Goal: Task Accomplishment & Management: Manage account settings

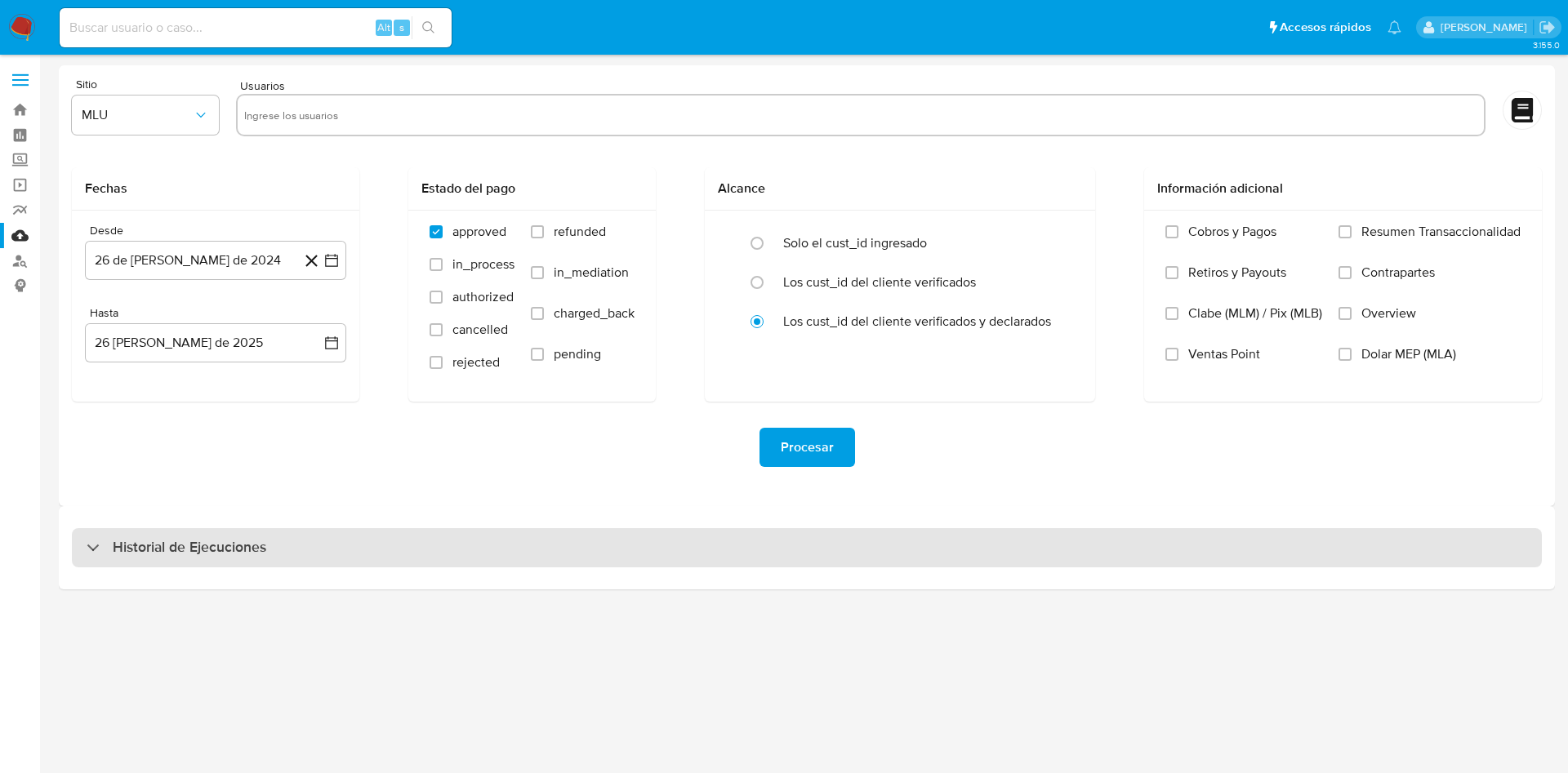
click at [319, 557] on div "Historial de Ejecuciones" at bounding box center [807, 548] width 1470 height 39
select select "10"
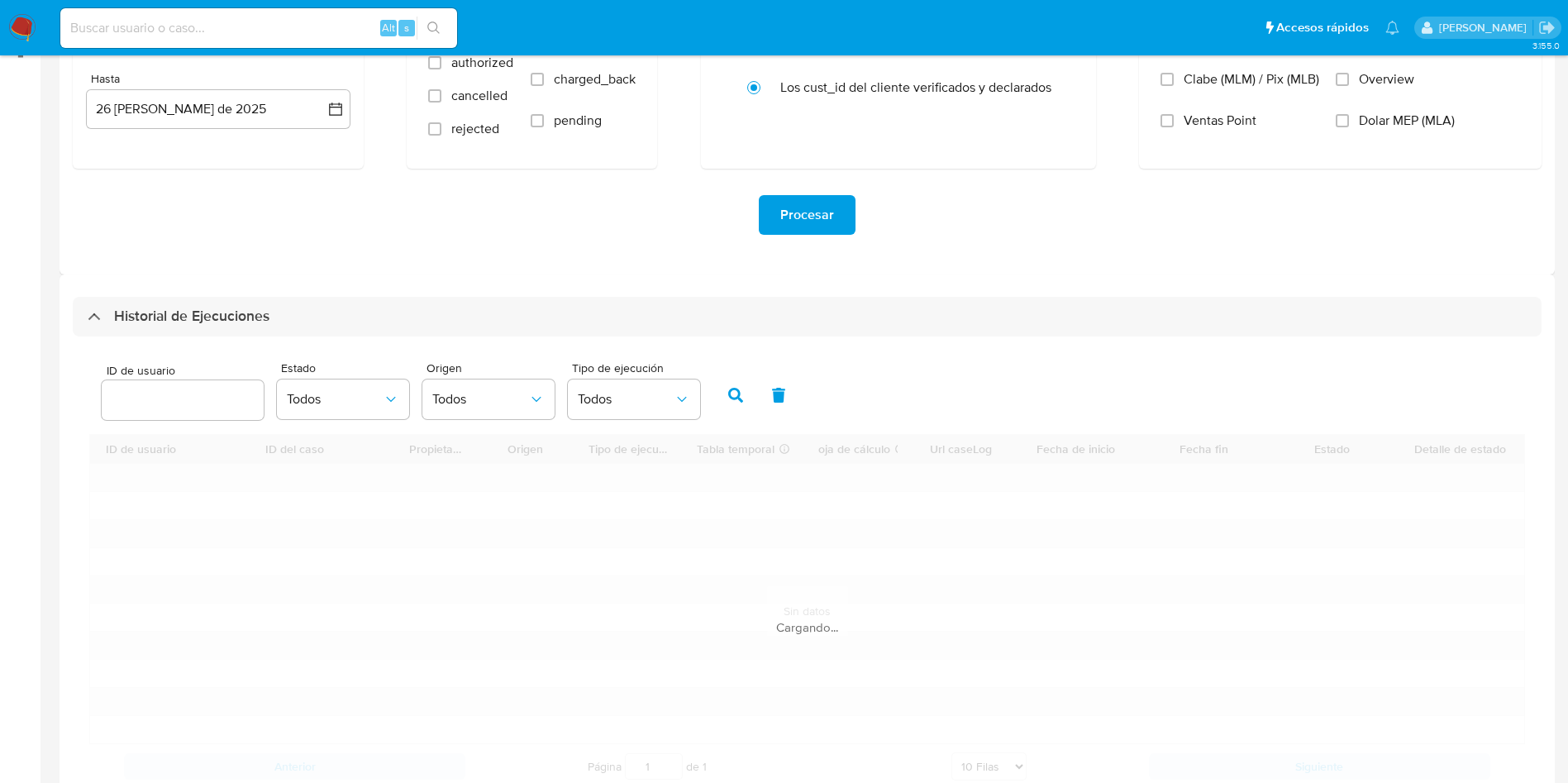
scroll to position [248, 0]
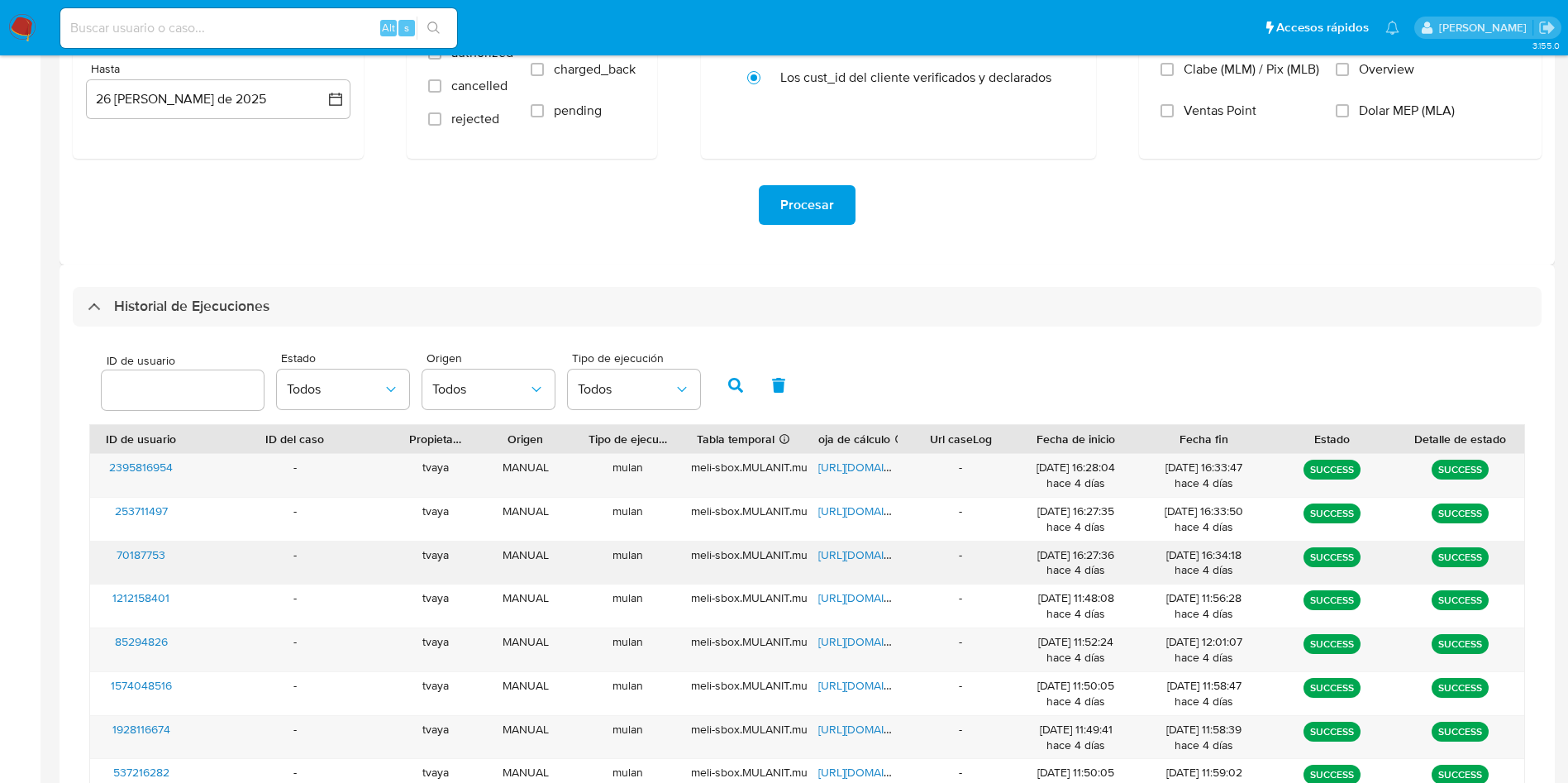
click at [875, 555] on span "https://docs.google.com/spreadsheets/d/1ChM0VGiSGEqg3F81fCgXMGdZddJz2uUc8S51xjh…" at bounding box center [876, 555] width 114 height 17
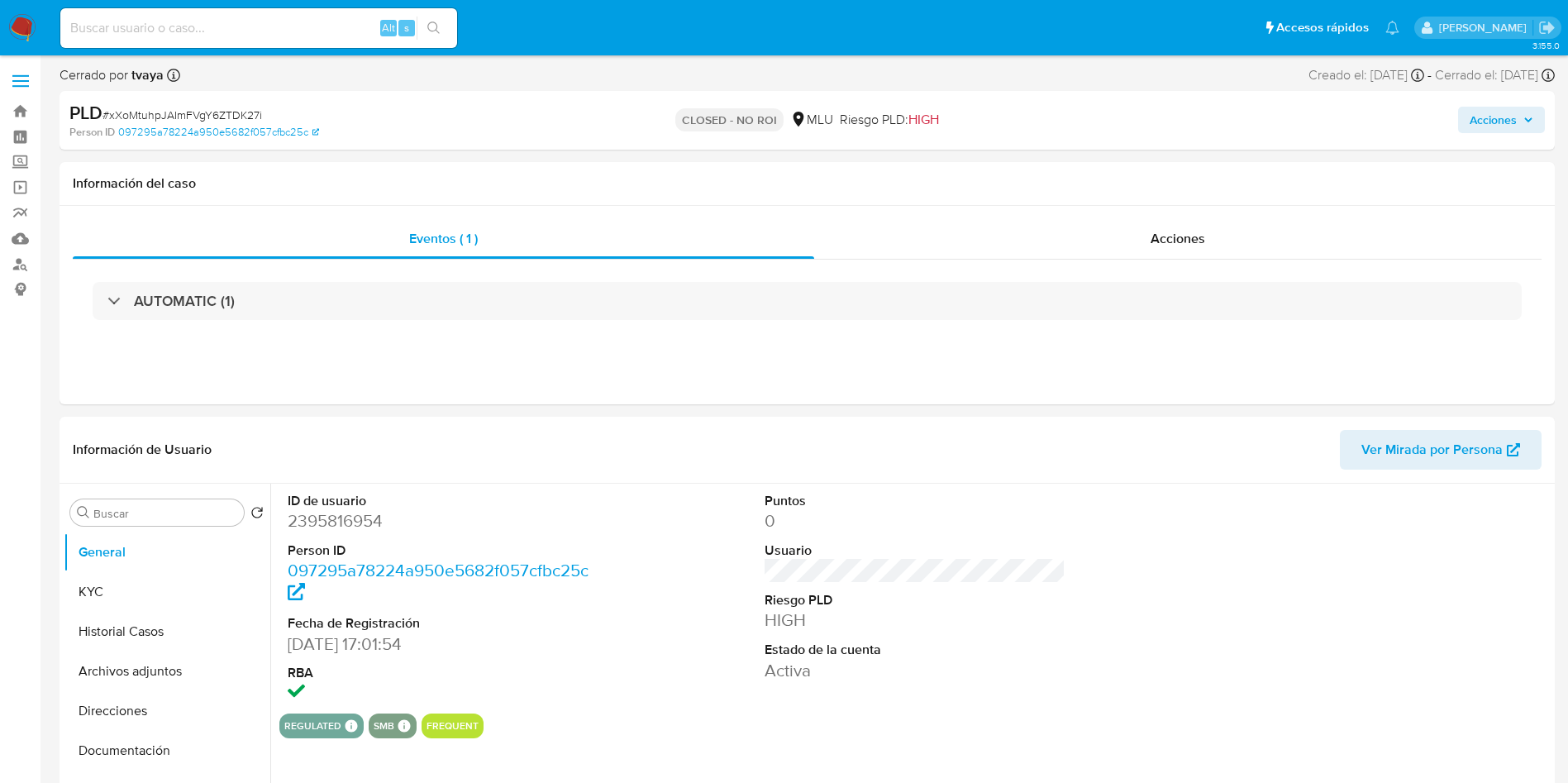
select select "10"
click at [94, 637] on button "Historial Casos" at bounding box center [160, 631] width 193 height 40
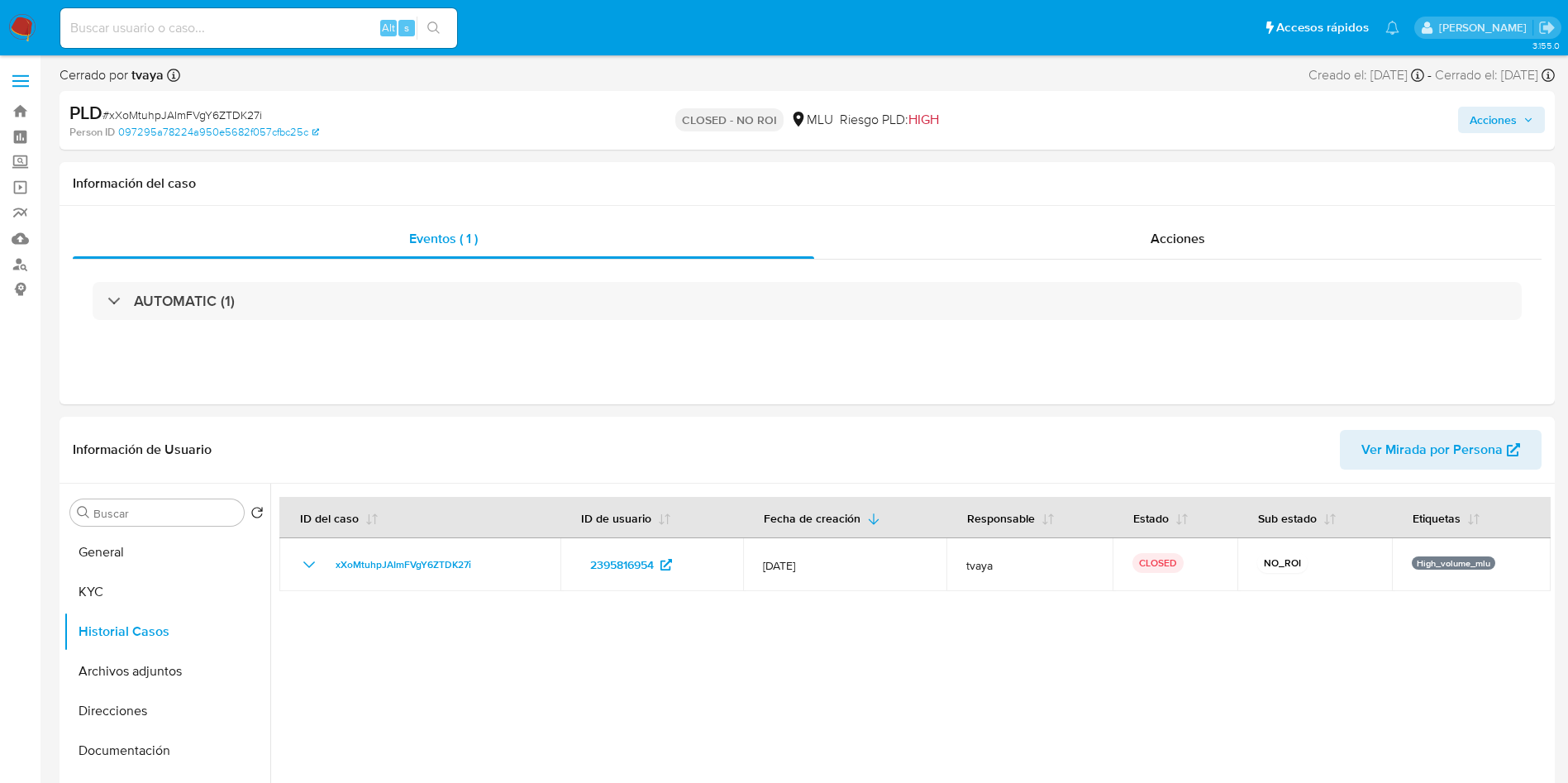
click at [247, 42] on div "Alt s" at bounding box center [258, 28] width 396 height 40
click at [266, 22] on input at bounding box center [258, 28] width 396 height 21
paste input "70187753"
type input "70187753"
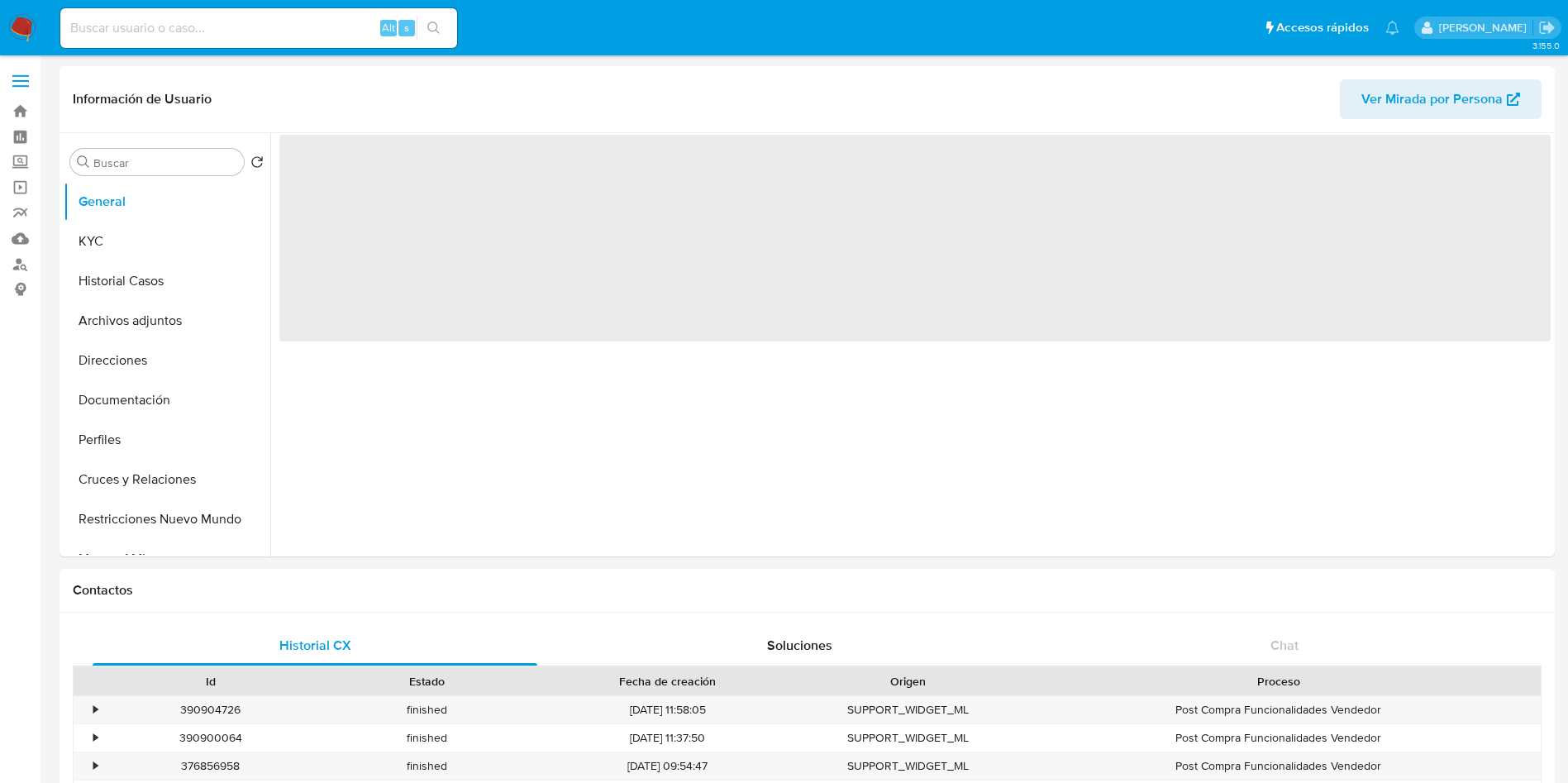
select select "10"
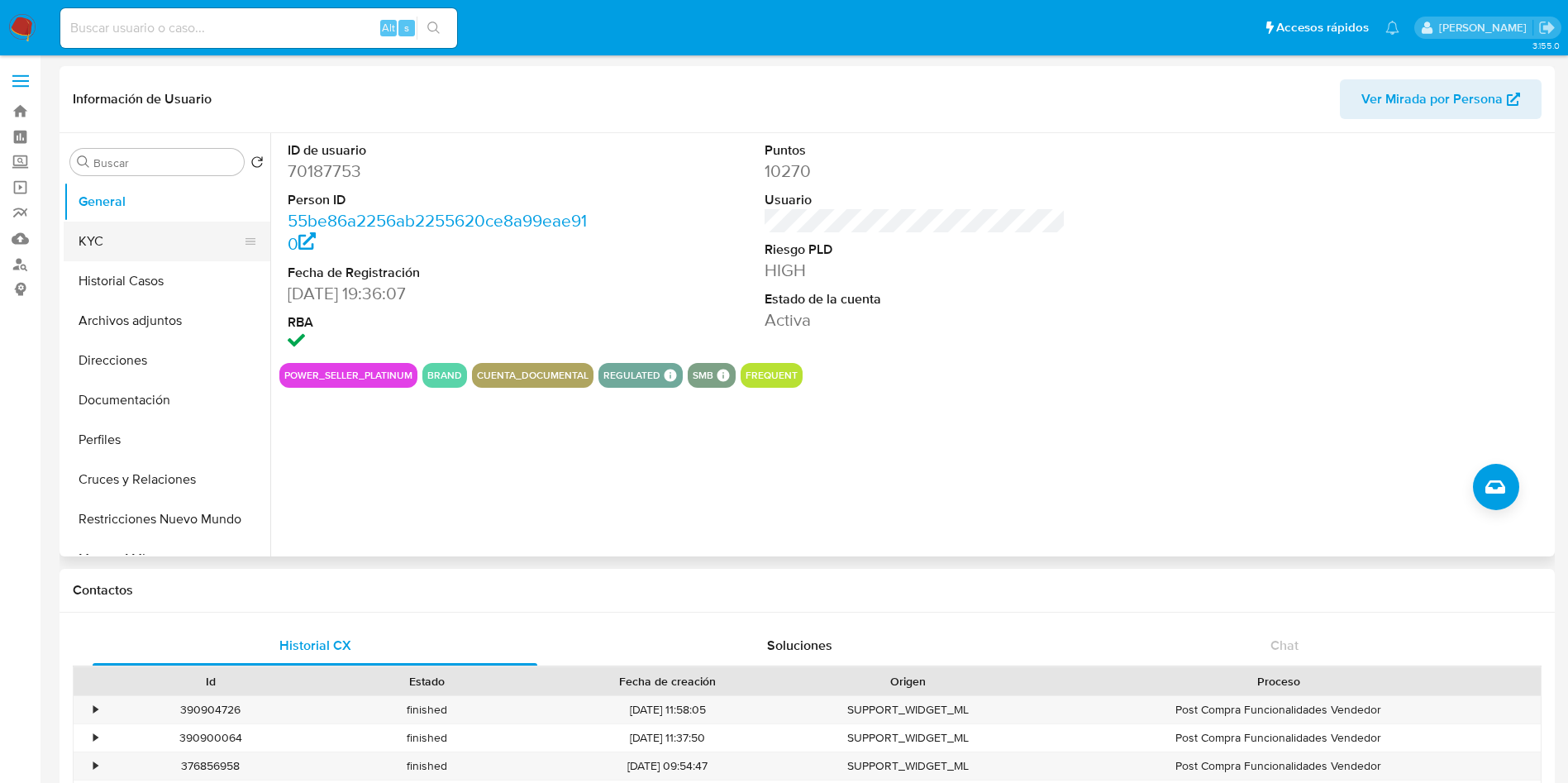
click at [126, 249] on button "KYC" at bounding box center [160, 241] width 193 height 40
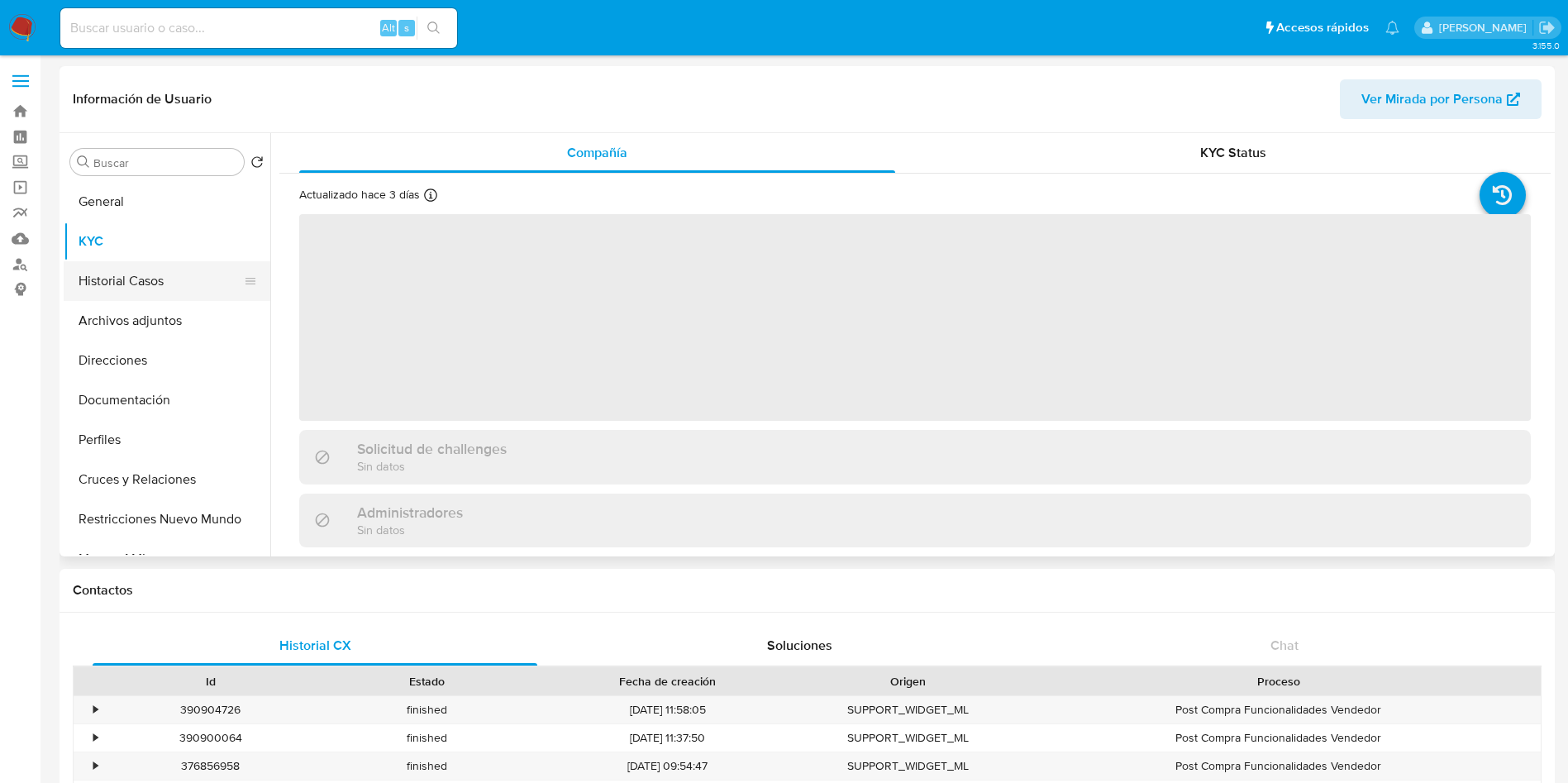
click at [132, 282] on button "Historial Casos" at bounding box center [160, 281] width 193 height 40
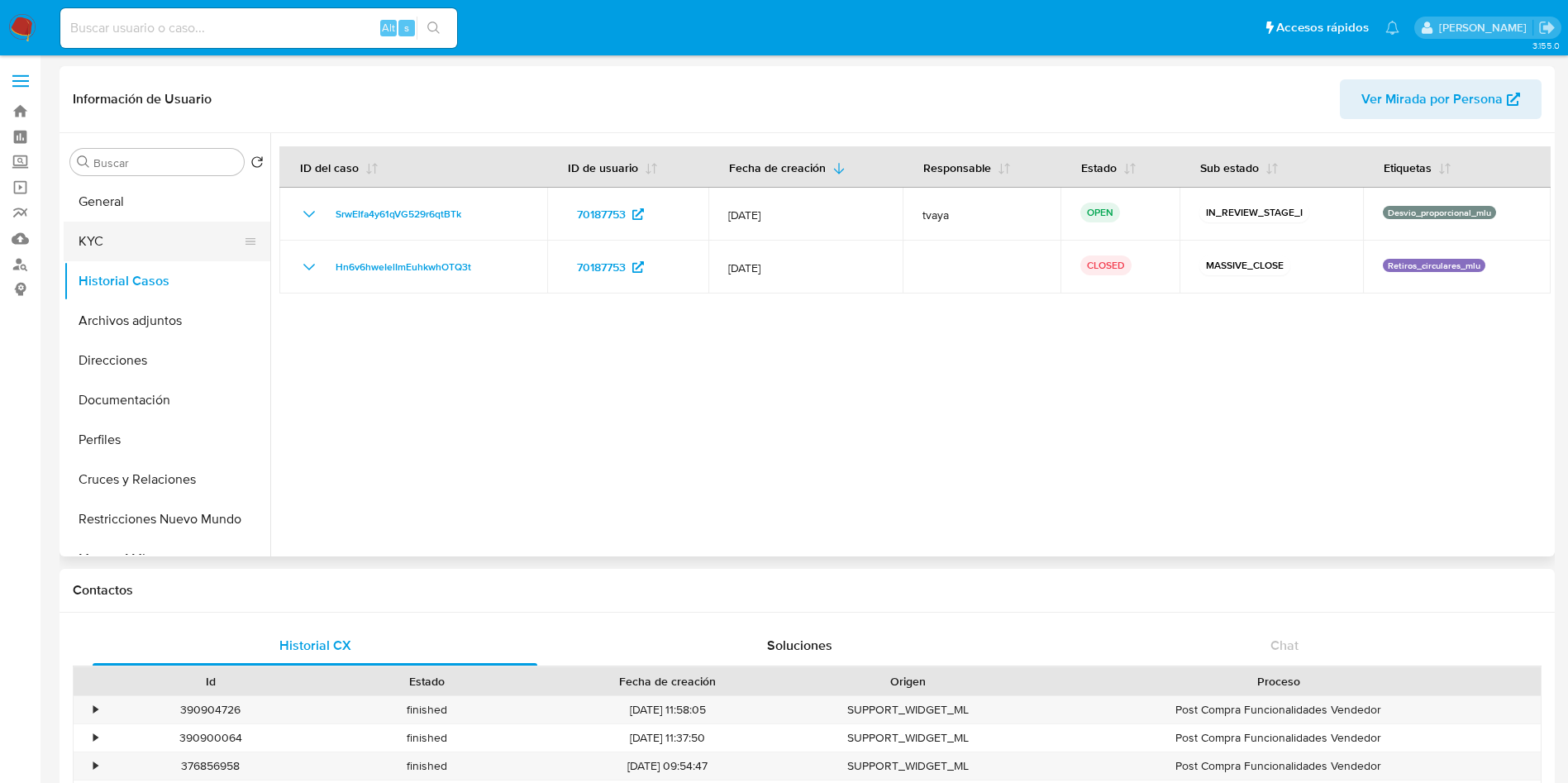
click at [164, 241] on button "KYC" at bounding box center [160, 241] width 193 height 40
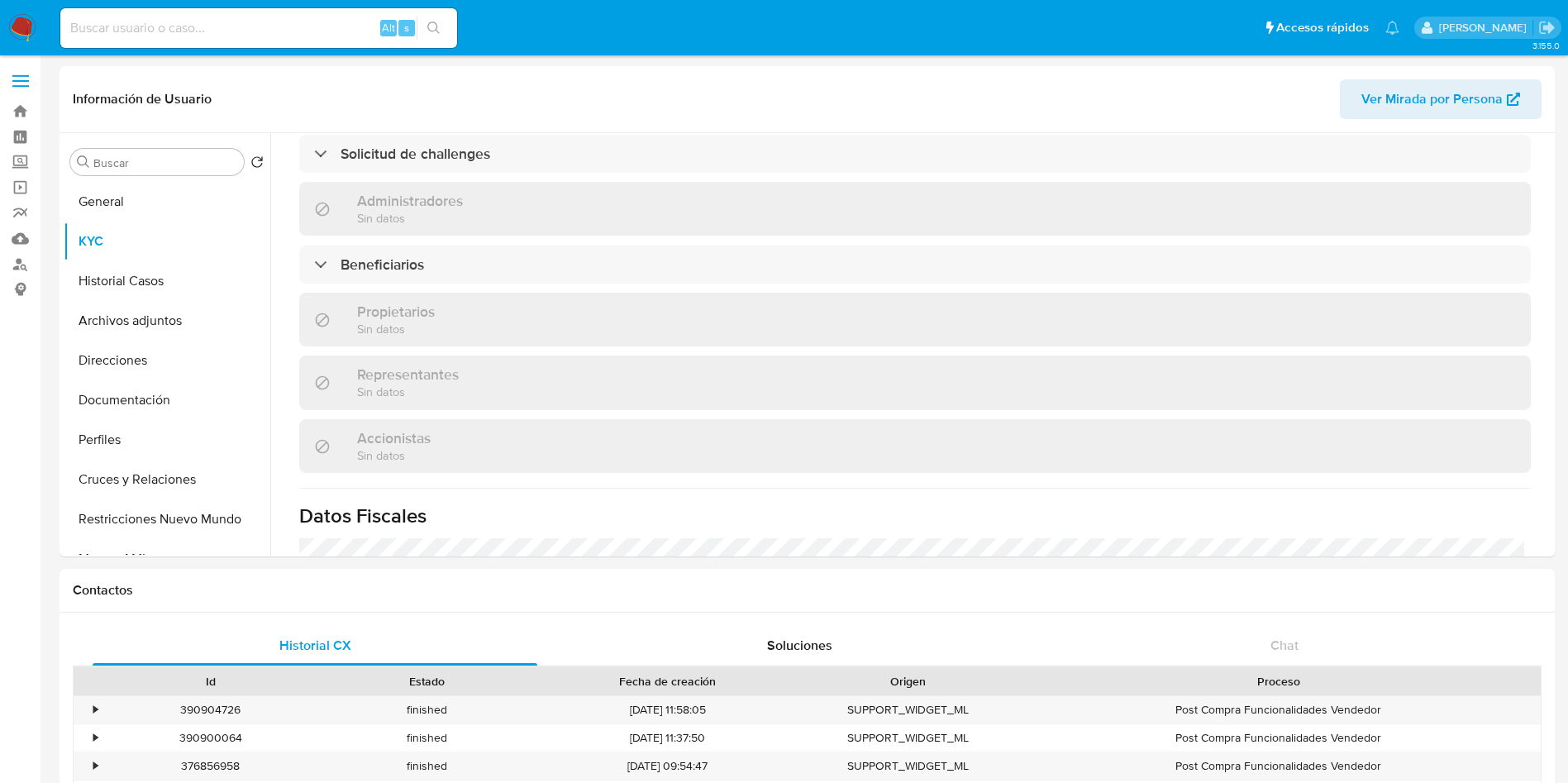
scroll to position [671, 0]
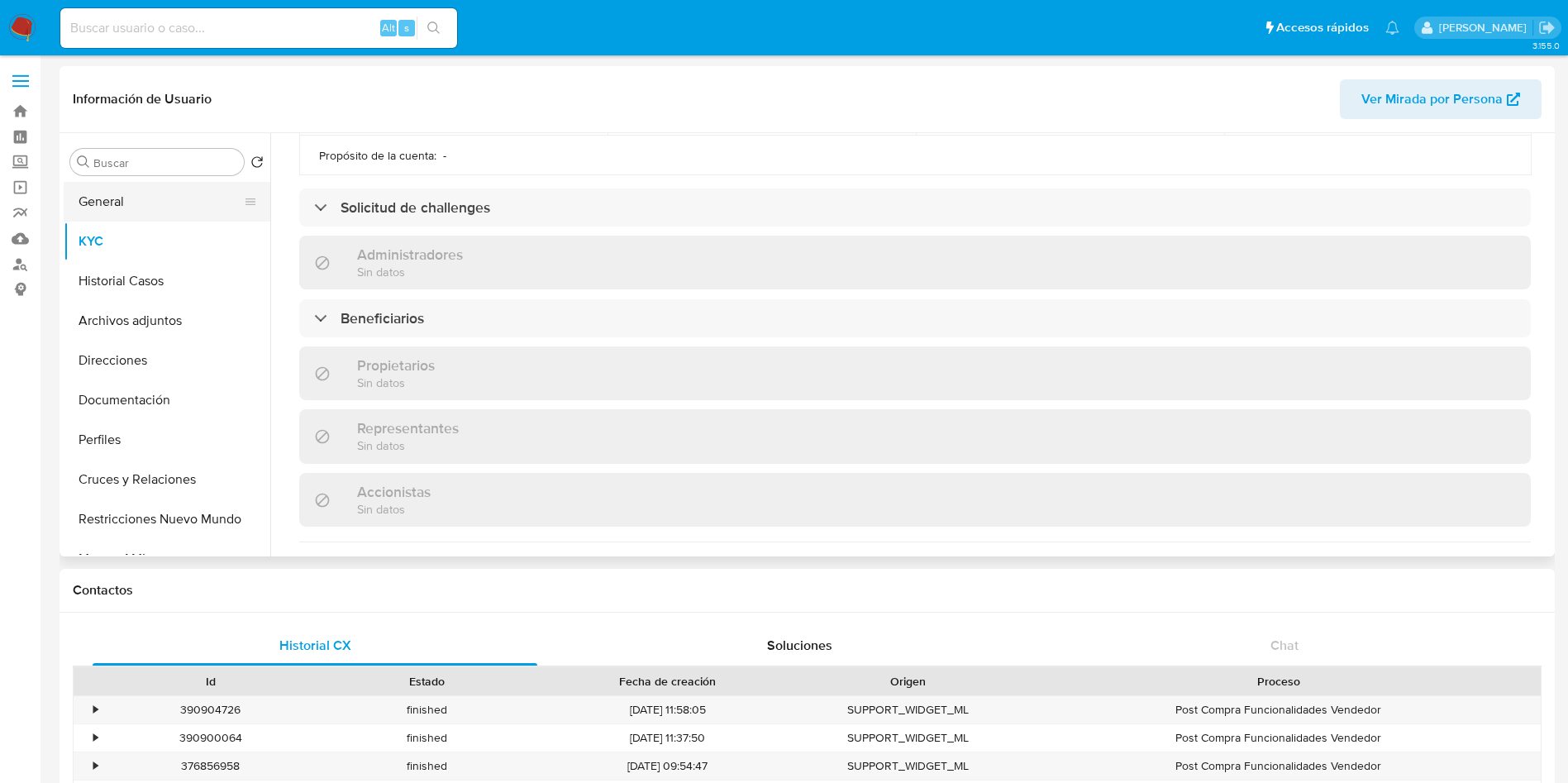
click at [152, 195] on button "General" at bounding box center [160, 202] width 193 height 40
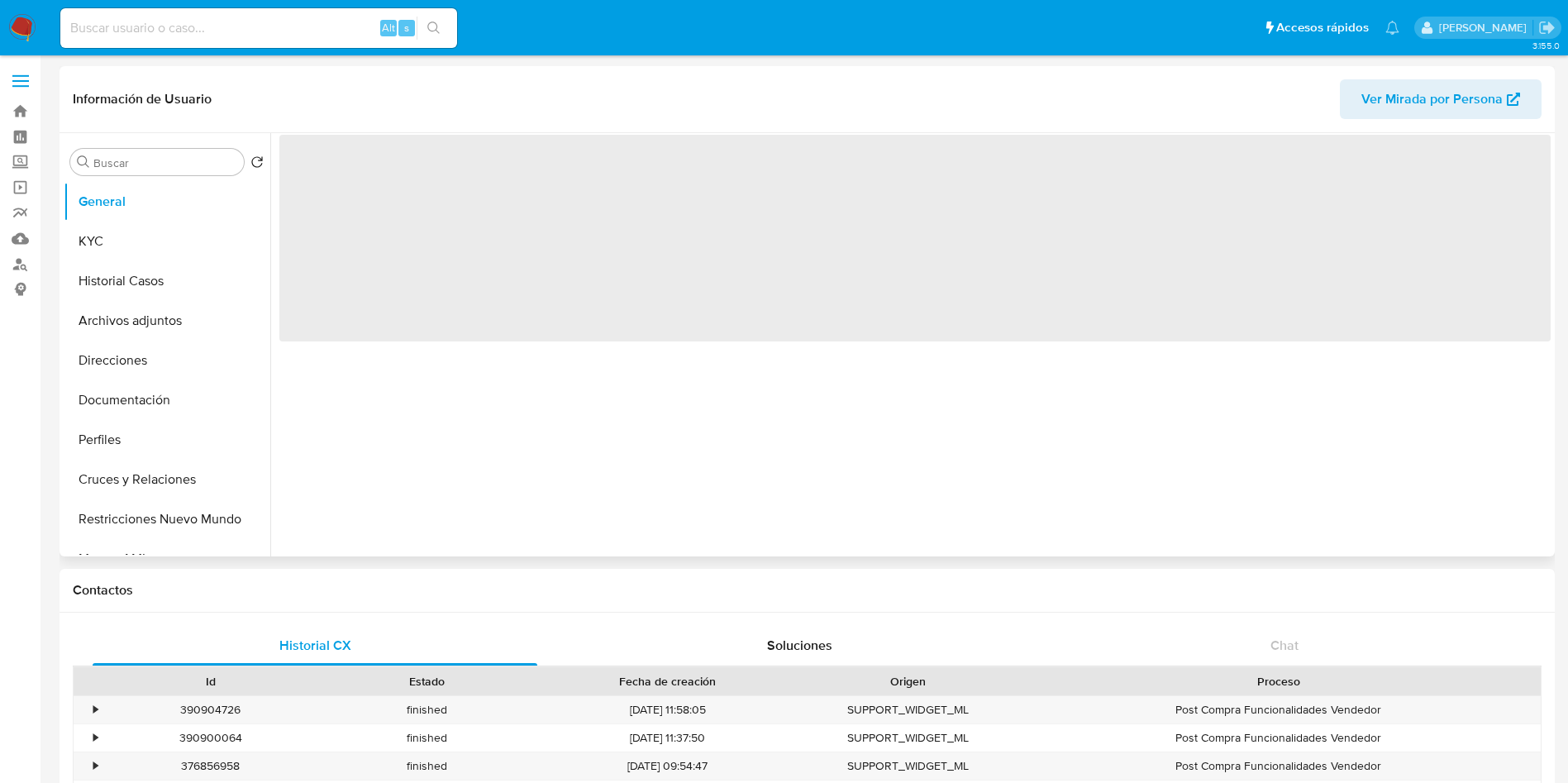
click at [323, 184] on span "‌" at bounding box center [915, 238] width 1271 height 207
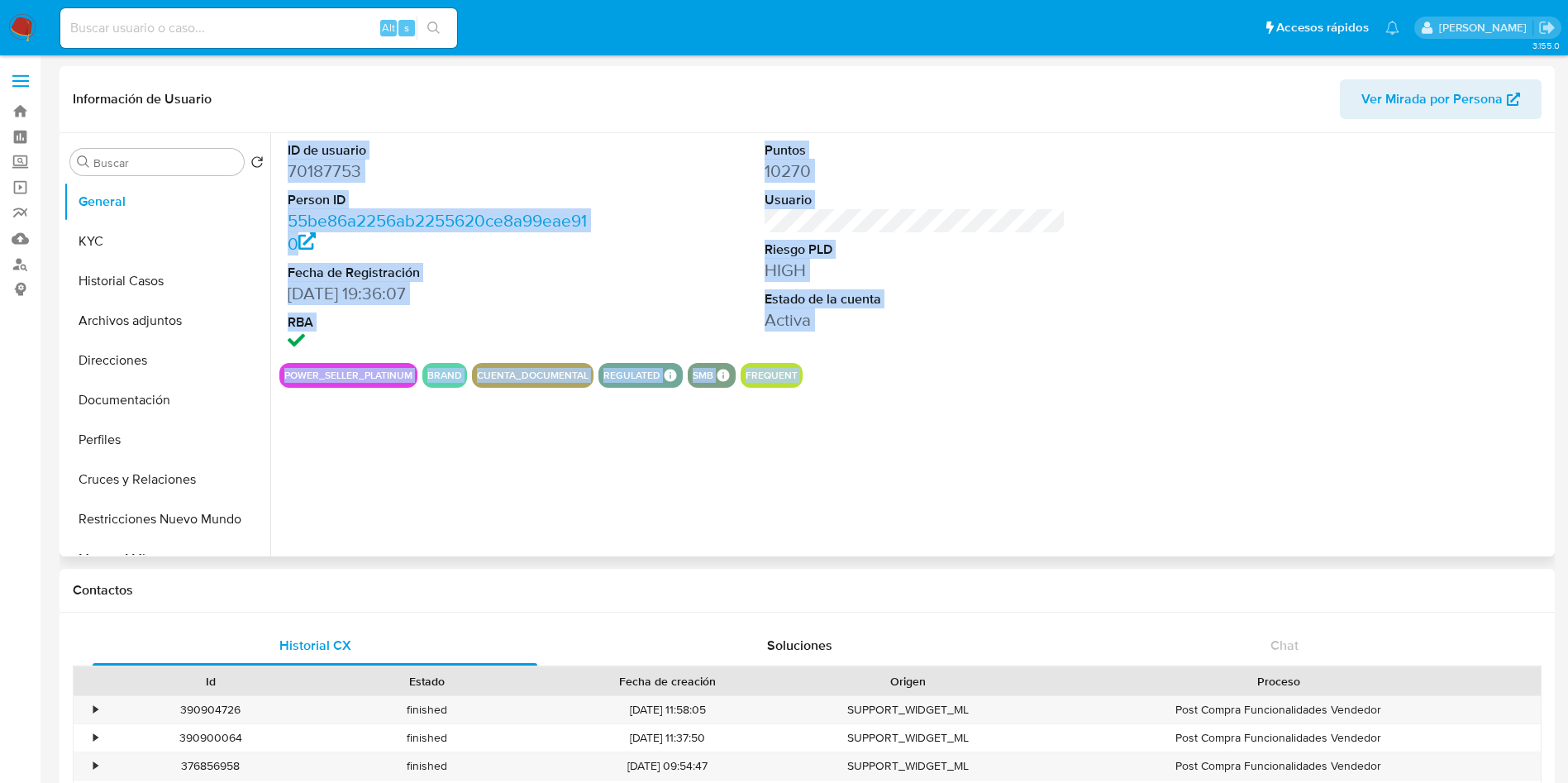
click at [317, 173] on dd "70187753" at bounding box center [439, 170] width 302 height 23
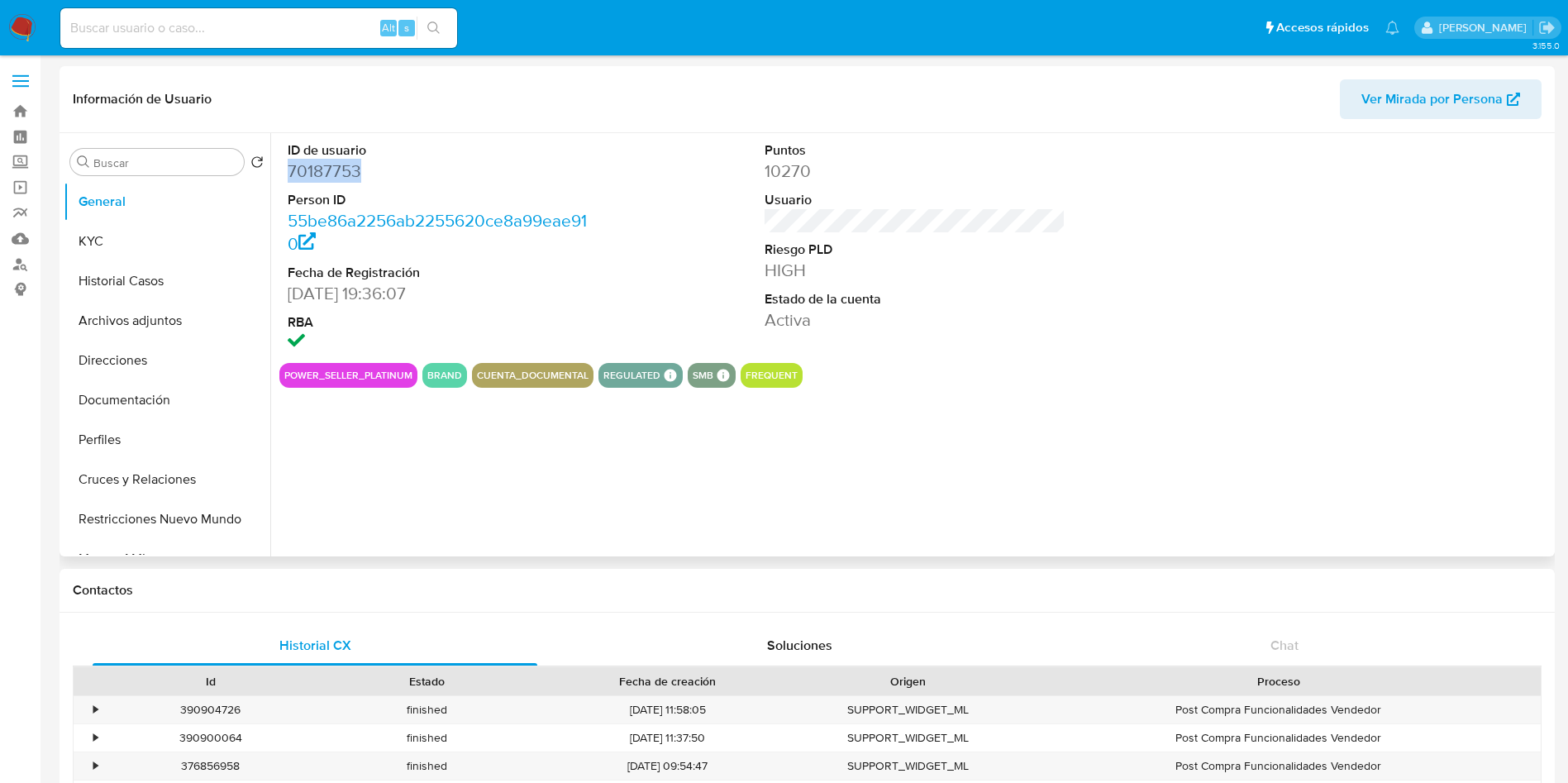
click at [317, 173] on dd "70187753" at bounding box center [439, 170] width 302 height 23
click at [329, 179] on dd "70187753" at bounding box center [439, 170] width 302 height 23
click at [341, 176] on dd "70187753" at bounding box center [439, 170] width 302 height 23
click at [110, 240] on button "KYC" at bounding box center [160, 241] width 193 height 40
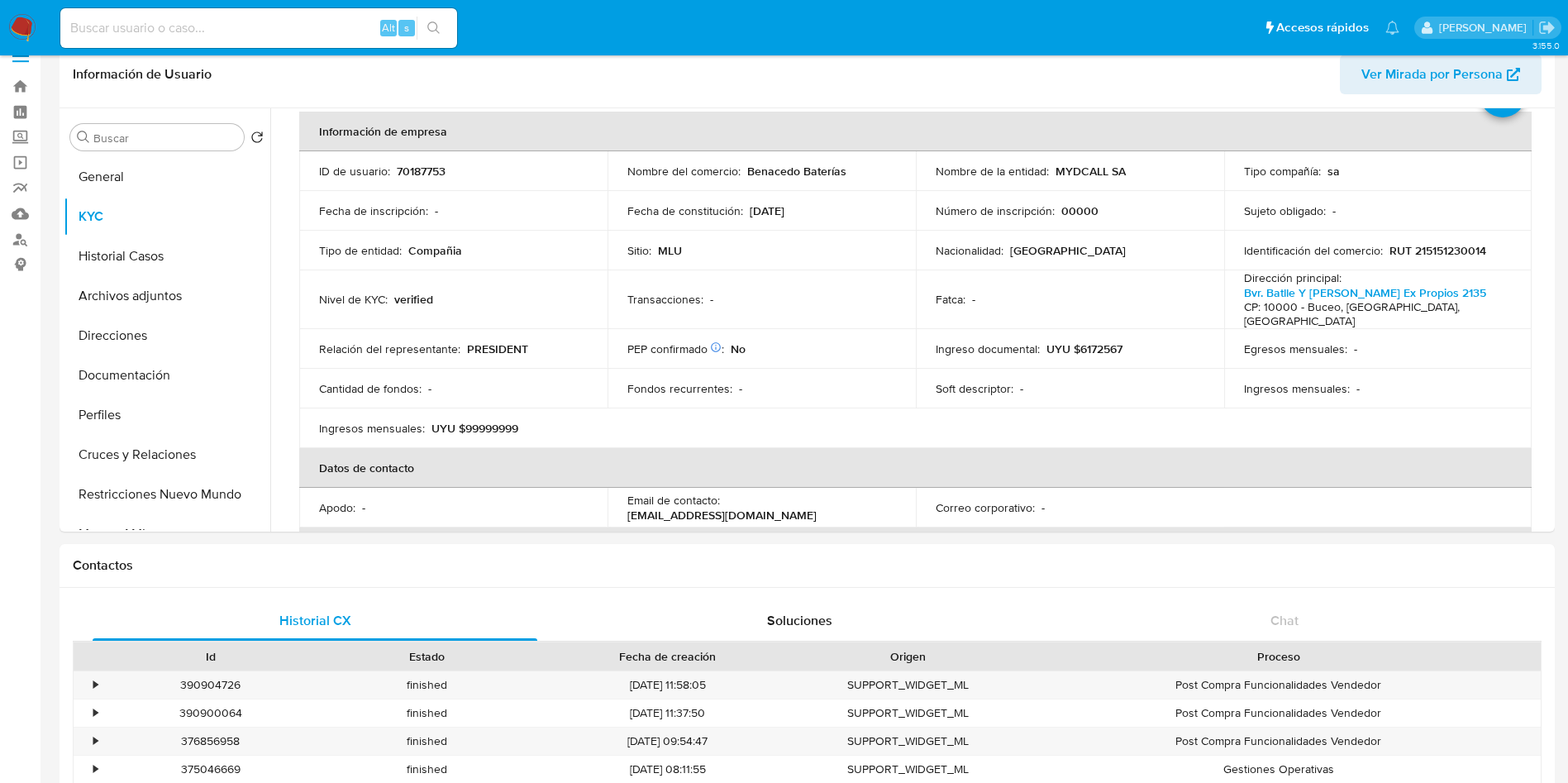
scroll to position [33, 0]
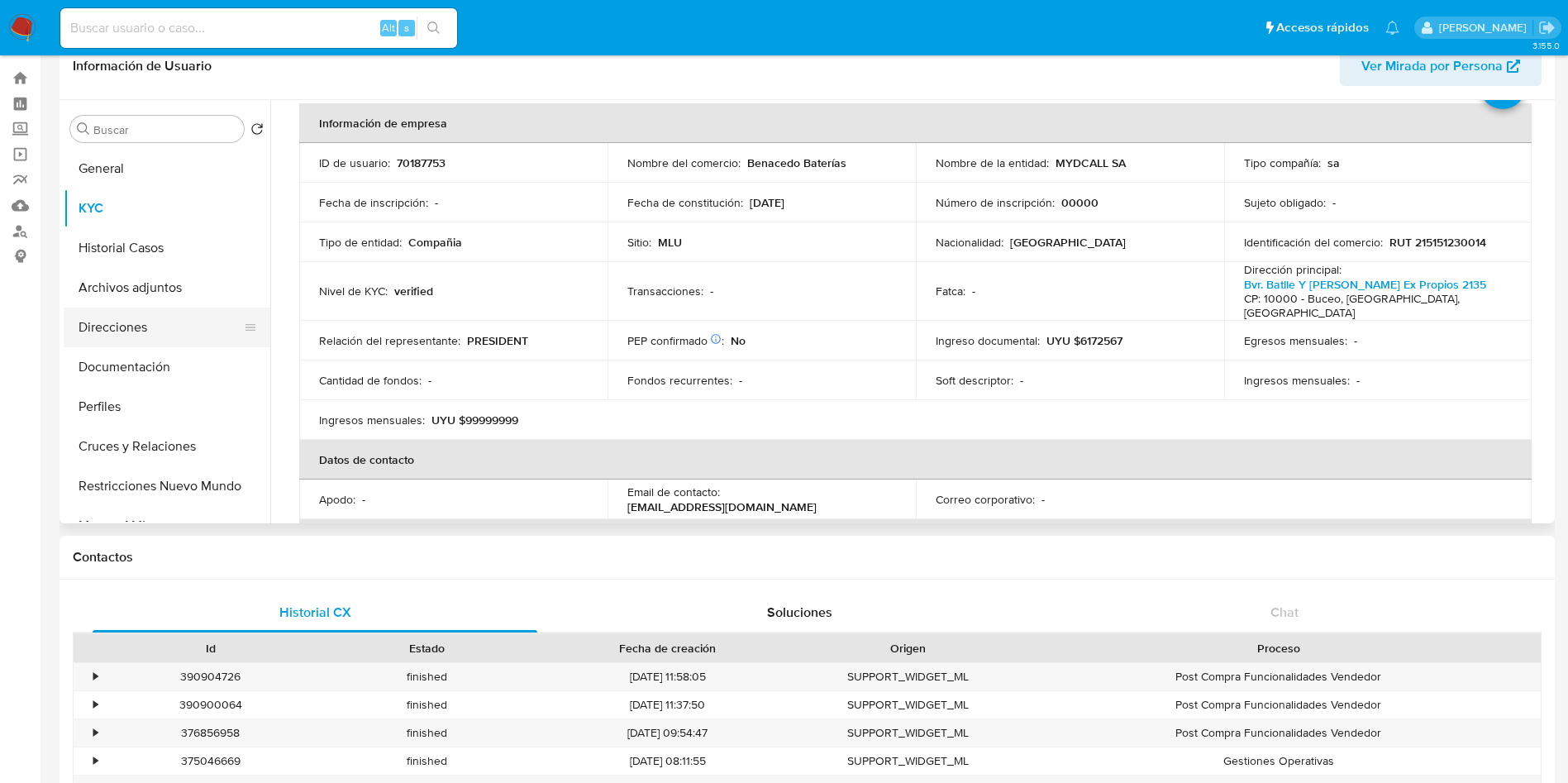
click at [106, 334] on button "Direcciones" at bounding box center [160, 327] width 193 height 40
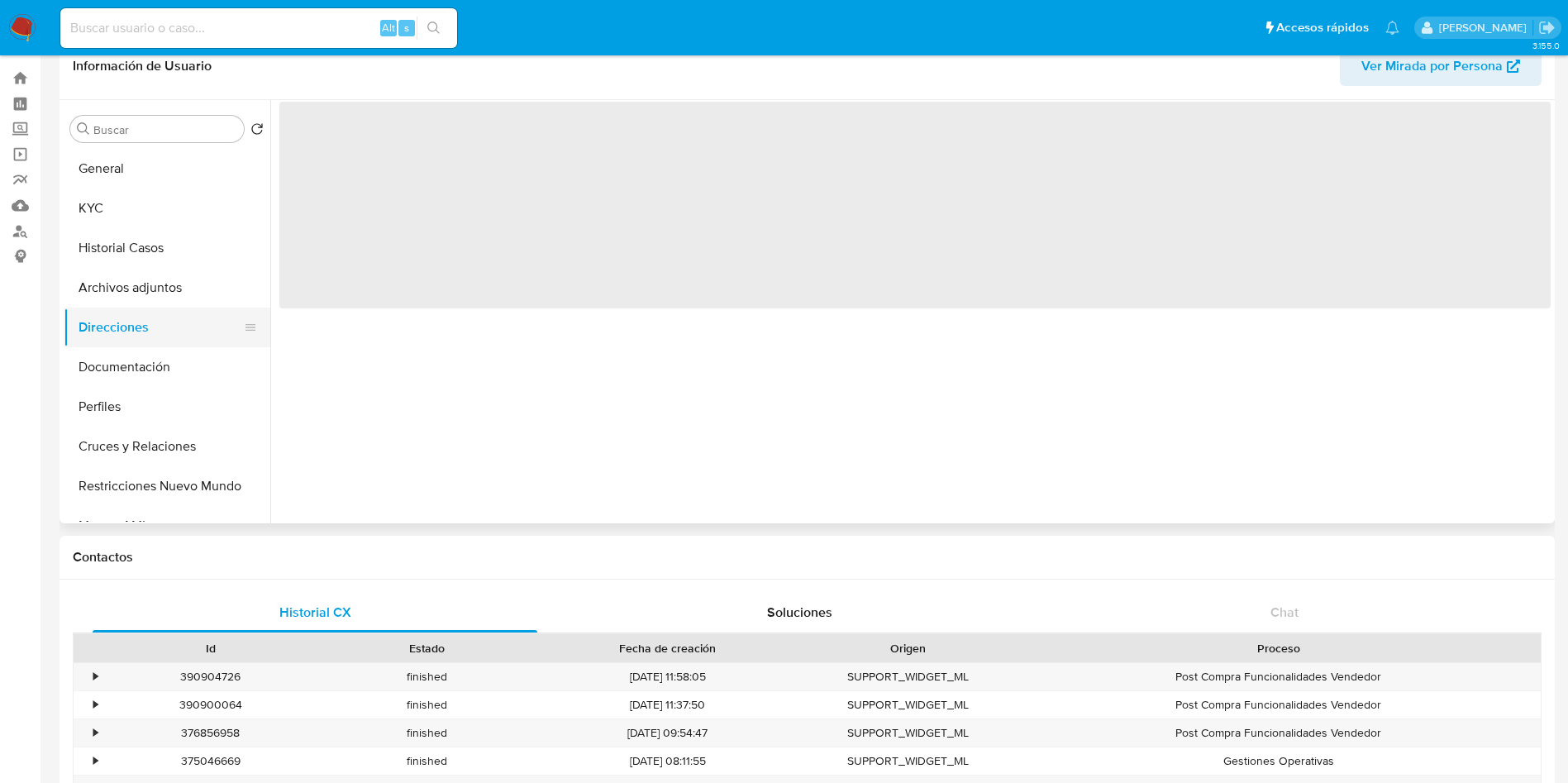
scroll to position [0, 0]
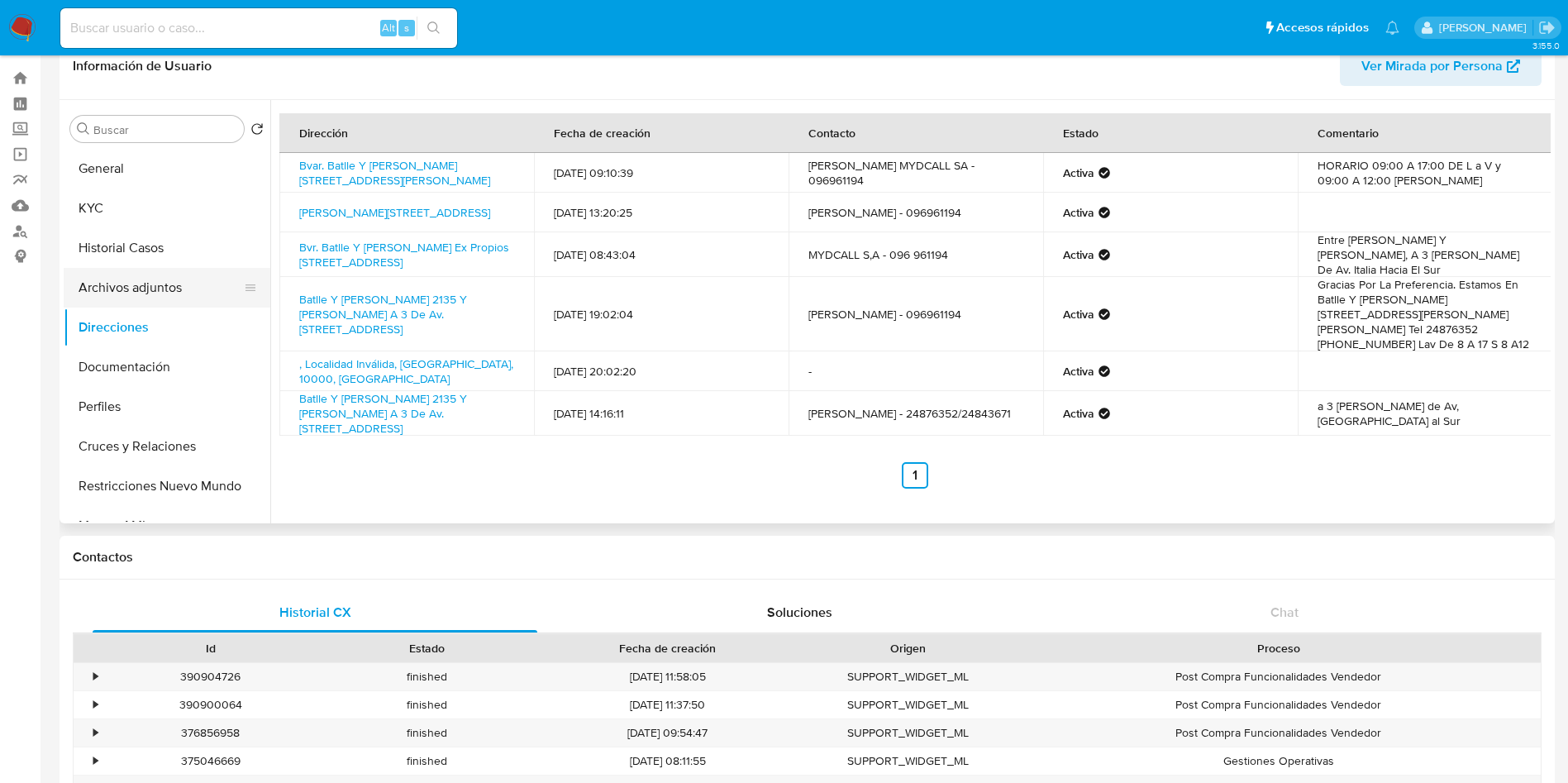
click at [120, 295] on button "Archivos adjuntos" at bounding box center [160, 287] width 193 height 40
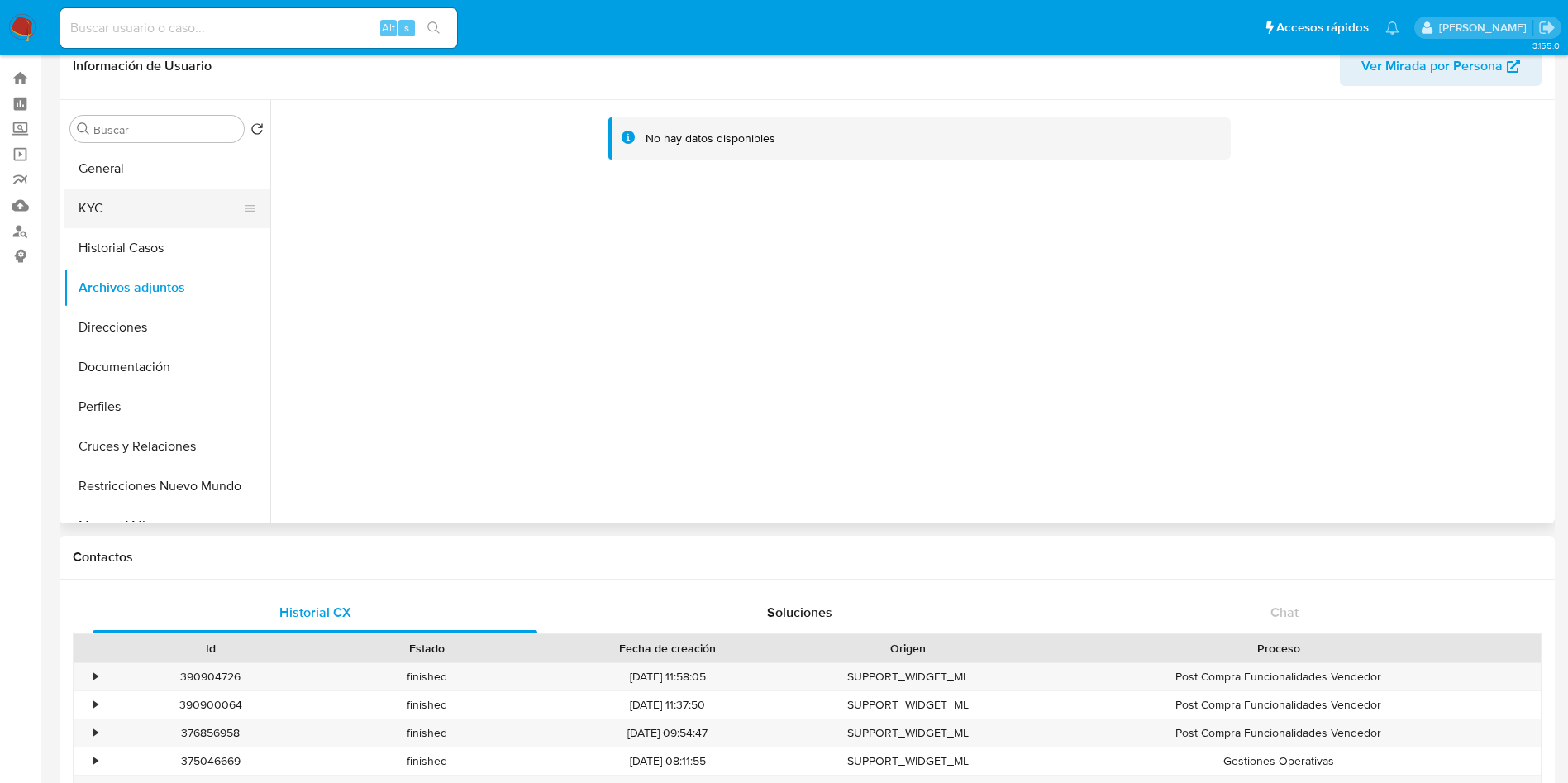
click at [127, 226] on button "KYC" at bounding box center [160, 208] width 193 height 40
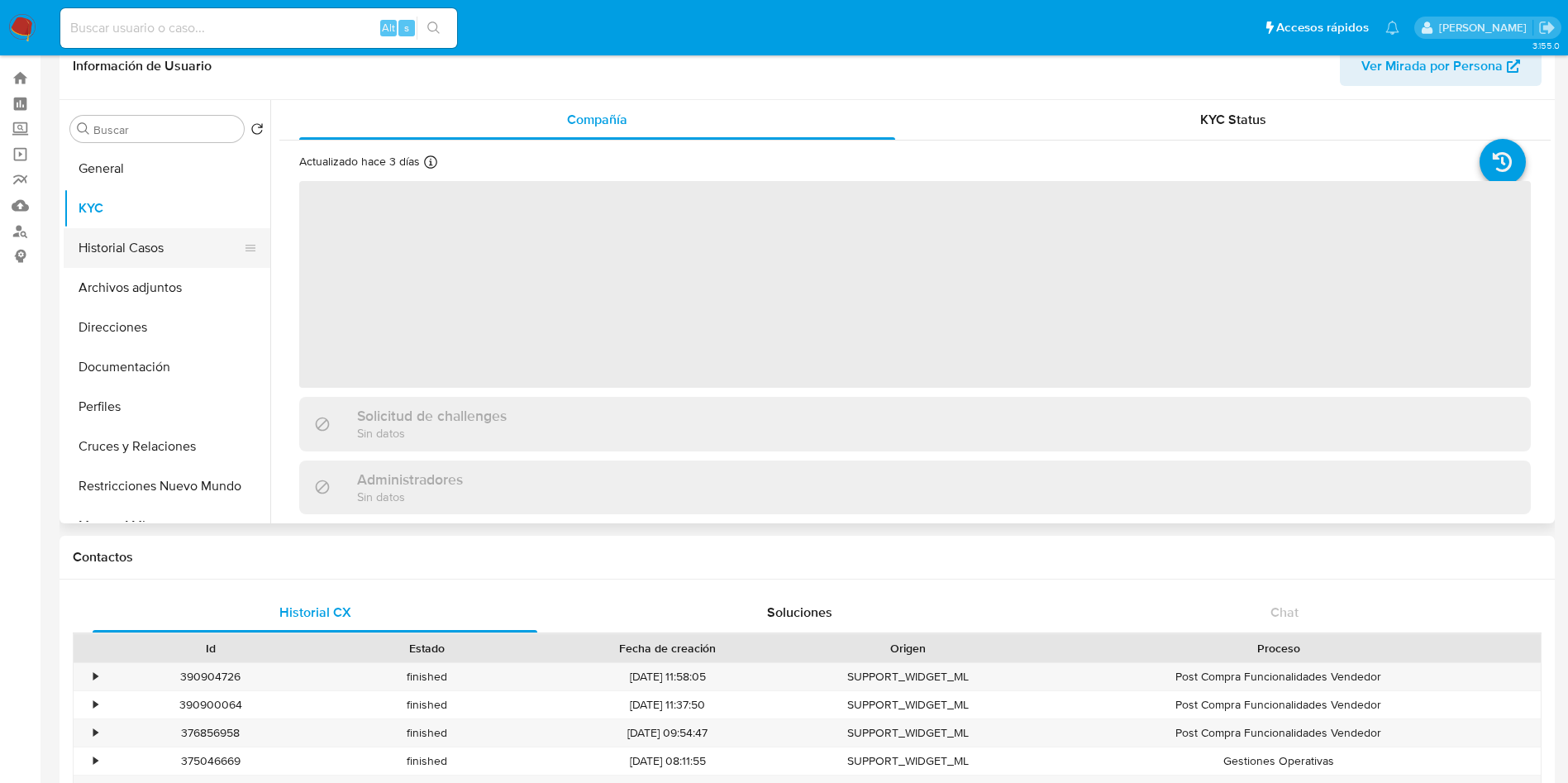
click at [128, 233] on button "Historial Casos" at bounding box center [160, 248] width 193 height 40
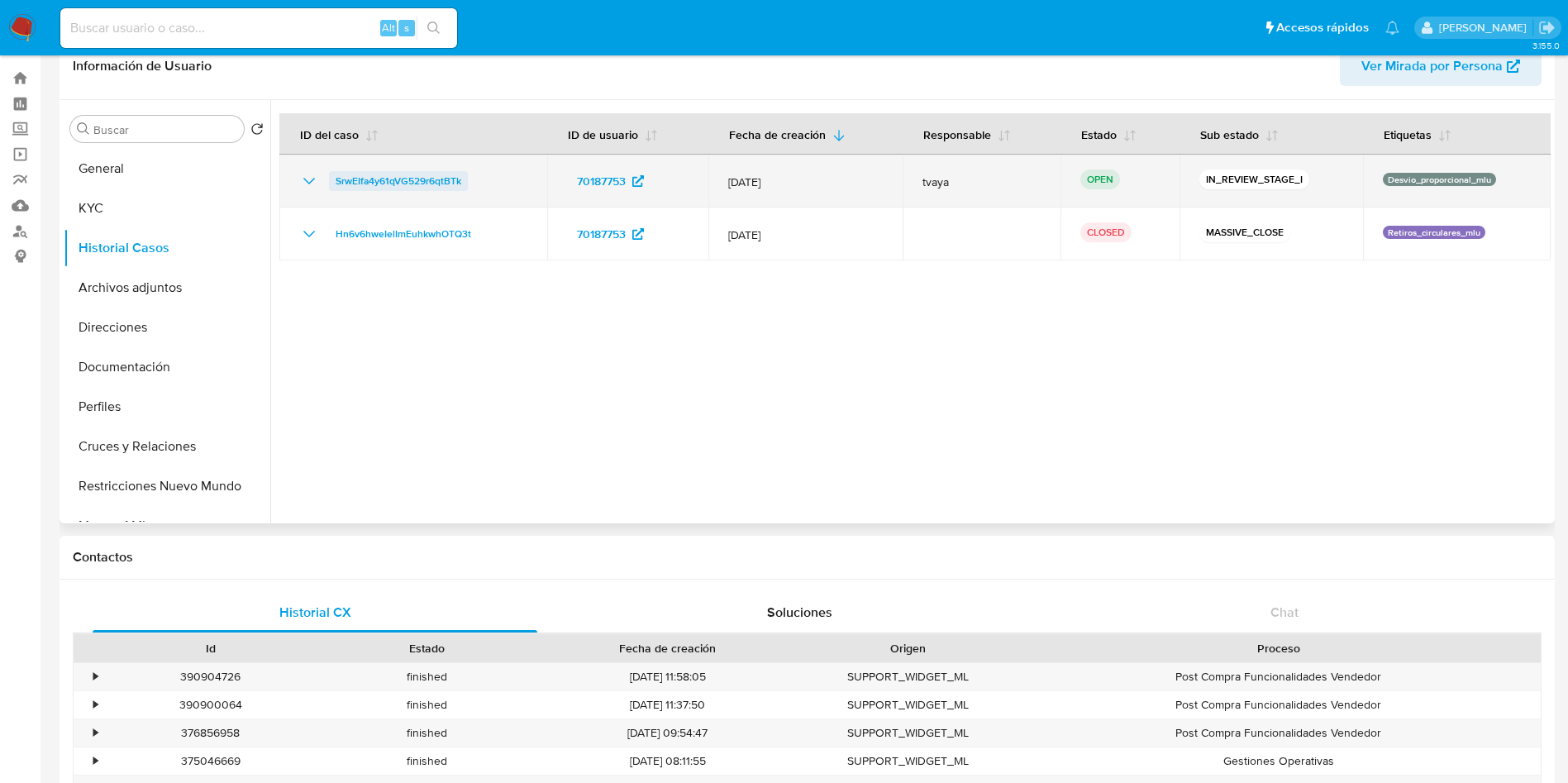
click at [418, 182] on span "SrwEIfa4y61qVG529r6qtBTk" at bounding box center [398, 181] width 126 height 20
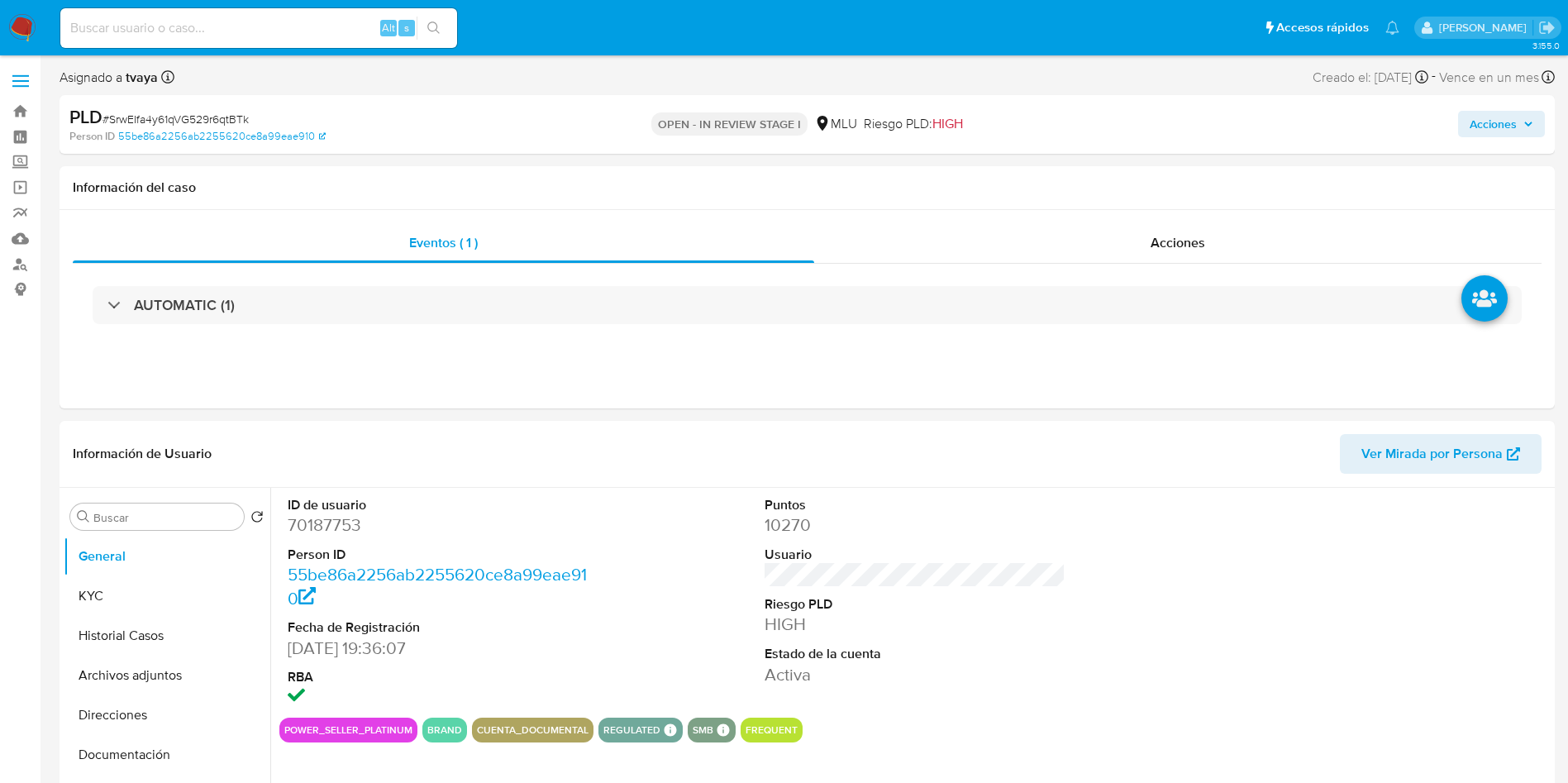
select select "10"
click at [143, 668] on button "Archivos adjuntos" at bounding box center [160, 675] width 193 height 40
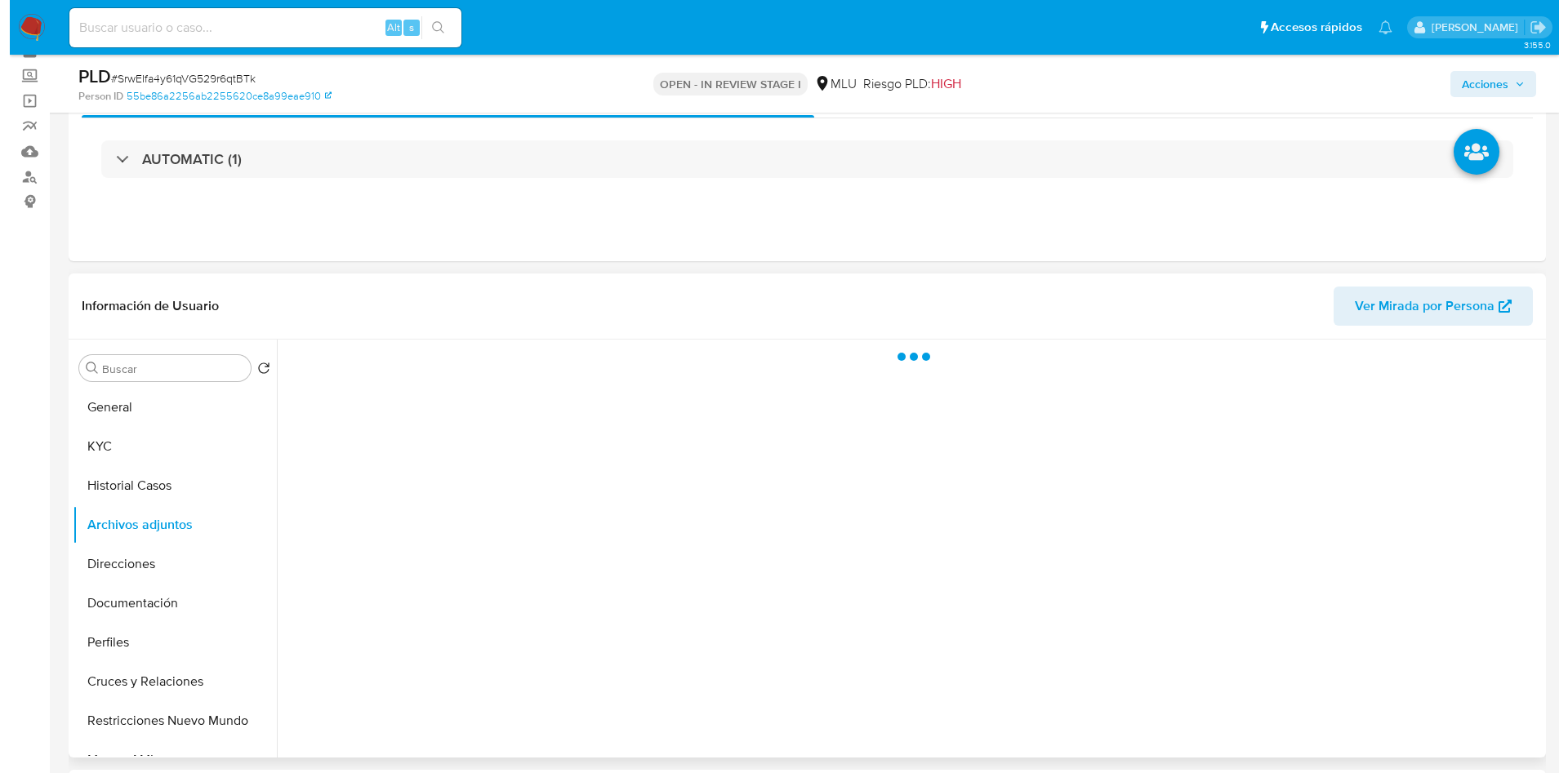
scroll to position [123, 0]
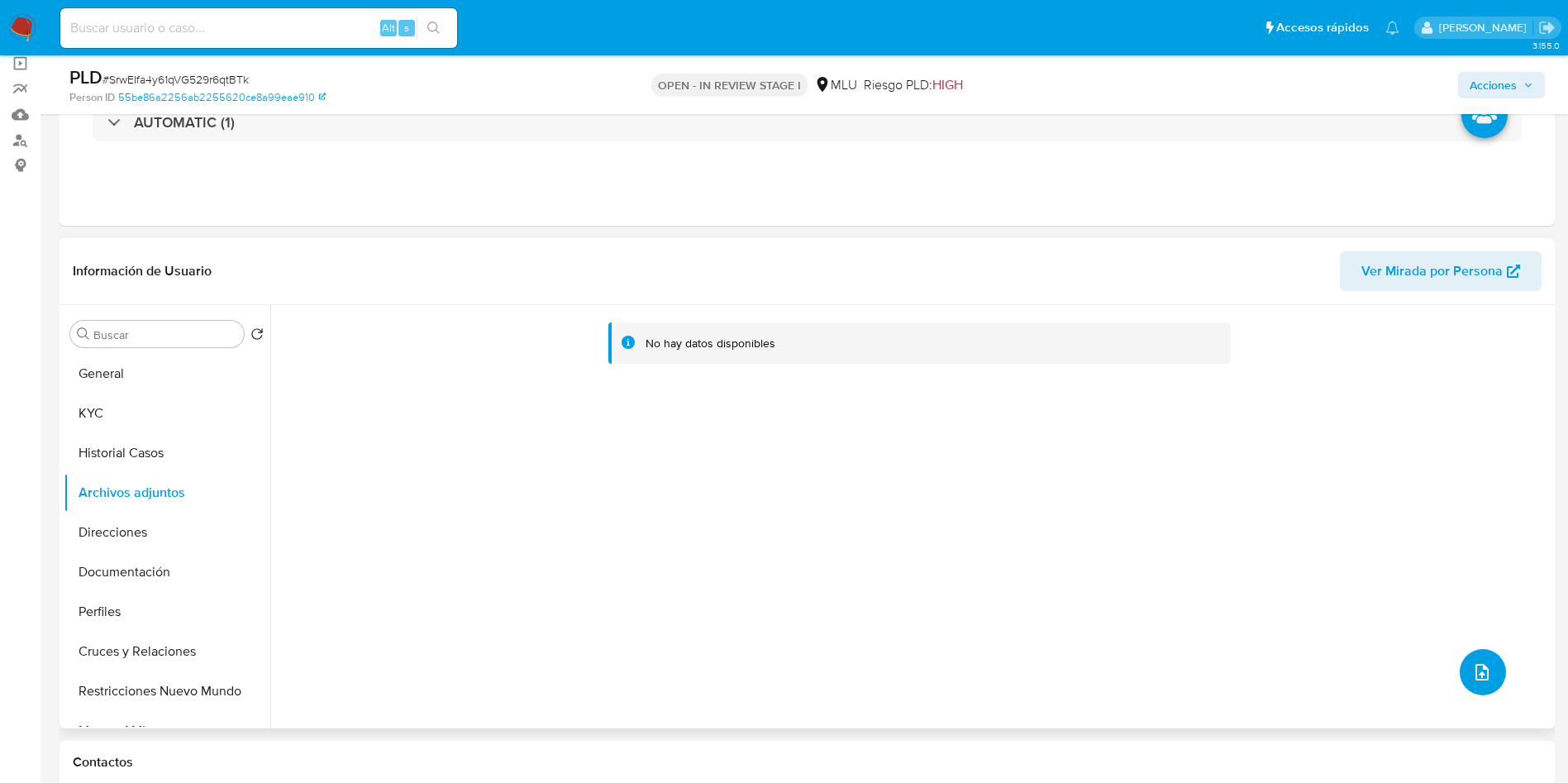
click at [1473, 677] on icon "upload-file" at bounding box center [1482, 673] width 20 height 20
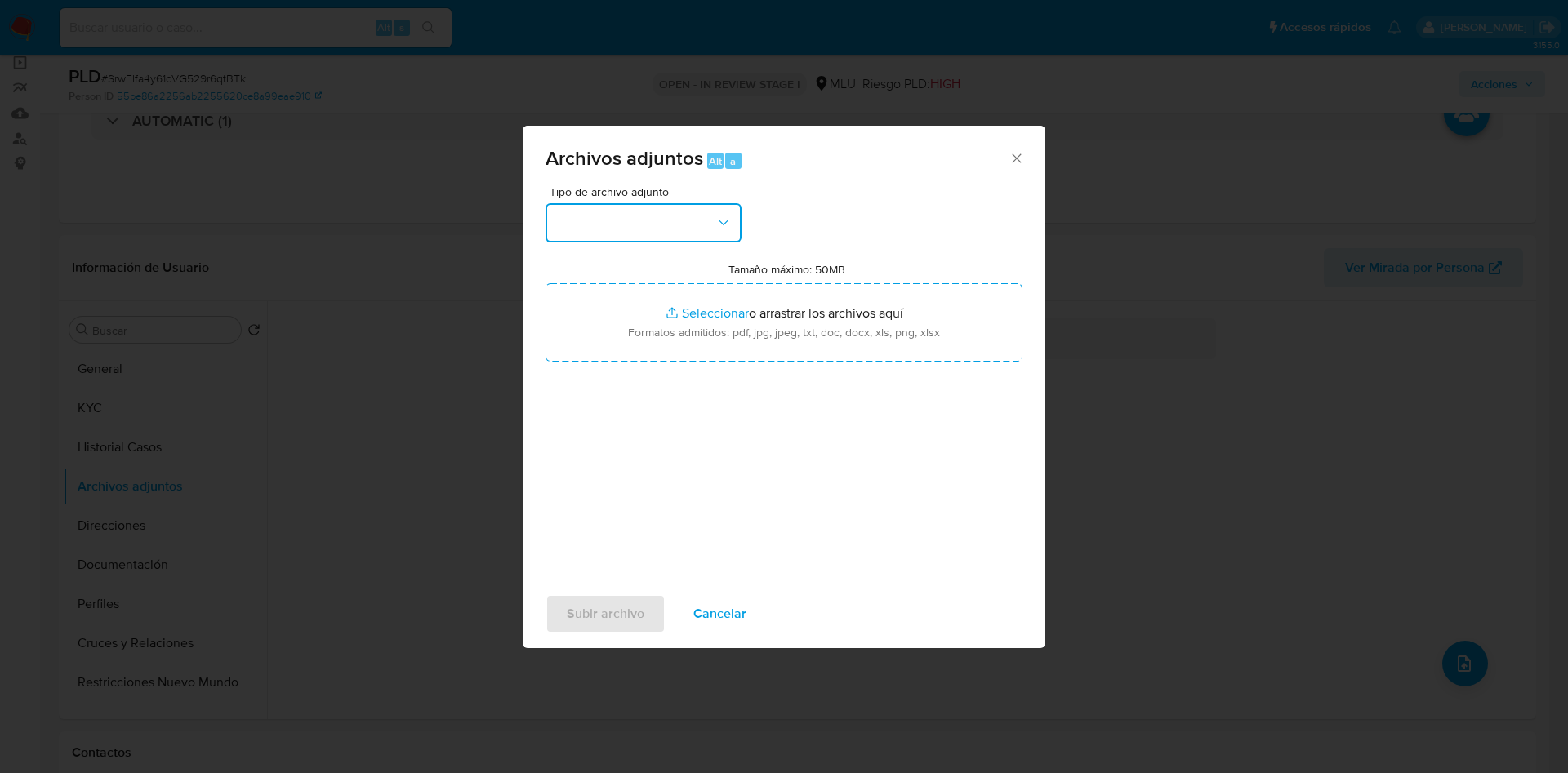
click at [638, 234] on button "button" at bounding box center [643, 223] width 196 height 39
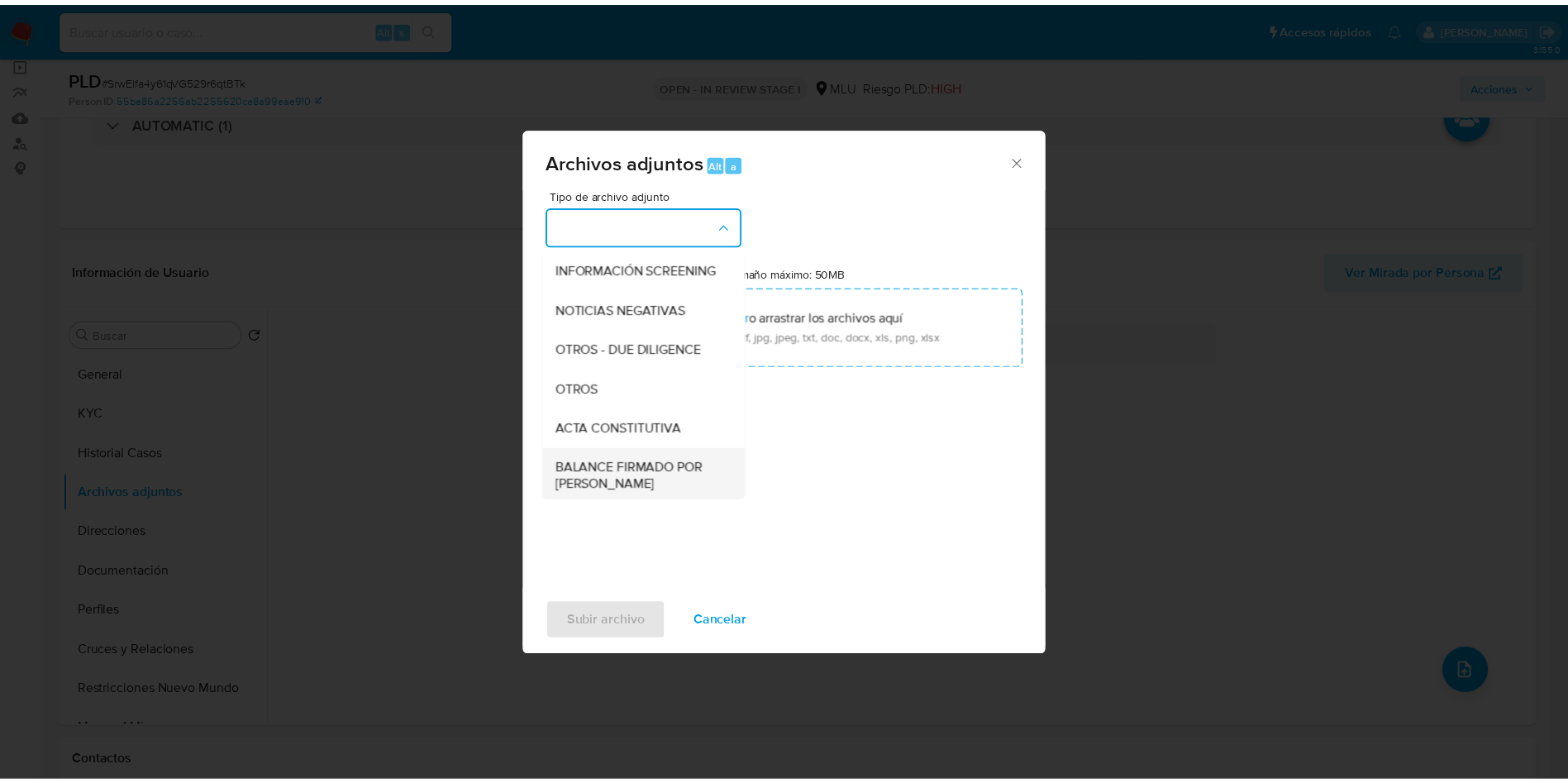
scroll to position [248, 0]
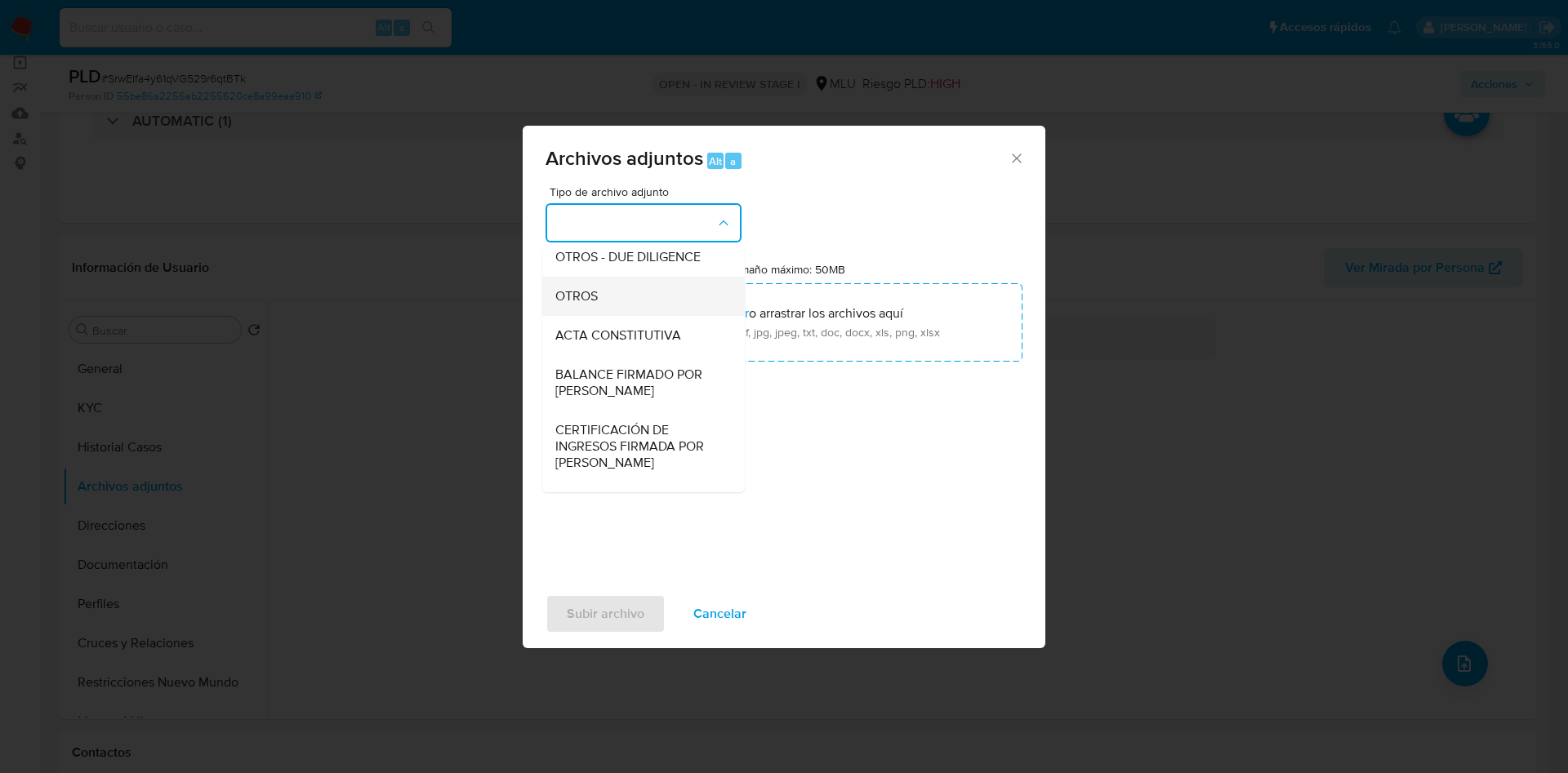
click at [585, 304] on span "OTROS" at bounding box center [576, 296] width 43 height 16
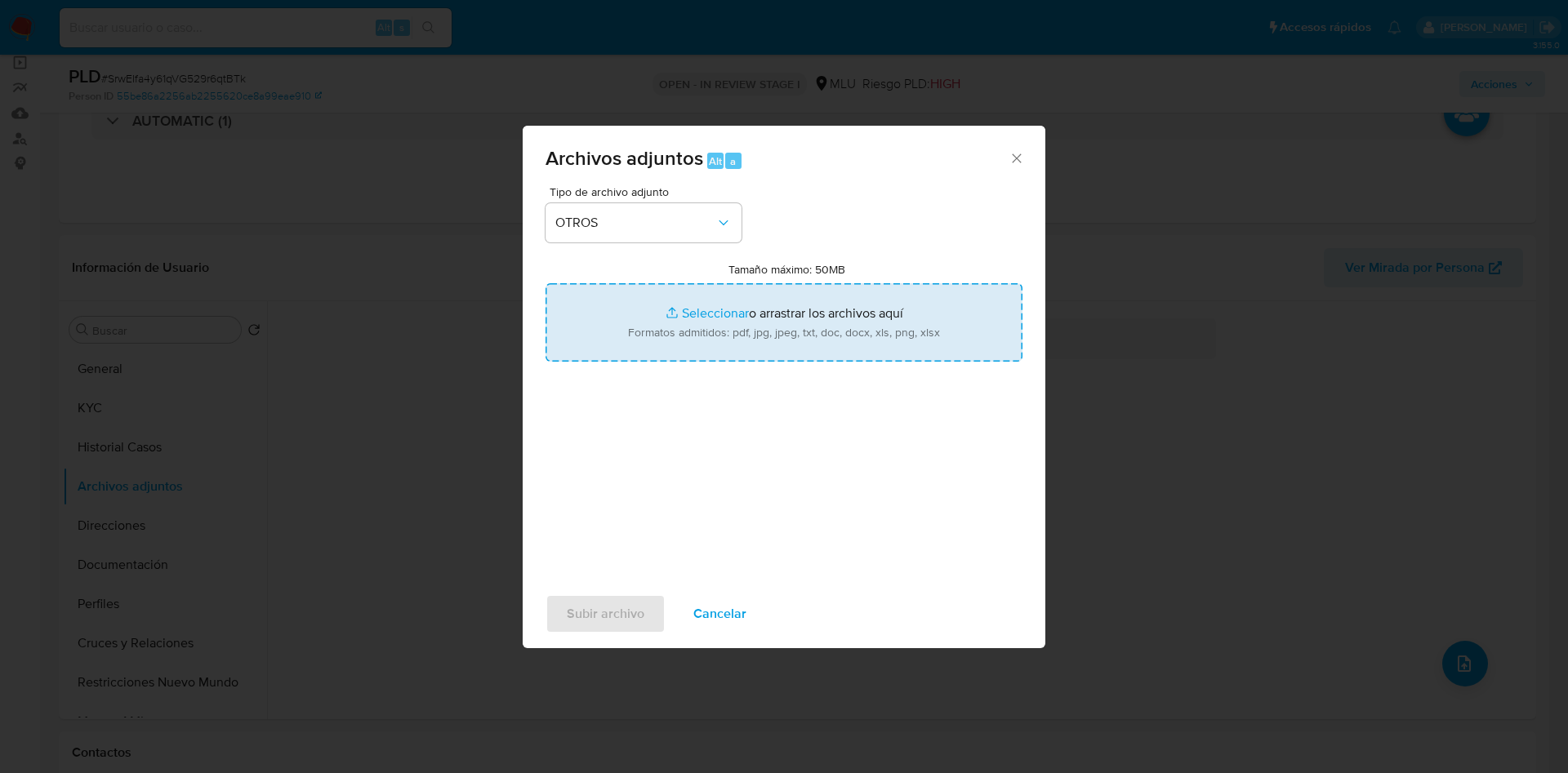
click at [724, 312] on input "Tamaño máximo: 50MB Seleccionar archivos" at bounding box center [783, 322] width 477 height 78
type input "C:\fakepath\70187753 - Movimientos.xlsx"
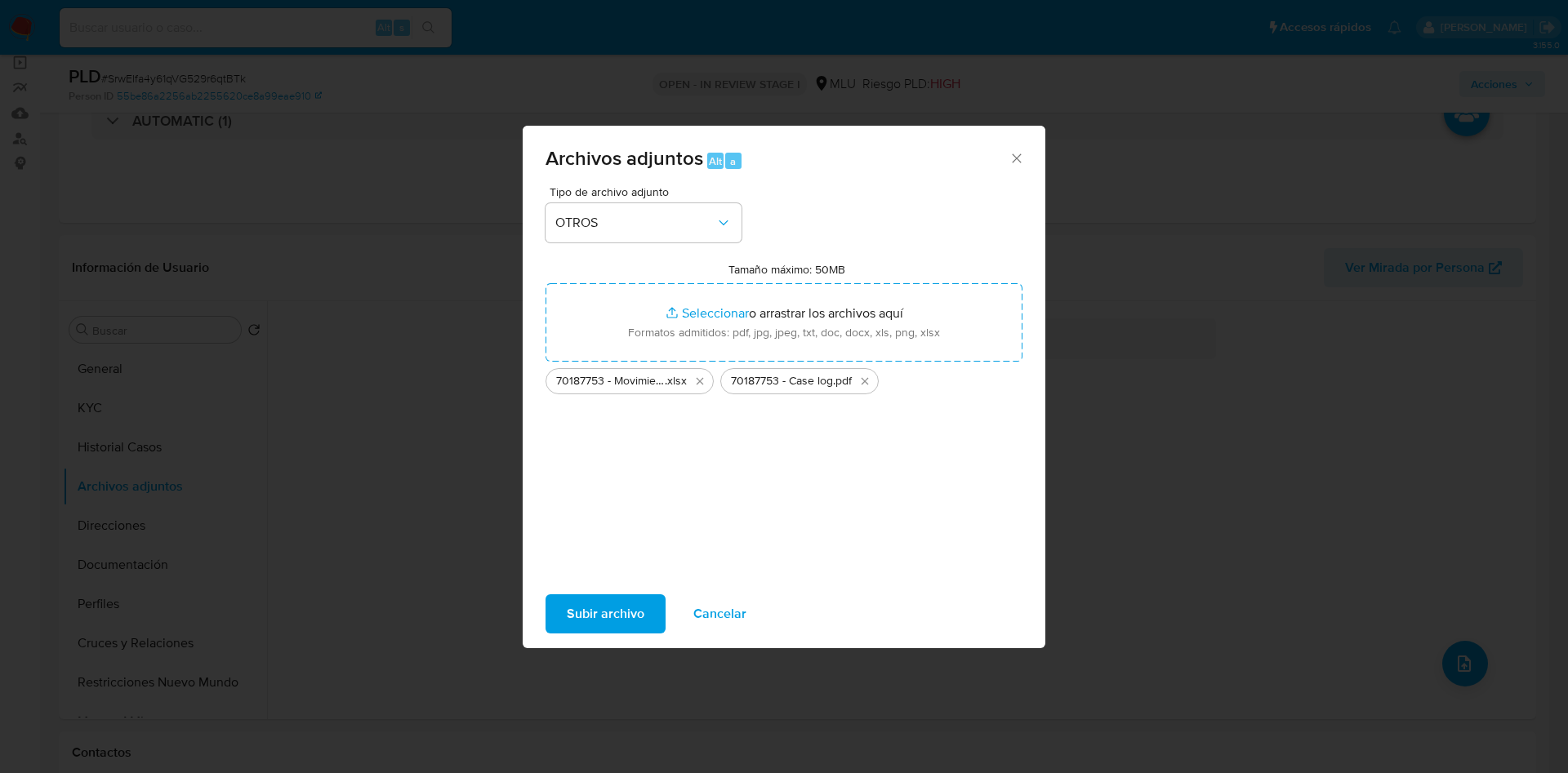
click at [593, 610] on span "Subir archivo" at bounding box center [605, 614] width 77 height 36
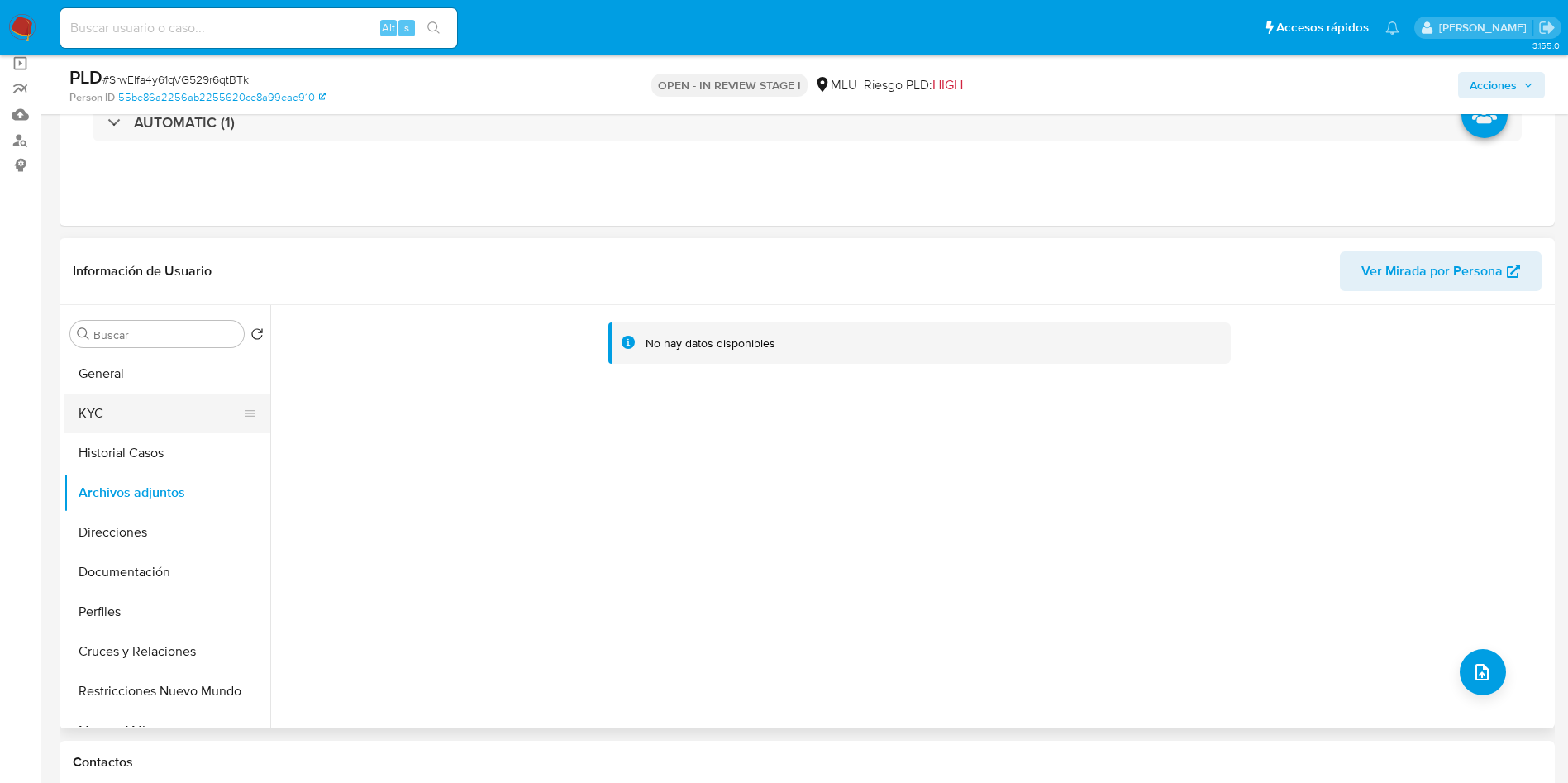
click at [98, 415] on button "KYC" at bounding box center [160, 413] width 193 height 40
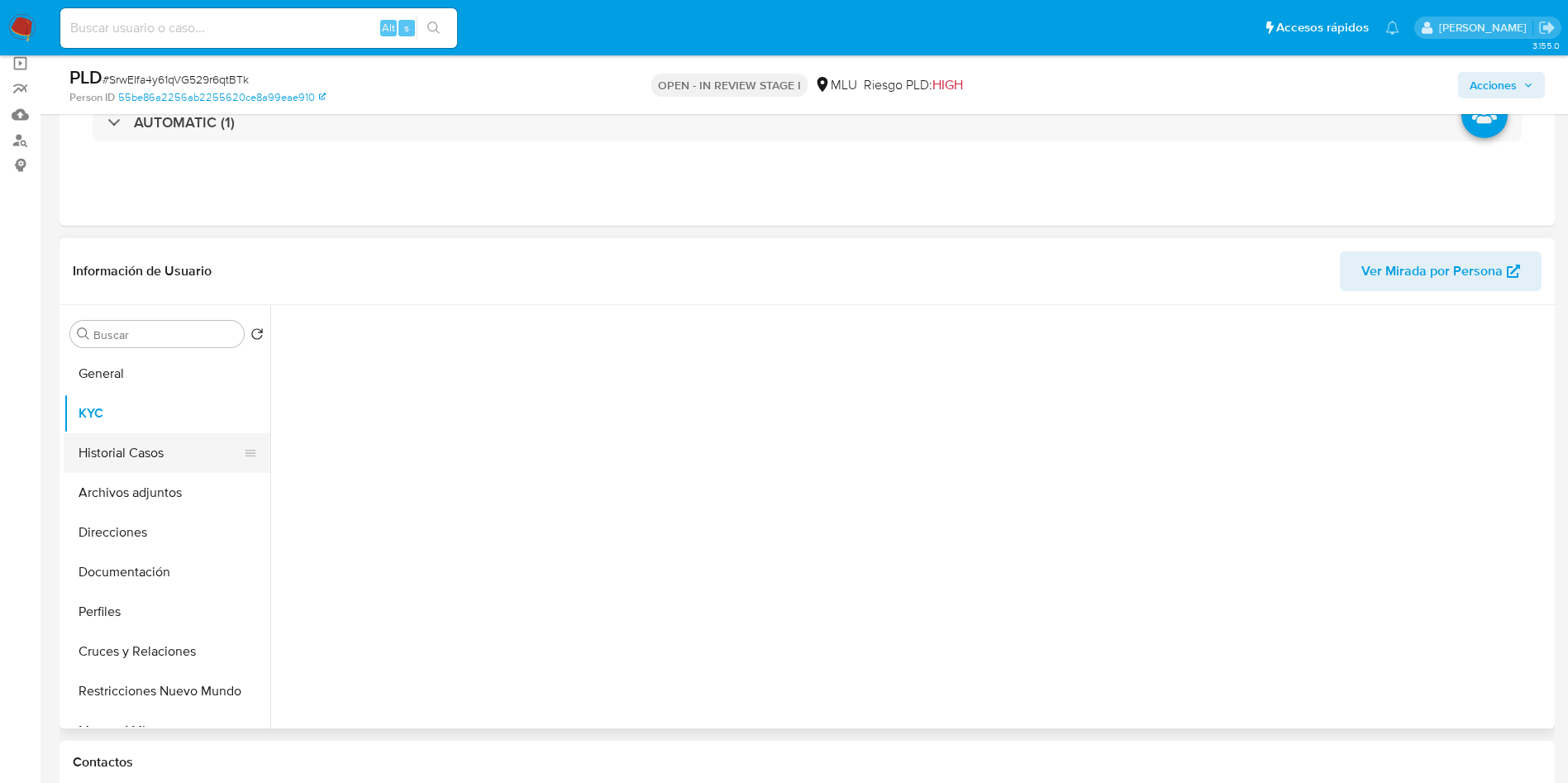
click at [98, 441] on button "Historial Casos" at bounding box center [160, 453] width 193 height 40
click at [102, 492] on button "Archivos adjuntos" at bounding box center [160, 492] width 193 height 40
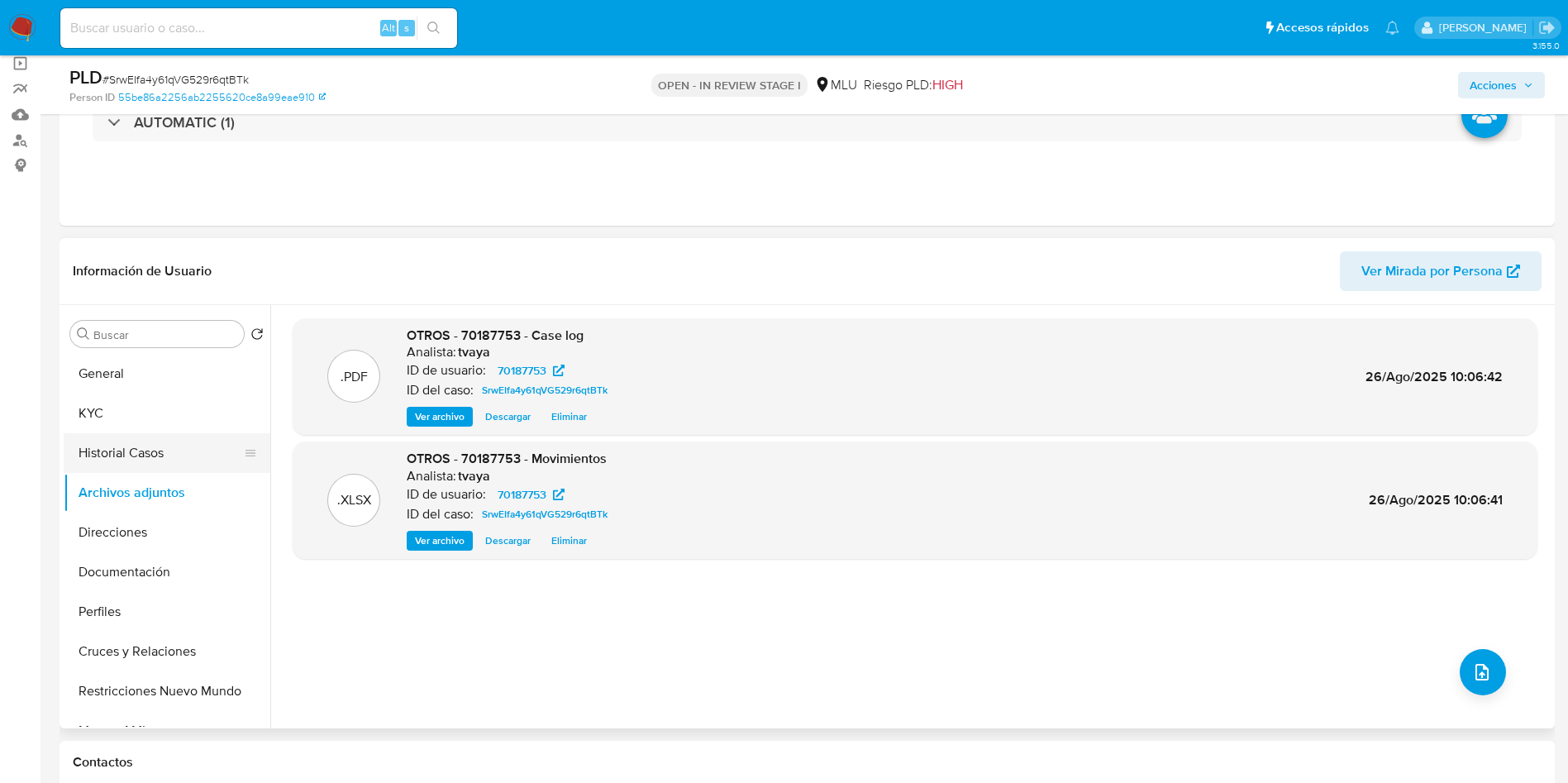
click at [110, 455] on button "Historial Casos" at bounding box center [160, 453] width 193 height 40
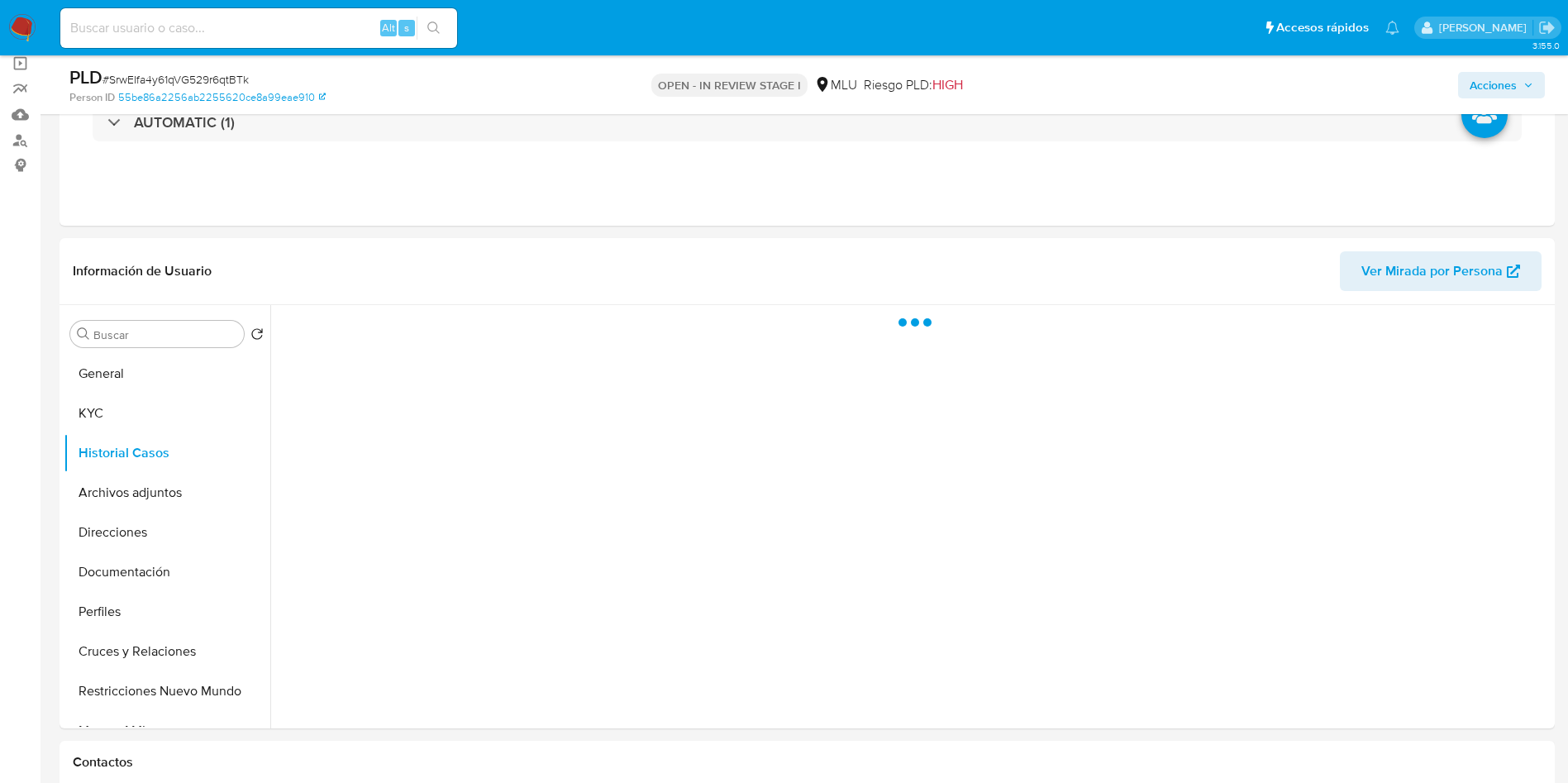
click at [1504, 74] on span "Acciones" at bounding box center [1493, 85] width 47 height 27
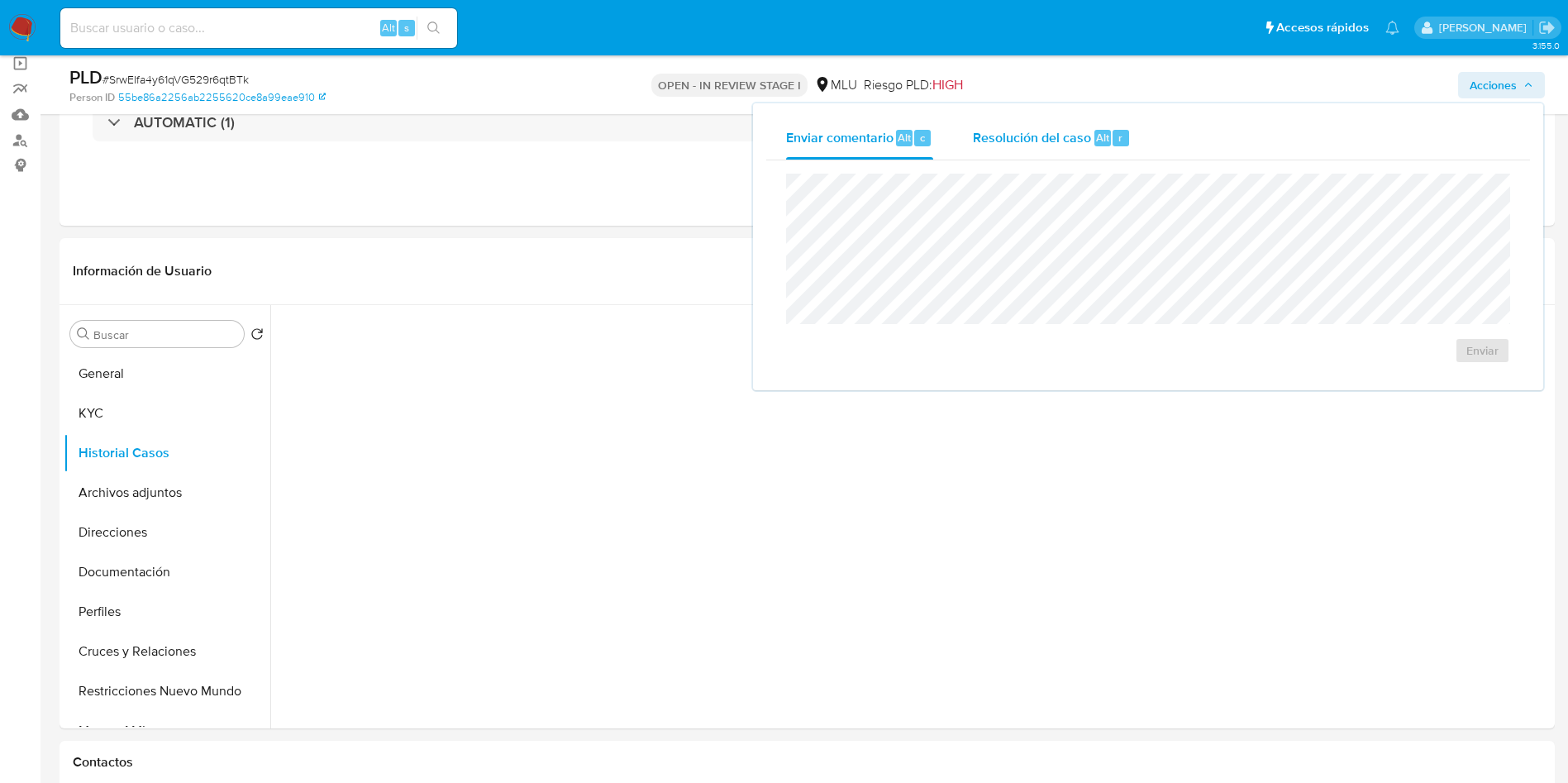
click at [1012, 129] on span "Resolución del caso" at bounding box center [1032, 136] width 119 height 19
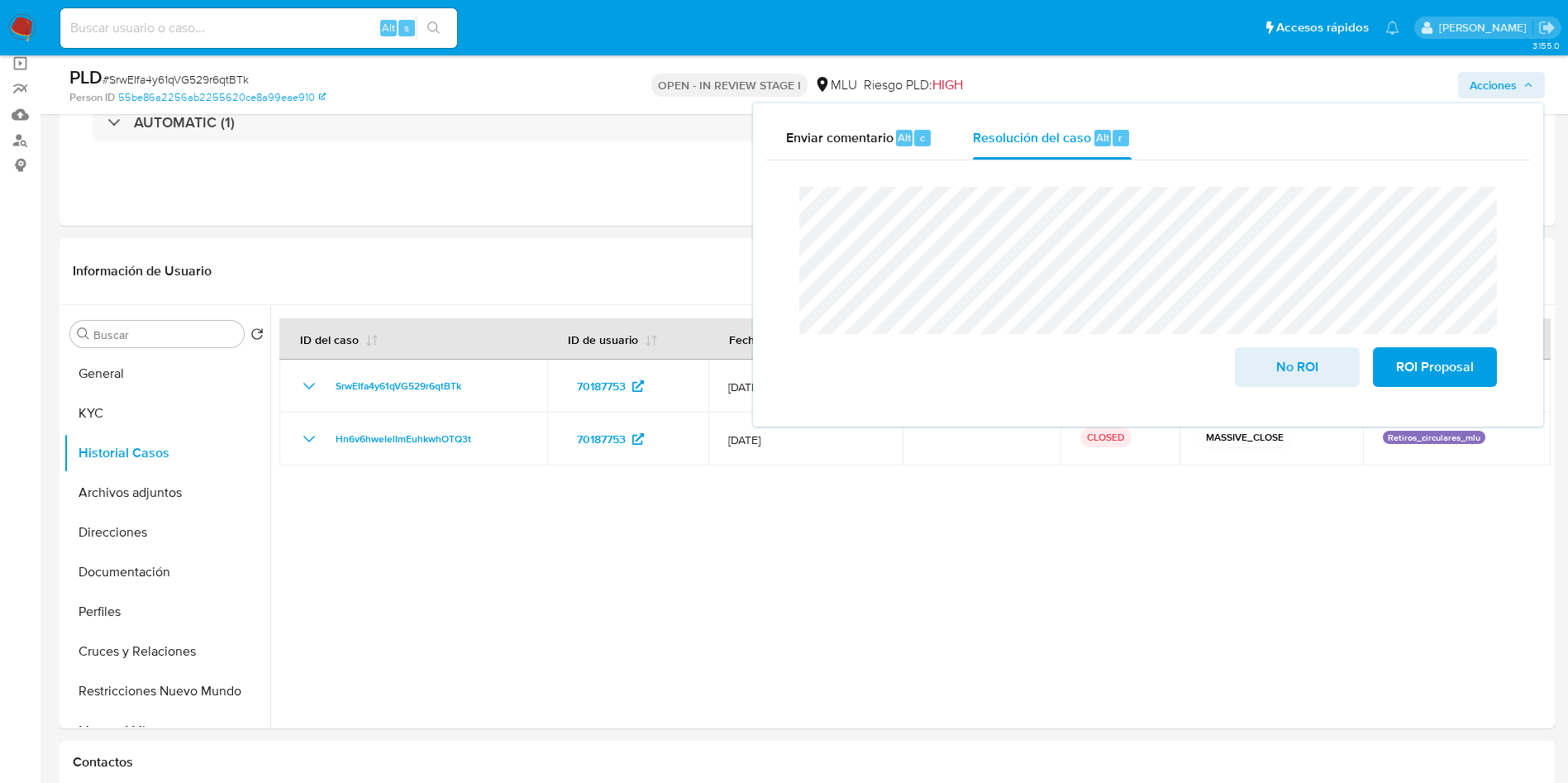
click at [784, 213] on div "Cierre de caso No ROI ROI Proposal" at bounding box center [1148, 286] width 764 height 253
click at [1280, 368] on span "No ROI" at bounding box center [1297, 367] width 81 height 37
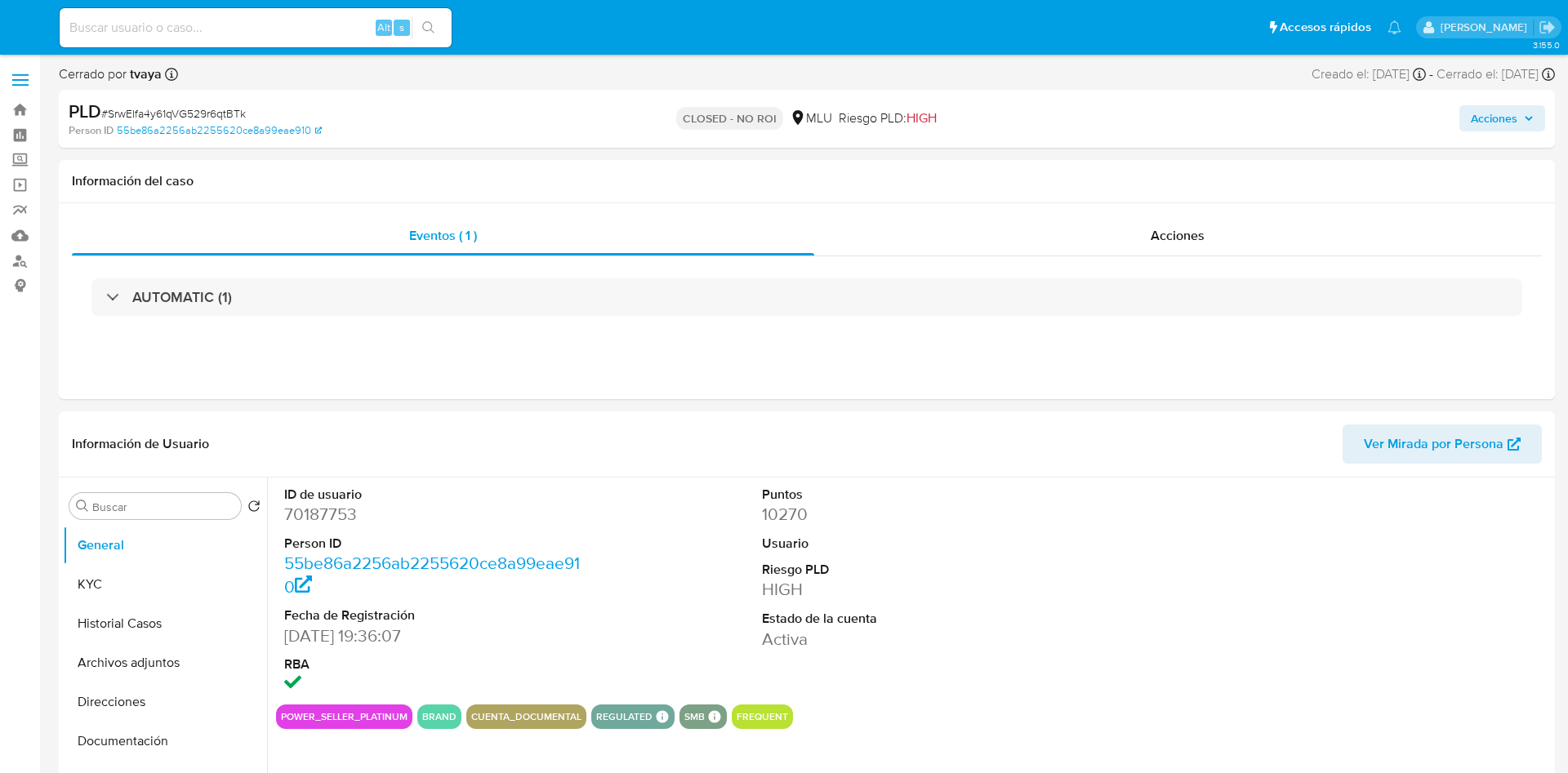
select select "10"
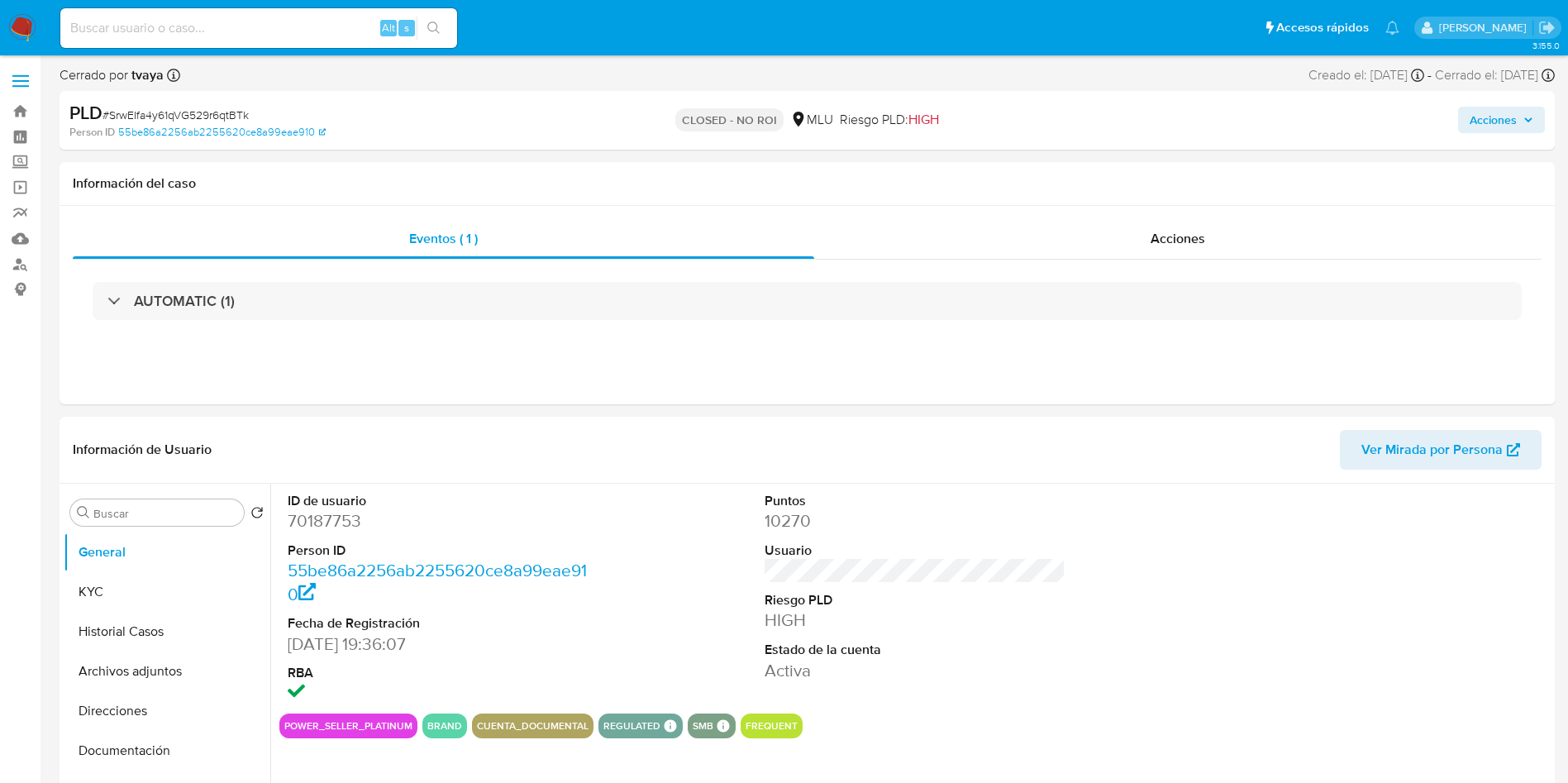
click at [207, 37] on input at bounding box center [258, 28] width 396 height 21
paste input "253711497"
type input "253711497"
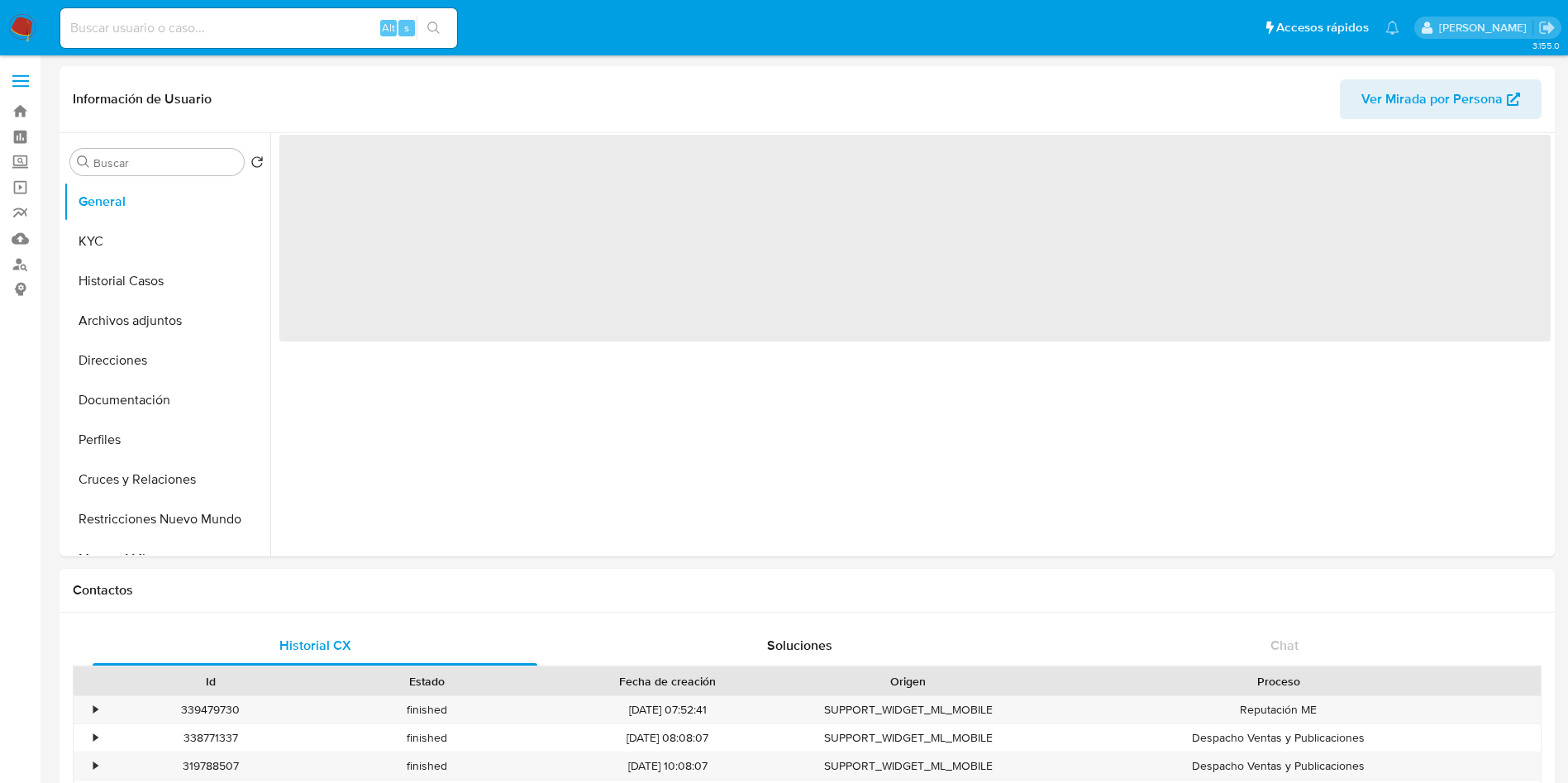
select select "10"
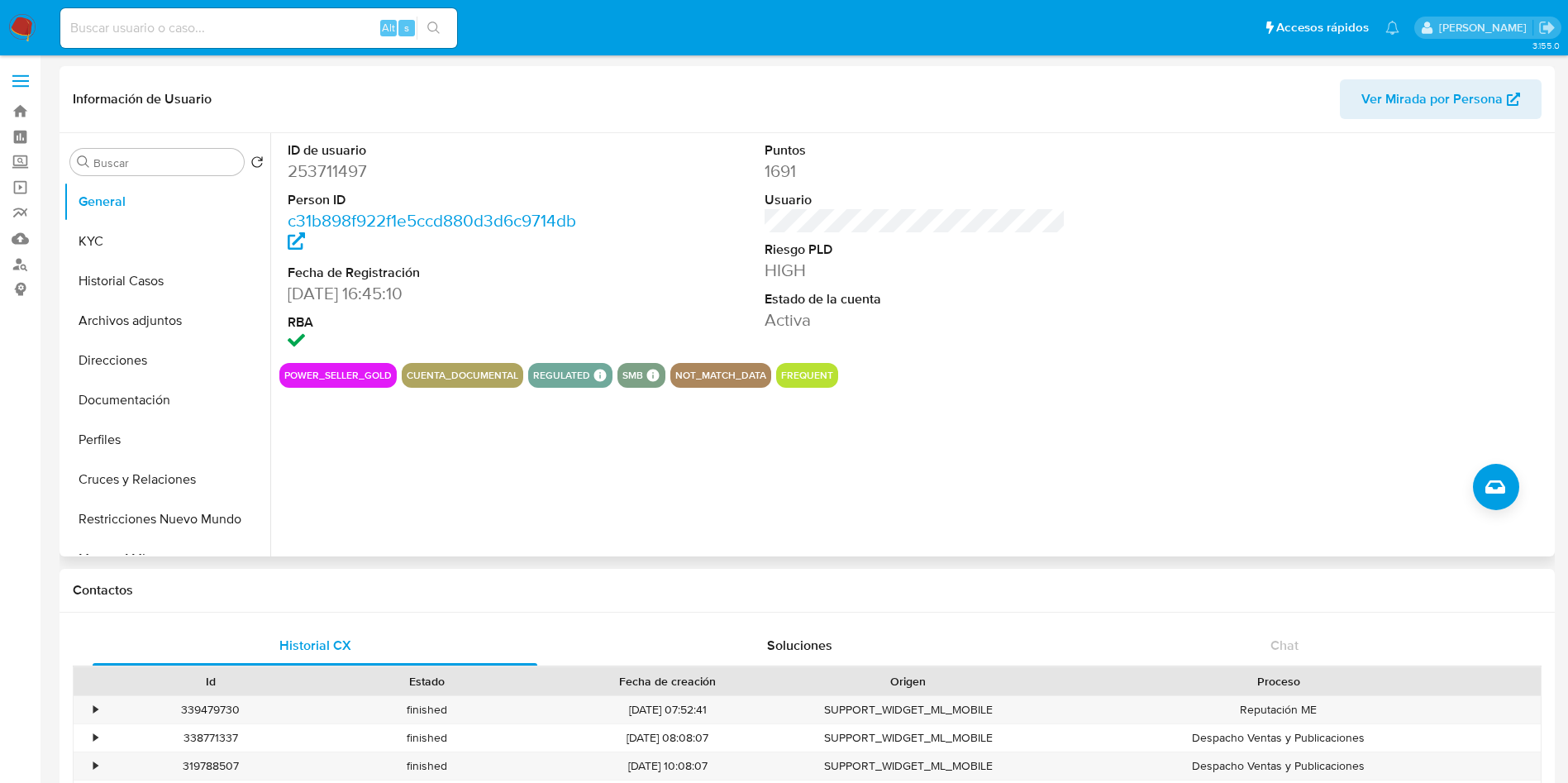
click at [342, 167] on dd "253711497" at bounding box center [439, 170] width 302 height 23
copy dd "253711497"
click at [297, 164] on dd "253711497" at bounding box center [439, 170] width 302 height 23
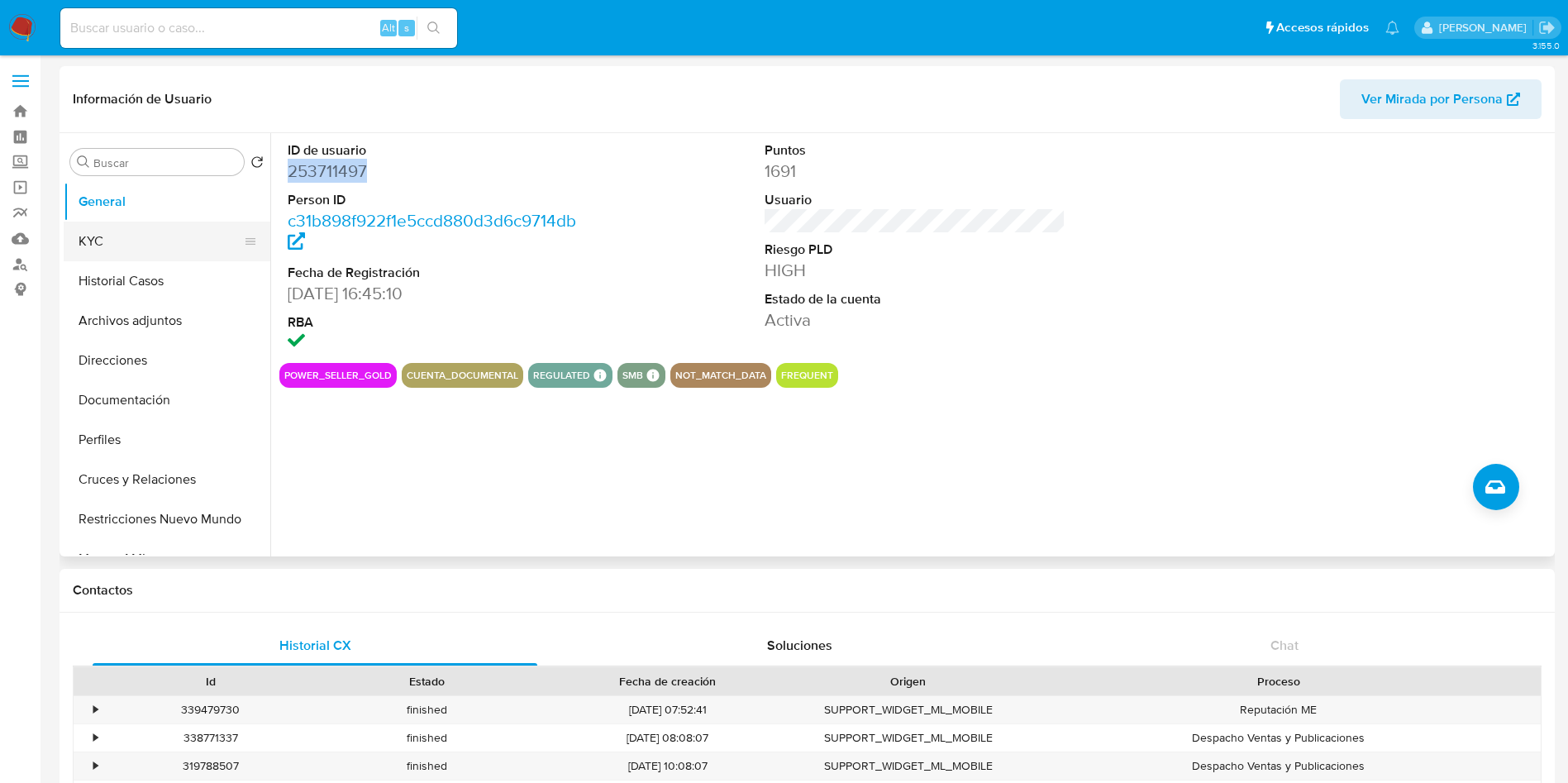
click at [112, 242] on button "KYC" at bounding box center [160, 241] width 193 height 40
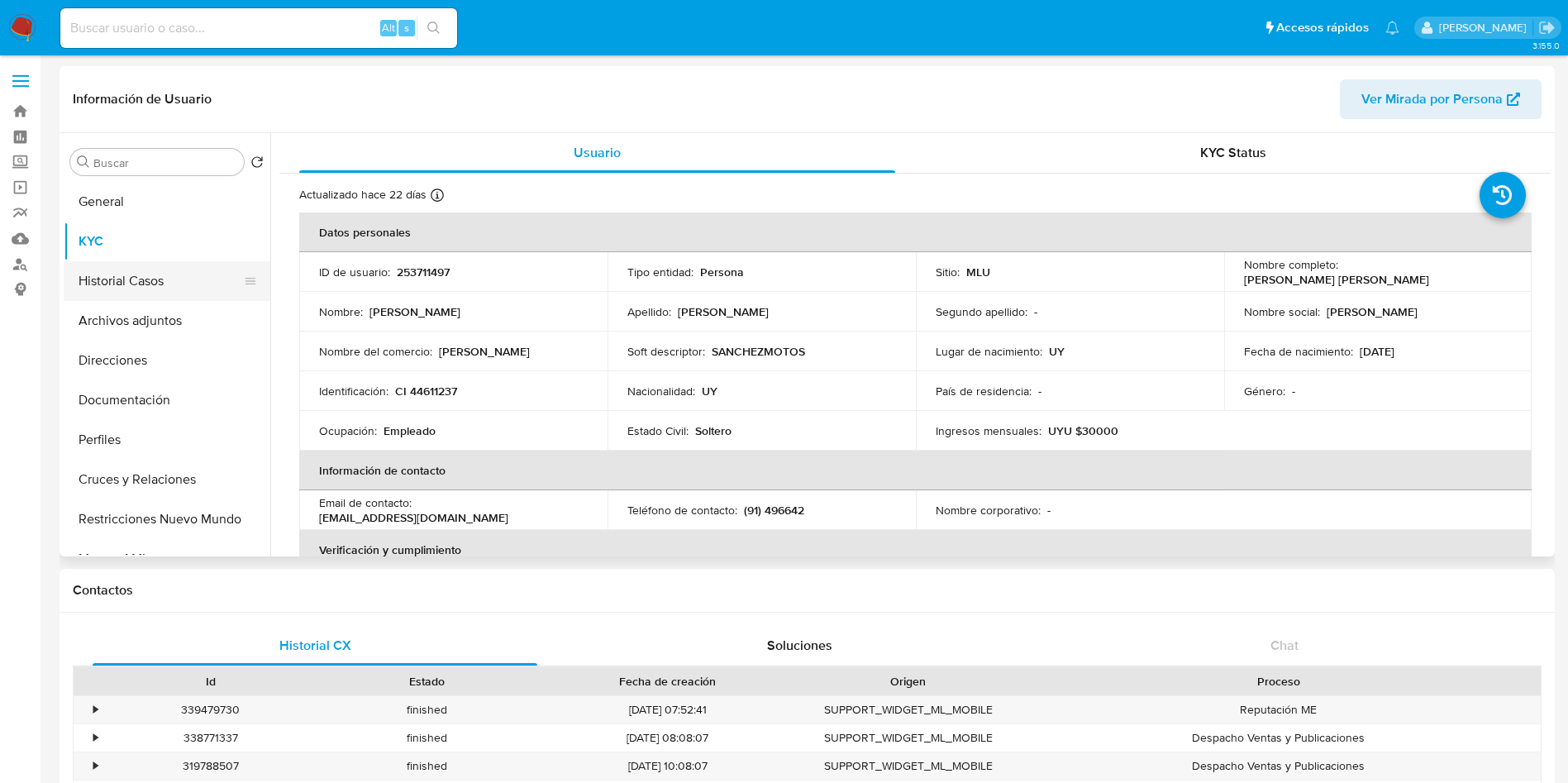
click at [132, 274] on button "Historial Casos" at bounding box center [160, 281] width 193 height 40
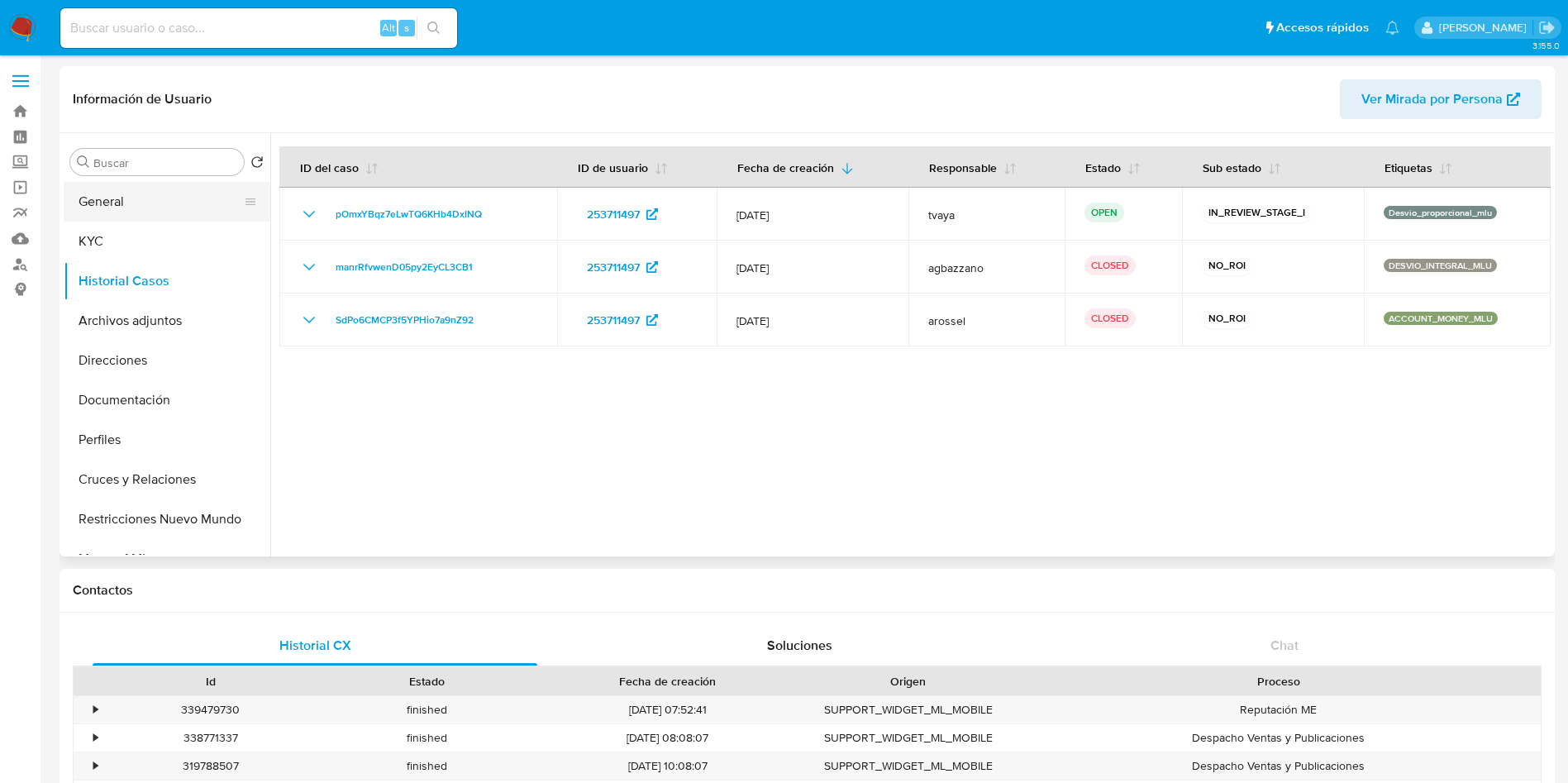
click at [99, 202] on button "General" at bounding box center [160, 202] width 193 height 40
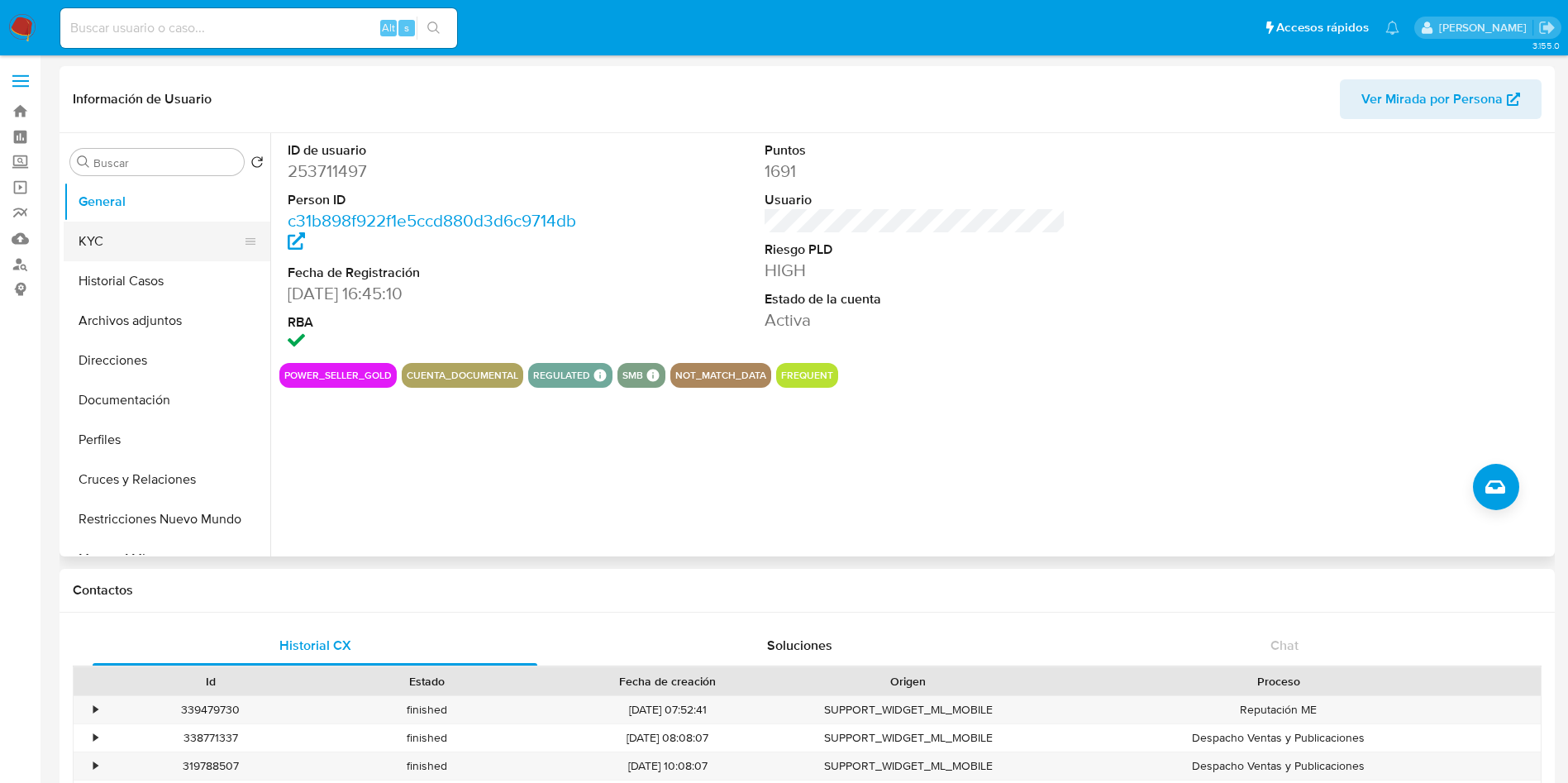
click at [104, 239] on button "KYC" at bounding box center [160, 241] width 193 height 40
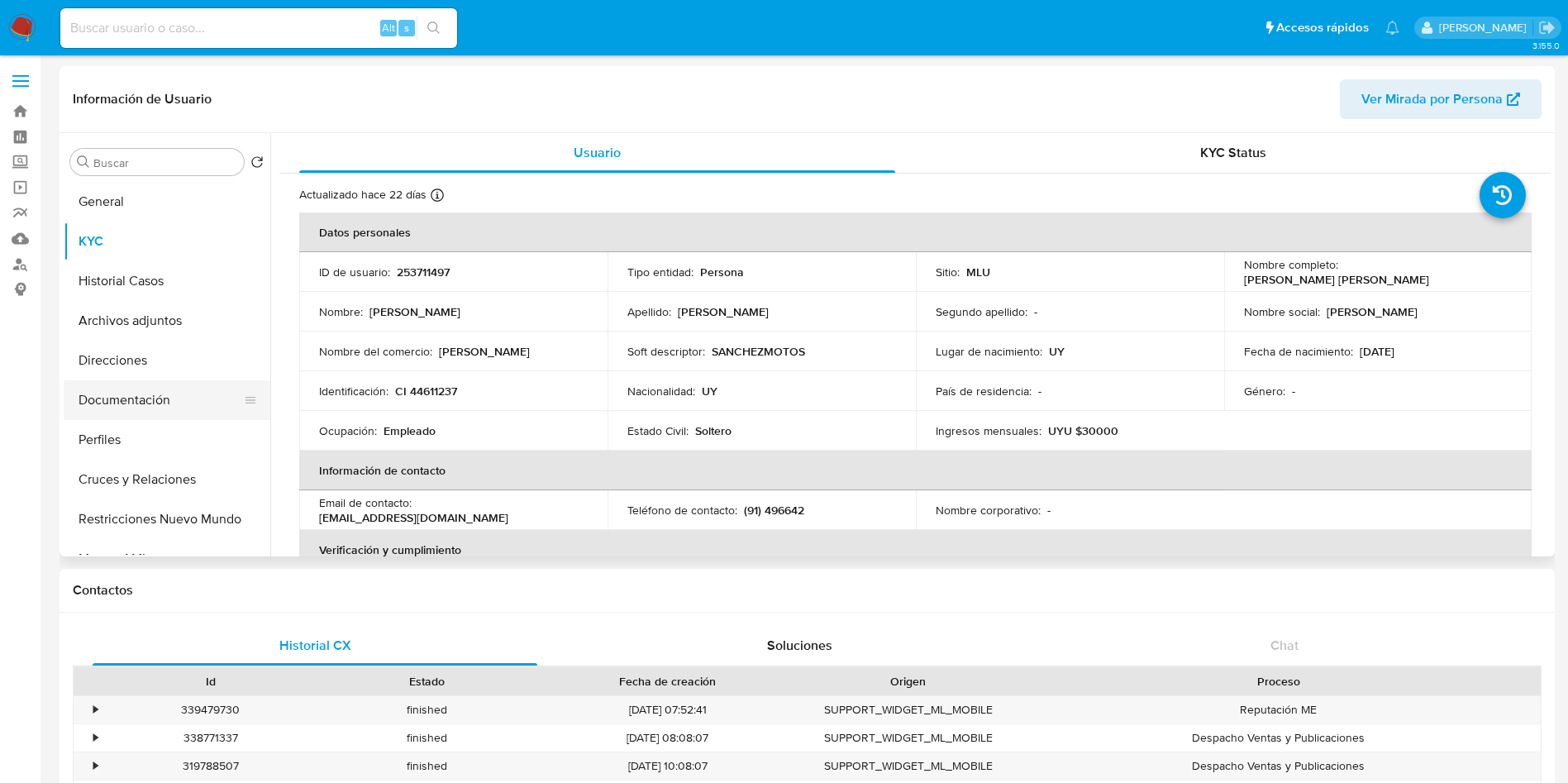
click at [121, 409] on button "Documentación" at bounding box center [160, 399] width 193 height 40
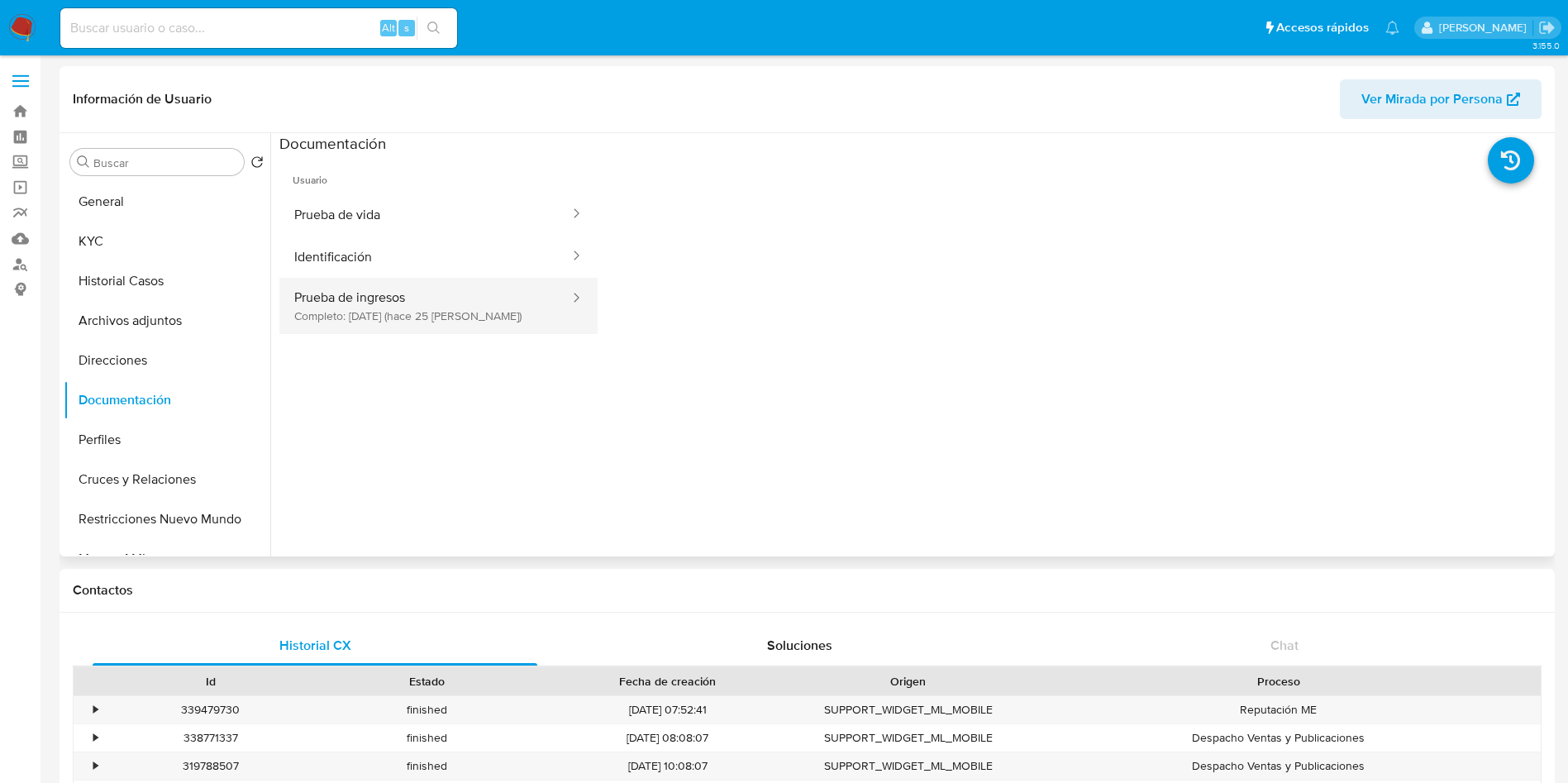
click at [507, 294] on button "Prueba de ingresos Completo: 01/08/2025 (hace 25 días)" at bounding box center [425, 305] width 292 height 56
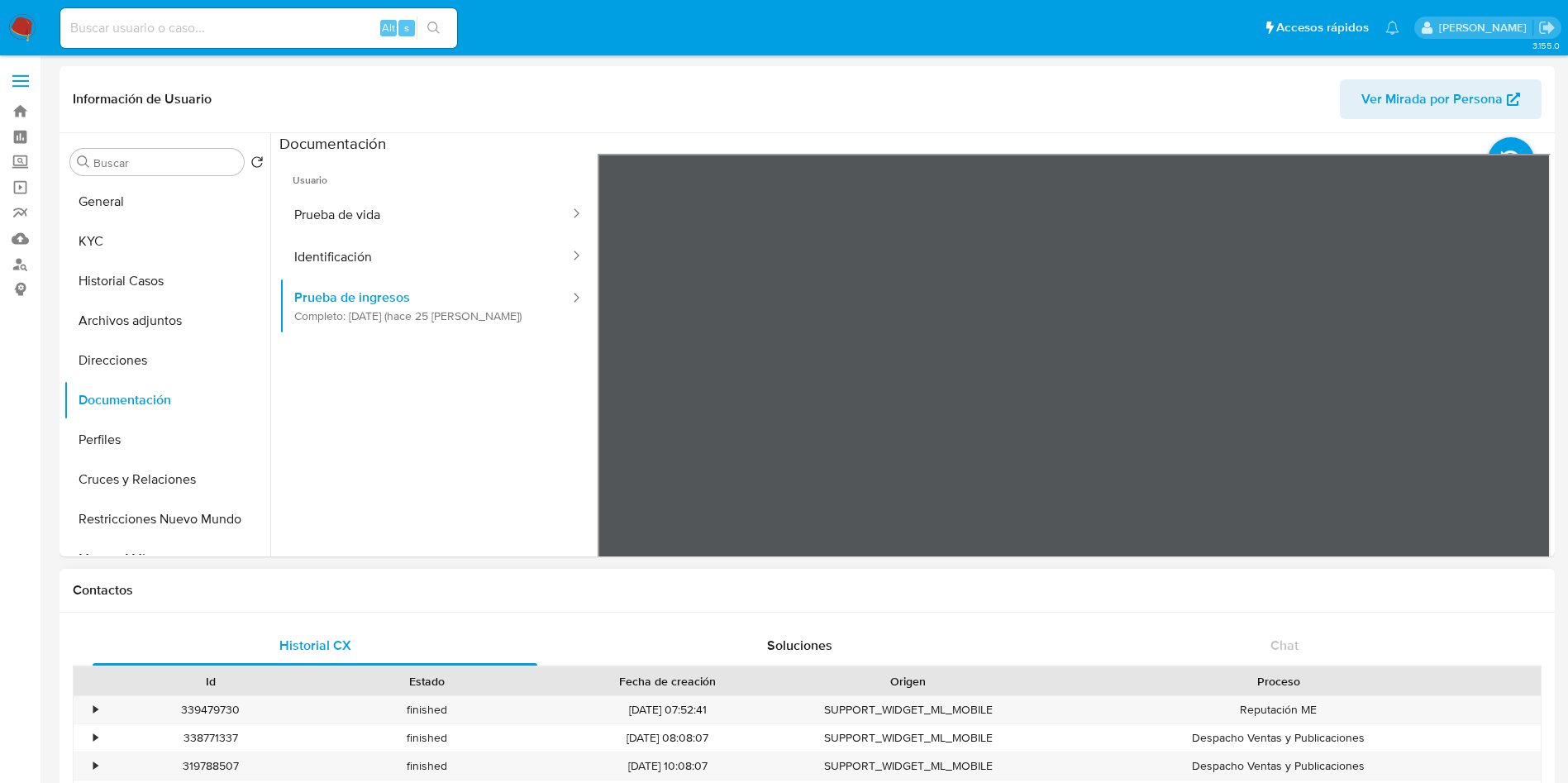
click at [807, 77] on div "Información de Usuario Ver Mirada por Persona Buscar Volver al orden por defect…" at bounding box center [807, 311] width 1495 height 490
click at [142, 208] on button "General" at bounding box center [160, 202] width 193 height 40
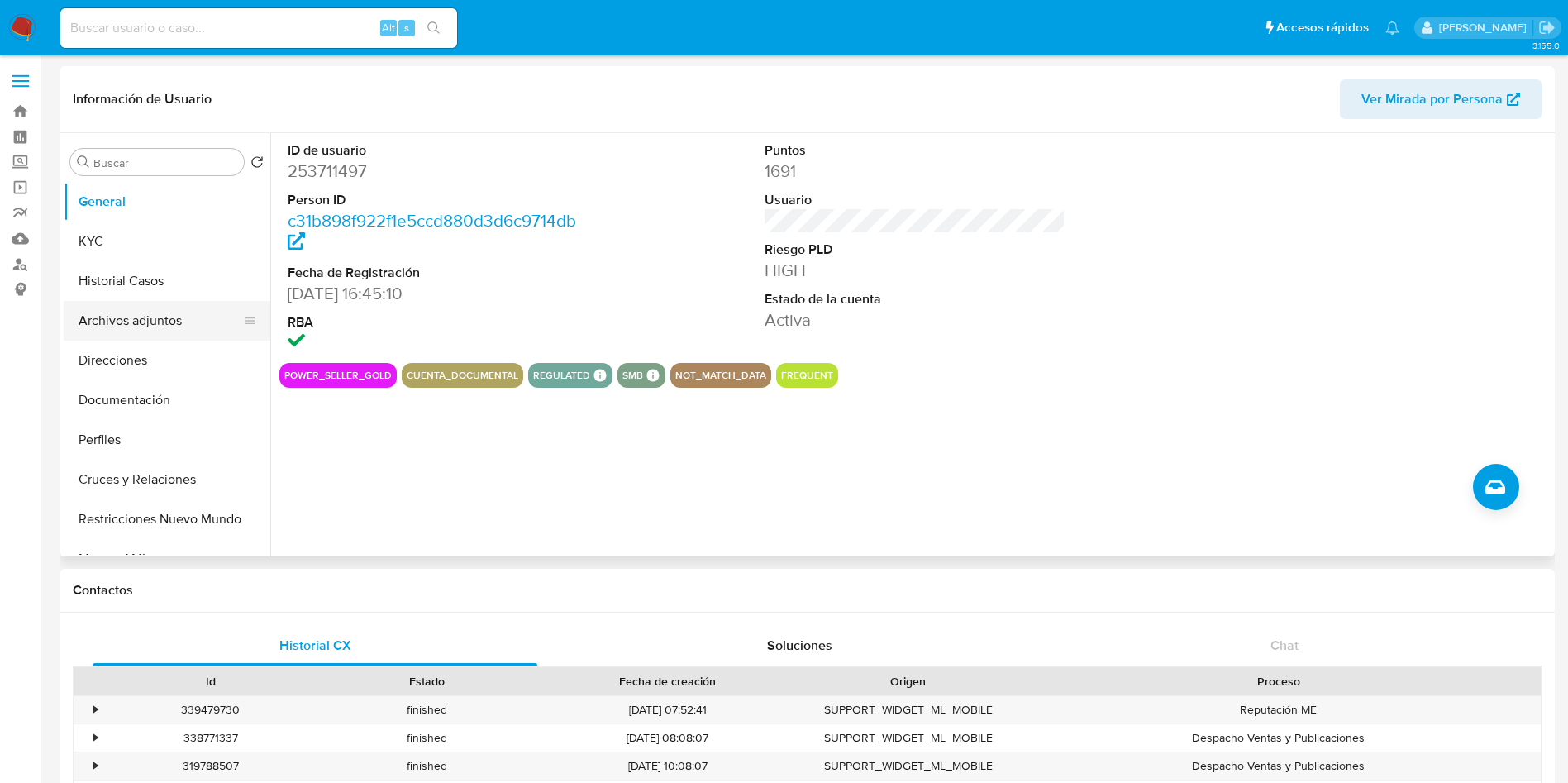
click at [143, 318] on button "Archivos adjuntos" at bounding box center [160, 320] width 193 height 40
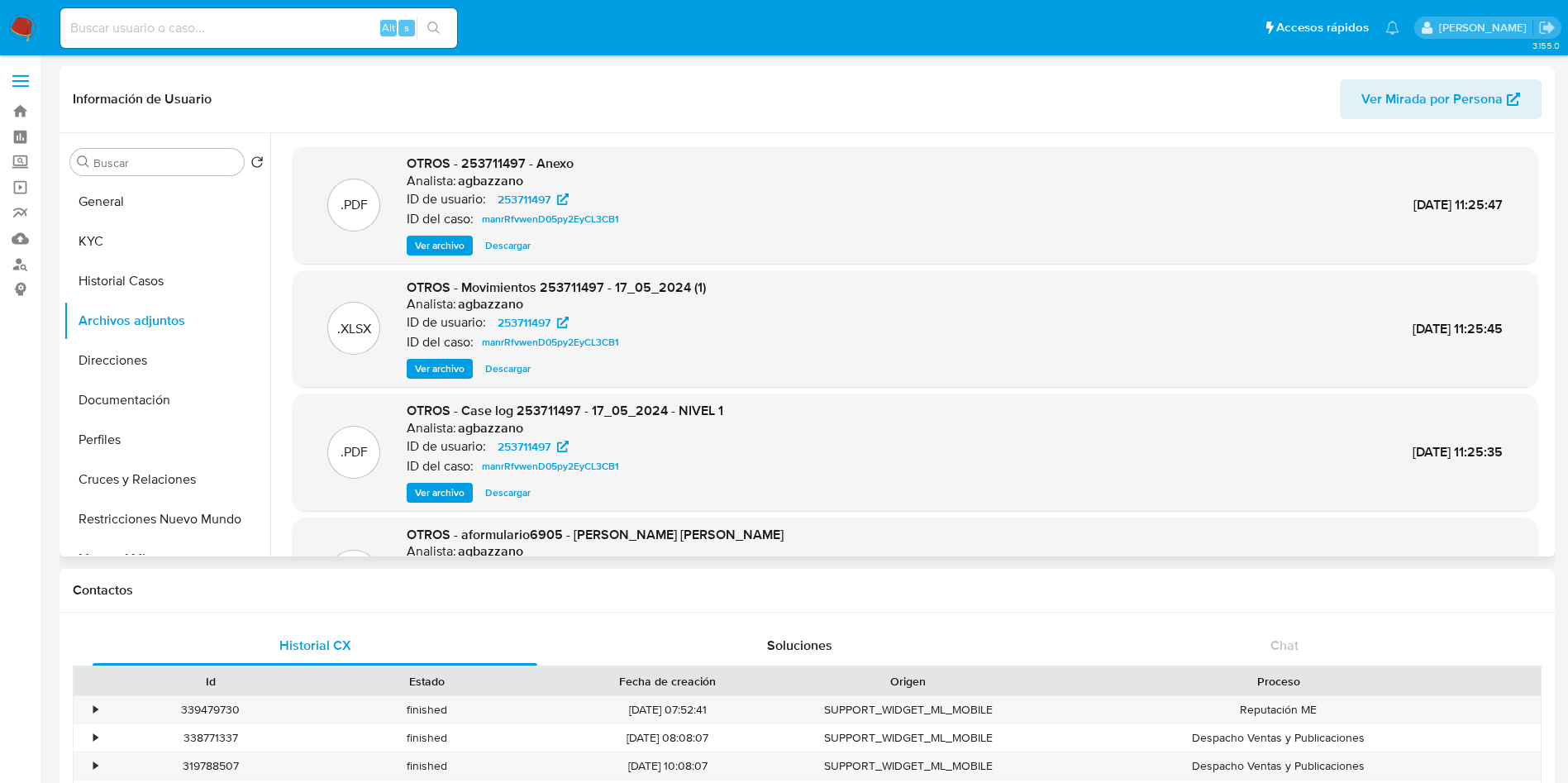
click at [420, 492] on span "Ver archivo" at bounding box center [440, 493] width 50 height 17
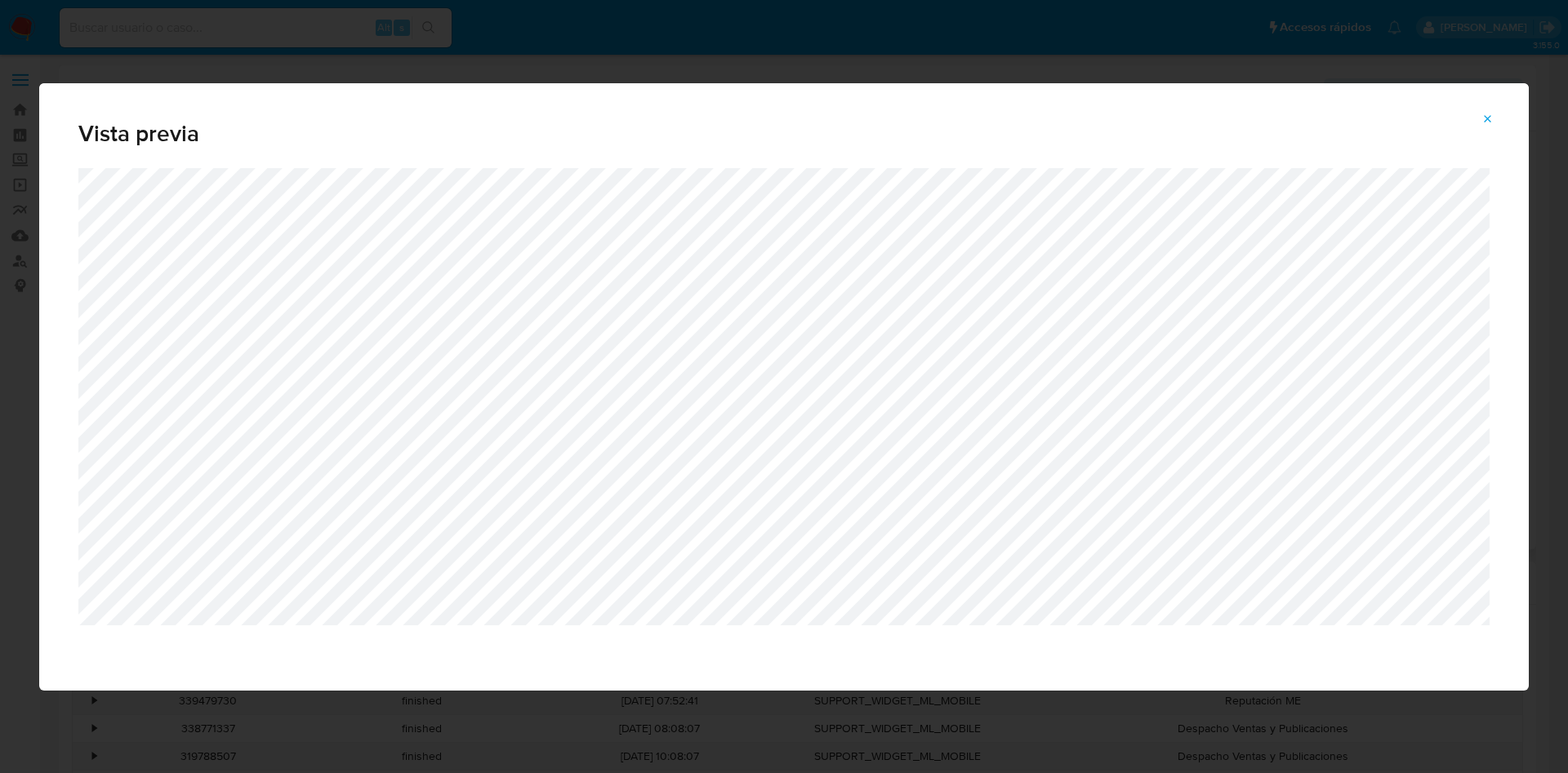
click at [1152, 144] on div "Vista previa" at bounding box center [783, 125] width 1489 height 84
click at [1494, 117] on icon "Attachment preview" at bounding box center [1488, 119] width 13 height 13
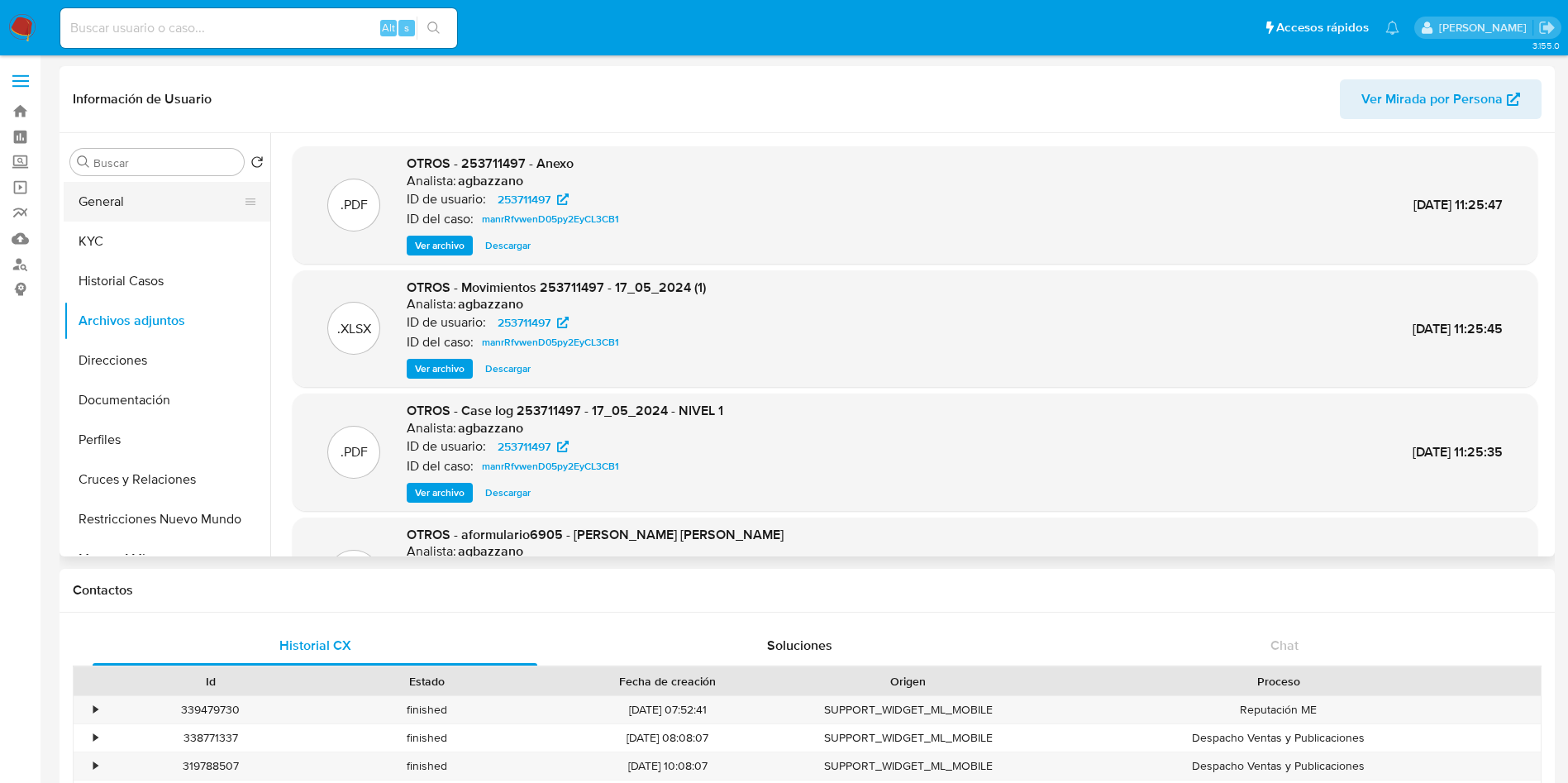
click at [122, 204] on button "General" at bounding box center [160, 202] width 193 height 40
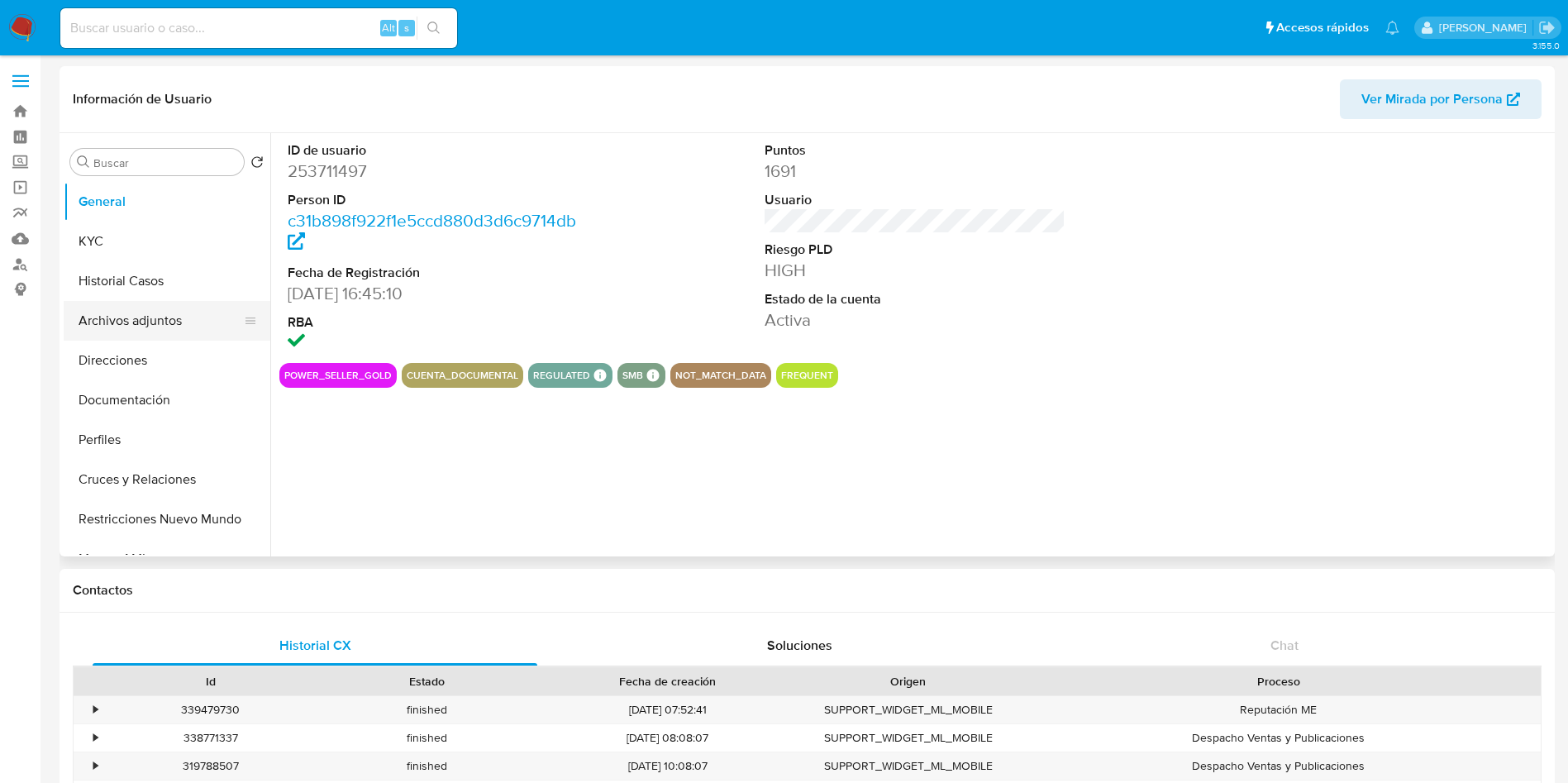
click at [143, 334] on button "Archivos adjuntos" at bounding box center [160, 320] width 193 height 40
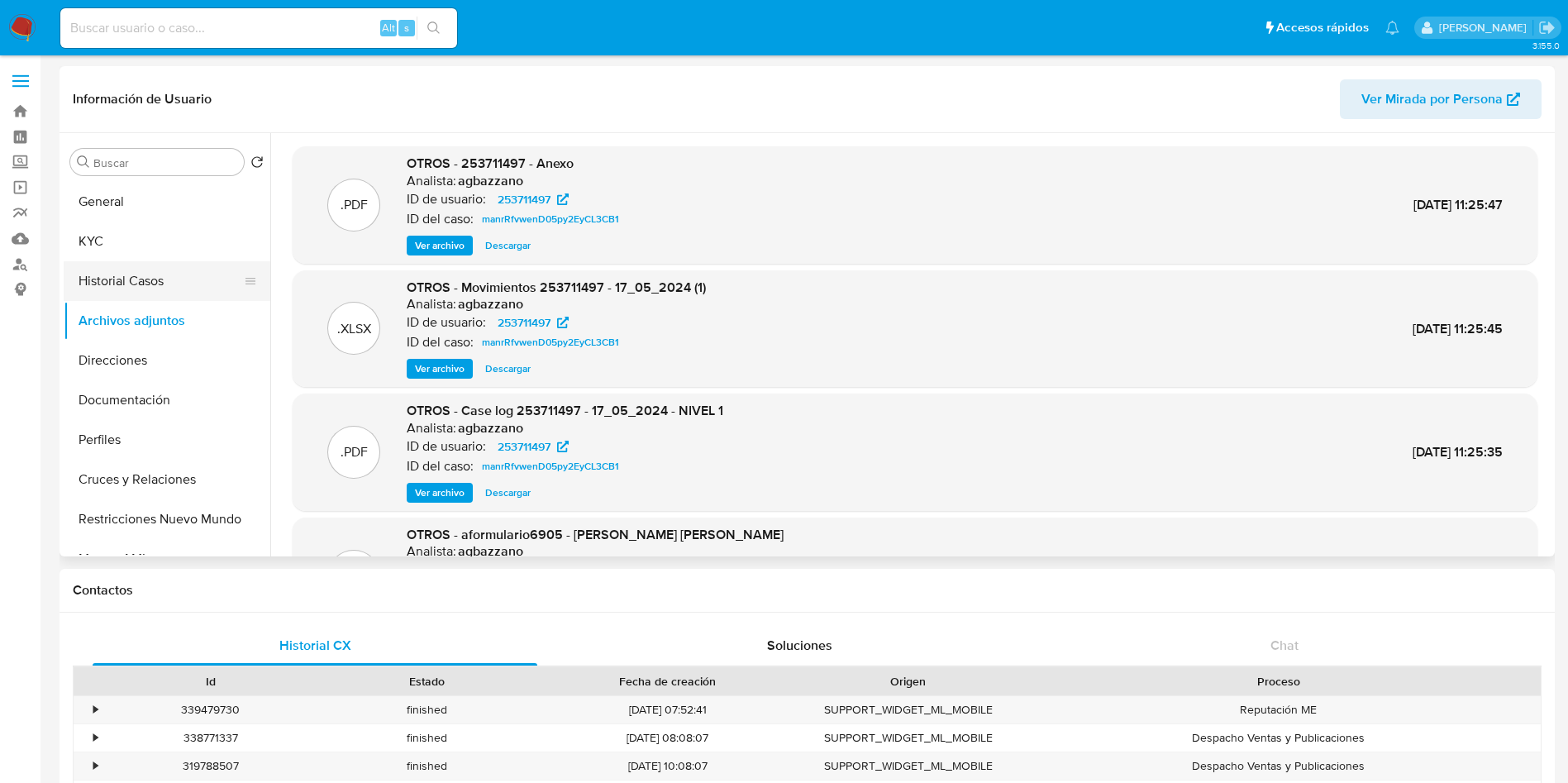
click at [125, 299] on button "Historial Casos" at bounding box center [160, 281] width 193 height 40
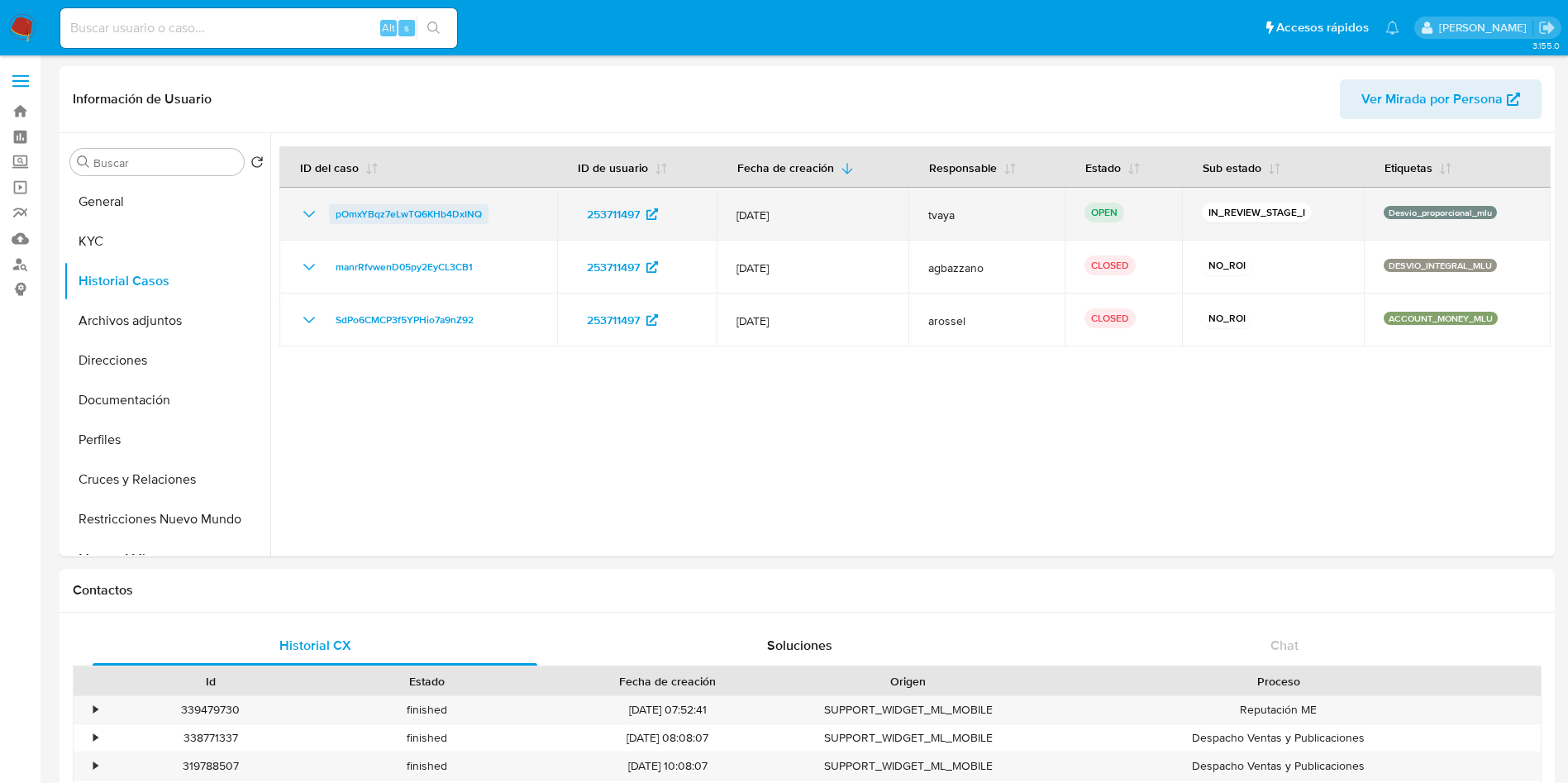
click at [435, 213] on span "pOmxYBqz7eLwTQ6KHb4DxINQ" at bounding box center [408, 214] width 146 height 20
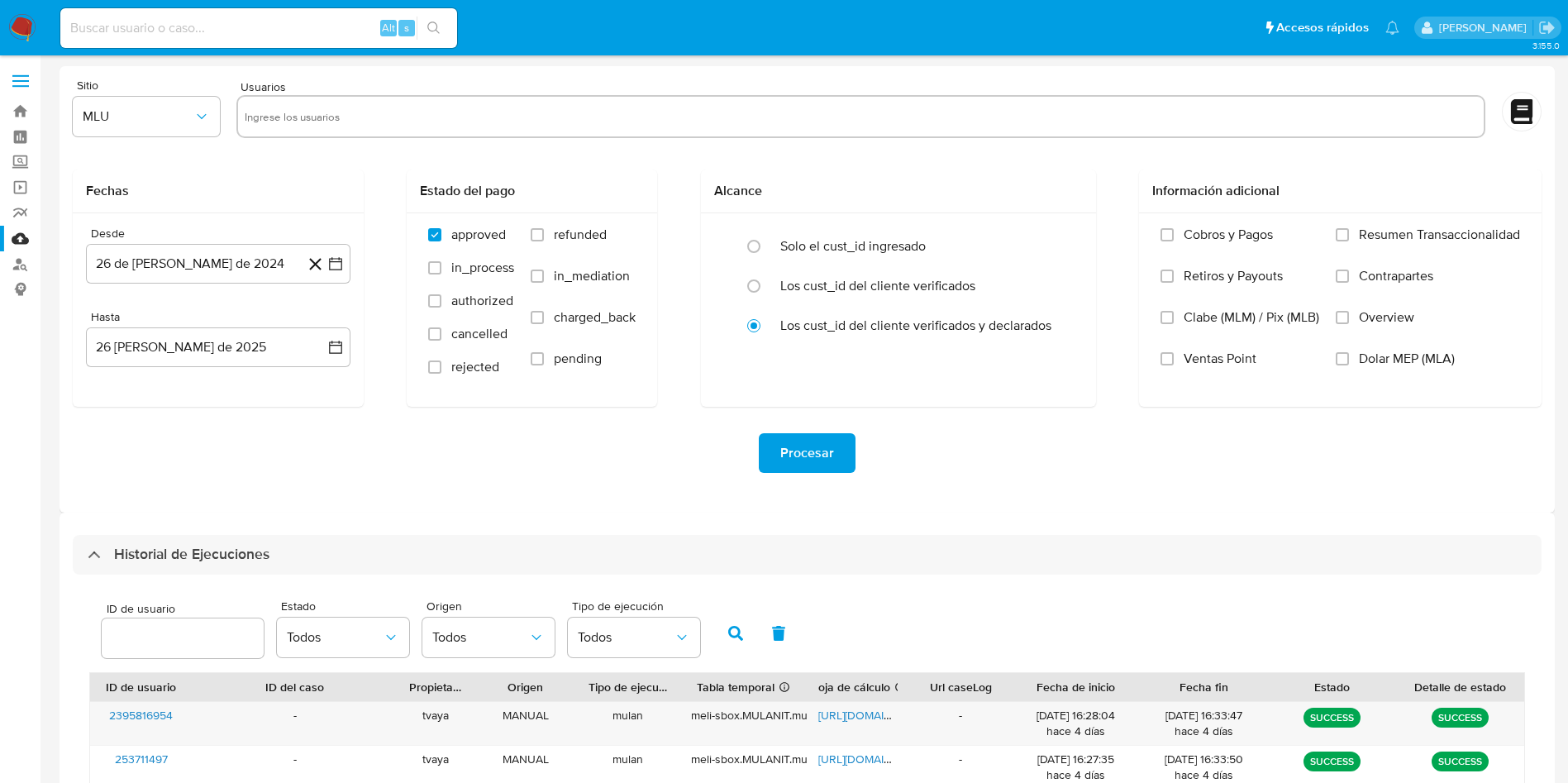
select select "10"
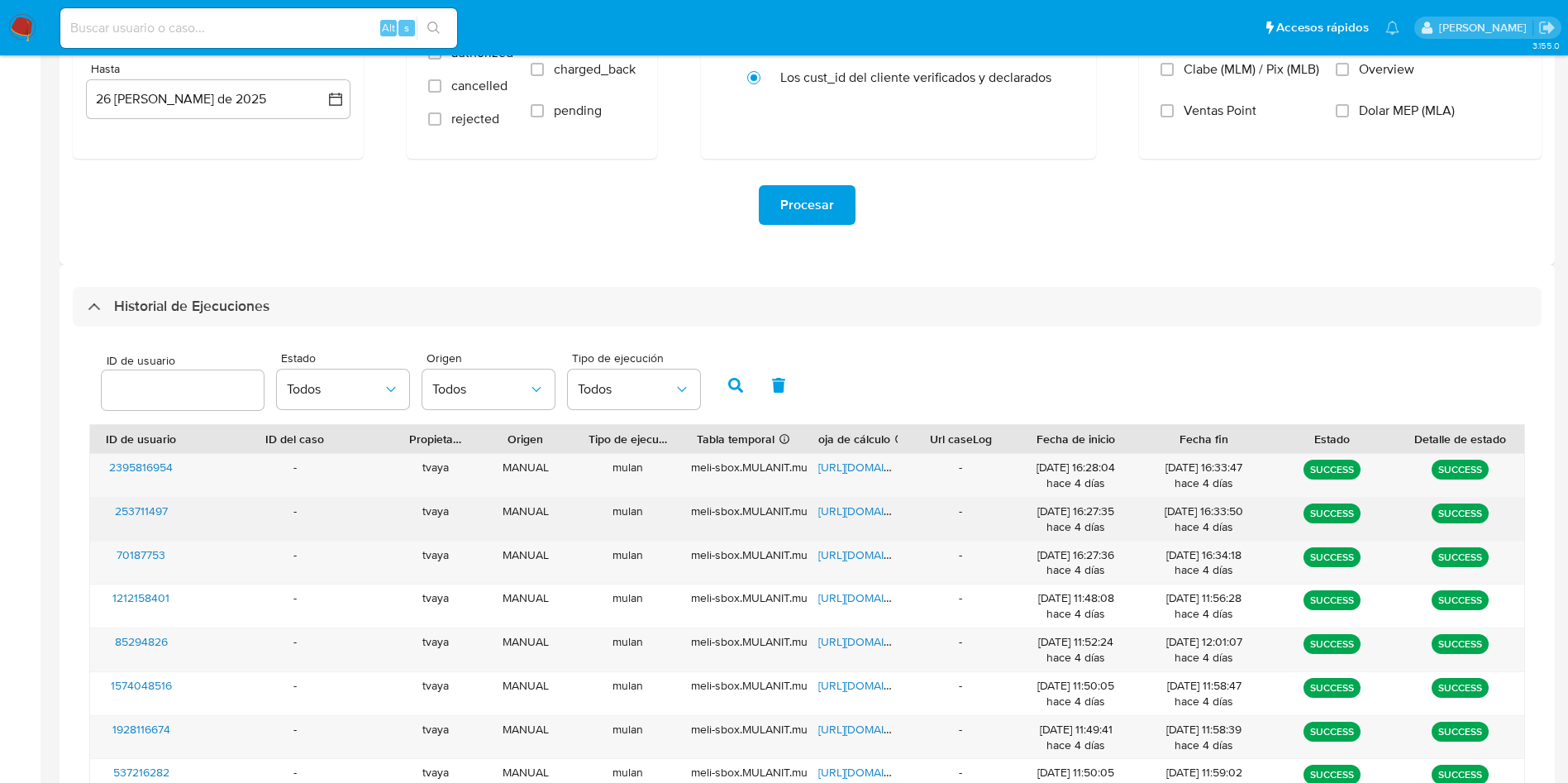
click at [865, 512] on span "[URL][DOMAIN_NAME]" at bounding box center [876, 511] width 114 height 17
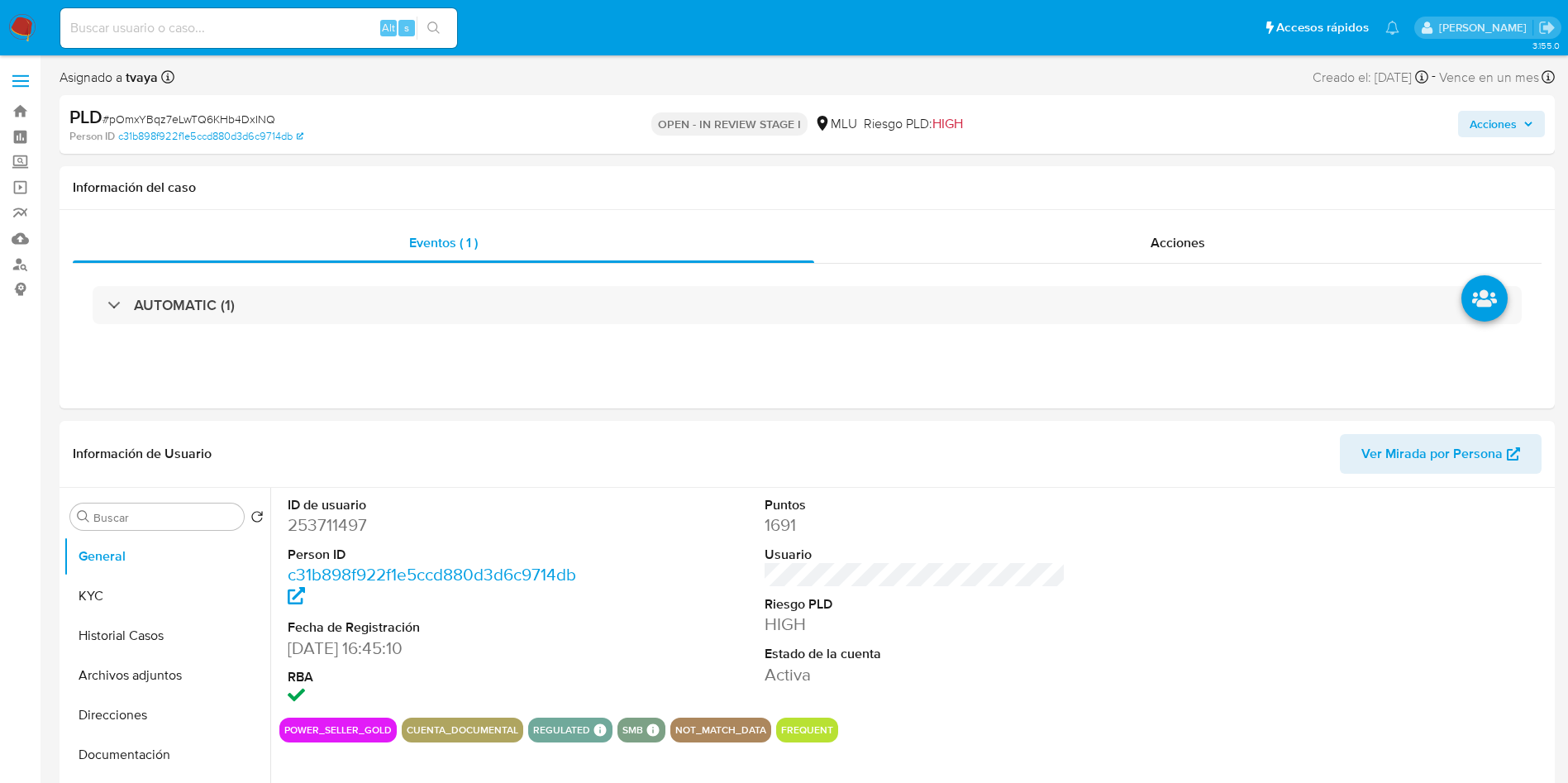
select select "10"
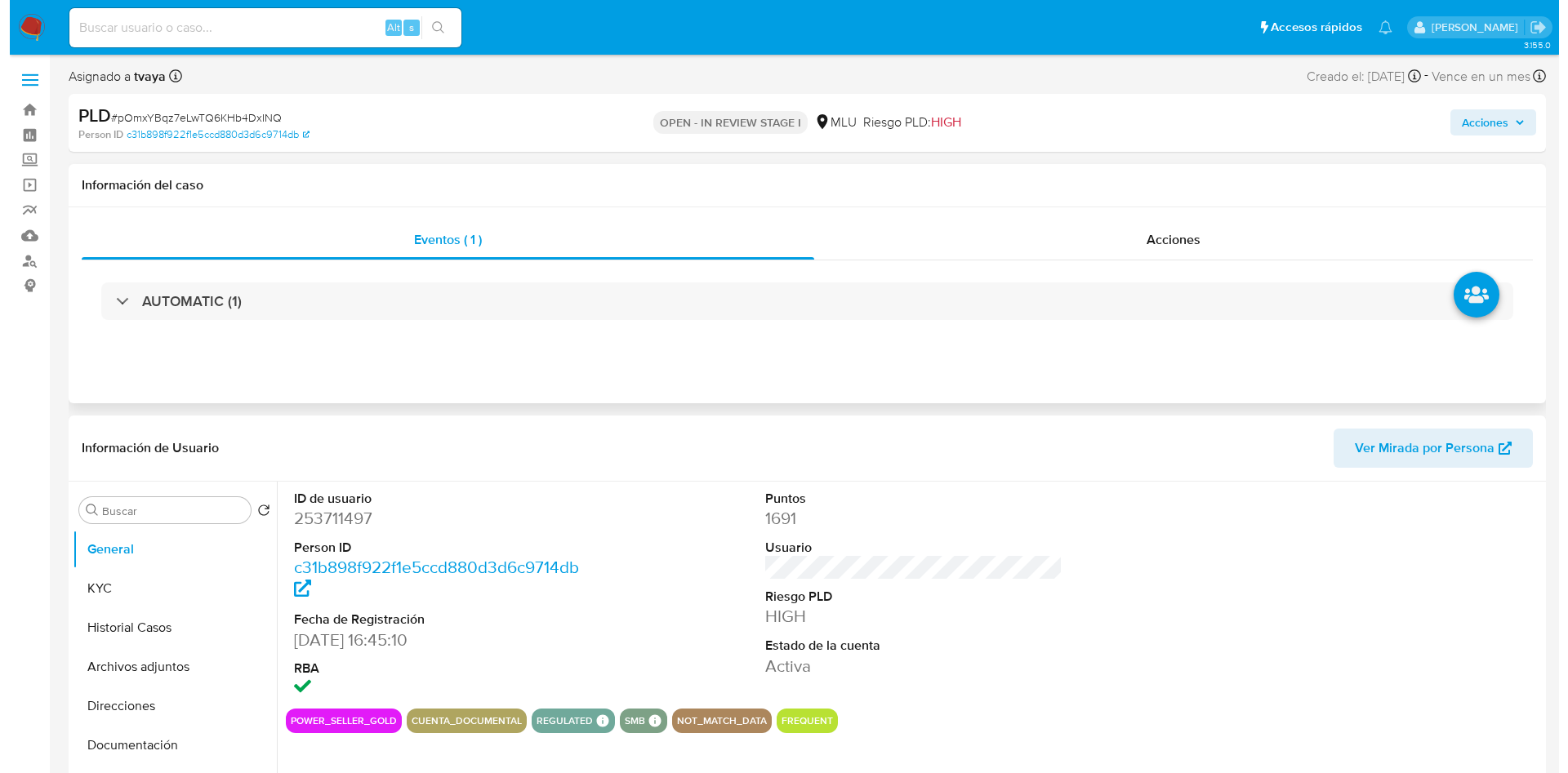
scroll to position [123, 0]
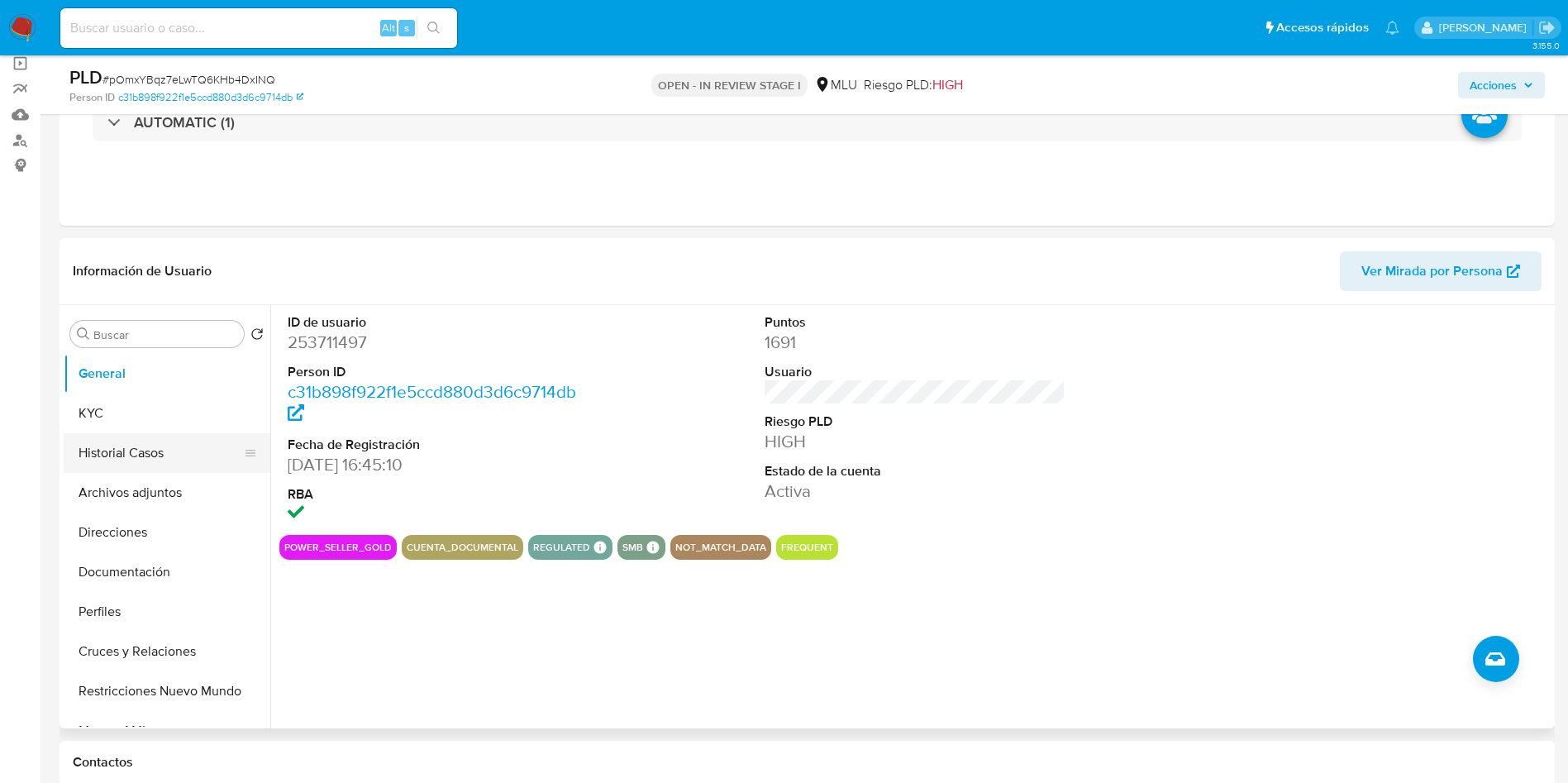
click at [113, 462] on button "Historial Casos" at bounding box center [160, 453] width 193 height 40
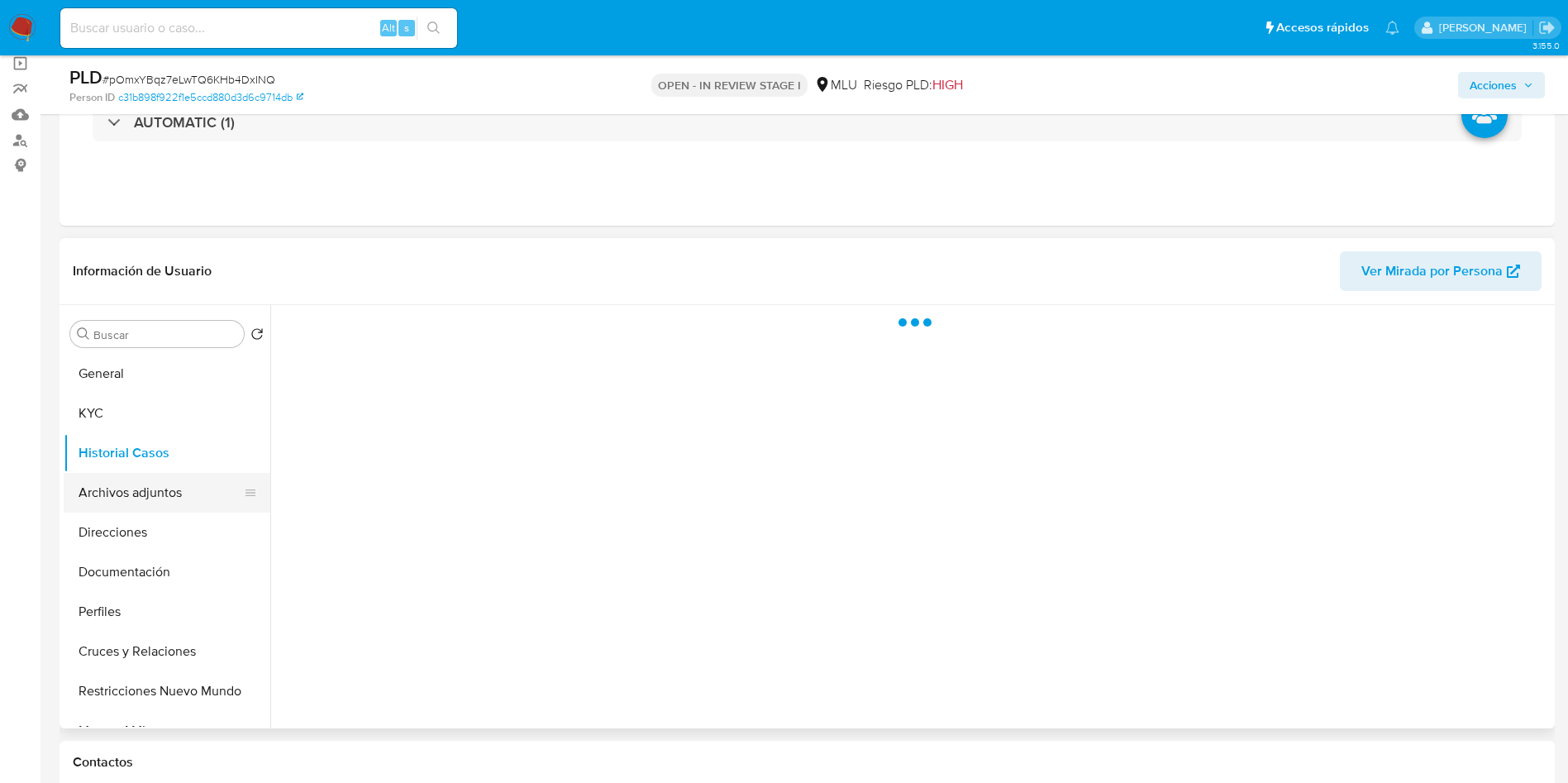
click at [113, 489] on button "Archivos adjuntos" at bounding box center [160, 492] width 193 height 40
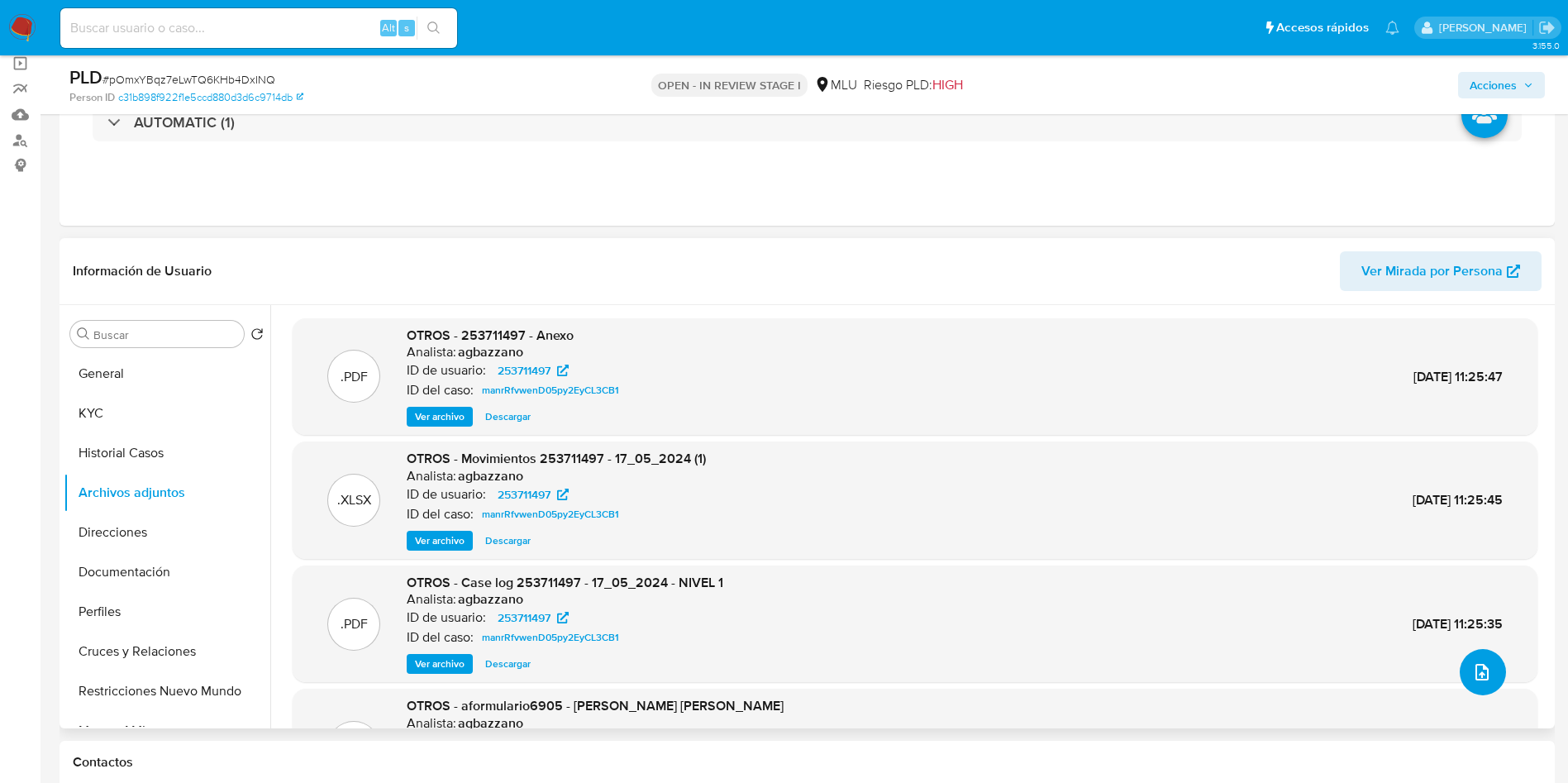
click at [1472, 665] on icon "upload-file" at bounding box center [1482, 673] width 20 height 20
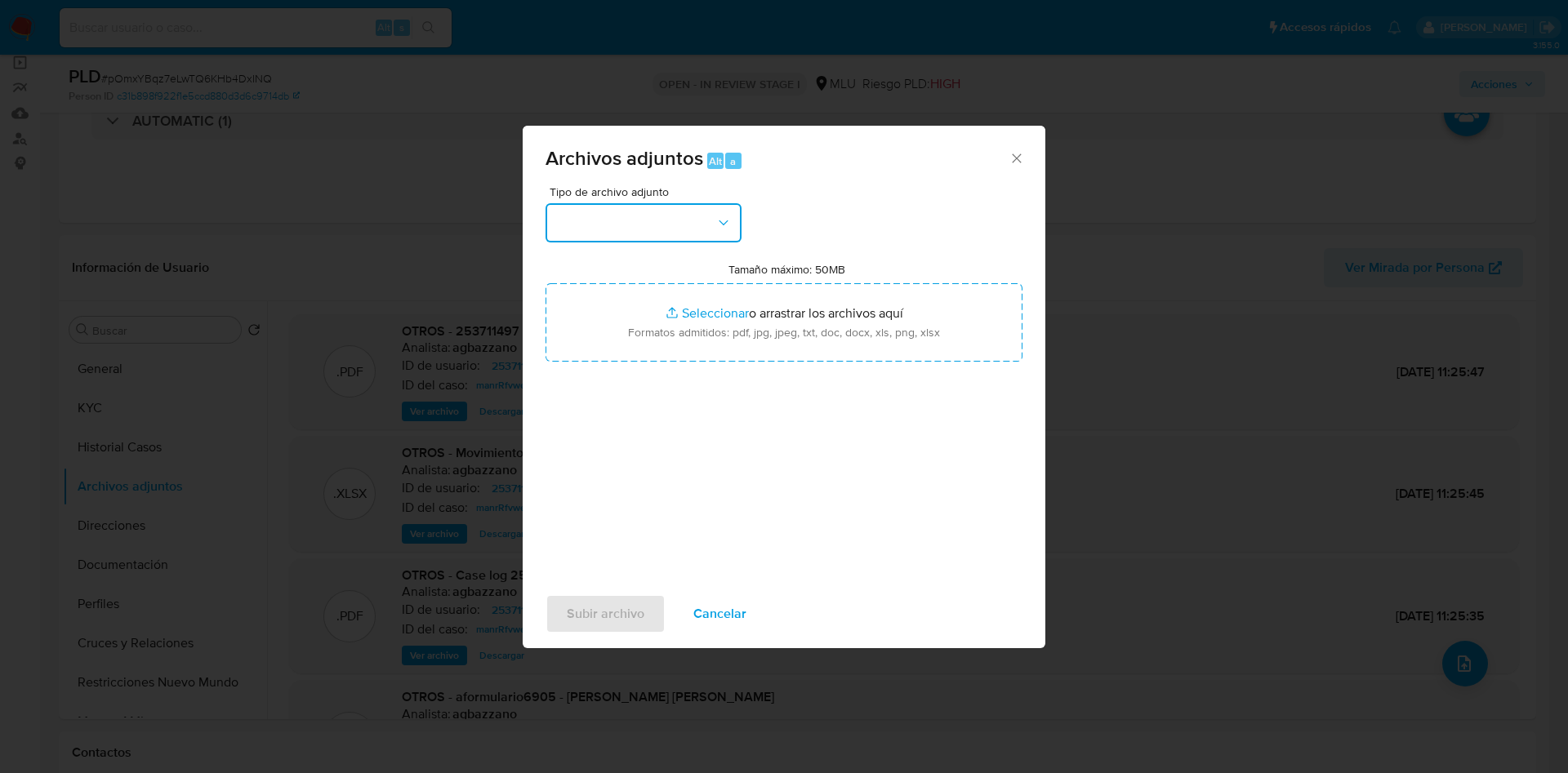
click at [653, 215] on button "button" at bounding box center [643, 223] width 196 height 39
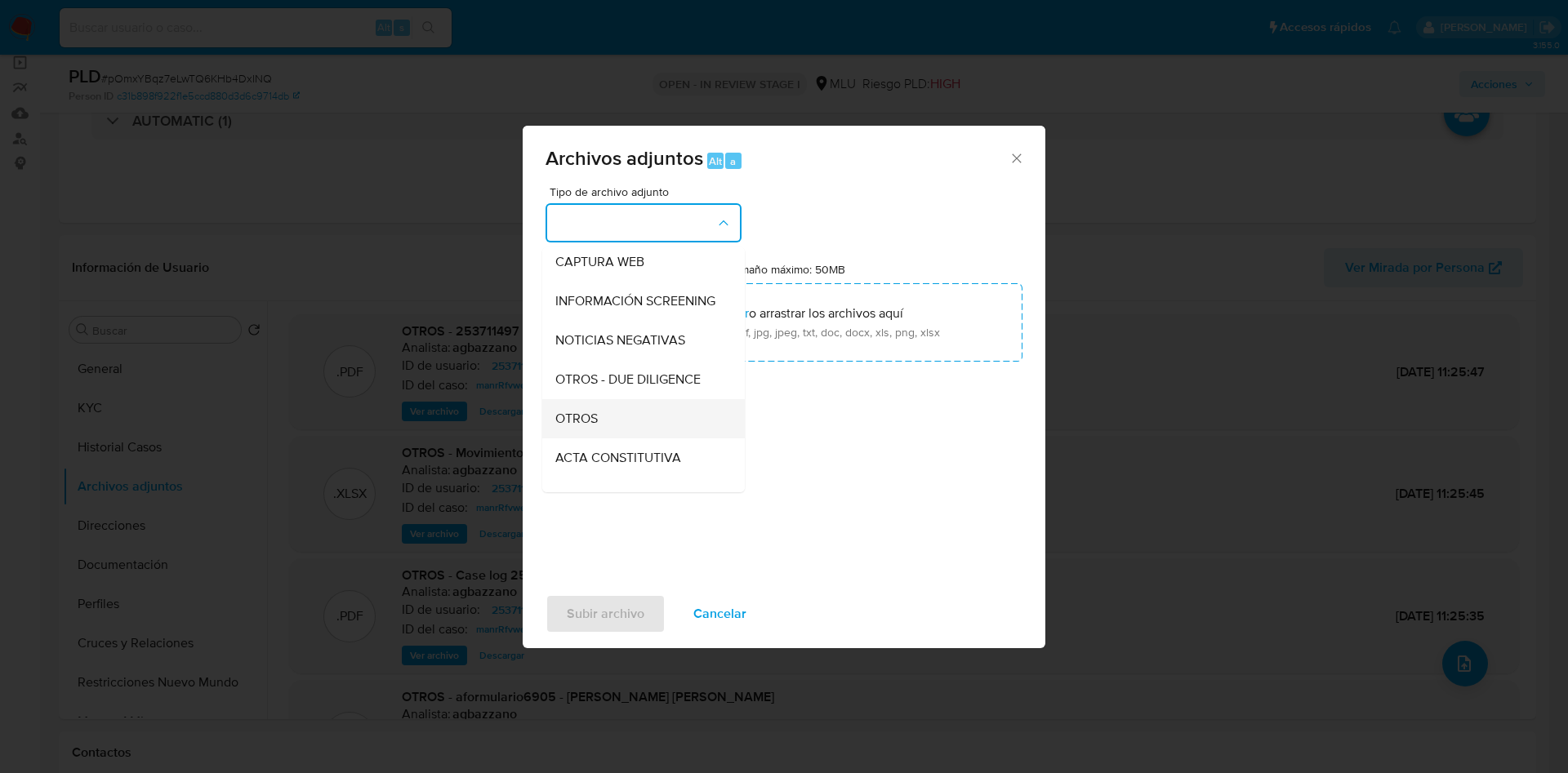
click at [600, 430] on div "OTROS" at bounding box center [638, 419] width 166 height 39
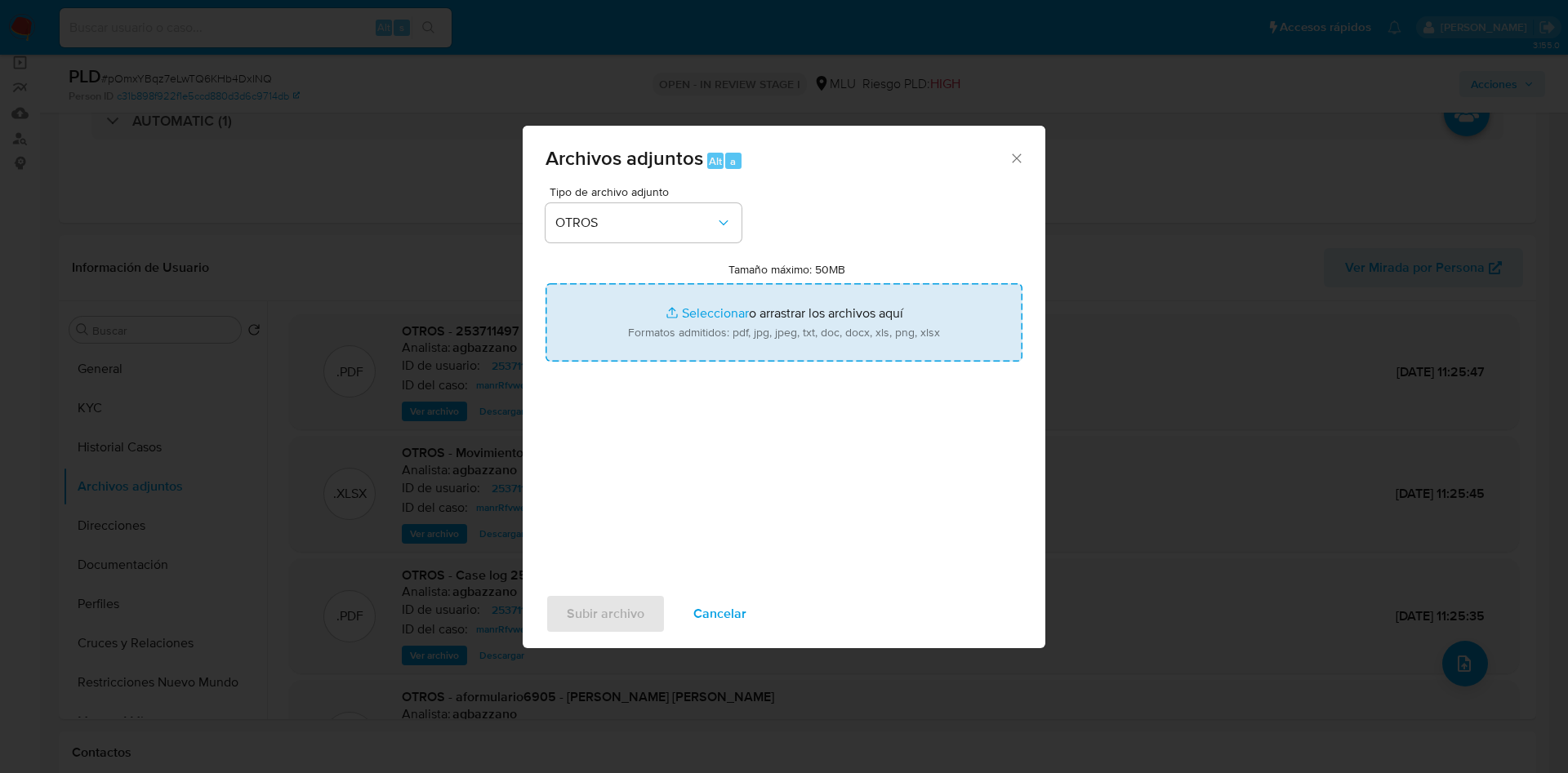
click at [744, 310] on input "Tamaño máximo: 50MB Seleccionar archivos" at bounding box center [783, 322] width 477 height 78
type input "C:\fakepath\253711497 - Movimientos.xlsx"
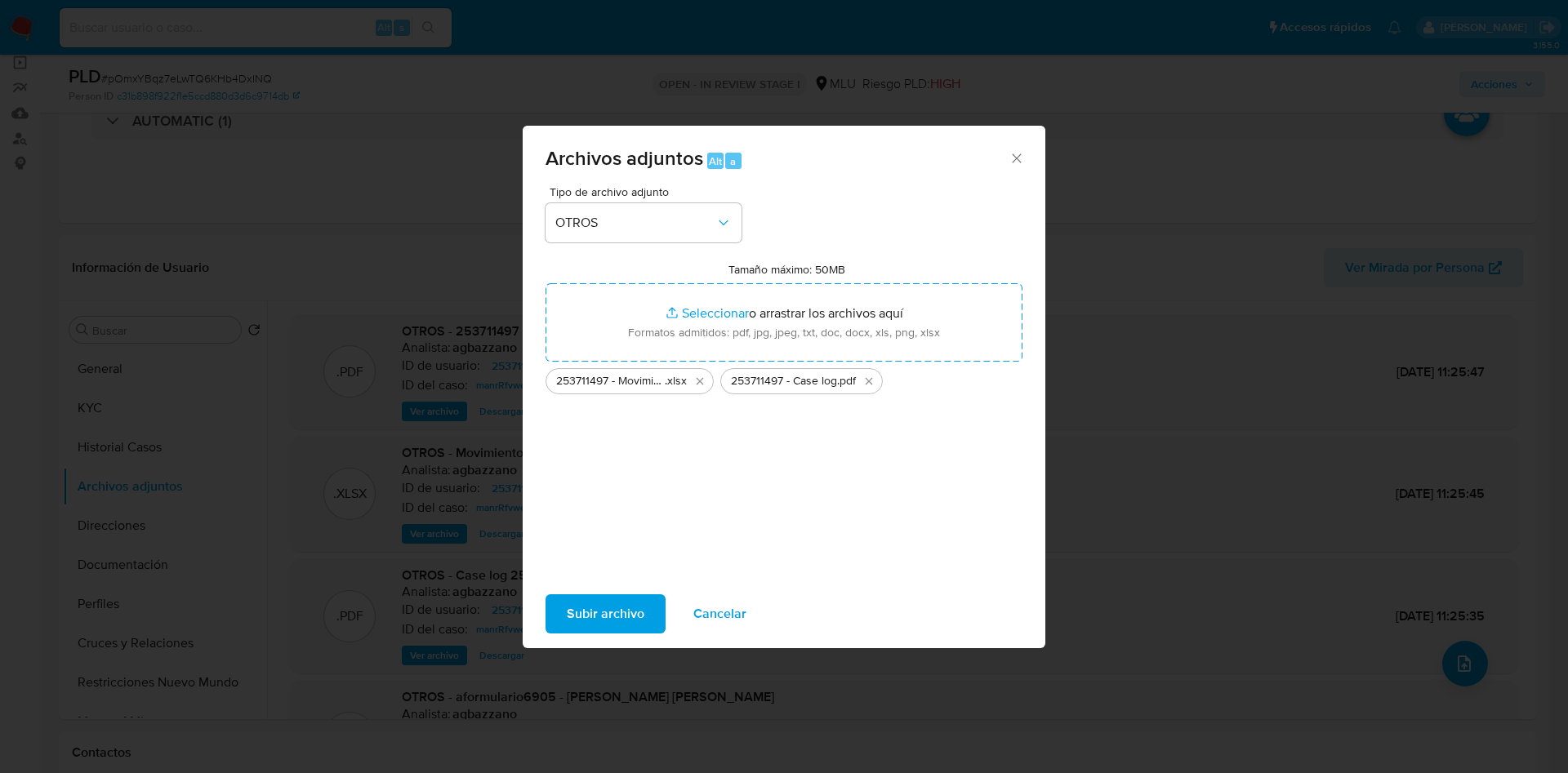
click at [623, 619] on span "Subir archivo" at bounding box center [605, 614] width 77 height 36
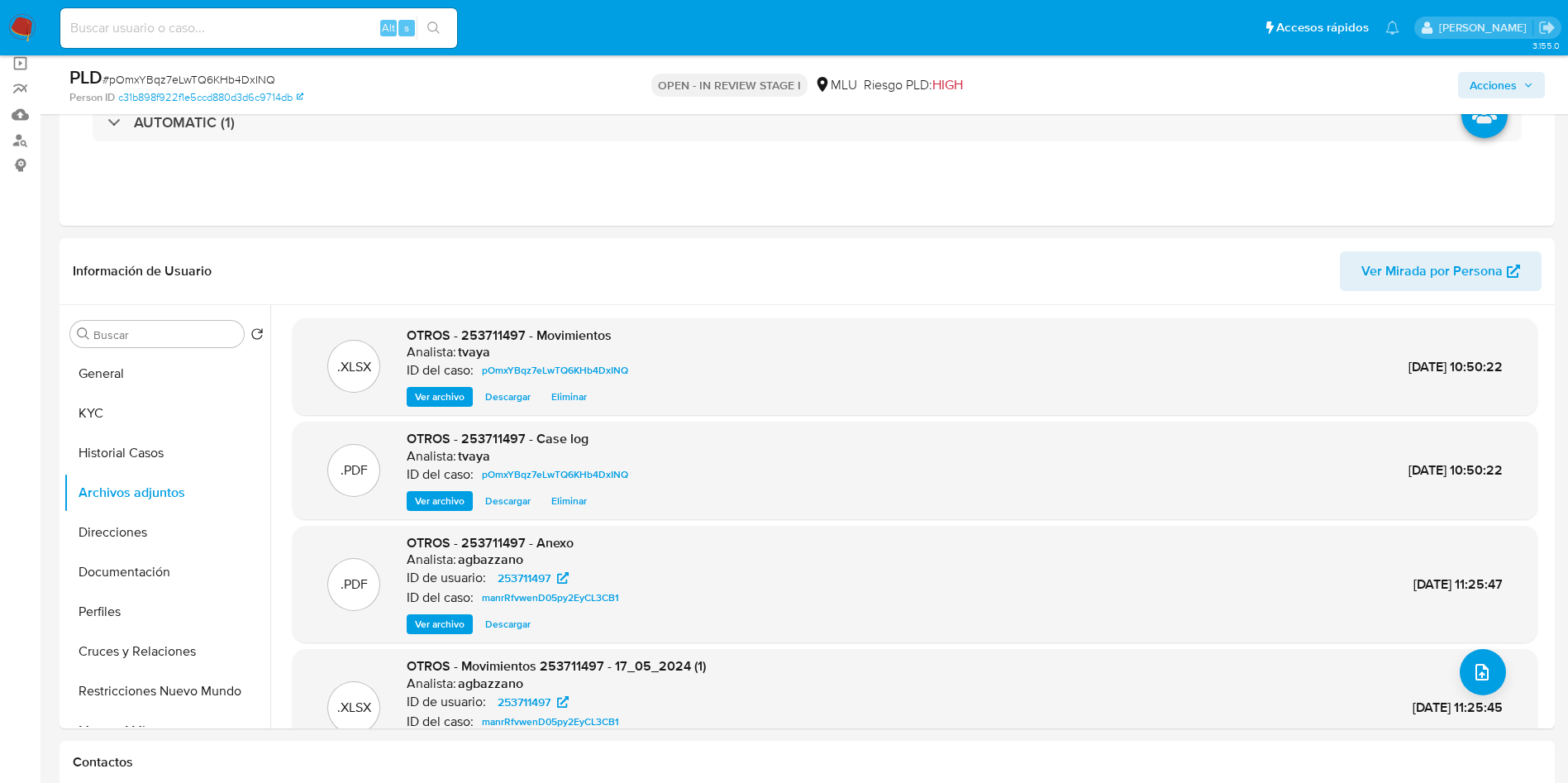
click at [1526, 86] on icon "button" at bounding box center [1528, 85] width 10 height 10
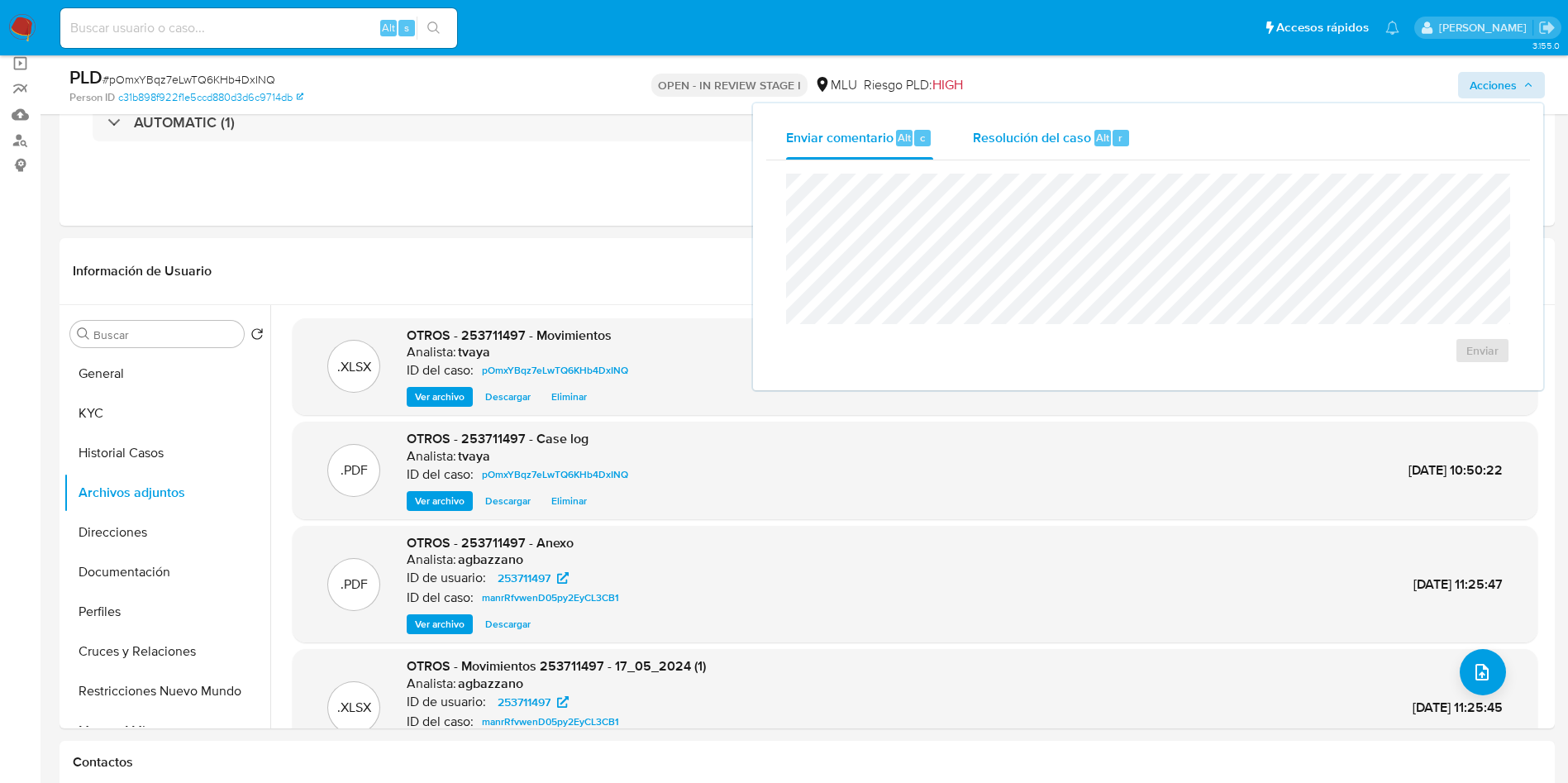
click at [1072, 145] on span "Resolución del caso" at bounding box center [1032, 136] width 119 height 19
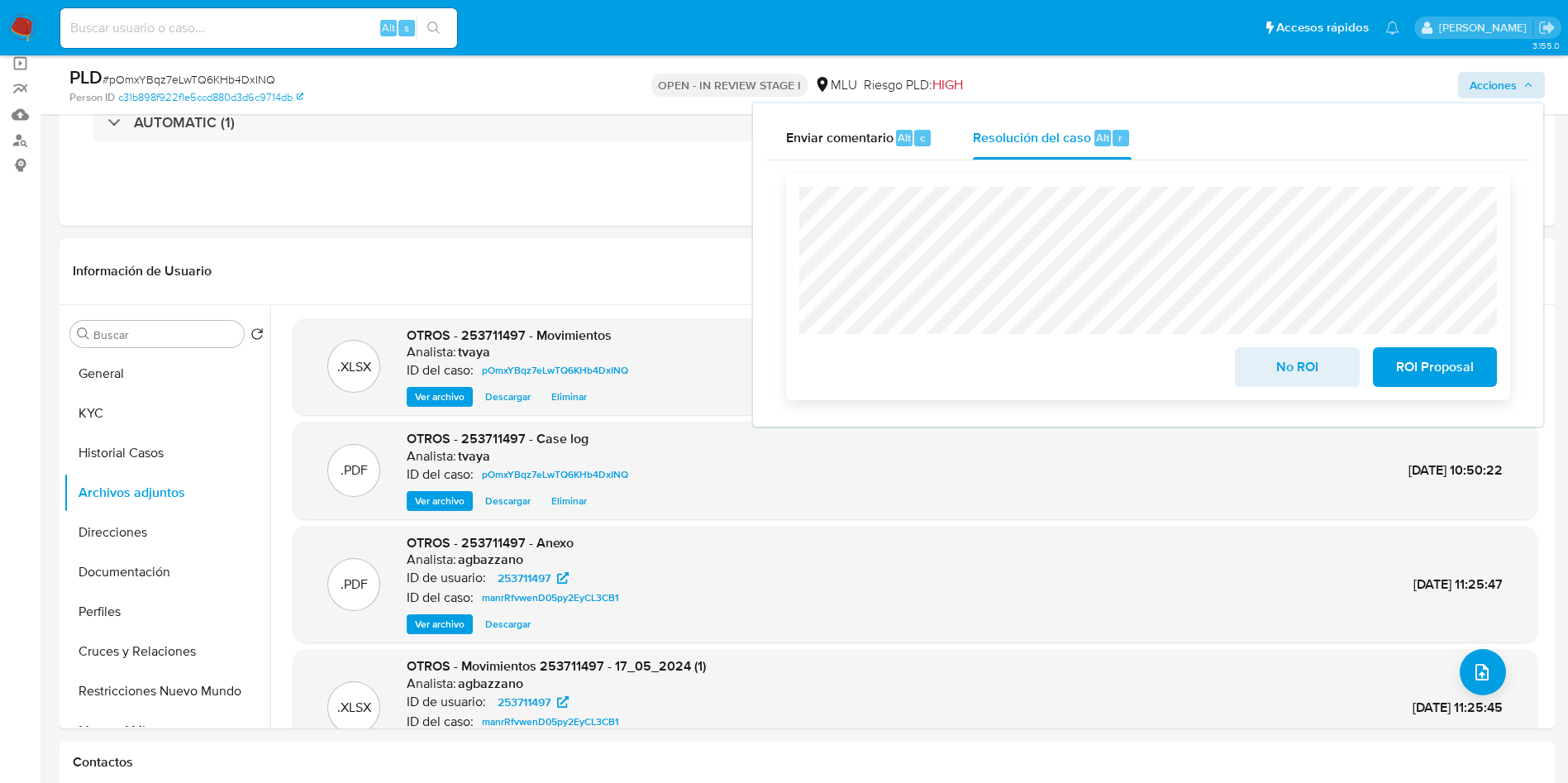
click at [1314, 372] on span "No ROI" at bounding box center [1297, 367] width 81 height 37
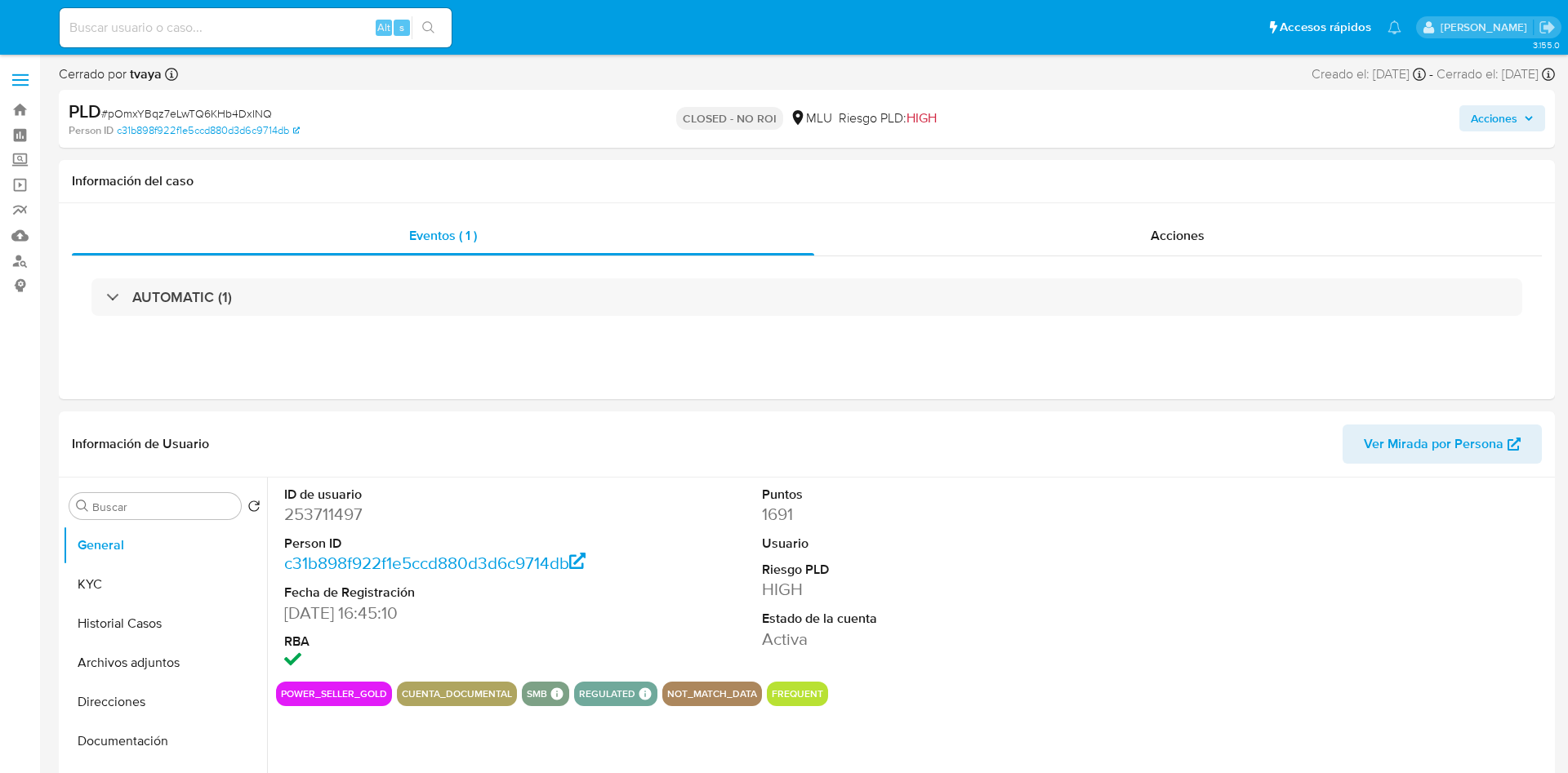
select select "10"
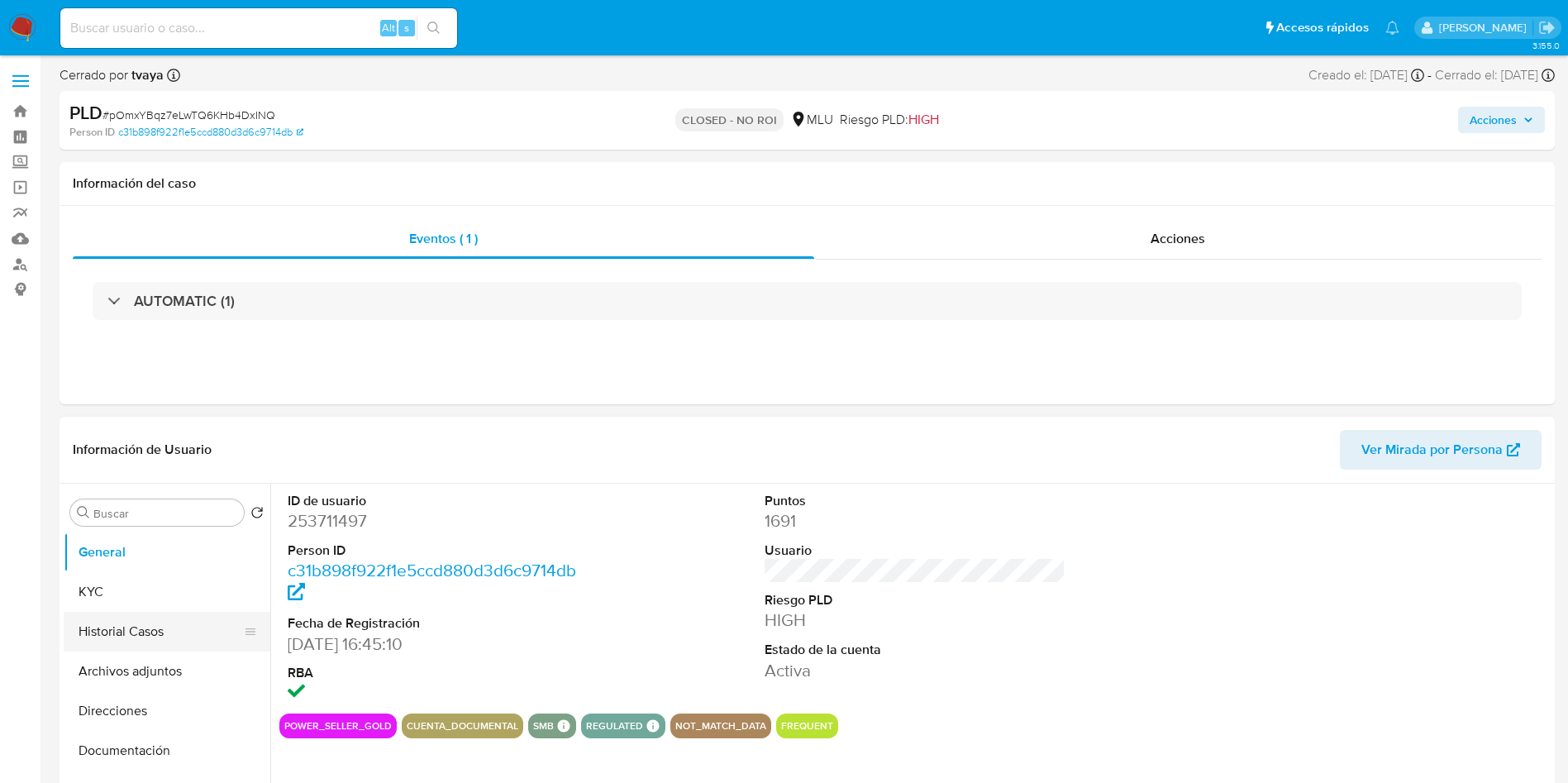
click at [140, 626] on button "Historial Casos" at bounding box center [160, 631] width 193 height 40
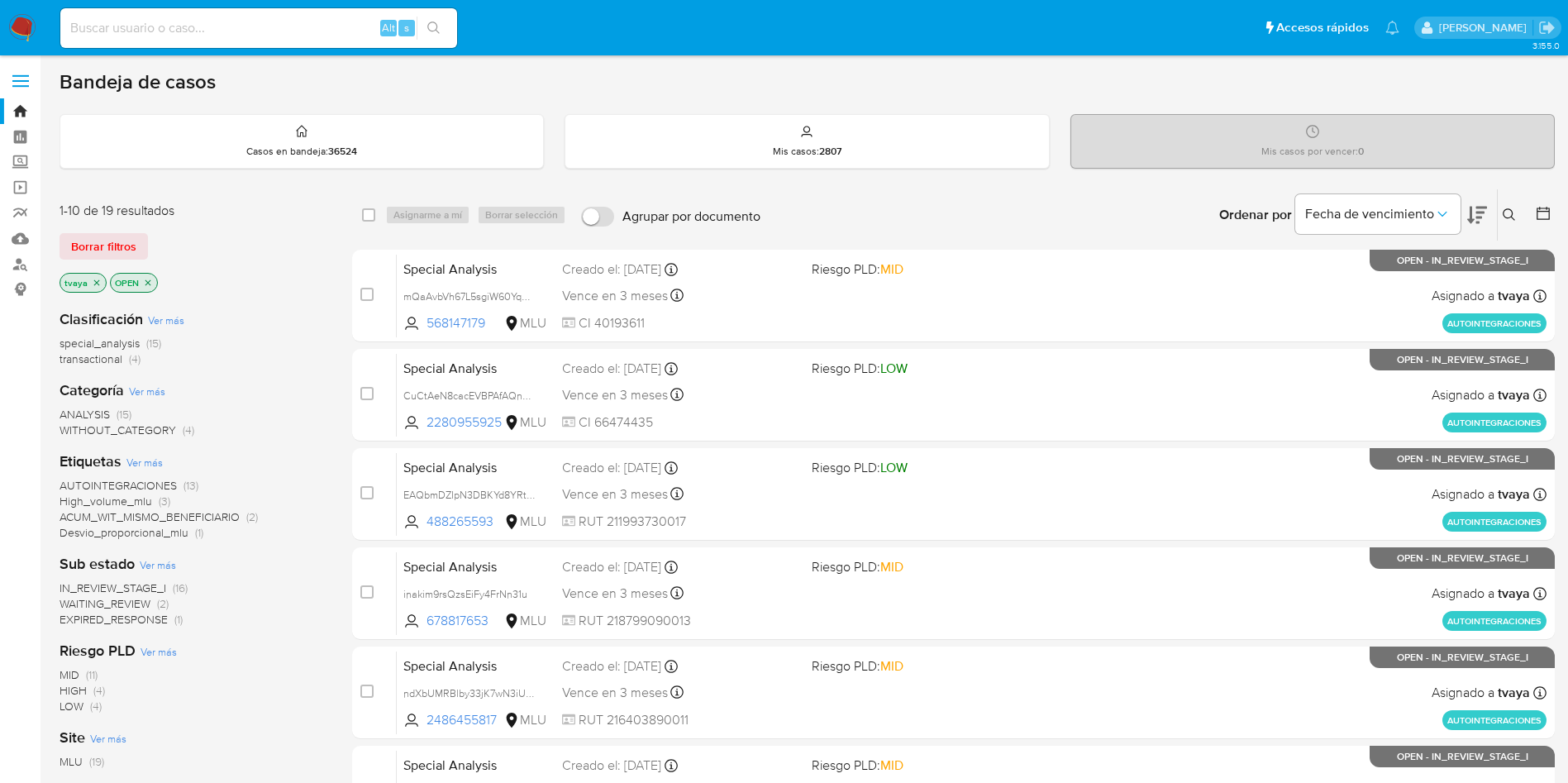
click at [119, 606] on span "WAITING_REVIEW" at bounding box center [105, 604] width 91 height 17
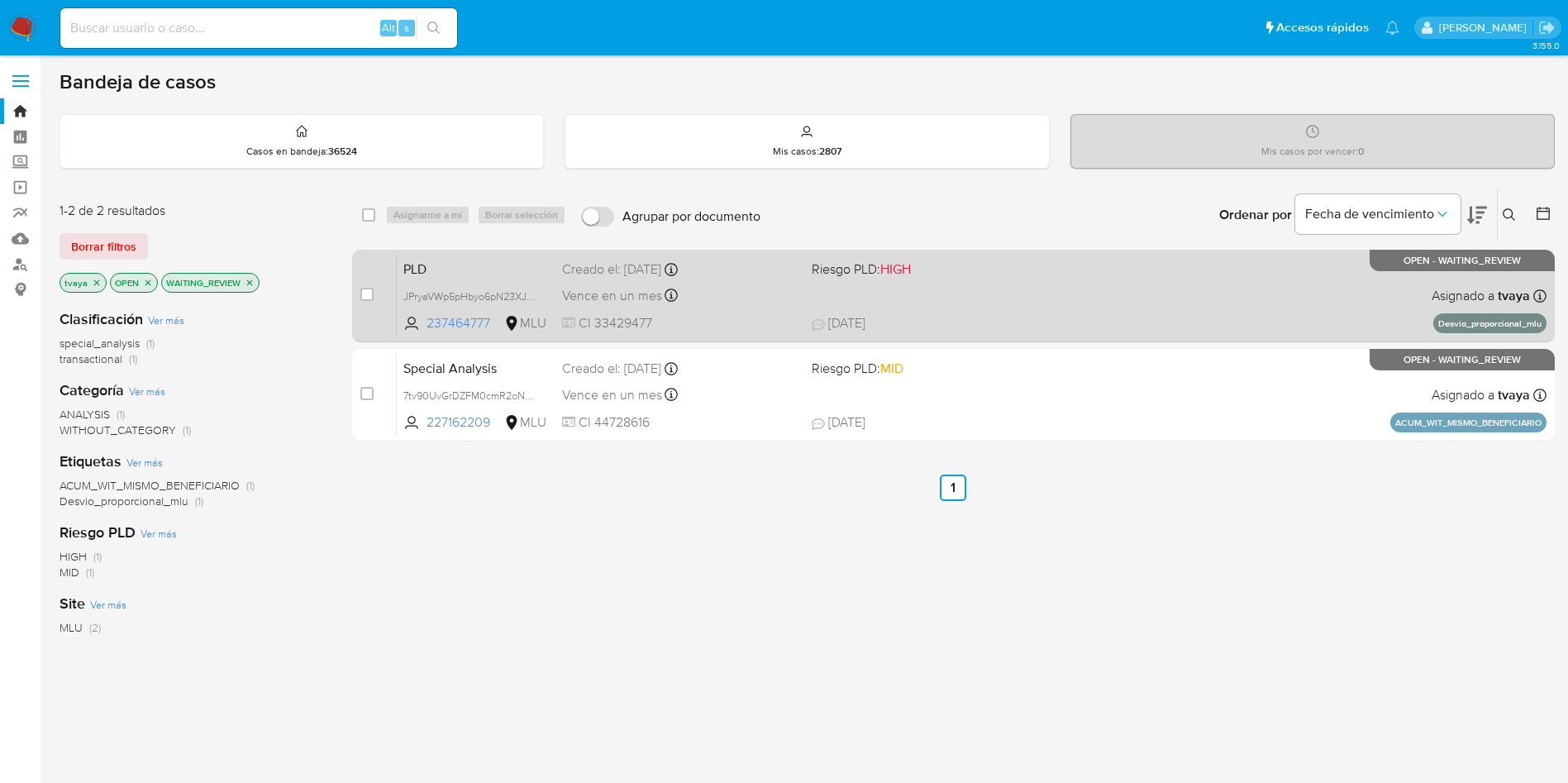
click at [1062, 268] on div "PLD JPryaVWp5pHbyo6pN23XJ5ev 237464777 MLU Riesgo PLD: HIGH Creado el: 12/07/20…" at bounding box center [971, 295] width 1150 height 84
click at [369, 286] on div "case-item-checkbox" at bounding box center [367, 294] width 13 height 17
click at [370, 297] on input "checkbox" at bounding box center [367, 294] width 13 height 13
checkbox input "true"
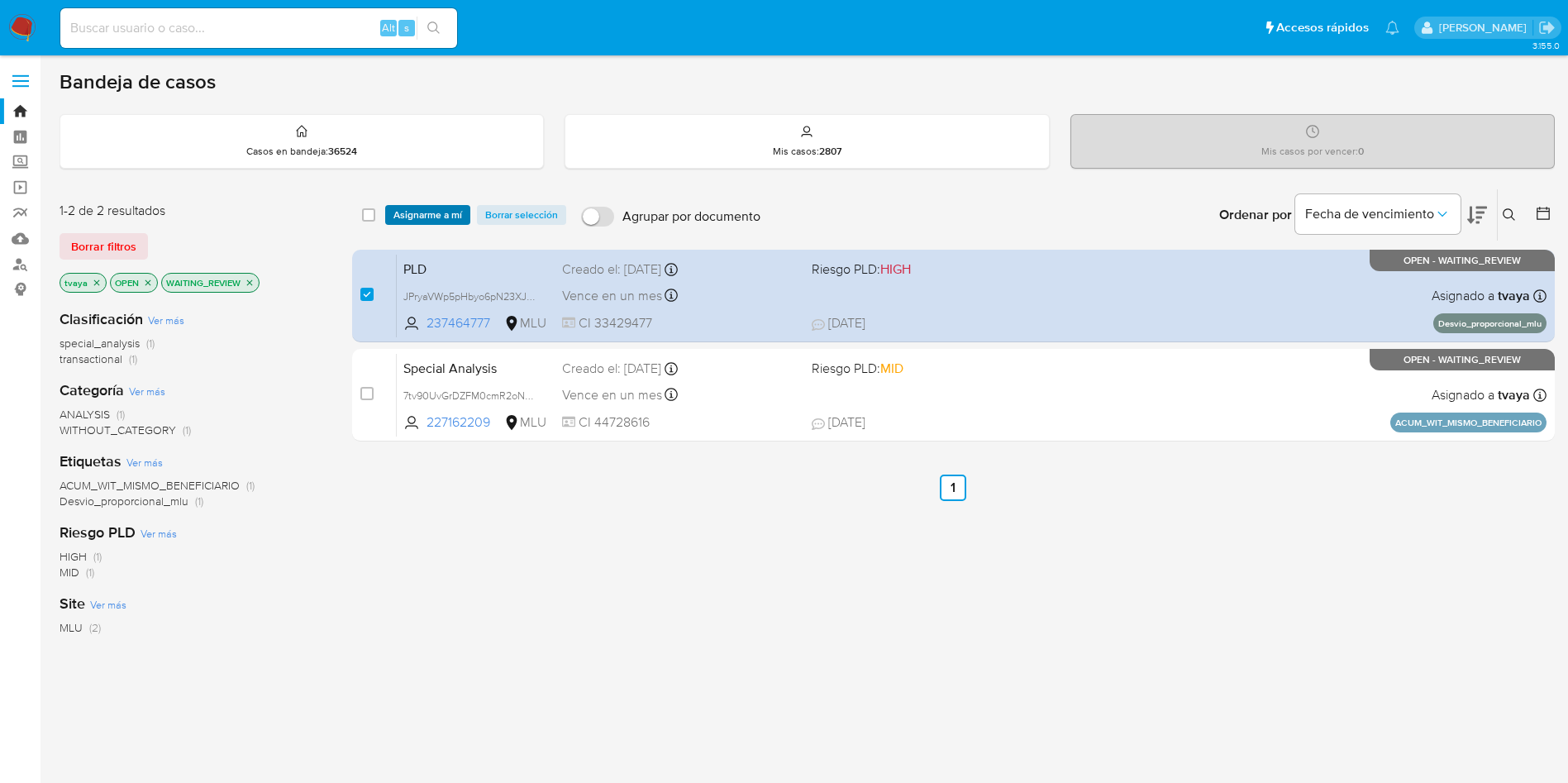
click at [437, 216] on span "Asignarme a mí" at bounding box center [428, 215] width 69 height 17
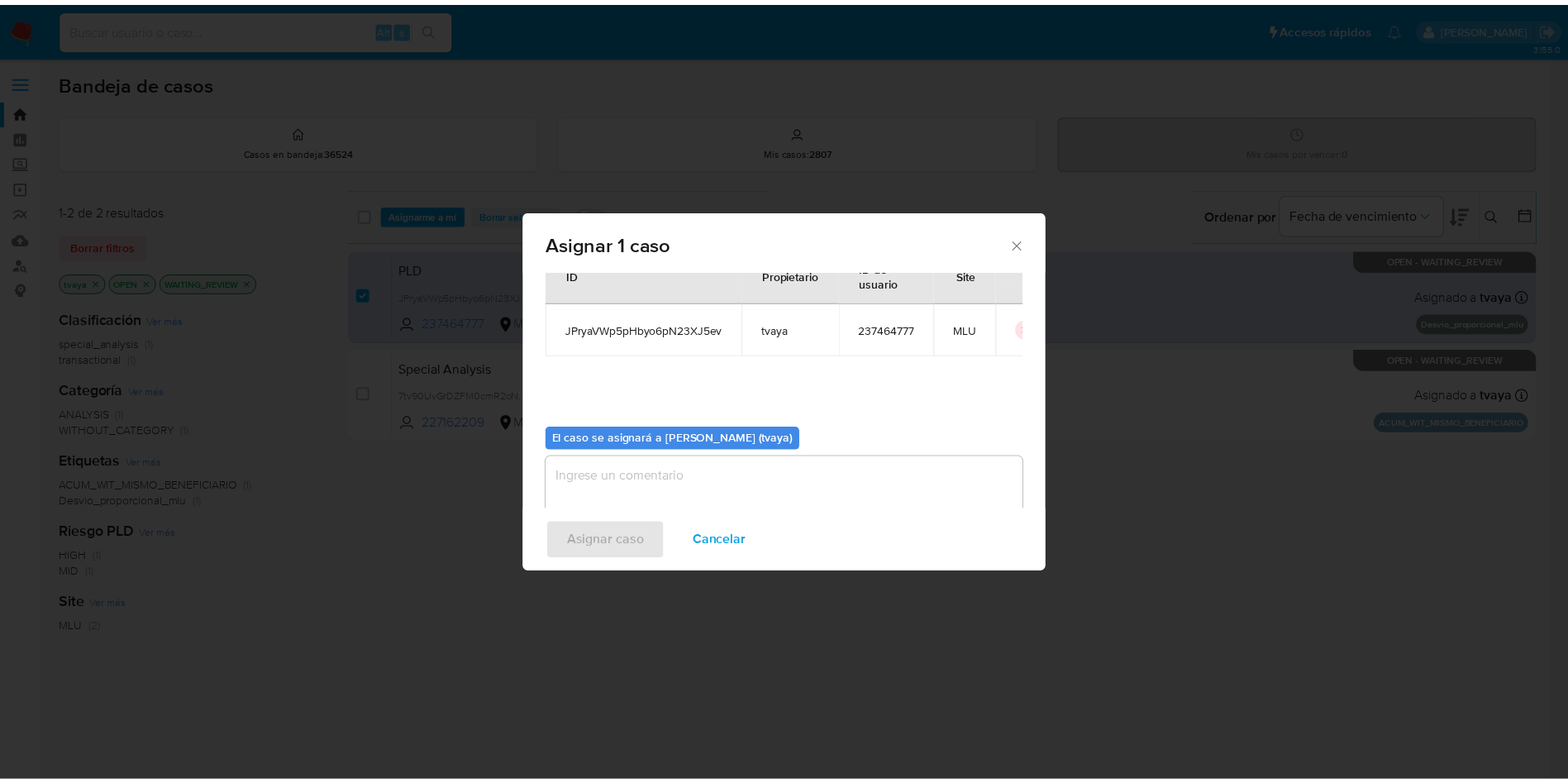
scroll to position [86, 0]
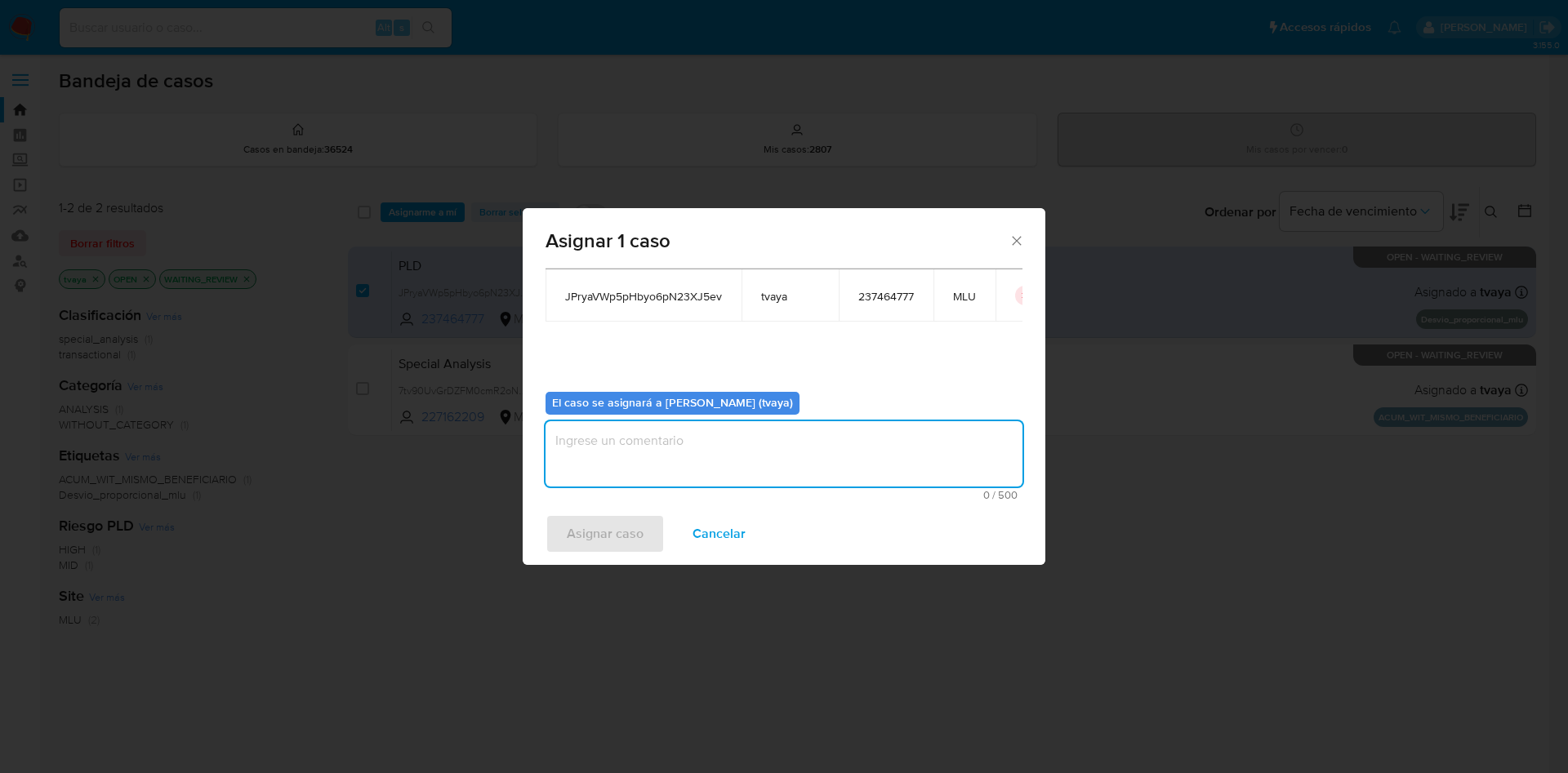
click at [633, 486] on textarea "assign-modal" at bounding box center [783, 454] width 477 height 65
type textarea "."
click at [577, 536] on span "Asignar caso" at bounding box center [605, 534] width 76 height 36
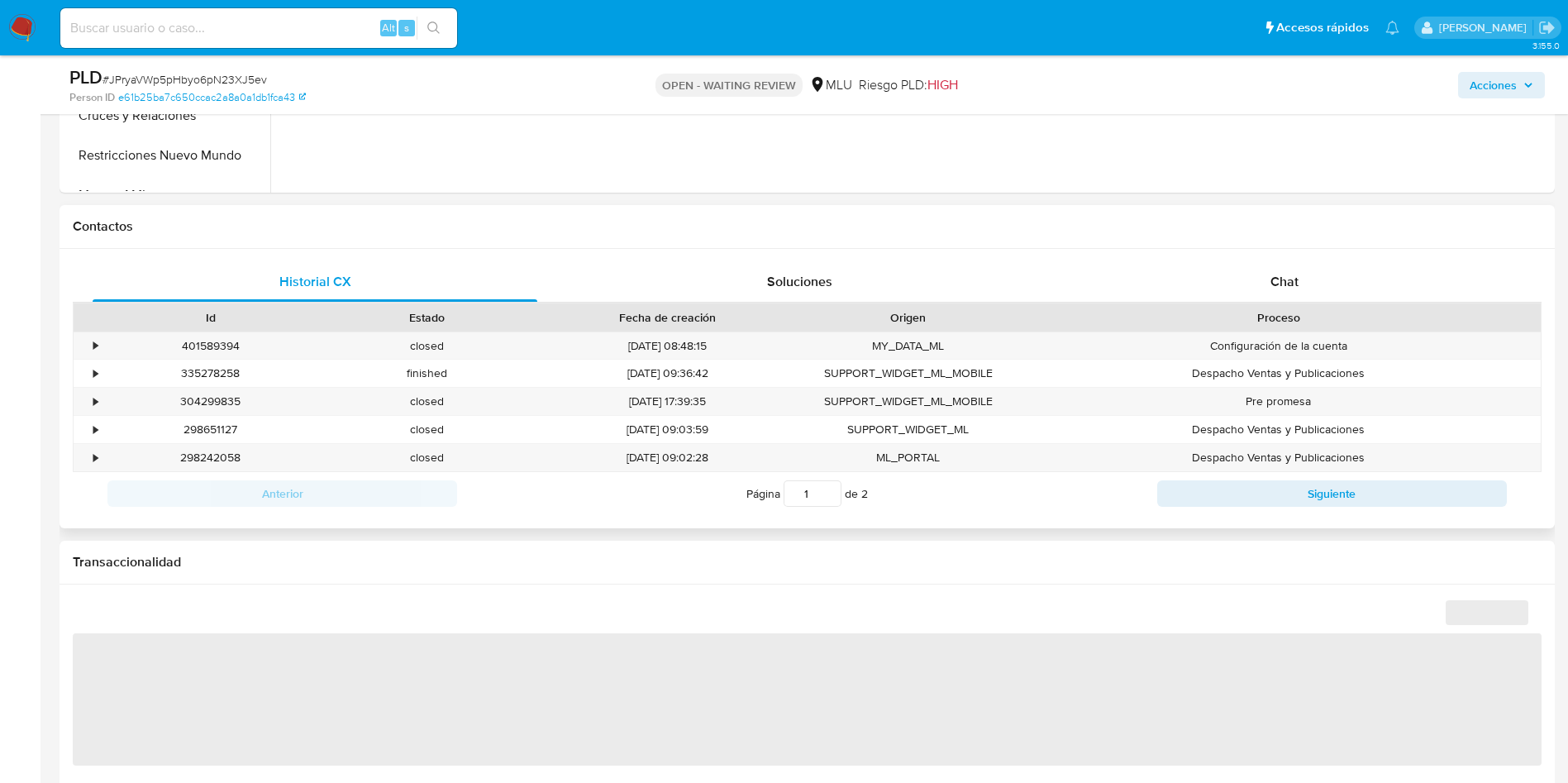
scroll to position [744, 0]
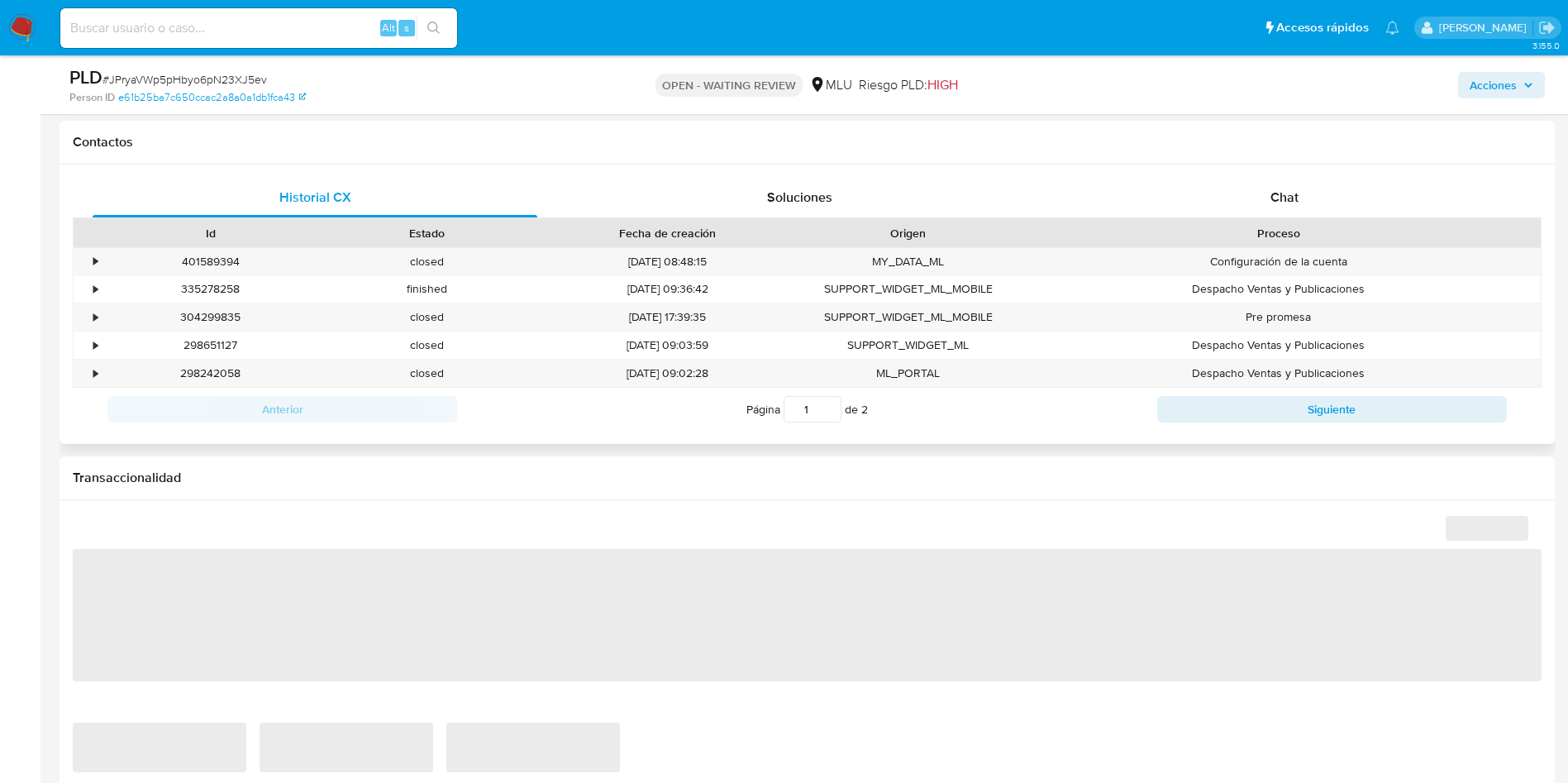
select select "10"
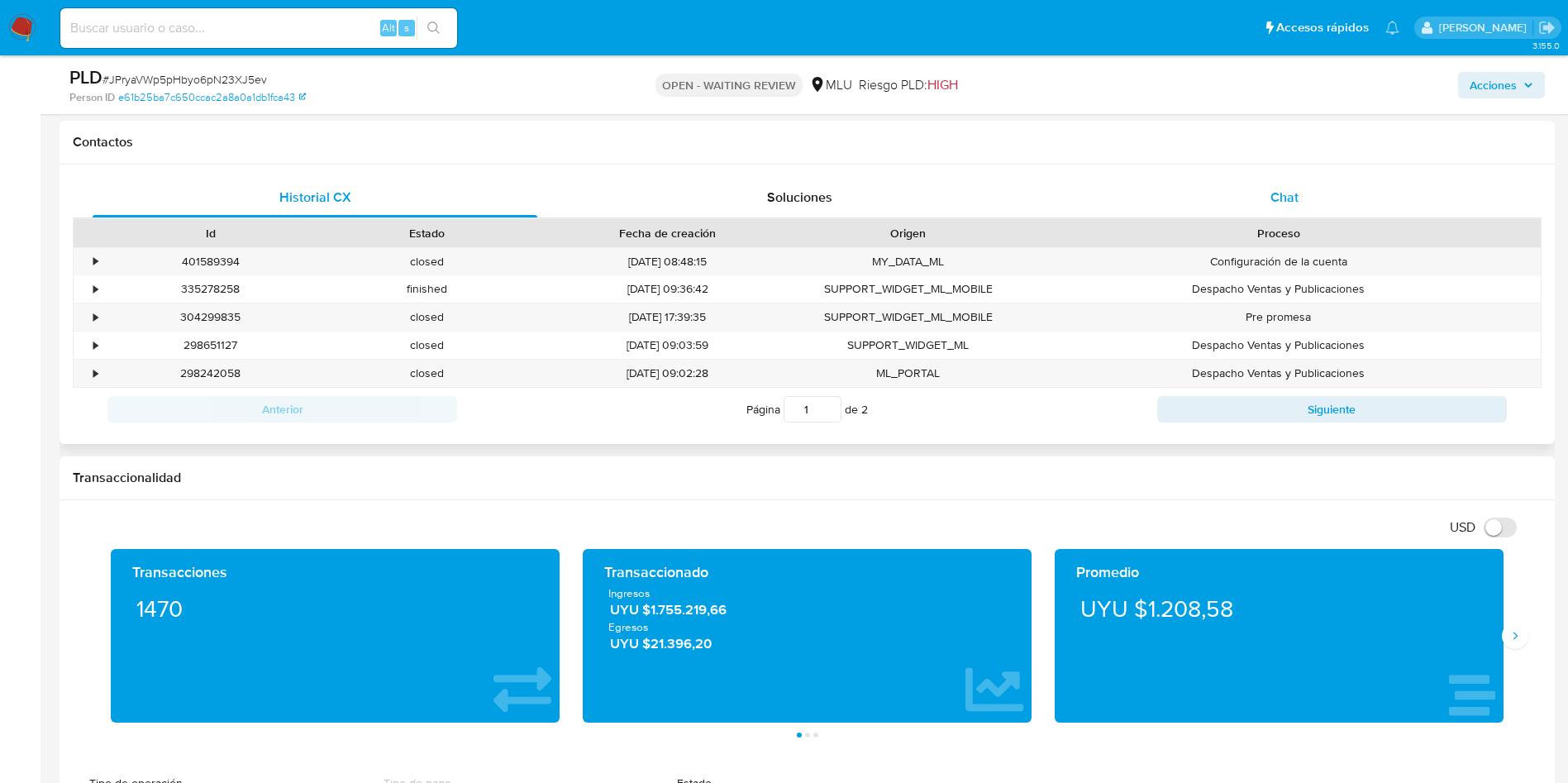
click at [1269, 200] on div "Chat" at bounding box center [1285, 197] width 445 height 40
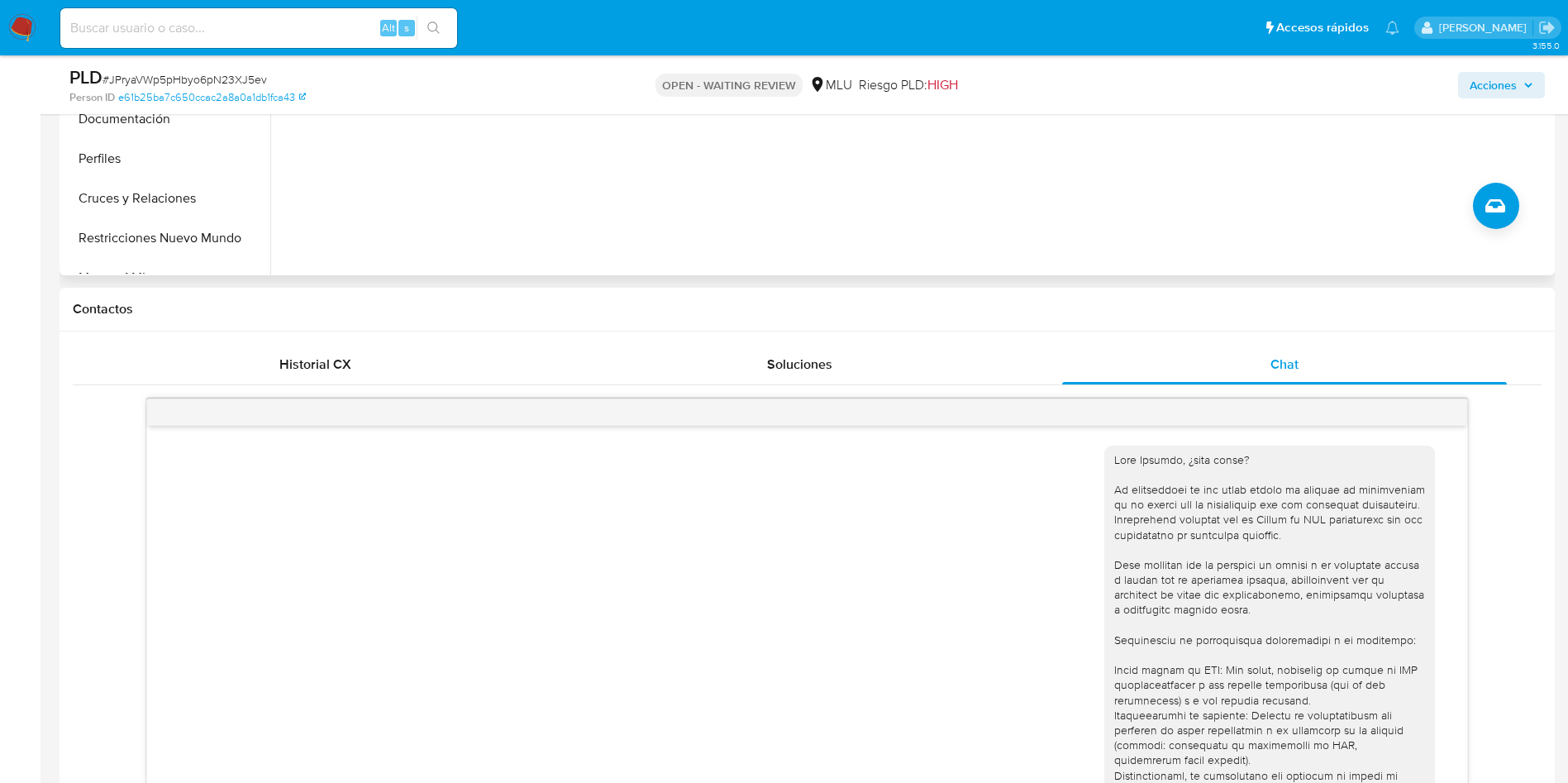
scroll to position [124, 0]
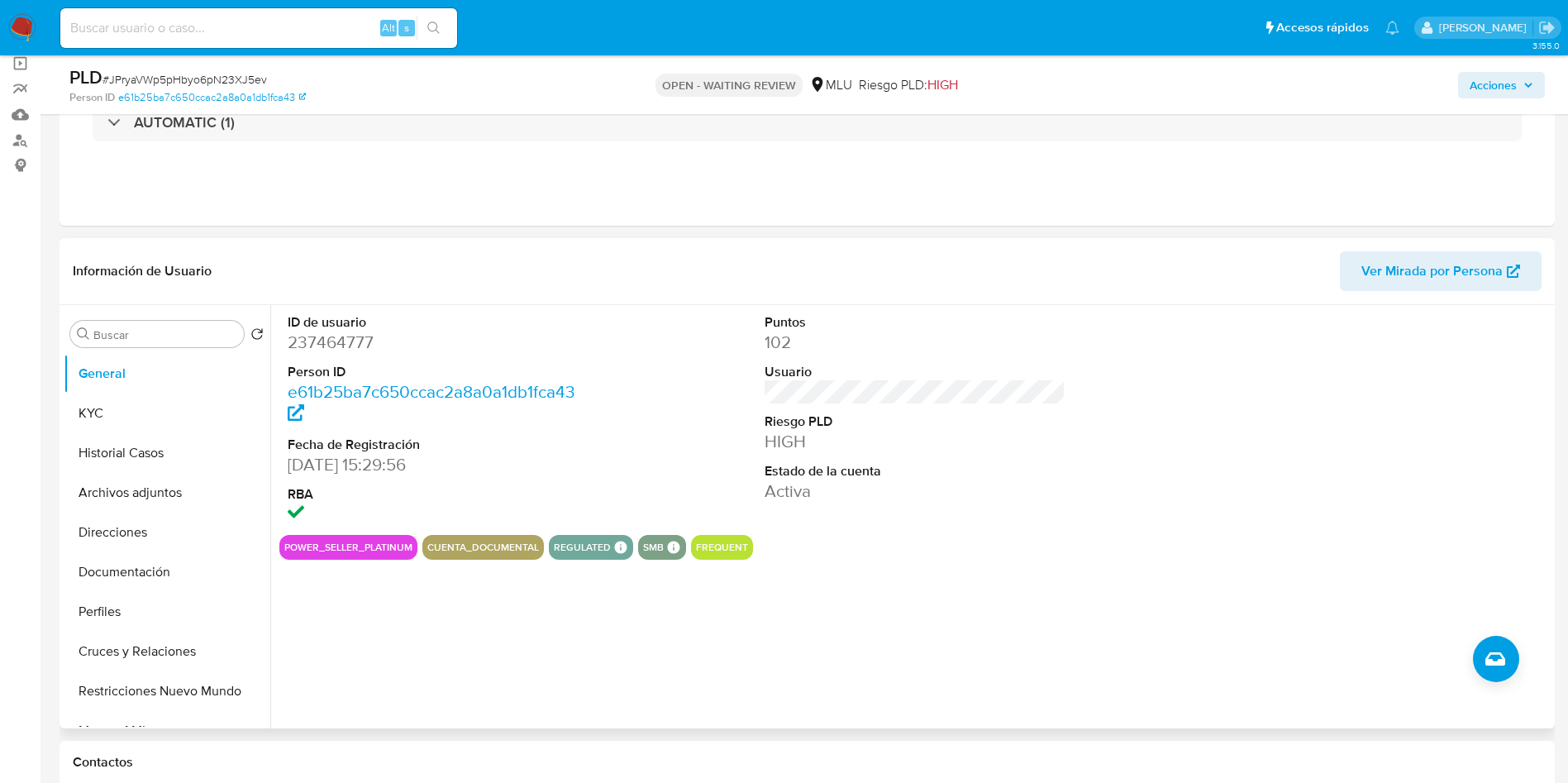
click at [313, 345] on dd "237464777" at bounding box center [439, 342] width 302 height 23
copy dd "237464777"
click at [252, 27] on input at bounding box center [258, 28] width 396 height 21
paste input "237464777"
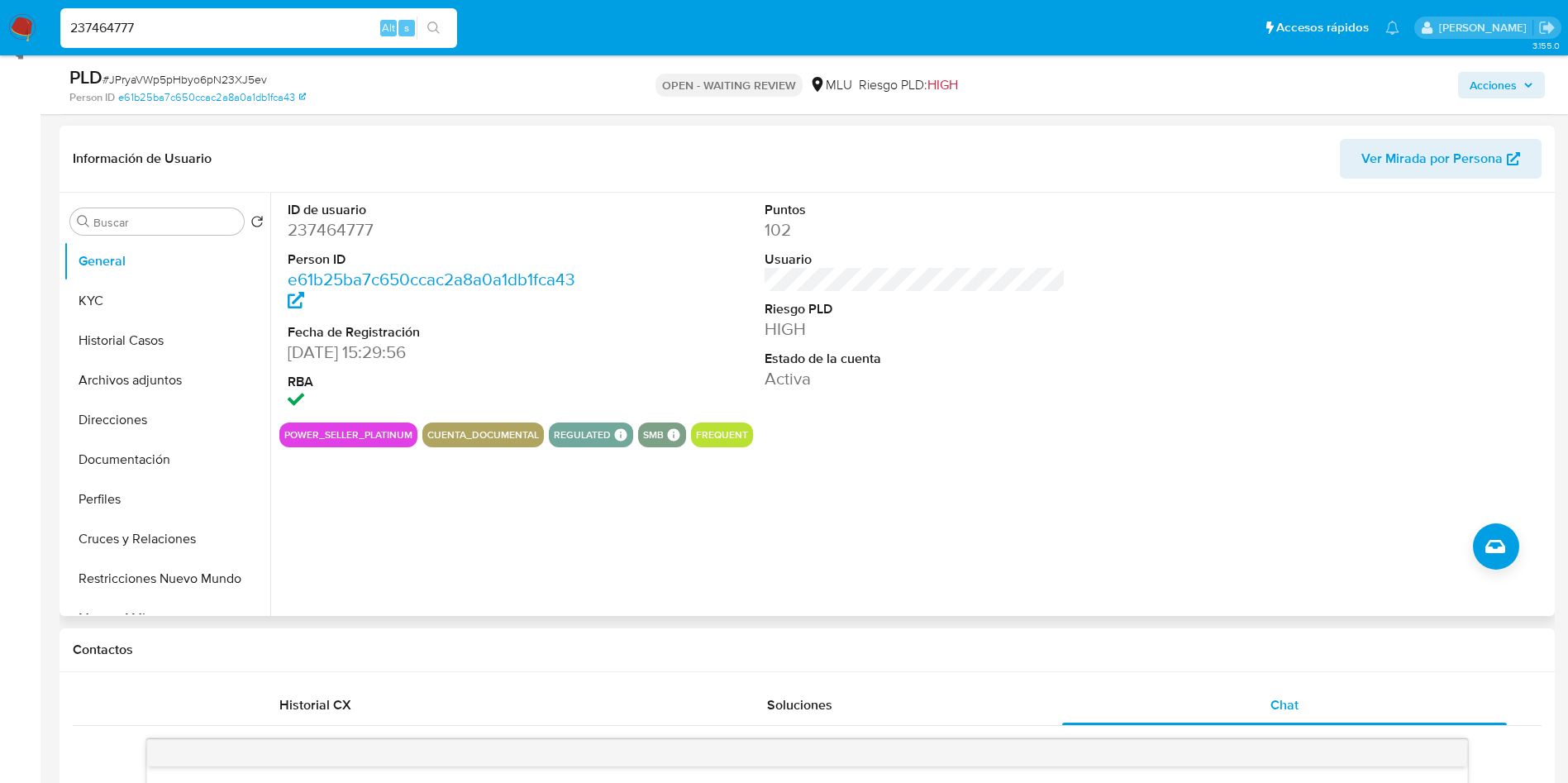
scroll to position [372, 0]
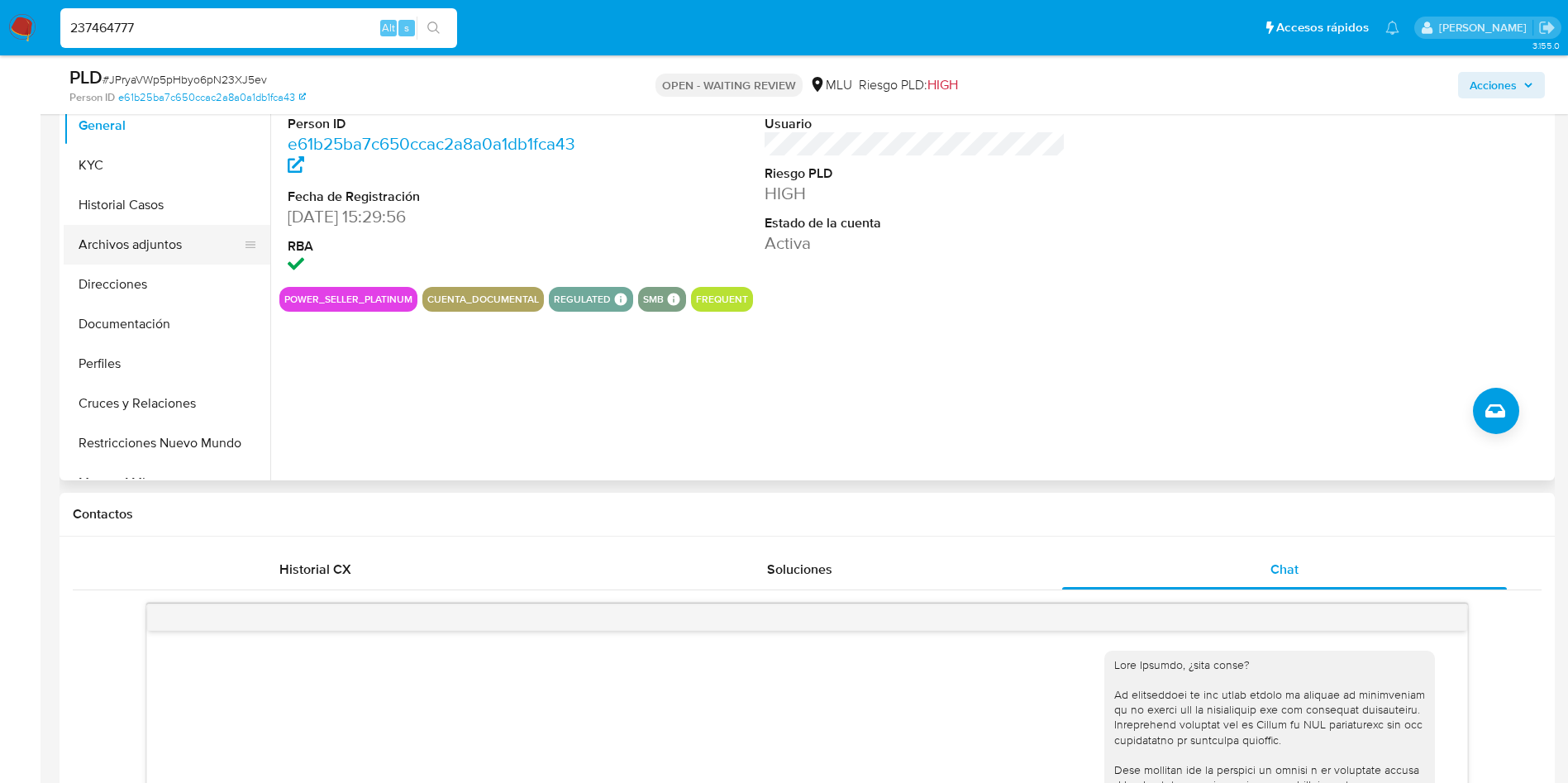
type input "237464777"
click at [124, 241] on button "Archivos adjuntos" at bounding box center [160, 244] width 193 height 40
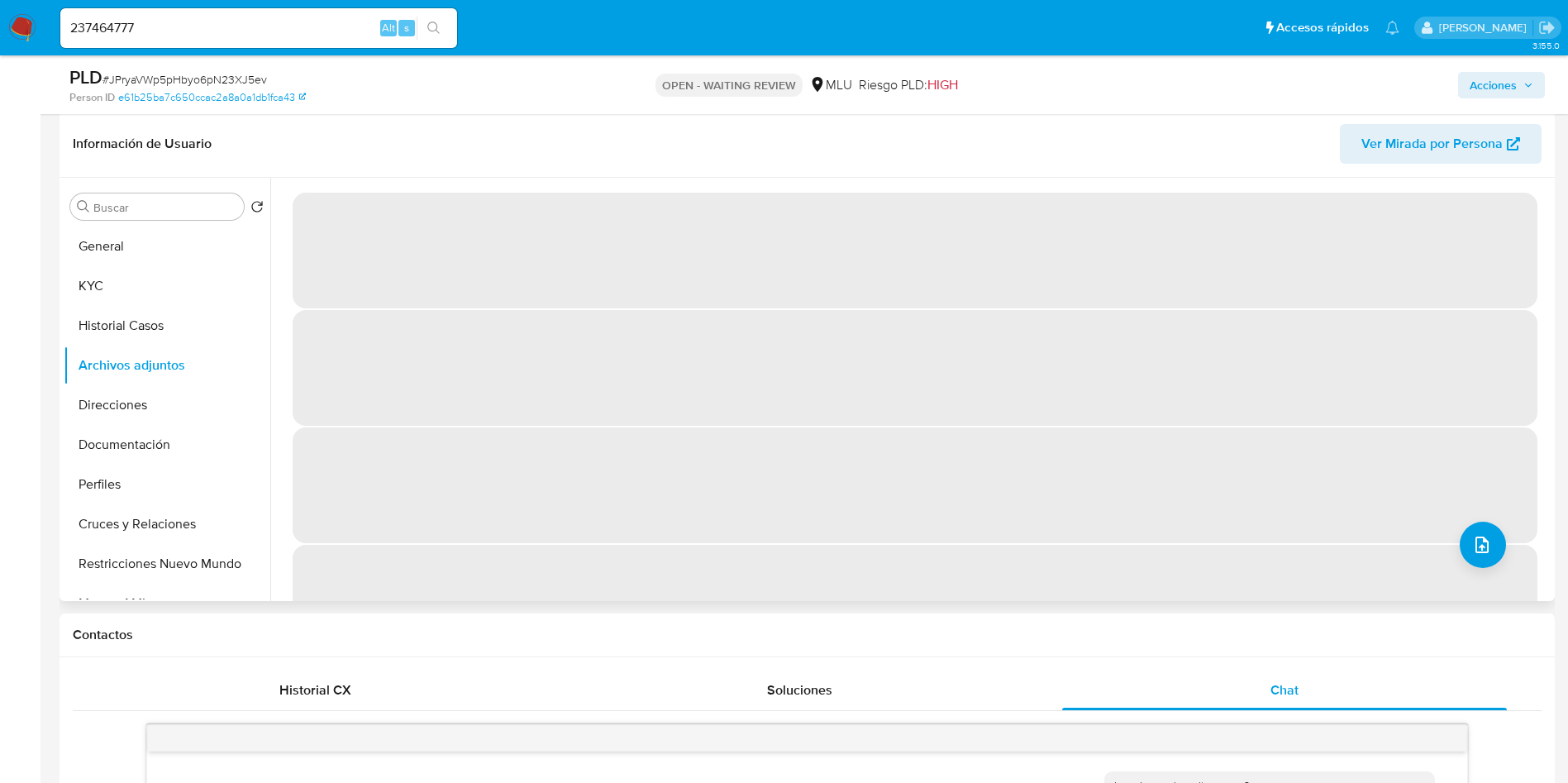
scroll to position [248, 0]
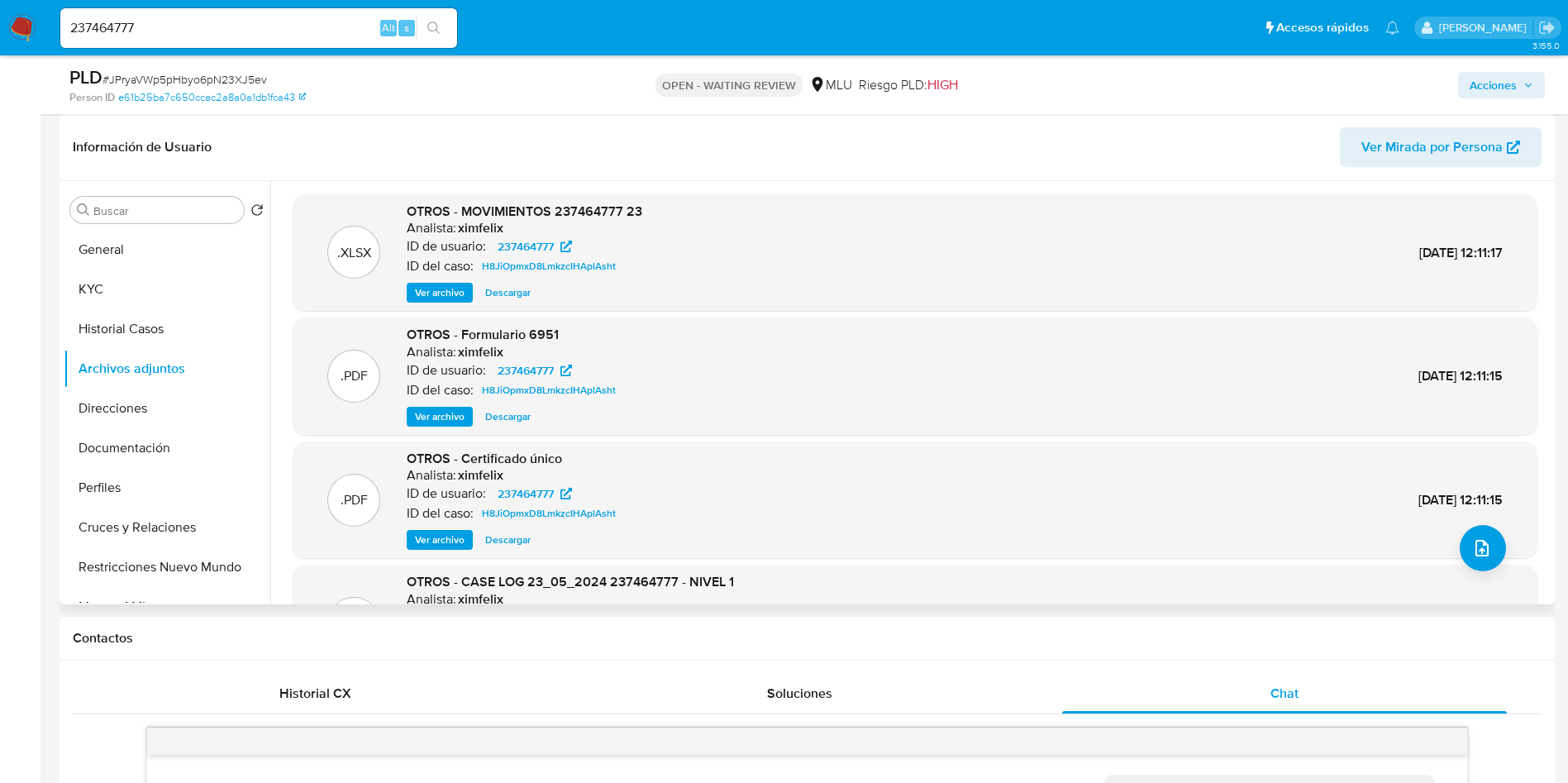
click at [450, 411] on span "Ver archivo" at bounding box center [440, 417] width 50 height 17
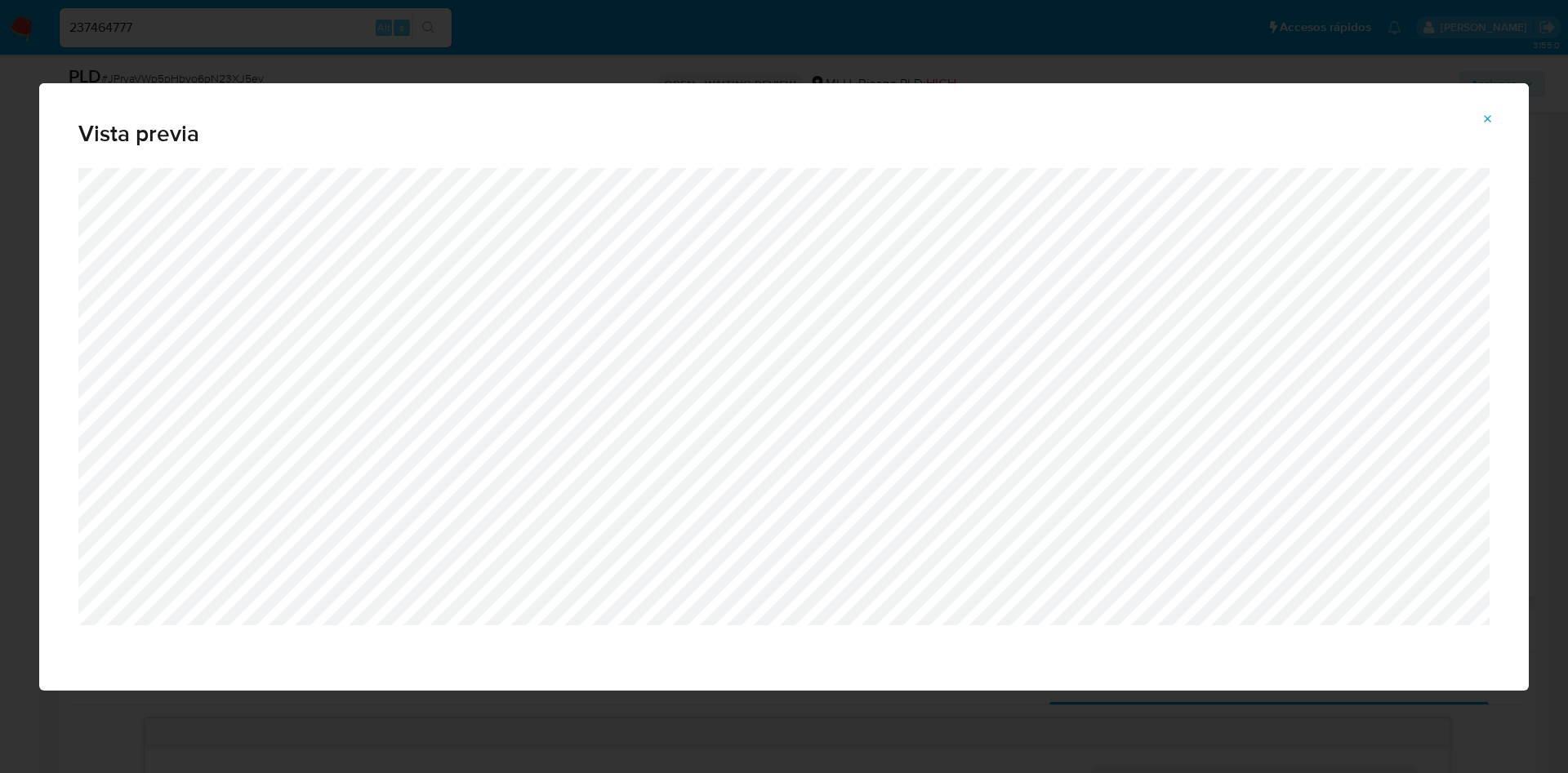
click at [1057, 90] on div "Vista previa" at bounding box center [783, 125] width 1489 height 84
click at [1500, 124] on button "Attachment preview" at bounding box center [1488, 119] width 36 height 26
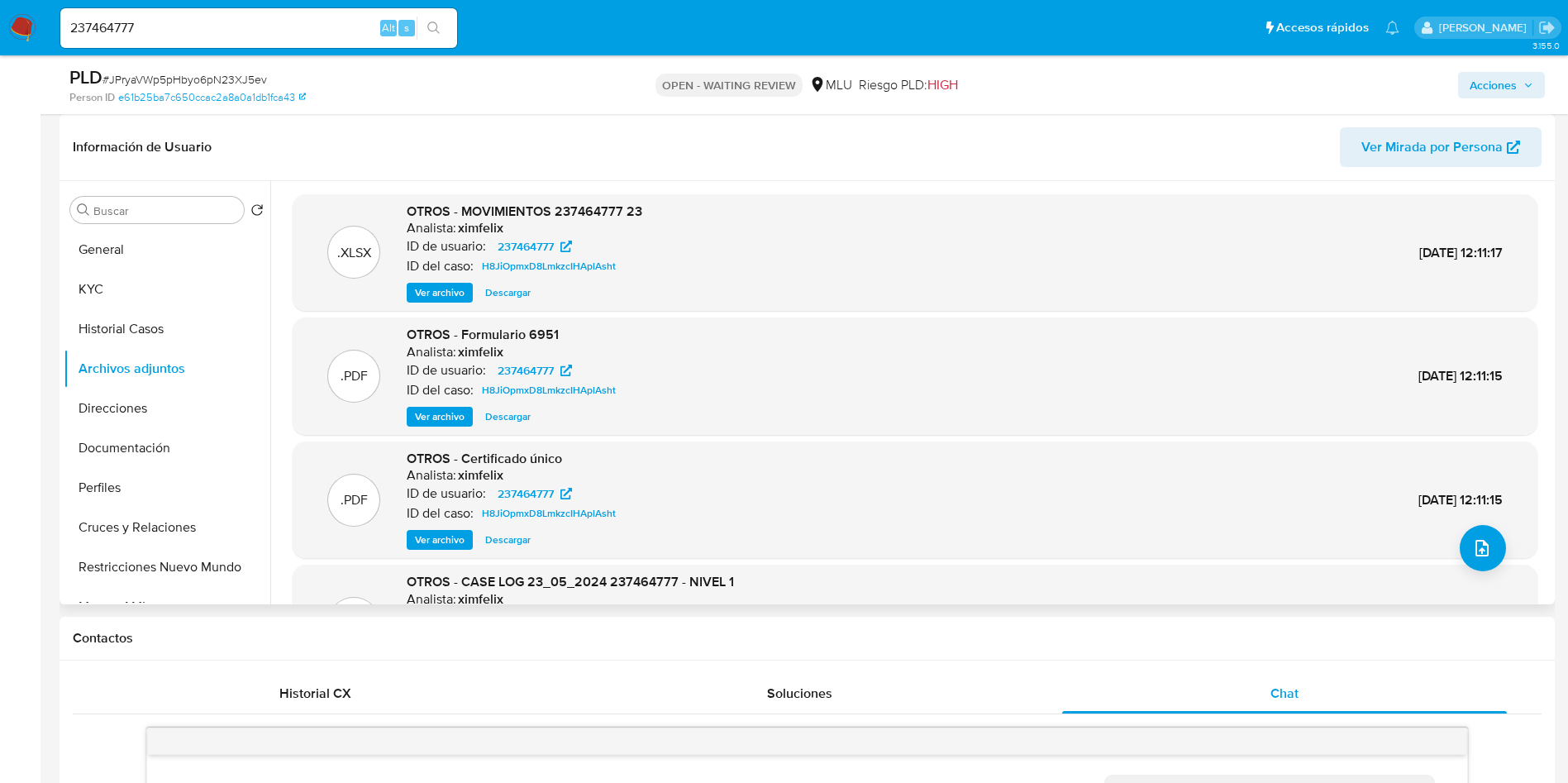
click at [435, 538] on span "Ver archivo" at bounding box center [440, 540] width 50 height 17
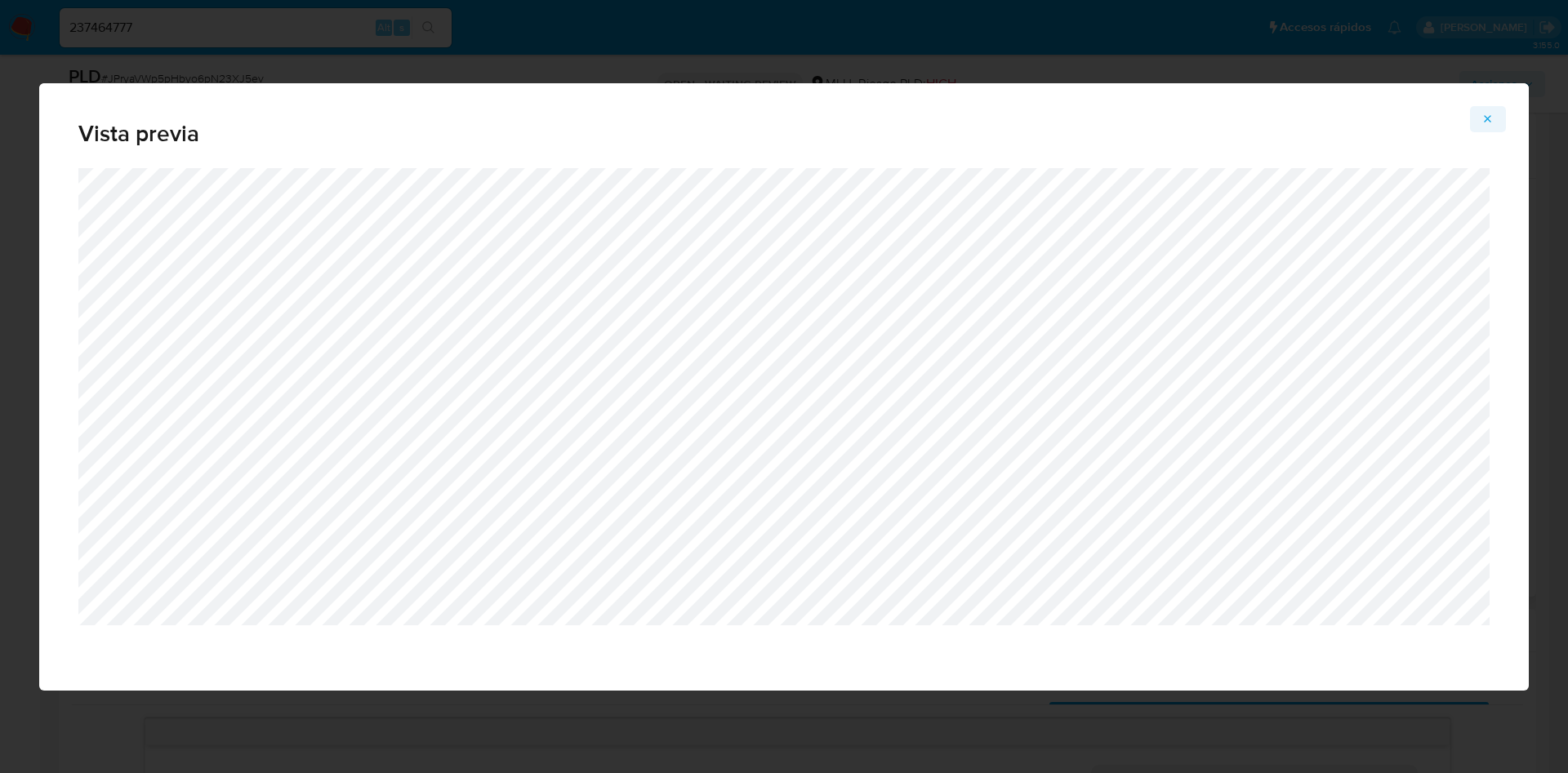
click at [1495, 111] on button "Attachment preview" at bounding box center [1488, 119] width 36 height 26
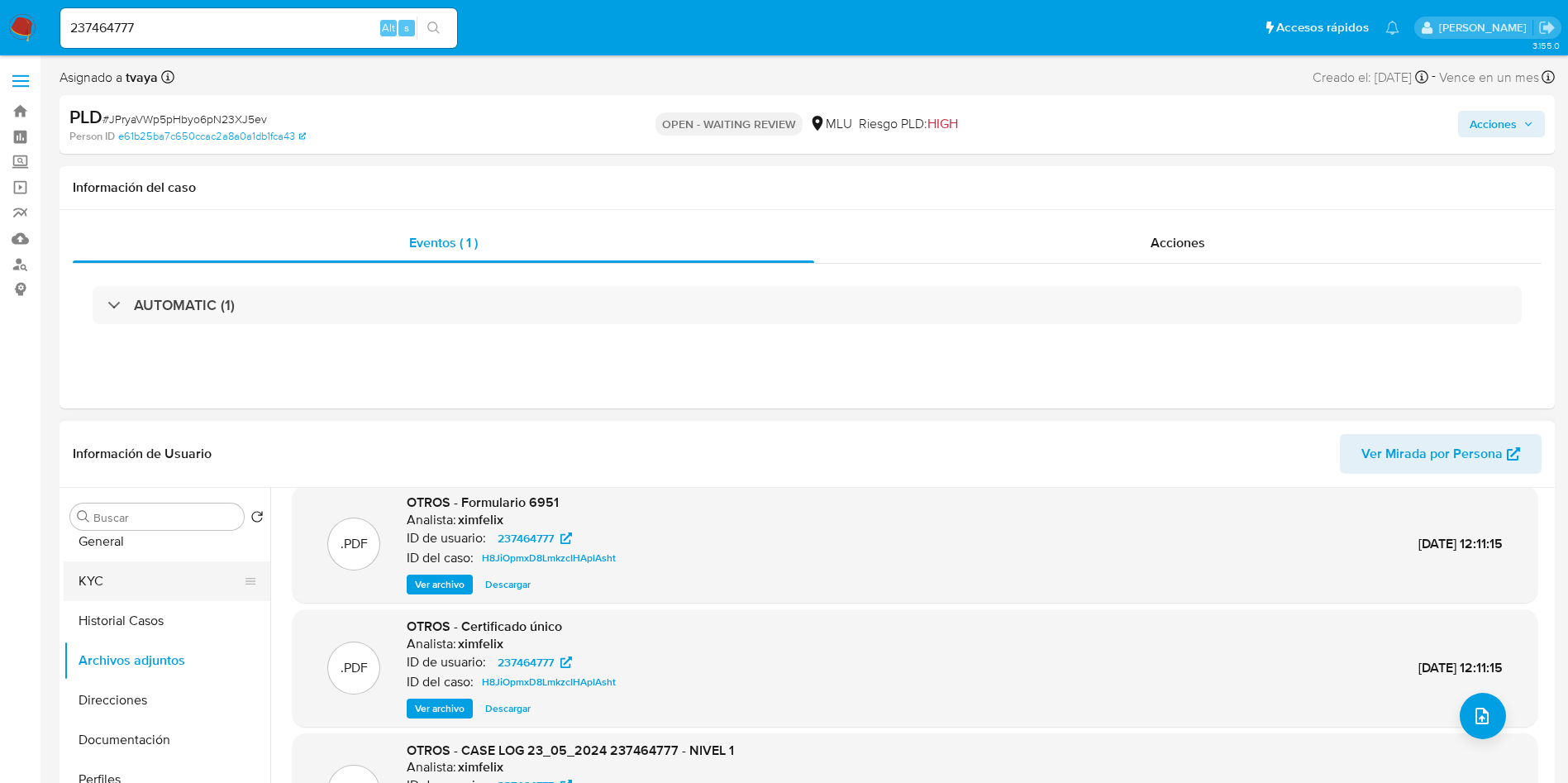
scroll to position [0, 0]
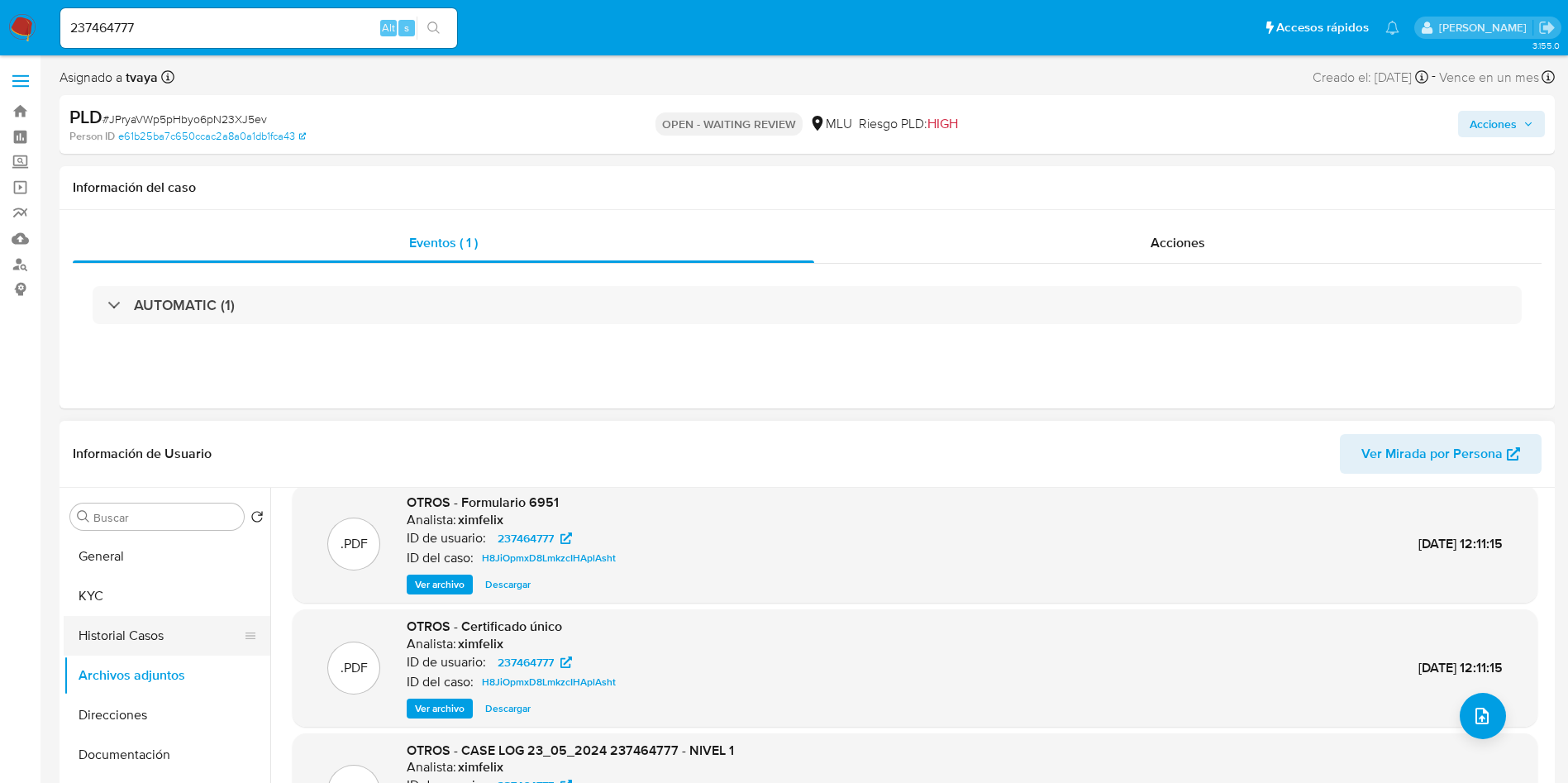
click at [114, 645] on button "Historial Casos" at bounding box center [160, 636] width 193 height 40
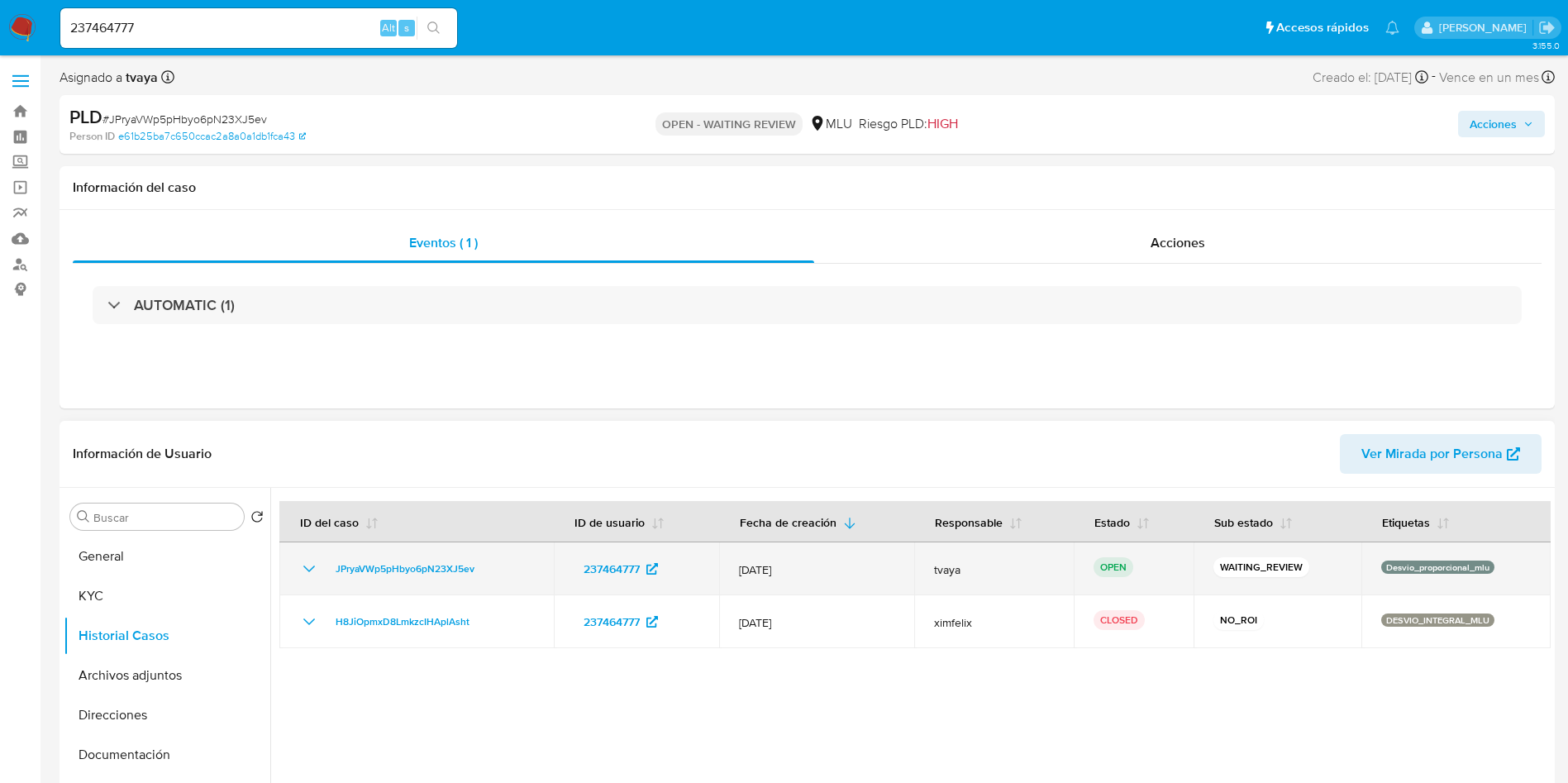
drag, startPoint x: 498, startPoint y: 575, endPoint x: 317, endPoint y: 561, distance: 181.5
click at [317, 561] on div "JPryaVWp5pHbyo6pN23XJ5ev" at bounding box center [416, 570] width 235 height 20
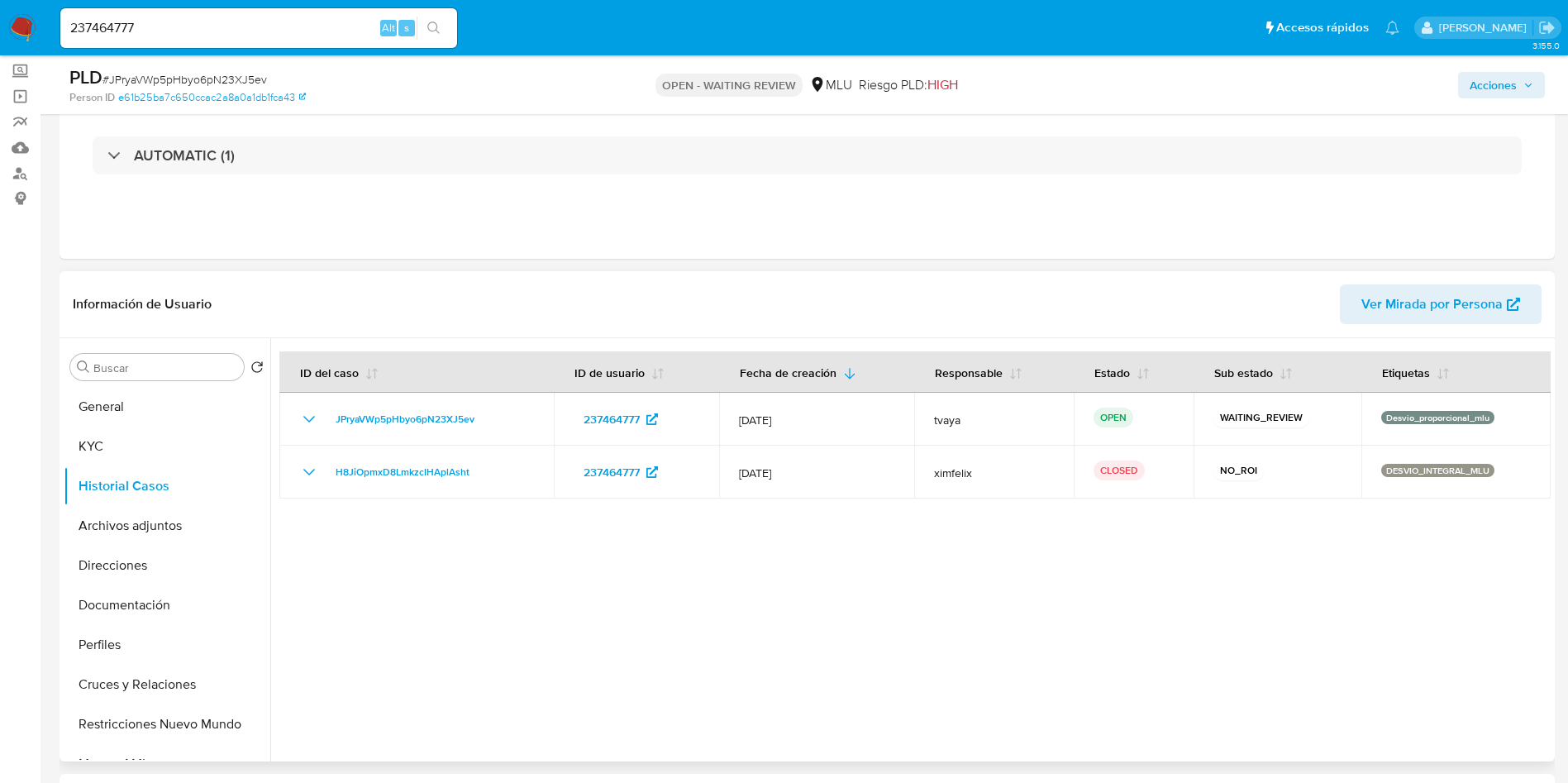
scroll to position [124, 0]
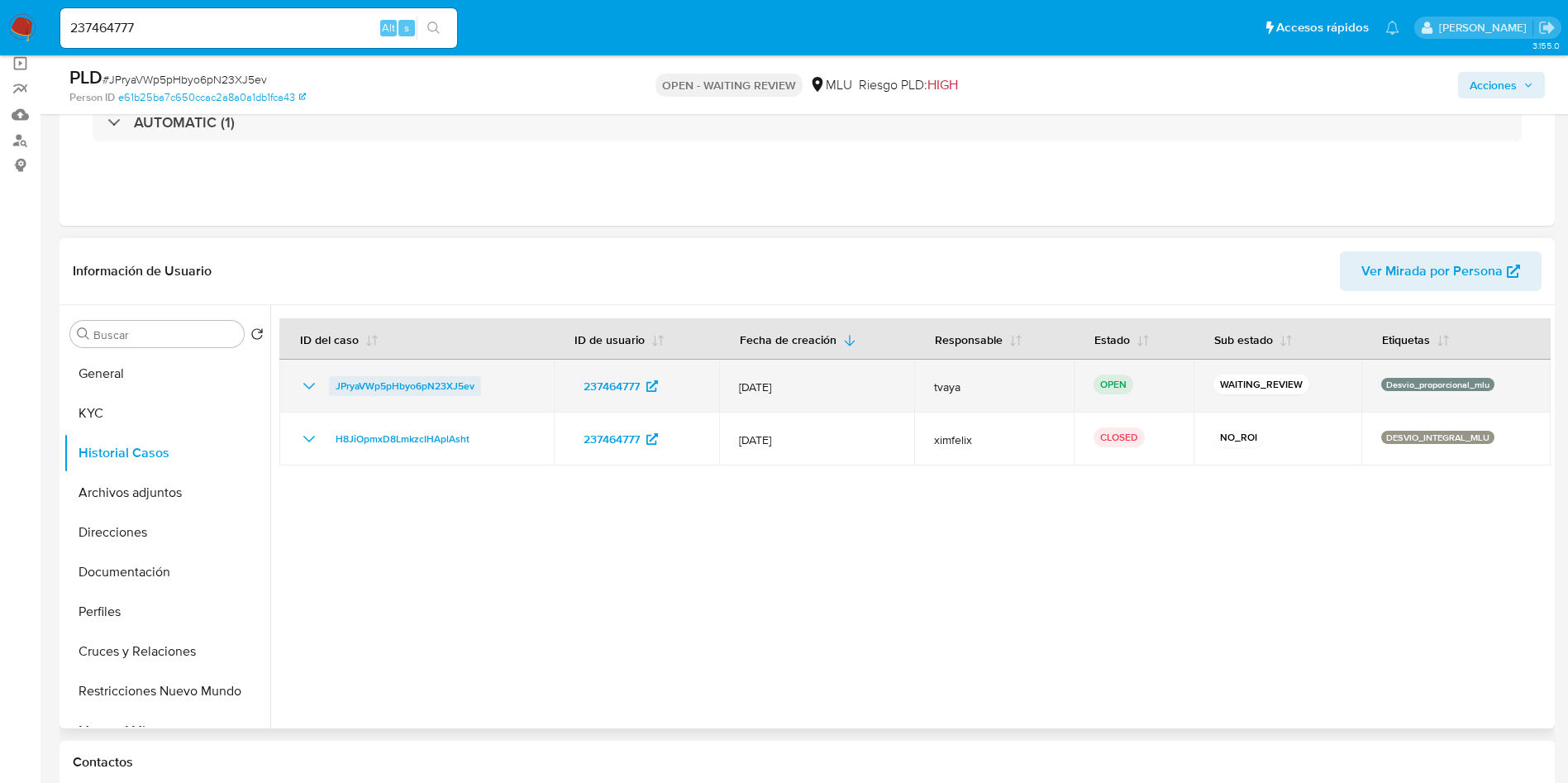
click at [418, 391] on span "JPryaVWp5pHbyo6pN23XJ5ev" at bounding box center [405, 386] width 139 height 20
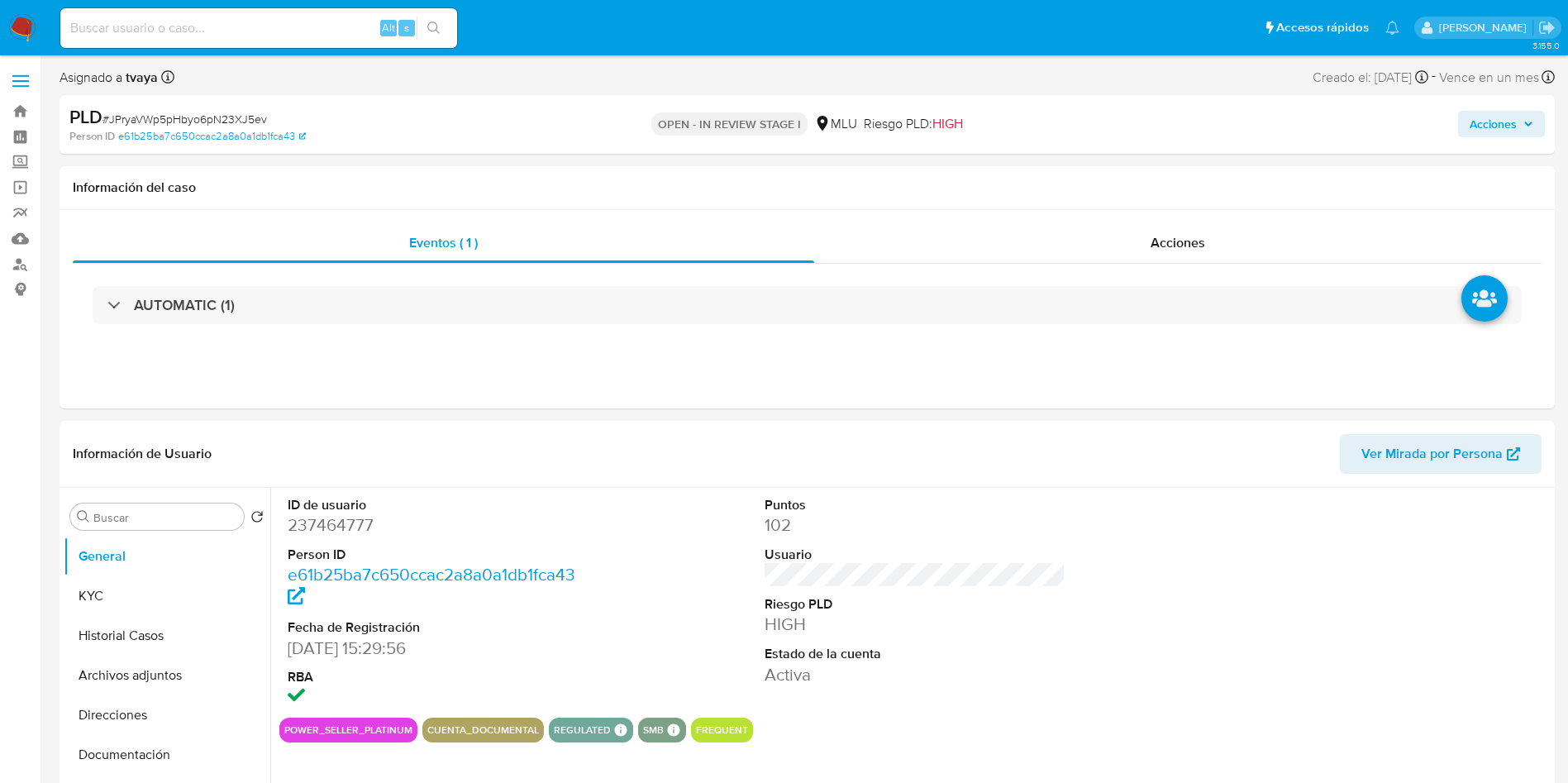
select select "10"
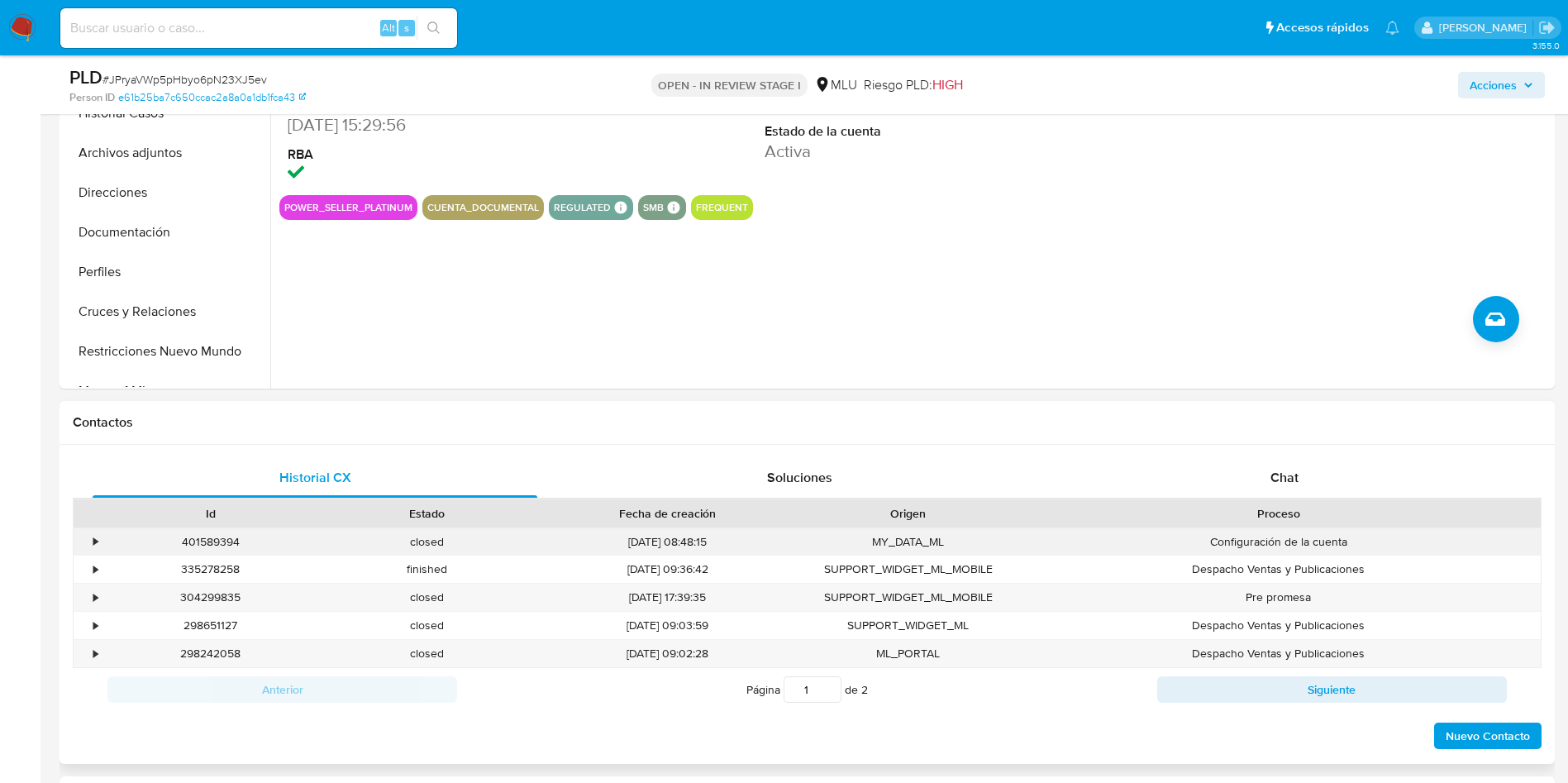
scroll to position [496, 0]
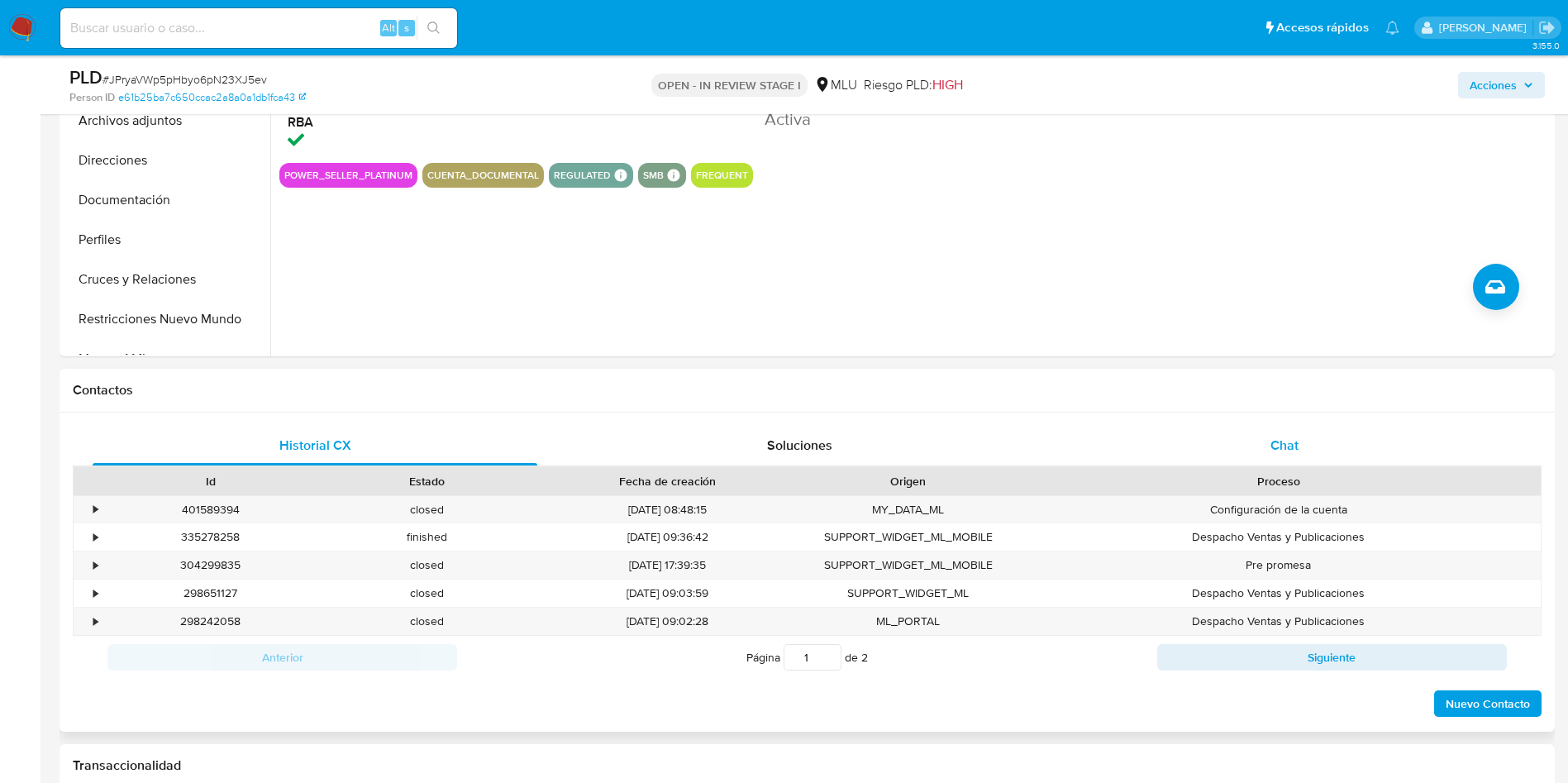
click at [1288, 445] on span "Chat" at bounding box center [1285, 445] width 29 height 19
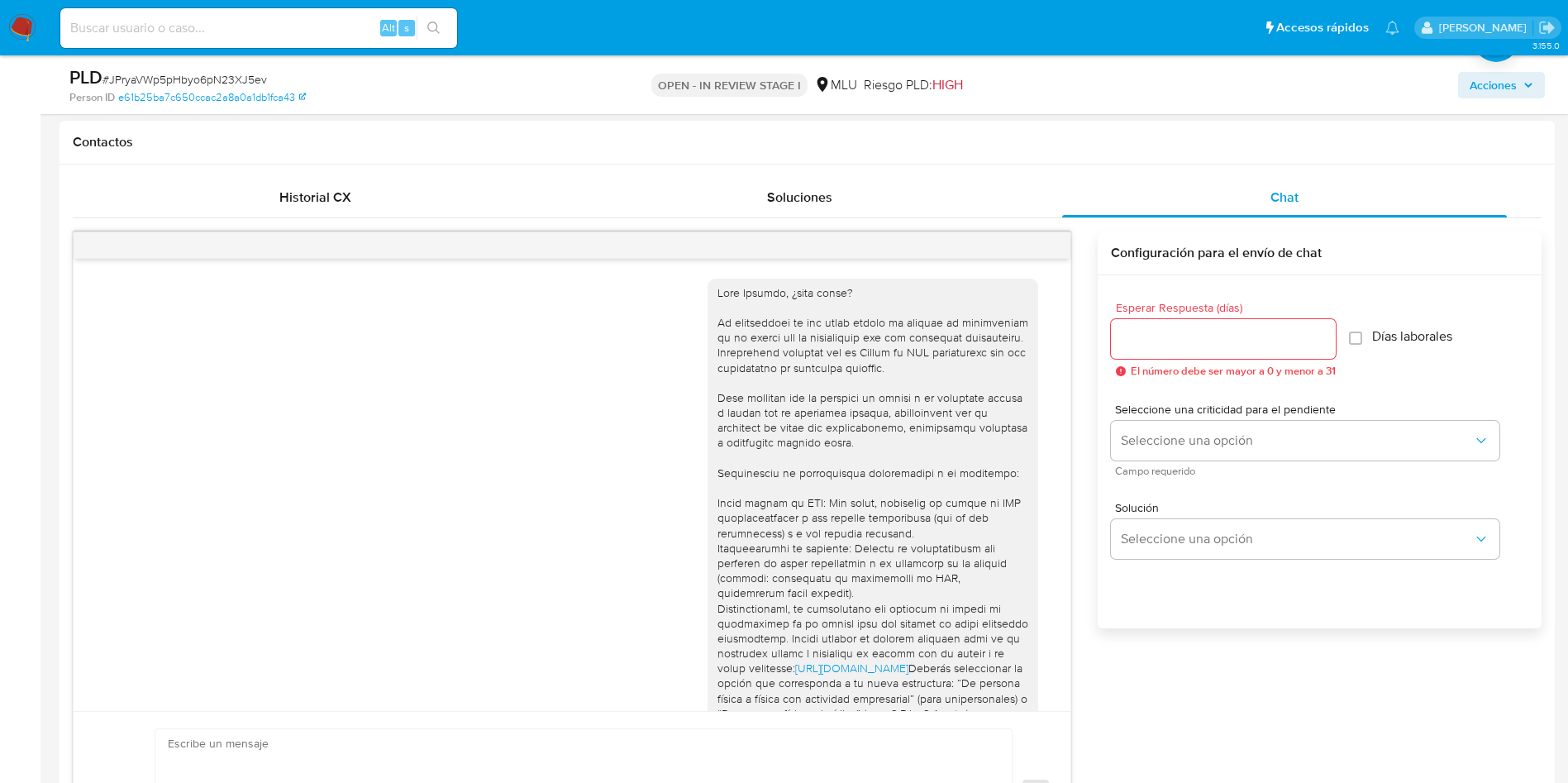
scroll to position [1014, 0]
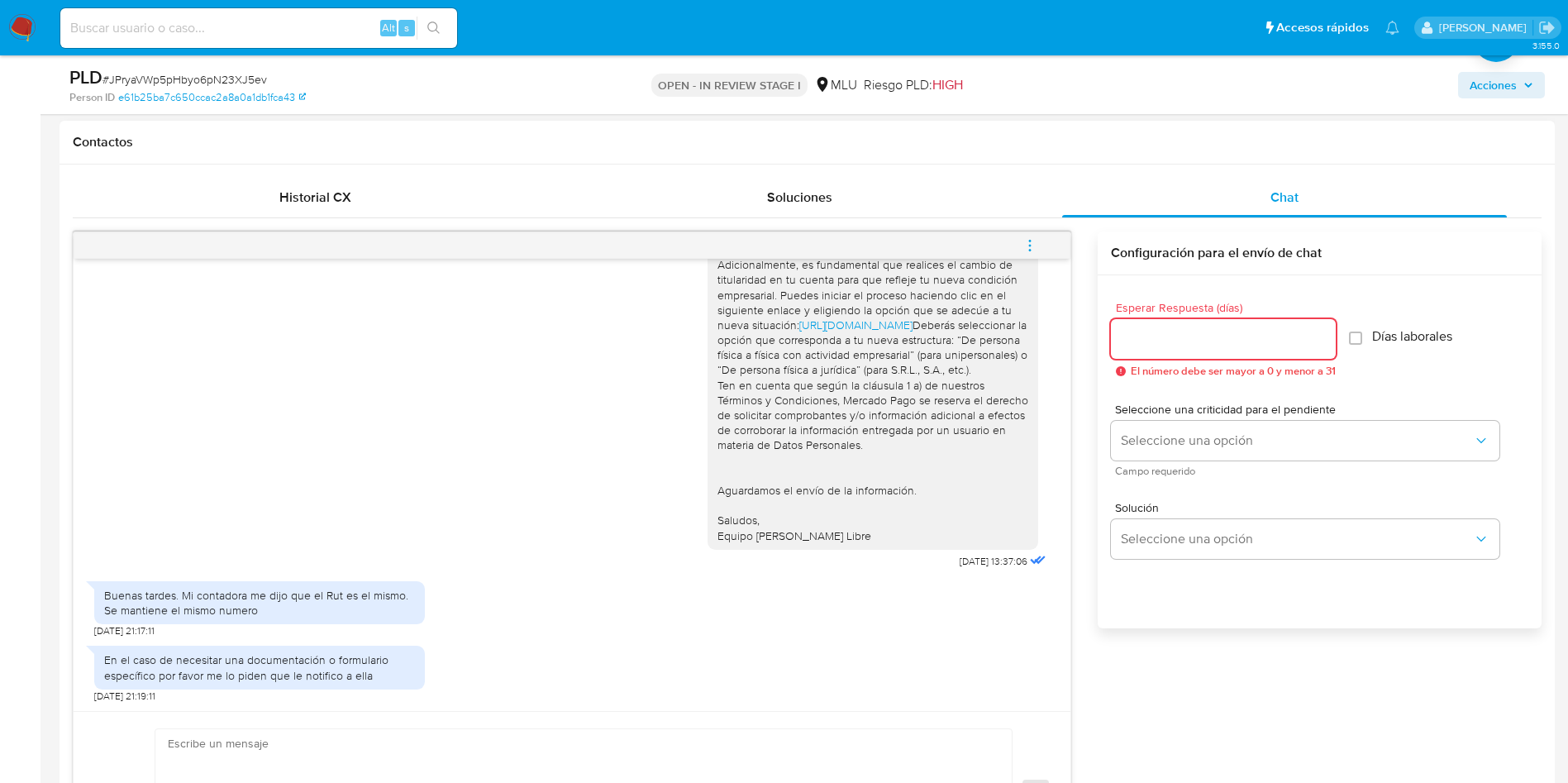
click at [1138, 347] on input "Esperar Respuesta (días)" at bounding box center [1223, 339] width 224 height 21
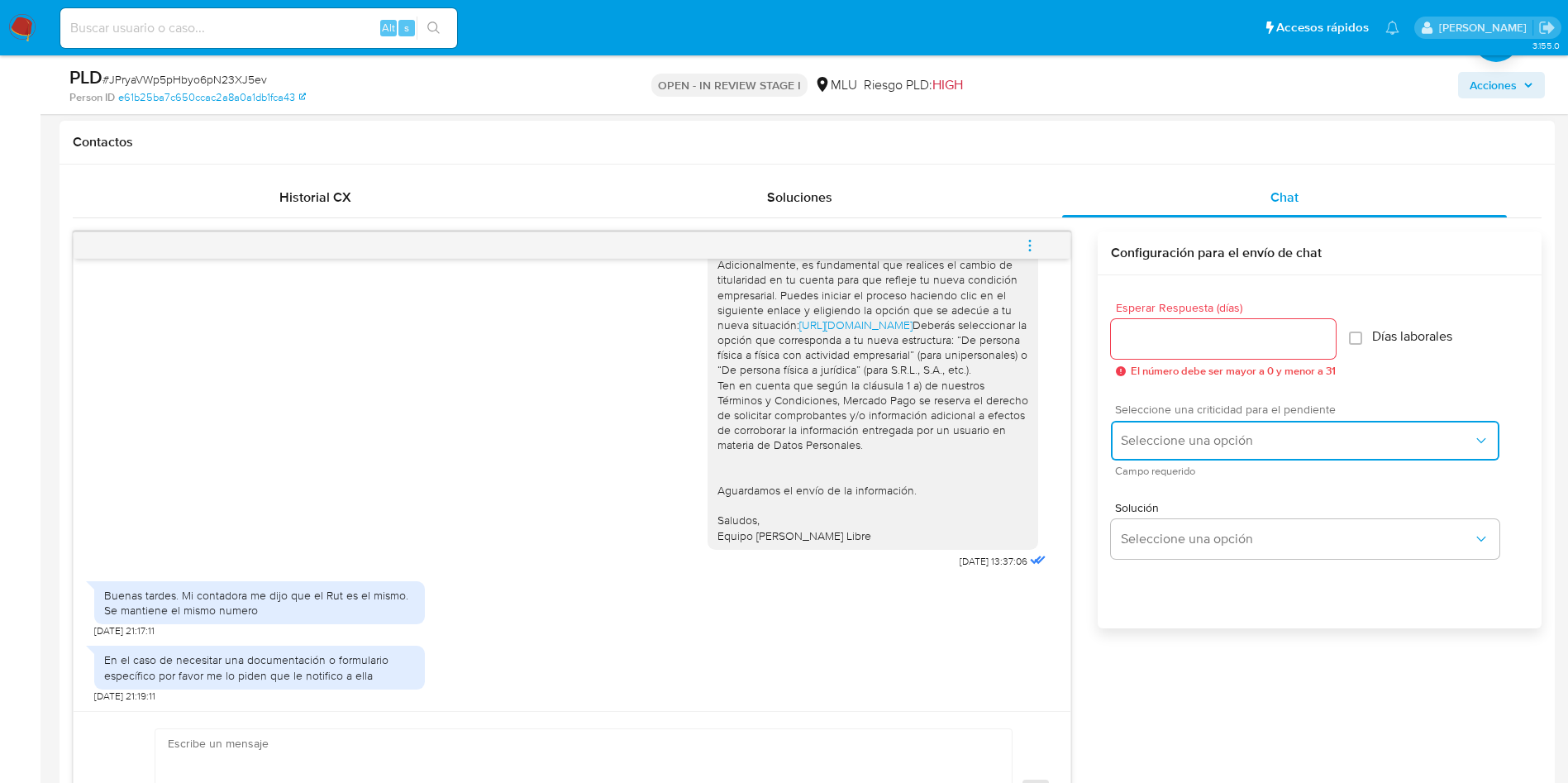
click at [1220, 432] on span "Seleccione una opción" at bounding box center [1297, 441] width 352 height 17
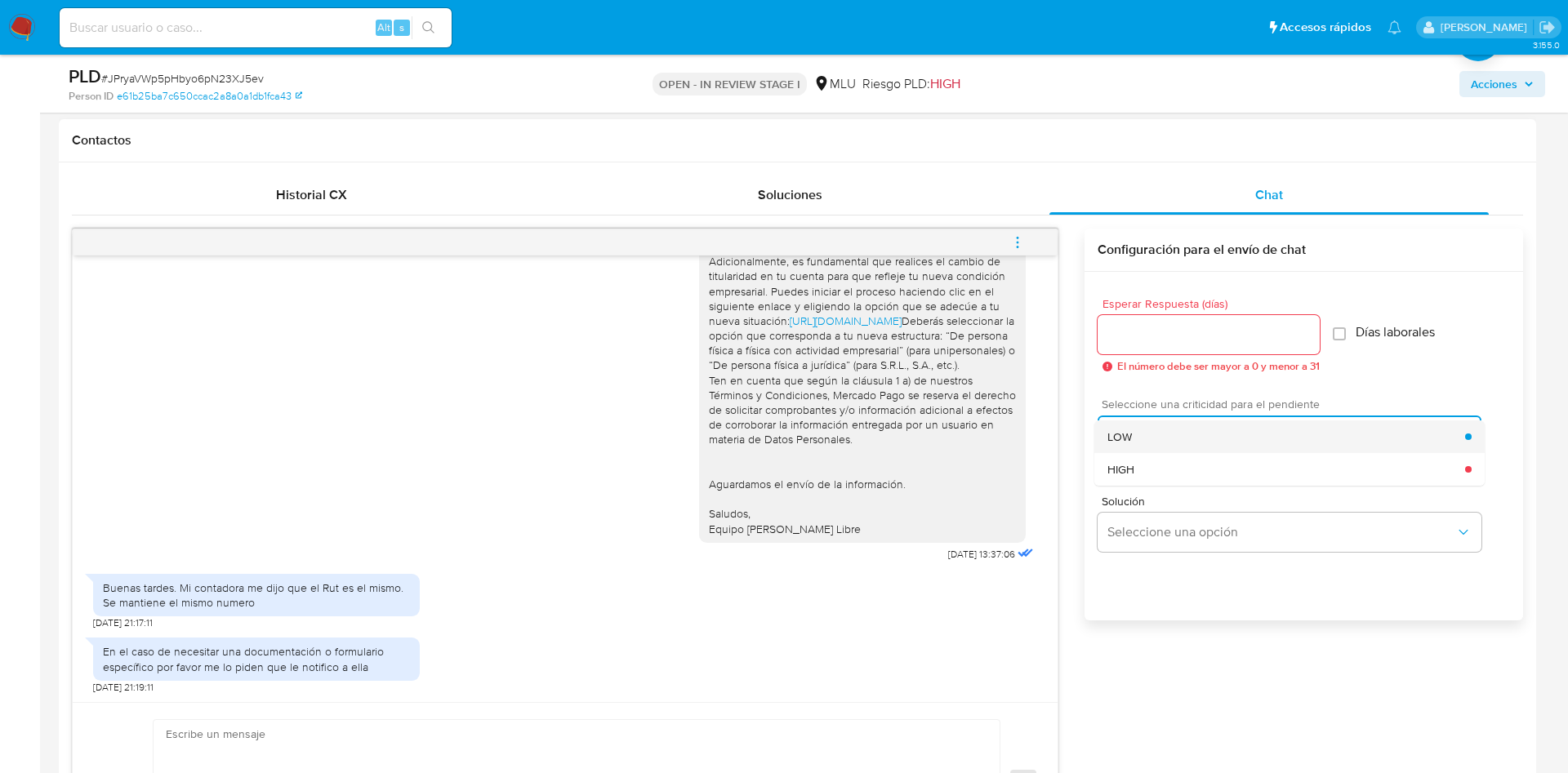
click at [1167, 441] on div "LOW" at bounding box center [1286, 437] width 358 height 33
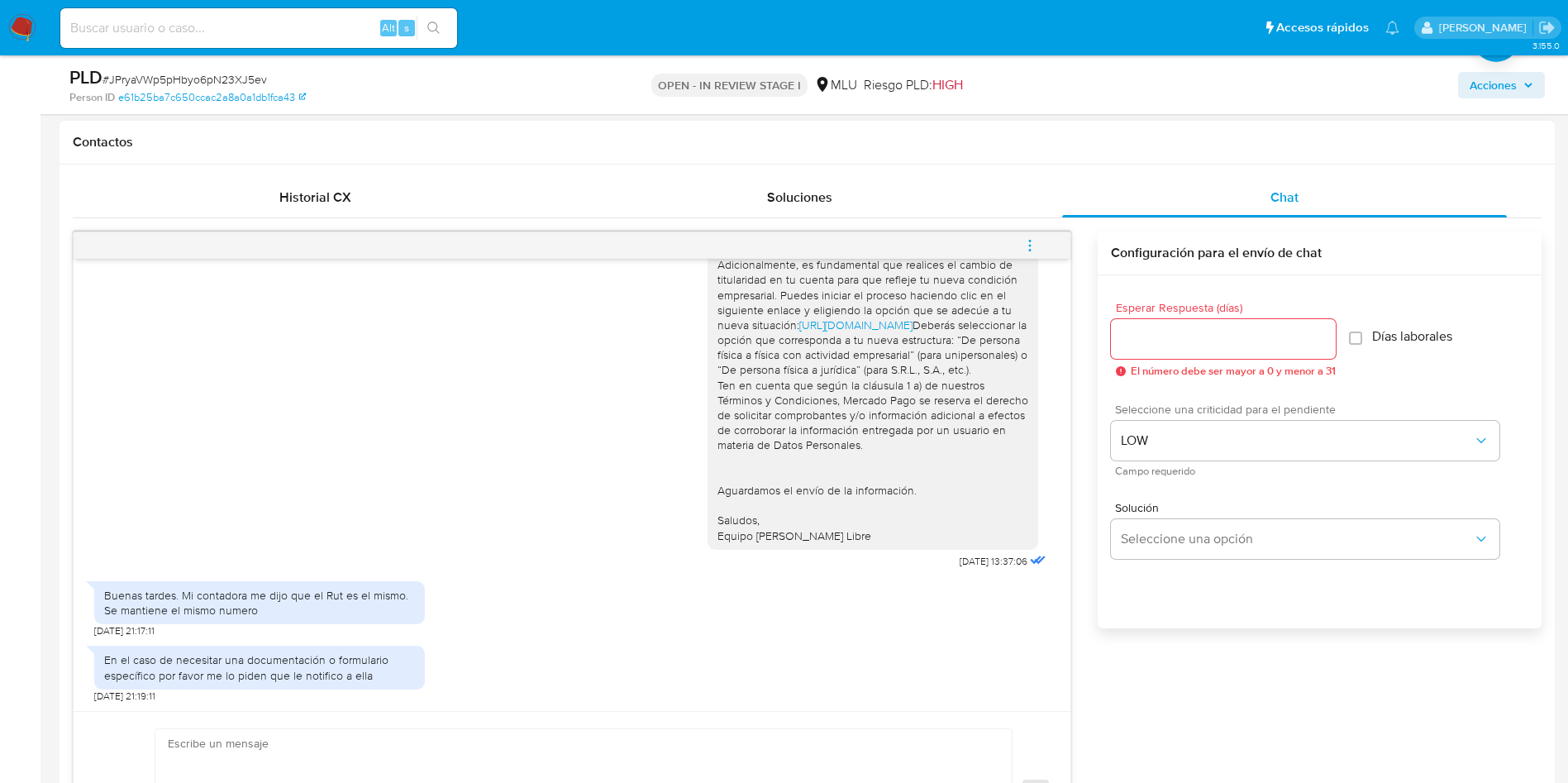
click at [1162, 335] on input "Esperar Respuesta (días)" at bounding box center [1223, 339] width 224 height 21
type input "3"
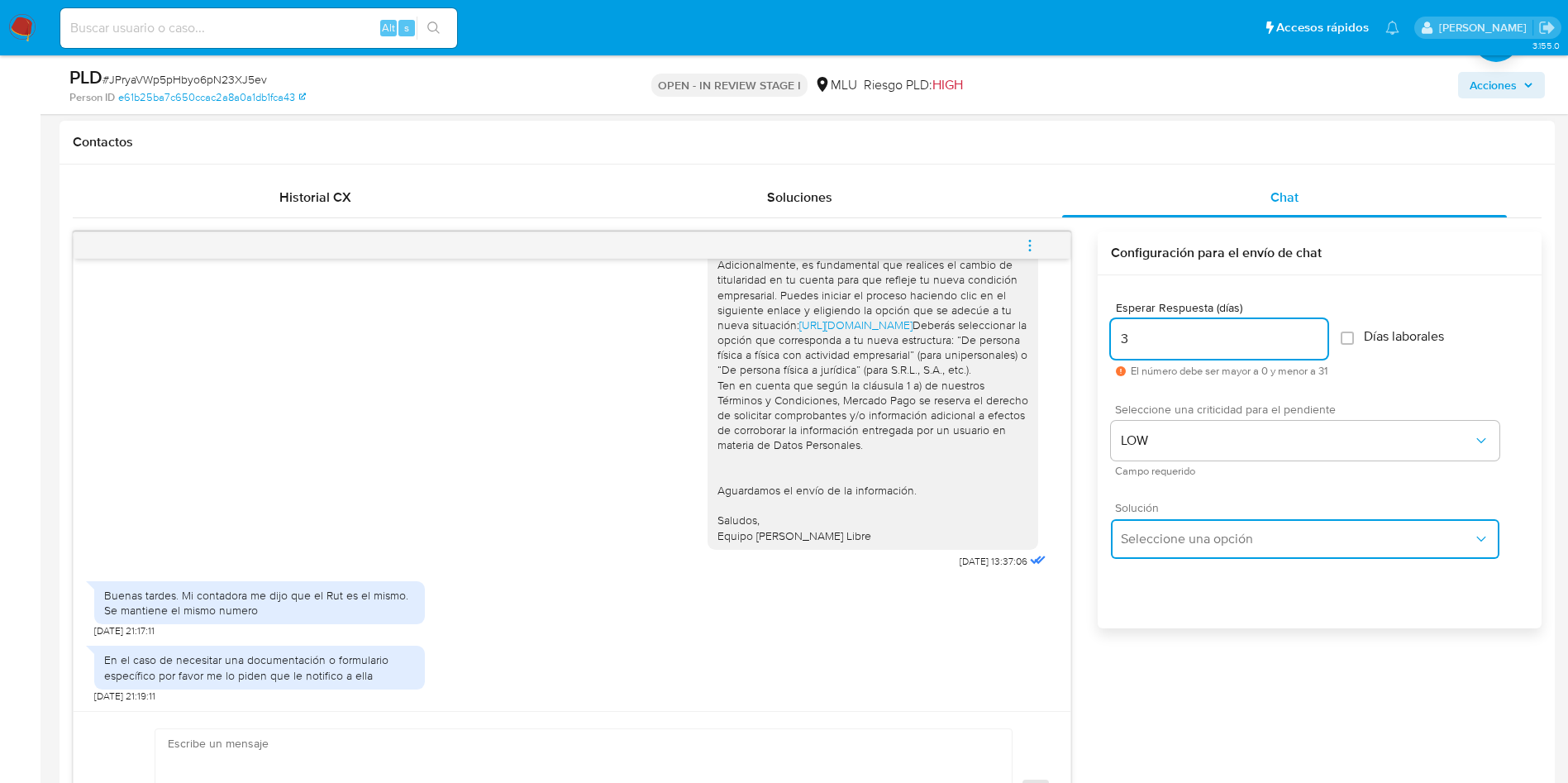
click at [1181, 535] on span "Seleccione una opción" at bounding box center [1297, 539] width 352 height 17
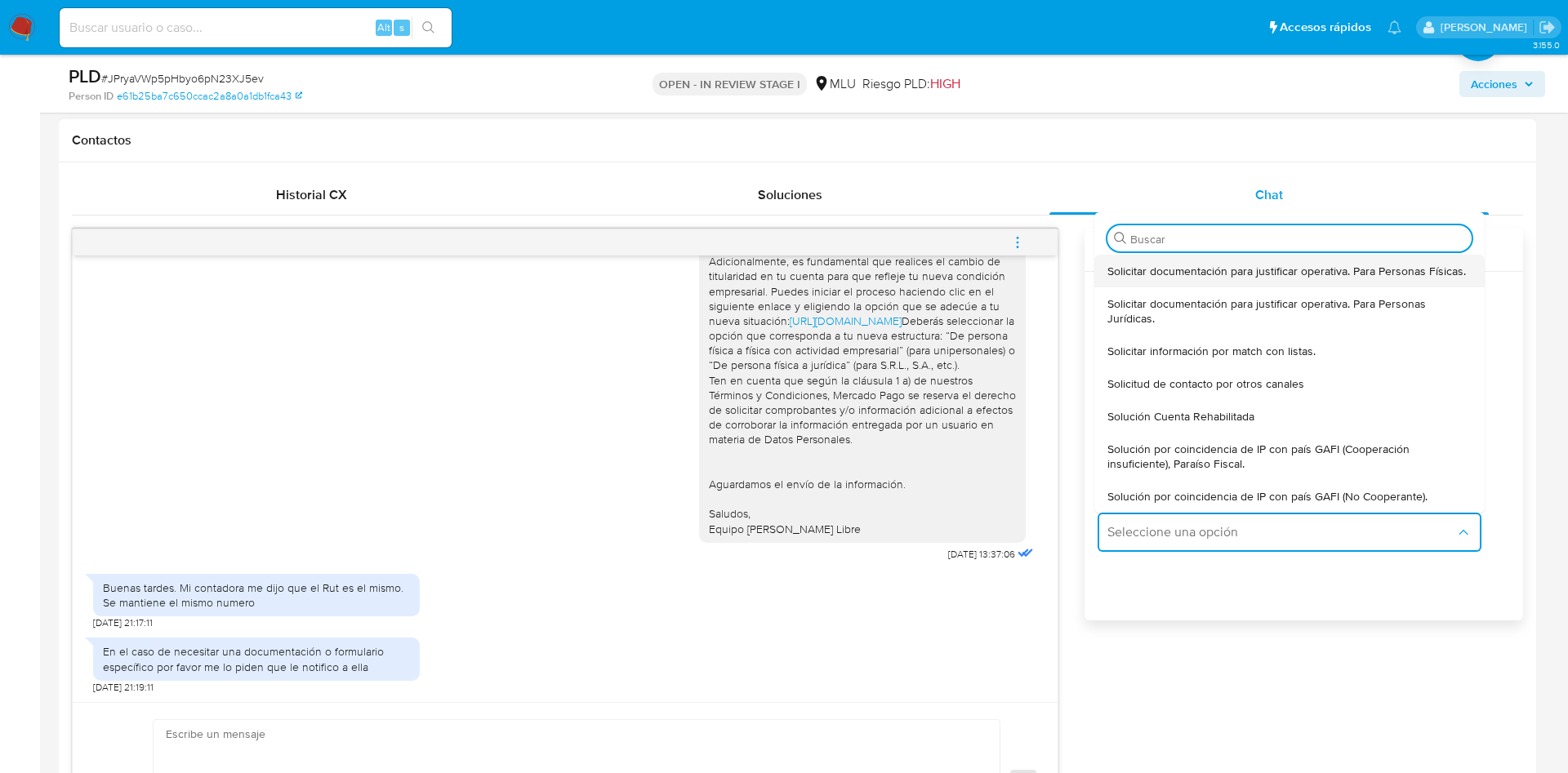
click at [1217, 265] on span "Solicitar documentación para justificar operativa. Para Personas Físicas." at bounding box center [1286, 271] width 359 height 15
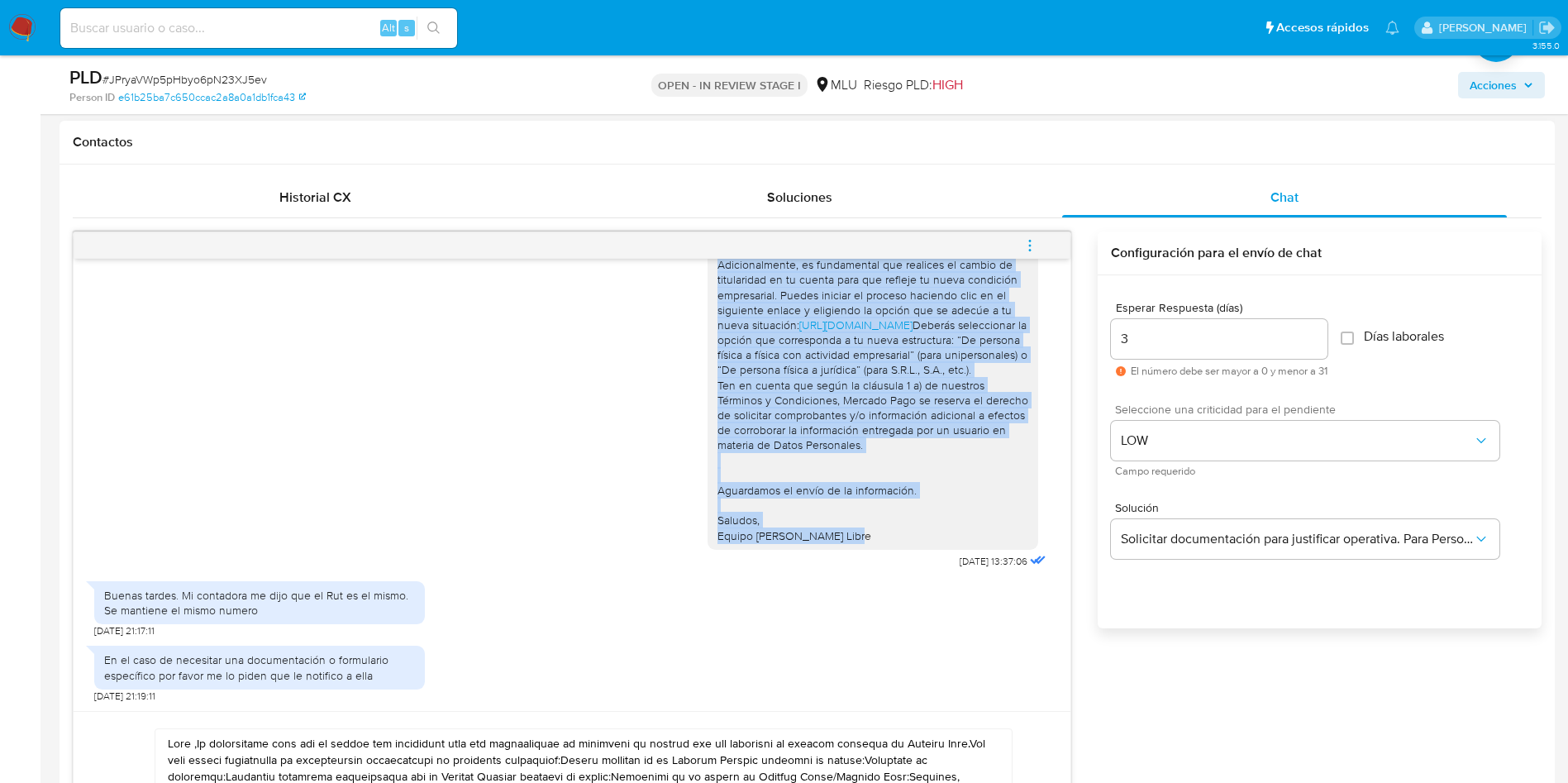
scroll to position [765, 0]
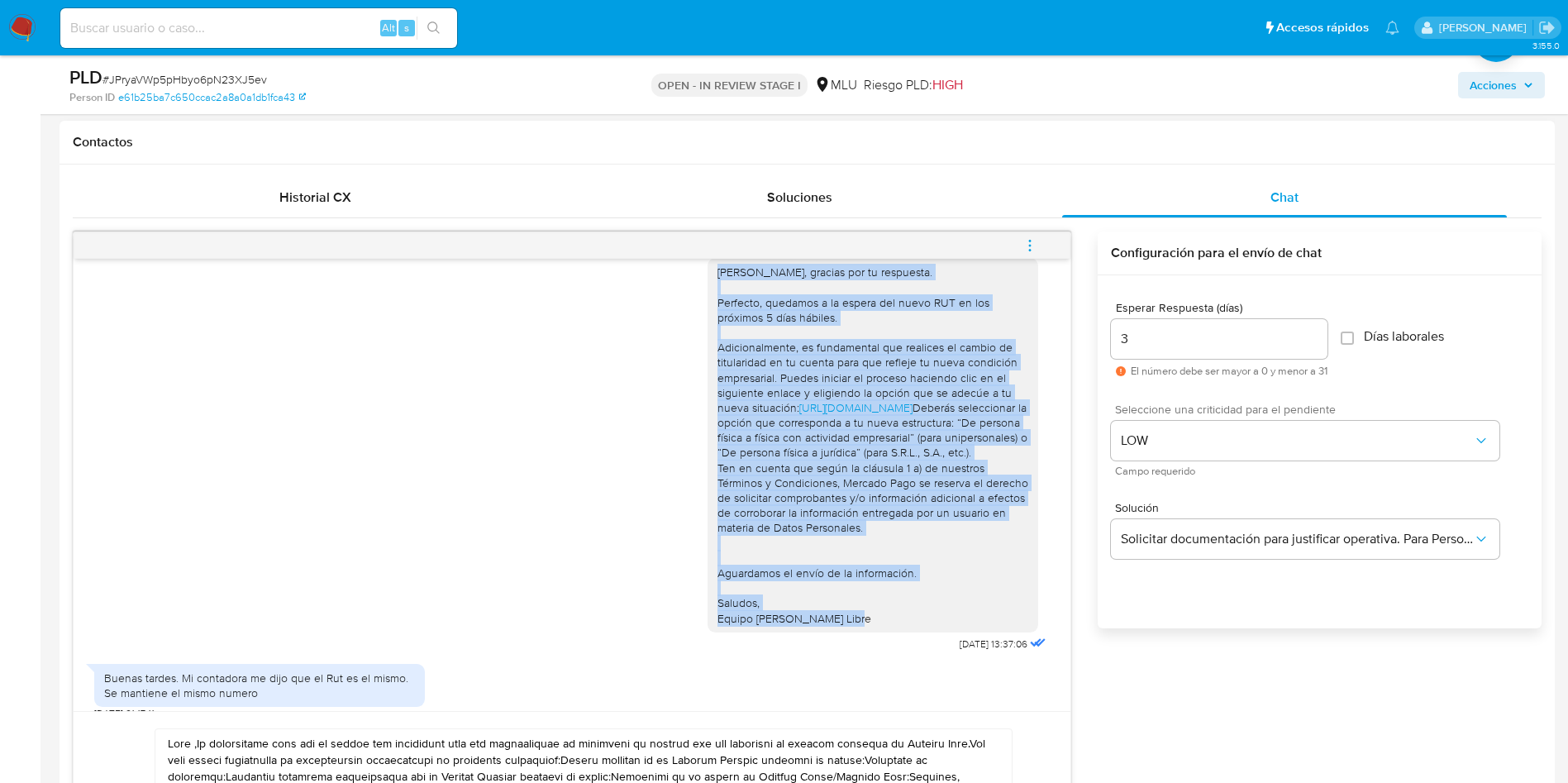
drag, startPoint x: 825, startPoint y: 541, endPoint x: 689, endPoint y: 363, distance: 224.0
click at [707, 363] on div "Hola Shirley, gracias por tu respuesta. Perfecto, quedamos a la espera del nuev…" at bounding box center [873, 444] width 331 height 374
copy div "Hola Shirley, gracias por tu respuesta. Perfecto, quedamos a la espera del nuev…"
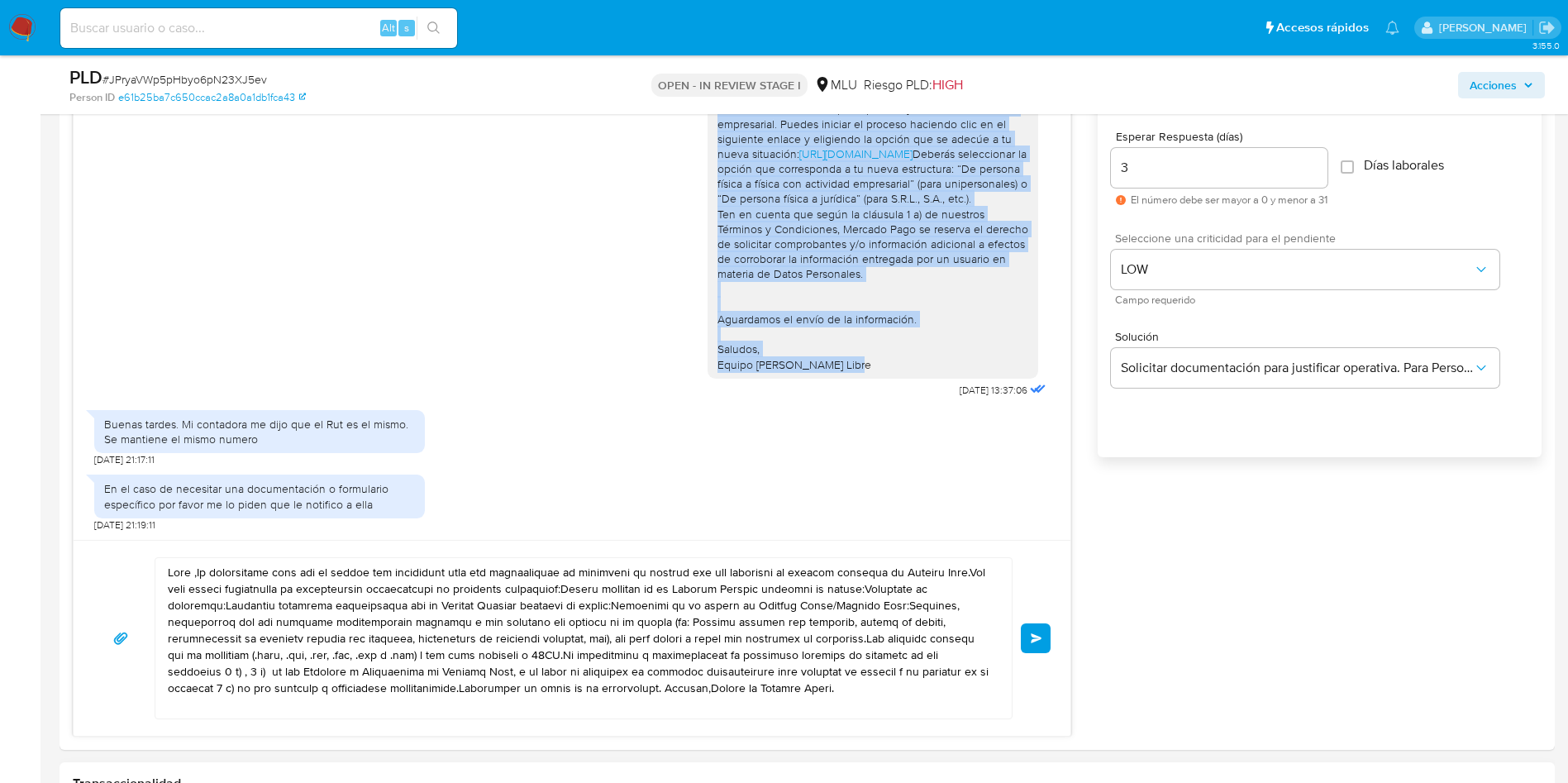
scroll to position [1116, 0]
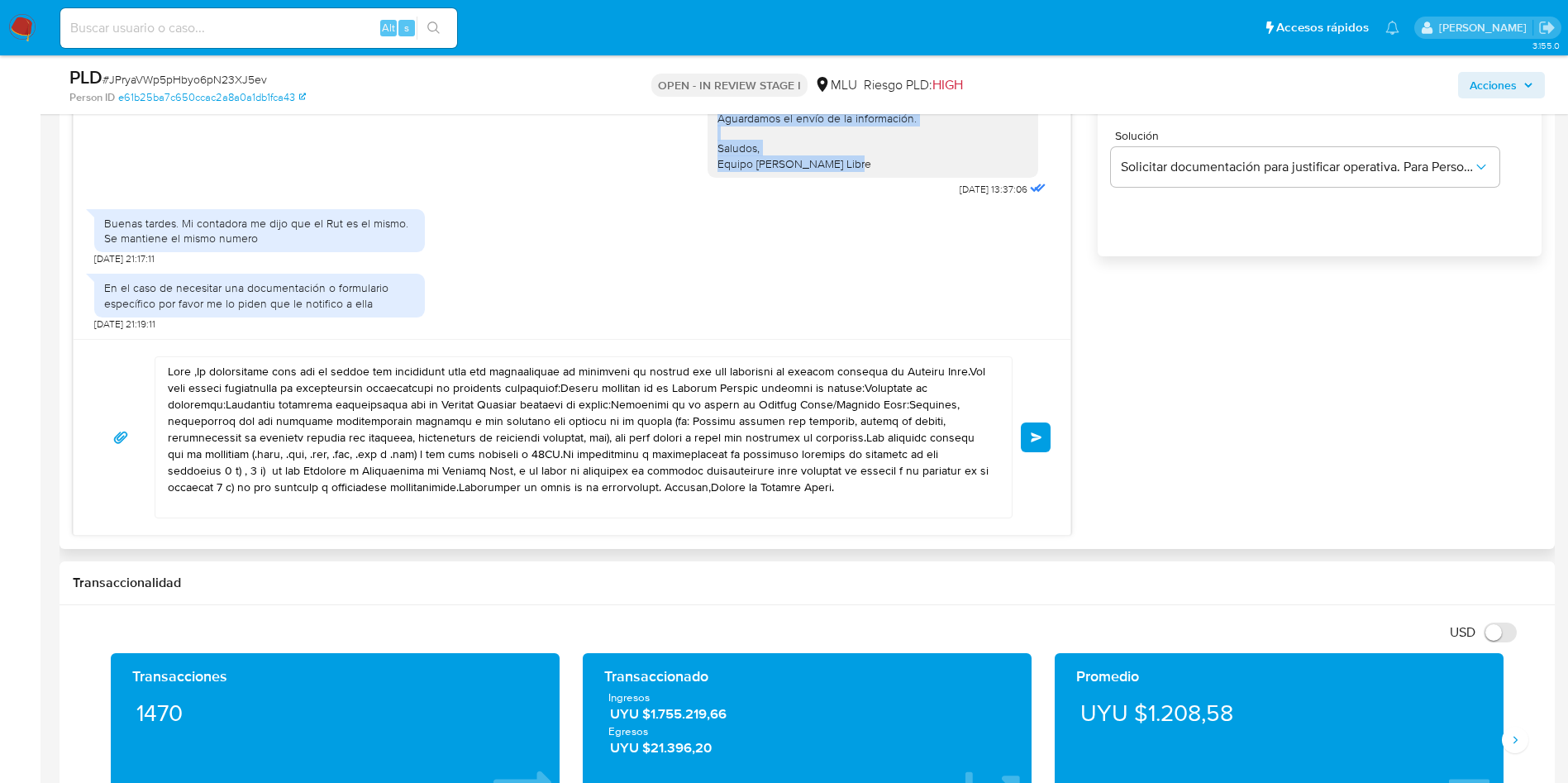
click at [621, 391] on textarea at bounding box center [578, 437] width 823 height 160
paste textarea "Shirley, gracias por tu respuesta. Perfecto, quedamos a la espera del nuevo RUT…"
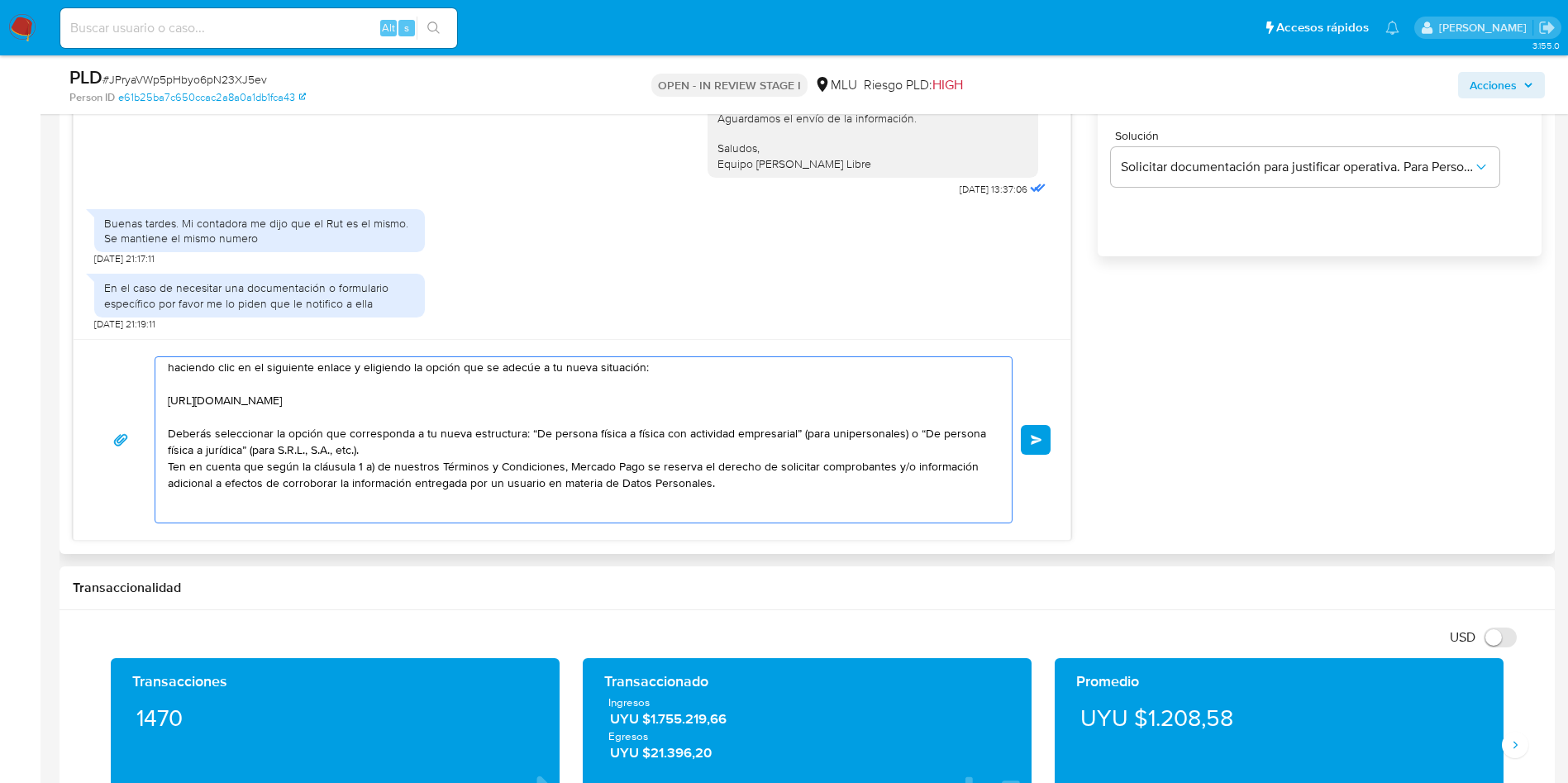
scroll to position [0, 0]
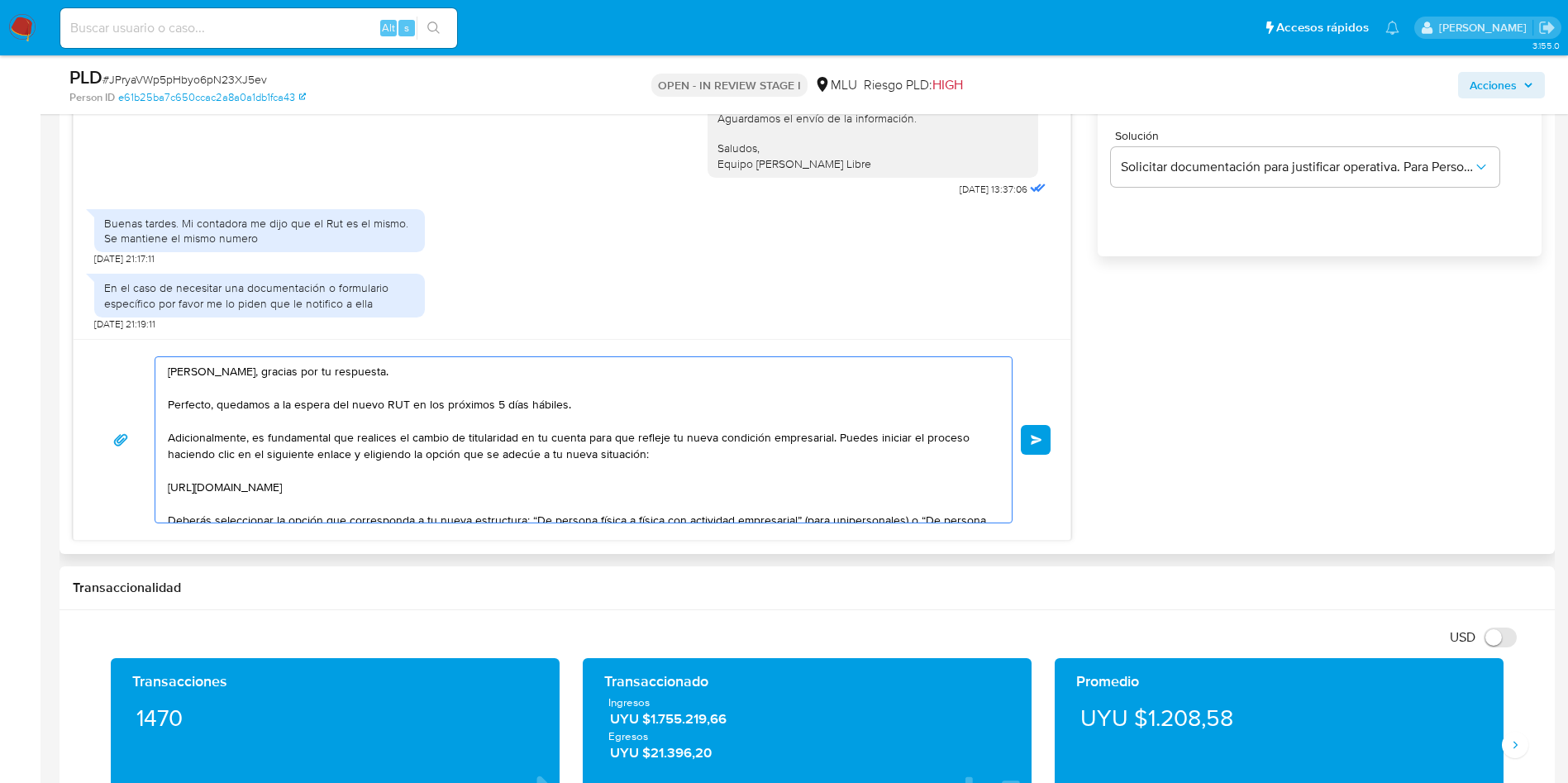
click at [226, 369] on textarea "Hola Shirley, gracias por tu respuesta. Perfecto, quedamos a la espera del nuev…" at bounding box center [578, 440] width 823 height 166
click at [268, 373] on textarea "Hola Shirley, gracias por tu respuesta. Perfecto, quedamos a la espera del nuev…" at bounding box center [578, 440] width 823 height 166
click at [483, 401] on textarea "Hola Shirley, gracias nuevamente por tu respuesta. Perfecto, quedamos a la espe…" at bounding box center [578, 440] width 823 height 166
drag, startPoint x: 571, startPoint y: 407, endPoint x: 154, endPoint y: 405, distance: 417.0
click at [154, 405] on div "Hola Shirley, gracias nuevamente por tu respuesta. Perfecto, quedamos a la espe…" at bounding box center [572, 440] width 957 height 167
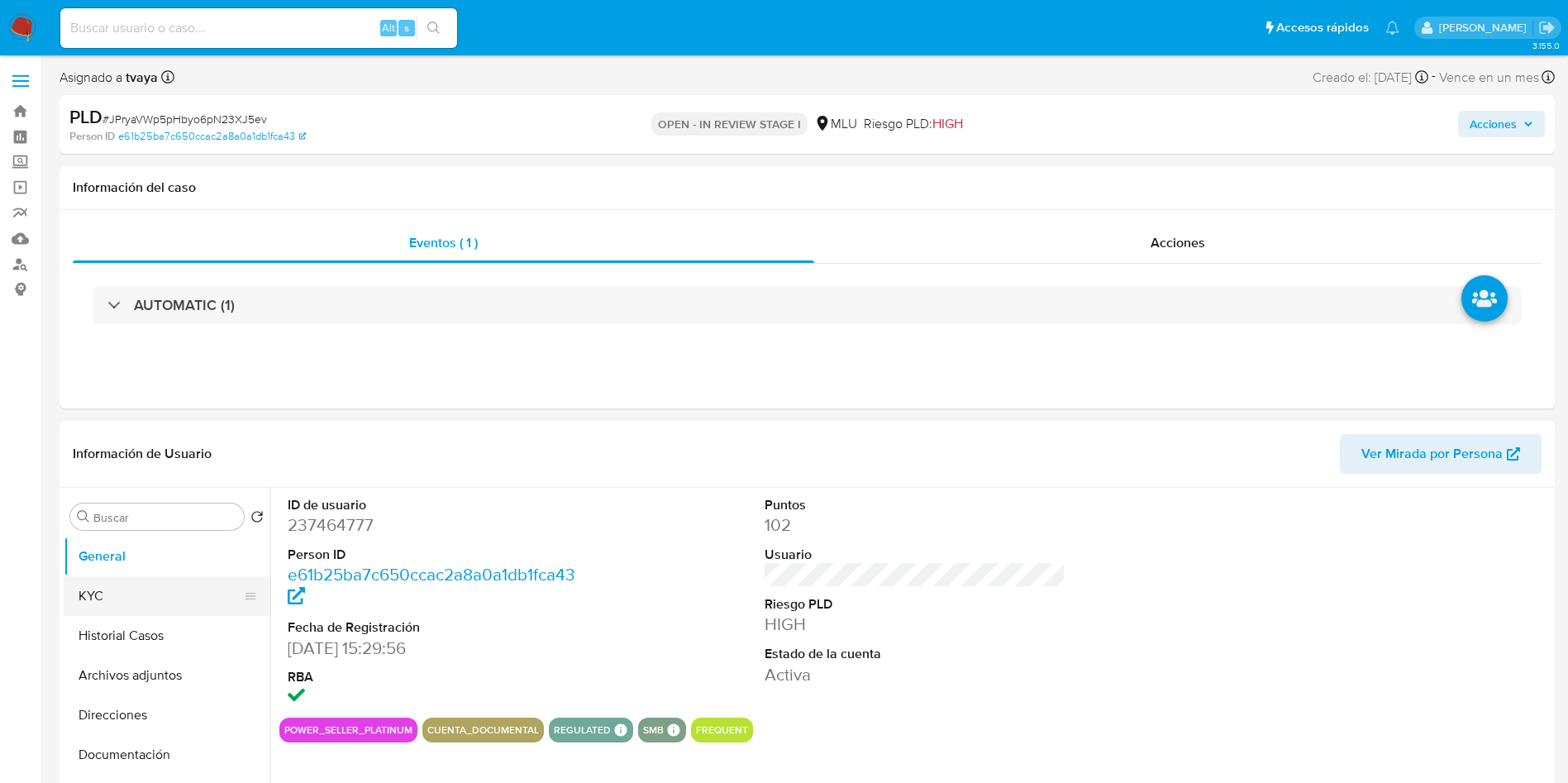
click at [118, 606] on button "KYC" at bounding box center [160, 595] width 193 height 40
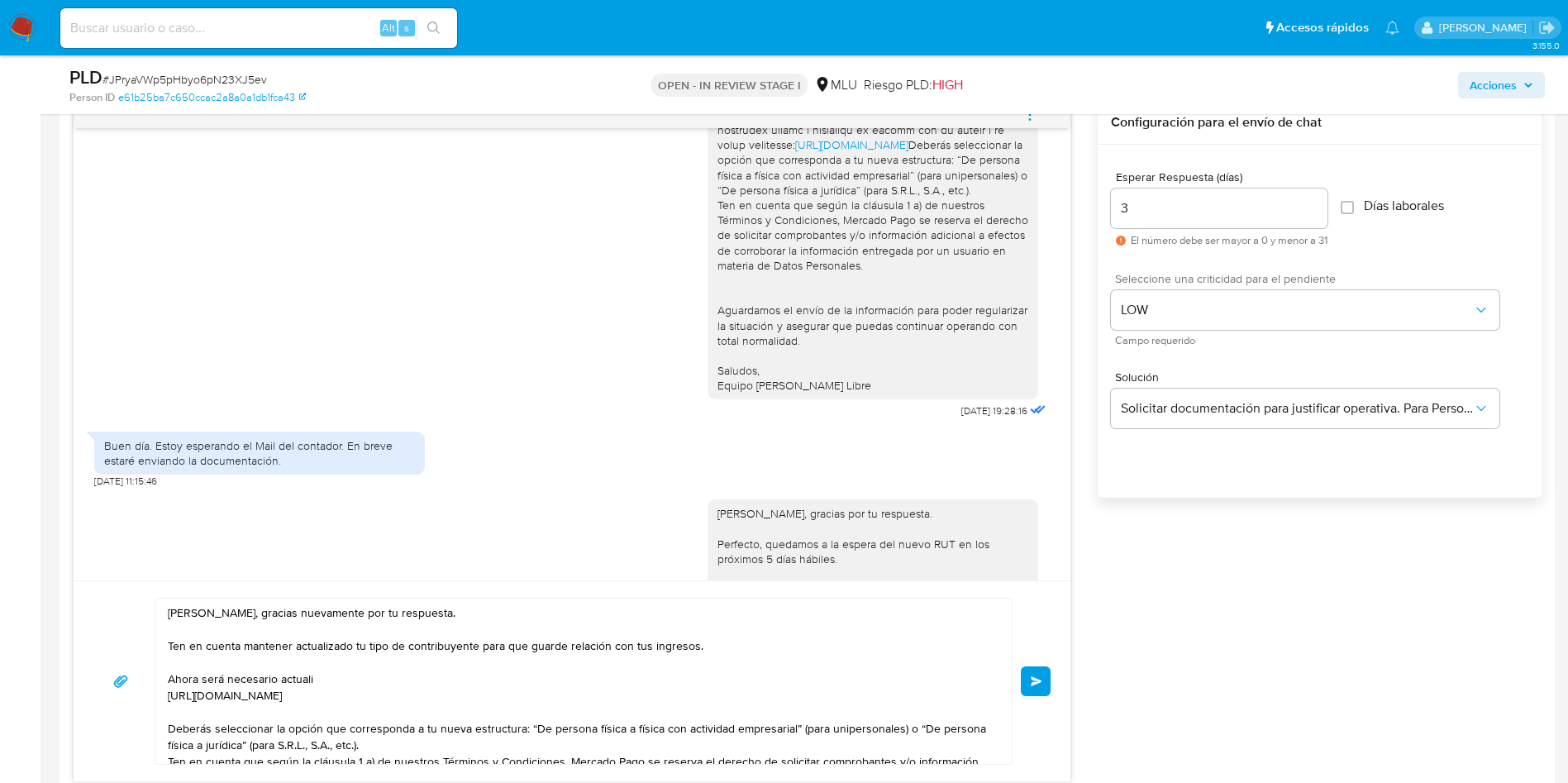
scroll to position [993, 0]
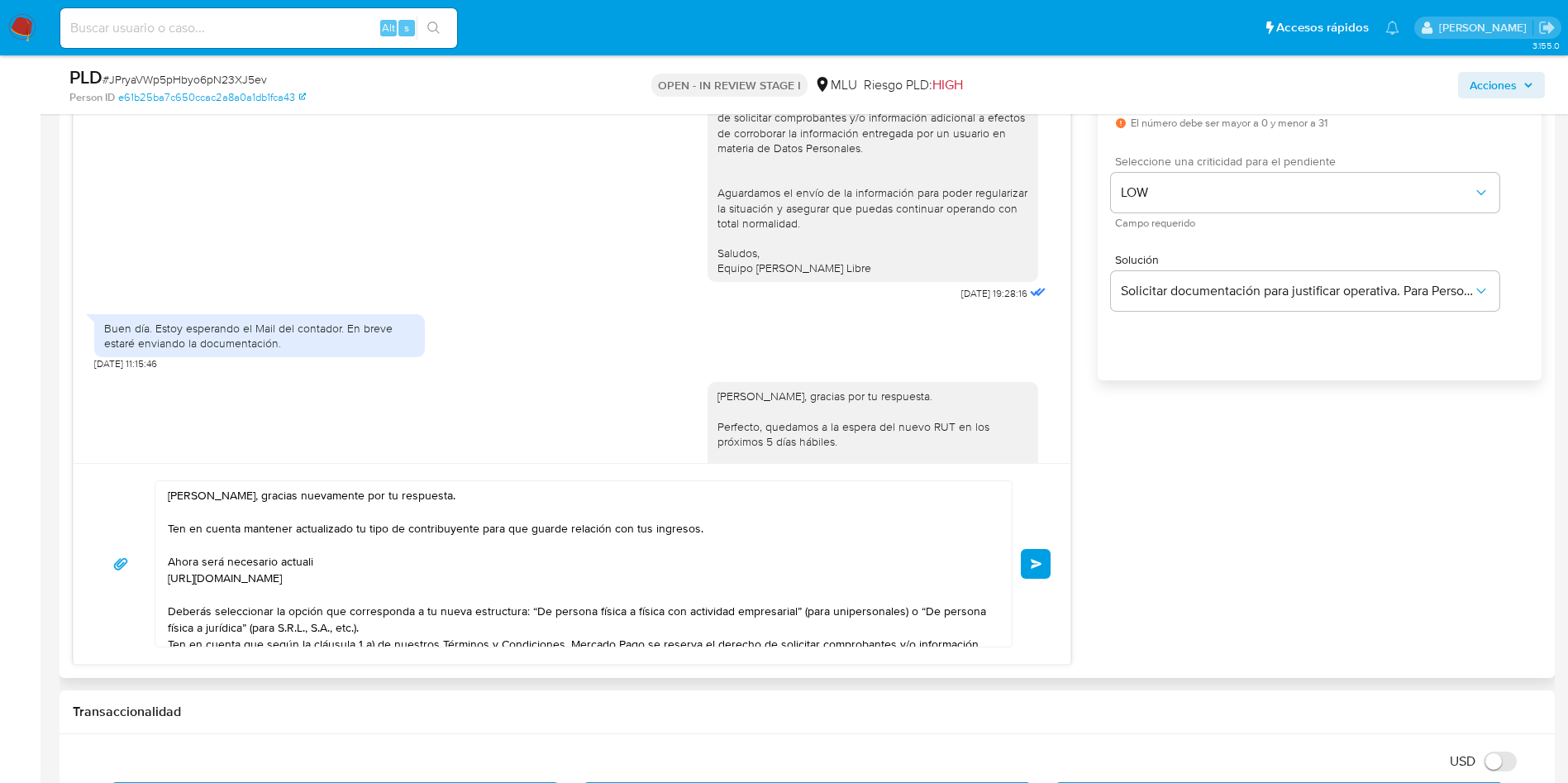
click at [349, 555] on textarea "Hola Shirley, gracias nuevamente por tu respuesta. Ten en cuenta mantener actua…" at bounding box center [578, 564] width 823 height 166
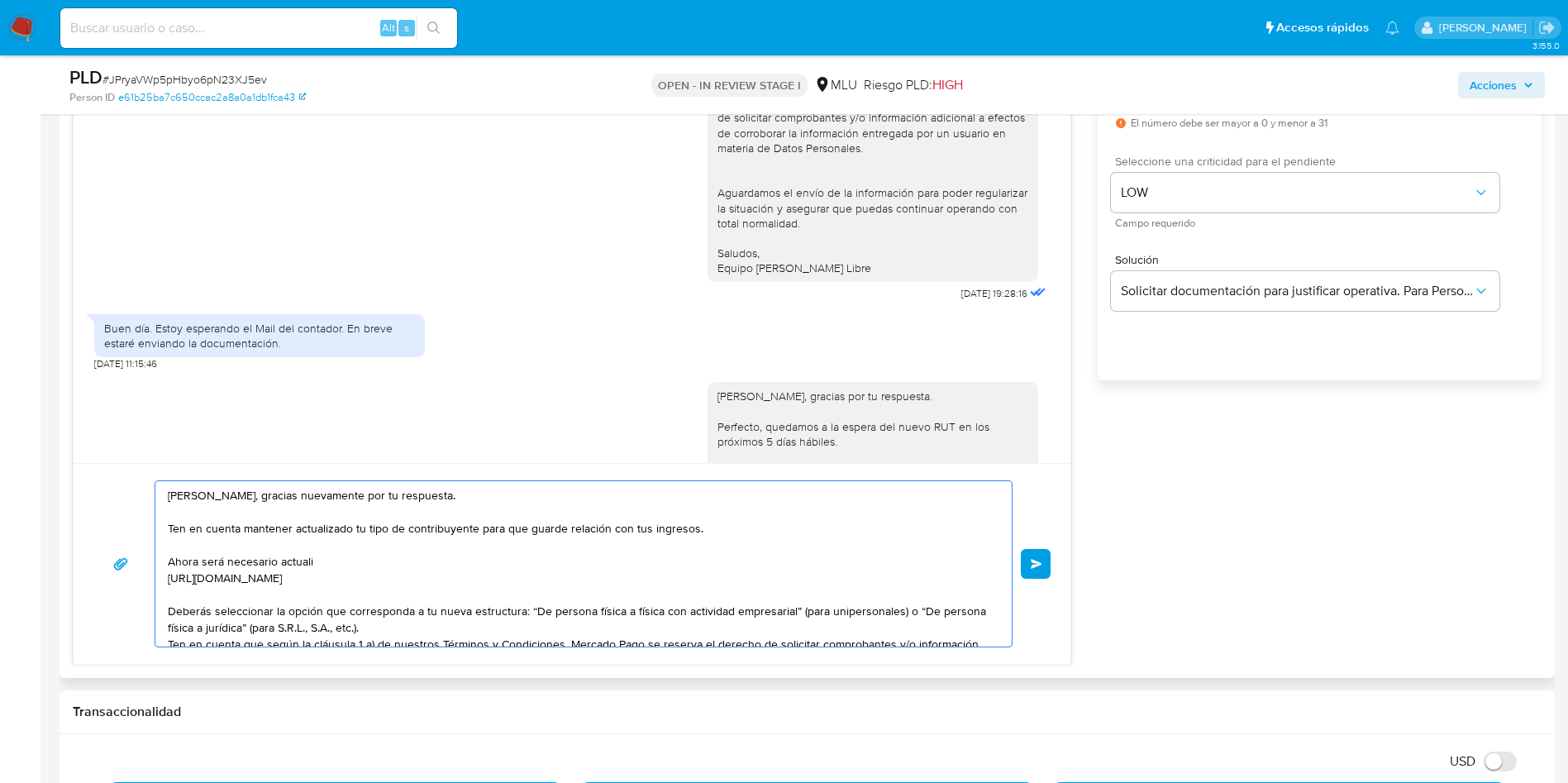
click at [339, 564] on textarea "Hola Shirley, gracias nuevamente por tu respuesta. Ten en cuenta mantener actua…" at bounding box center [578, 564] width 823 height 166
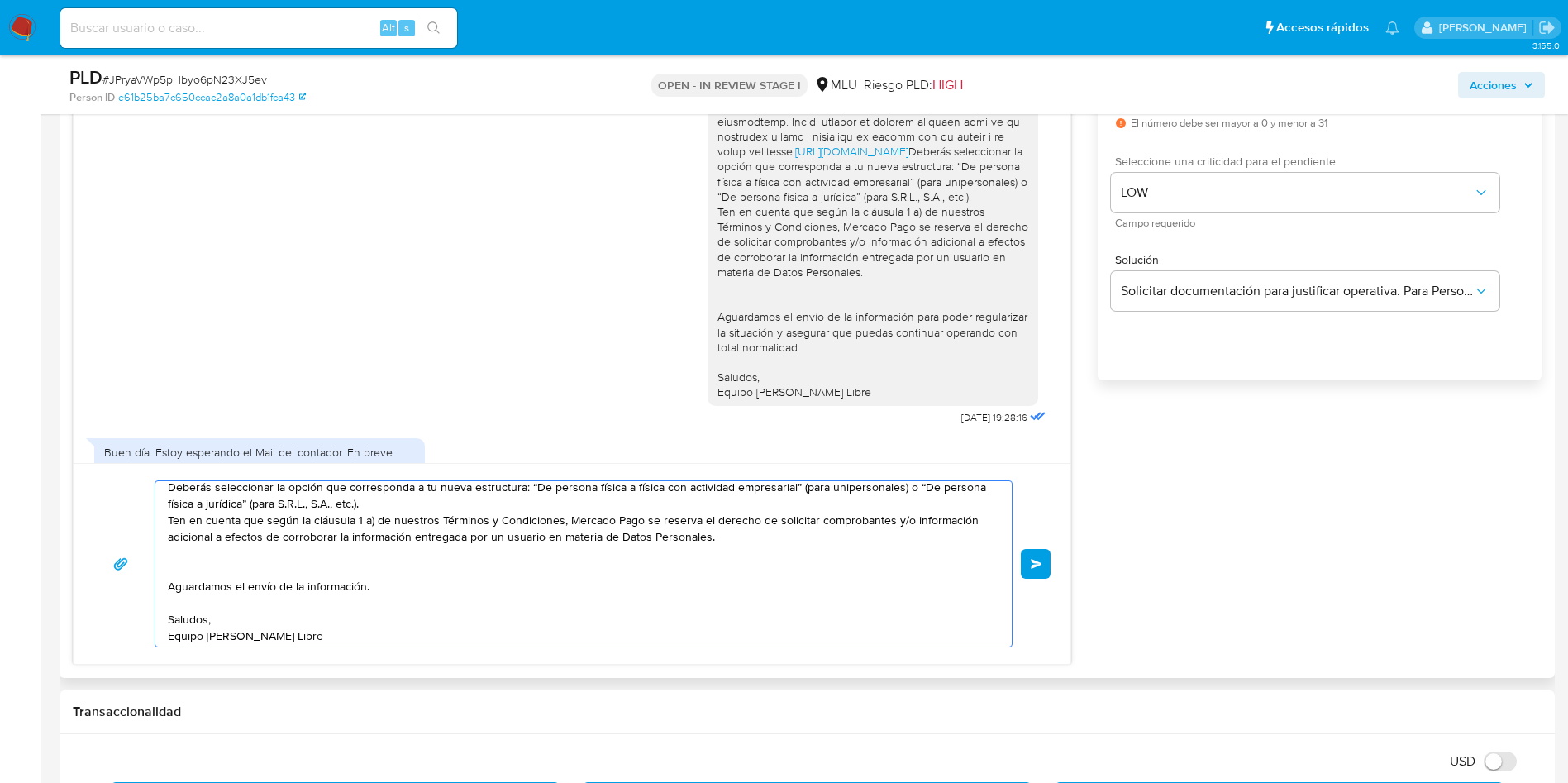
scroll to position [0, 0]
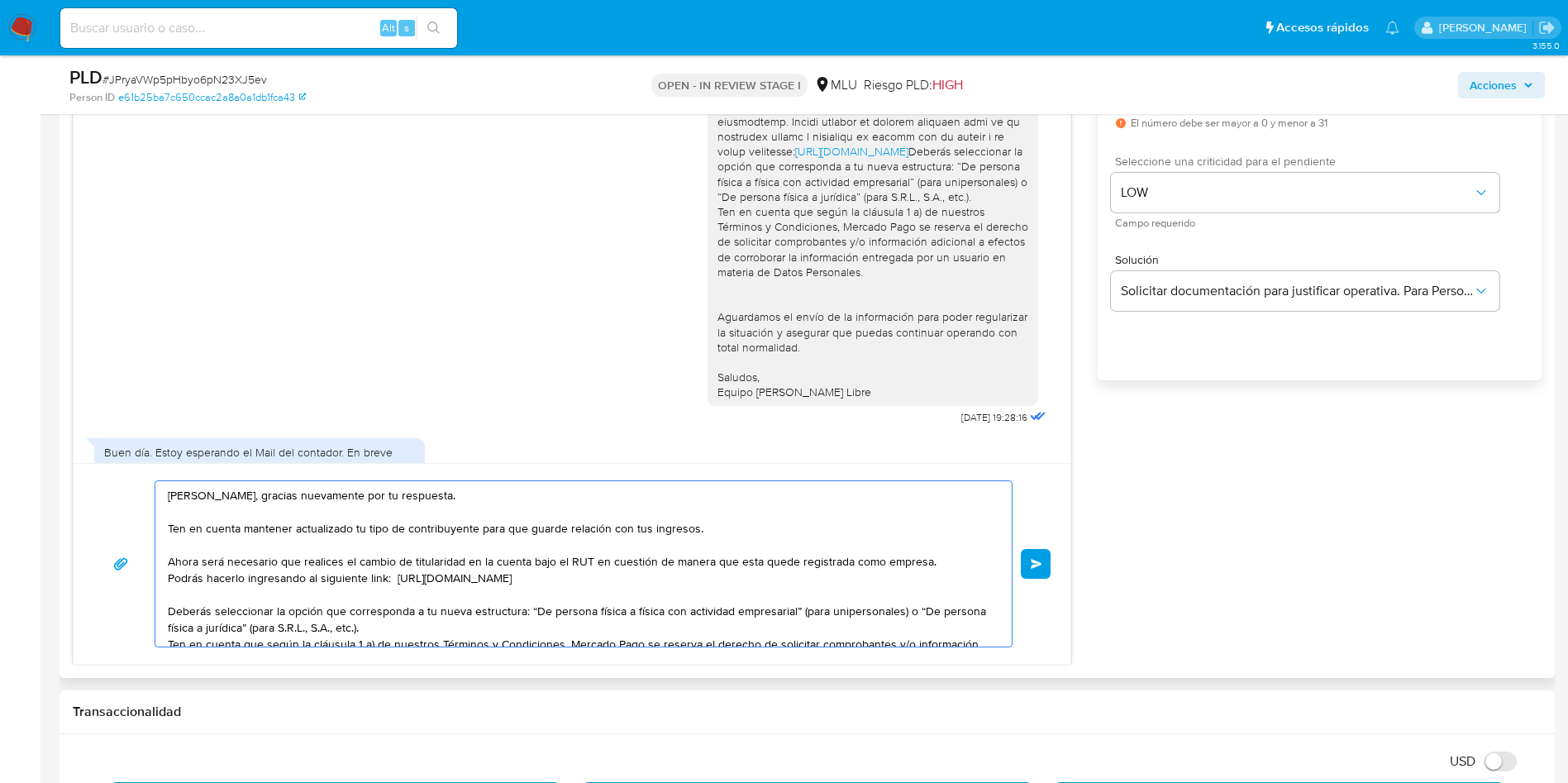
click at [707, 536] on textarea "Hola Shirley, gracias nuevamente por tu respuesta. Ten en cuenta mantener actua…" at bounding box center [578, 564] width 823 height 166
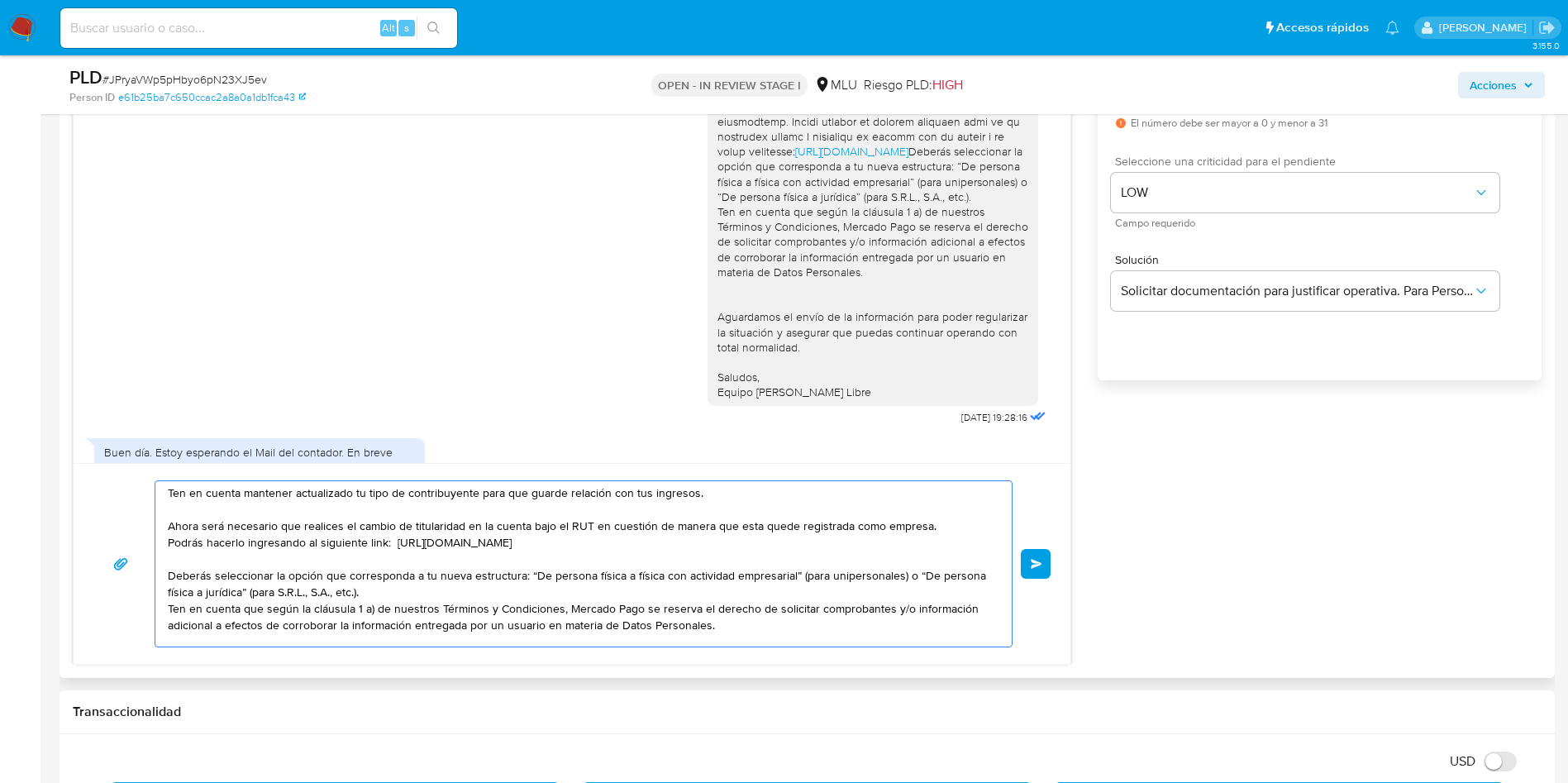
scroll to position [48, 0]
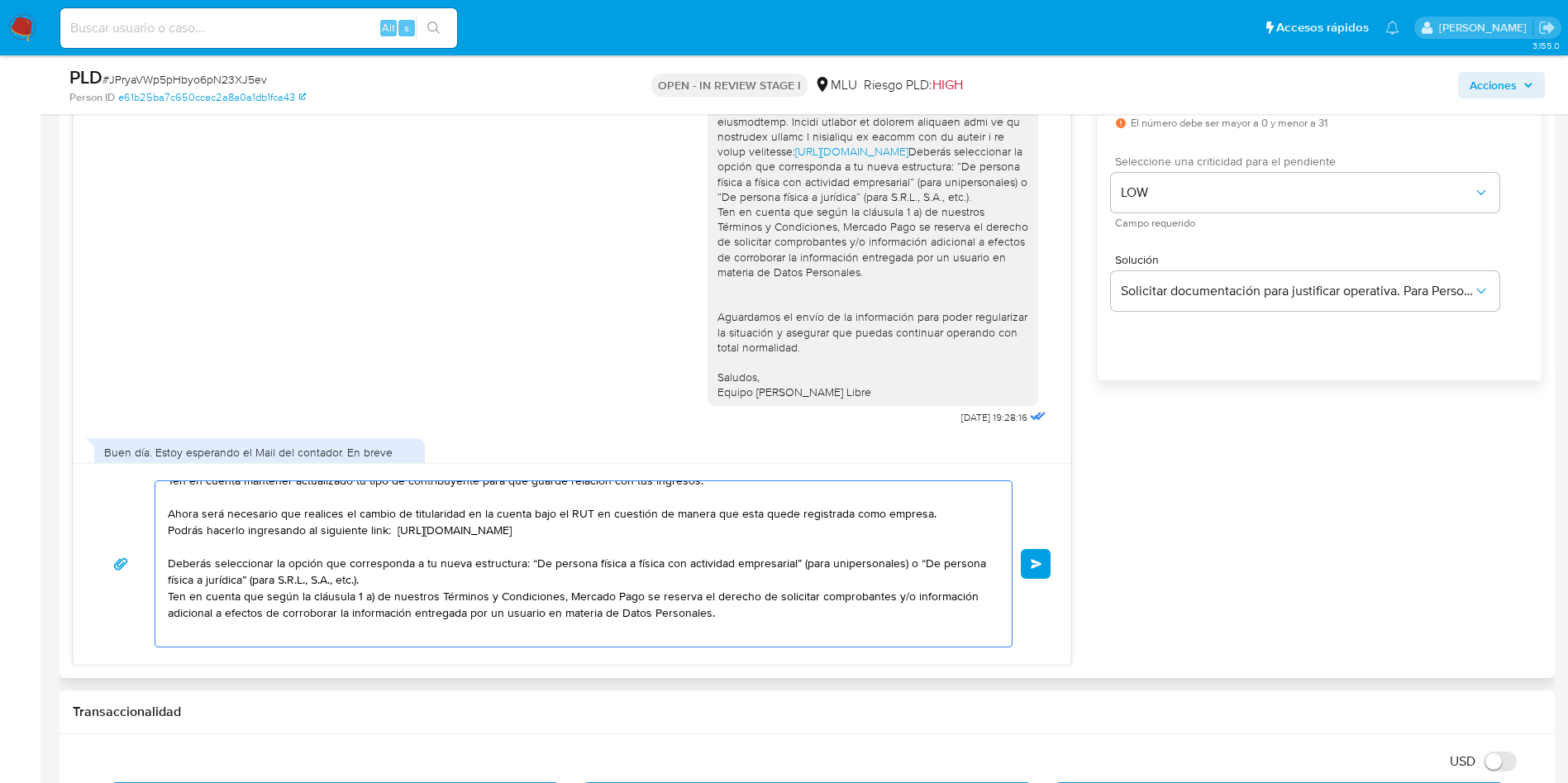
drag, startPoint x: 435, startPoint y: 581, endPoint x: 153, endPoint y: 568, distance: 282.3
click at [153, 568] on div "Hola Shirley, gracias nuevamente por tu respuesta. Ten en cuenta mantener actua…" at bounding box center [572, 564] width 957 height 167
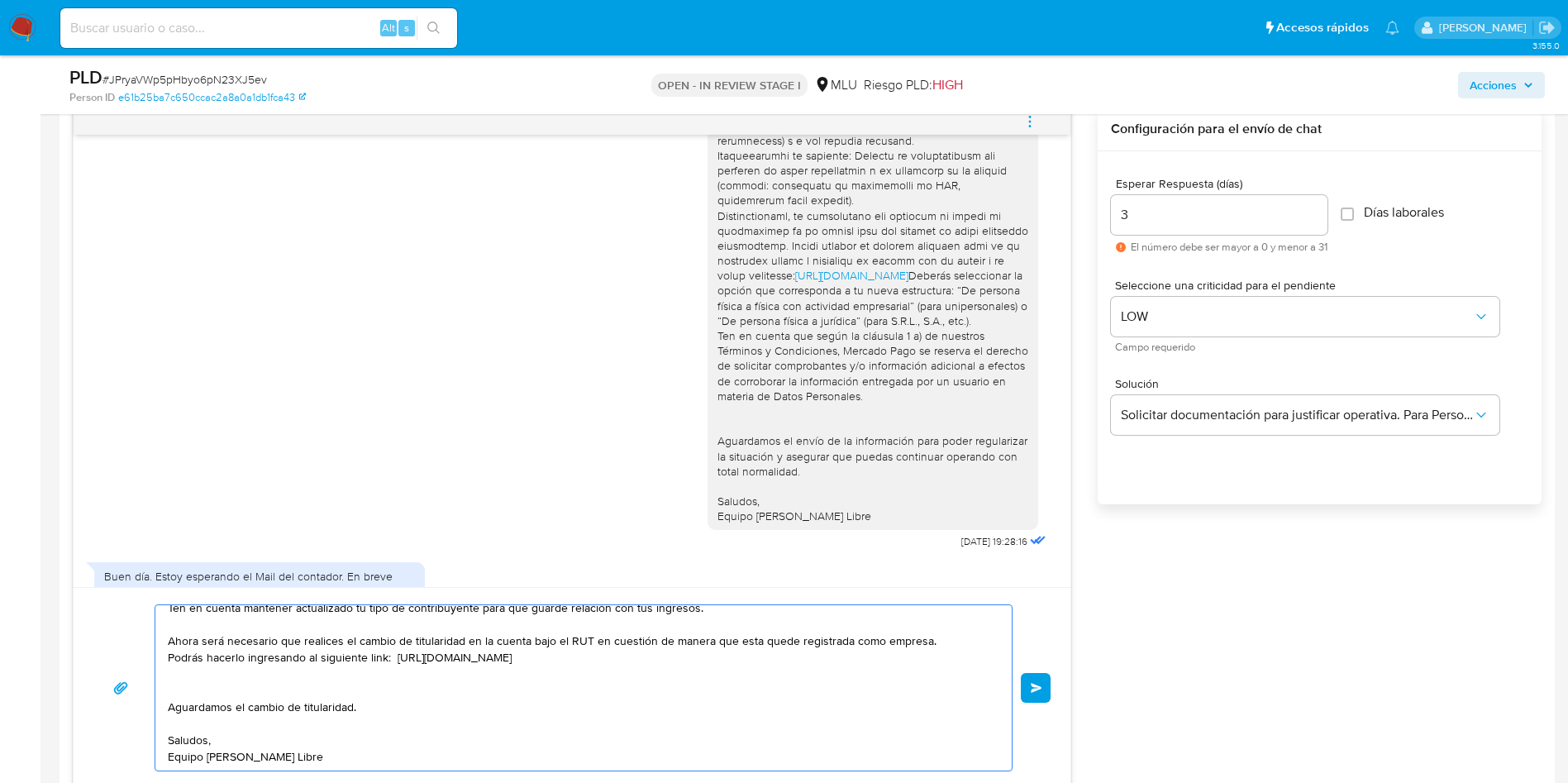
scroll to position [0, 0]
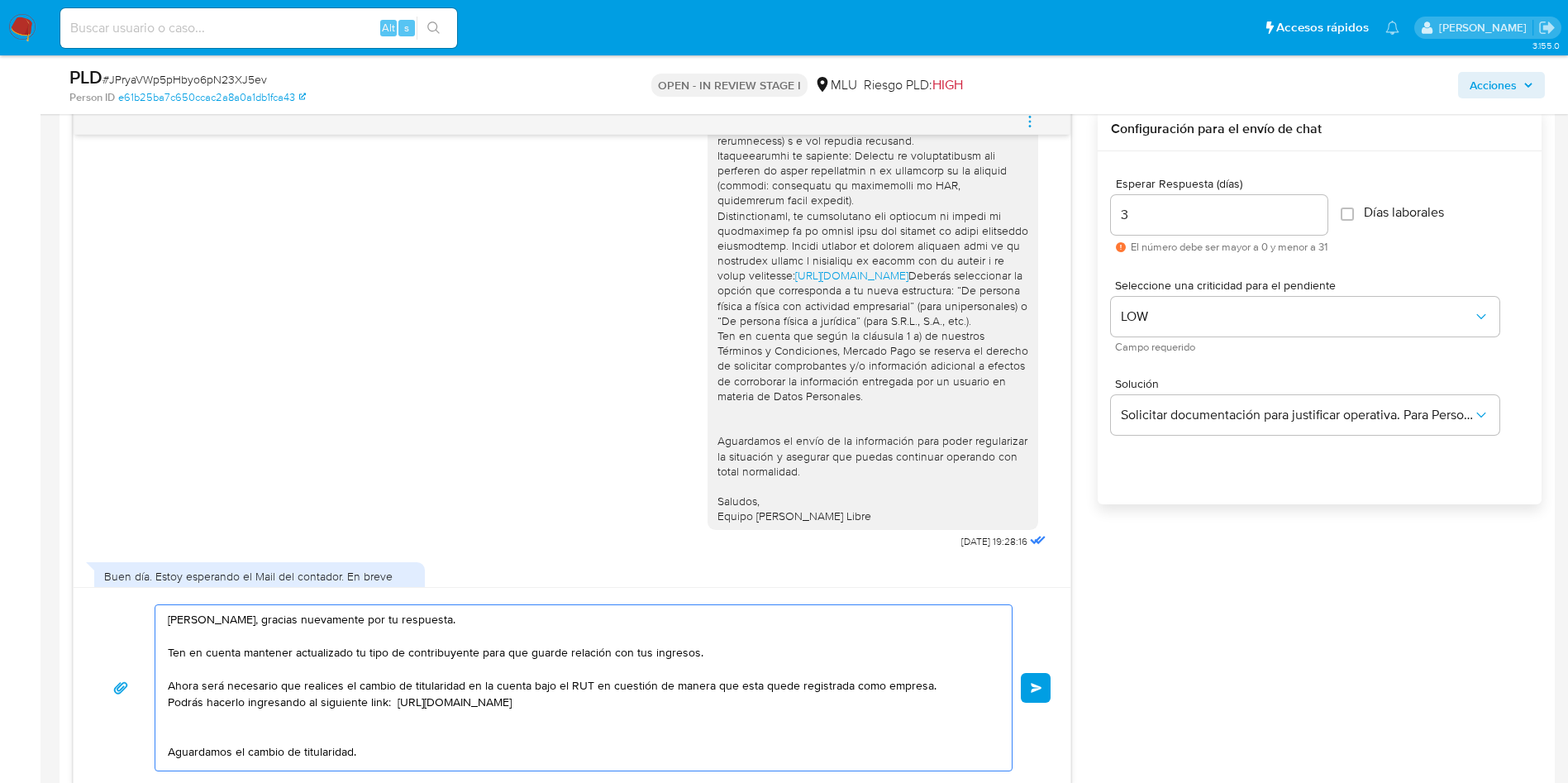
drag, startPoint x: 321, startPoint y: 765, endPoint x: 36, endPoint y: 540, distance: 363.1
type textarea "Hola Shirley, gracias nuevamente por tu respuesta. Ten en cuenta mantener actua…"
click at [1139, 216] on input "3" at bounding box center [1219, 214] width 216 height 21
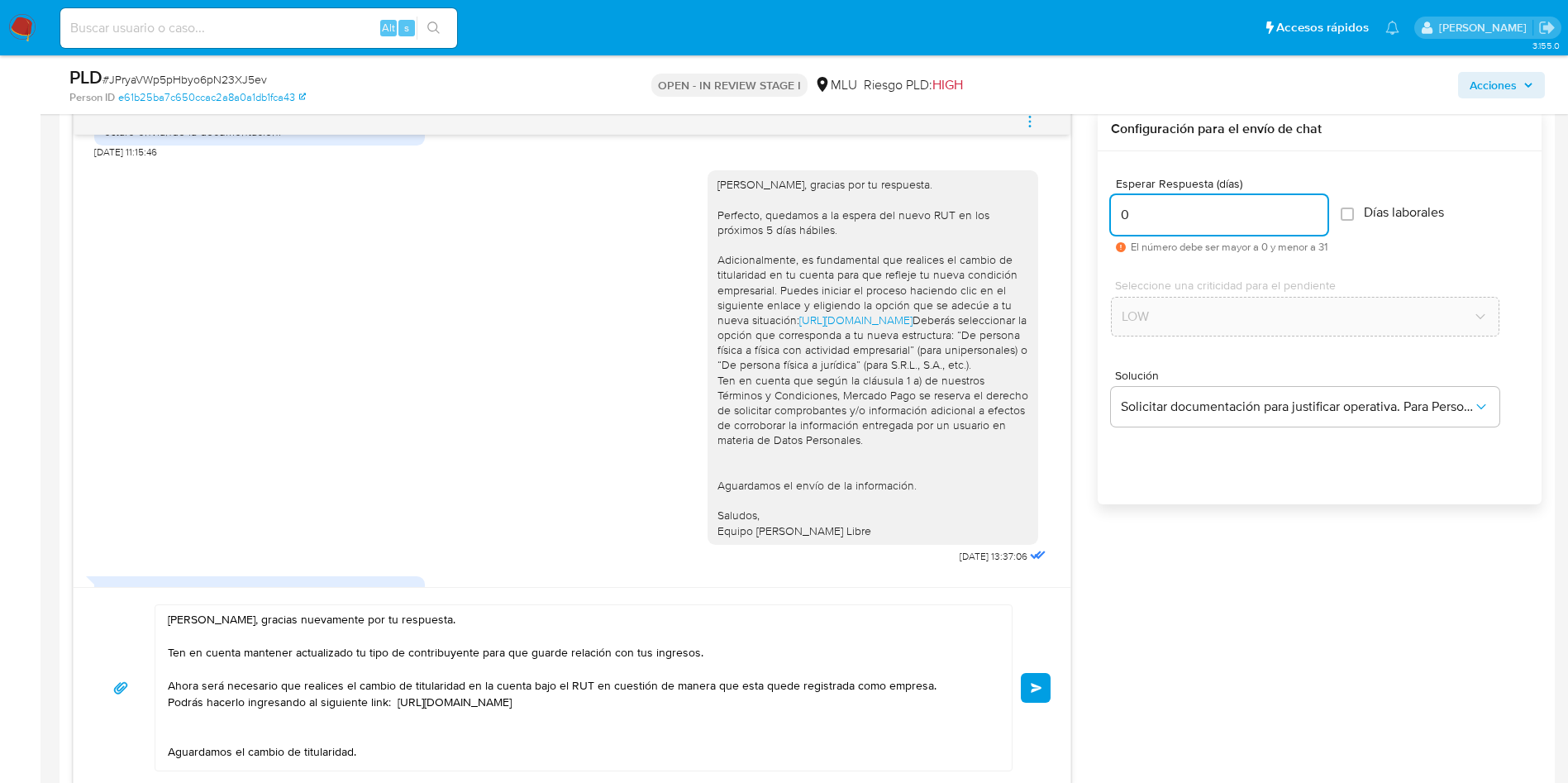
scroll to position [765, 0]
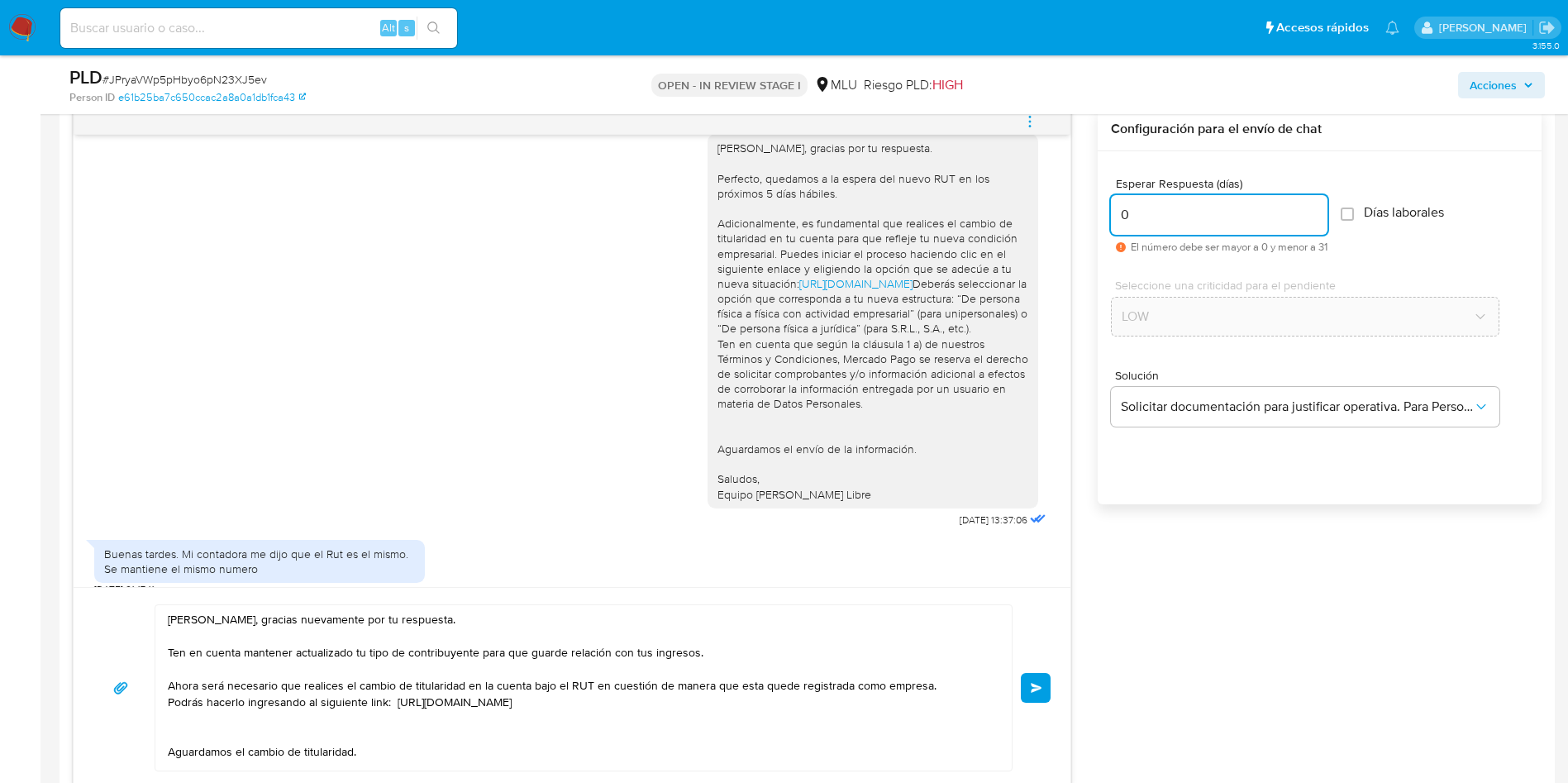
type input "0"
click at [176, 650] on textarea "Hola Shirley, gracias nuevamente por tu respuesta. Ten en cuenta mantener actua…" at bounding box center [578, 688] width 823 height 166
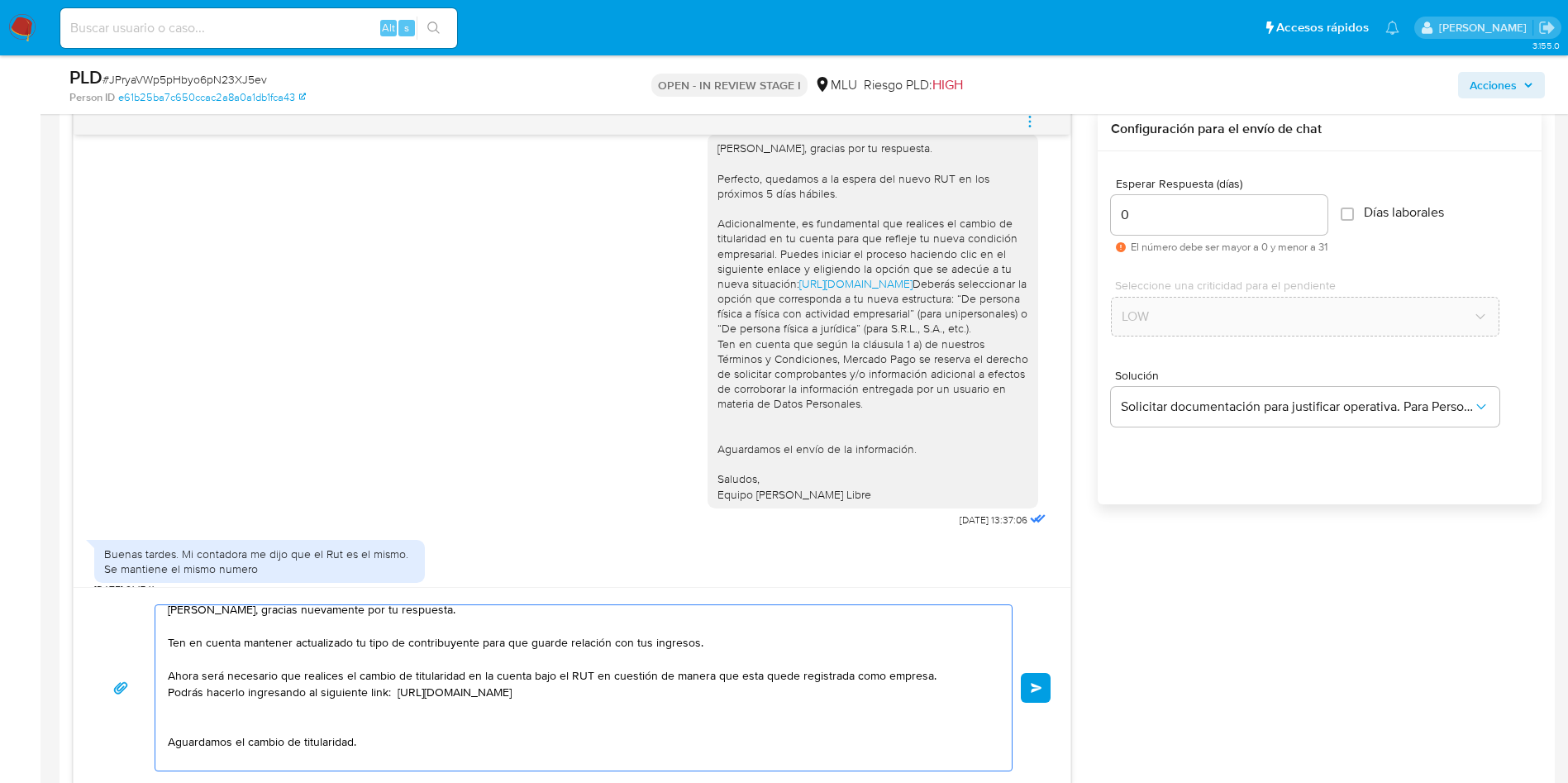
scroll to position [12, 0]
click at [200, 675] on textarea "Hola Shirley, gracias nuevamente por tu respuesta. Ten en cuenta mantener actua…" at bounding box center [578, 688] width 823 height 166
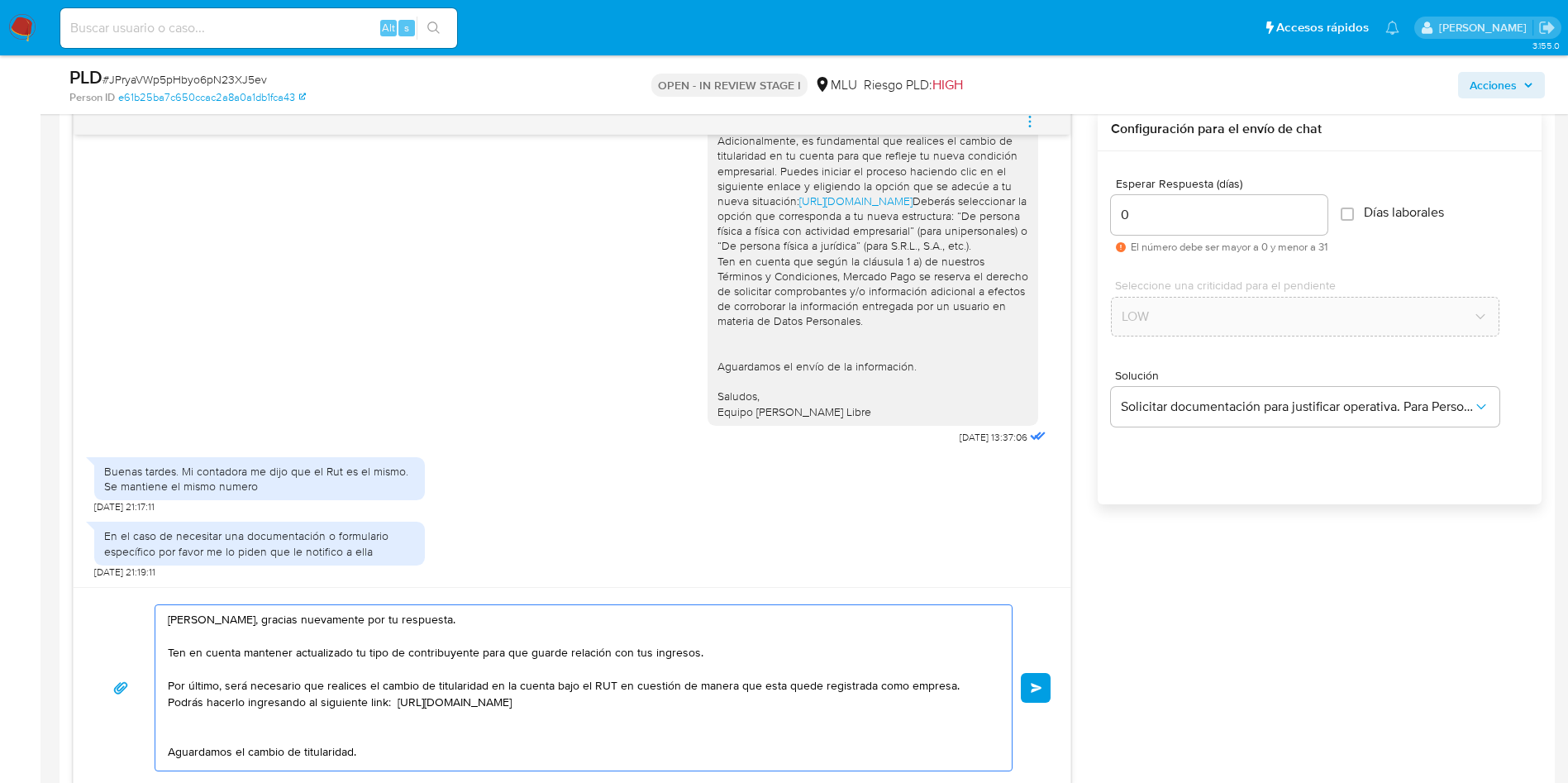
scroll to position [889, 0]
type textarea "Hola Shirley, gracias nuevamente por tu respuesta. Ten en cuenta mantener actua…"
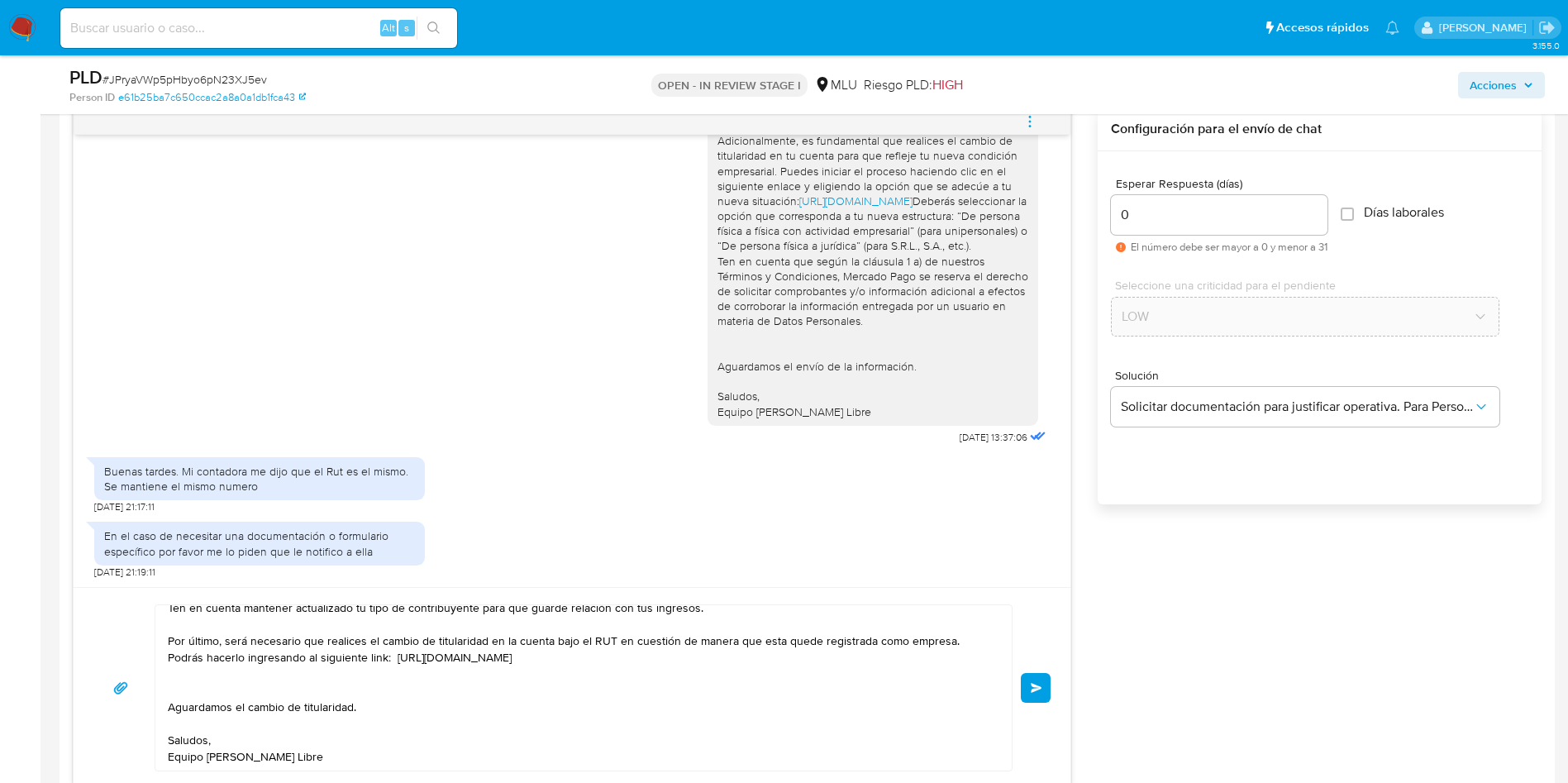
click at [1041, 690] on span "Enviar" at bounding box center [1036, 687] width 12 height 10
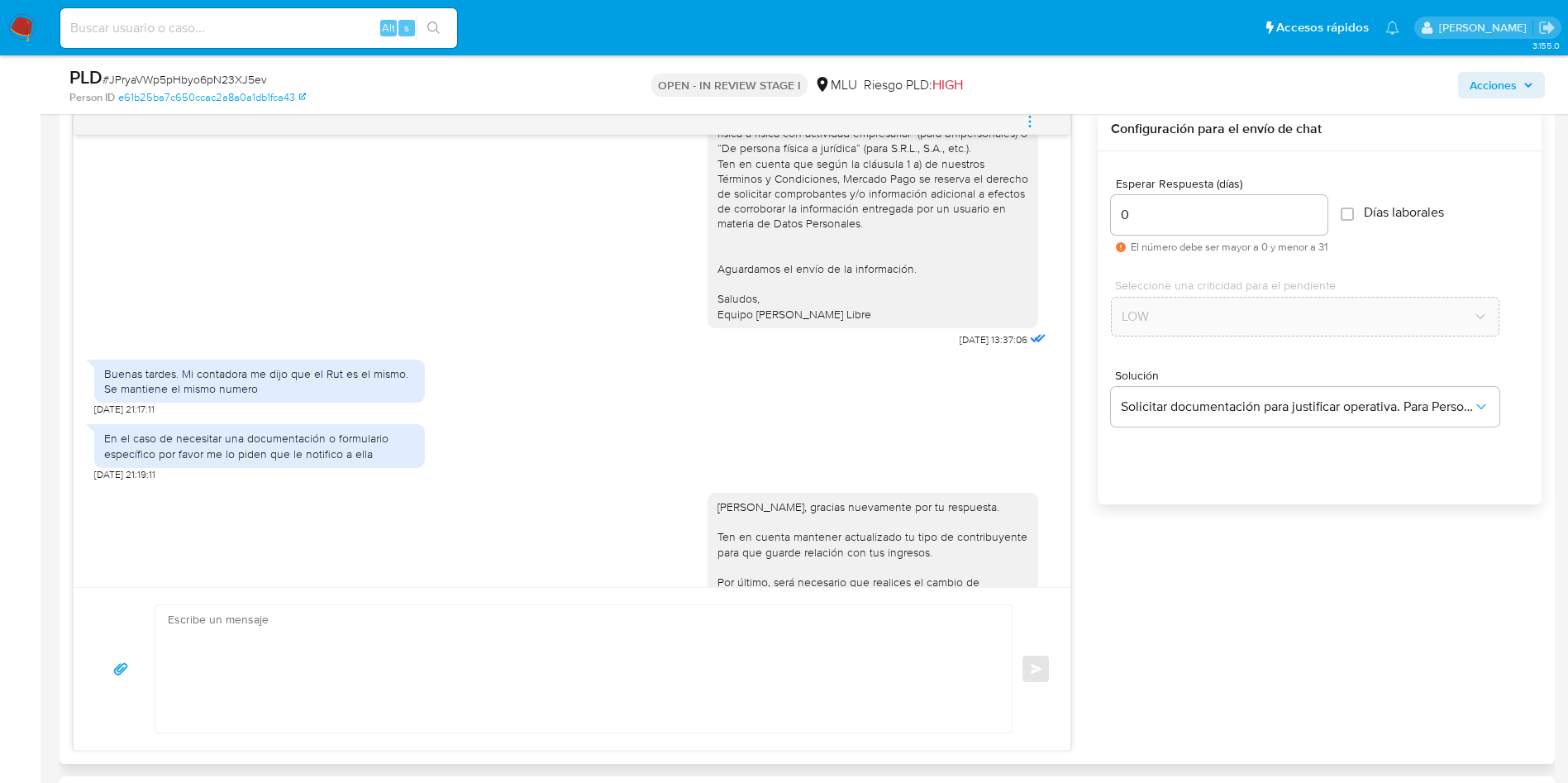
scroll to position [697, 0]
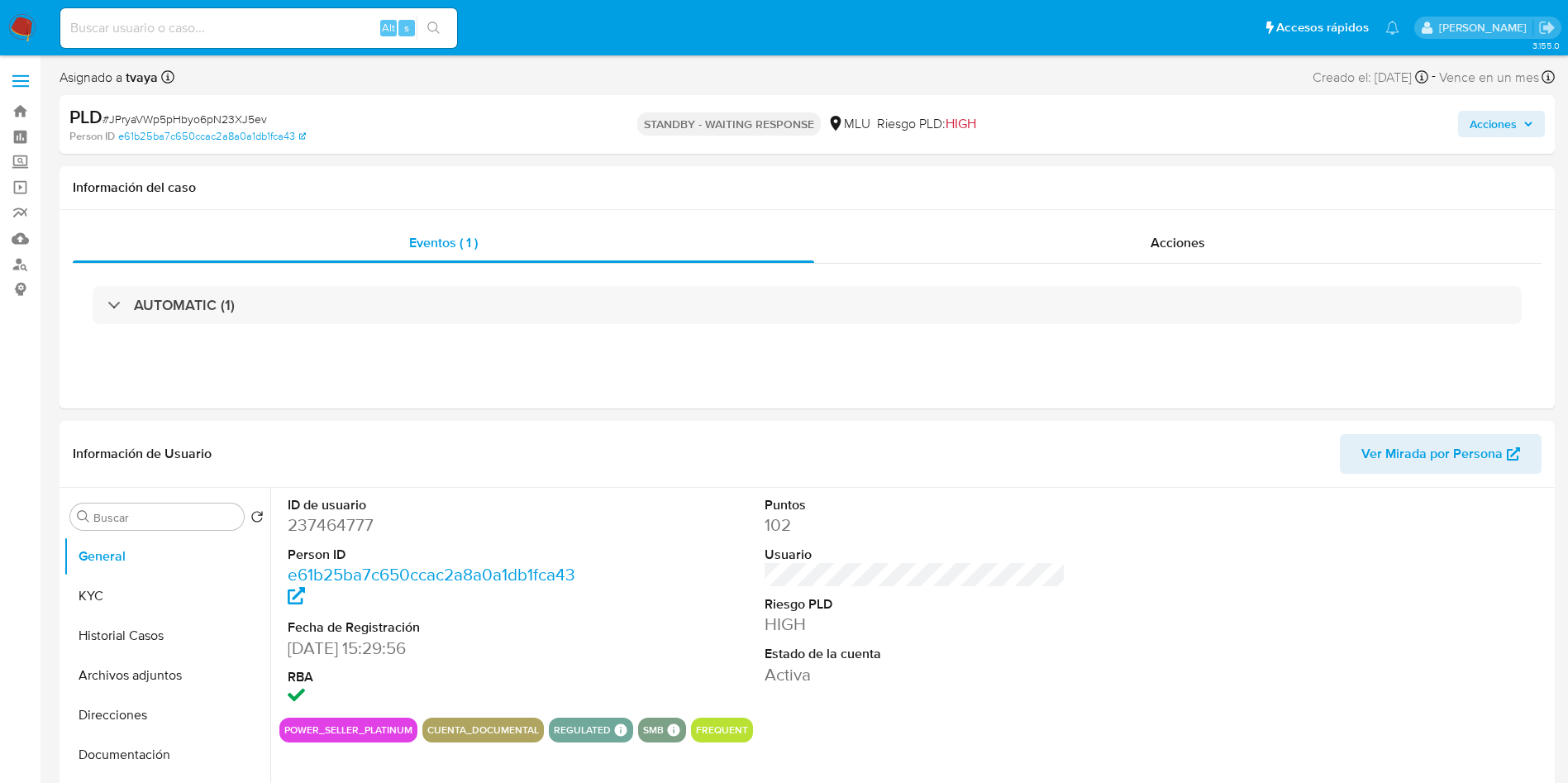
select select "10"
click at [149, 720] on button "Direcciones" at bounding box center [160, 715] width 193 height 40
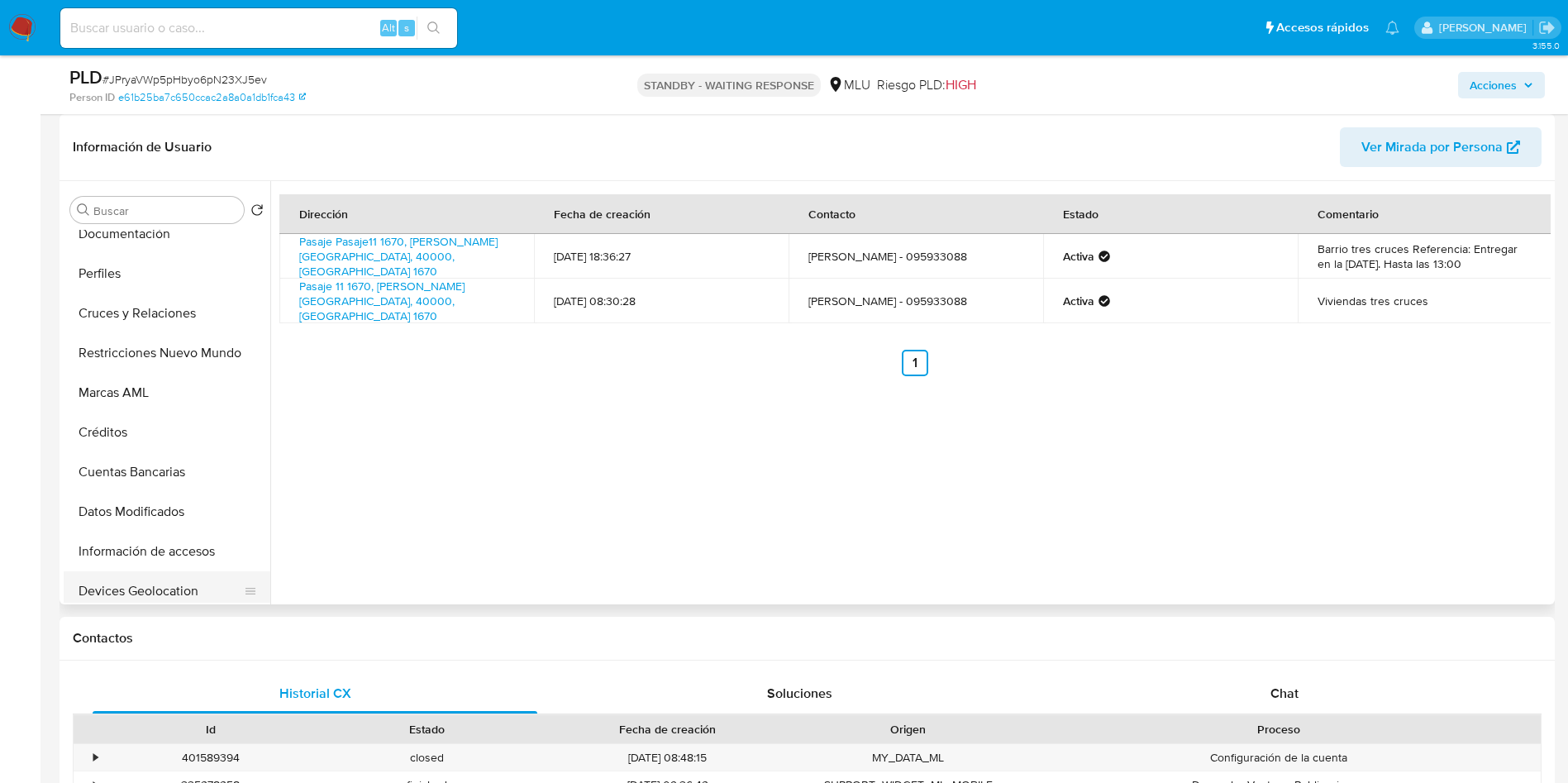
scroll to position [248, 0]
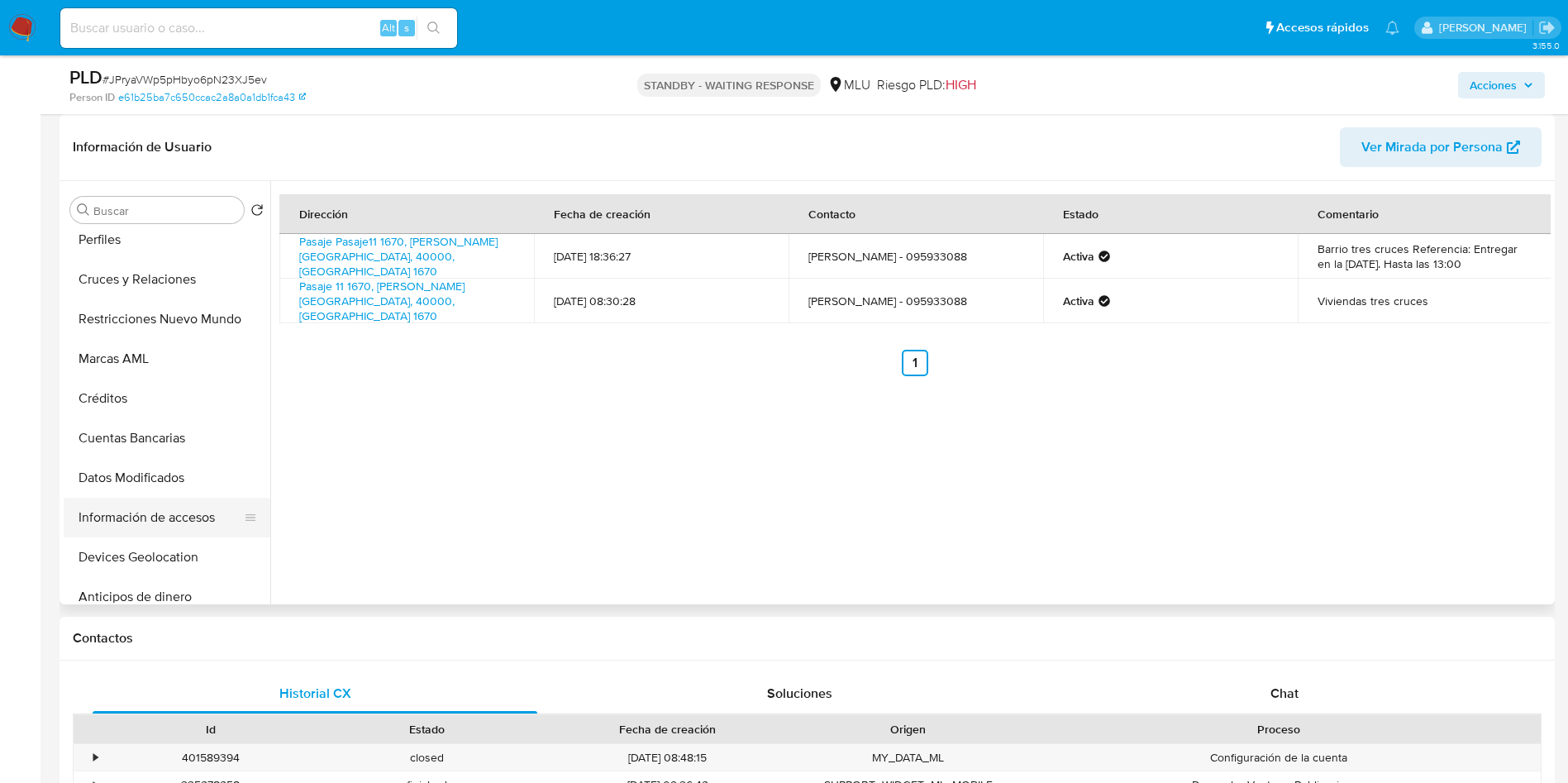
click at [145, 523] on button "Información de accesos" at bounding box center [160, 517] width 193 height 40
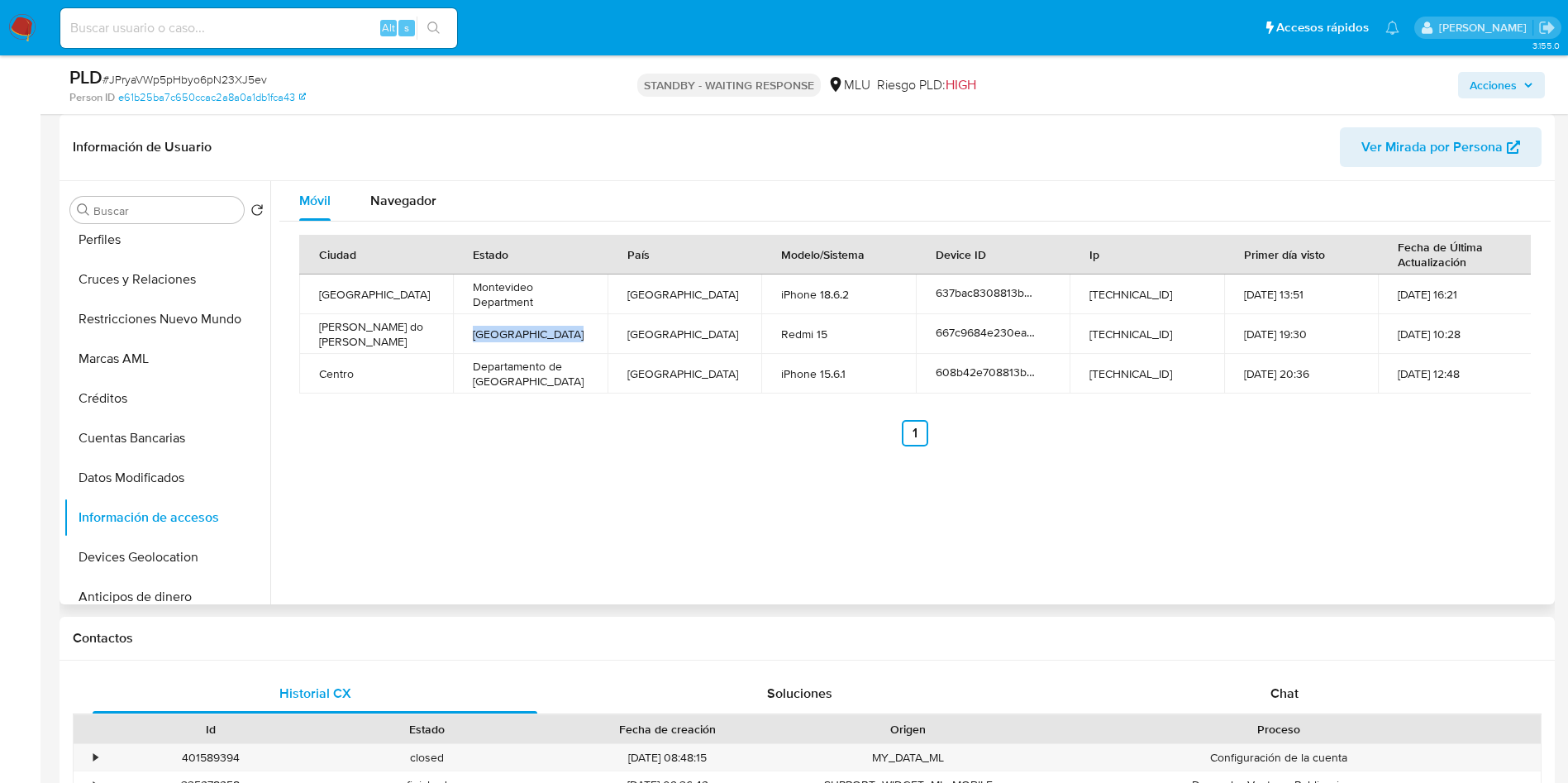
drag, startPoint x: 586, startPoint y: 337, endPoint x: 452, endPoint y: 338, distance: 134.0
click at [453, 338] on td "Rio Grande do Sul" at bounding box center [530, 334] width 154 height 40
copy td "Rio Grande do Sul"
click at [358, 199] on button "Navegador" at bounding box center [403, 201] width 106 height 40
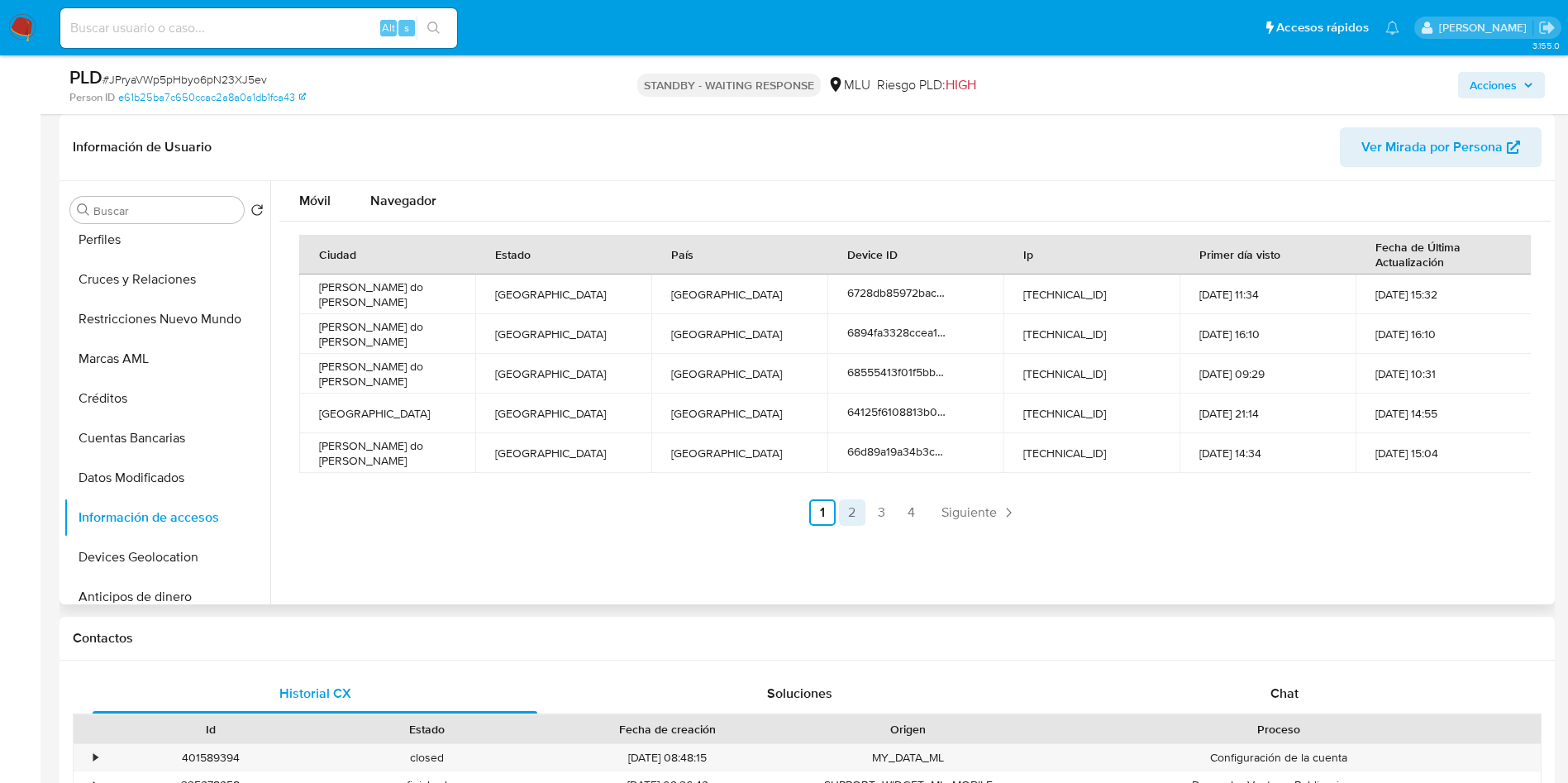
click at [853, 511] on link "2" at bounding box center [852, 512] width 27 height 27
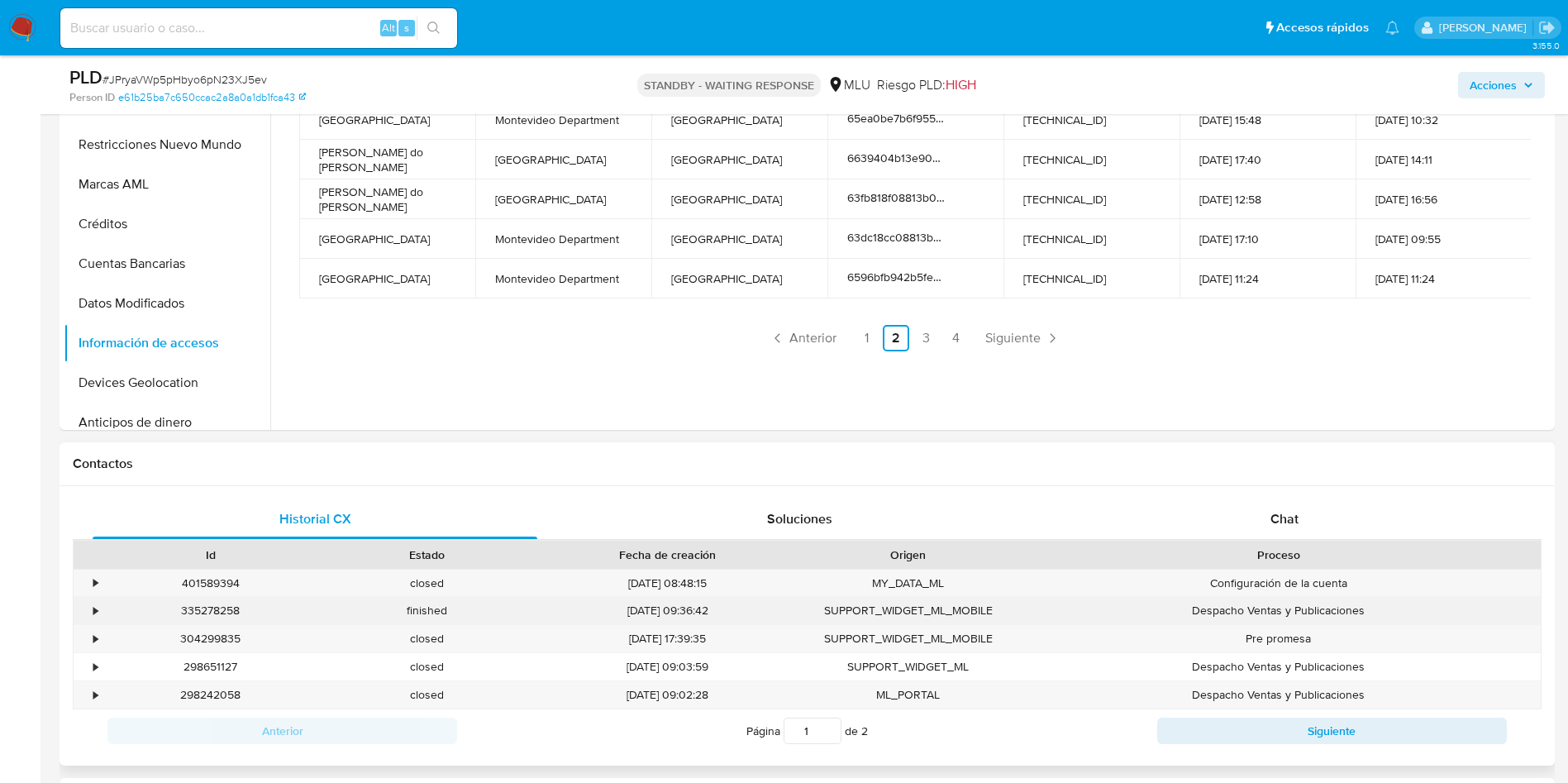
scroll to position [496, 0]
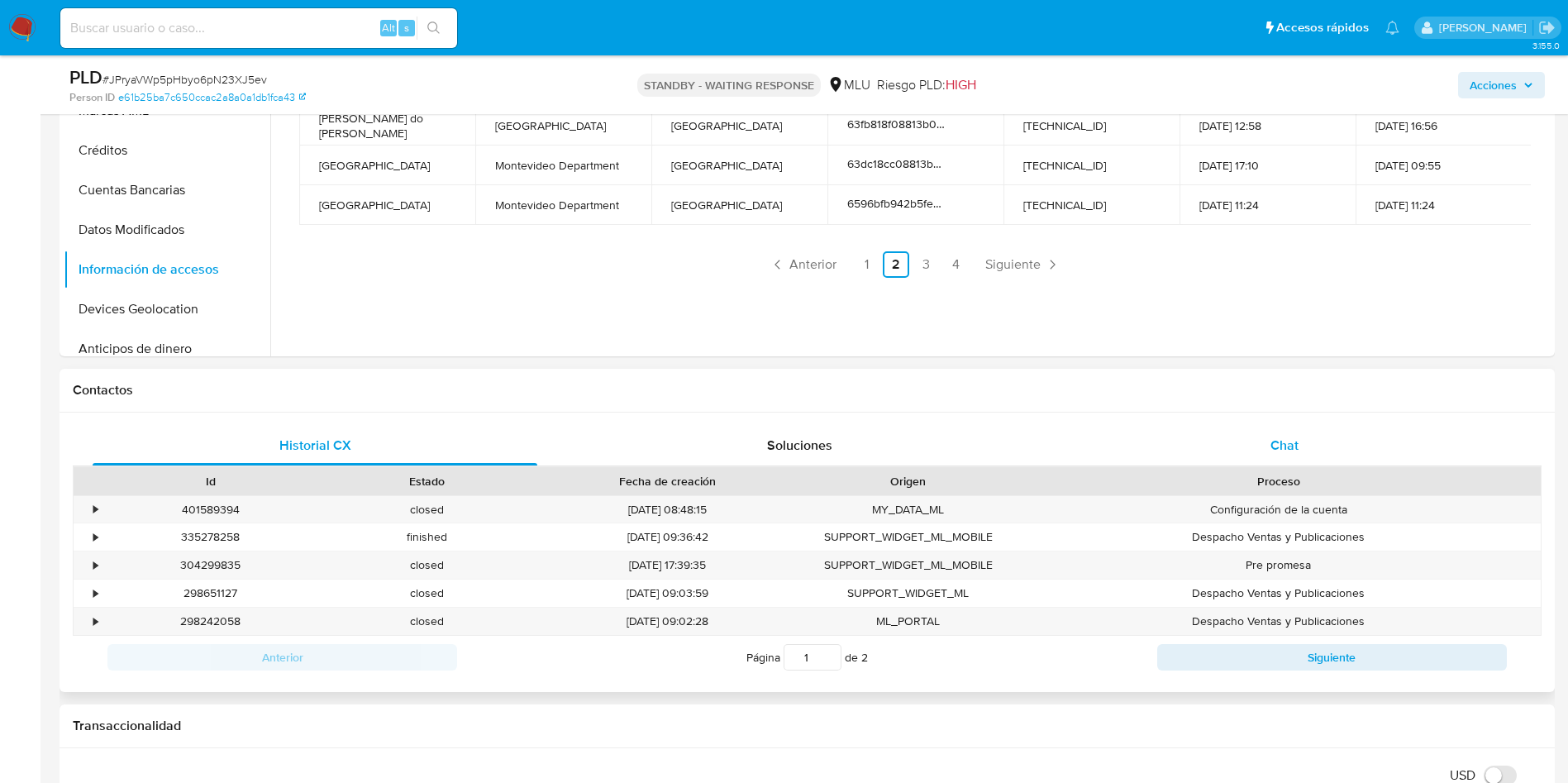
click at [1289, 457] on div "Chat" at bounding box center [1285, 445] width 445 height 40
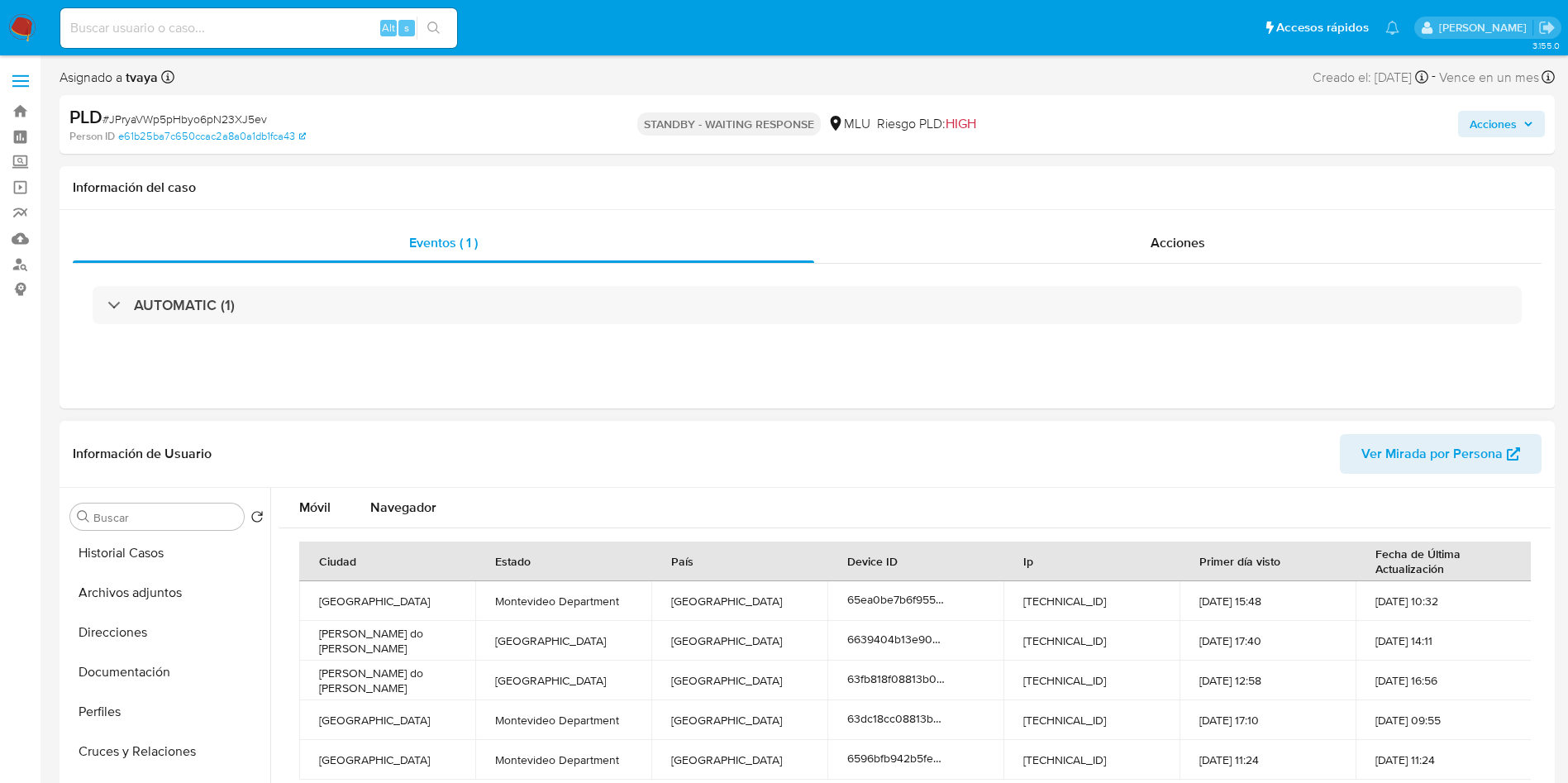
scroll to position [0, 0]
click at [117, 628] on button "Historial Casos" at bounding box center [160, 636] width 193 height 40
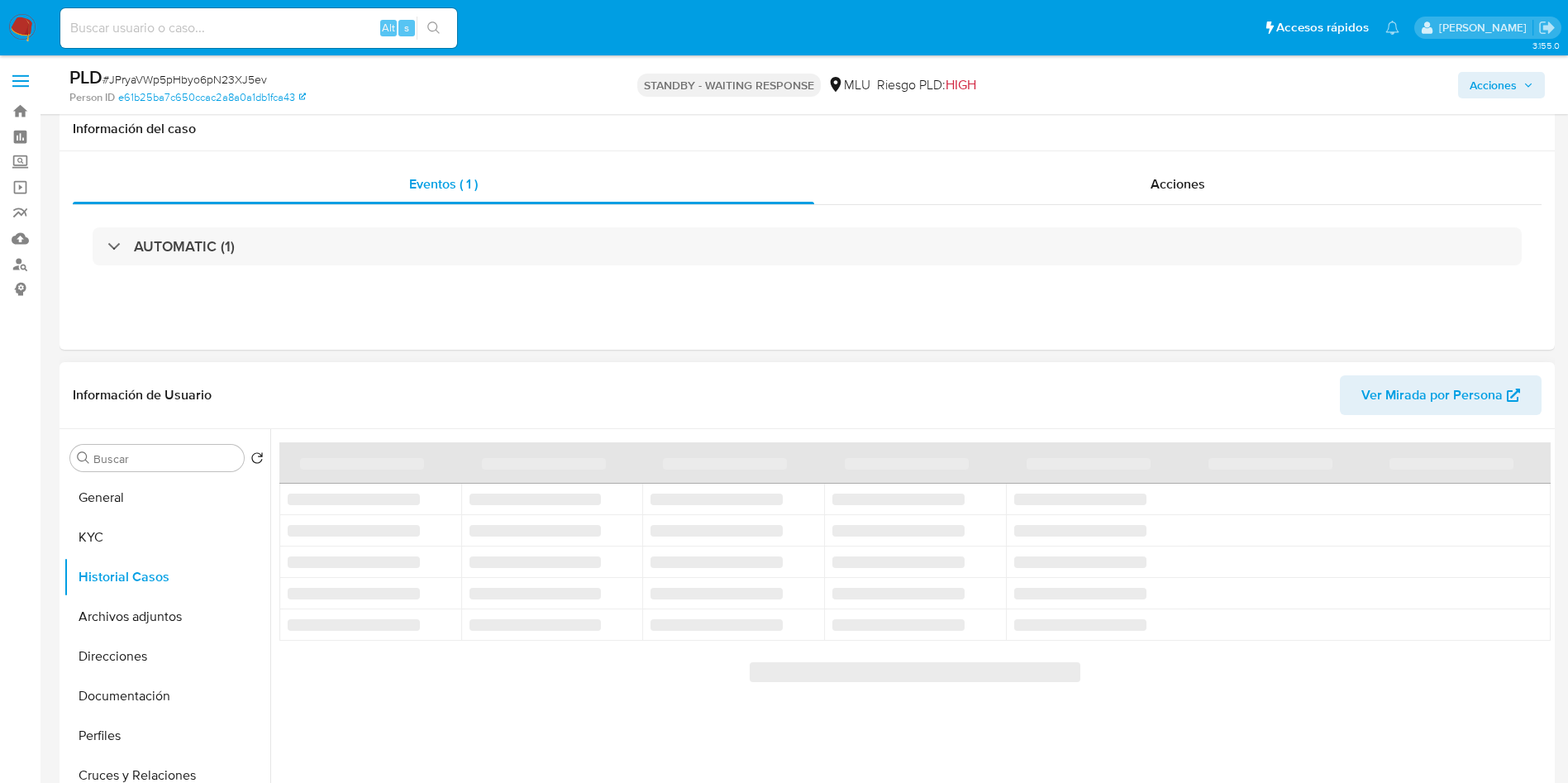
scroll to position [248, 0]
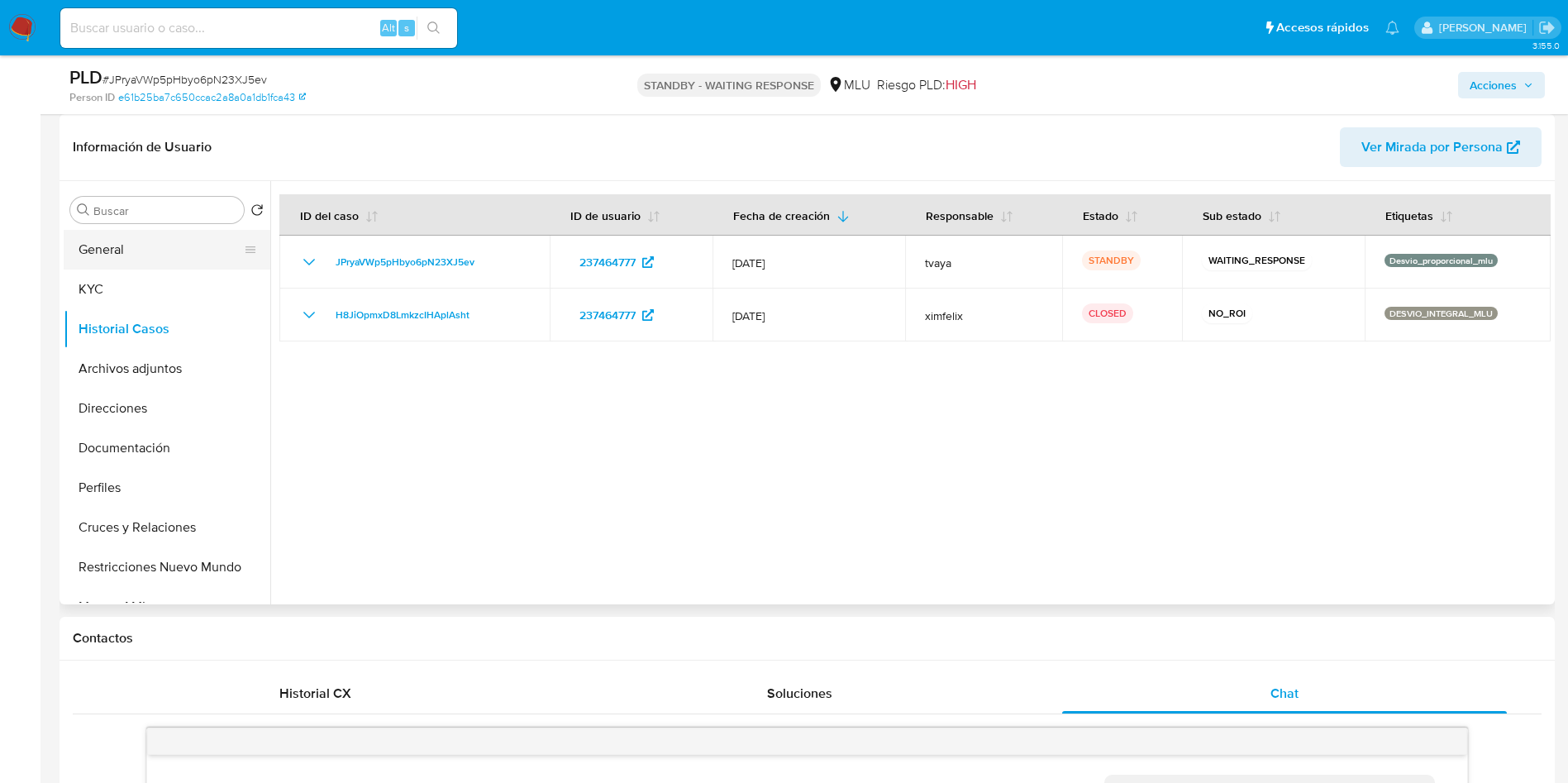
click at [89, 254] on button "General" at bounding box center [160, 249] width 193 height 40
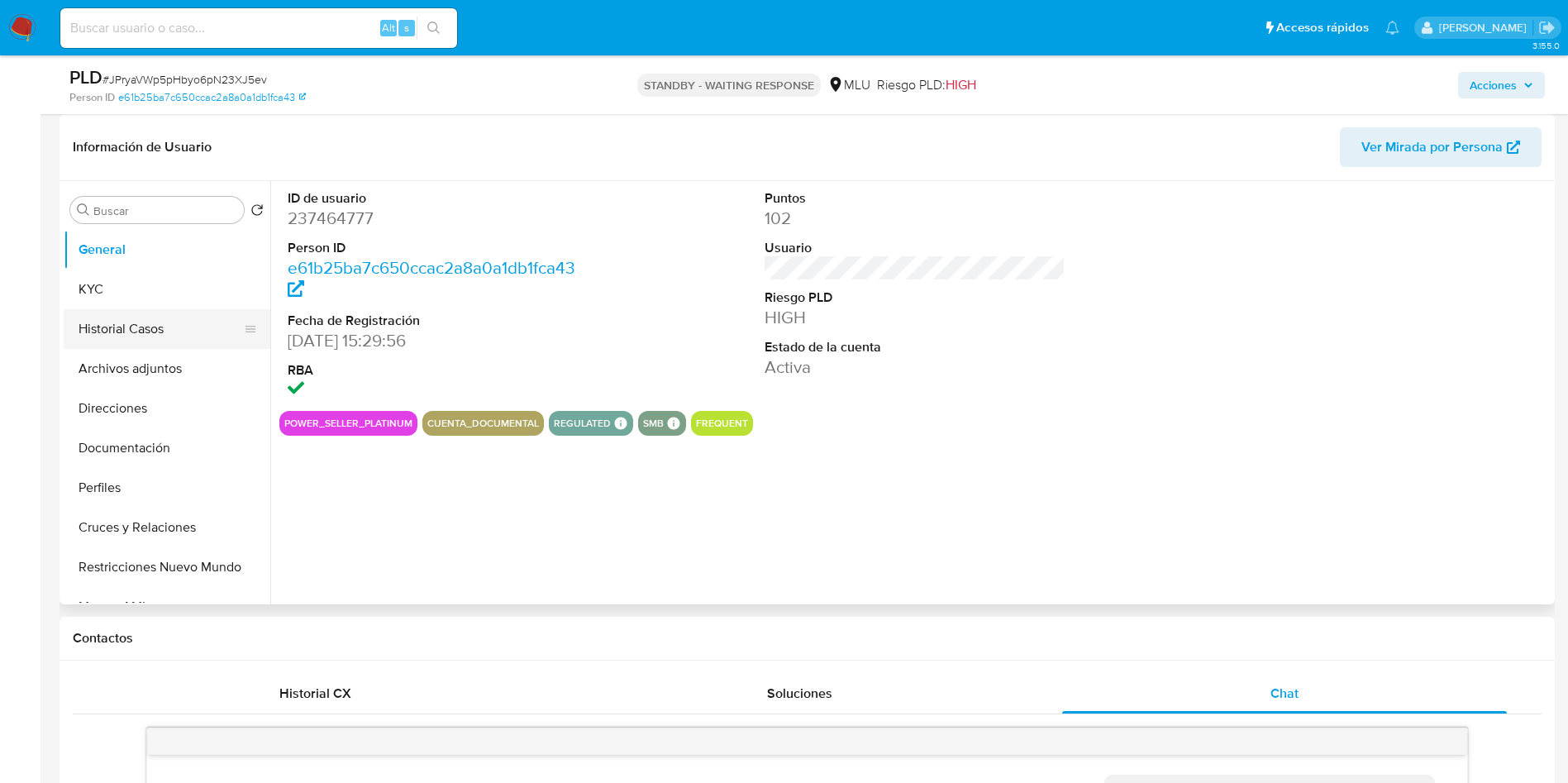
click at [105, 337] on button "Historial Casos" at bounding box center [160, 328] width 193 height 40
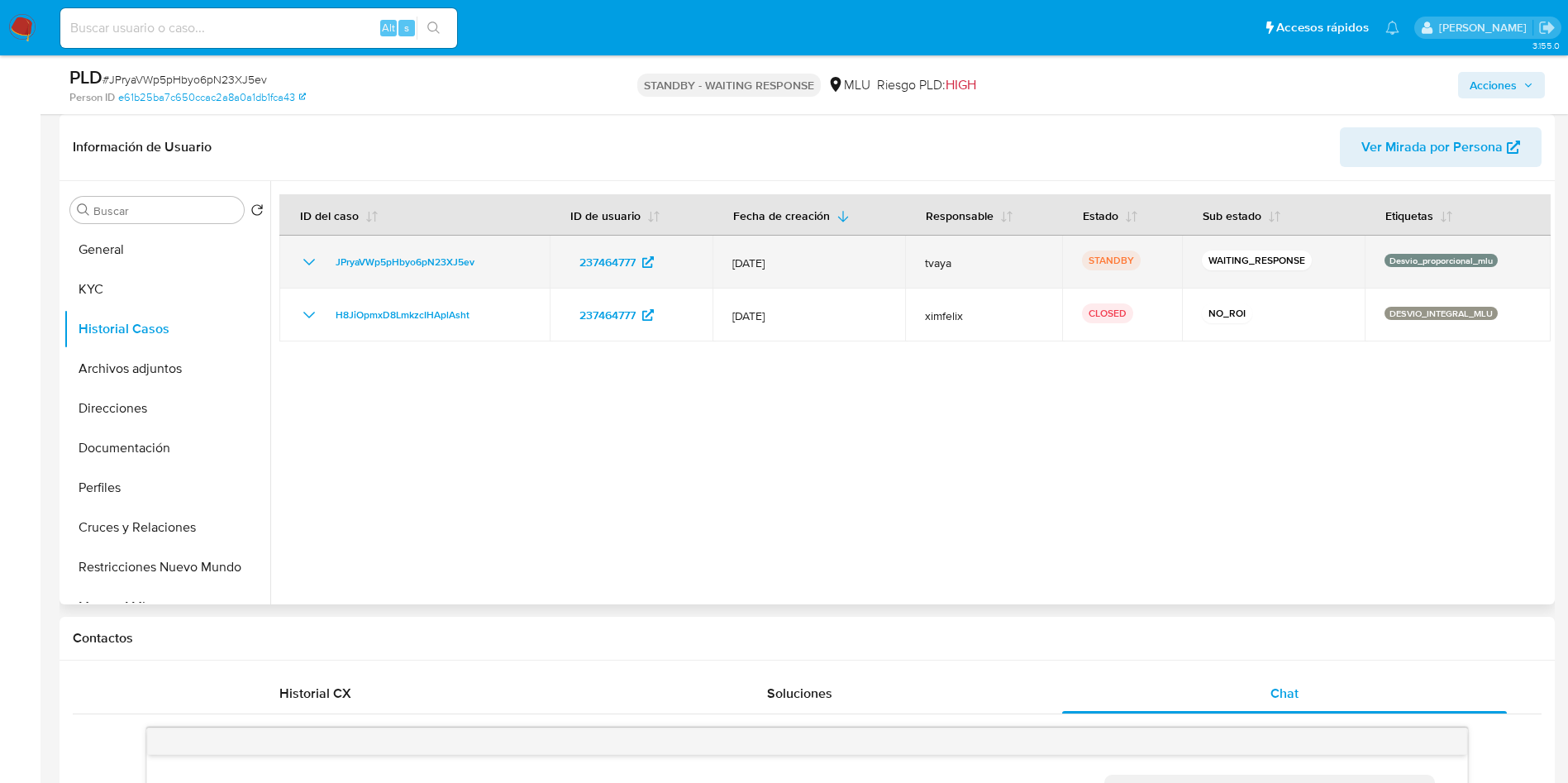
drag, startPoint x: 486, startPoint y: 263, endPoint x: 321, endPoint y: 256, distance: 165.1
click at [321, 256] on div "JPryaVWp5pHbyo6pN23XJ5ev" at bounding box center [414, 262] width 231 height 20
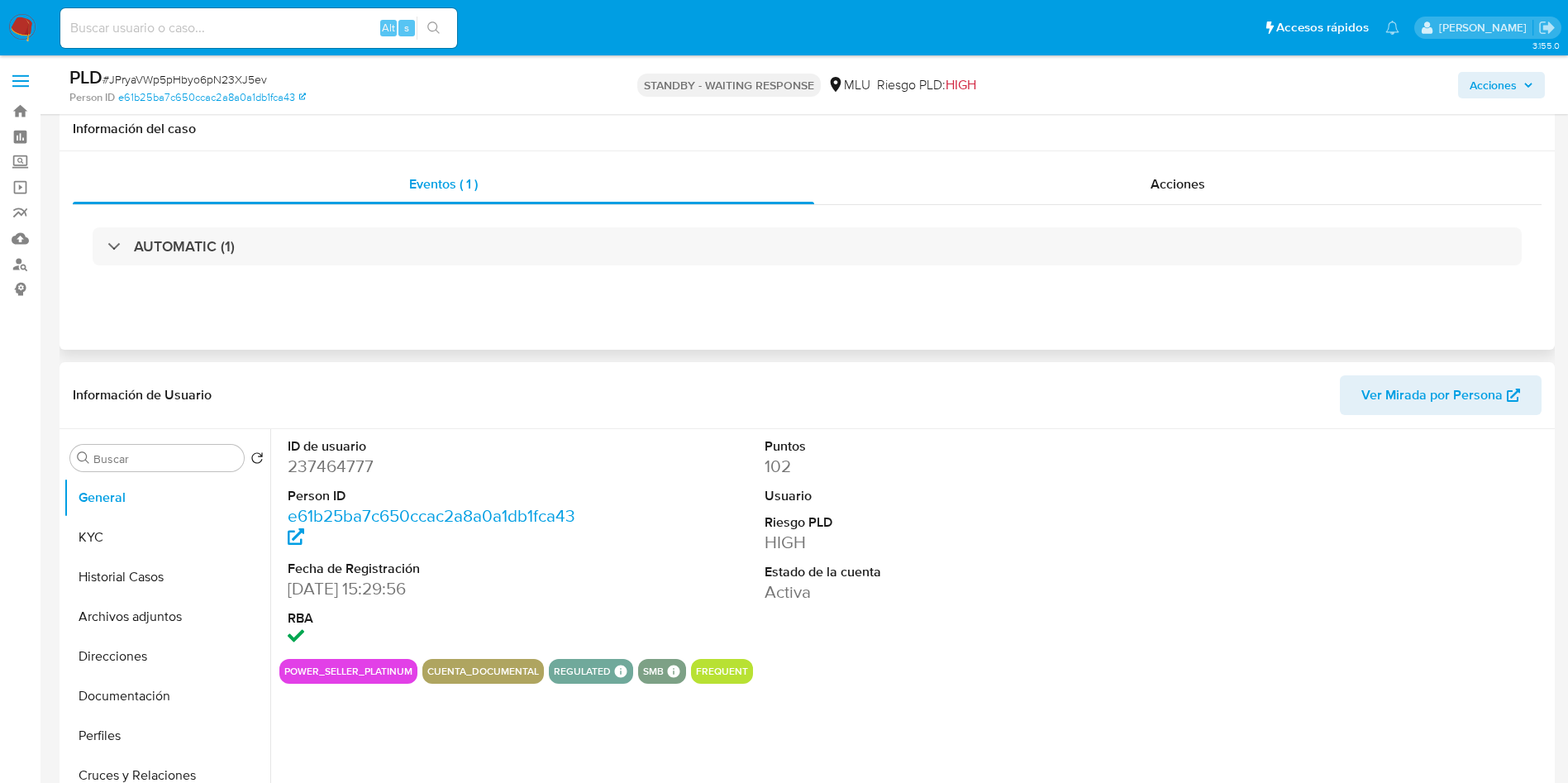
scroll to position [124, 0]
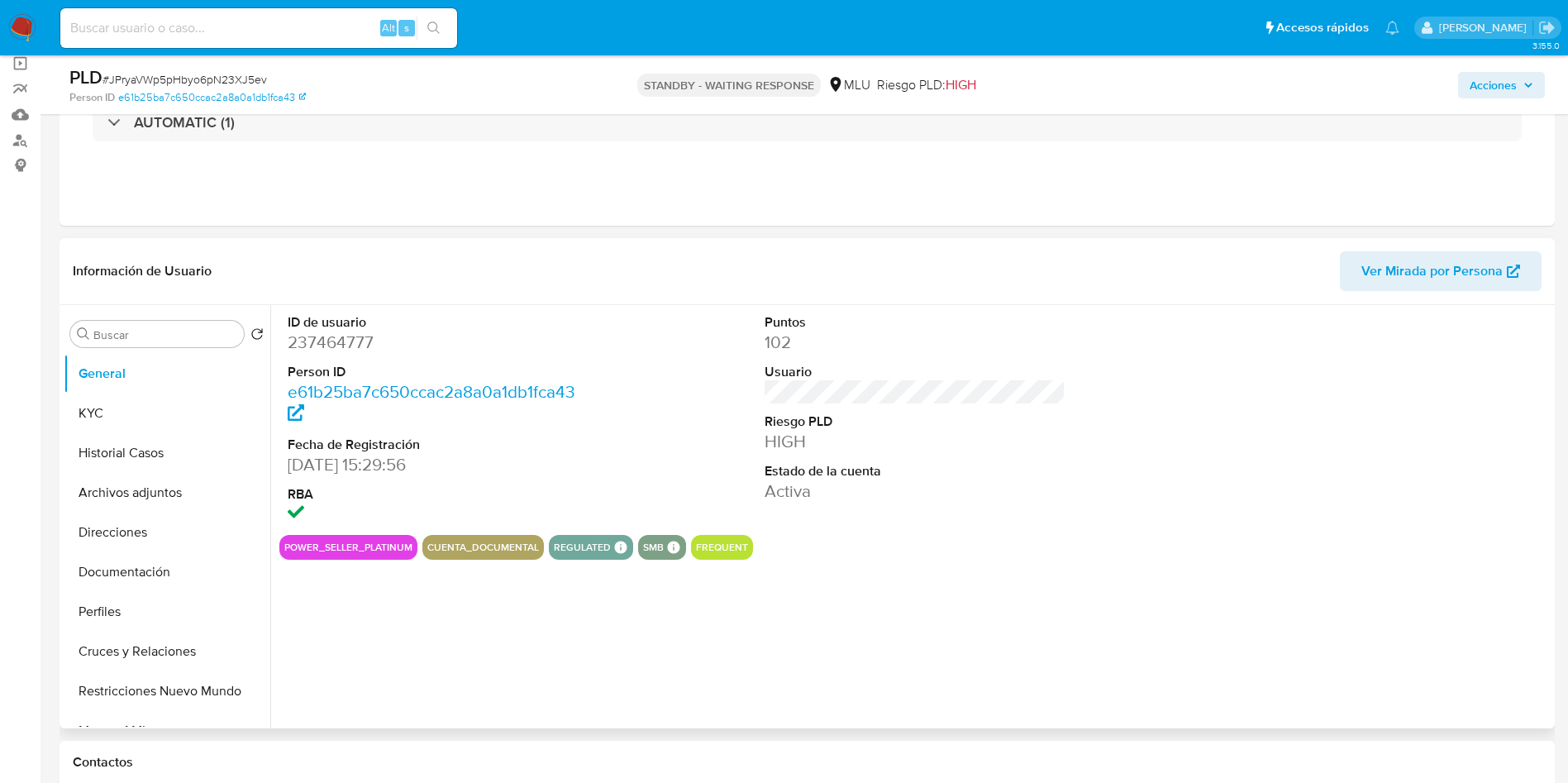
select select "10"
click at [111, 463] on button "Historial Casos" at bounding box center [160, 453] width 193 height 40
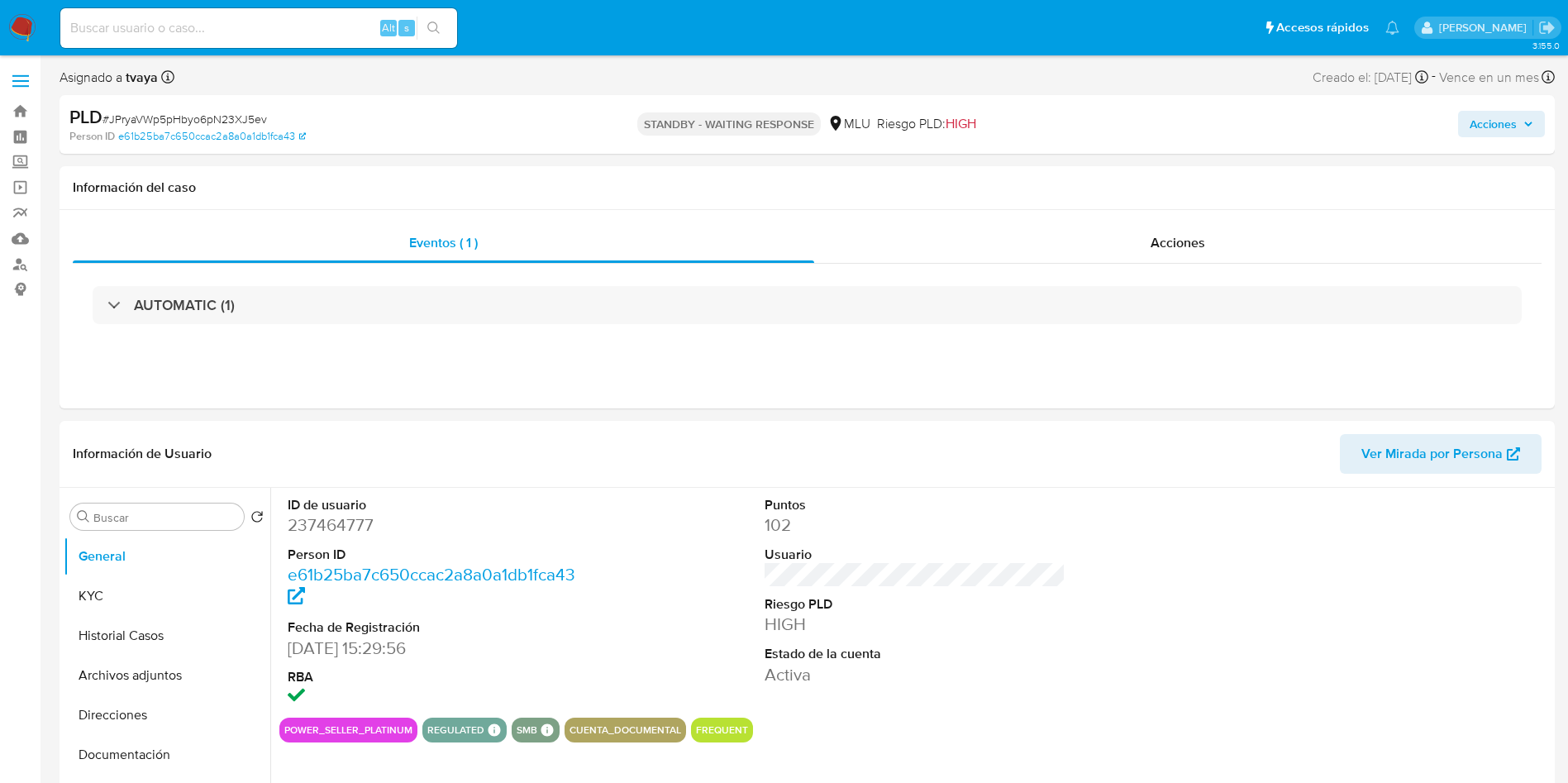
select select "10"
click at [126, 651] on button "Historial Casos" at bounding box center [160, 636] width 193 height 40
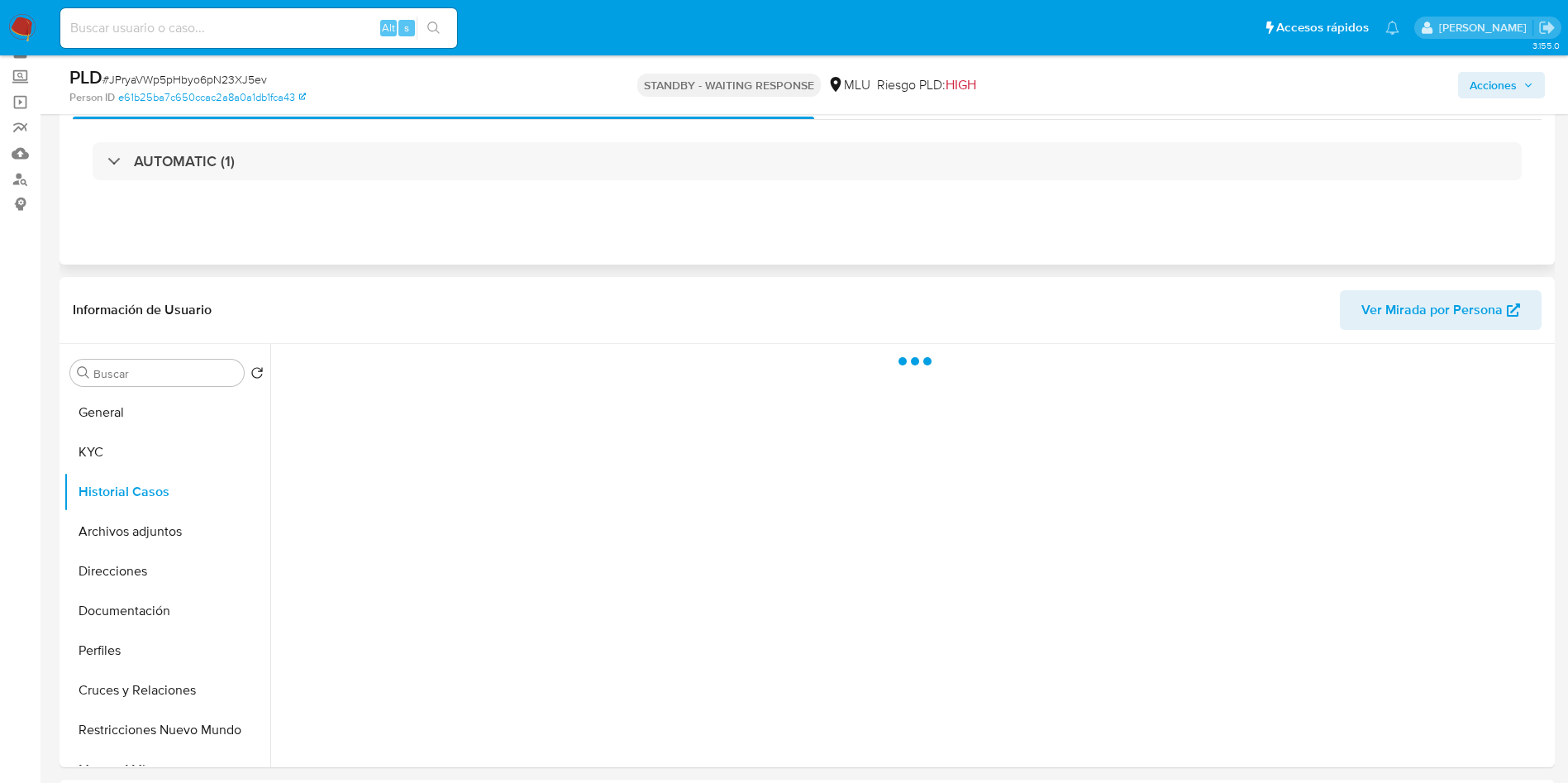
scroll to position [124, 0]
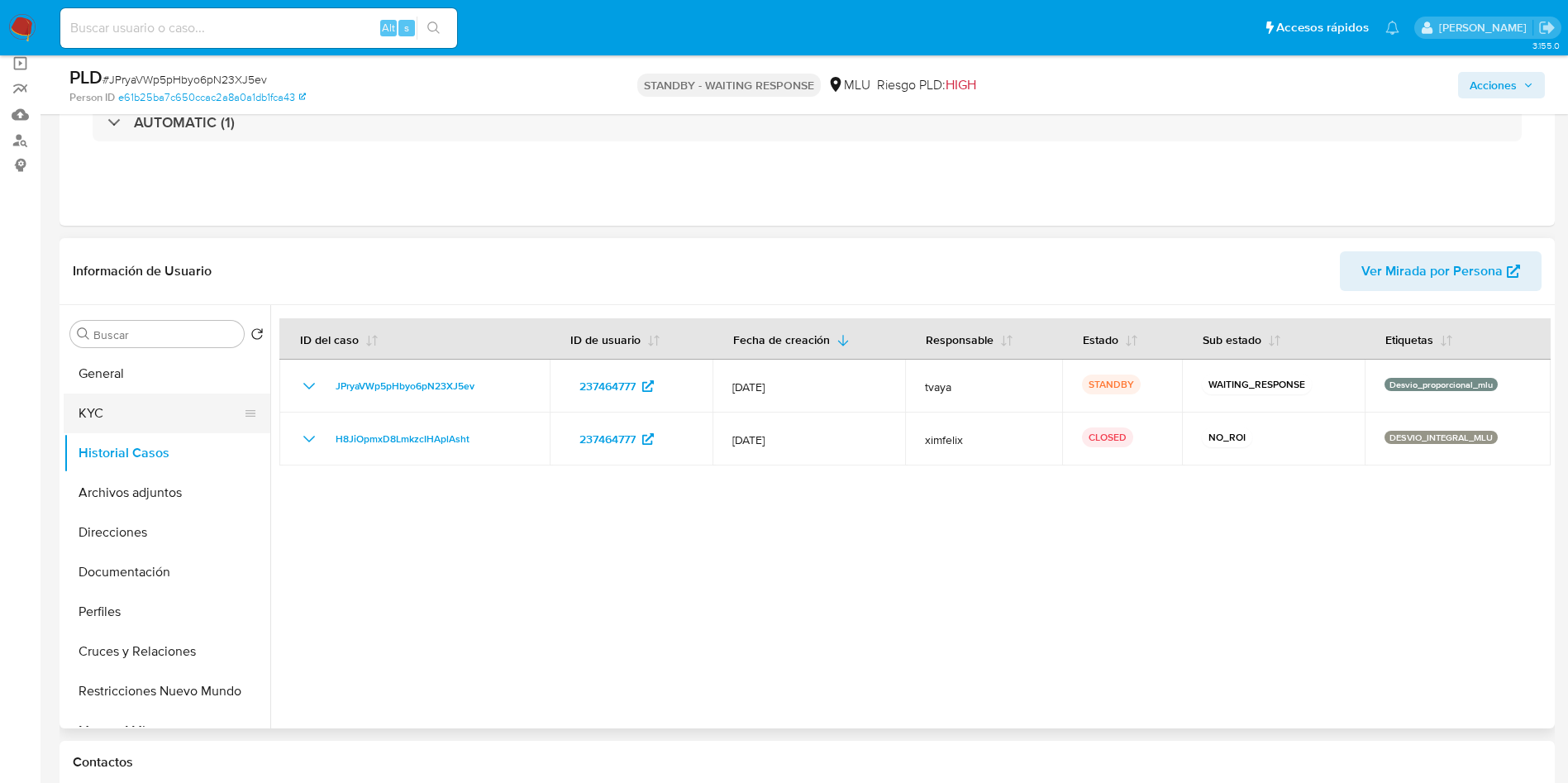
click at [82, 413] on button "KYC" at bounding box center [160, 413] width 193 height 40
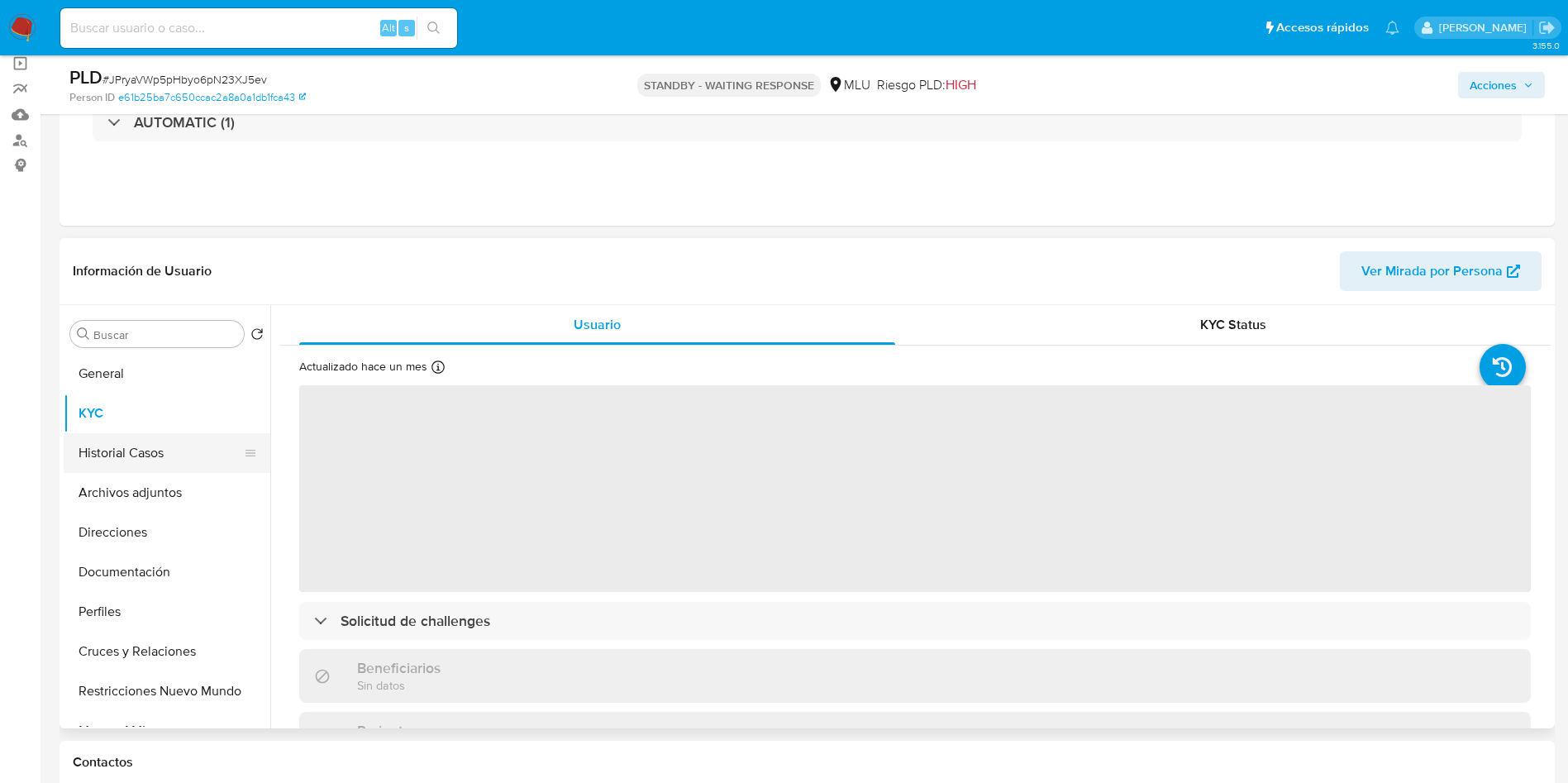
click at [120, 456] on button "Historial Casos" at bounding box center [160, 453] width 193 height 40
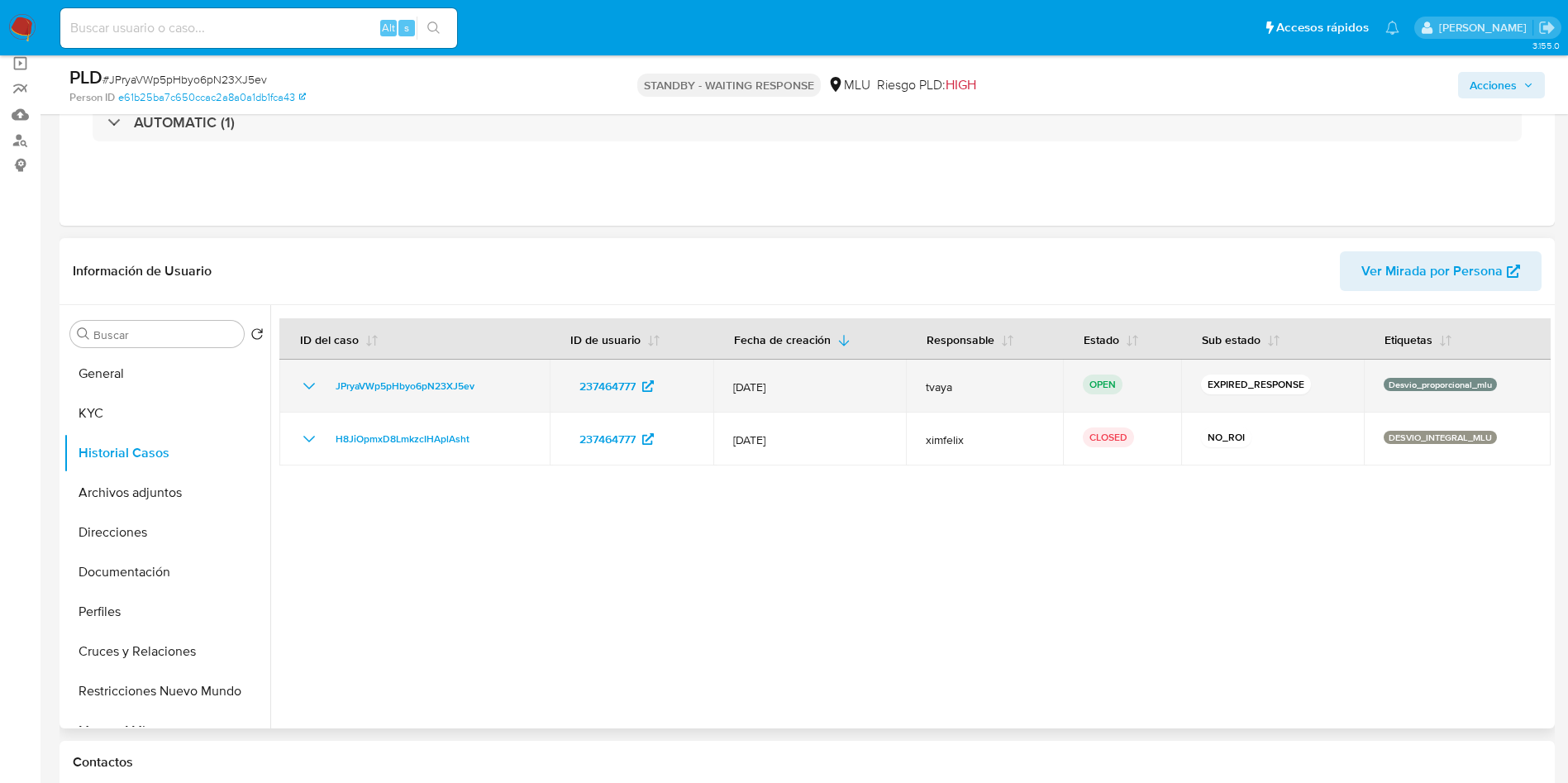
drag, startPoint x: 495, startPoint y: 383, endPoint x: 330, endPoint y: 374, distance: 165.2
click at [330, 374] on td "JPryaVWp5pHbyo6pN23XJ5ev" at bounding box center [415, 386] width 270 height 53
click at [448, 384] on span "JPryaVWp5pHbyo6pN23XJ5ev" at bounding box center [405, 386] width 139 height 20
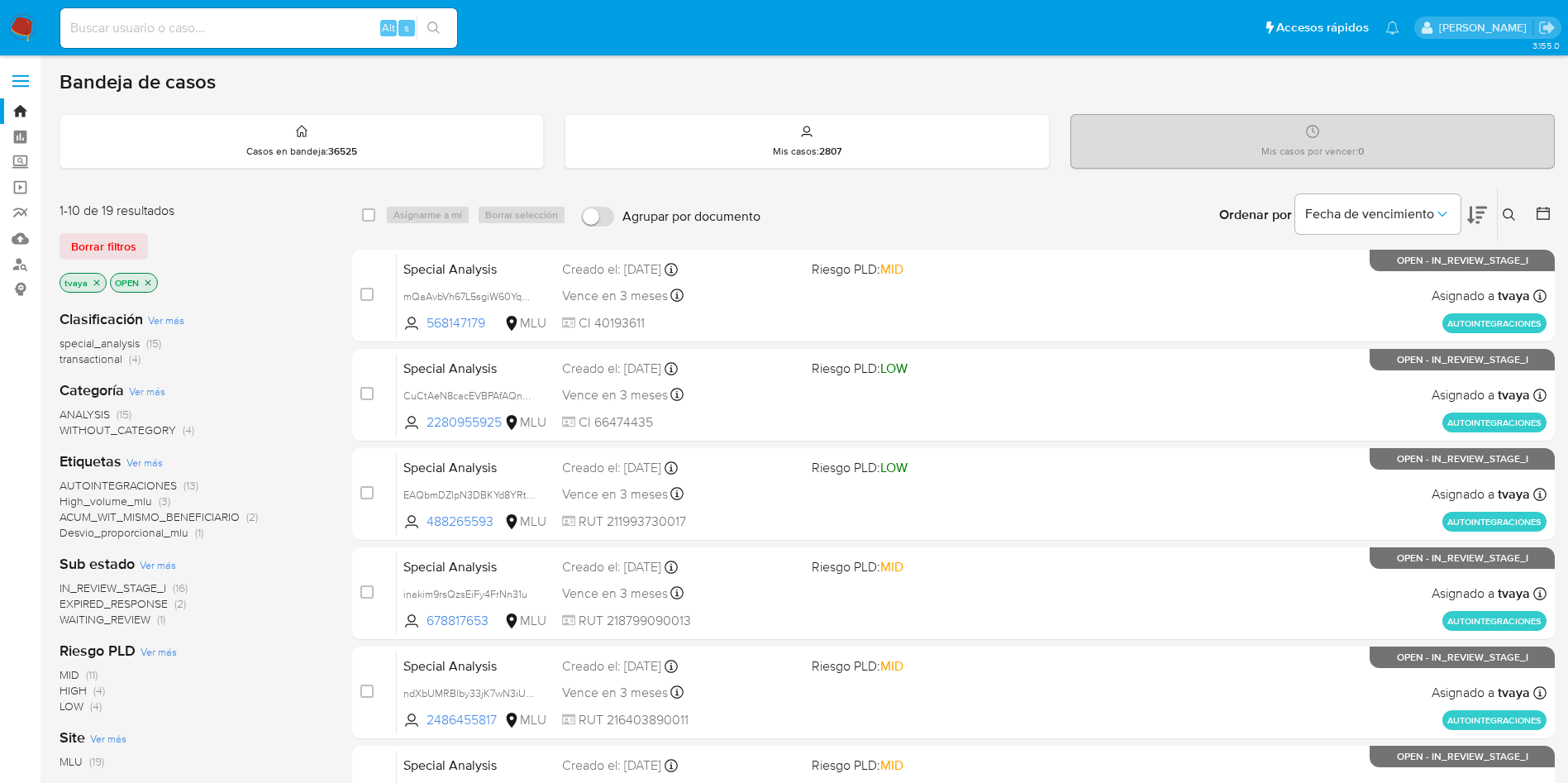
click at [120, 605] on span "EXPIRED_RESPONSE" at bounding box center [114, 604] width 109 height 17
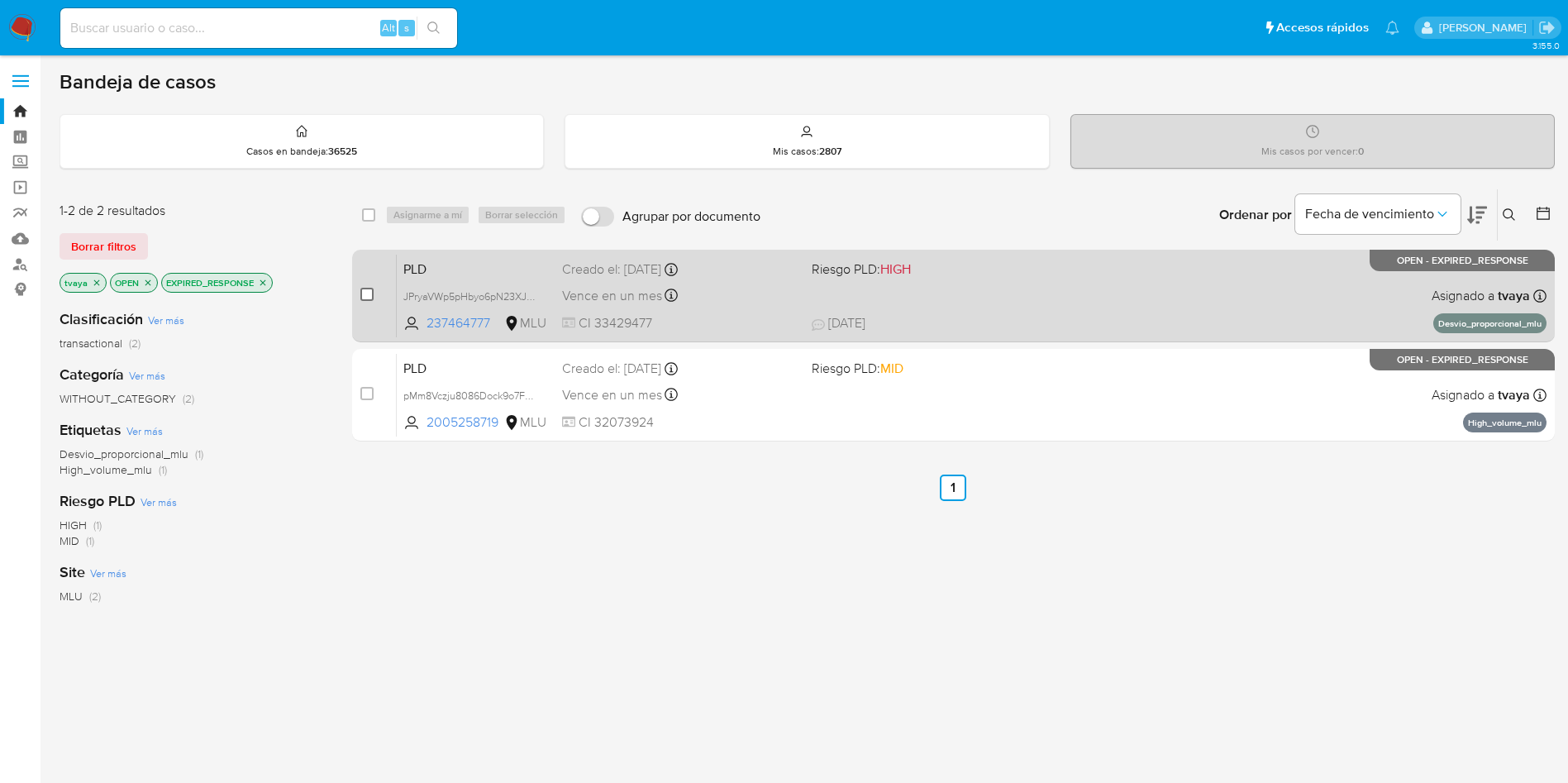
click at [361, 296] on input "checkbox" at bounding box center [367, 294] width 13 height 13
checkbox input "true"
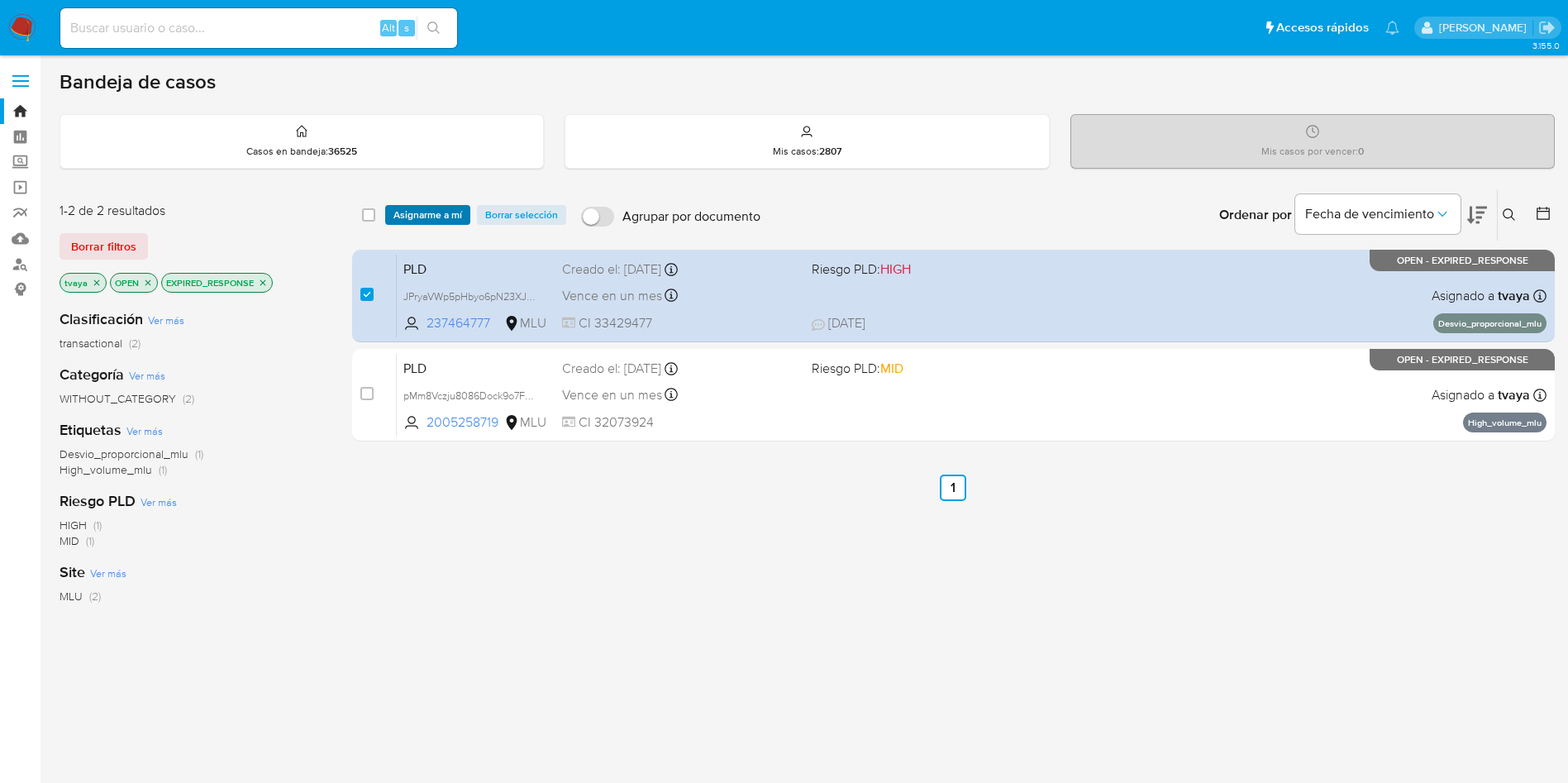
click at [405, 219] on span "Asignarme a mí" at bounding box center [428, 215] width 69 height 17
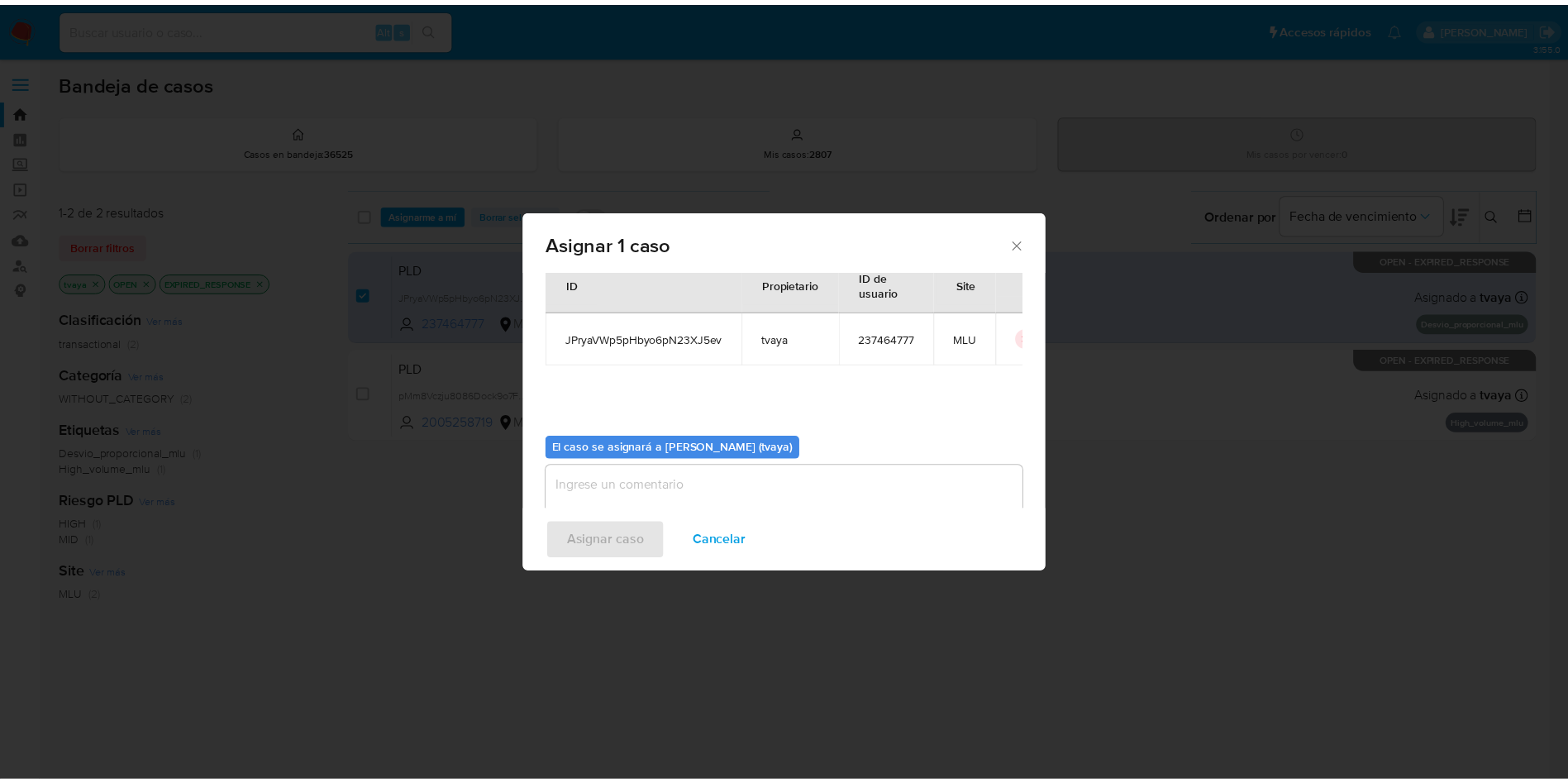
scroll to position [86, 0]
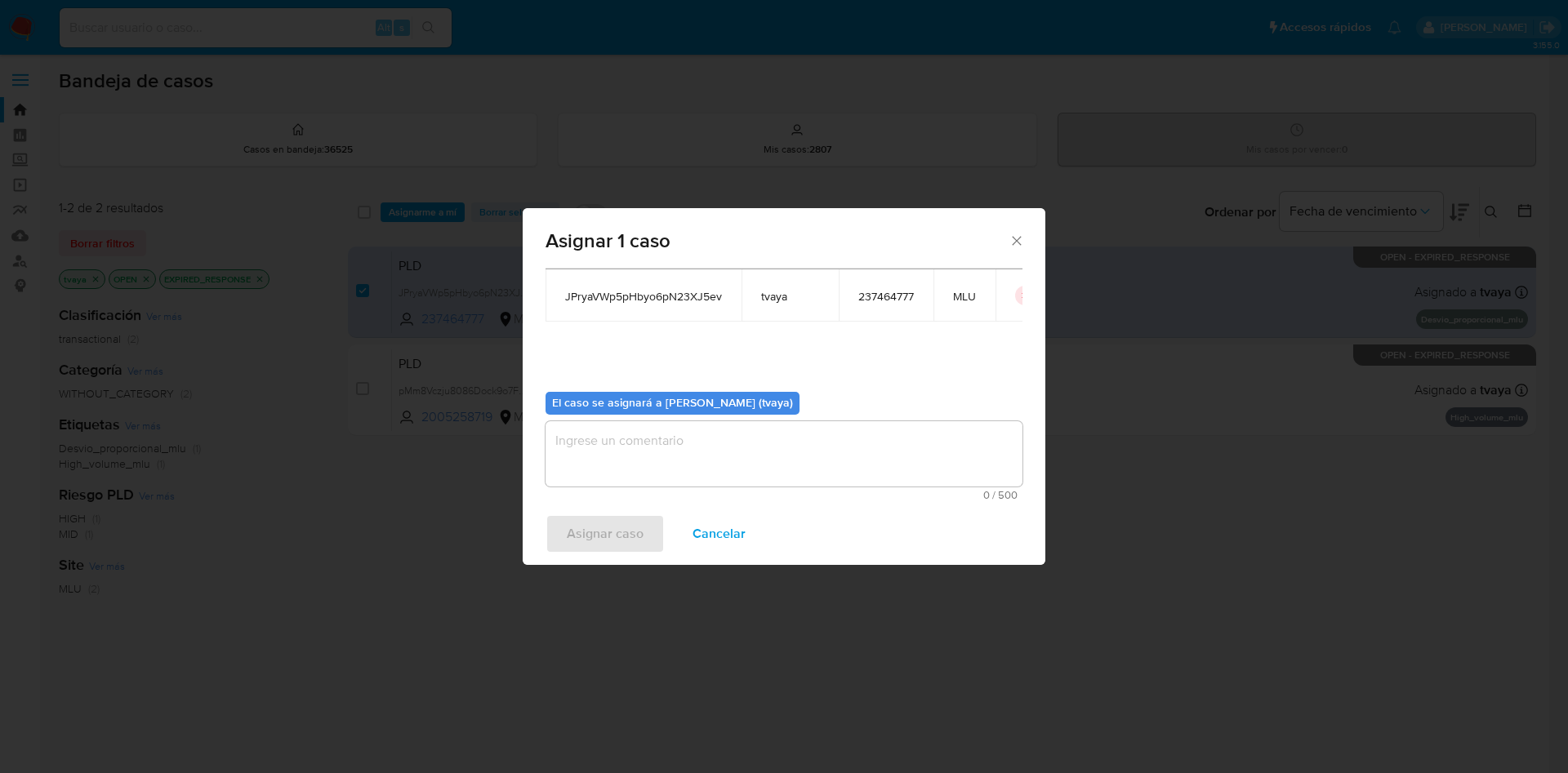
click at [763, 464] on textarea "assign-modal" at bounding box center [783, 454] width 477 height 65
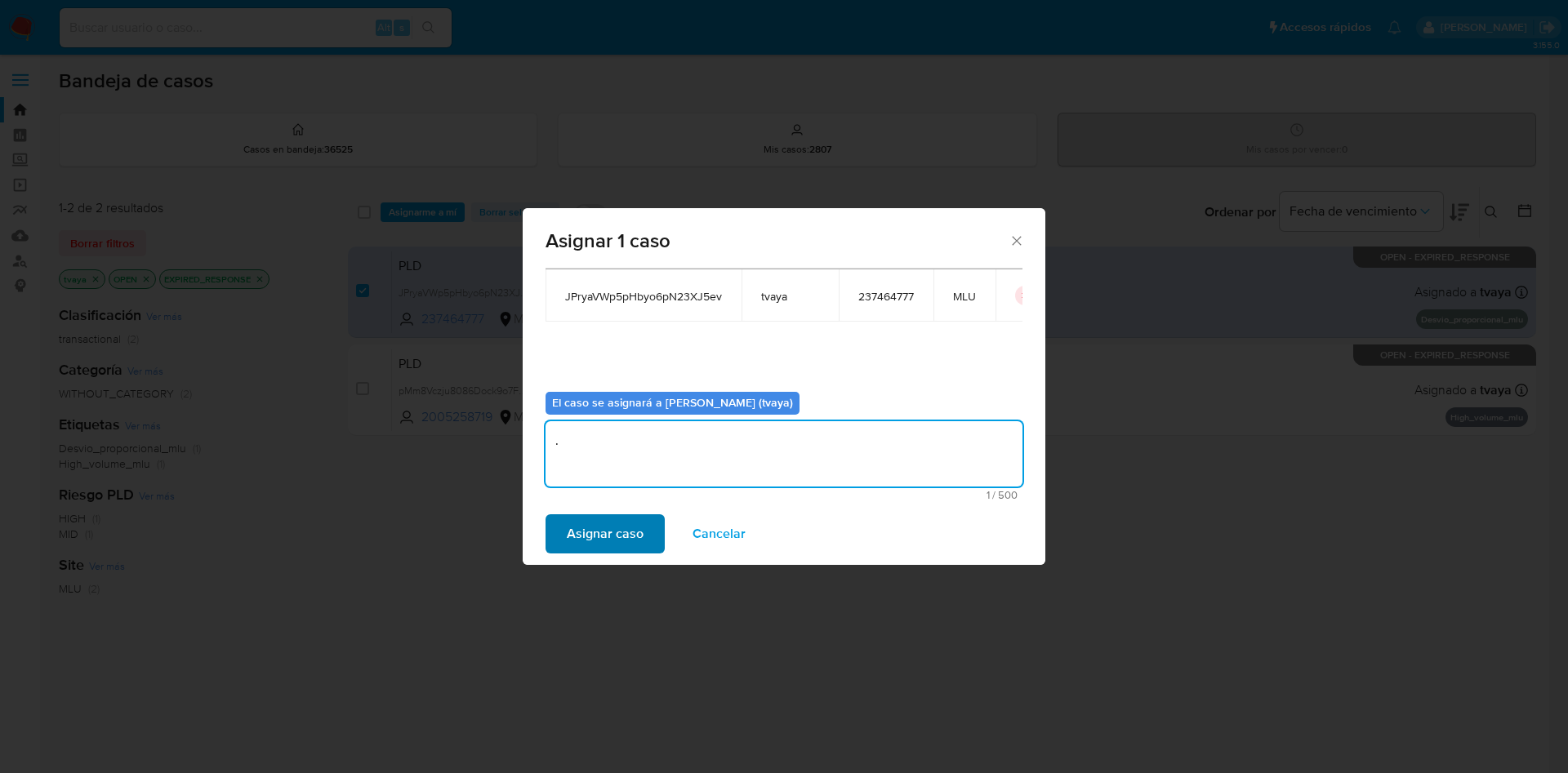
type textarea "."
click at [623, 538] on span "Asignar caso" at bounding box center [605, 534] width 76 height 36
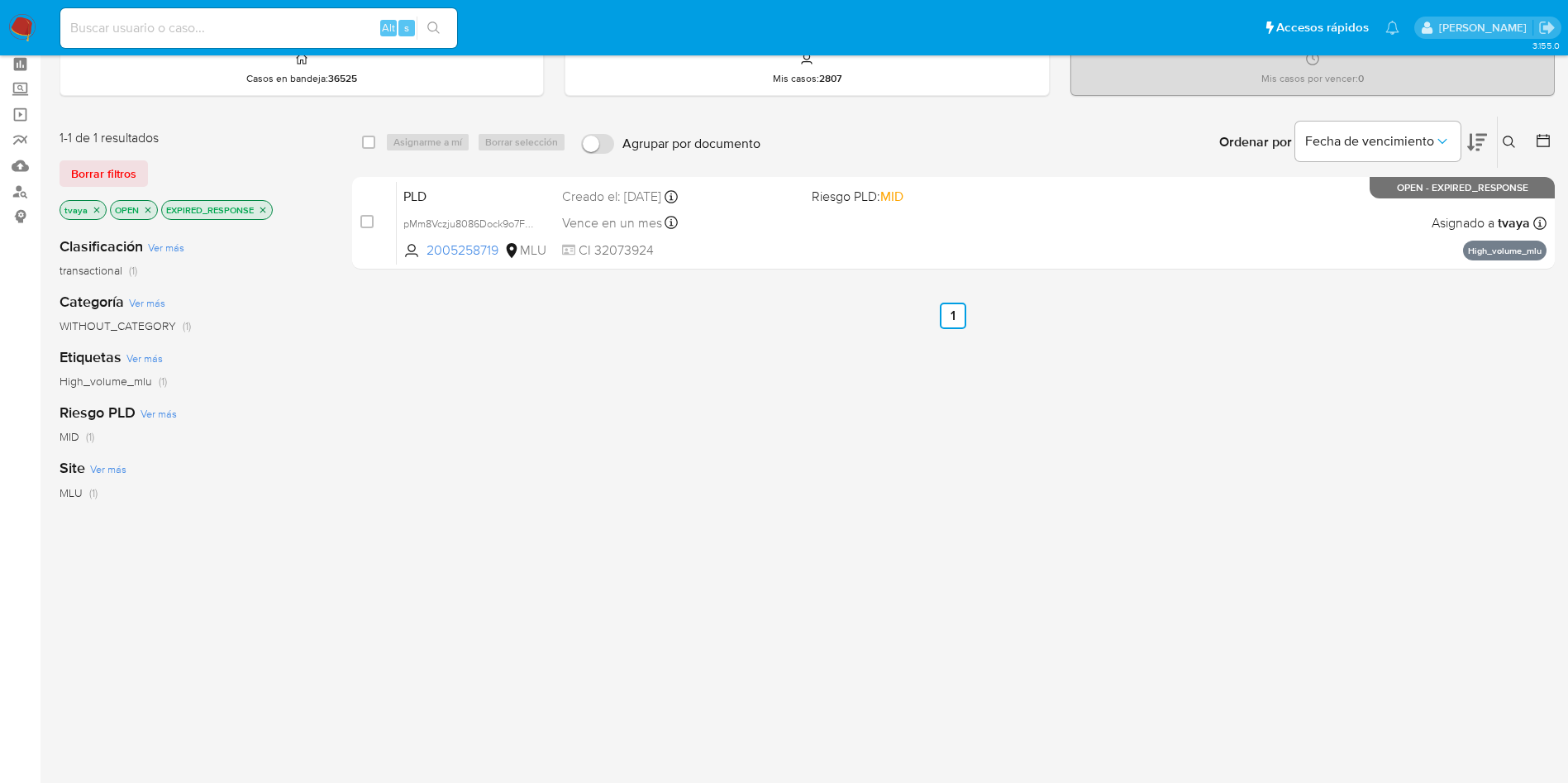
scroll to position [0, 0]
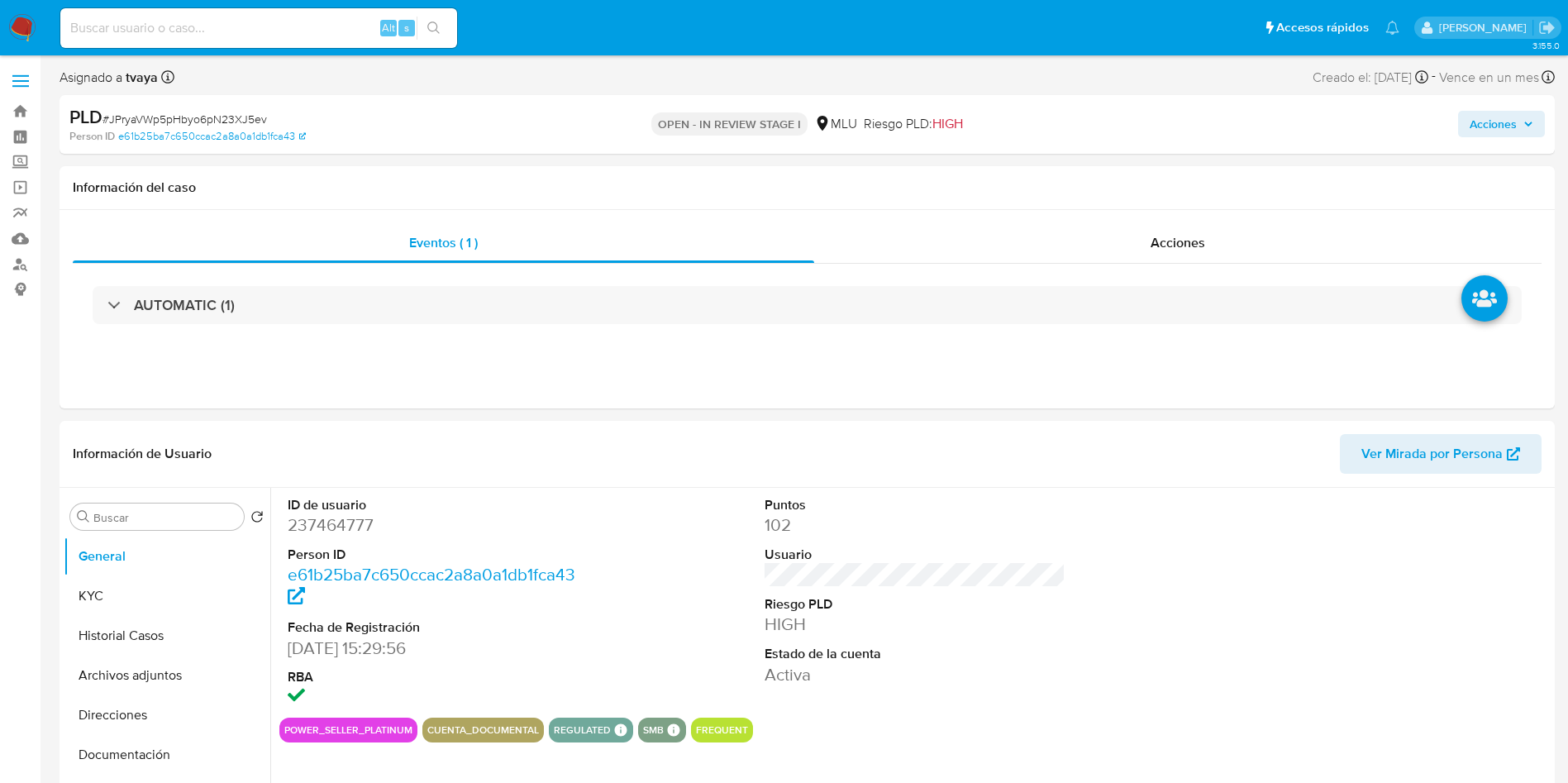
select select "10"
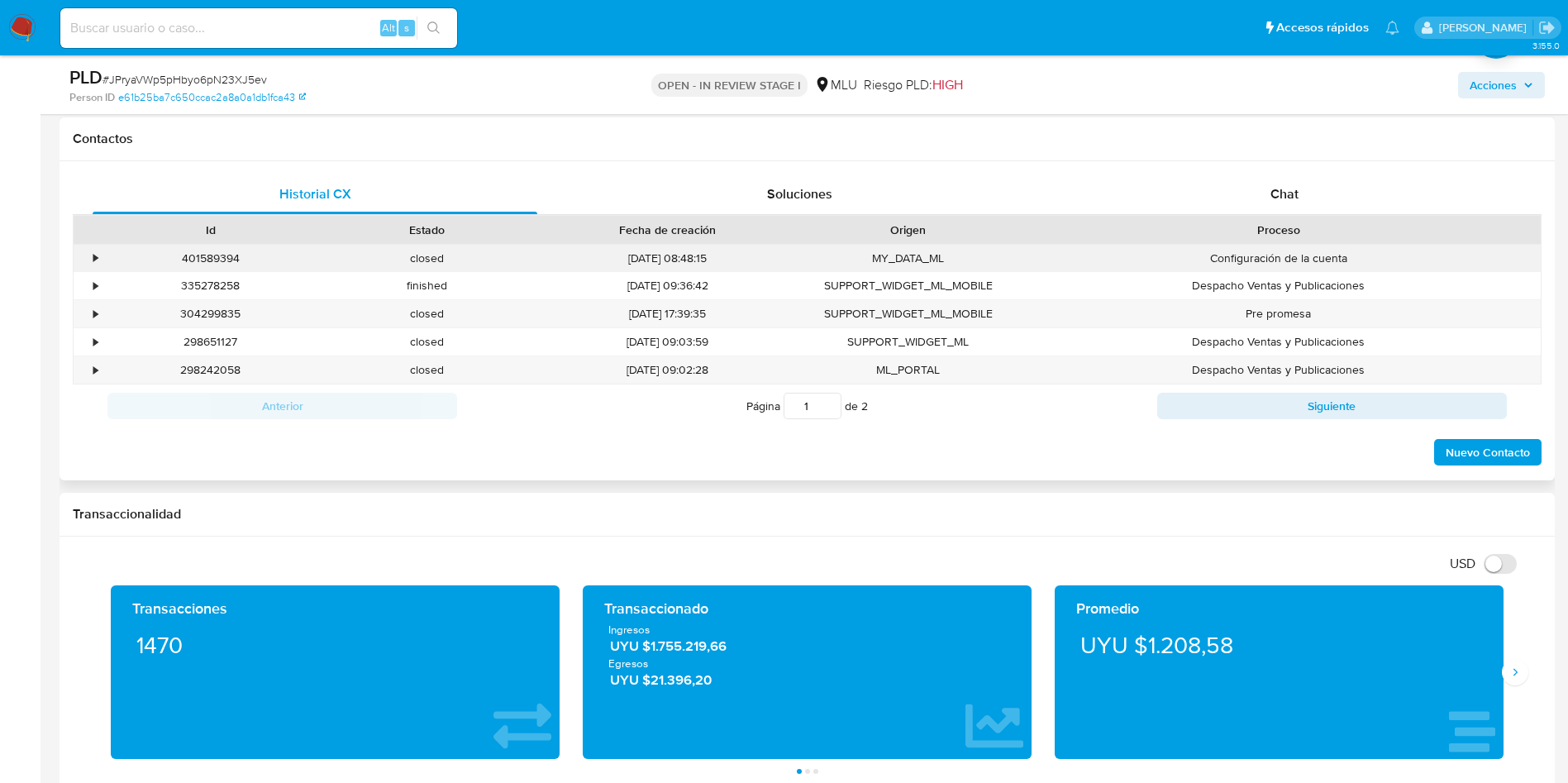
scroll to position [744, 0]
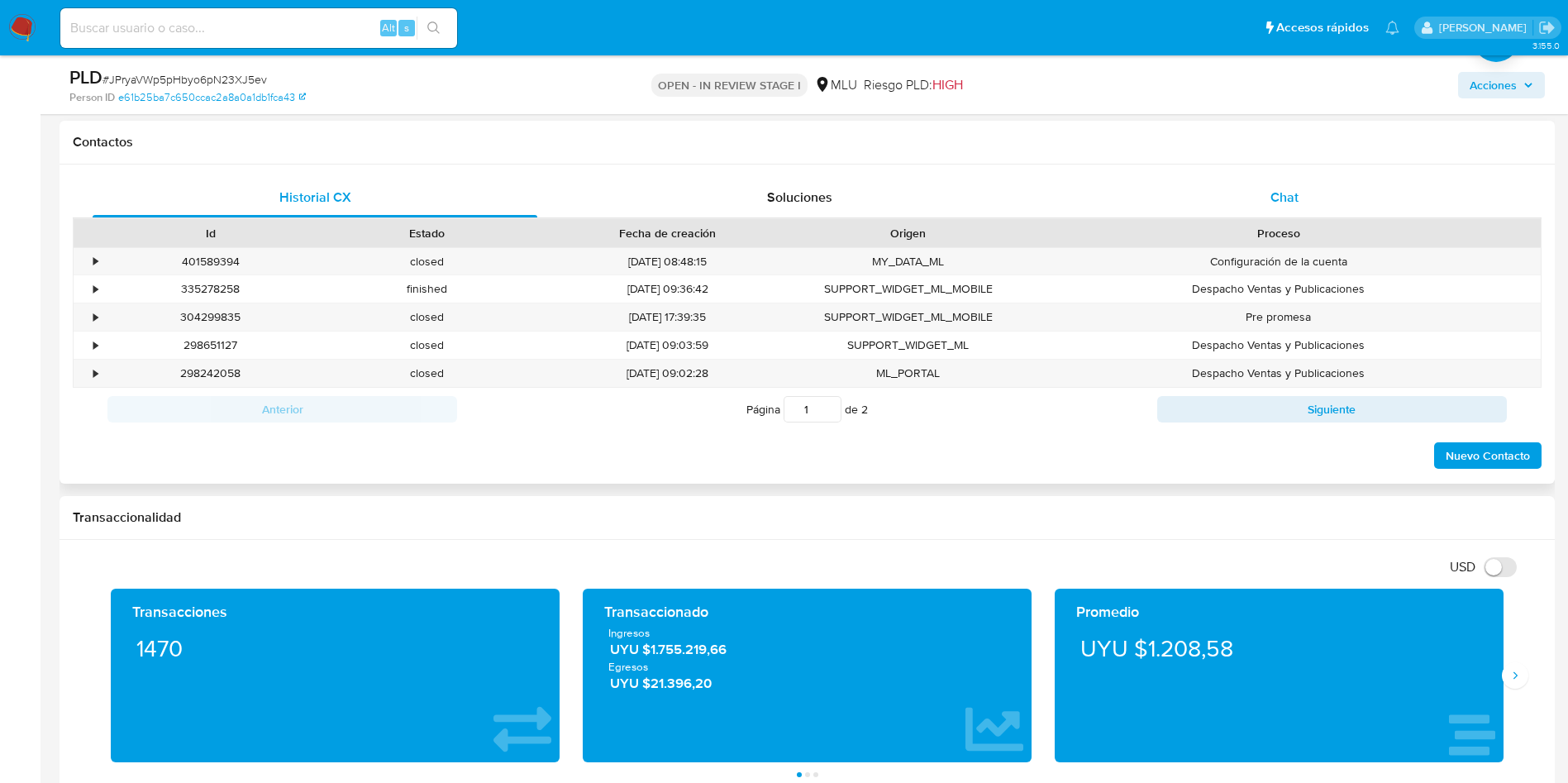
click at [1299, 210] on div "Chat" at bounding box center [1285, 197] width 445 height 40
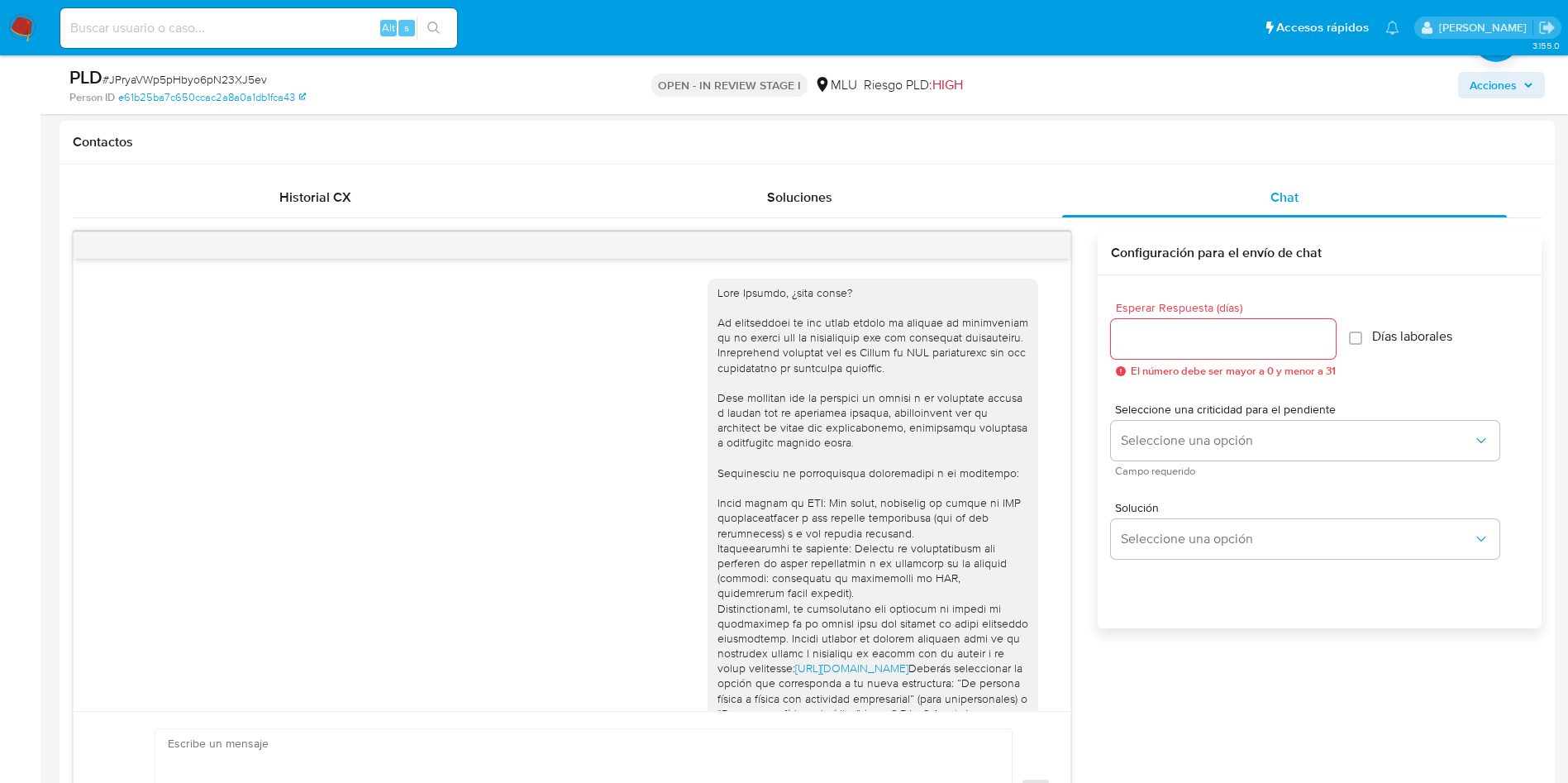
scroll to position [1317, 0]
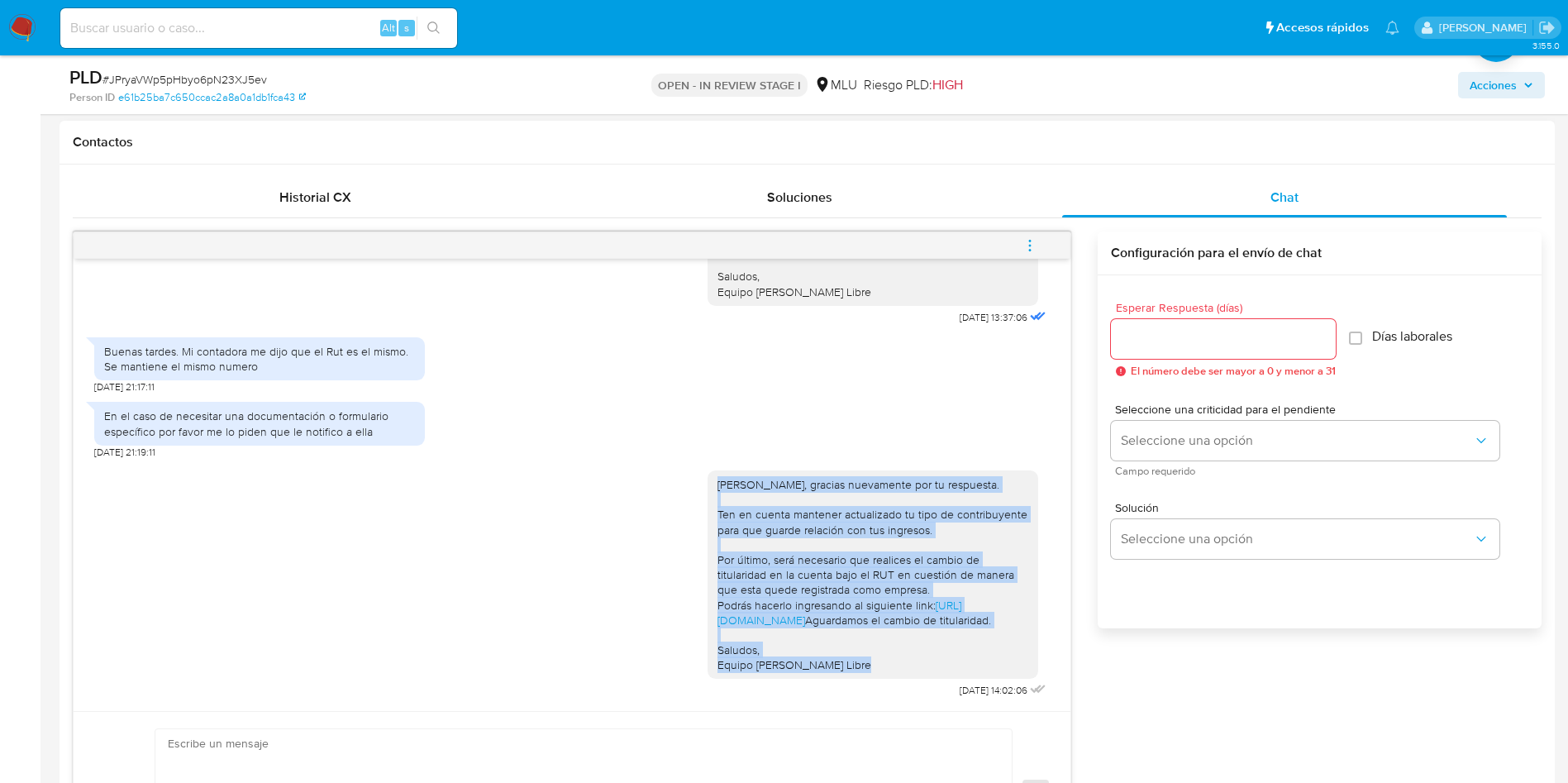
drag, startPoint x: 833, startPoint y: 668, endPoint x: 690, endPoint y: 428, distance: 279.4
click at [707, 470] on div "[PERSON_NAME], gracias nuevamente por tu respuesta. Ten en cuenta mantener actu…" at bounding box center [873, 574] width 331 height 209
copy div "[PERSON_NAME], gracias nuevamente por tu respuesta. Ten en cuenta mantener actu…"
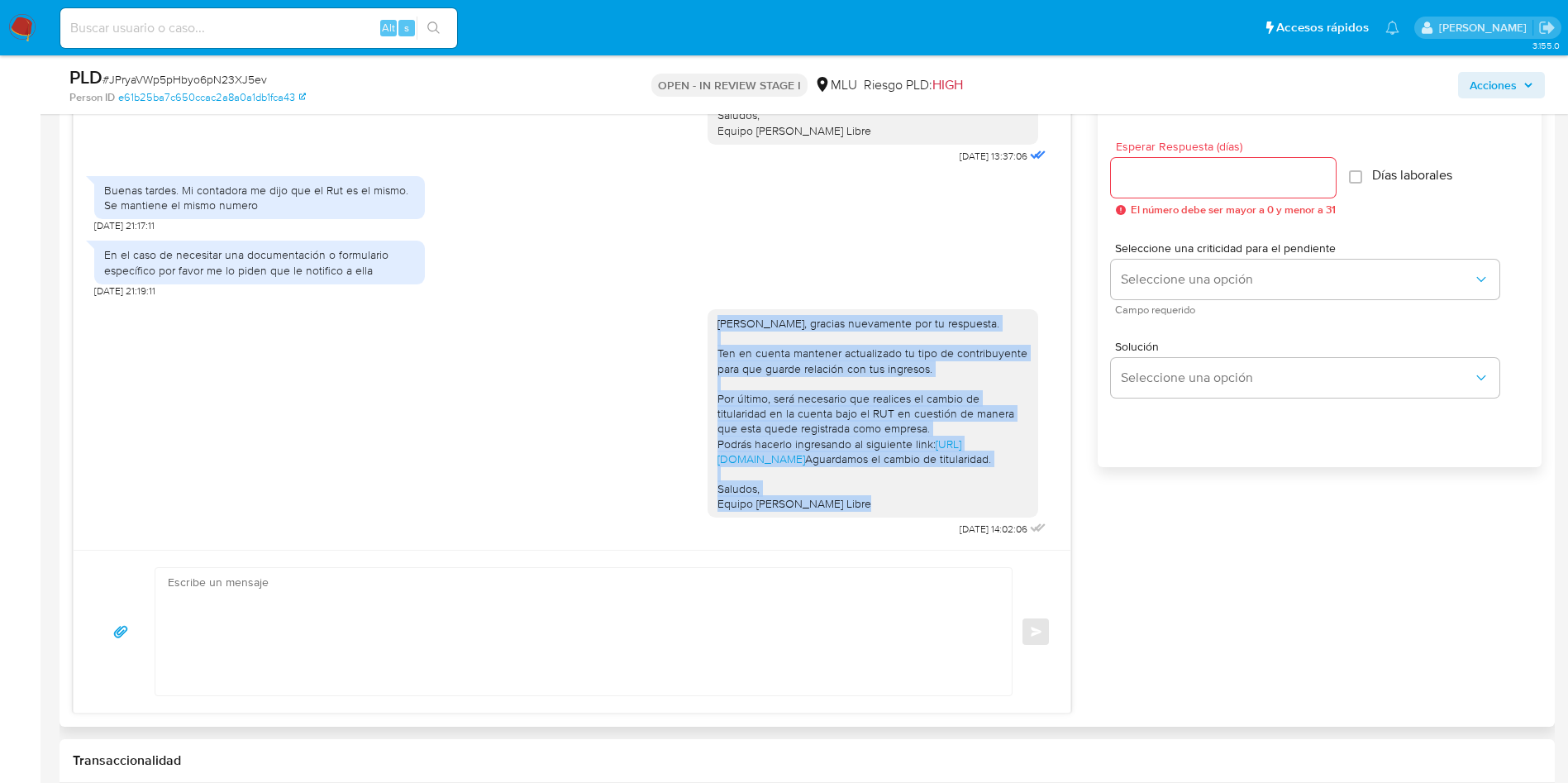
scroll to position [869, 0]
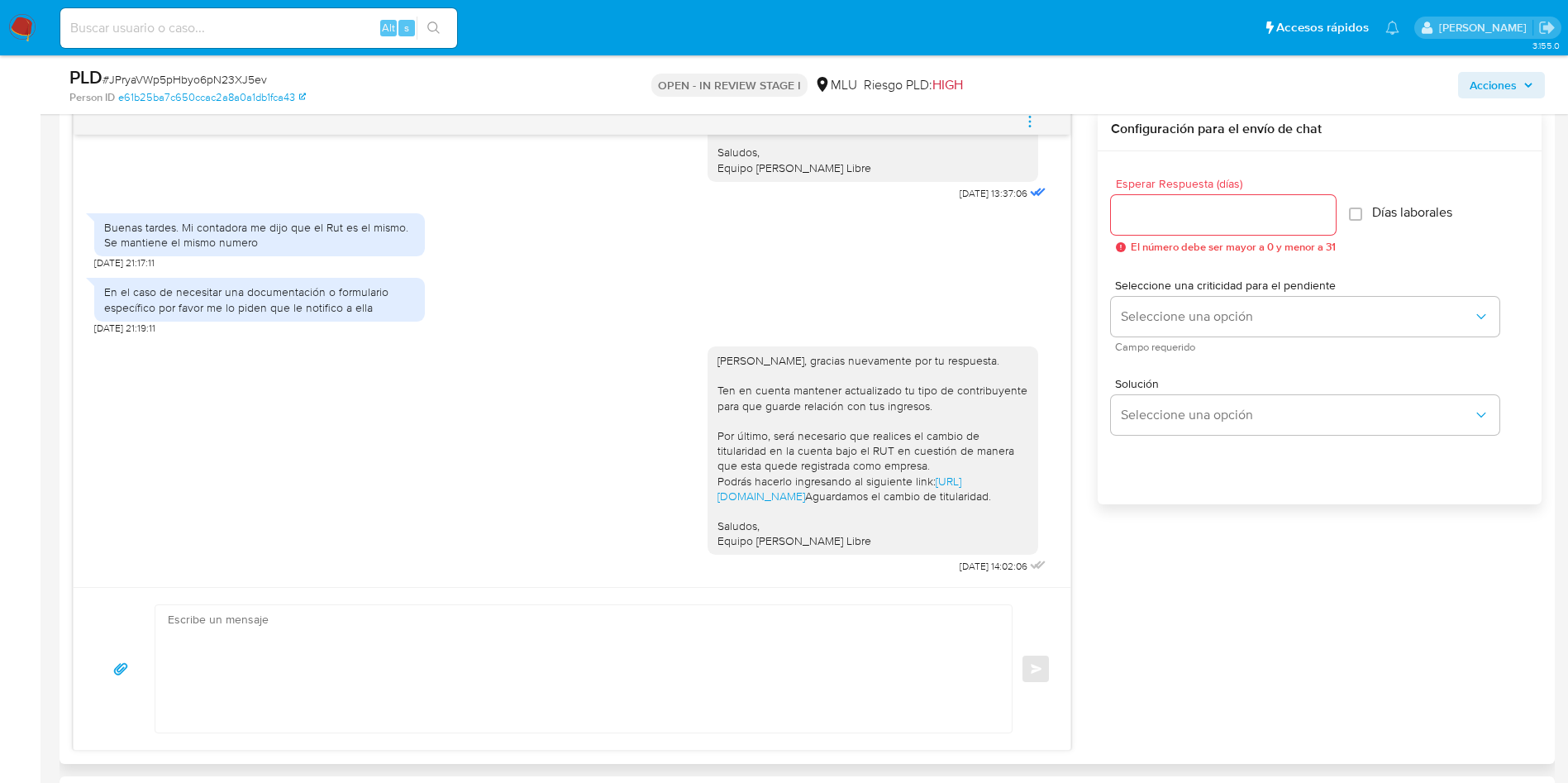
click at [1174, 221] on input "Esperar Respuesta (días)" at bounding box center [1223, 214] width 224 height 21
type input "3"
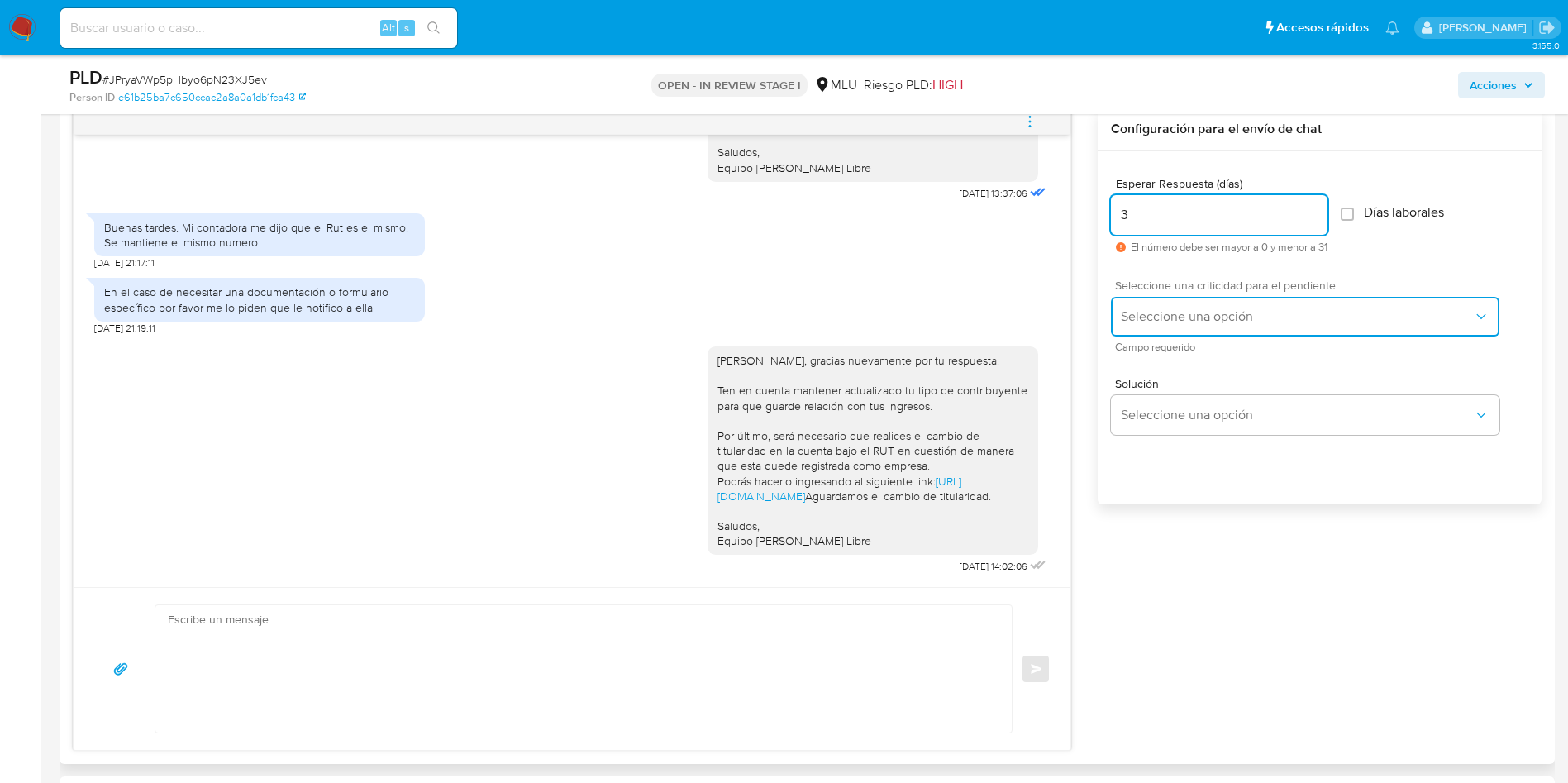
click at [1219, 317] on span "Seleccione una opción" at bounding box center [1297, 317] width 352 height 17
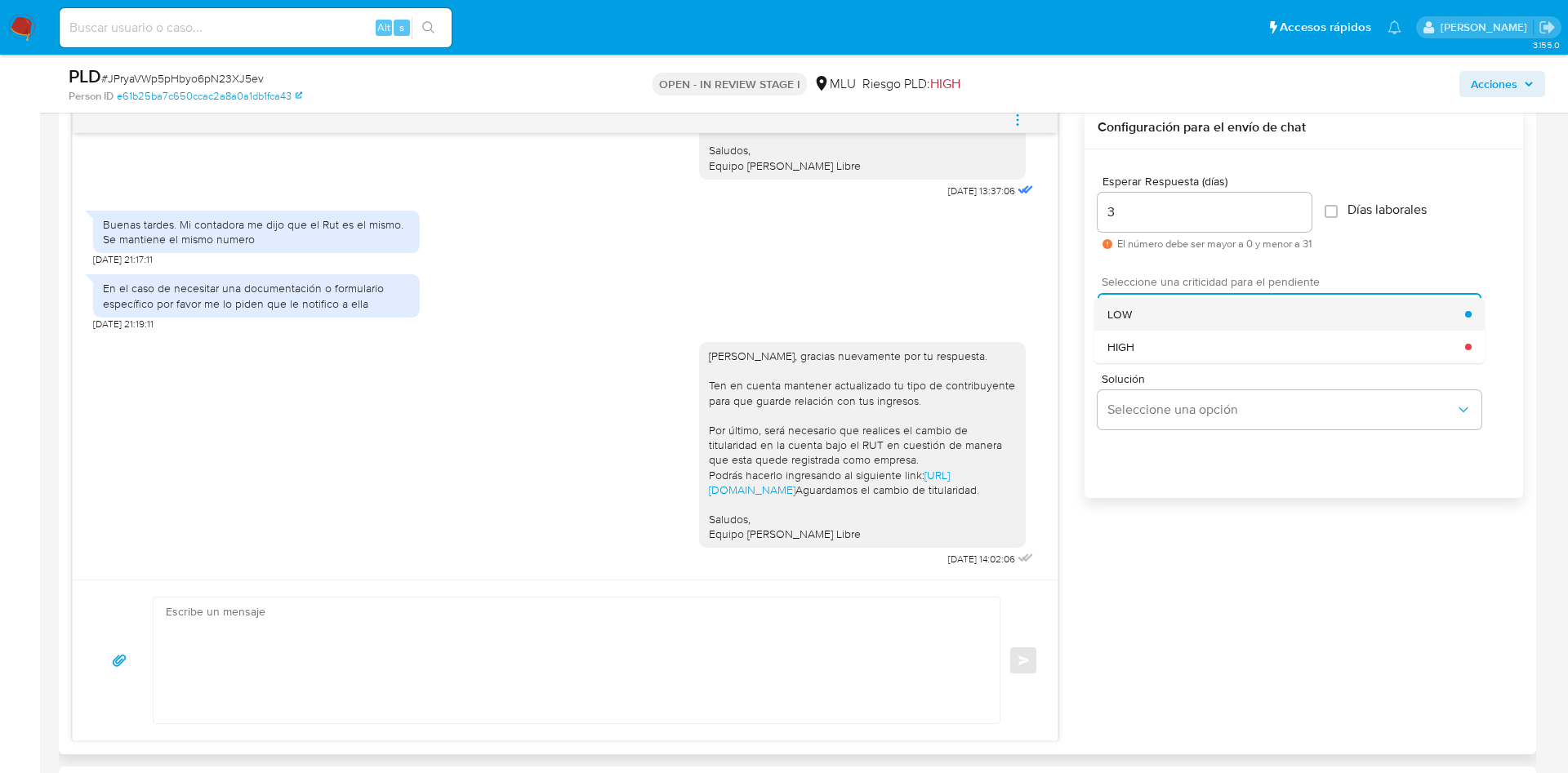
click at [1191, 321] on div "LOW" at bounding box center [1286, 314] width 358 height 33
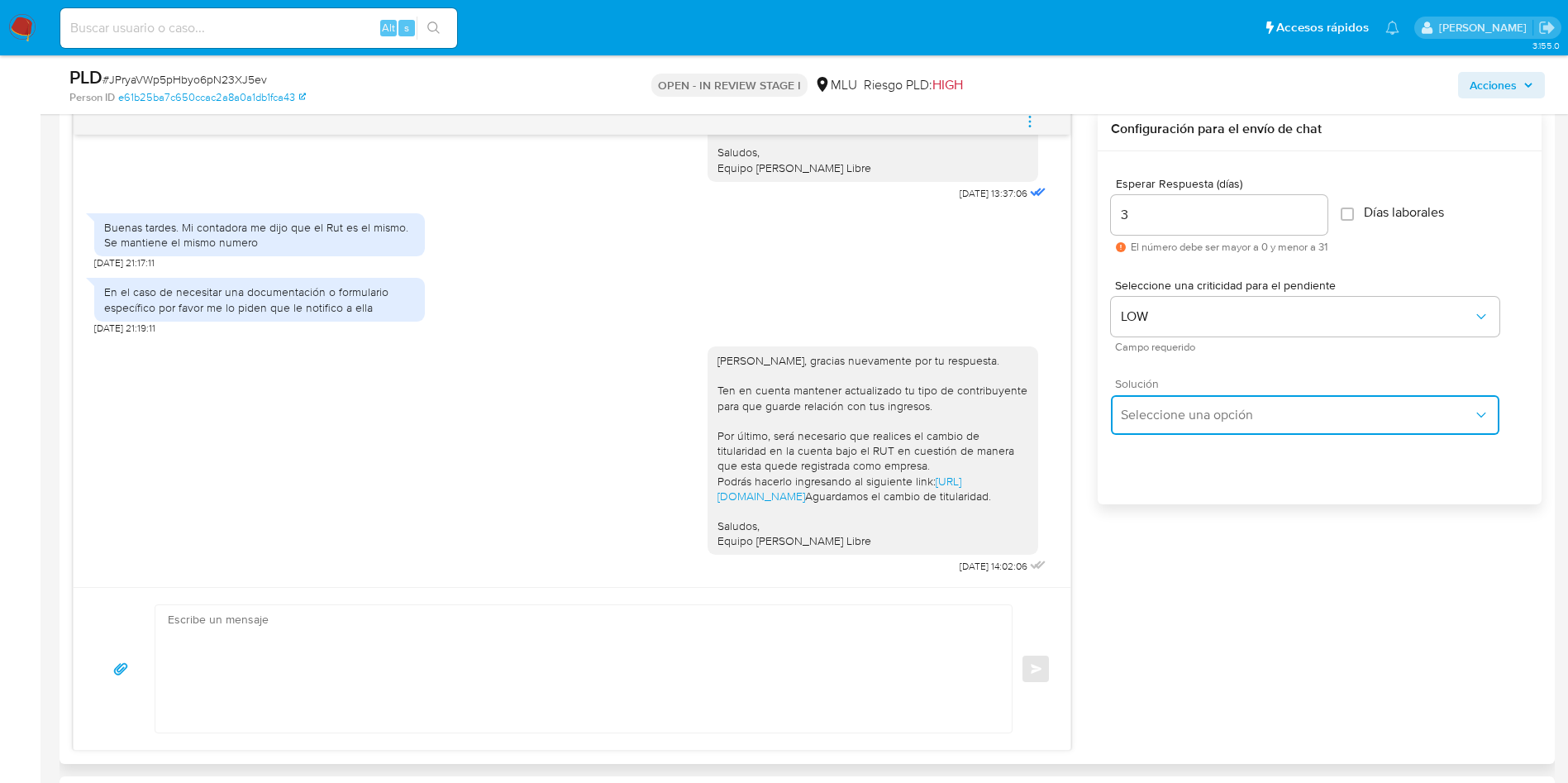
click at [1179, 413] on span "Seleccione una opción" at bounding box center [1297, 415] width 352 height 17
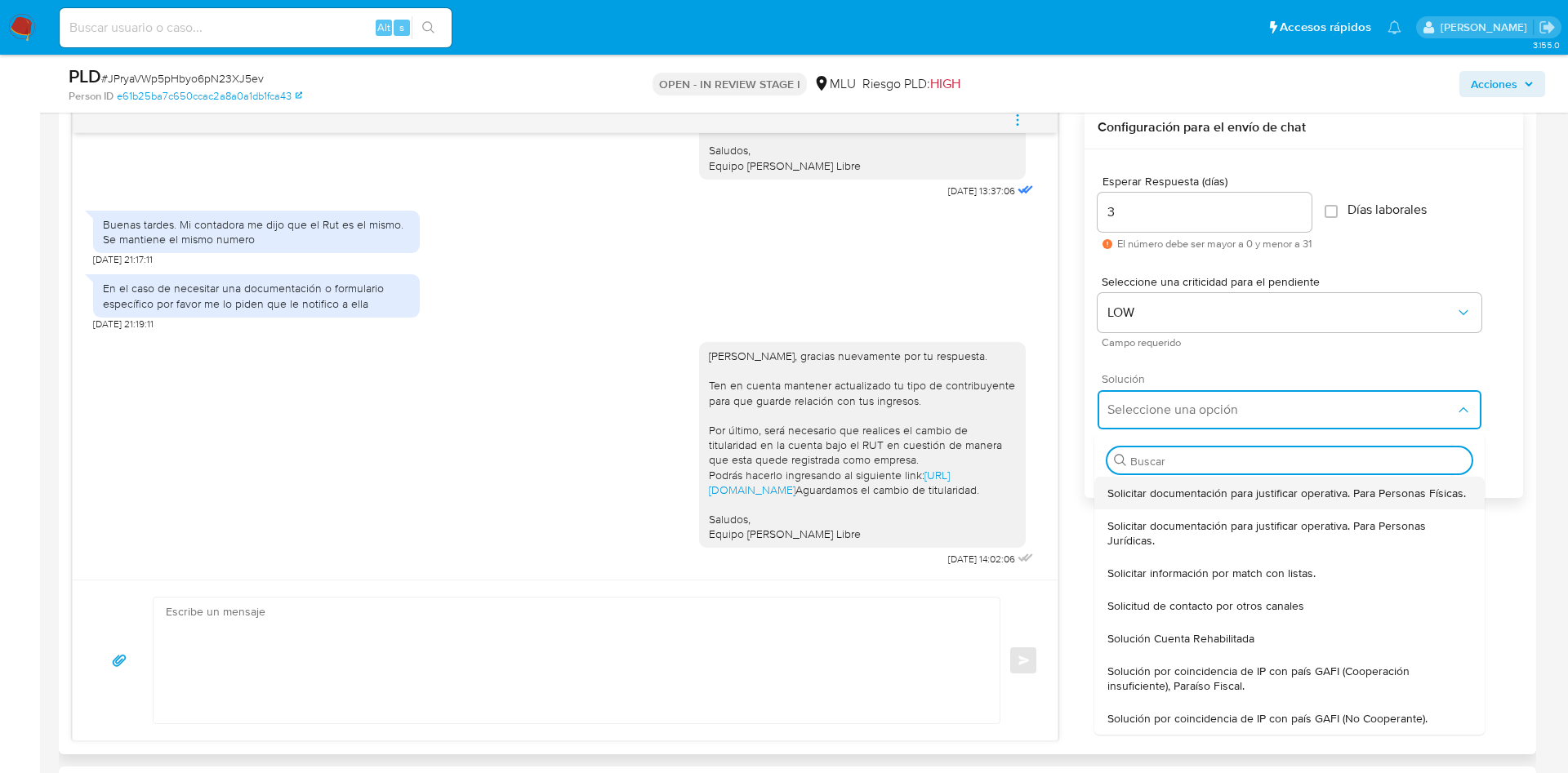
click at [1209, 491] on span "Solicitar documentación para justificar operativa. Para Personas Físicas." at bounding box center [1286, 493] width 359 height 15
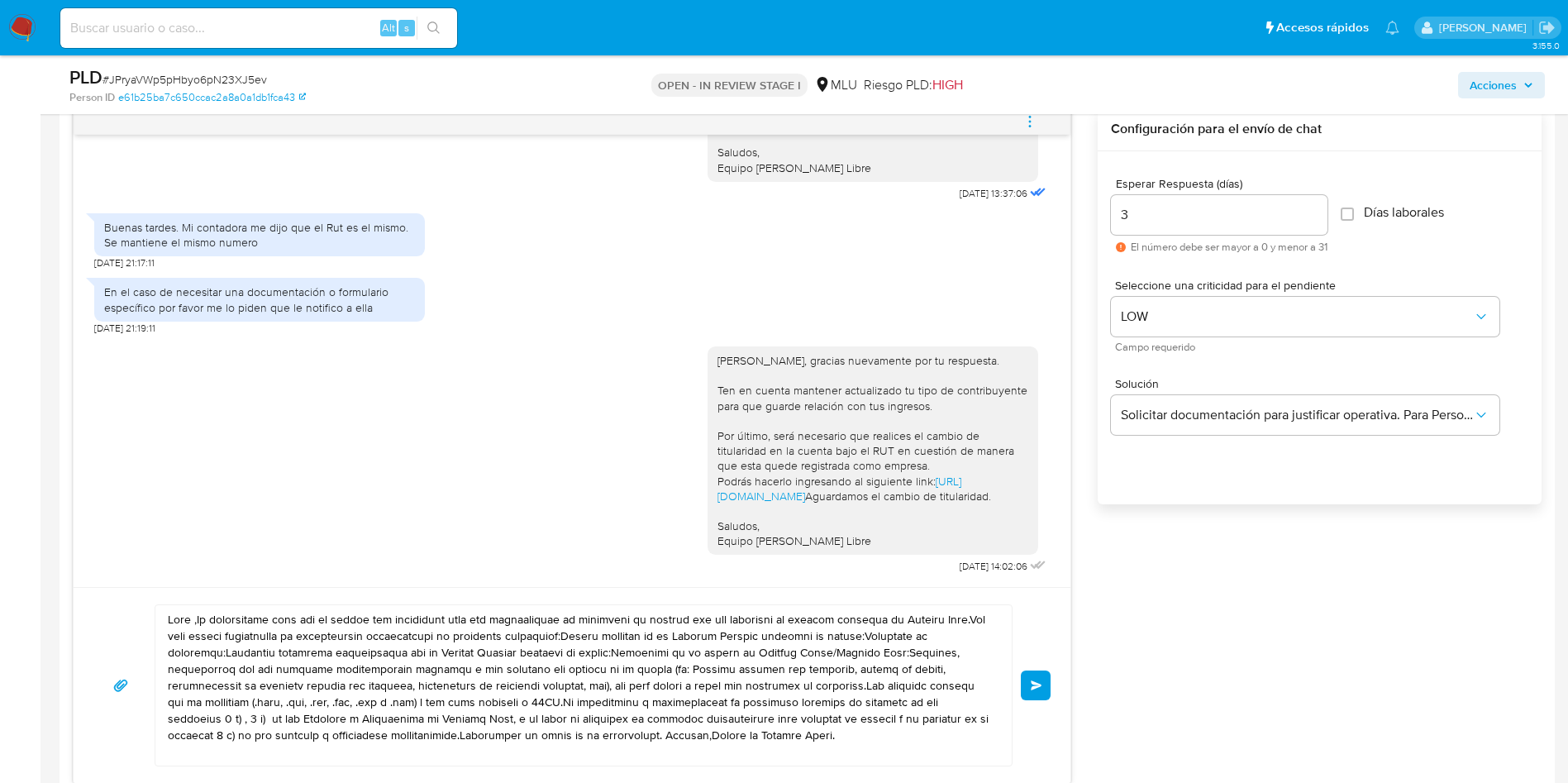
click at [1167, 222] on input "3" at bounding box center [1219, 214] width 216 height 21
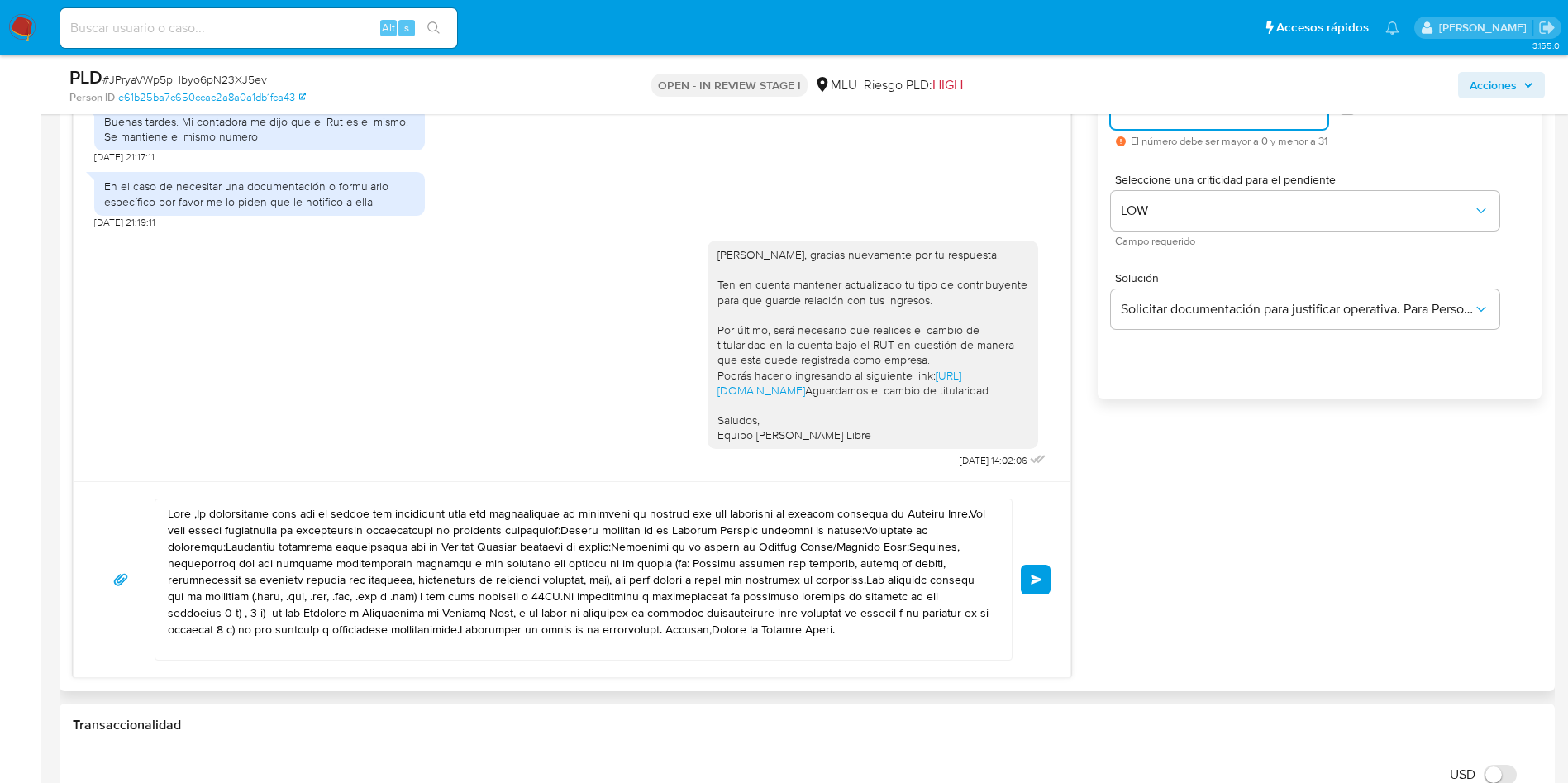
scroll to position [1116, 0]
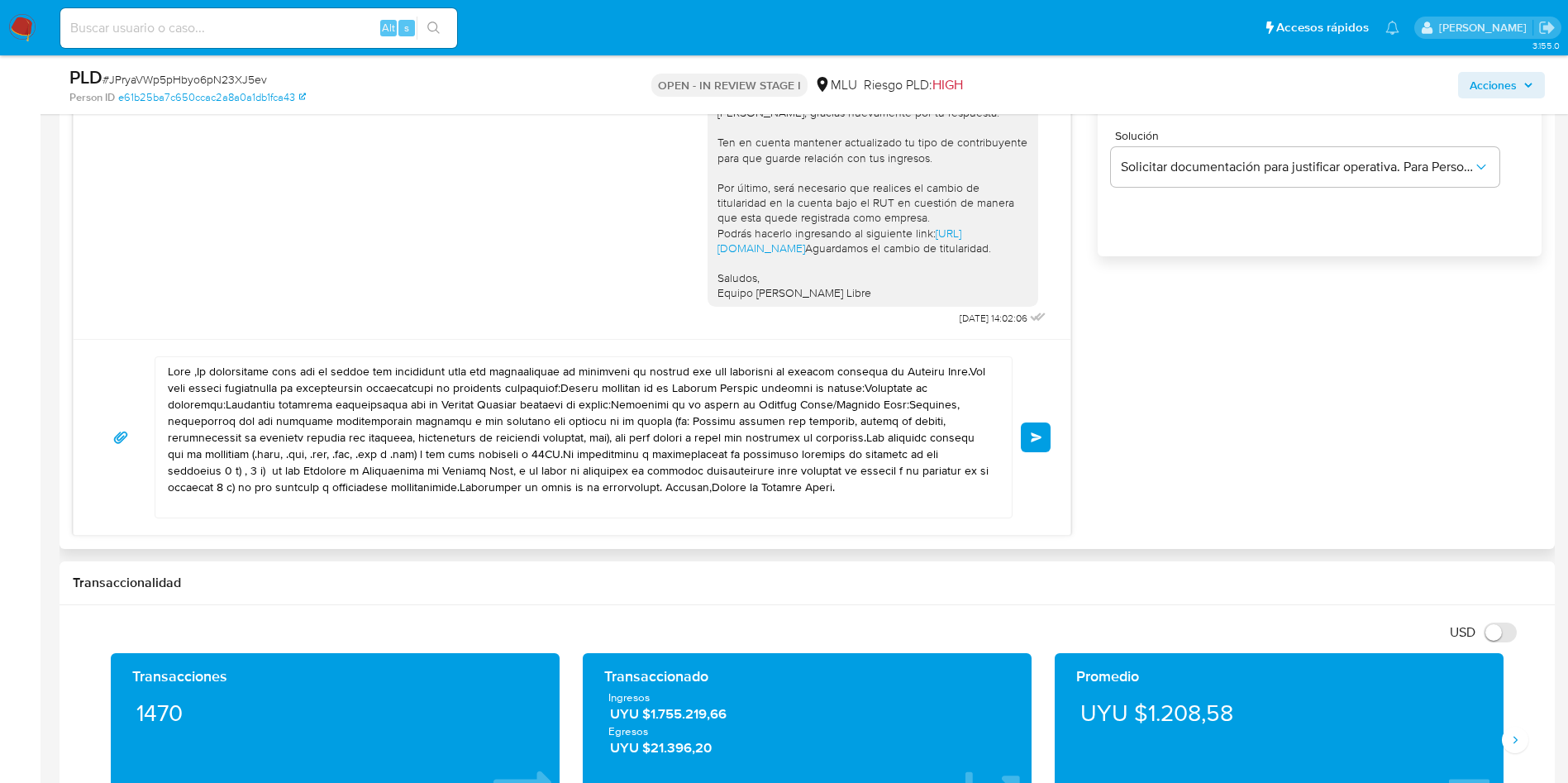
click at [483, 402] on textarea at bounding box center [578, 437] width 823 height 160
click at [483, 401] on textarea at bounding box center [578, 437] width 823 height 160
click at [480, 401] on textarea at bounding box center [578, 437] width 823 height 160
click at [474, 404] on textarea at bounding box center [578, 437] width 823 height 160
click at [473, 405] on textarea at bounding box center [578, 437] width 823 height 160
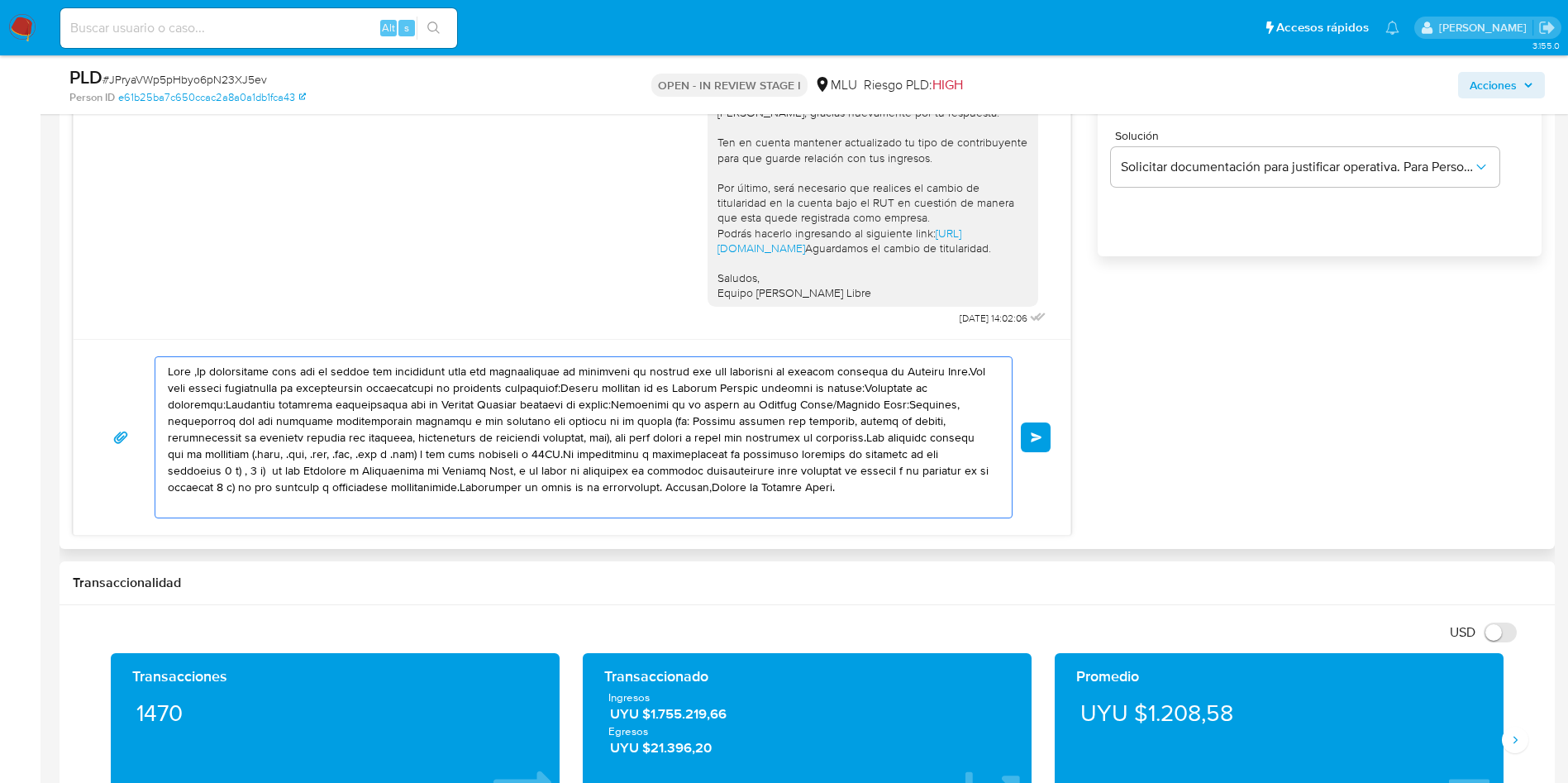
click at [471, 405] on textarea at bounding box center [578, 437] width 823 height 160
click at [463, 406] on textarea at bounding box center [578, 437] width 823 height 160
click at [462, 406] on textarea at bounding box center [578, 437] width 823 height 160
paste textarea "Shirley, gracias nuevamente por tu respuesta. Ten en cuenta mantener actualizad…"
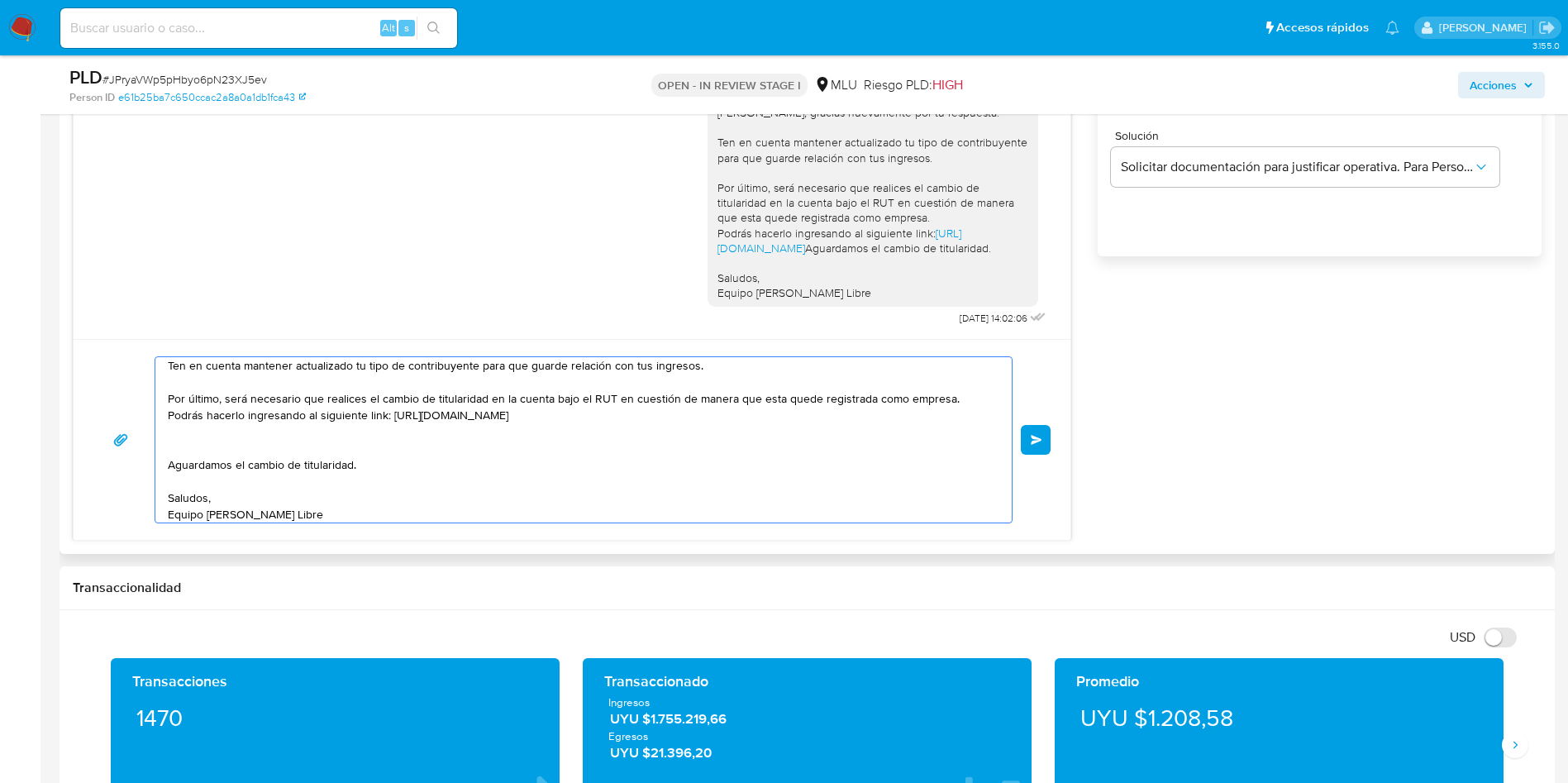
scroll to position [0, 0]
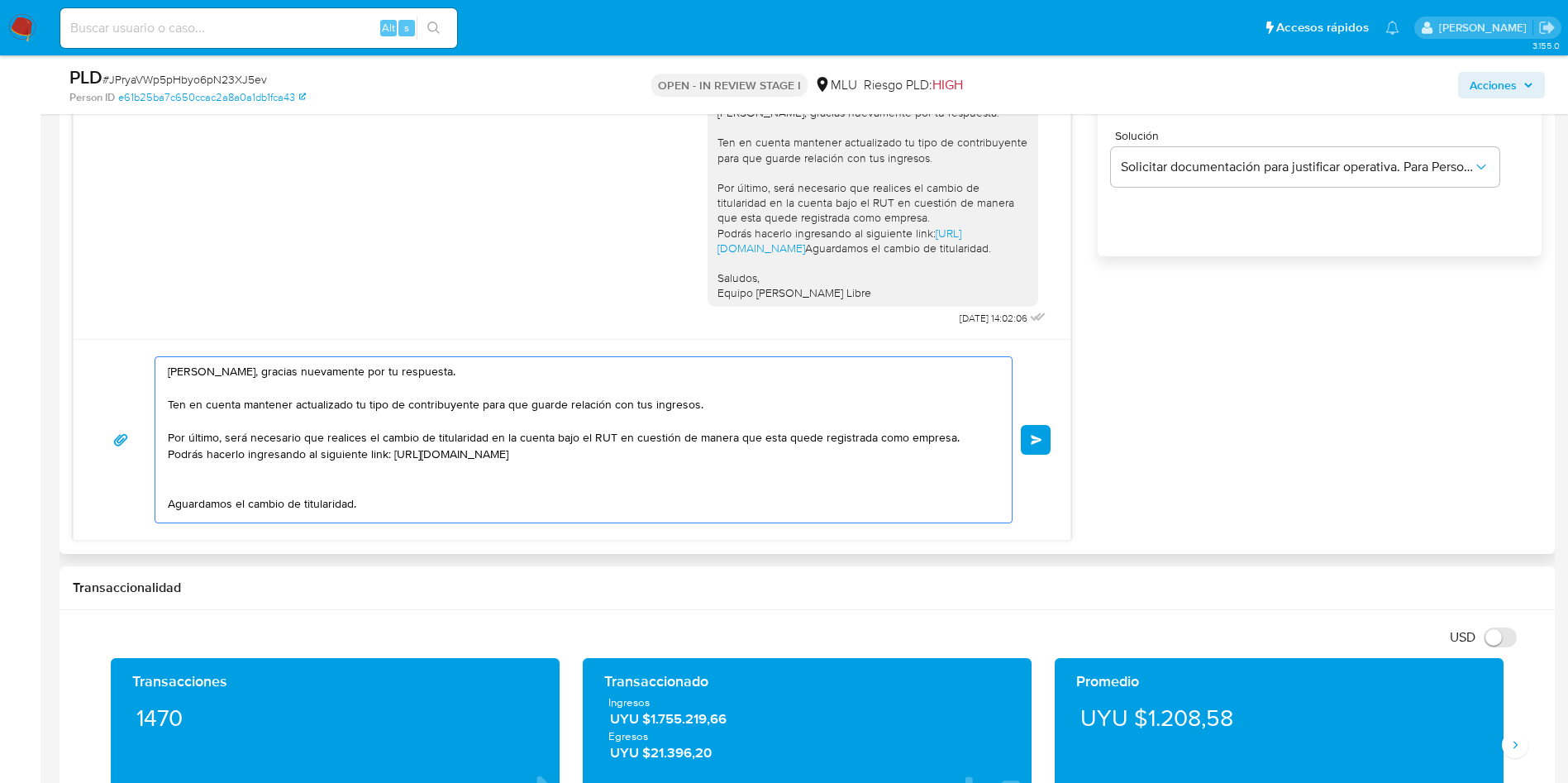
drag, startPoint x: 192, startPoint y: 373, endPoint x: 138, endPoint y: 368, distance: 54.2
click at [138, 368] on div "Hola Shirley, gracias nuevamente por tu respuesta. Ten en cuenta mantener actua…" at bounding box center [572, 440] width 957 height 167
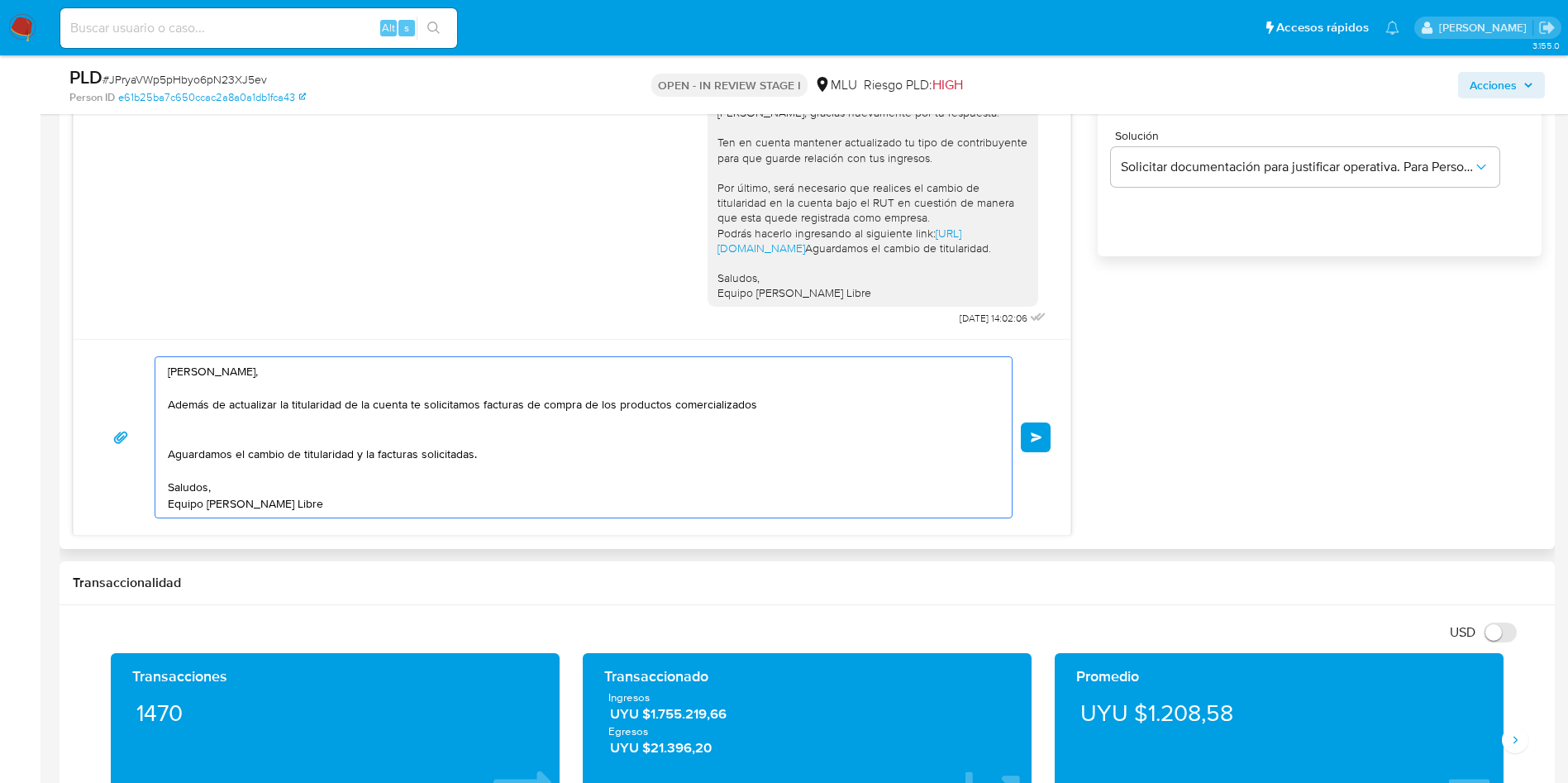
click at [331, 442] on textarea "Shirley, Además de actualizar la titularidad de la cuenta te solicitamos factur…" at bounding box center [578, 437] width 823 height 160
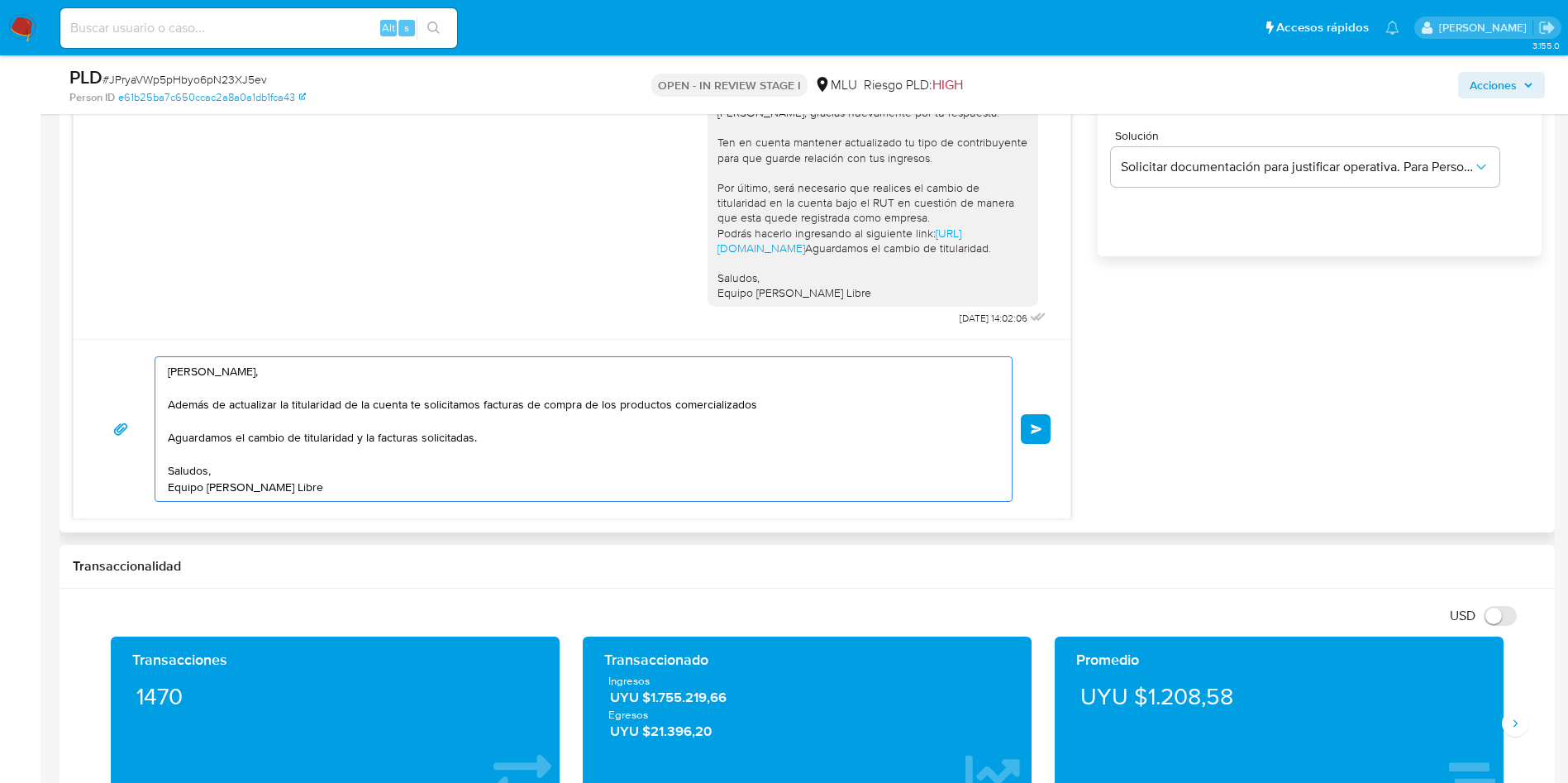
click at [405, 405] on textarea "Shirley, Además de actualizar la titularidad de la cuenta te solicitamos factur…" at bounding box center [578, 429] width 823 height 144
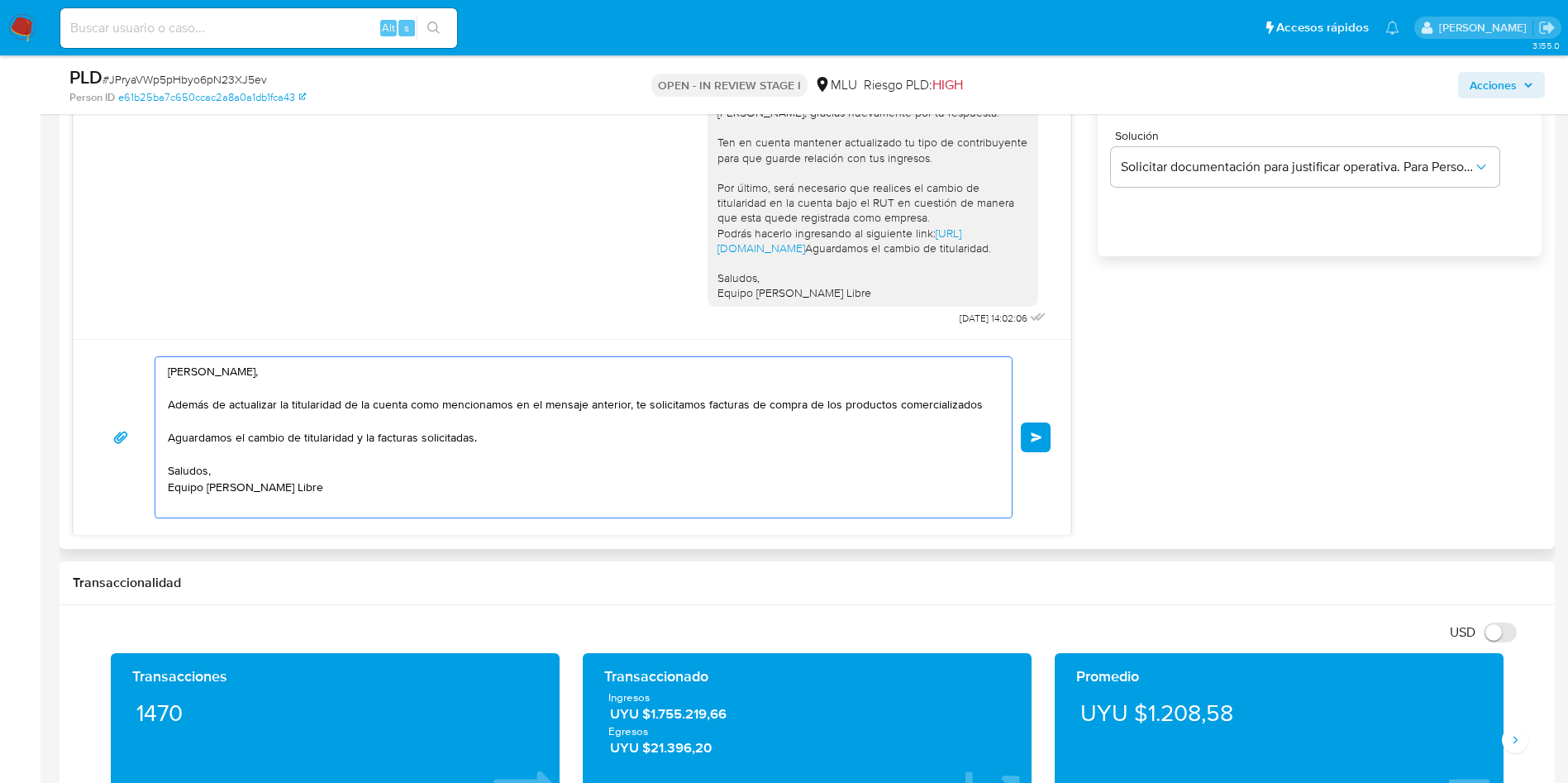
click at [705, 405] on textarea "Shirley, Además de actualizar la titularidad de la cuenta como mencionamos en e…" at bounding box center [578, 437] width 823 height 160
drag, startPoint x: 361, startPoint y: 413, endPoint x: 336, endPoint y: 423, distance: 26.9
click at [360, 413] on textarea "Shirley, Además de actualizar la titularidad de la cuenta como mencionamos en e…" at bounding box center [578, 437] width 823 height 160
click at [232, 376] on textarea "Shirley, Además de actualizar la titularidad de la cuenta como mencionamos en e…" at bounding box center [578, 437] width 823 height 160
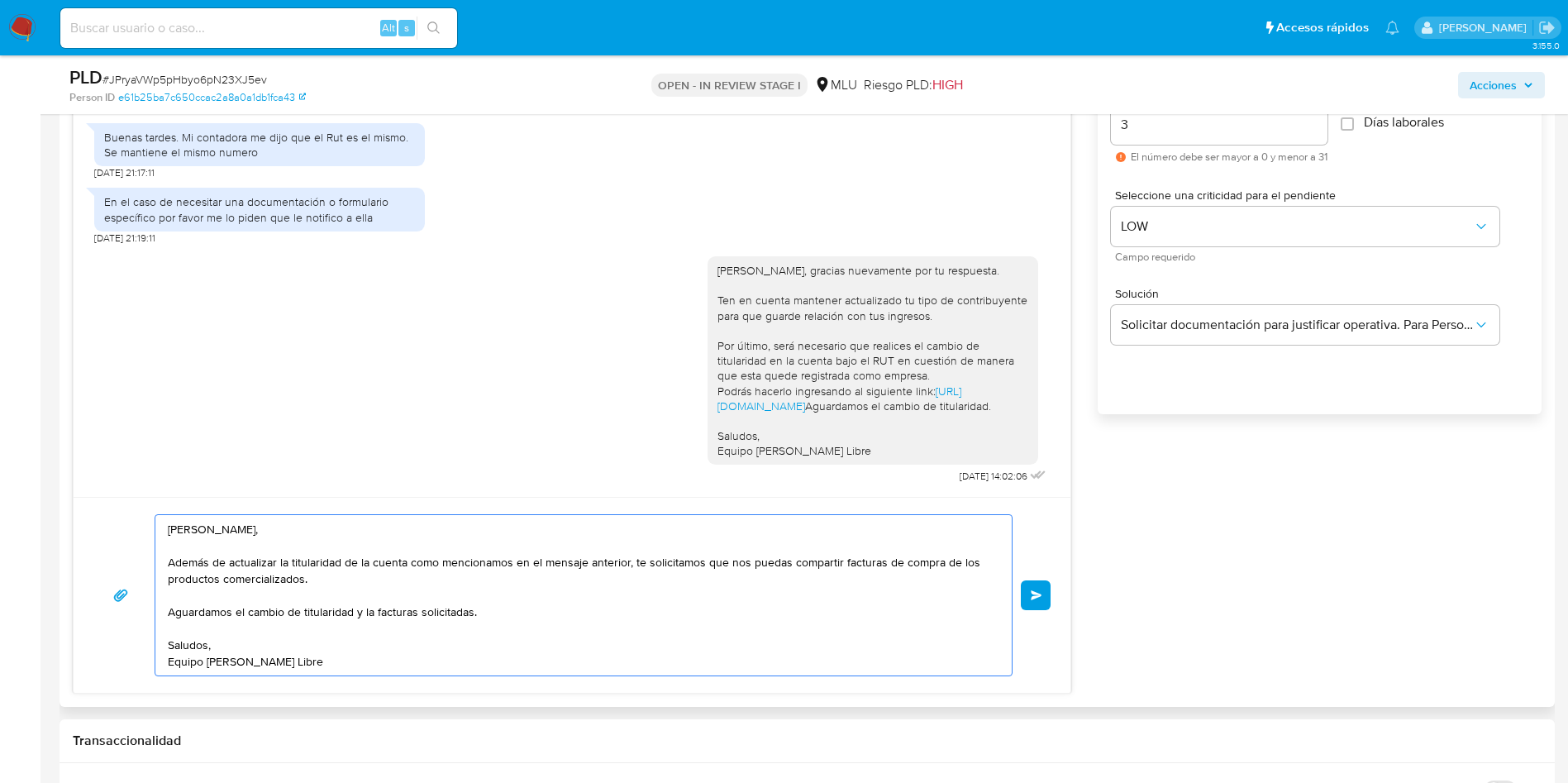
scroll to position [993, 0]
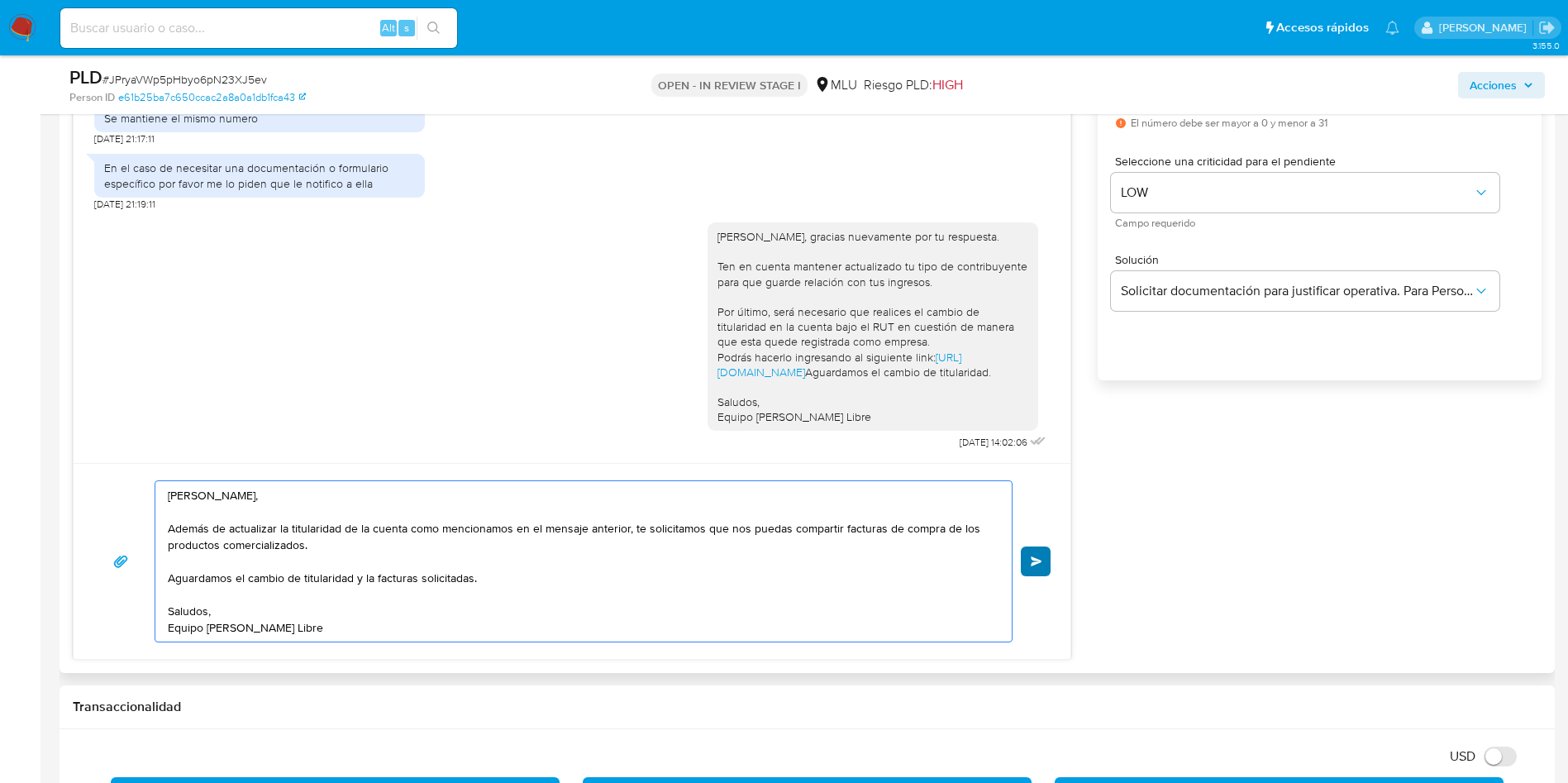
type textarea "Shirley, Además de actualizar la titularidad de la cuenta como mencionamos en e…"
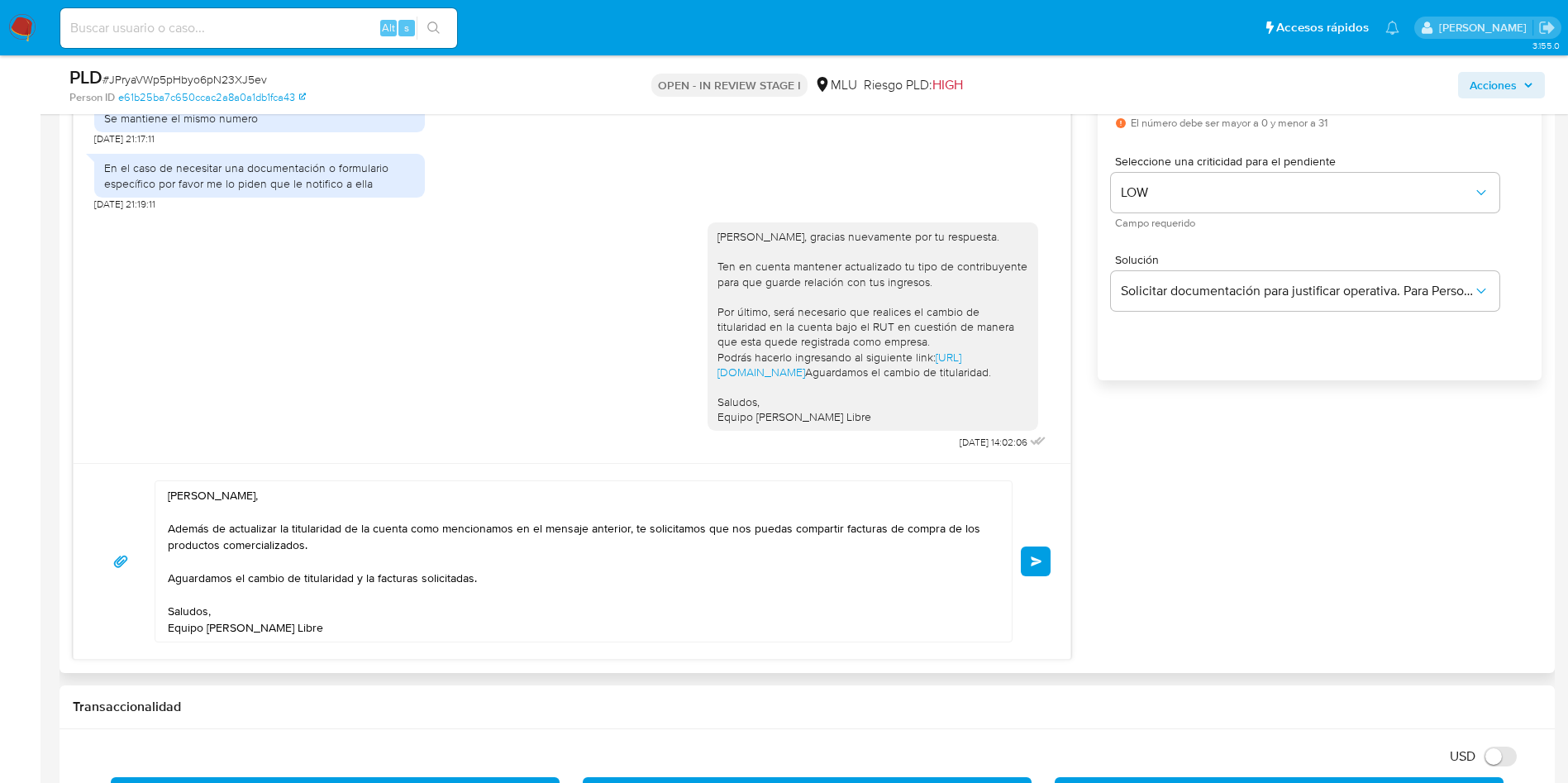
click at [1037, 564] on span "Enviar" at bounding box center [1036, 561] width 12 height 10
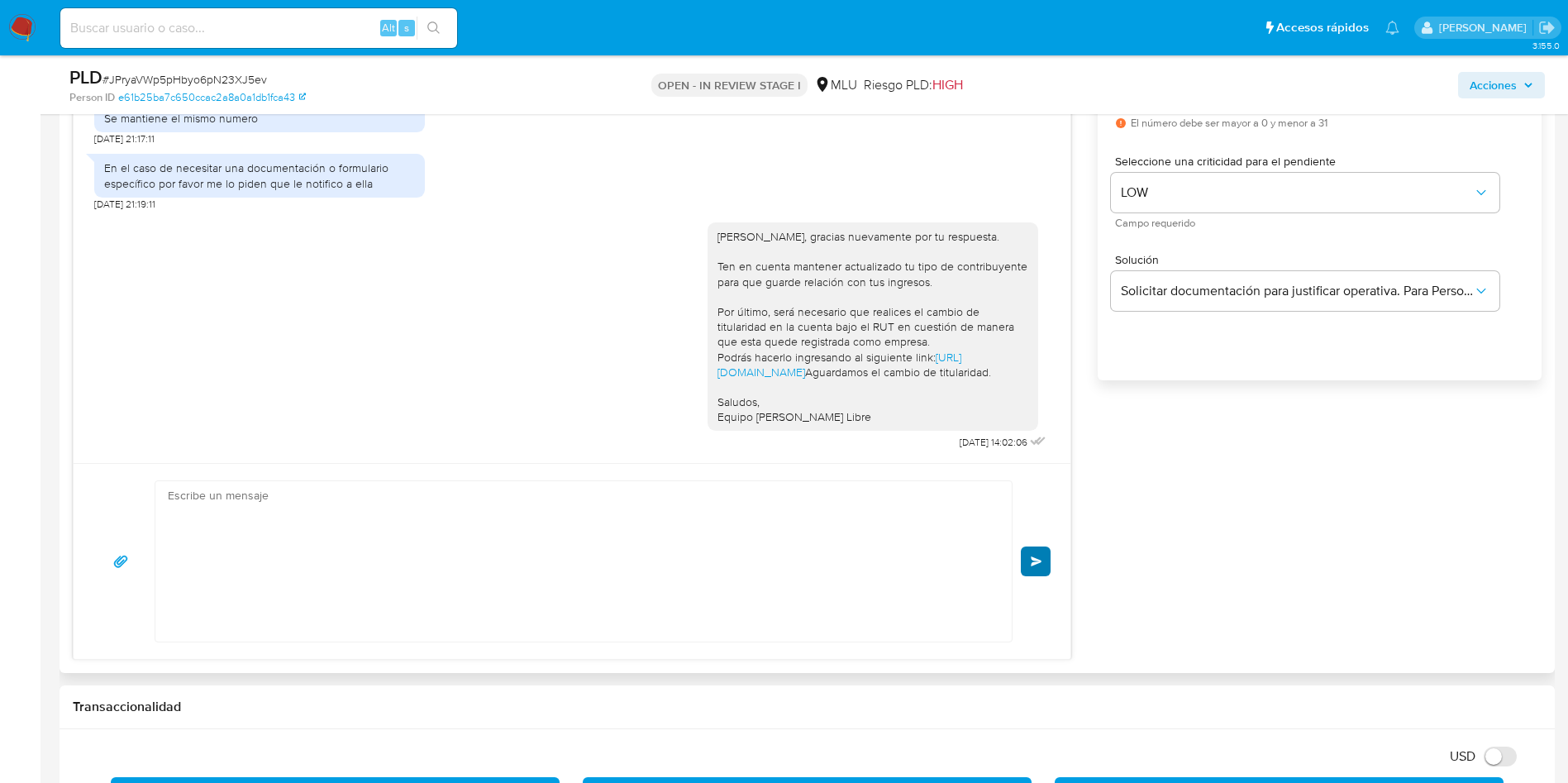
scroll to position [1531, 0]
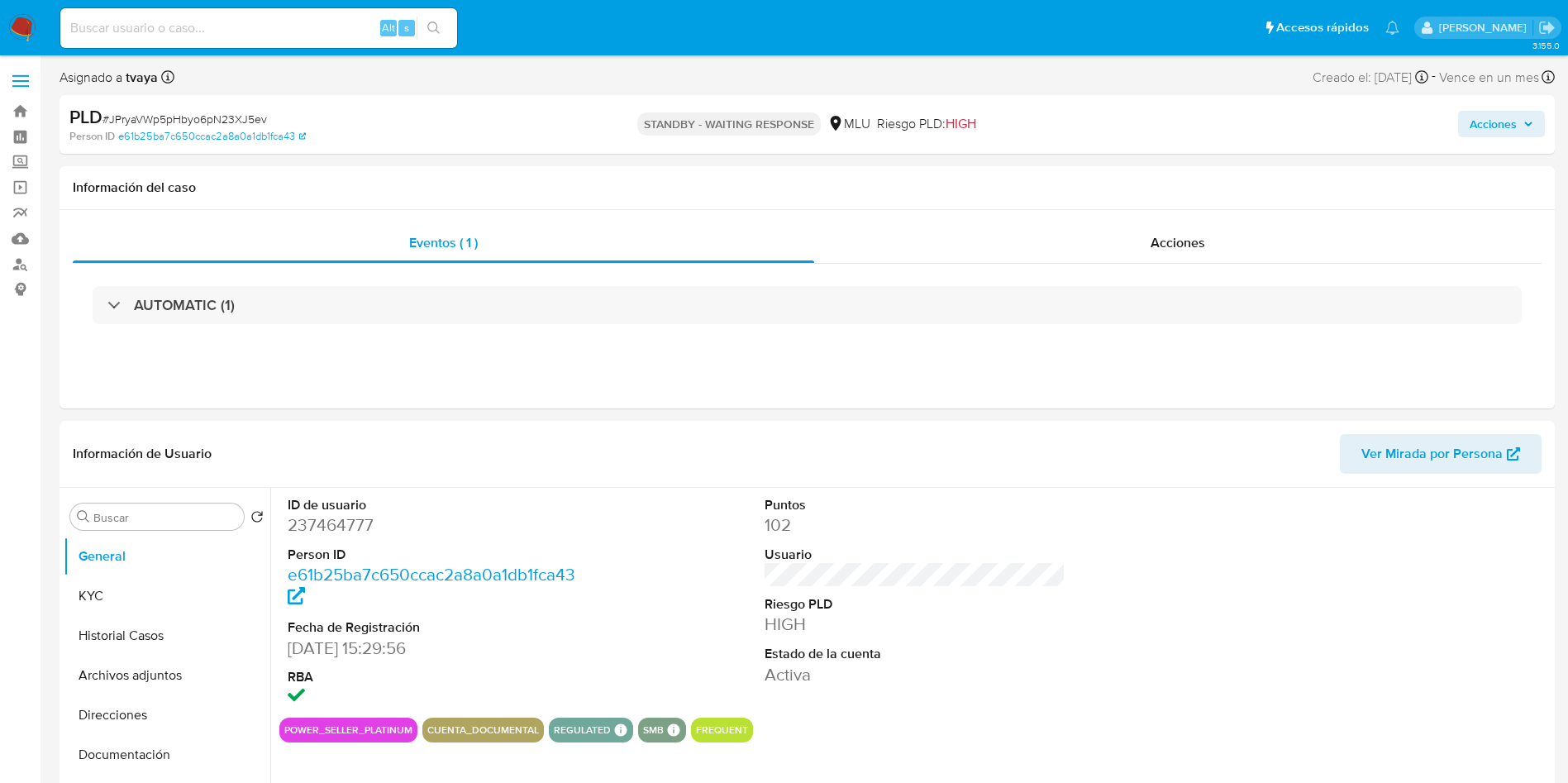
select select "10"
click at [138, 674] on button "Archivos adjuntos" at bounding box center [160, 675] width 193 height 40
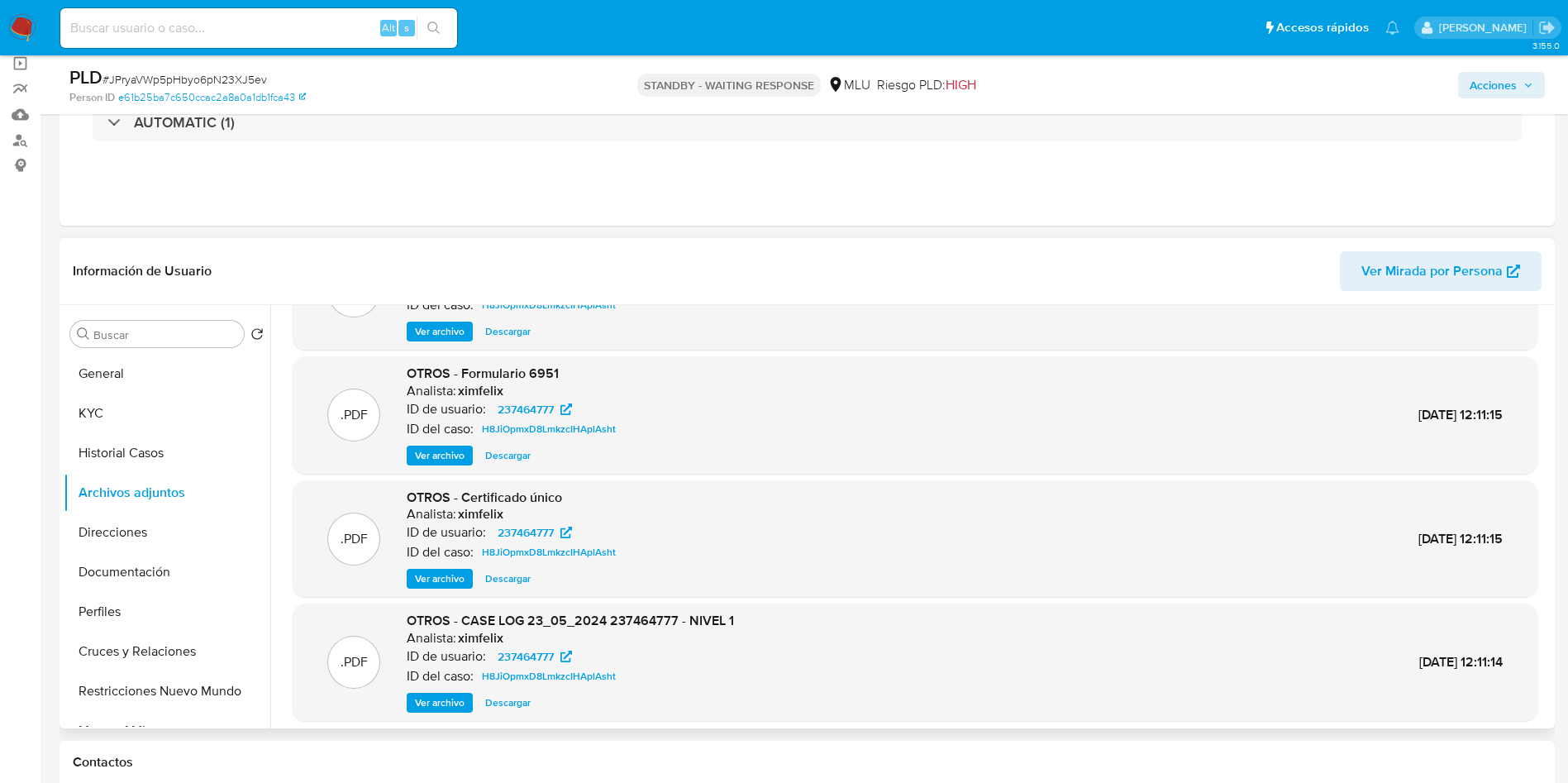
scroll to position [124, 0]
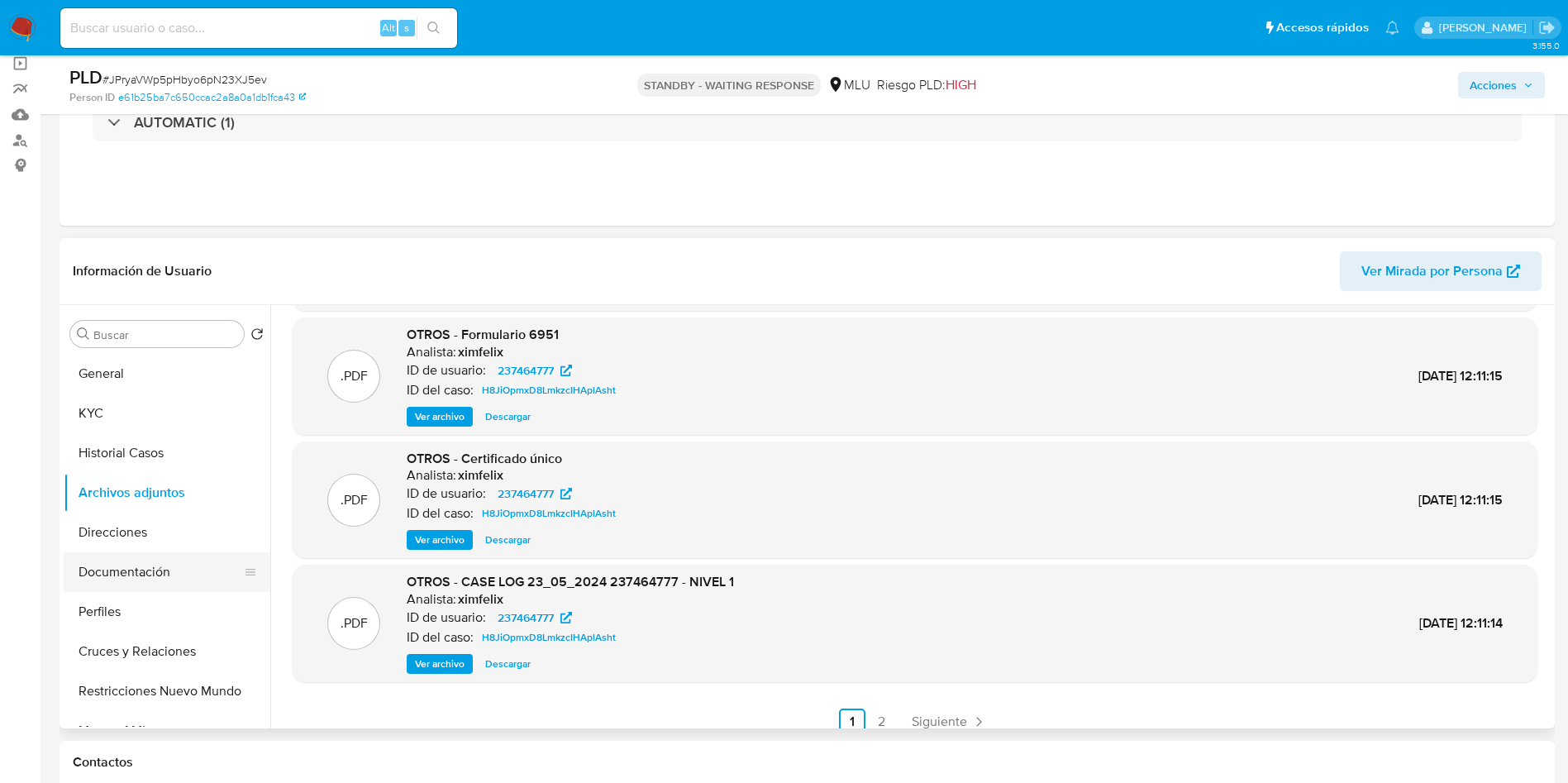
click at [140, 562] on button "Documentación" at bounding box center [160, 571] width 193 height 40
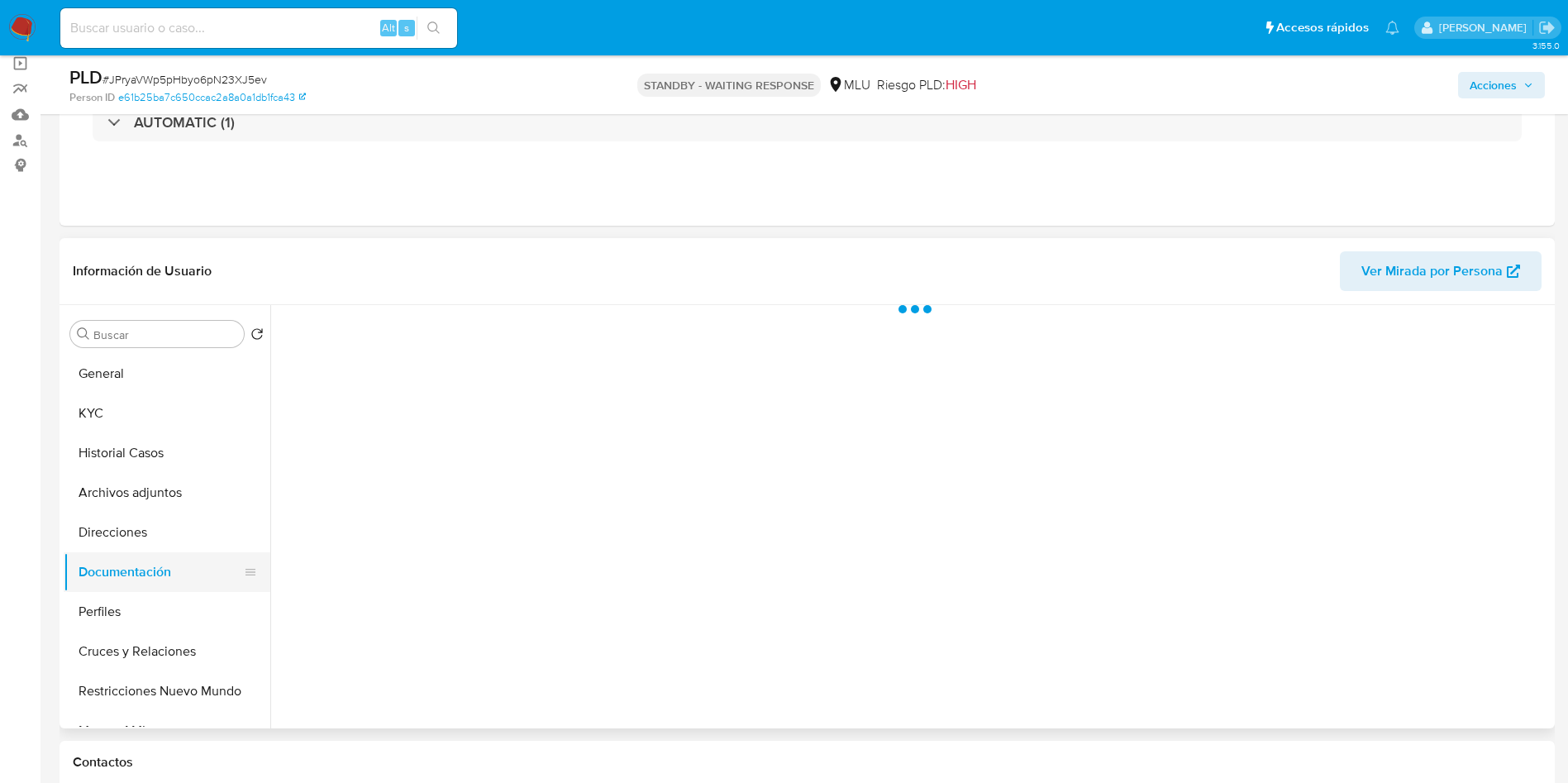
scroll to position [0, 0]
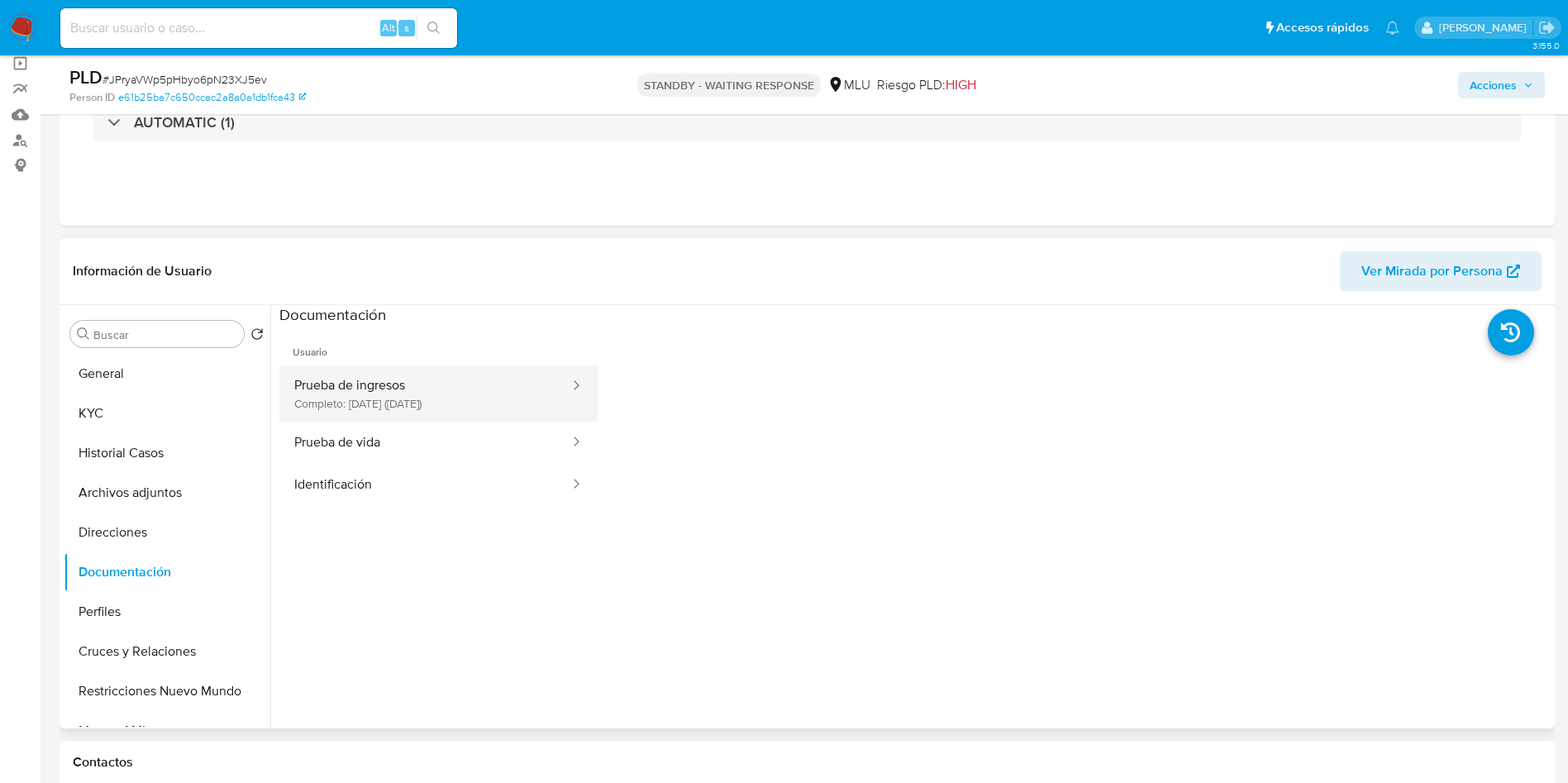
click at [400, 391] on button "Prueba de ingresos Completo: [DATE] ([DATE])" at bounding box center [425, 393] width 292 height 56
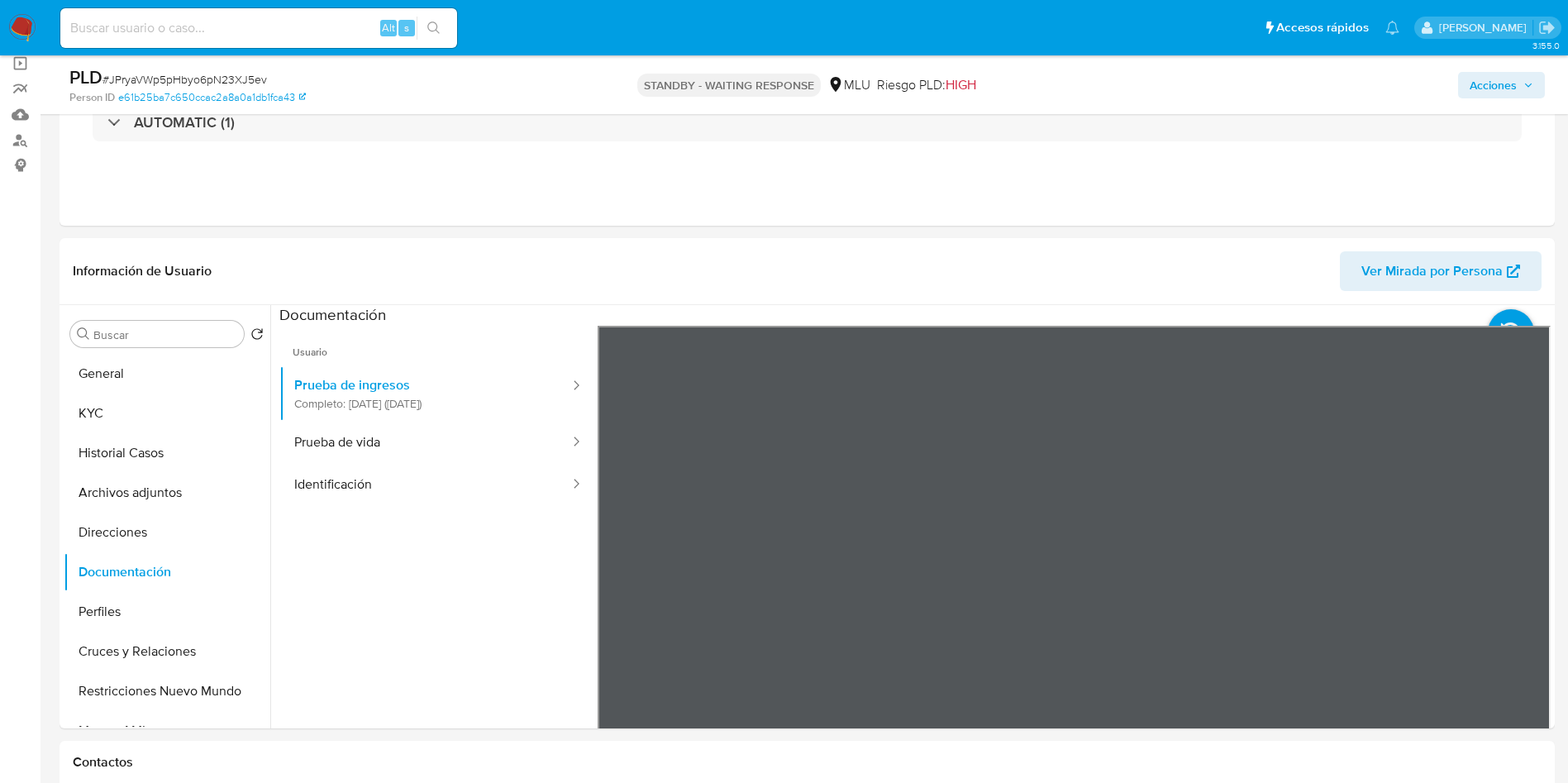
click at [1162, 622] on section at bounding box center [915, 581] width 1271 height 550
drag, startPoint x: 458, startPoint y: 527, endPoint x: 446, endPoint y: 525, distance: 12.2
click at [455, 527] on ul "Usuario Prueba de ingresos Completo: [DATE] ([DATE]) Prueba de vida Identificac…" at bounding box center [439, 564] width 318 height 477
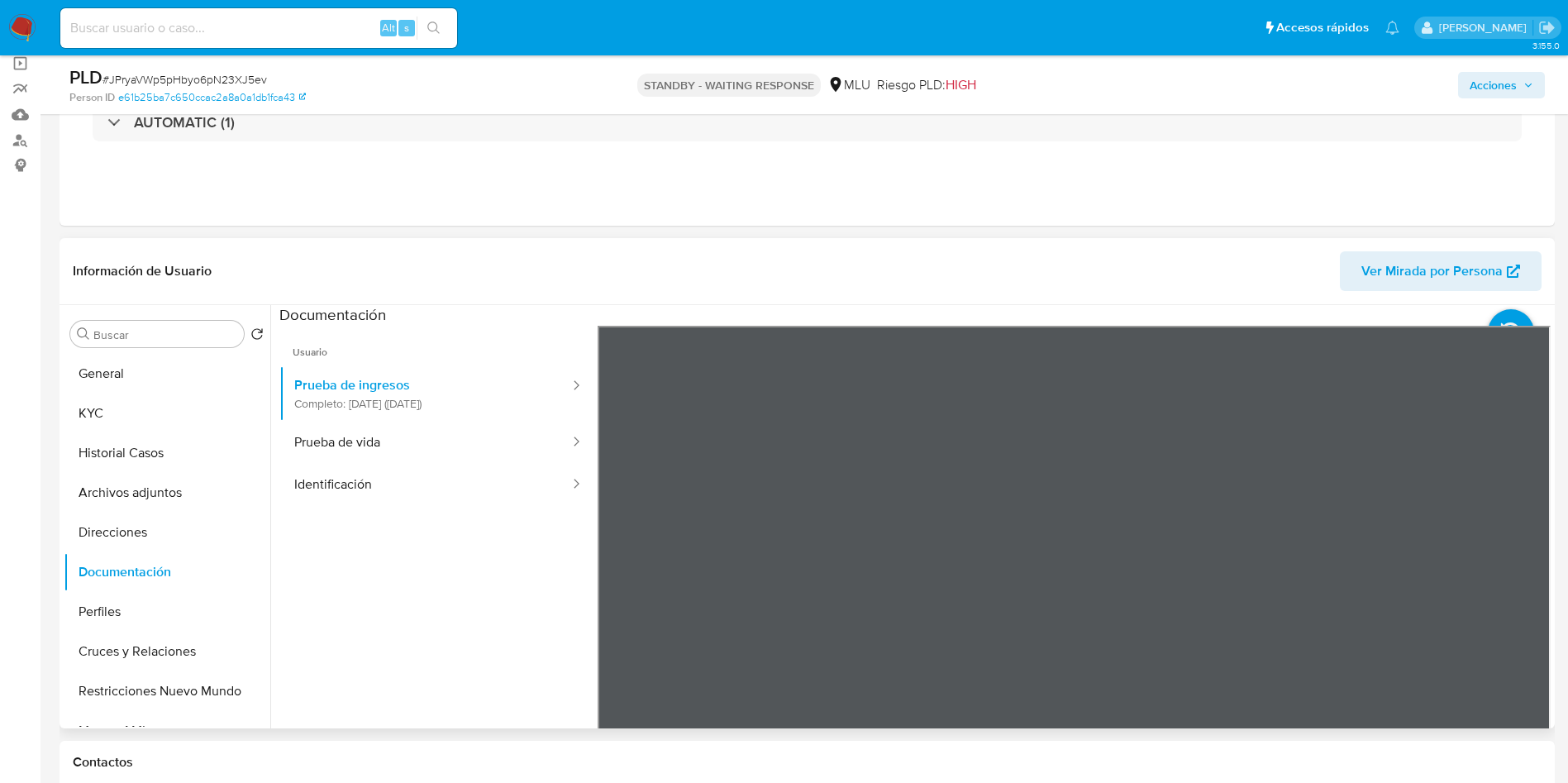
click at [395, 693] on ul "Usuario Prueba de ingresos Completo: [DATE] ([DATE]) Prueba de vida Identificac…" at bounding box center [439, 564] width 318 height 477
click at [945, 290] on div "Información de Usuario Ver Mirada por Persona Buscar Volver al orden por defect…" at bounding box center [807, 483] width 1495 height 490
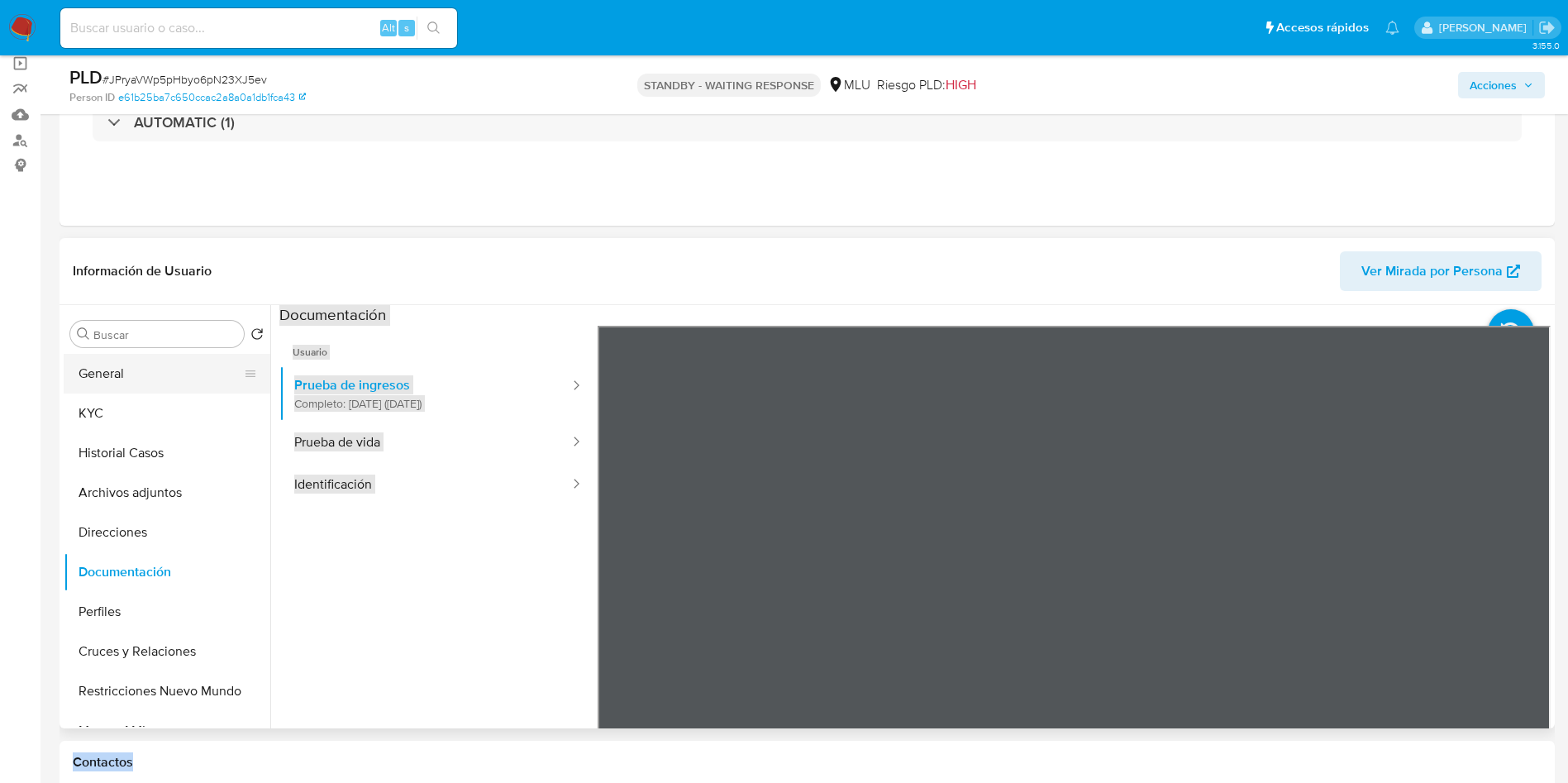
click at [124, 389] on button "General" at bounding box center [160, 374] width 193 height 40
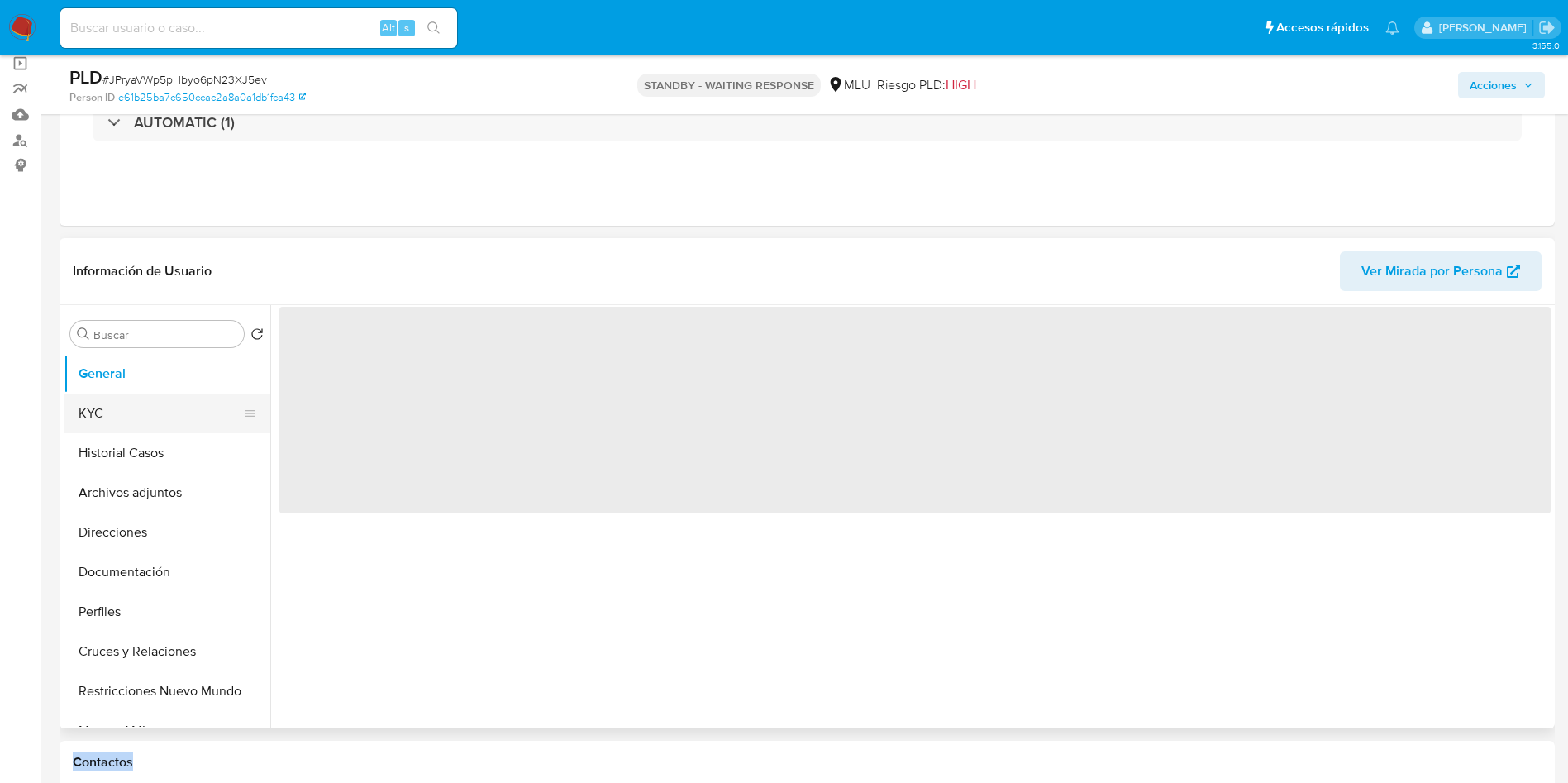
click at [128, 398] on button "KYC" at bounding box center [160, 413] width 193 height 40
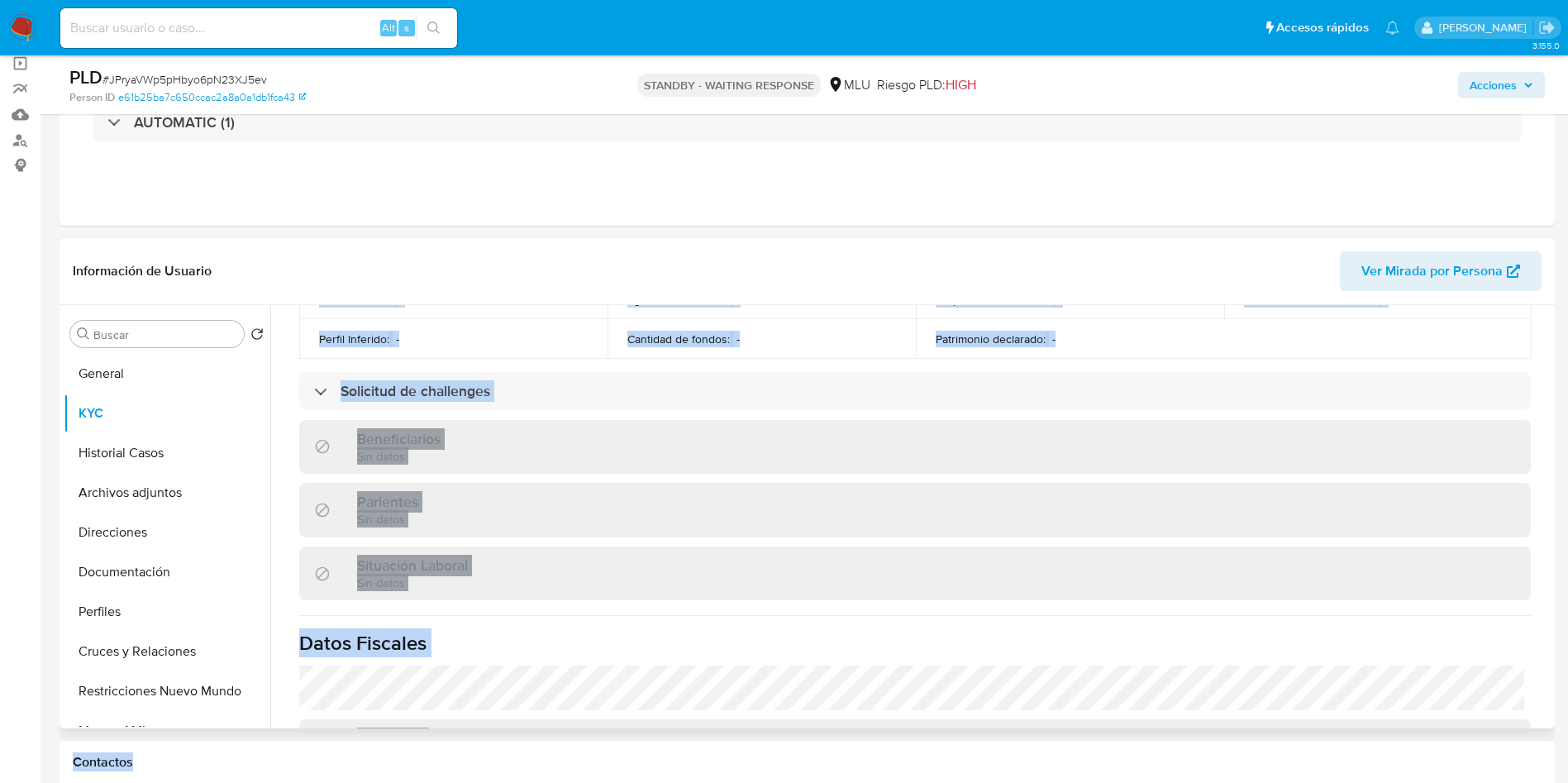
click at [1209, 617] on div "Actualizado hace un mes Creado: 12/07/2022 07:40:01 Actualizado: 11/07/2025 08:…" at bounding box center [915, 325] width 1271 height 1198
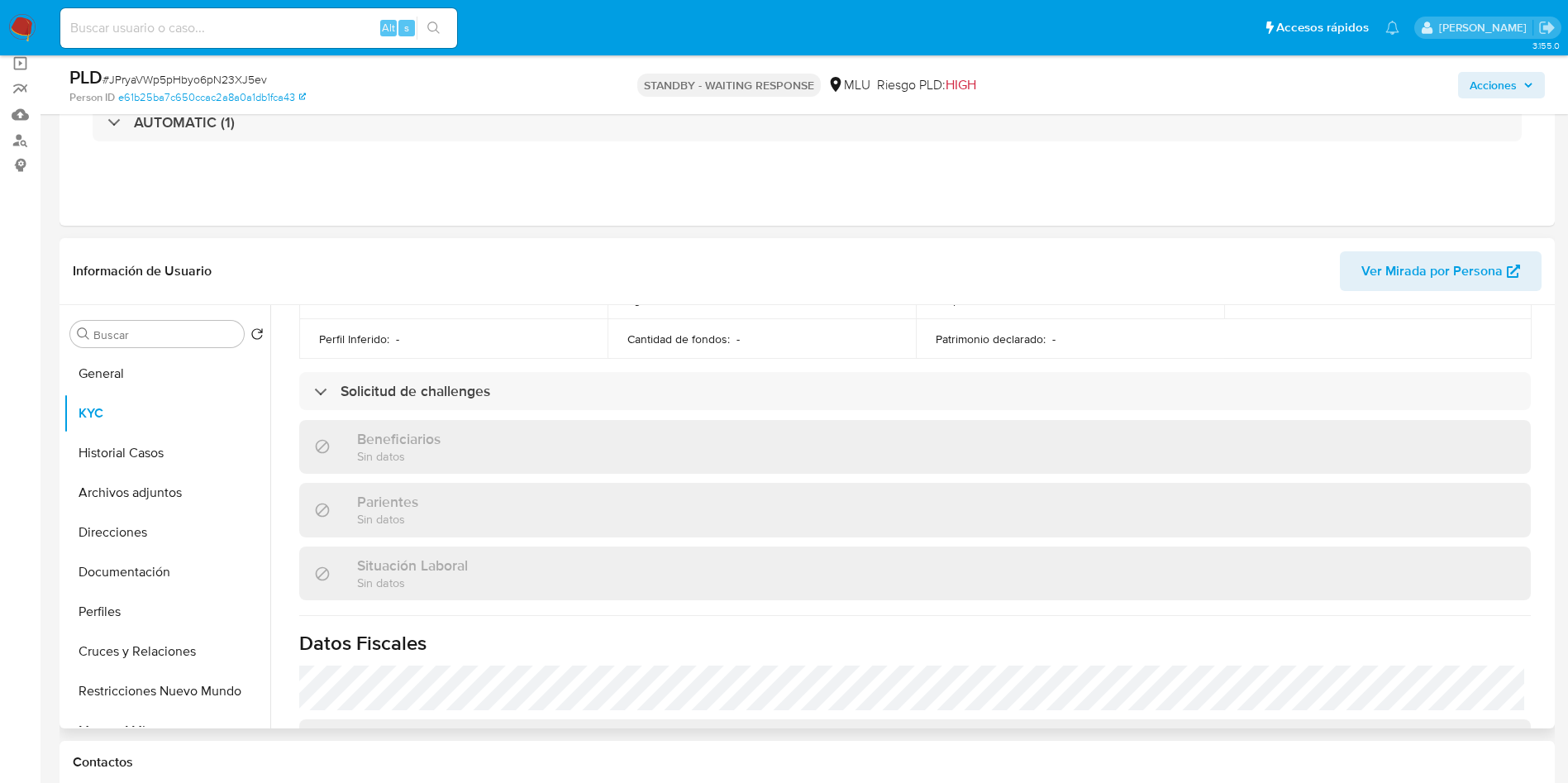
scroll to position [814, 0]
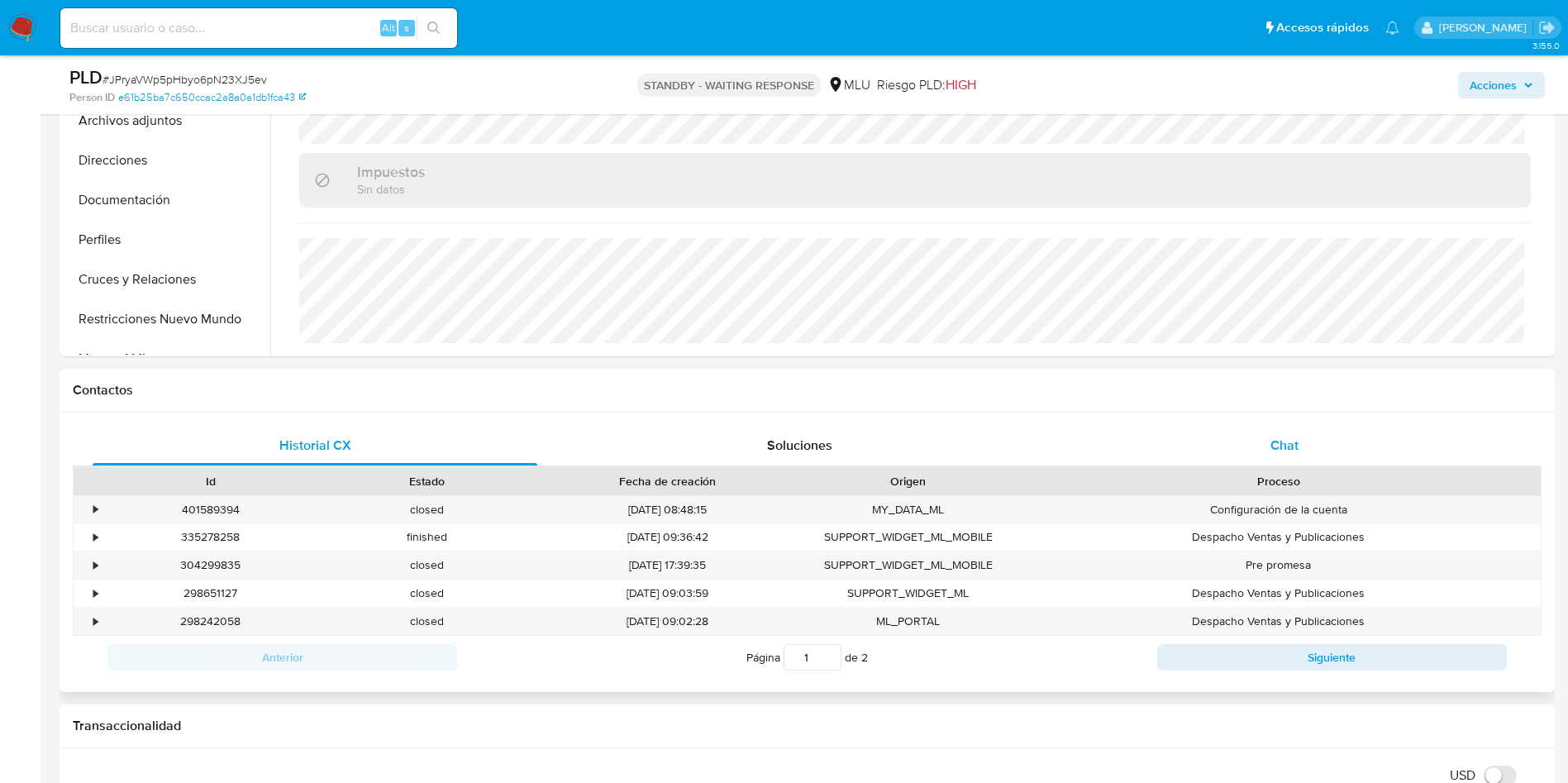
click at [1287, 429] on div "Chat" at bounding box center [1285, 445] width 445 height 40
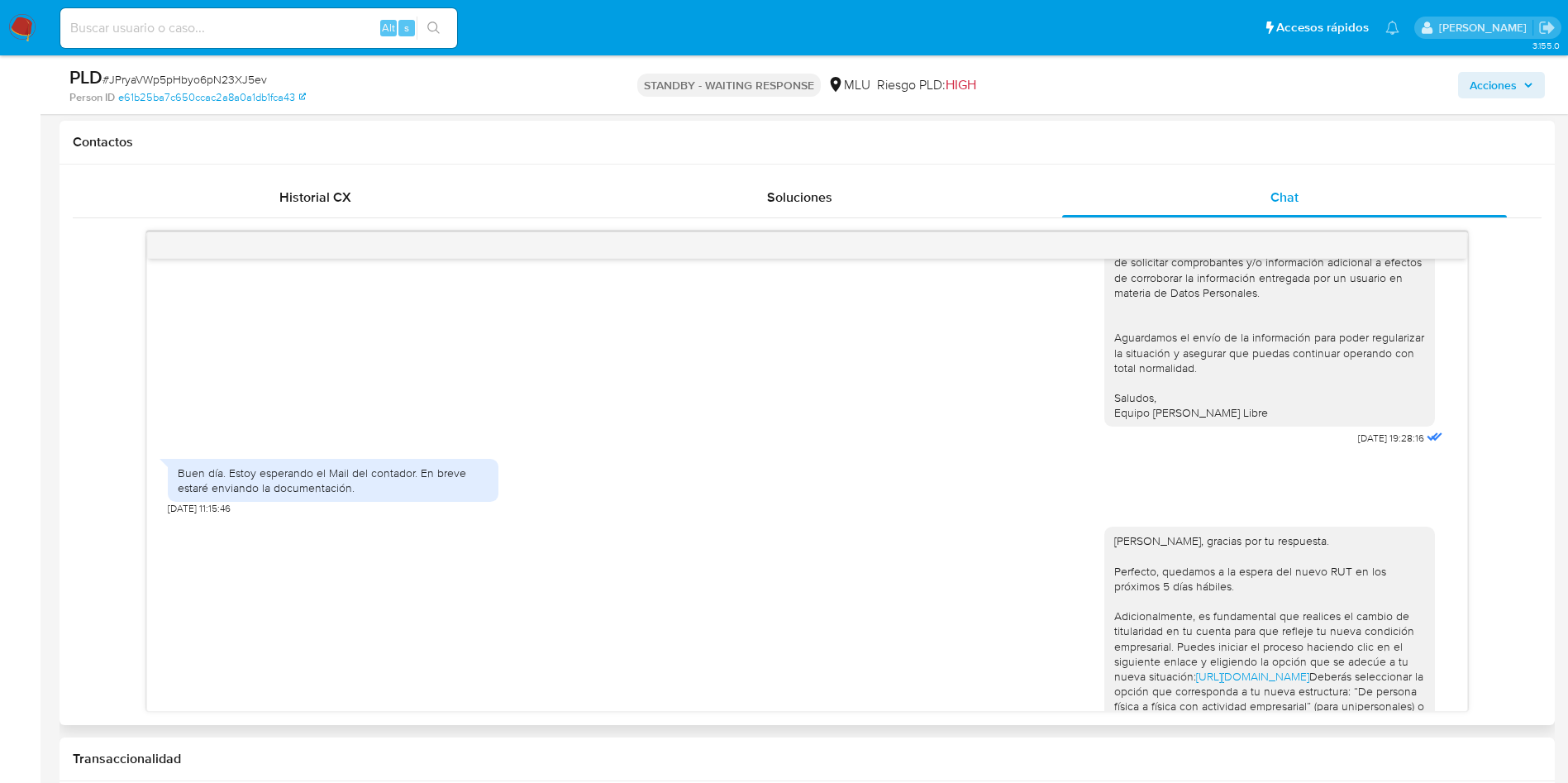
scroll to position [372, 0]
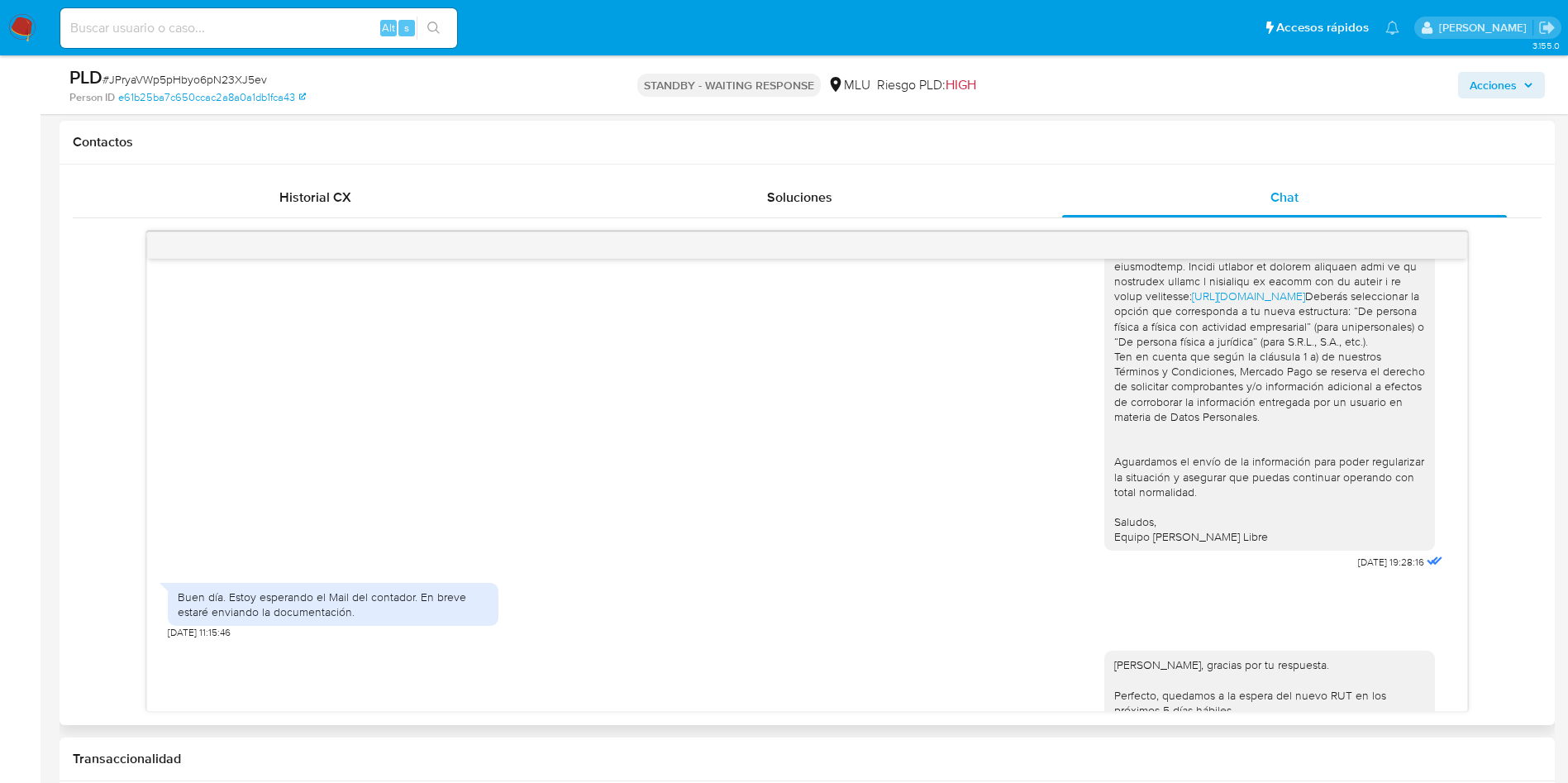
click at [219, 411] on div "https://www.mercadolibre.com.uy/ayuda/Transferir-cuenta_1978 Deberás selecciona…" at bounding box center [807, 235] width 1279 height 680
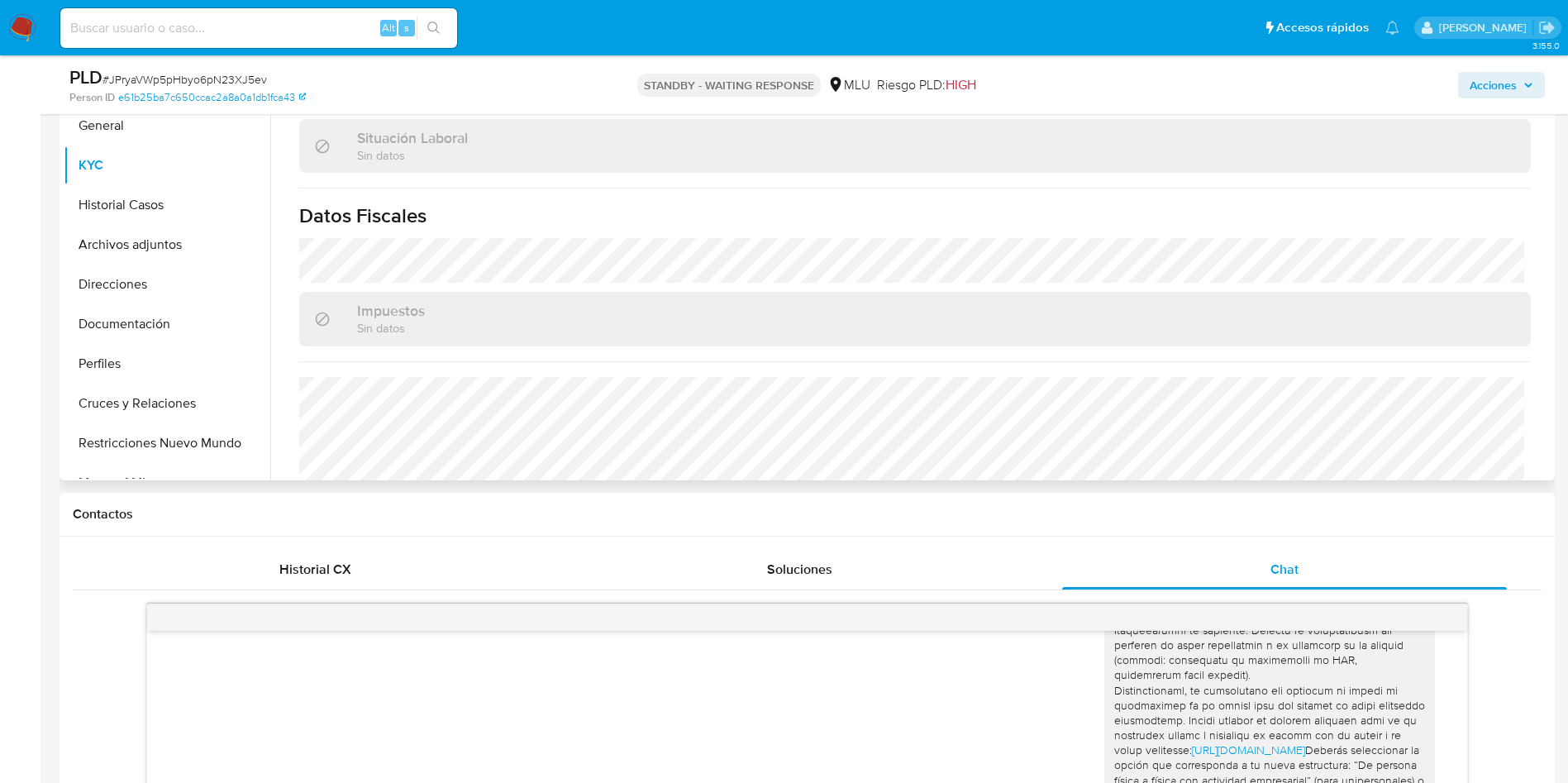
scroll to position [248, 0]
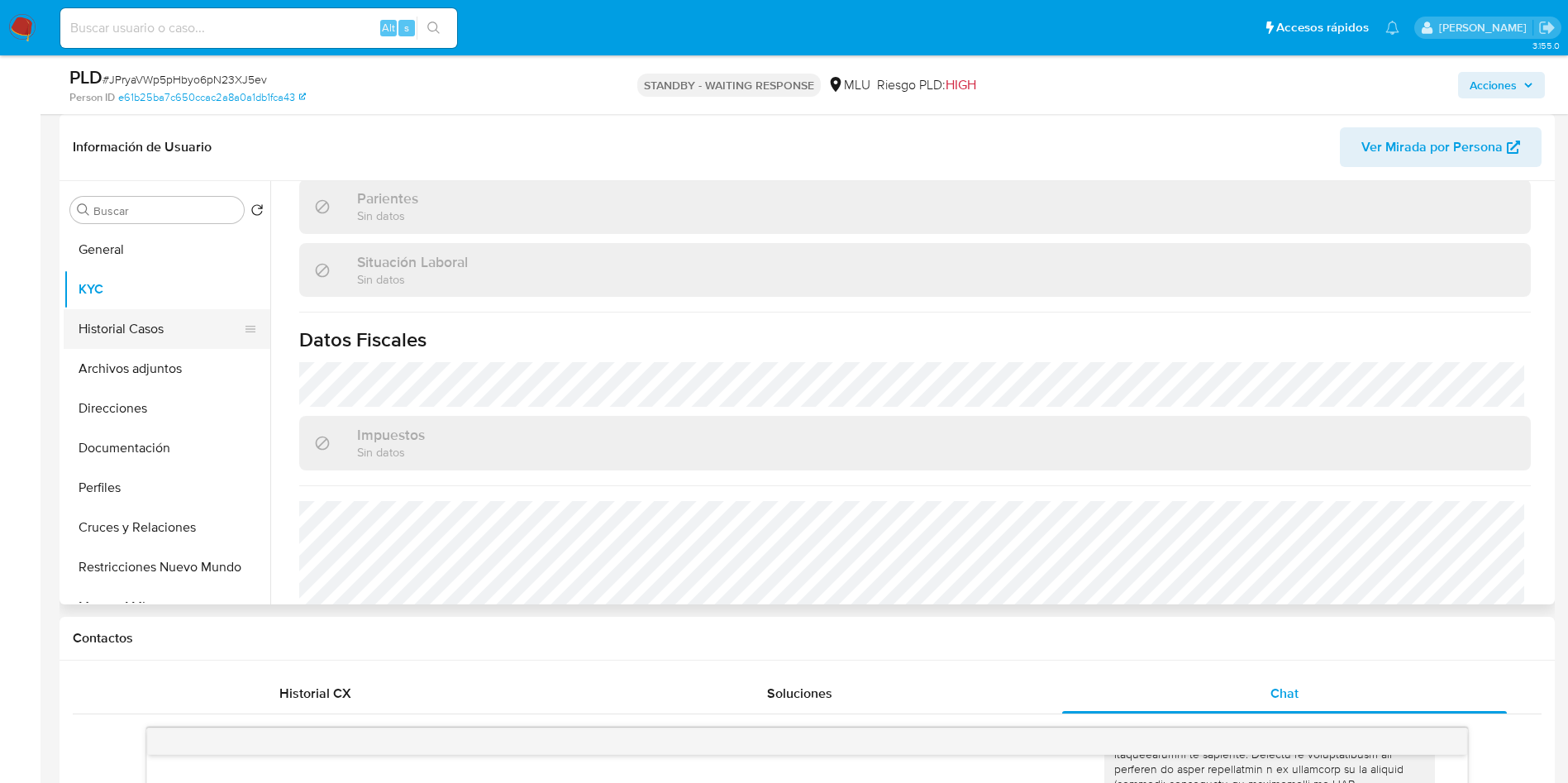
click at [143, 336] on button "Historial Casos" at bounding box center [160, 328] width 193 height 40
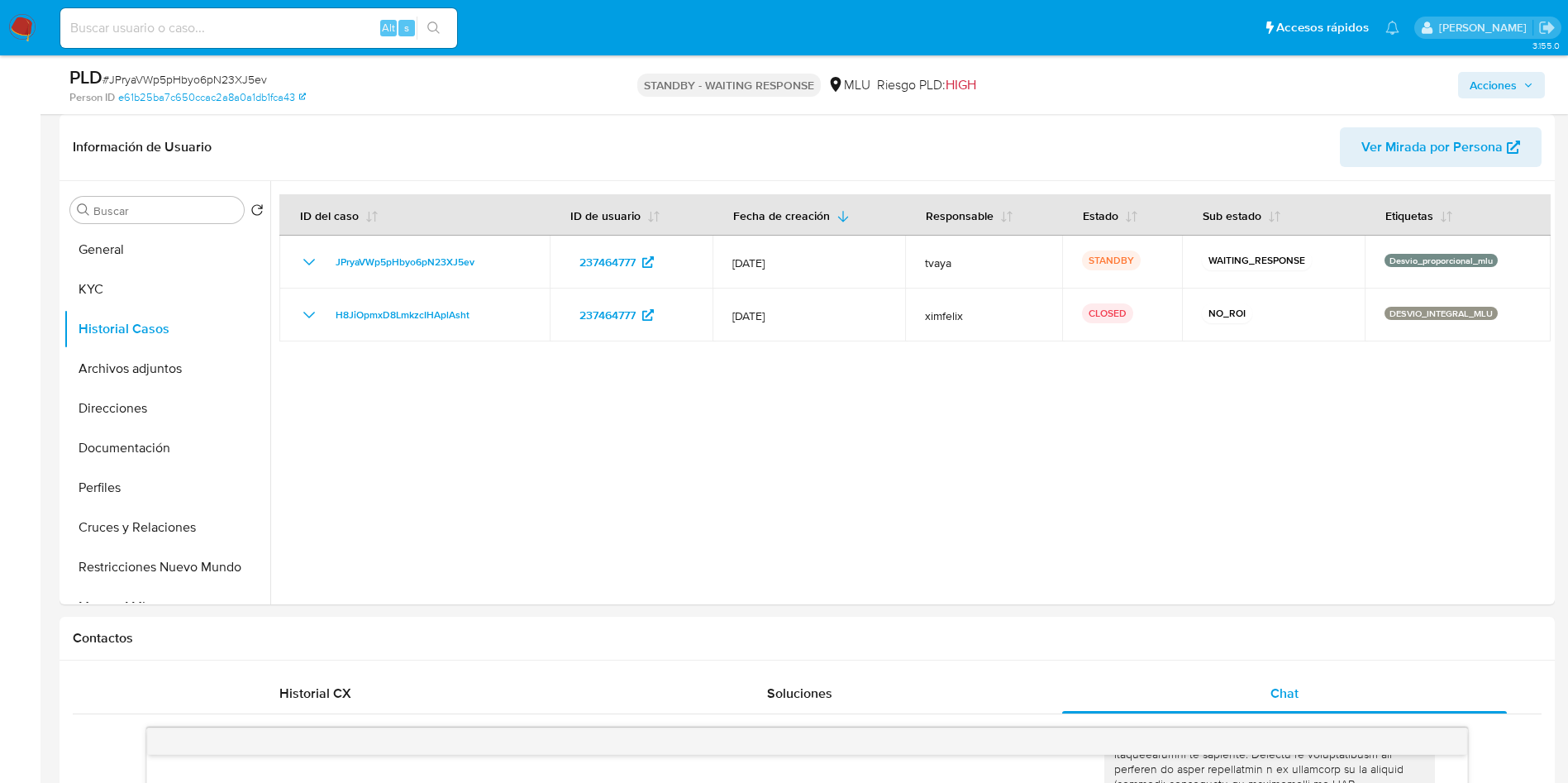
drag, startPoint x: 15, startPoint y: 24, endPoint x: 56, endPoint y: 4, distance: 45.6
click at [15, 24] on img at bounding box center [22, 28] width 29 height 29
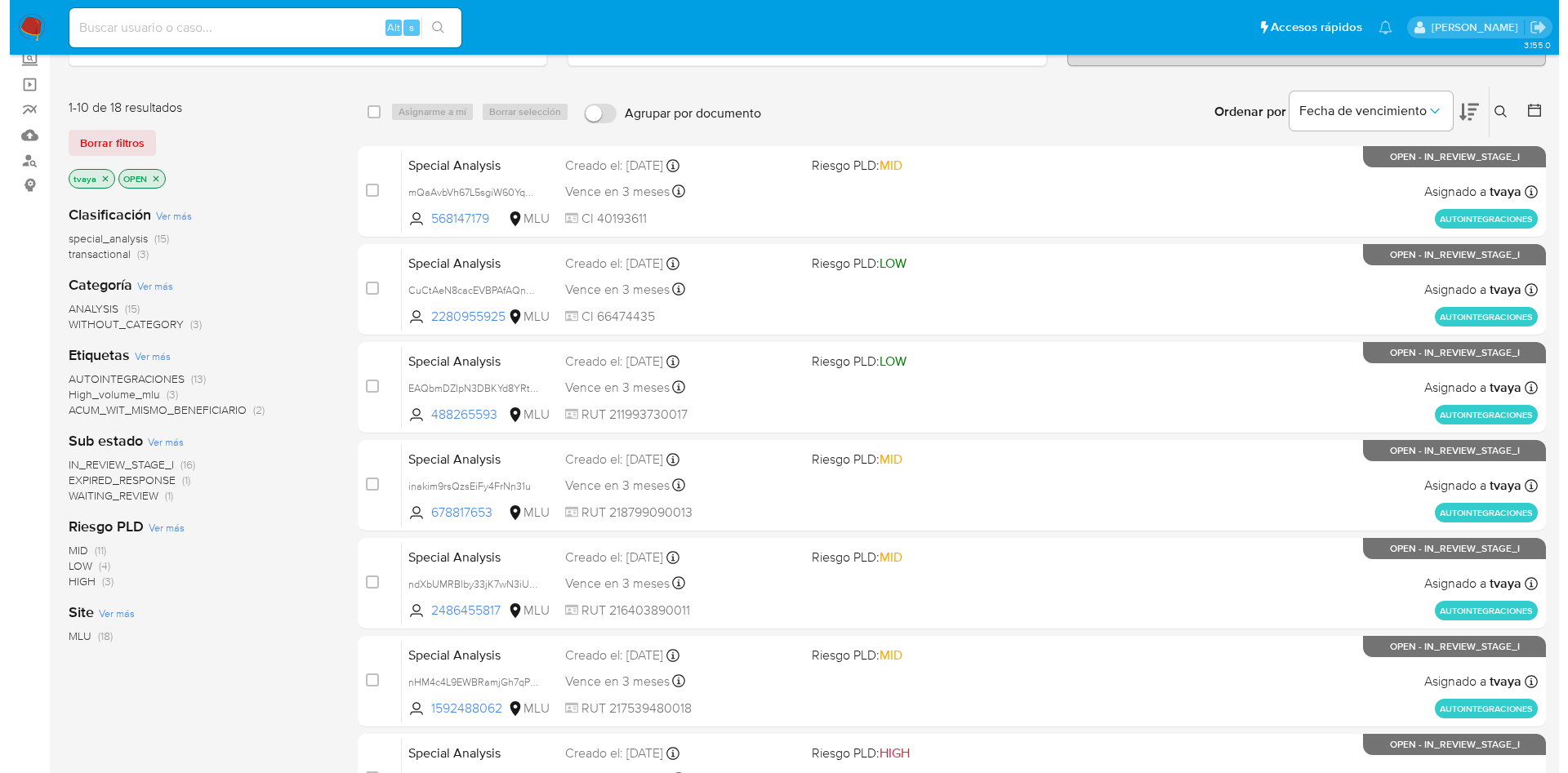
scroll to position [123, 0]
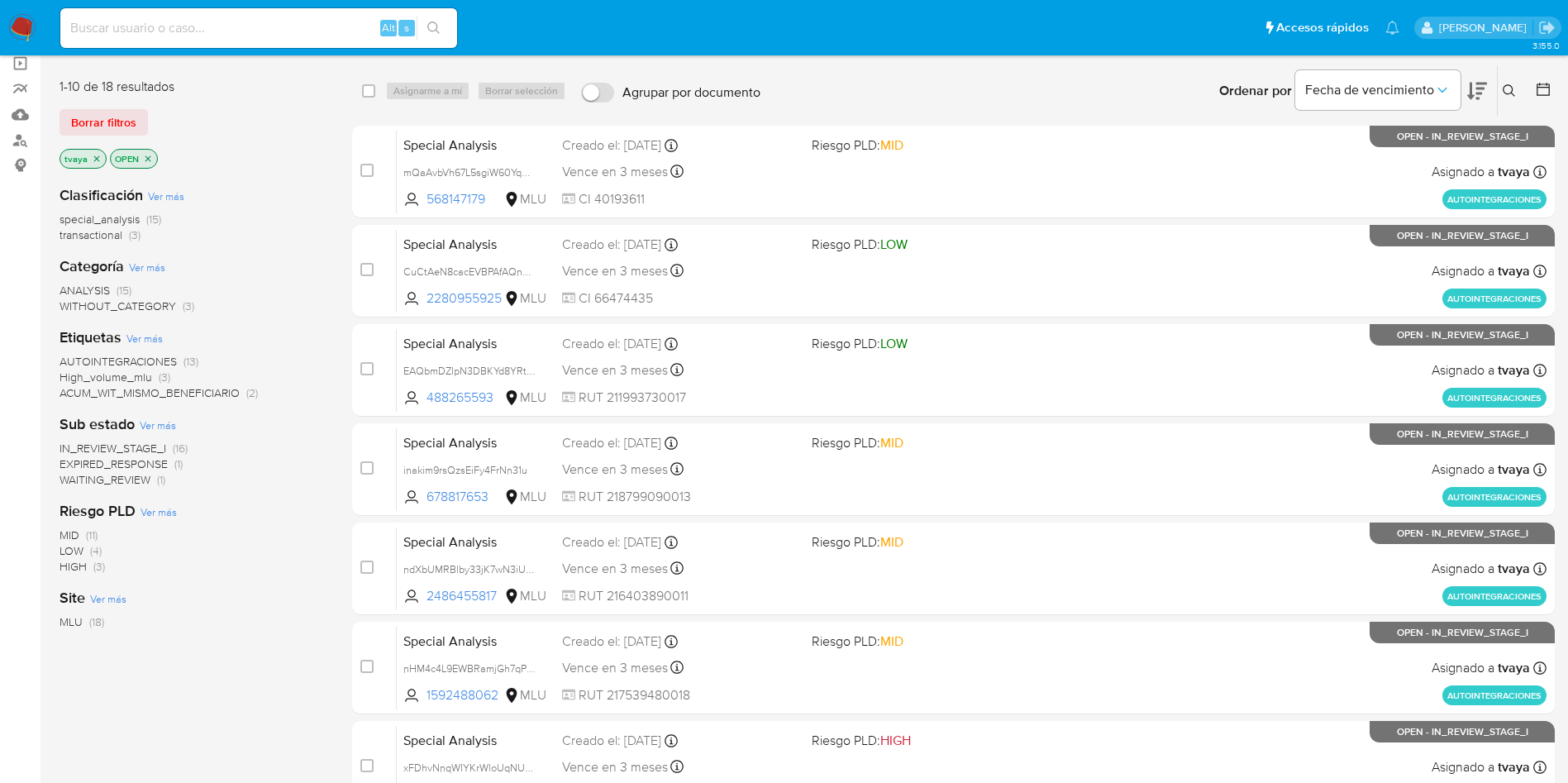
click at [143, 465] on span "EXPIRED_RESPONSE" at bounding box center [114, 464] width 109 height 17
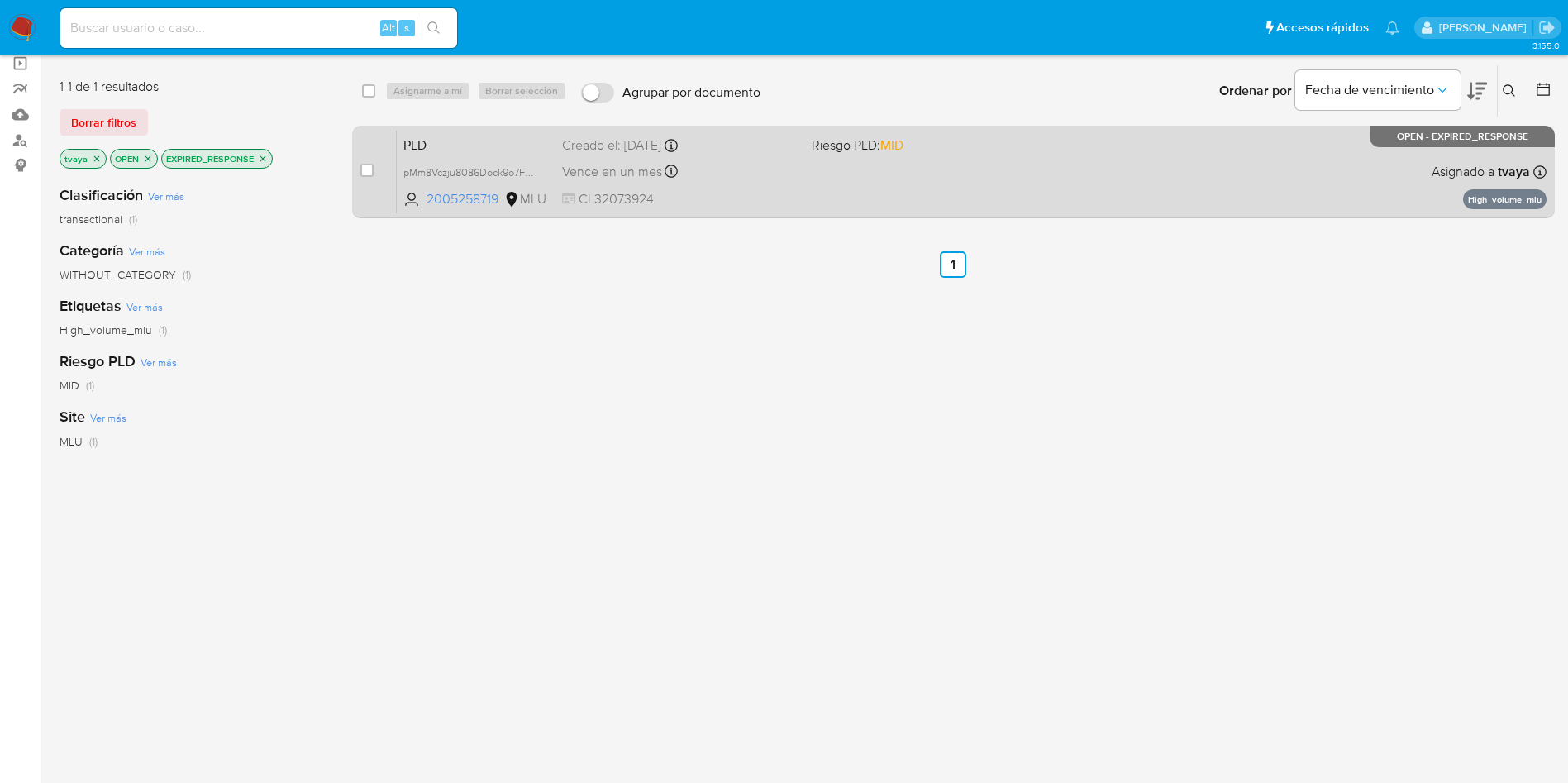
click at [843, 200] on div "PLD pMm8Vczju8086Dock9o7Fl6C 2005258719 MLU Riesgo PLD: MID Creado el: 12/07/20…" at bounding box center [971, 171] width 1150 height 84
click at [374, 174] on div "case-item-checkbox No es posible asignar el caso" at bounding box center [379, 171] width 37 height 84
click at [370, 171] on input "checkbox" at bounding box center [367, 170] width 13 height 13
checkbox input "true"
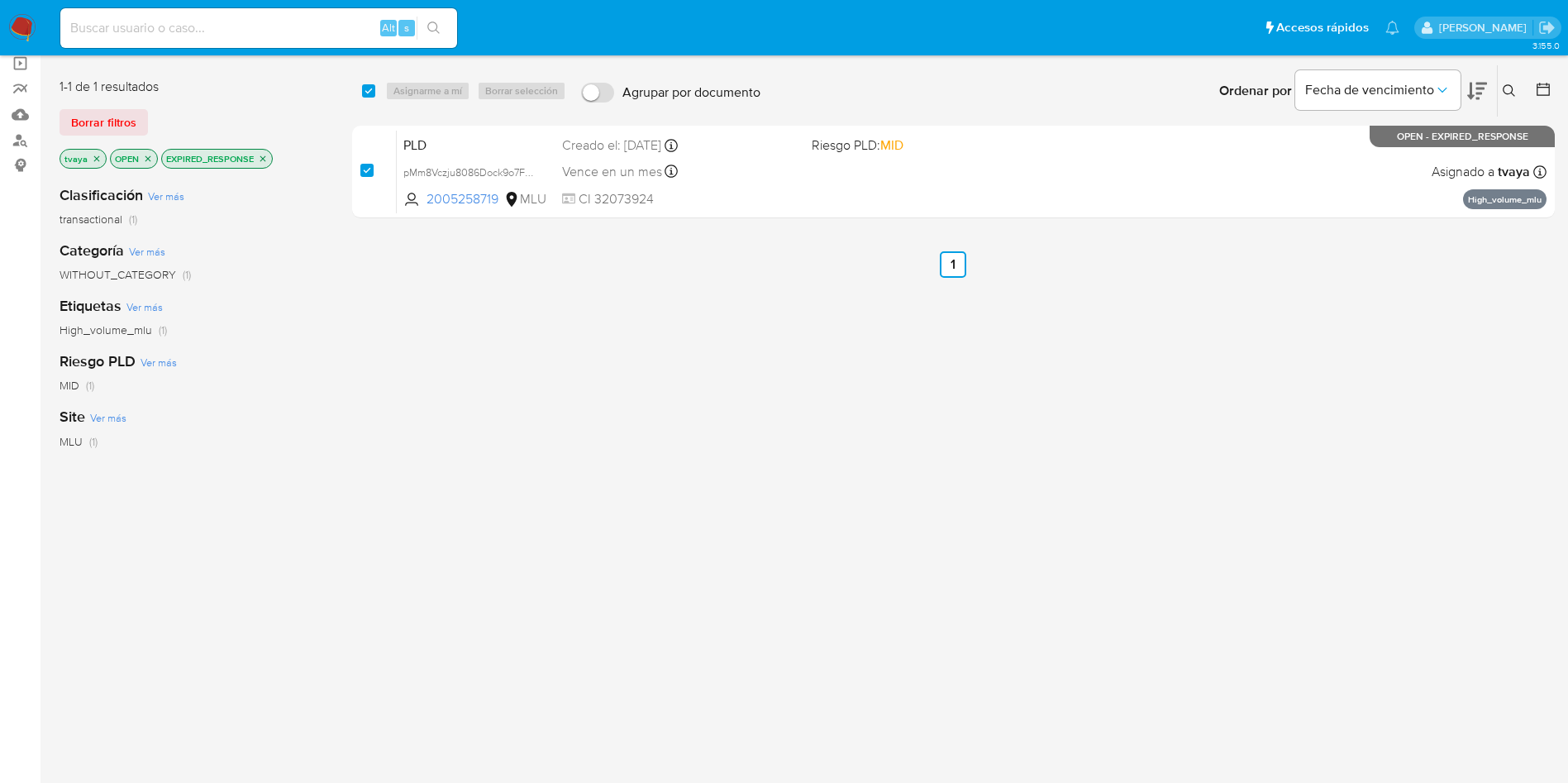
checkbox input "true"
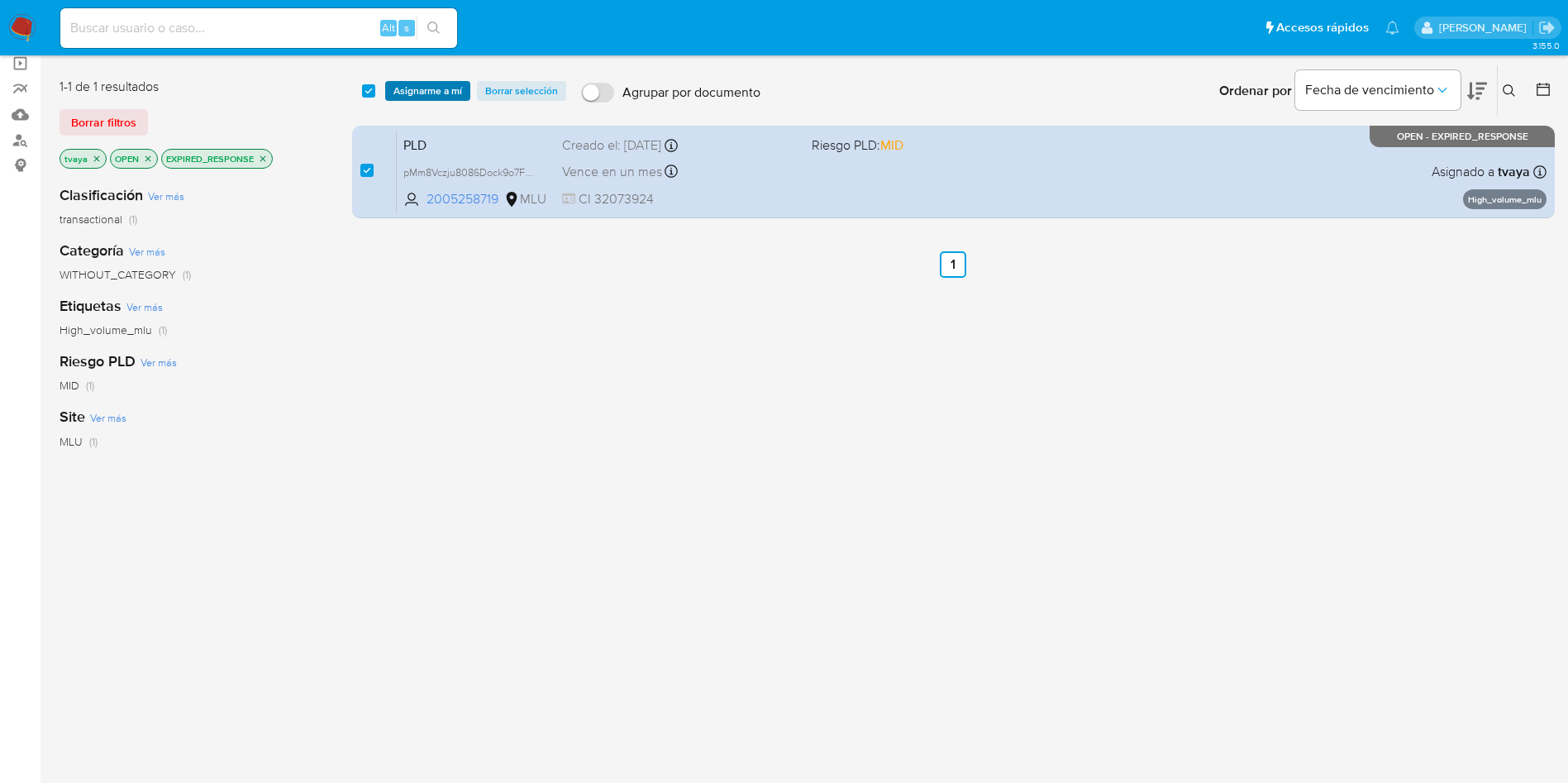
click at [426, 91] on span "Asignarme a mí" at bounding box center [428, 91] width 69 height 17
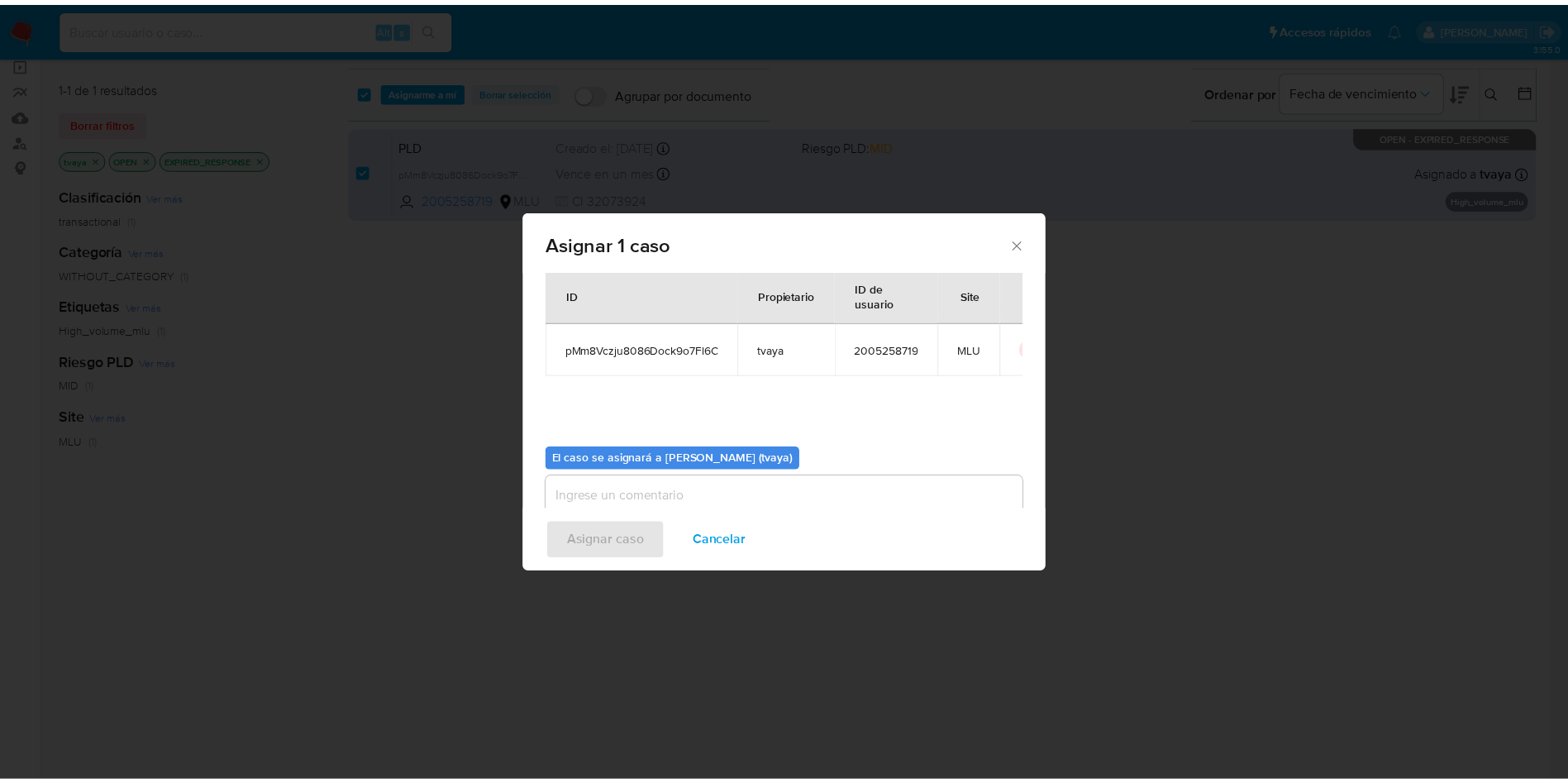
scroll to position [86, 0]
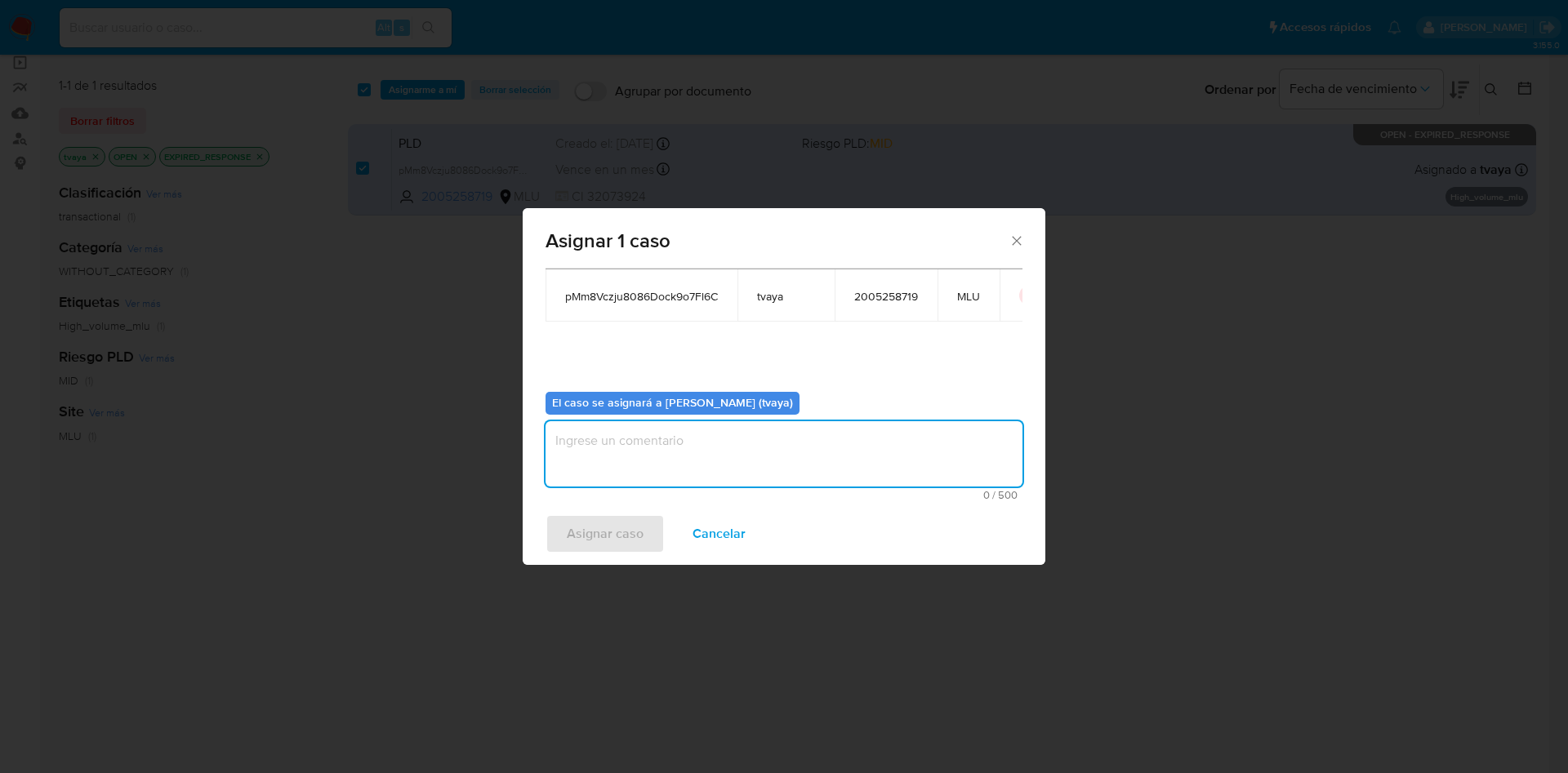
click at [680, 485] on textarea "assign-modal" at bounding box center [783, 454] width 477 height 65
type textarea "."
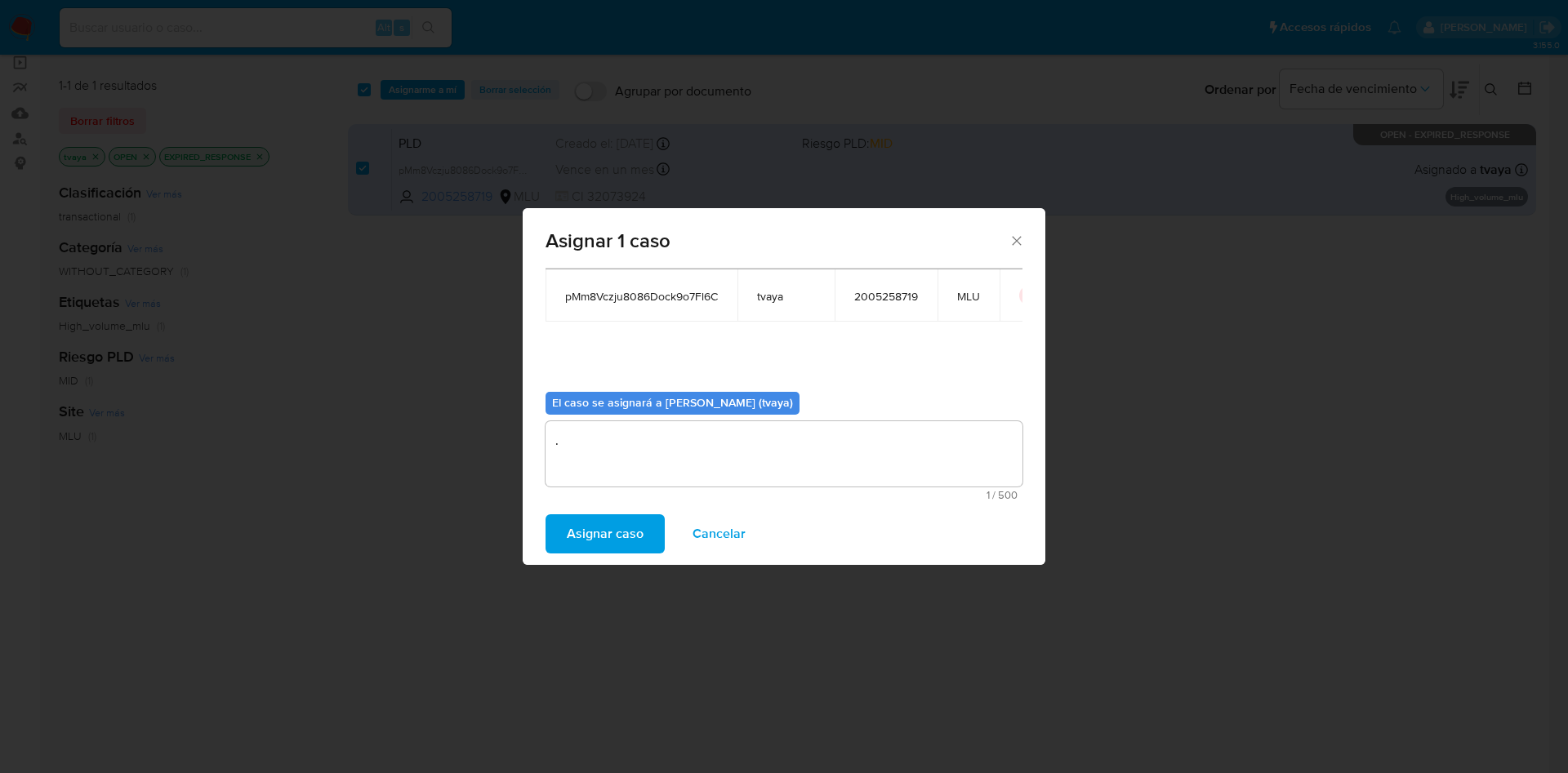
click at [618, 537] on span "Asignar caso" at bounding box center [605, 534] width 76 height 36
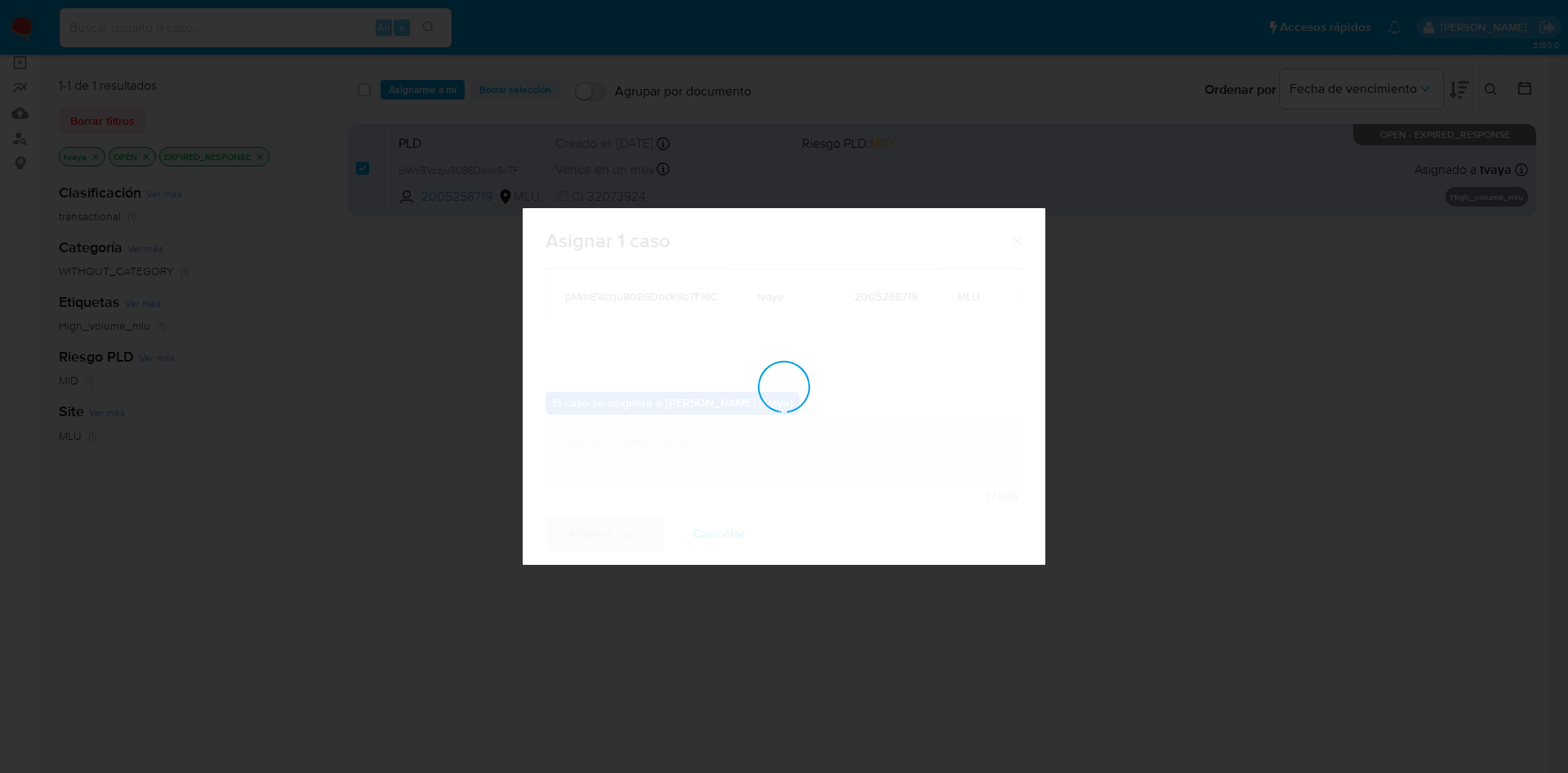
checkbox input "false"
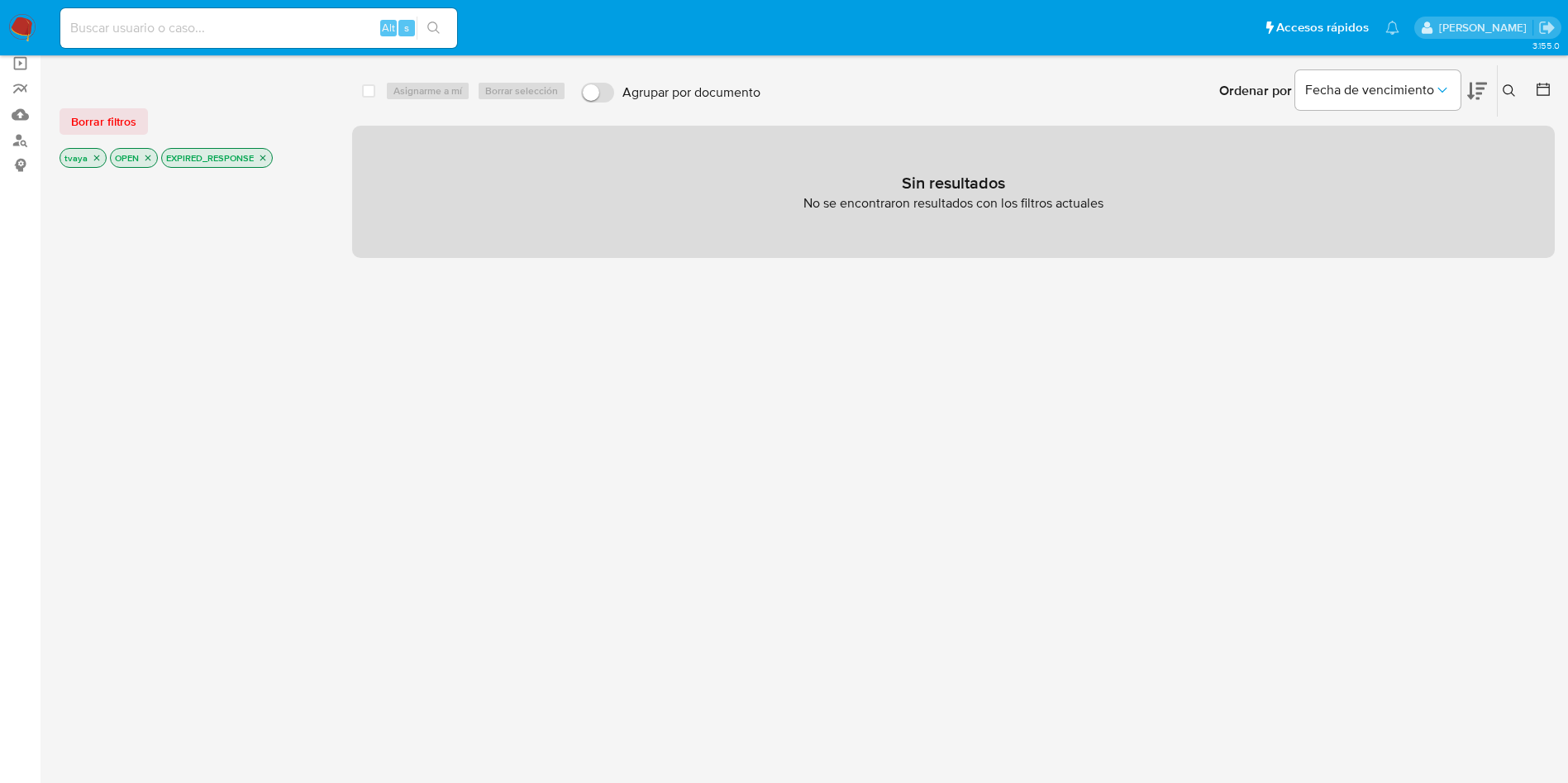
click at [21, 26] on img at bounding box center [22, 28] width 29 height 29
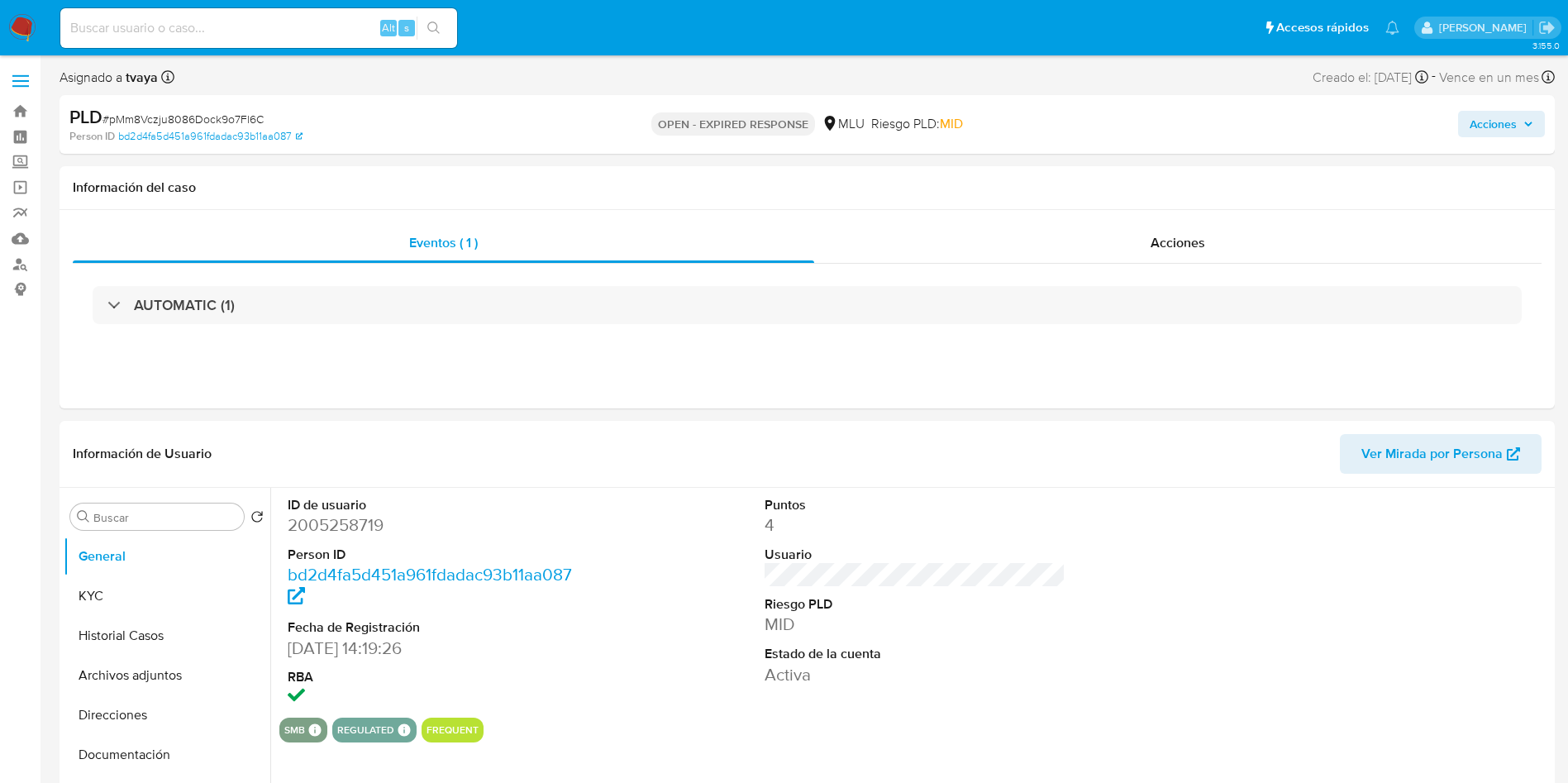
select select "10"
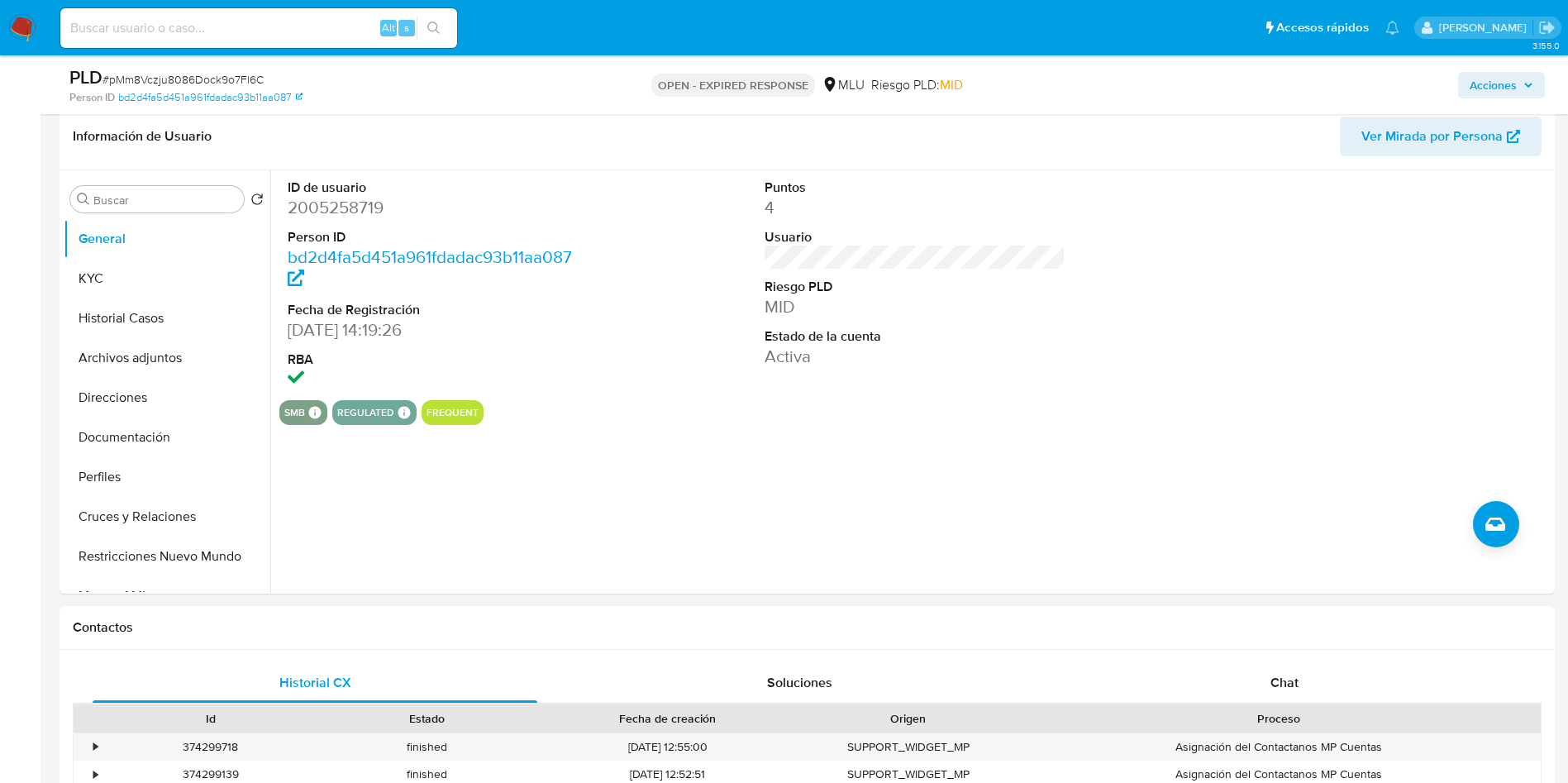
scroll to position [372, 0]
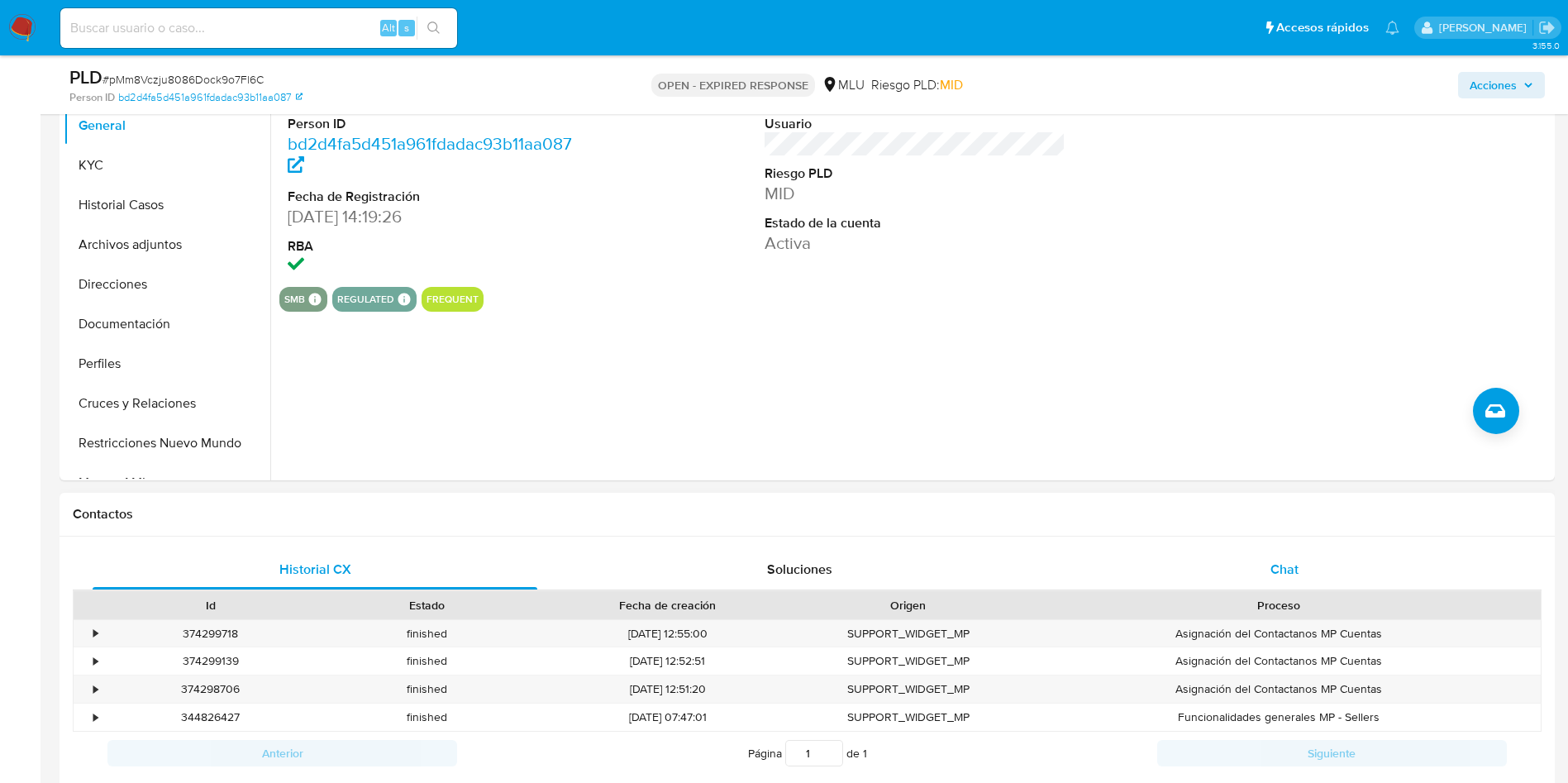
click at [1353, 568] on div "Chat" at bounding box center [1285, 570] width 445 height 40
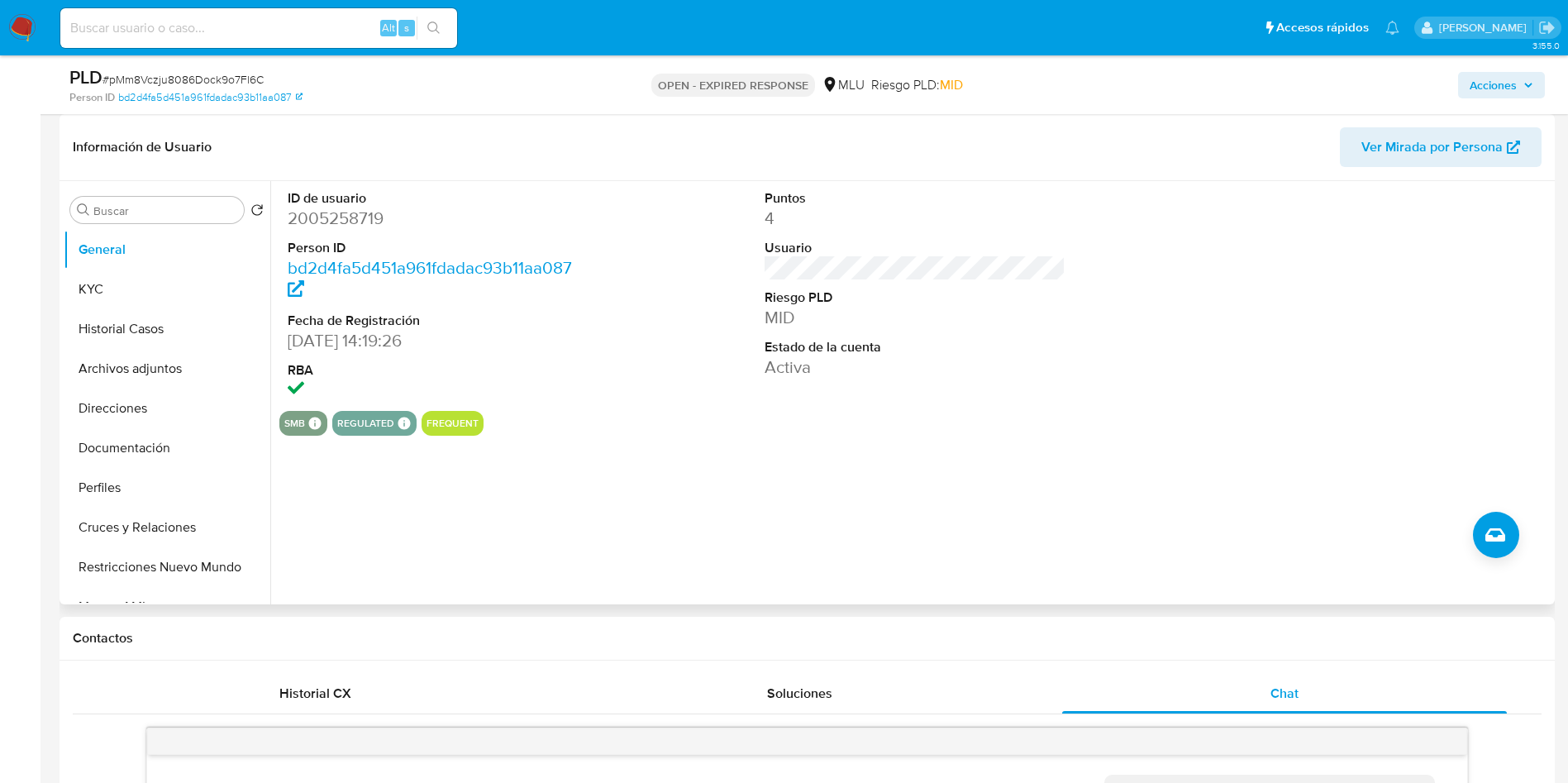
scroll to position [0, 0]
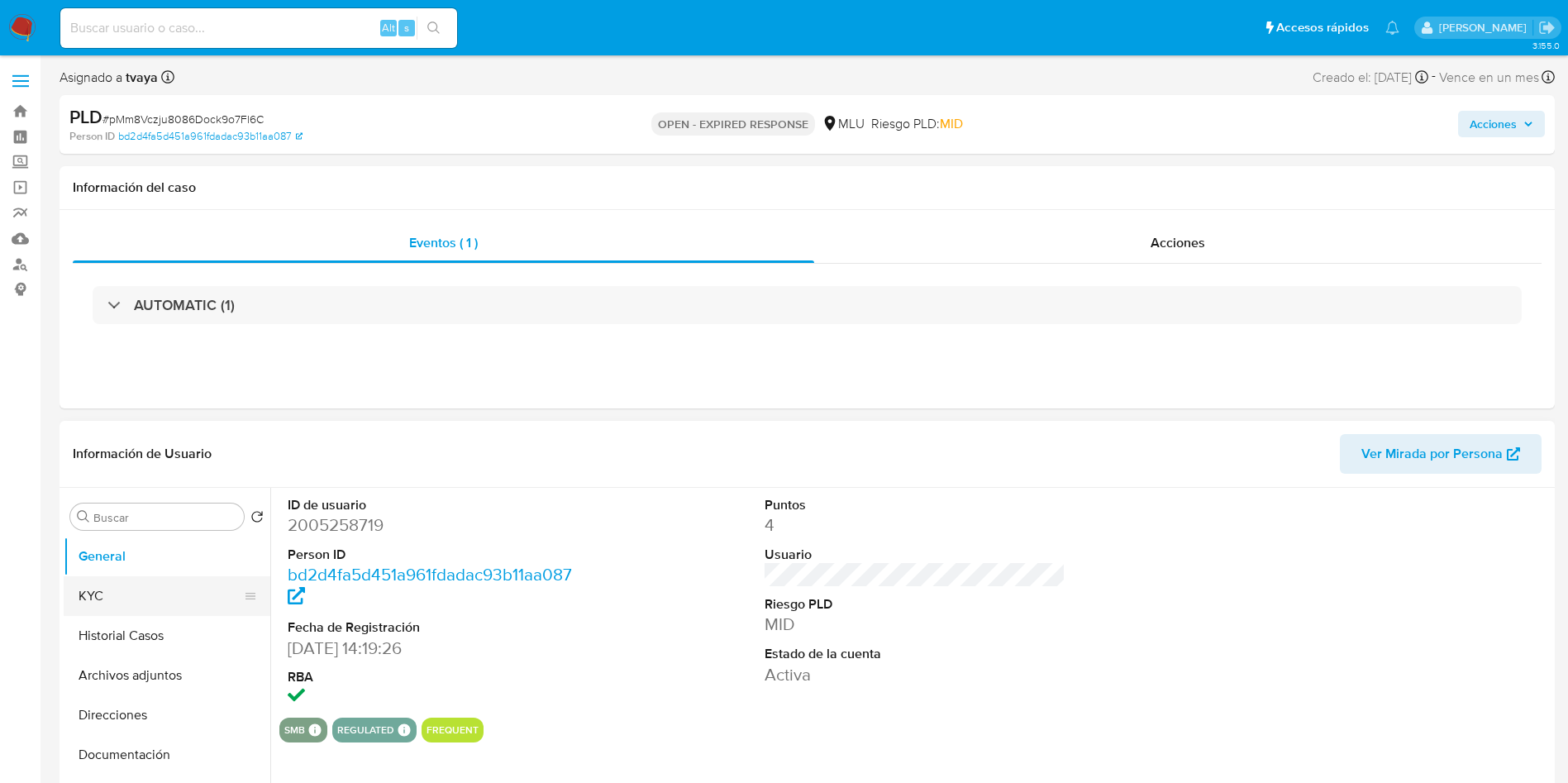
click at [150, 593] on button "KYC" at bounding box center [160, 595] width 193 height 40
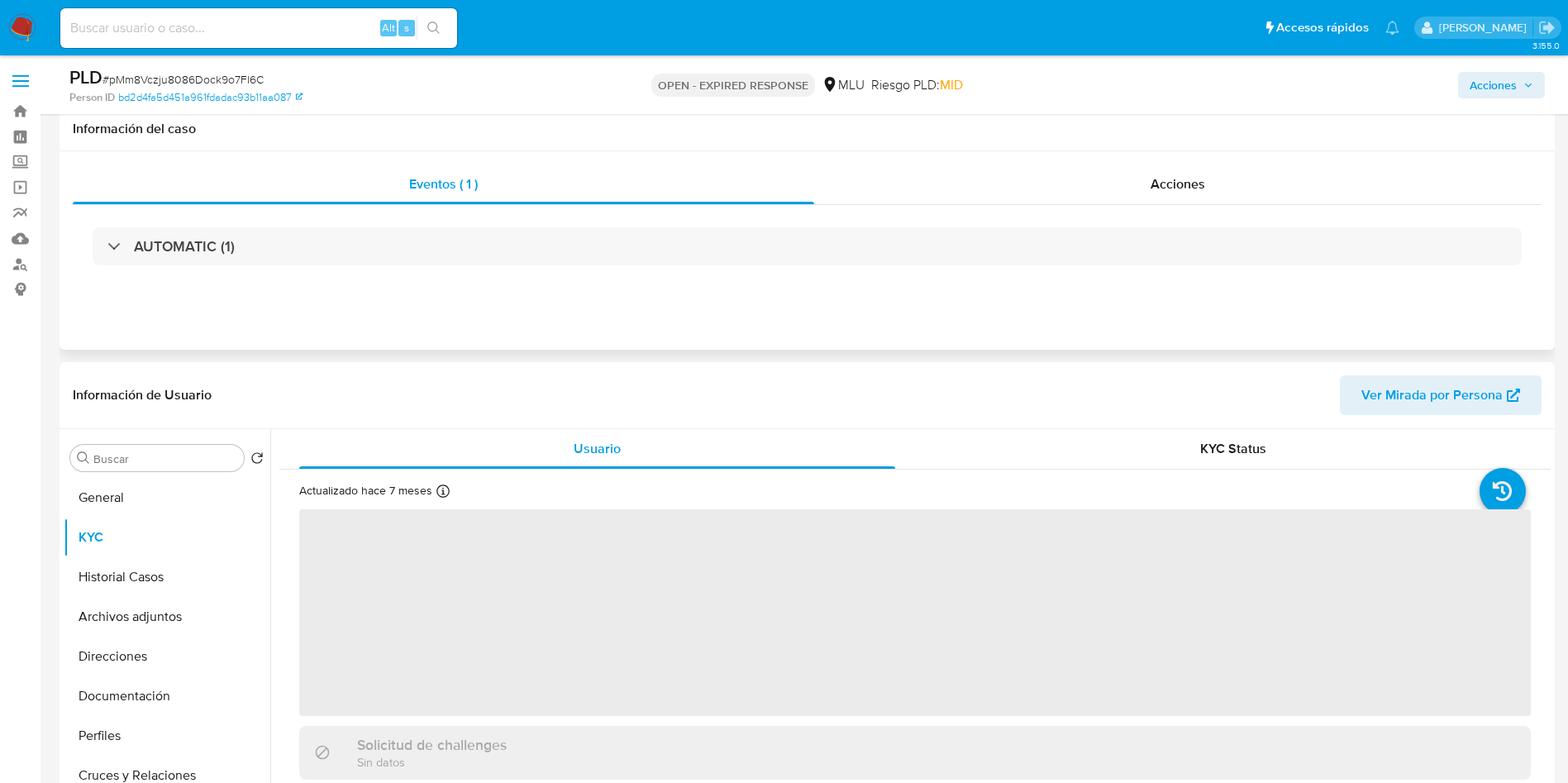
scroll to position [248, 0]
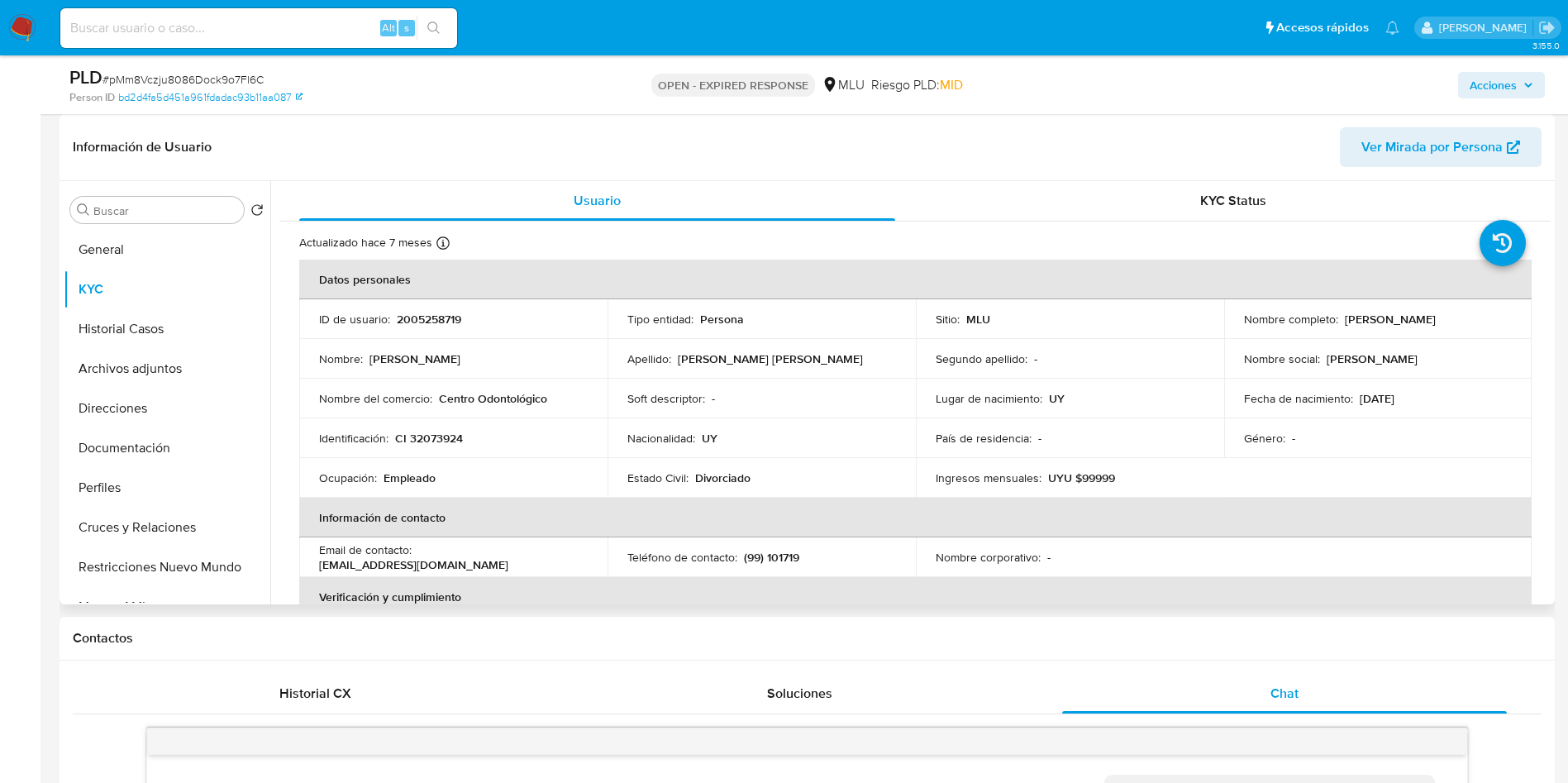
click at [432, 323] on p "2005258719" at bounding box center [429, 319] width 64 height 15
click at [148, 254] on button "General" at bounding box center [160, 249] width 193 height 40
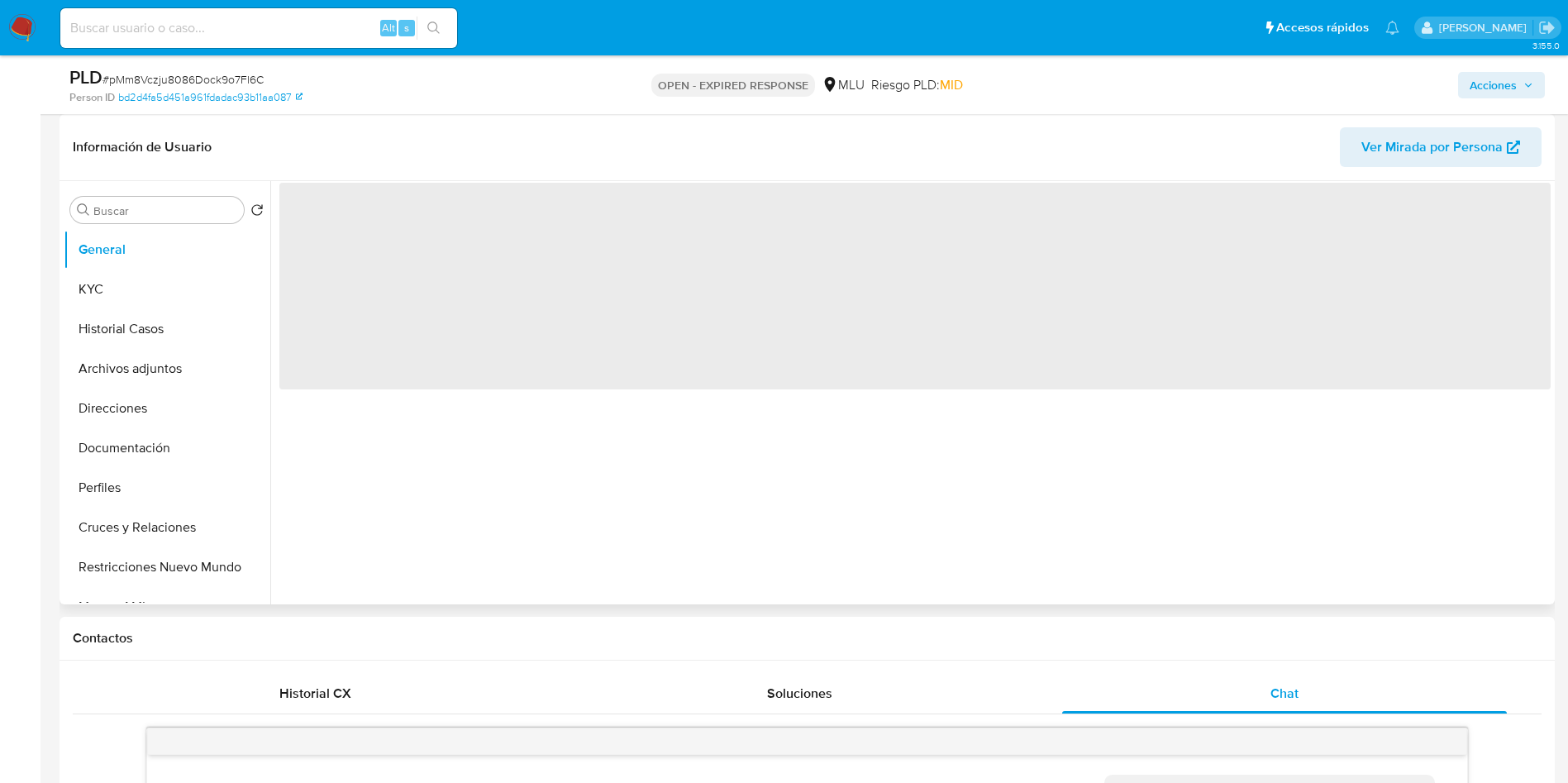
click at [331, 239] on span "‌" at bounding box center [915, 286] width 1271 height 207
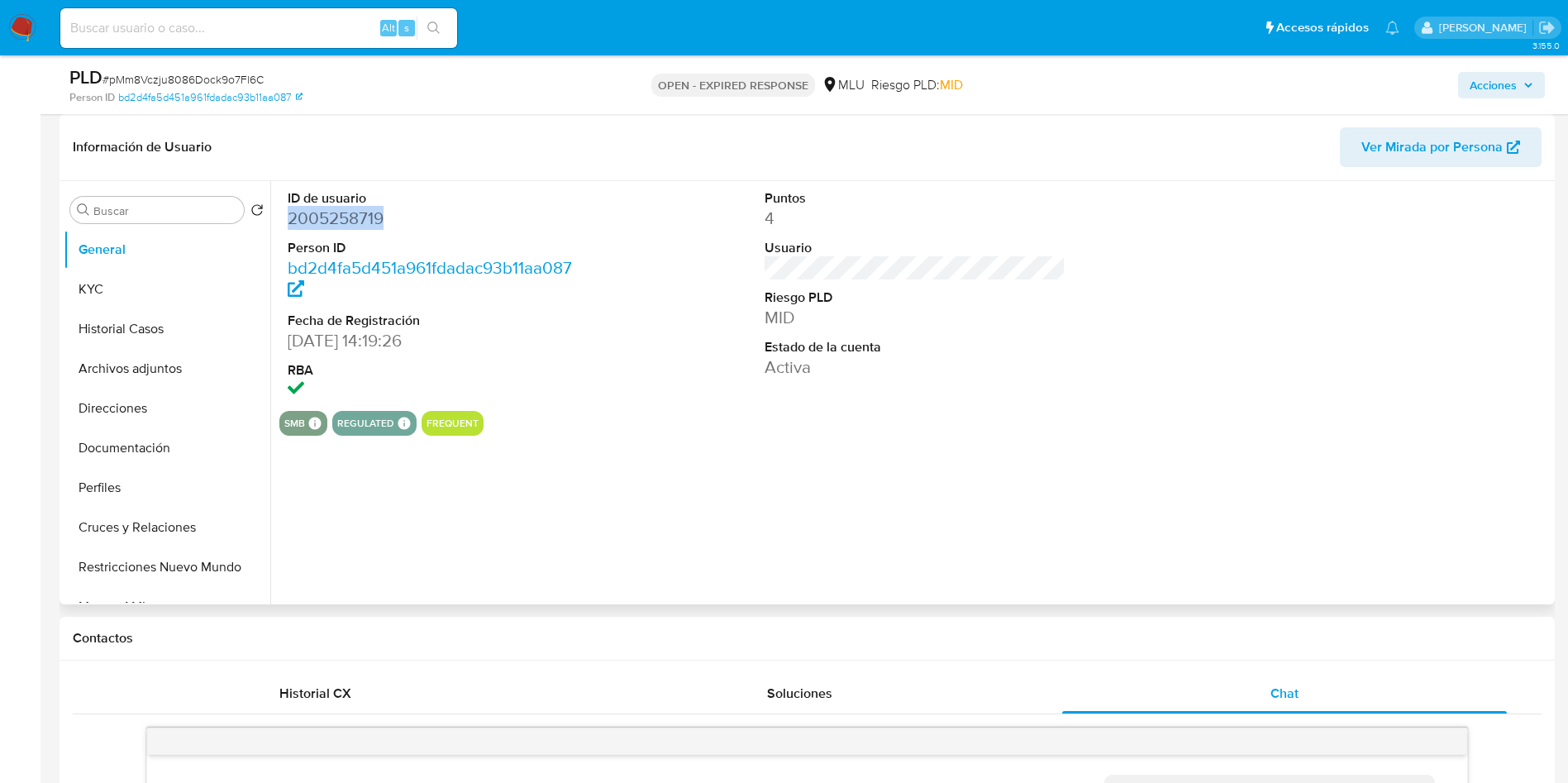
click at [336, 227] on dd "2005258719" at bounding box center [439, 218] width 302 height 23
copy dd "2005258719"
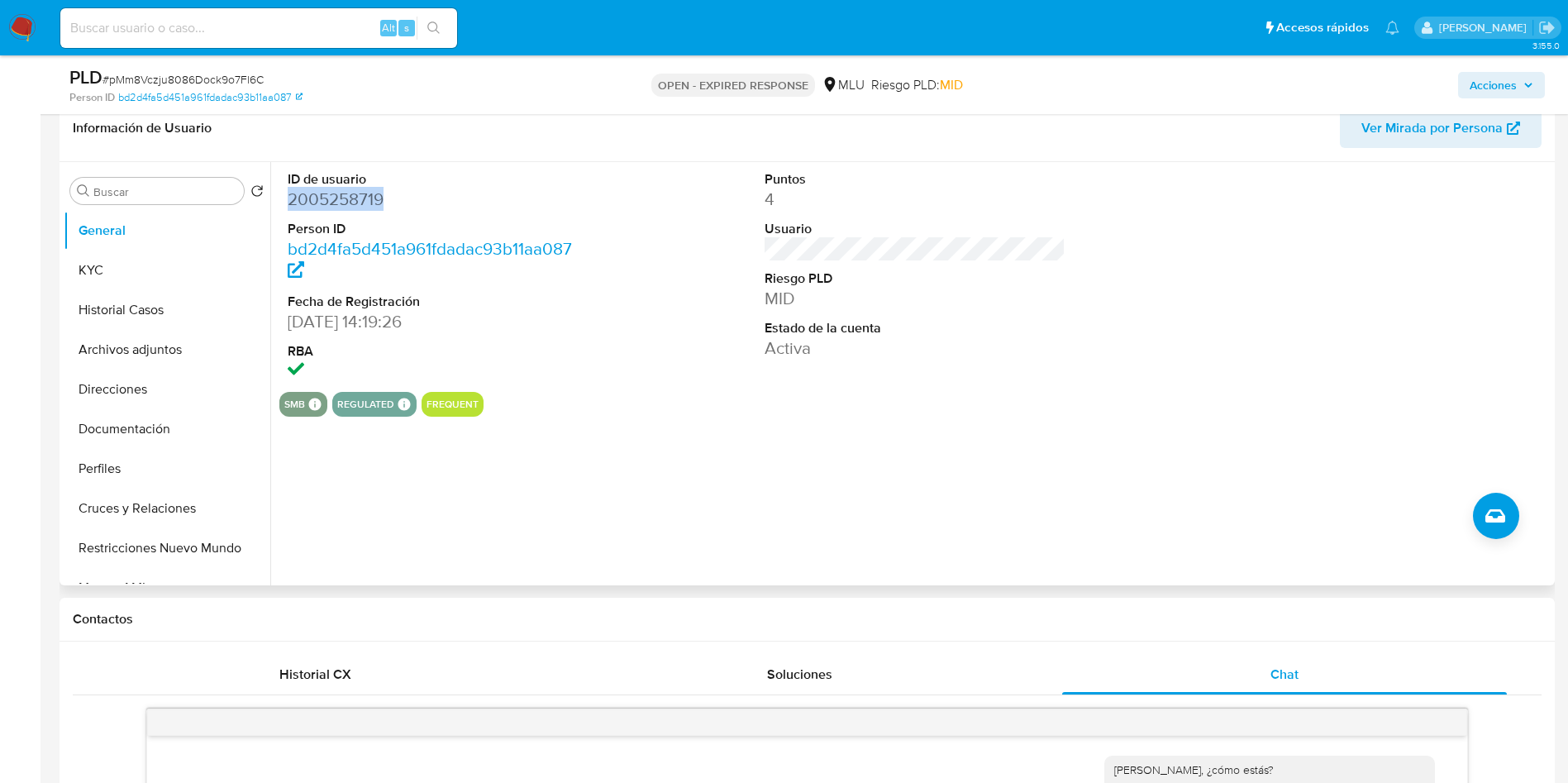
scroll to position [0, 0]
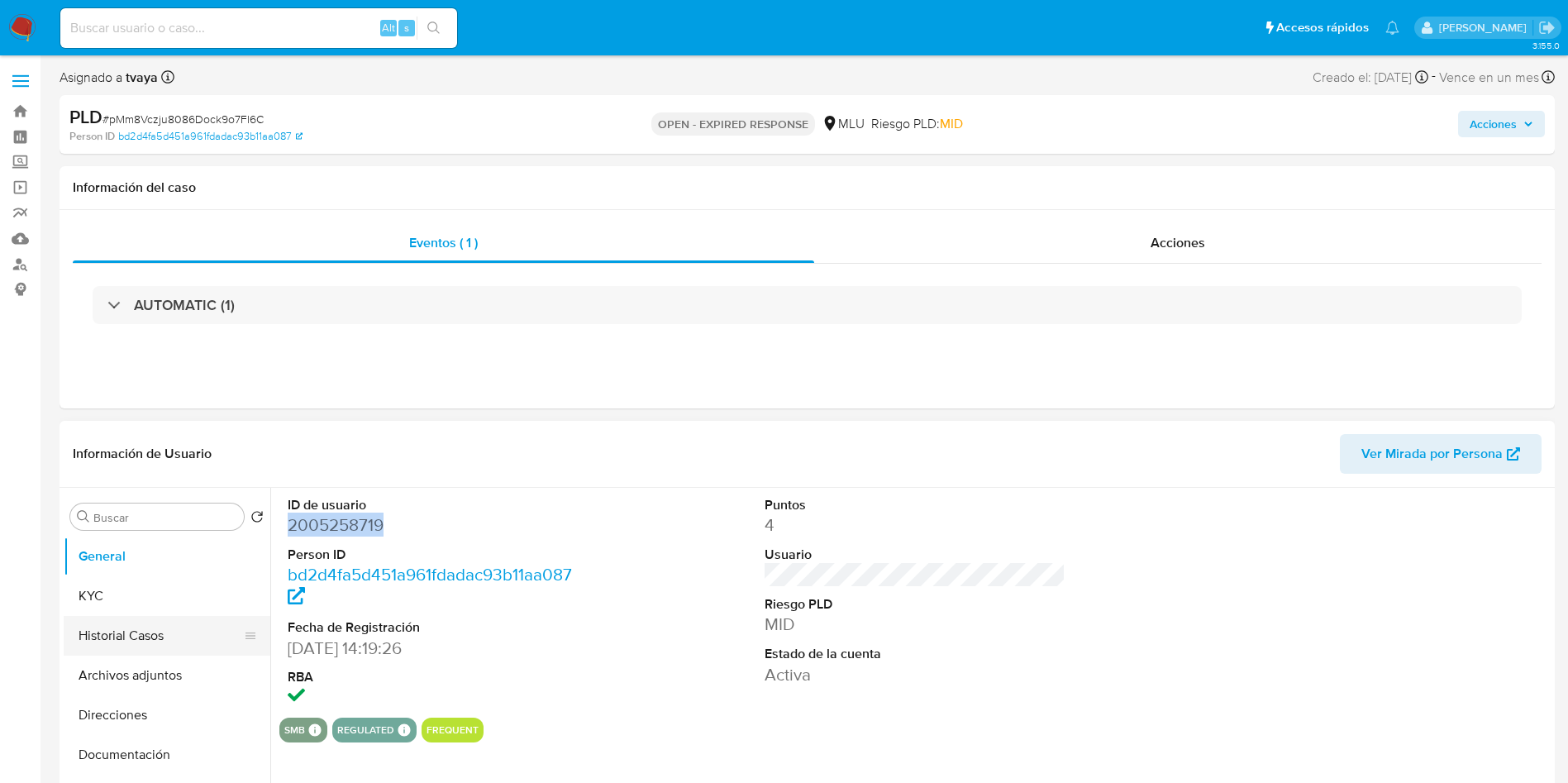
click at [132, 618] on button "Historial Casos" at bounding box center [160, 636] width 193 height 40
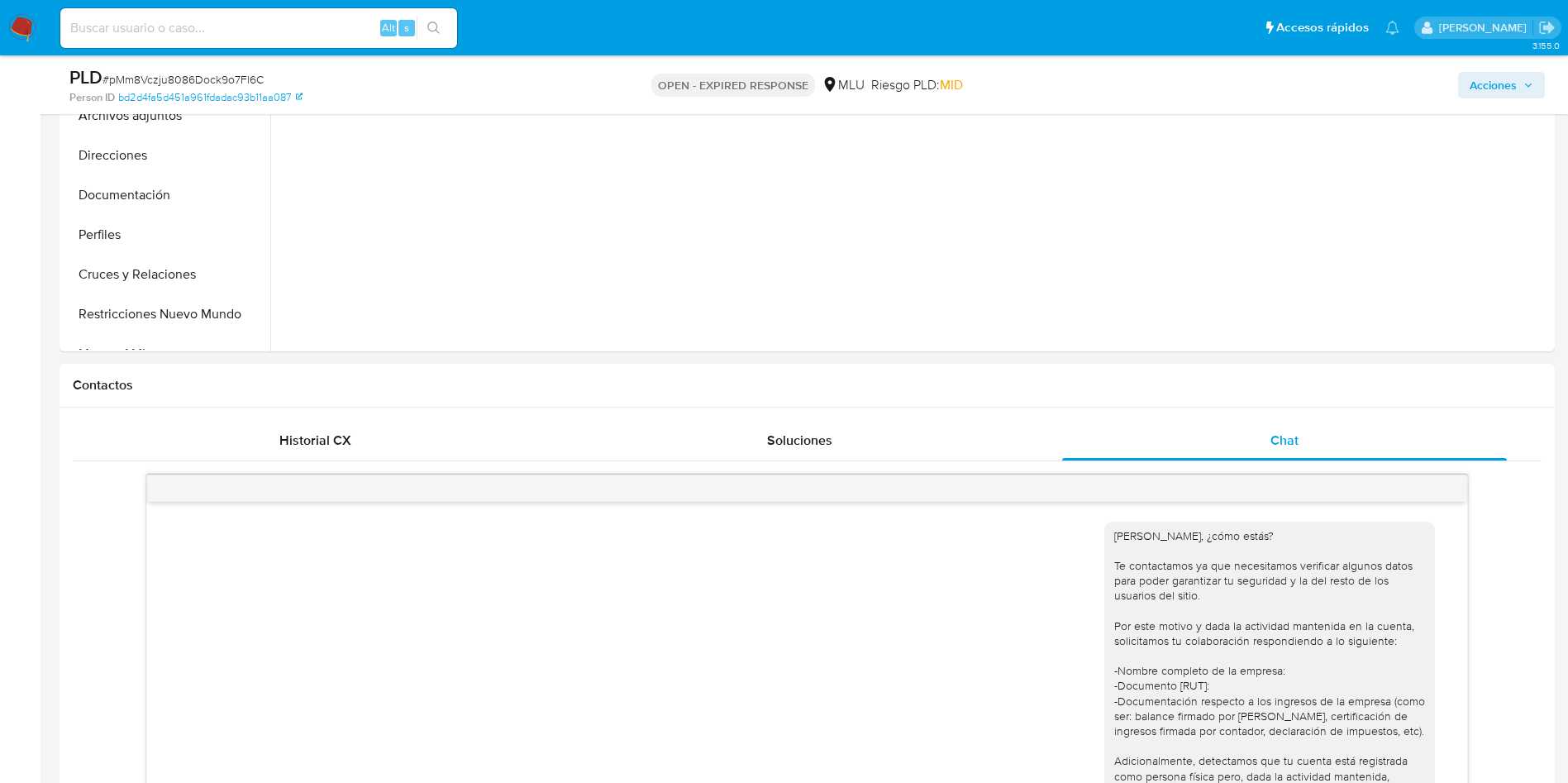
scroll to position [372, 0]
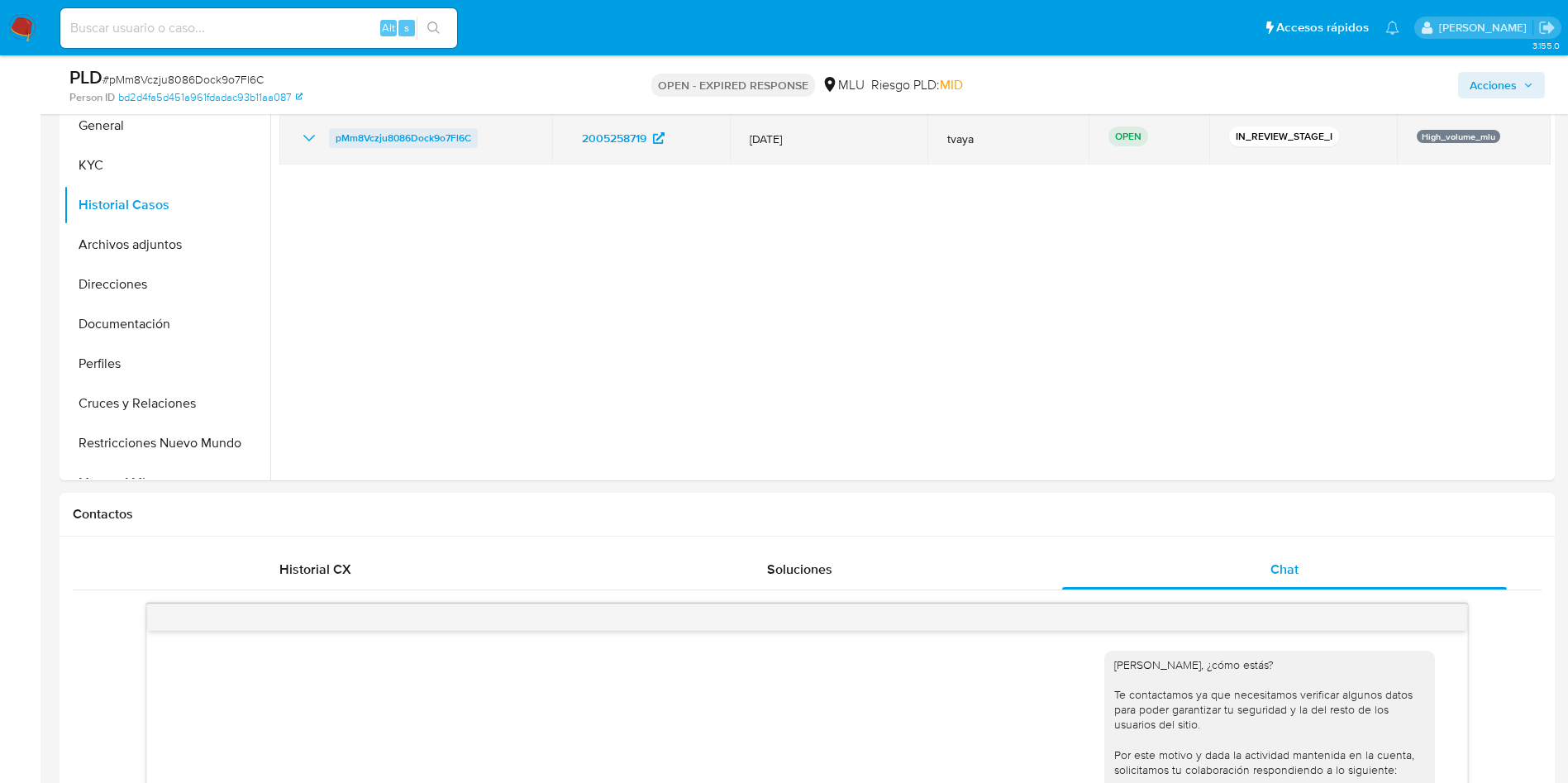
click at [421, 143] on span "pMm8Vczju8086Dock9o7Fl6C" at bounding box center [403, 138] width 135 height 20
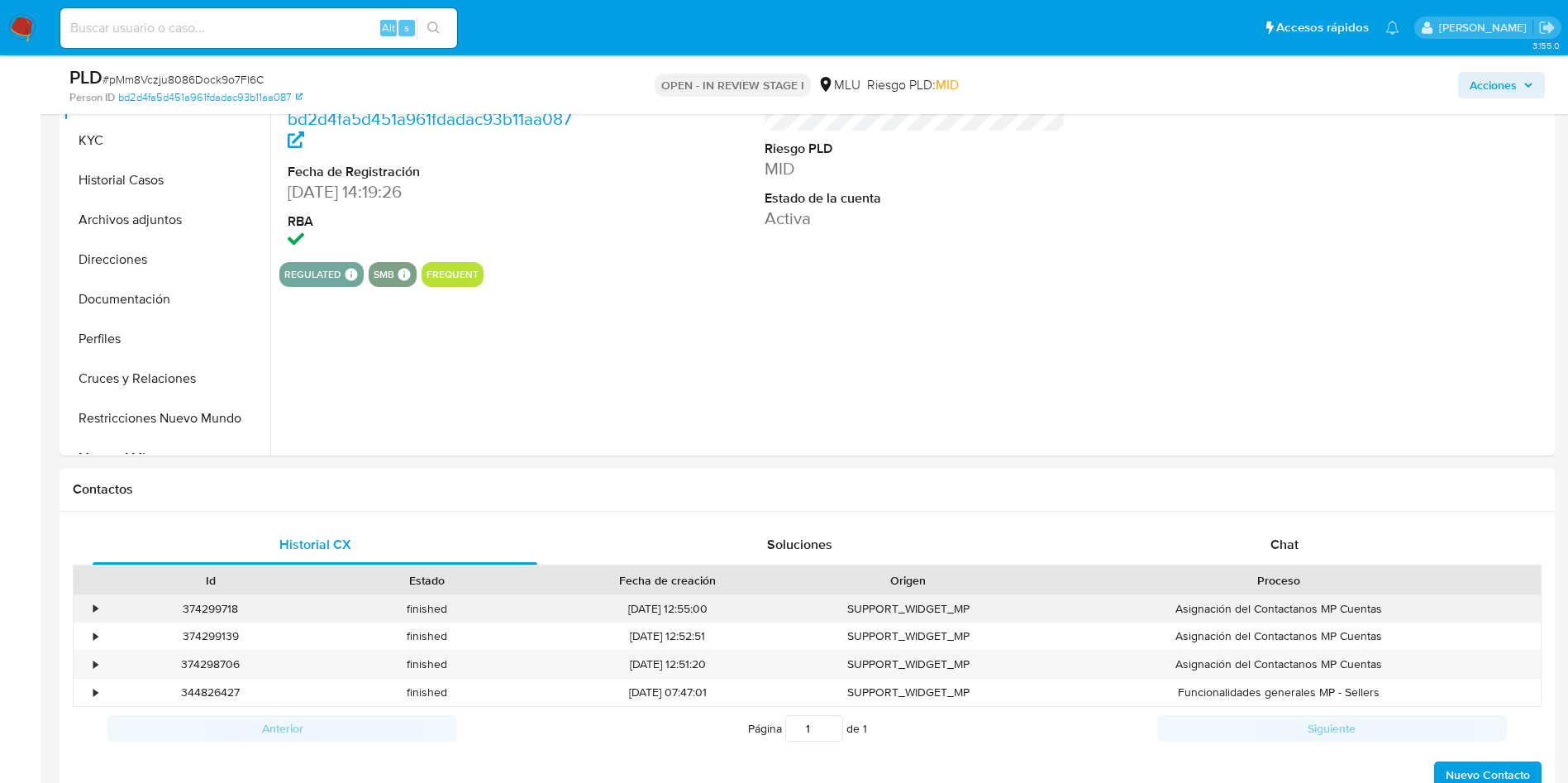
scroll to position [496, 0]
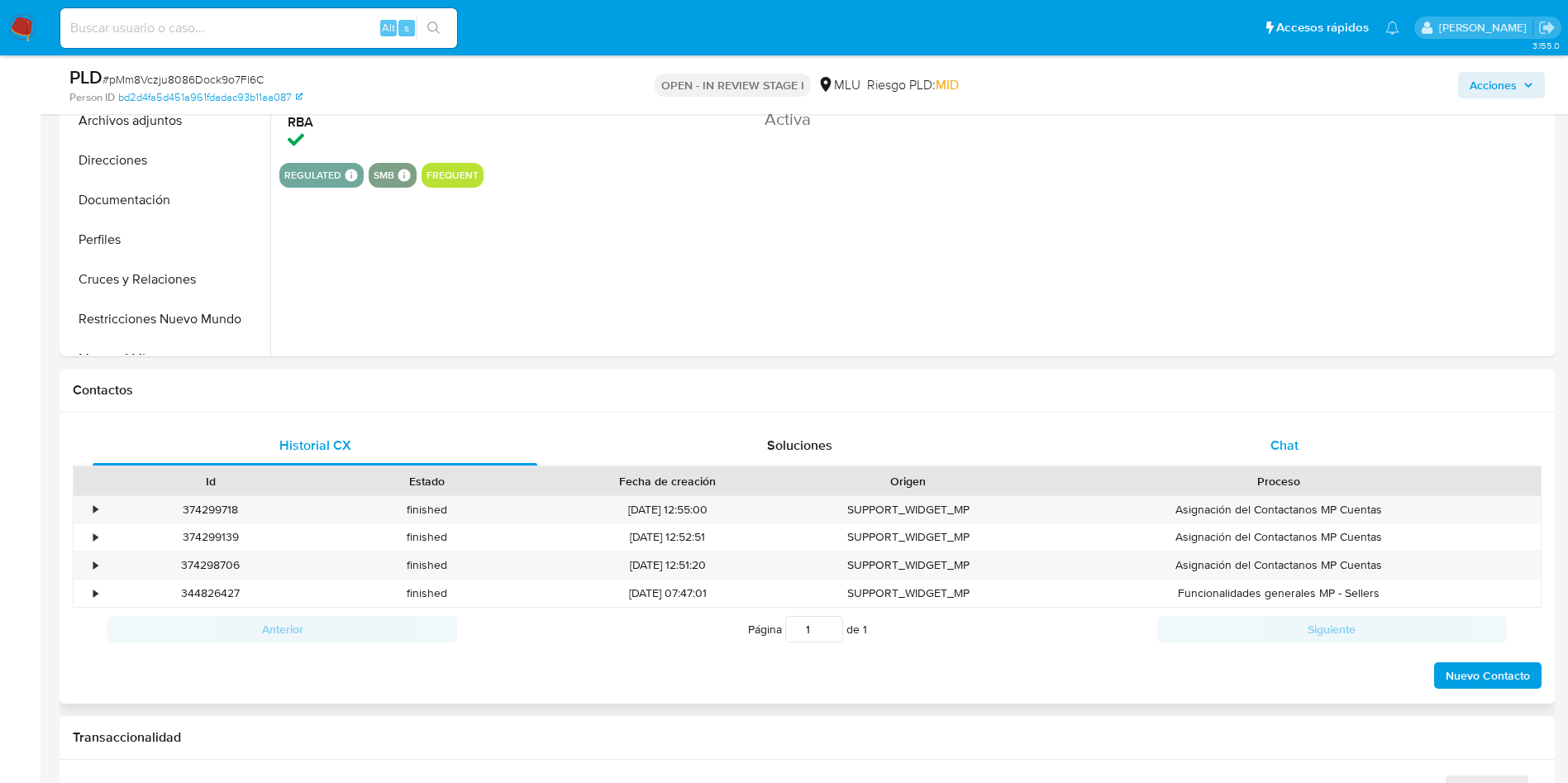
click at [1295, 450] on span "Chat" at bounding box center [1285, 445] width 29 height 19
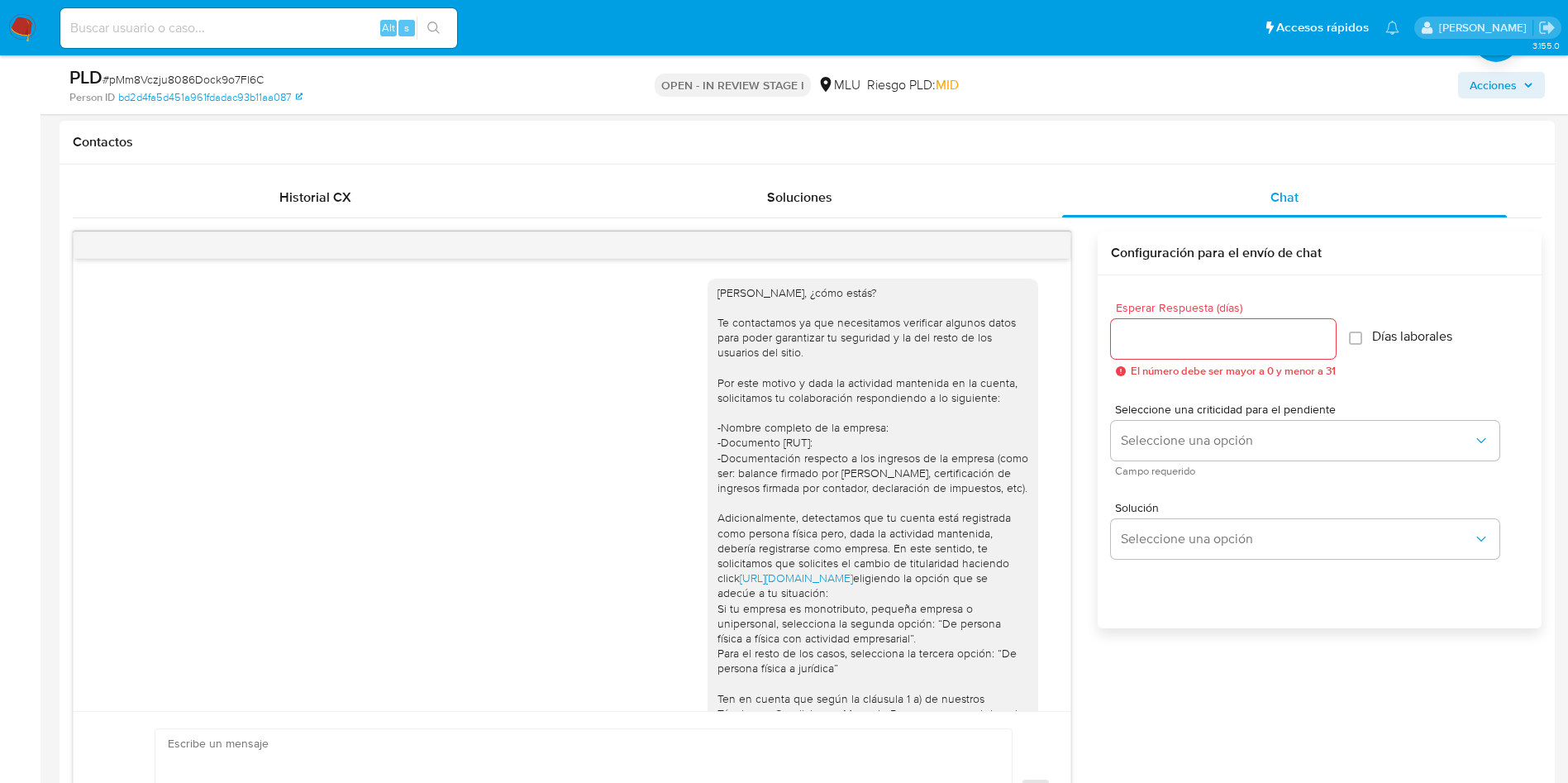
scroll to position [184, 0]
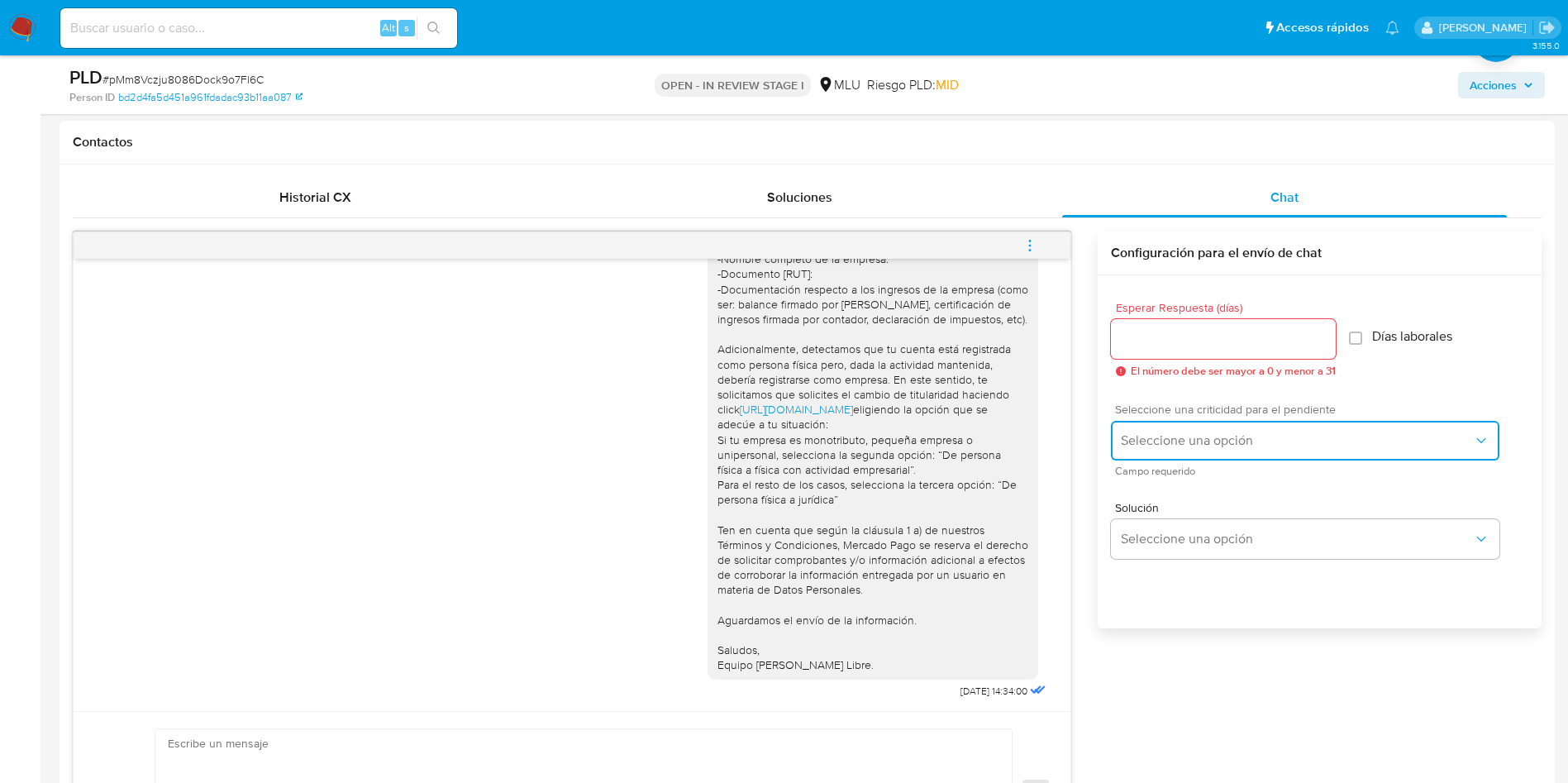
click at [1163, 458] on button "Seleccione una opción" at bounding box center [1305, 441] width 388 height 40
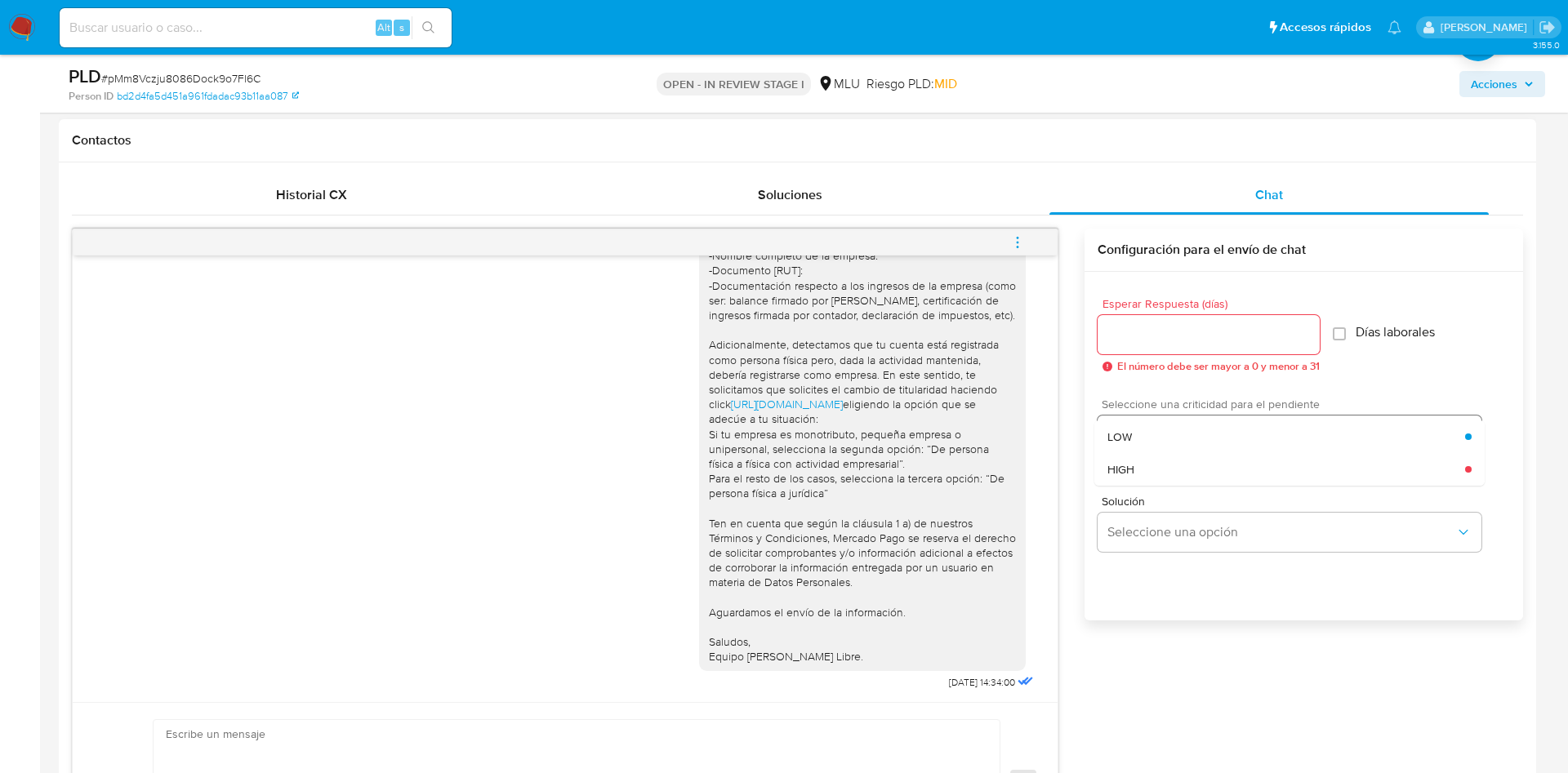
click at [1153, 441] on div "LOW" at bounding box center [1286, 437] width 358 height 33
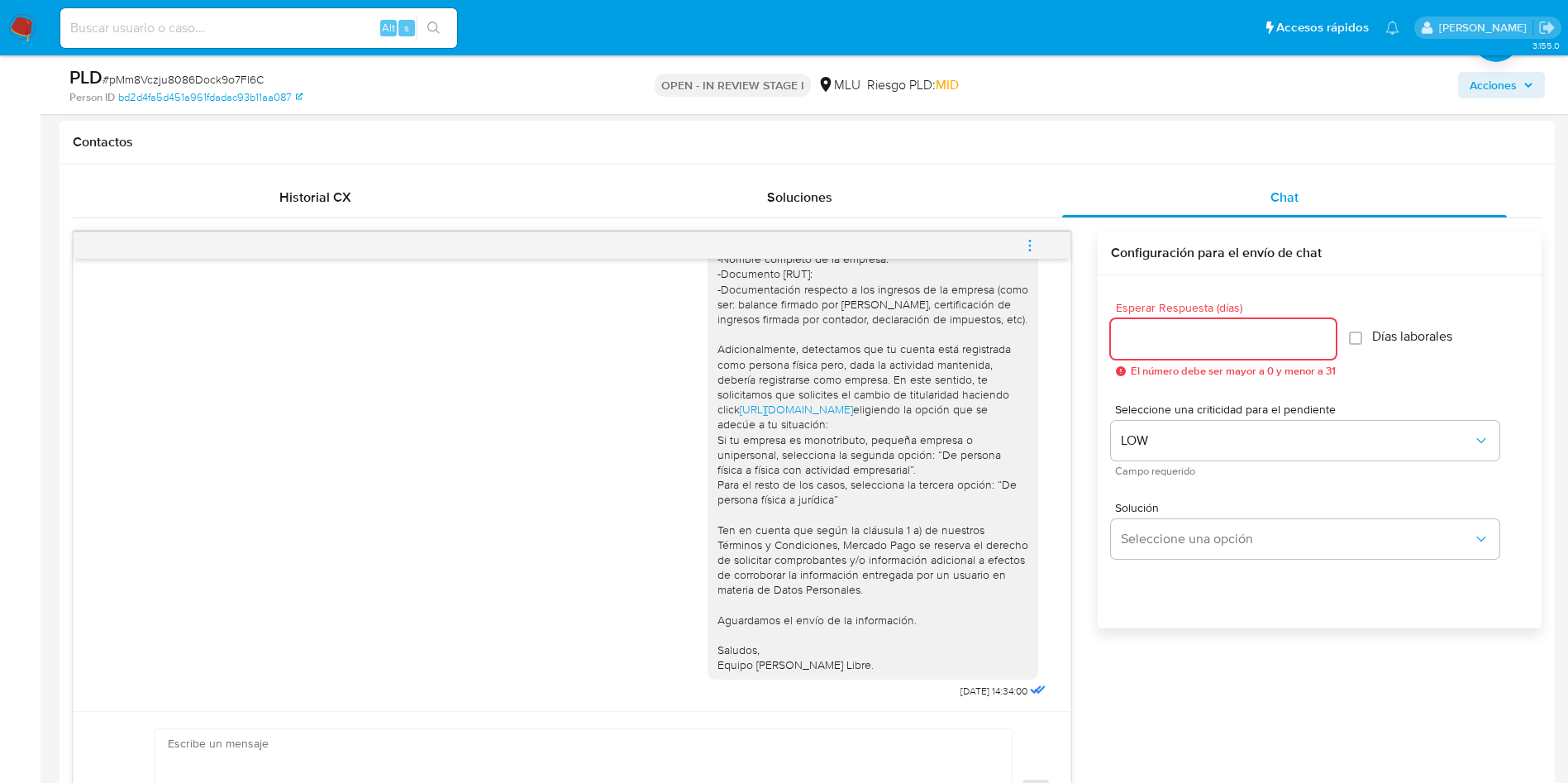
click at [1173, 329] on input "Esperar Respuesta (días)" at bounding box center [1223, 339] width 224 height 21
type input "3"
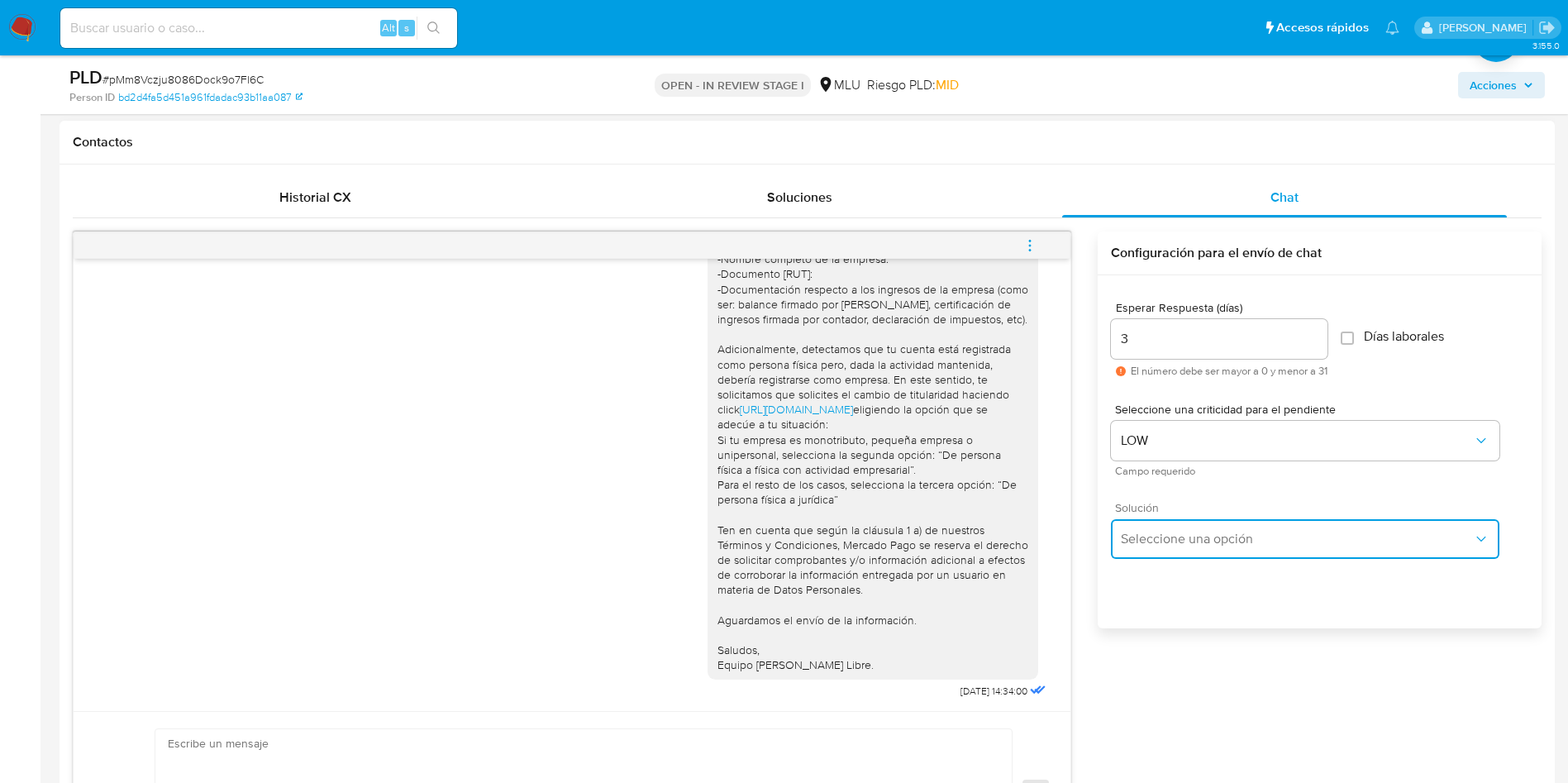
drag, startPoint x: 1254, startPoint y: 542, endPoint x: 1241, endPoint y: 536, distance: 14.3
click at [1255, 541] on span "Seleccione una opción" at bounding box center [1297, 539] width 352 height 17
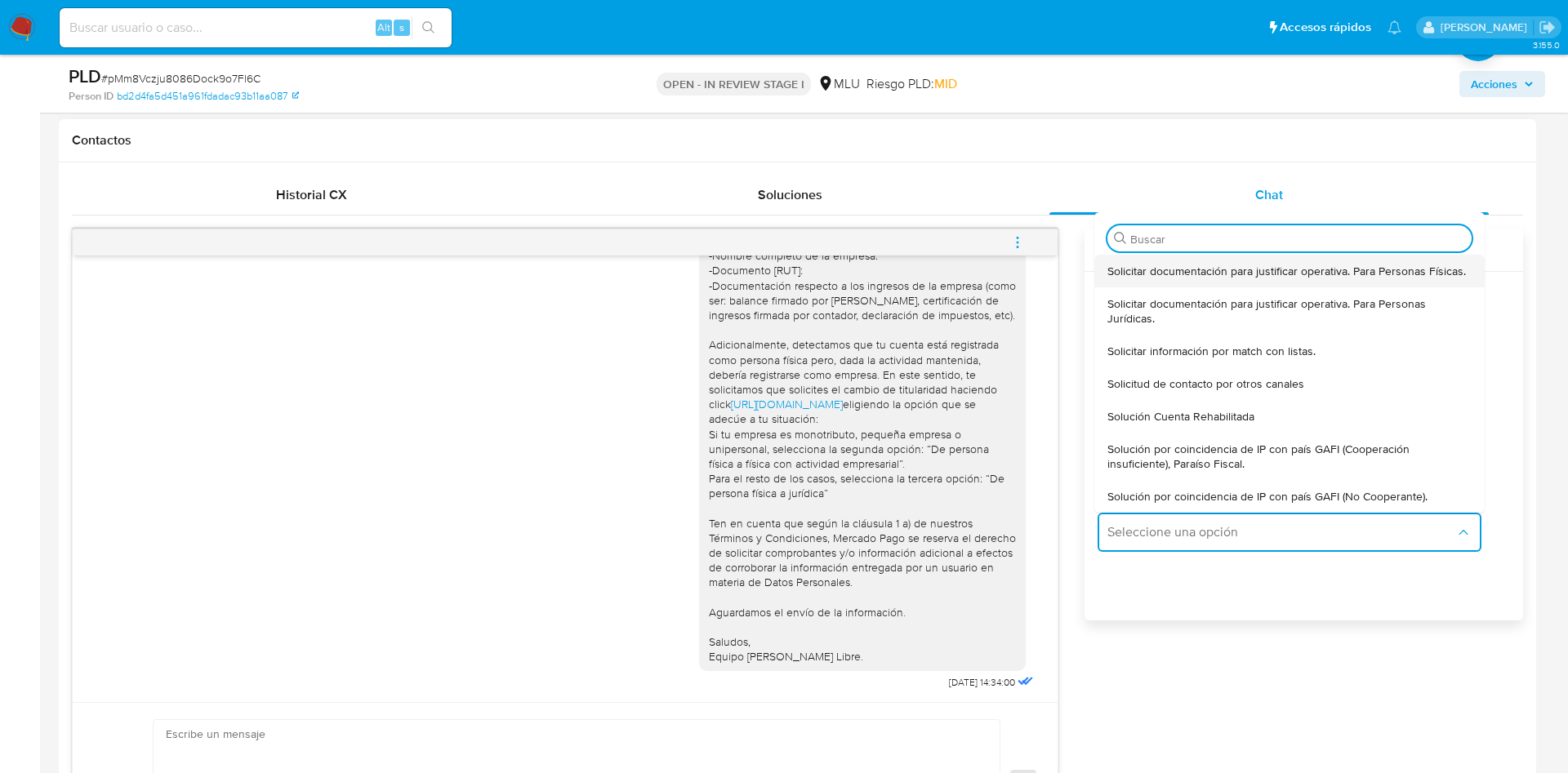
click at [1196, 273] on span "Solicitar documentación para justificar operativa. Para Personas Físicas." at bounding box center [1286, 271] width 359 height 15
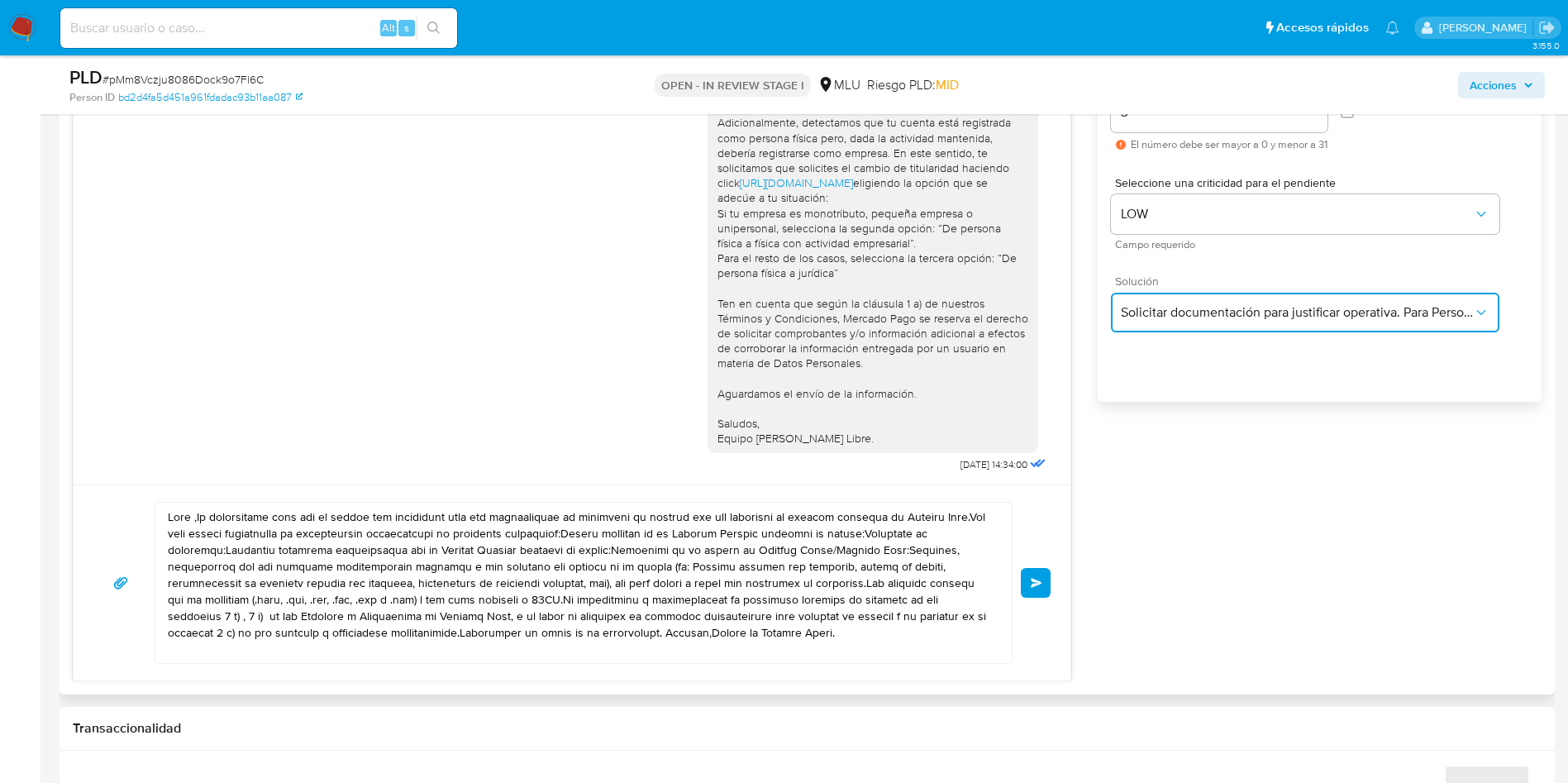
scroll to position [993, 0]
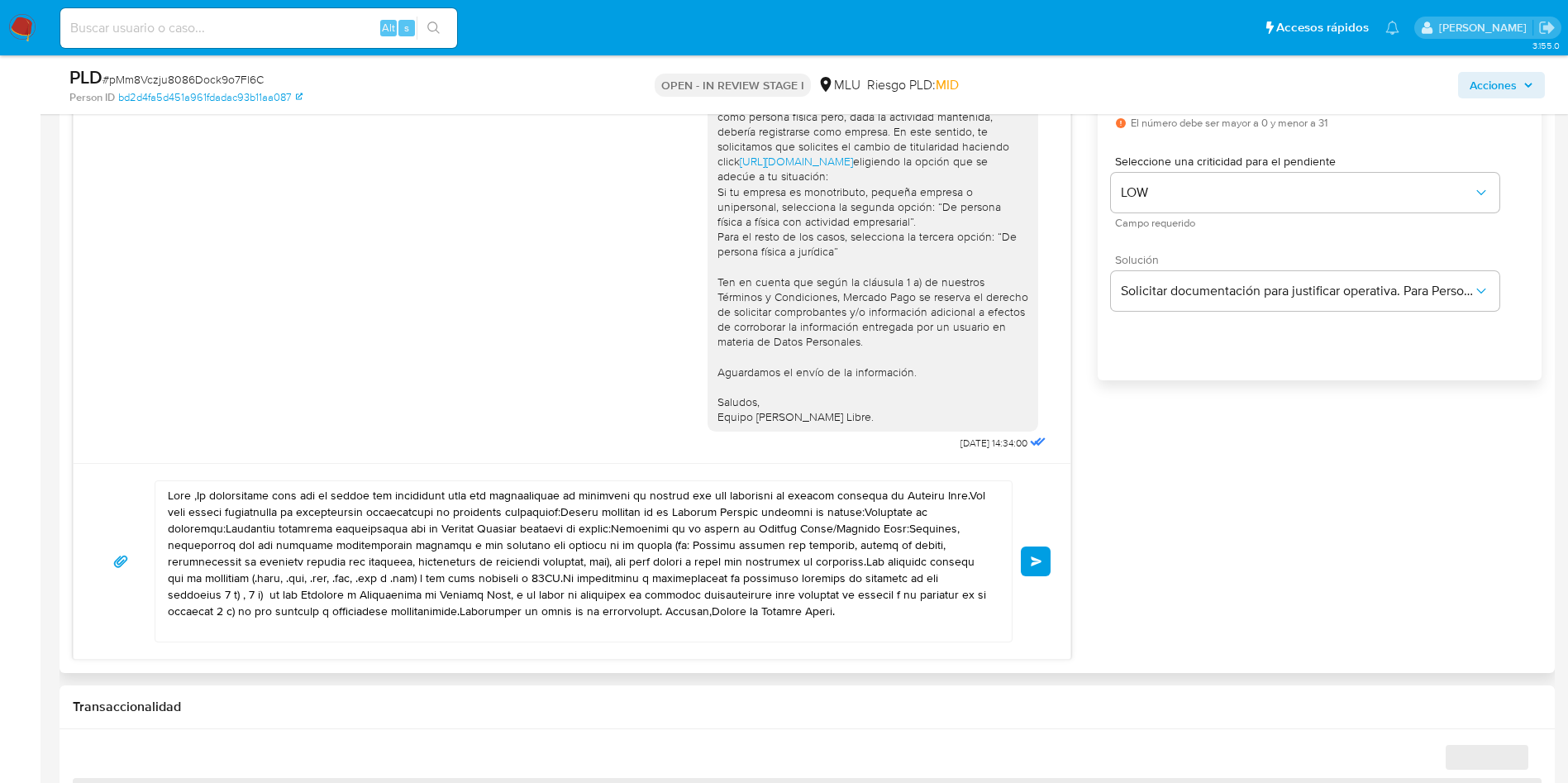
click at [510, 580] on textarea at bounding box center [578, 561] width 823 height 160
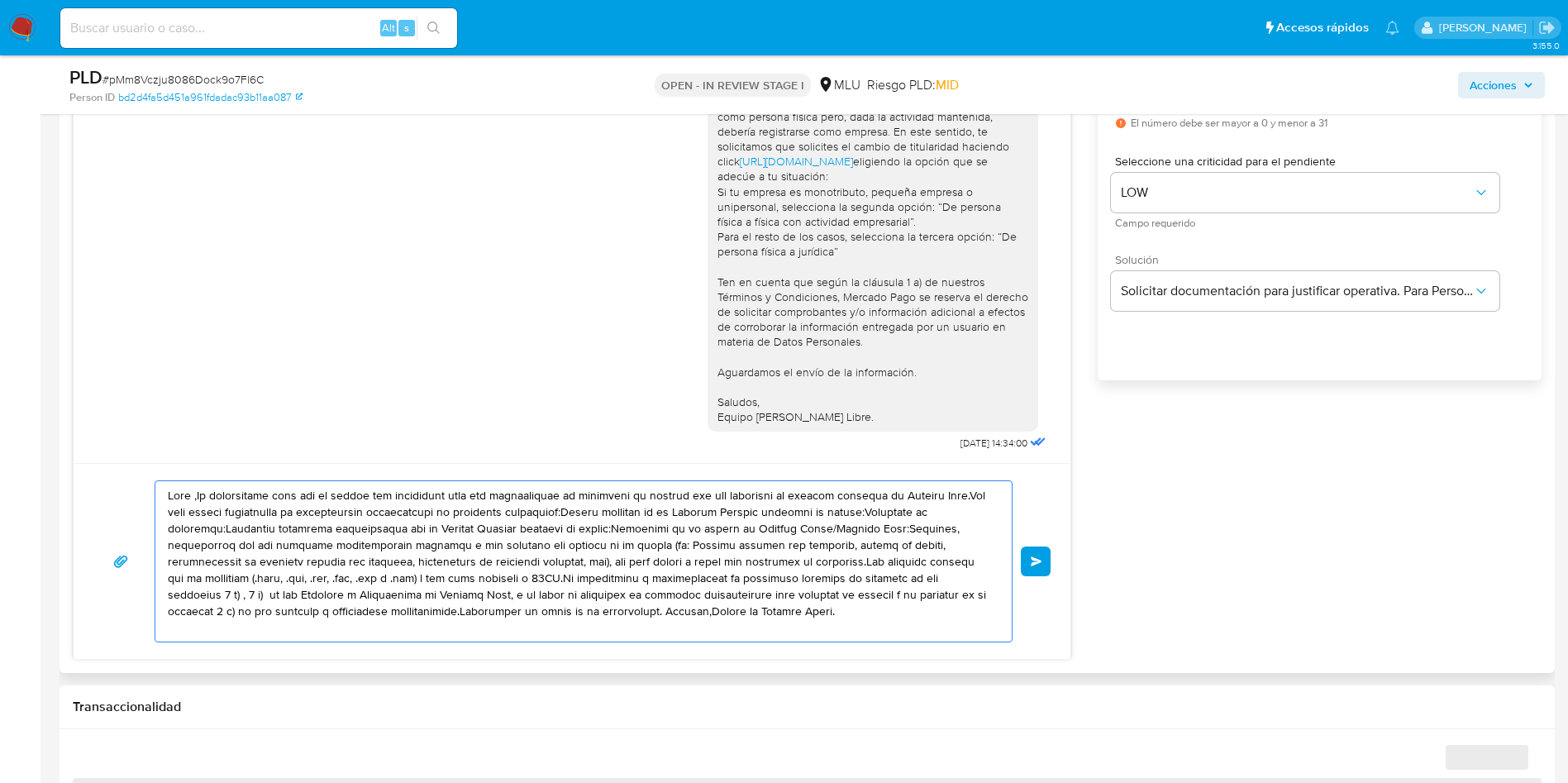
click at [510, 580] on textarea at bounding box center [578, 561] width 823 height 160
paste textarea "XXX, Te consultamos si tuviste oportunidad [PERSON_NAME] el requerimiento de in…"
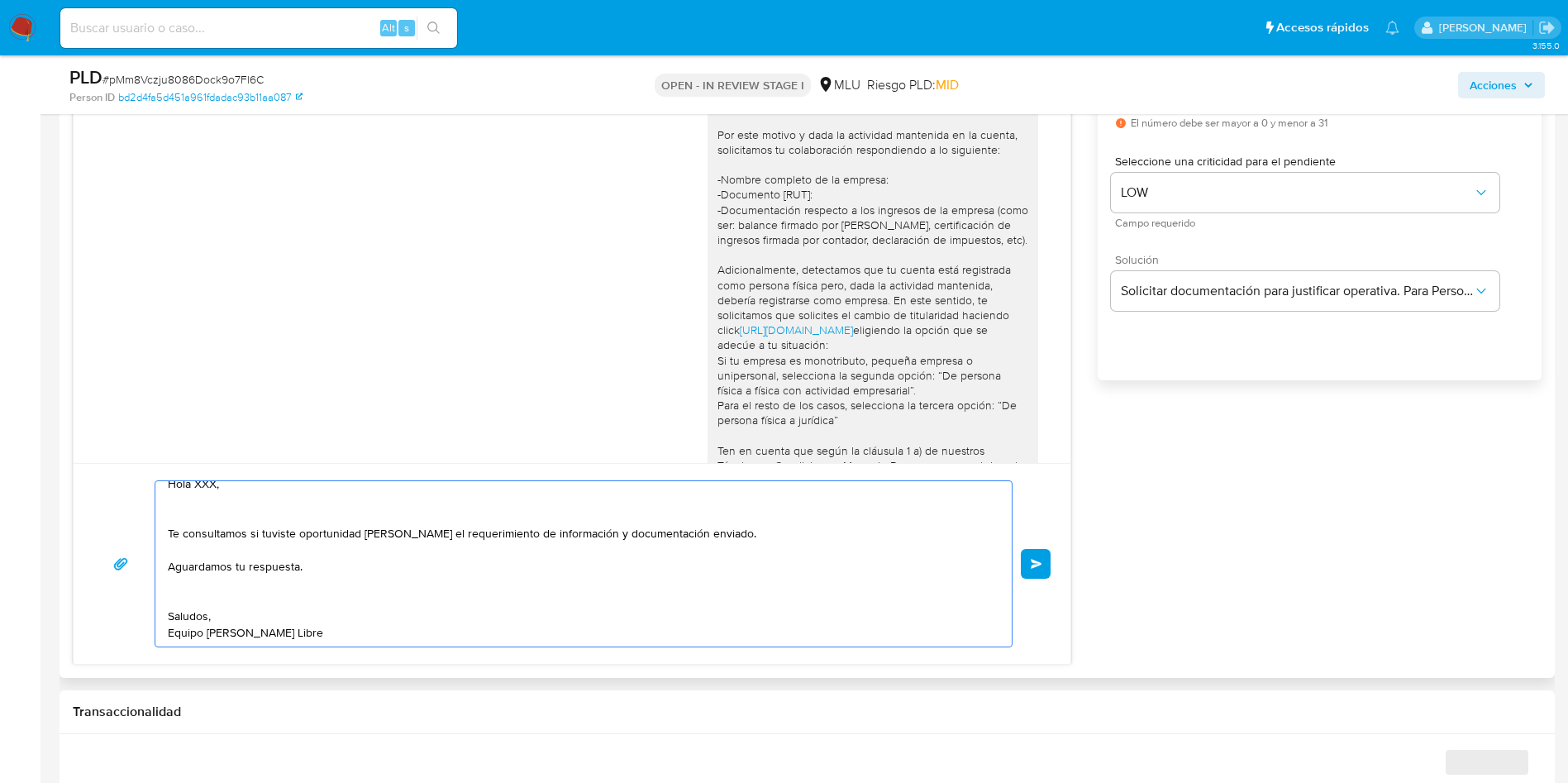
scroll to position [869, 0]
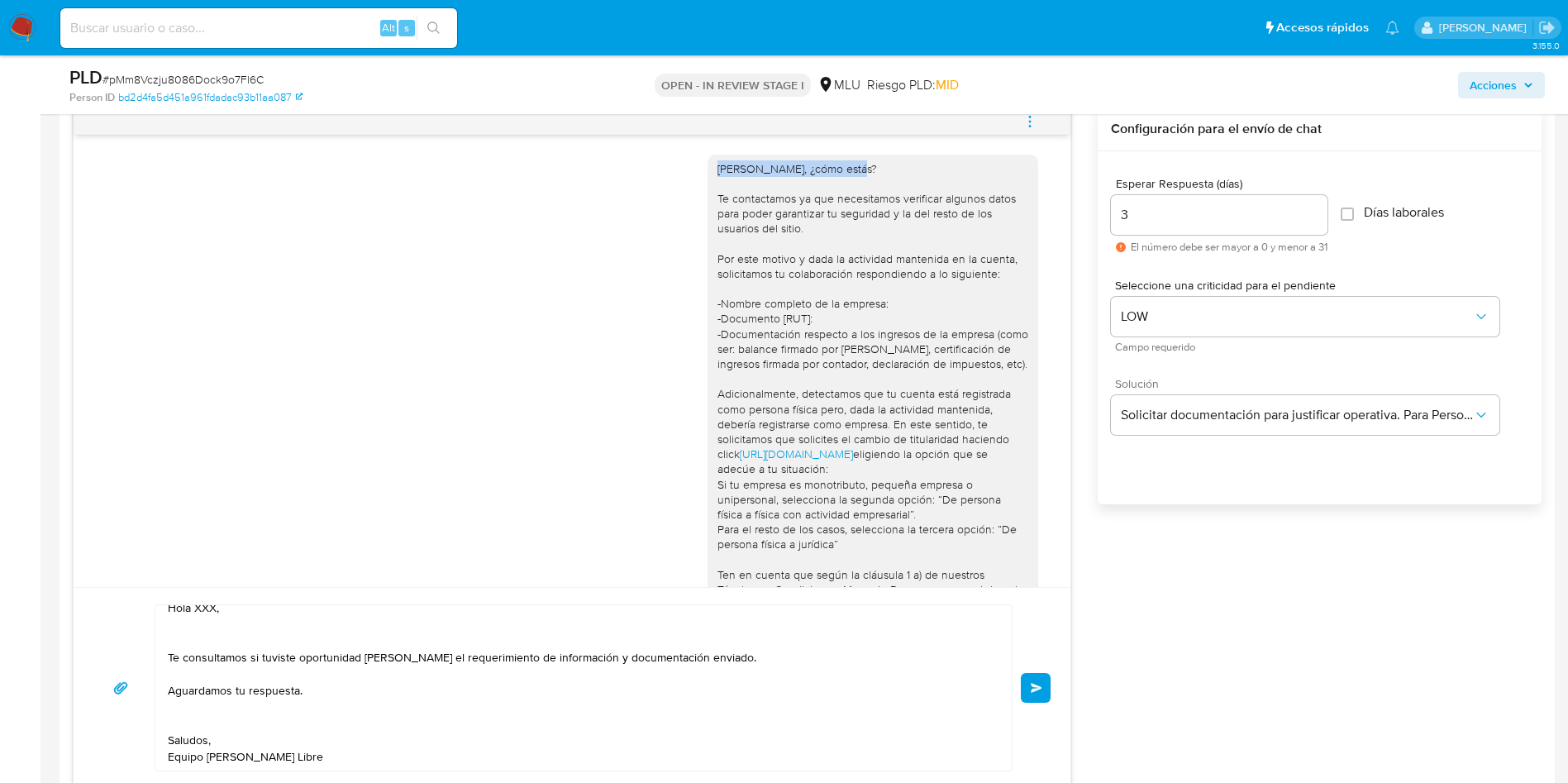
drag, startPoint x: 836, startPoint y: 168, endPoint x: 697, endPoint y: 165, distance: 139.0
click at [707, 165] on div "[PERSON_NAME], ¿cómo estás? Te contactamos ya que necesitamos verificar algunos…" at bounding box center [873, 439] width 331 height 570
copy div "[PERSON_NAME], ¿cómo estás?"
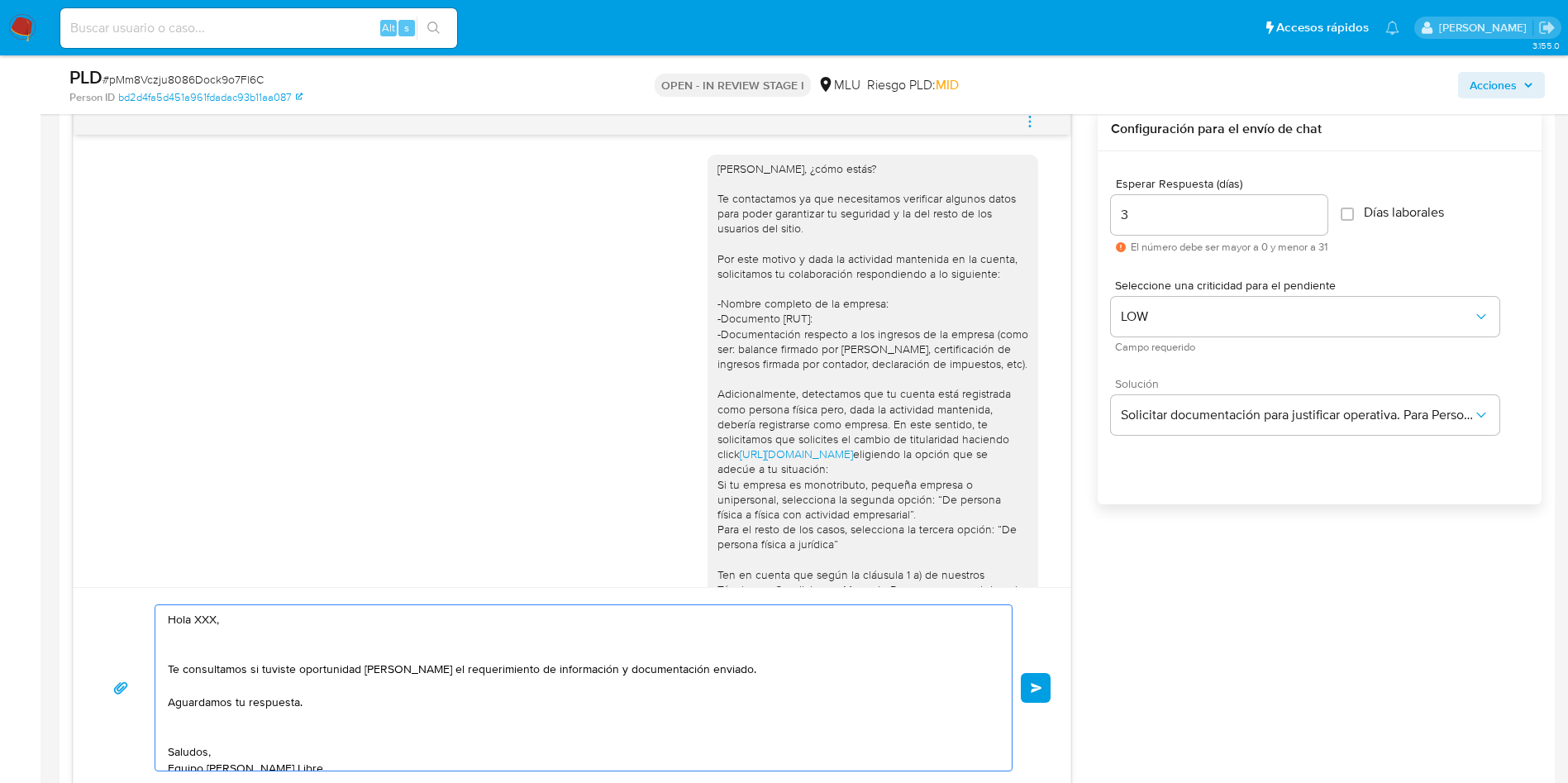
drag, startPoint x: 232, startPoint y: 624, endPoint x: 160, endPoint y: 624, distance: 72.0
click at [160, 624] on div "Hola XXX, Te consultamos si tuviste oportunidad [PERSON_NAME] el requerimiento …" at bounding box center [579, 688] width 848 height 166
paste textarea "[PERSON_NAME], ¿cómo estás?"
click at [212, 647] on textarea "[PERSON_NAME], ¿cómo estás? Te consultamos si tuviste oportunidad [PERSON_NAME]…" at bounding box center [578, 688] width 823 height 166
click at [244, 672] on textarea "[PERSON_NAME], ¿cómo estás? Te consultamos si tuviste oportunidad [PERSON_NAME]…" at bounding box center [578, 688] width 823 height 166
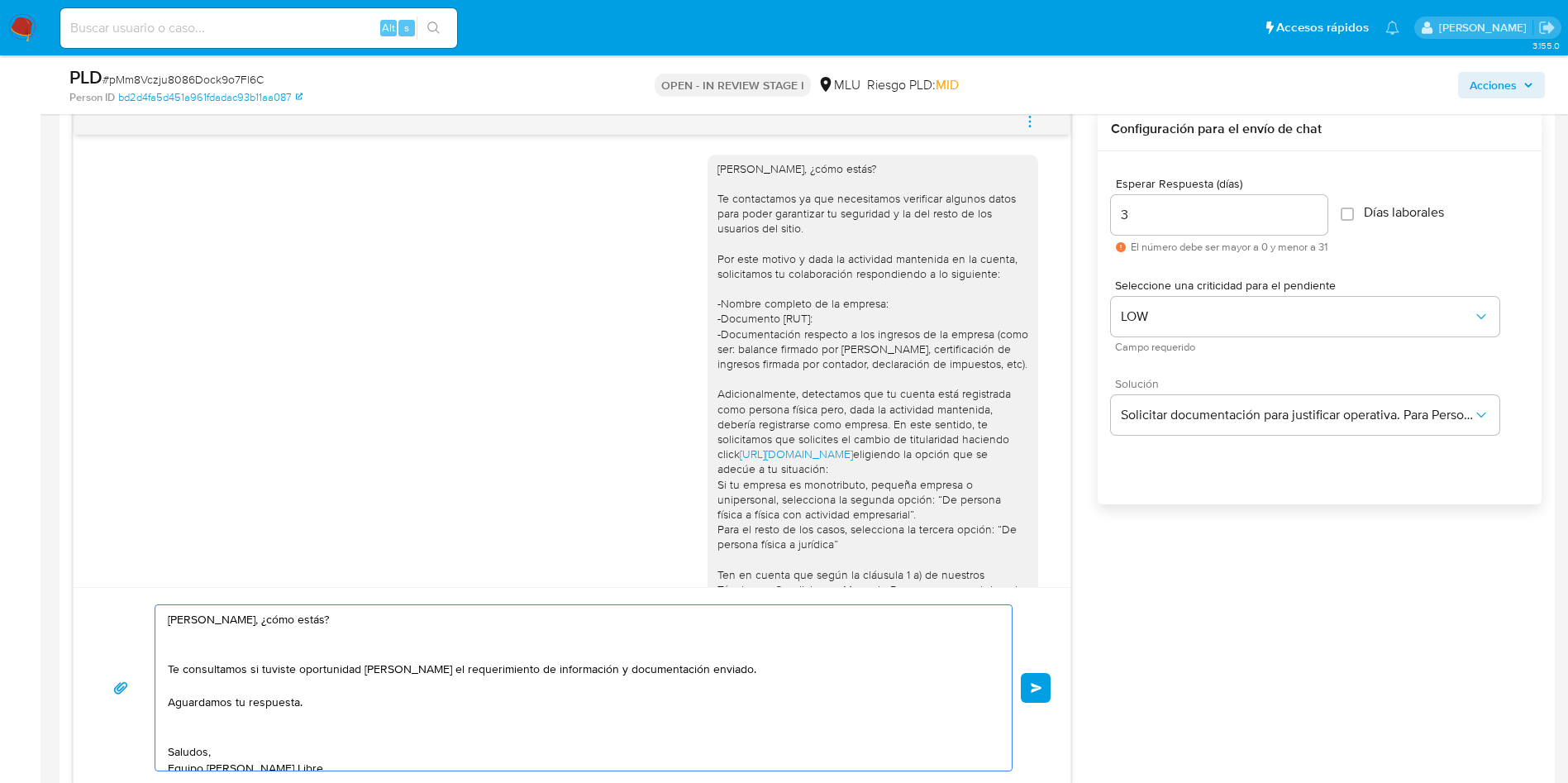
click at [278, 733] on textarea "[PERSON_NAME], ¿cómo estás? Te consultamos si tuviste oportunidad [PERSON_NAME]…" at bounding box center [578, 688] width 823 height 166
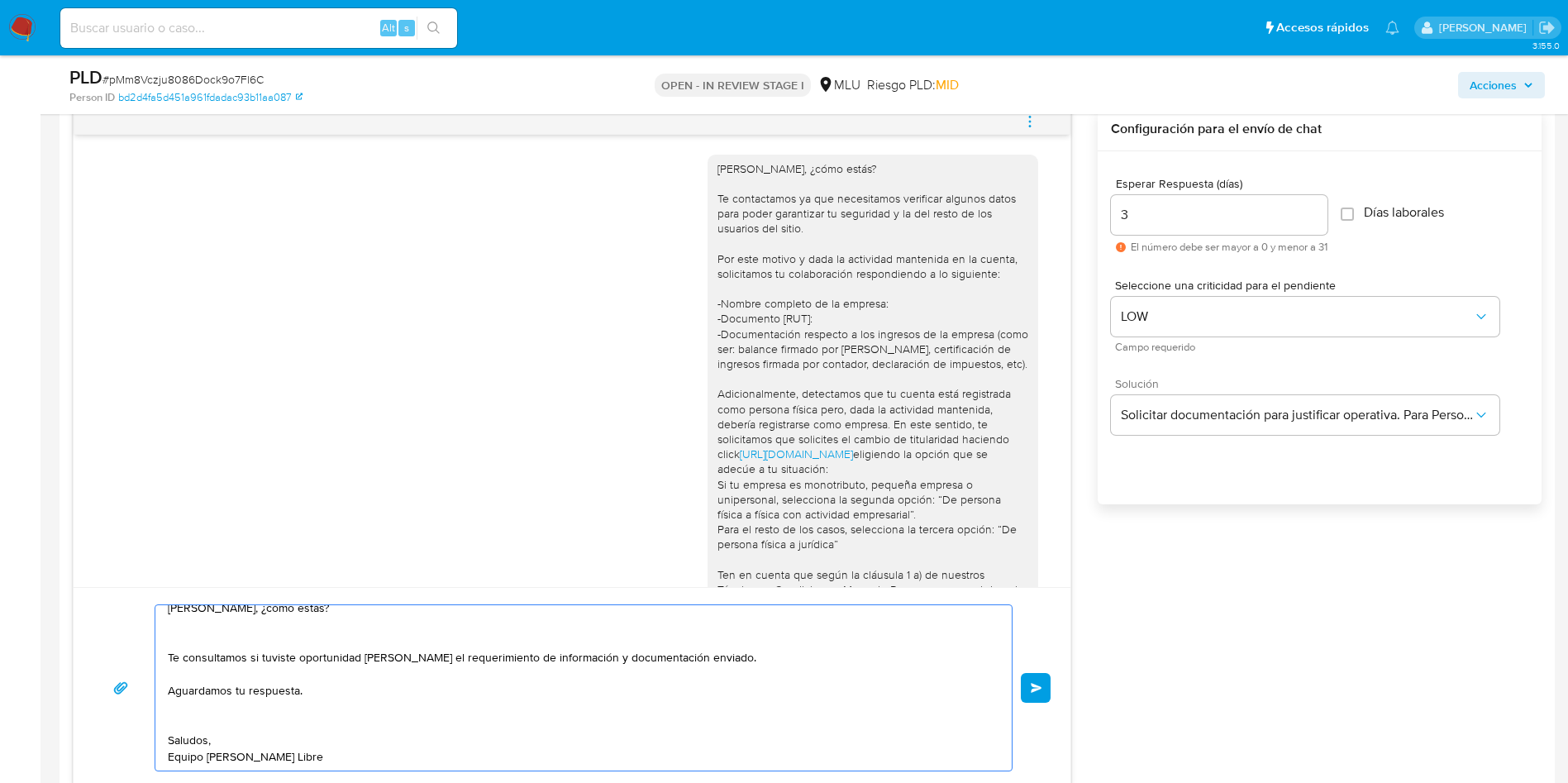
scroll to position [29, 0]
type textarea "[PERSON_NAME], ¿cómo estás? Te consultamos si tuviste oportunidad [PERSON_NAME]…"
click at [1033, 682] on button "Enviar" at bounding box center [1036, 688] width 29 height 29
select select "10"
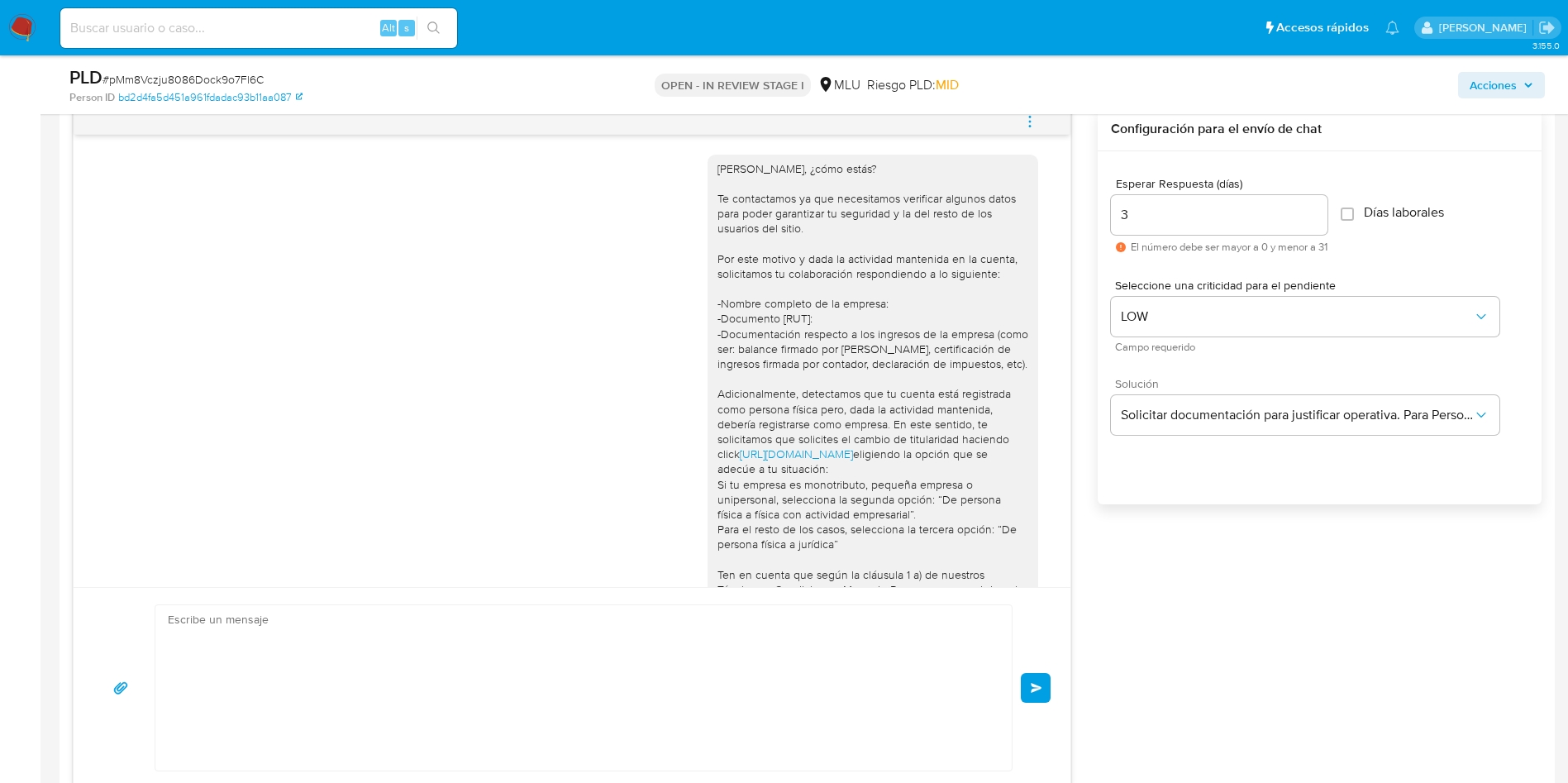
scroll to position [397, 0]
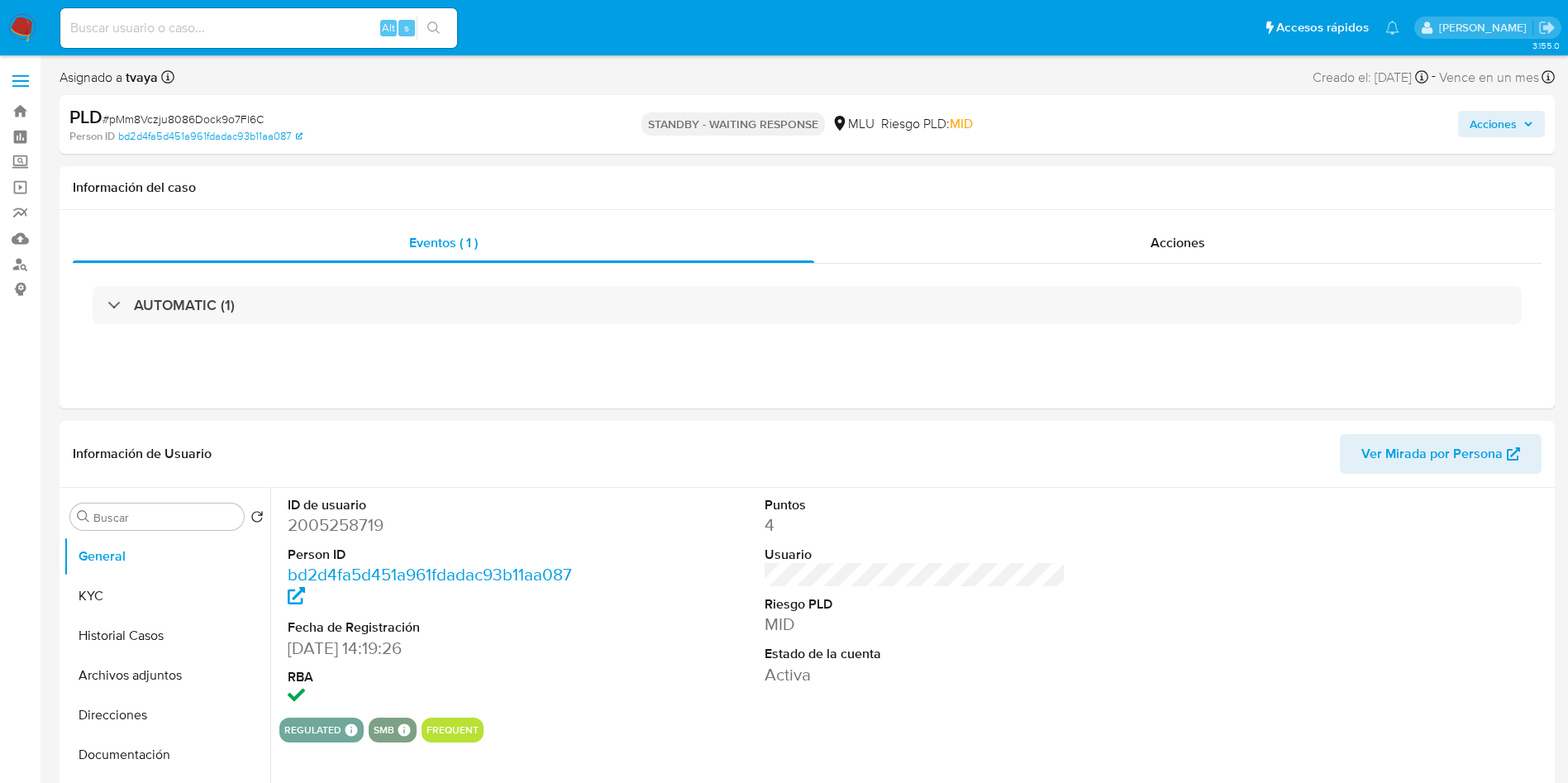
select select "10"
click at [86, 626] on button "Historial Casos" at bounding box center [160, 636] width 193 height 40
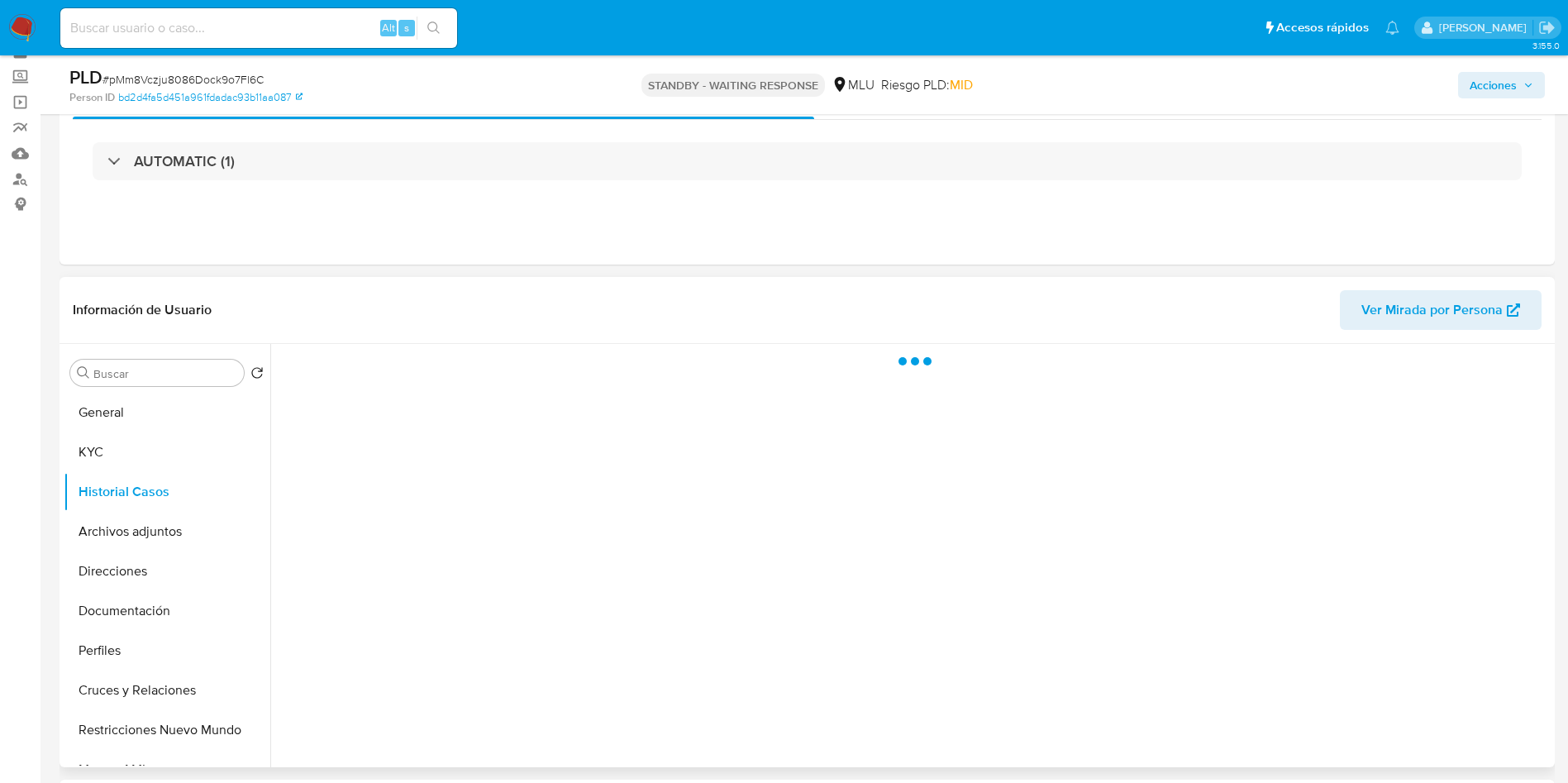
scroll to position [124, 0]
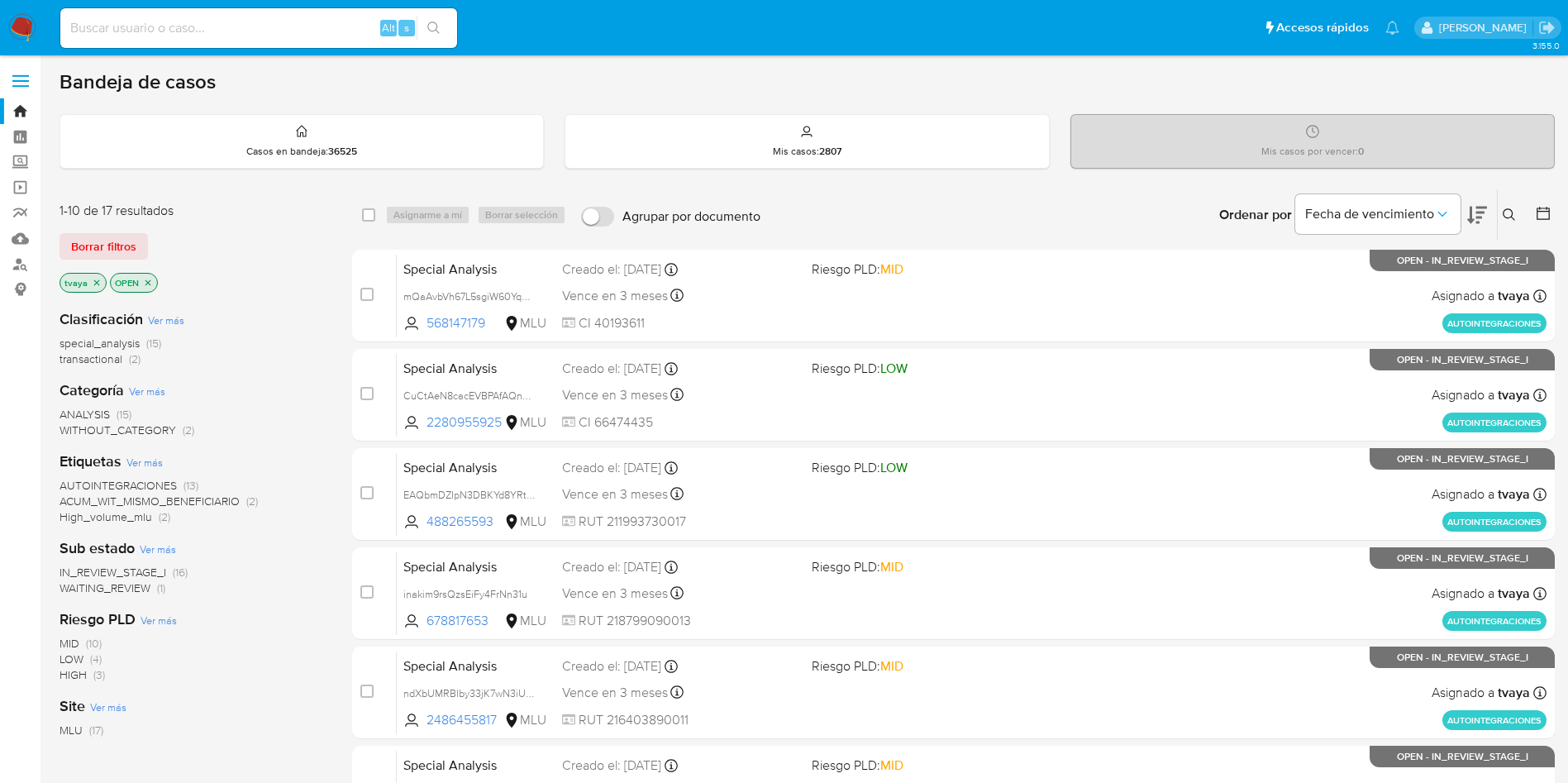
click at [104, 584] on span "WAITING_REVIEW" at bounding box center [105, 588] width 91 height 17
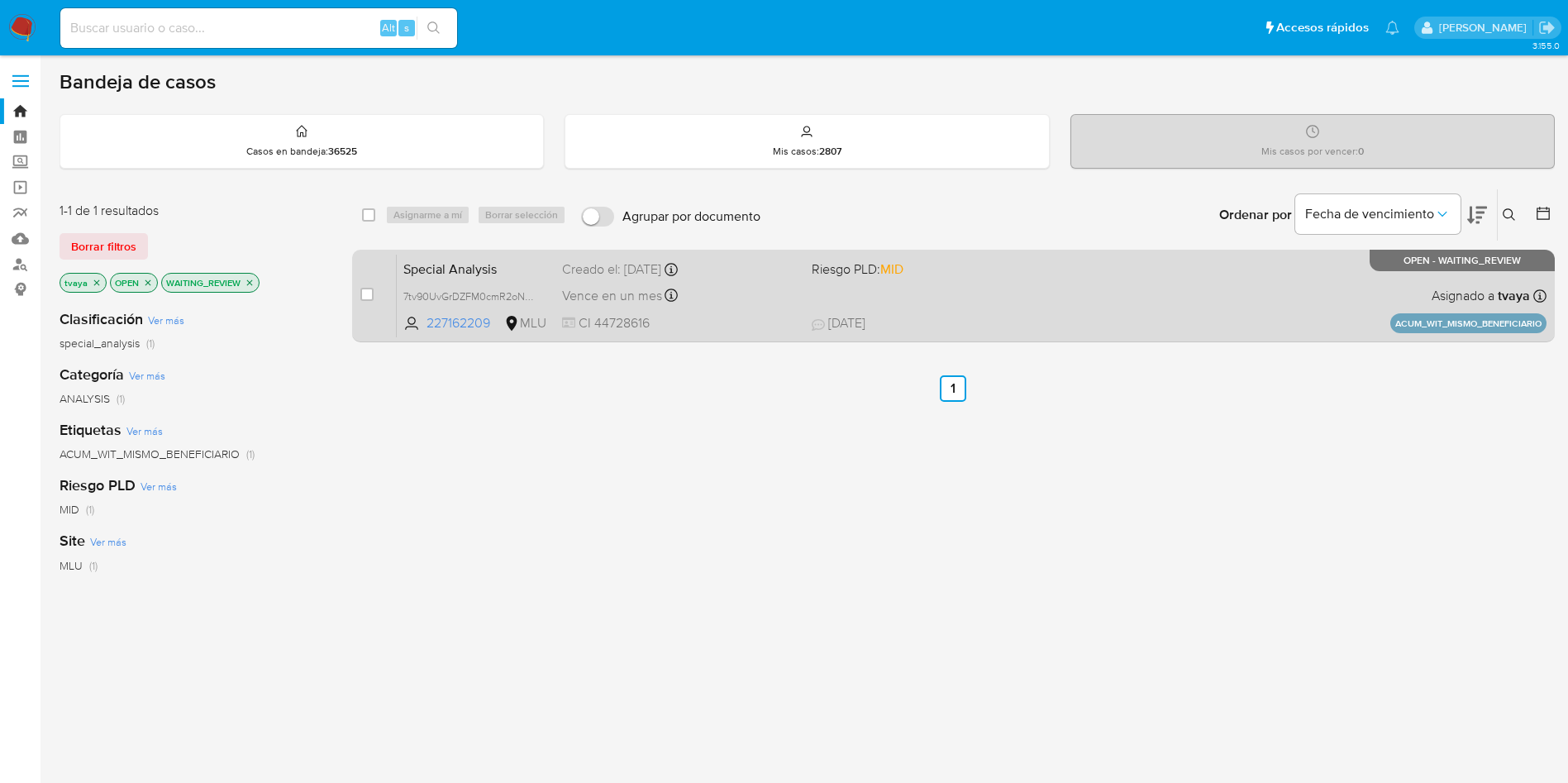
click at [840, 291] on div "Special Analysis 7tv90UvGrDZFM0cmR2oNbnTR 227162209 MLU Riesgo PLD: MID Creado …" at bounding box center [971, 295] width 1150 height 84
click at [371, 295] on input "checkbox" at bounding box center [367, 294] width 13 height 13
checkbox input "true"
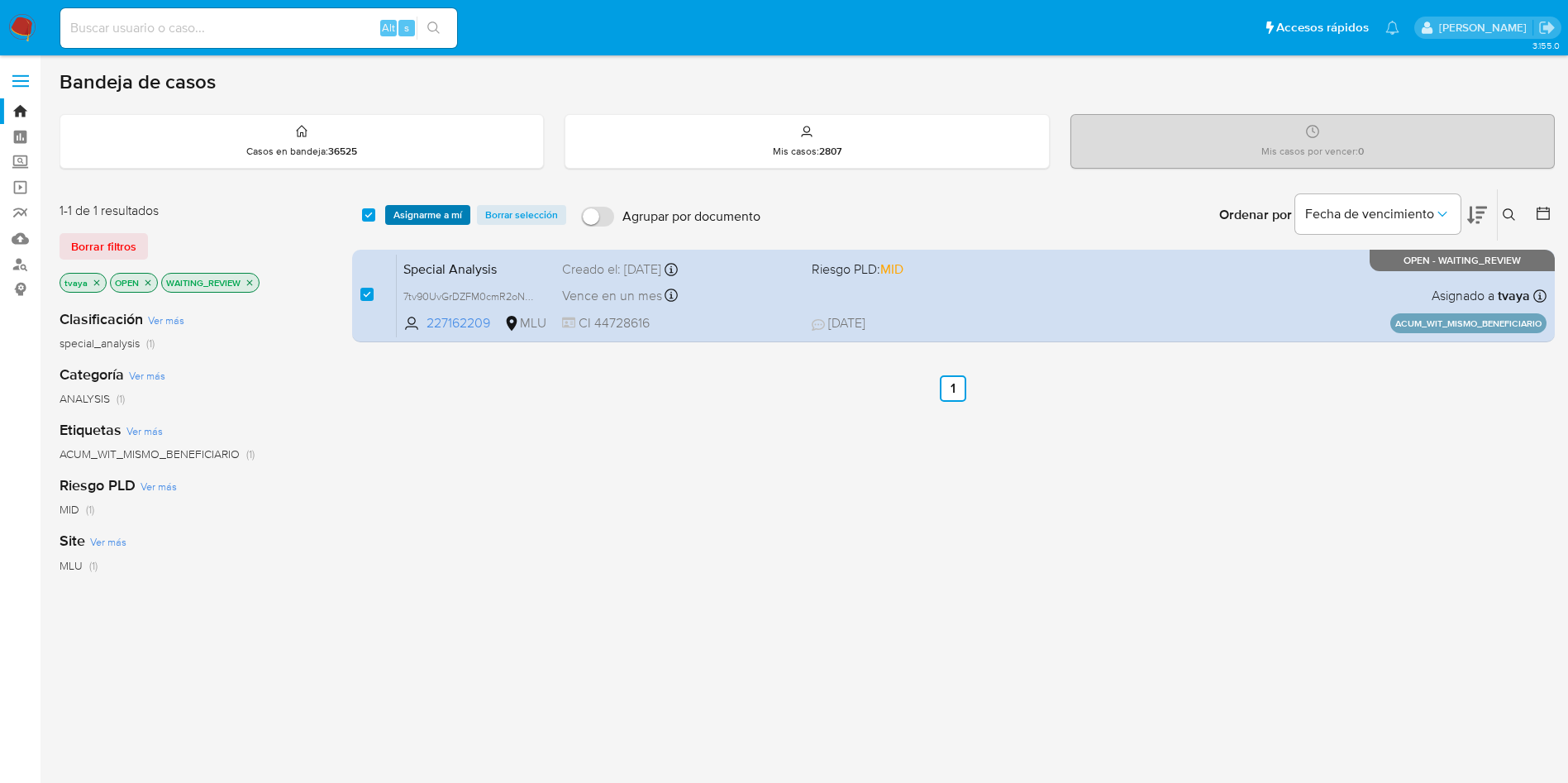
click at [431, 216] on span "Asignarme a mí" at bounding box center [428, 215] width 69 height 17
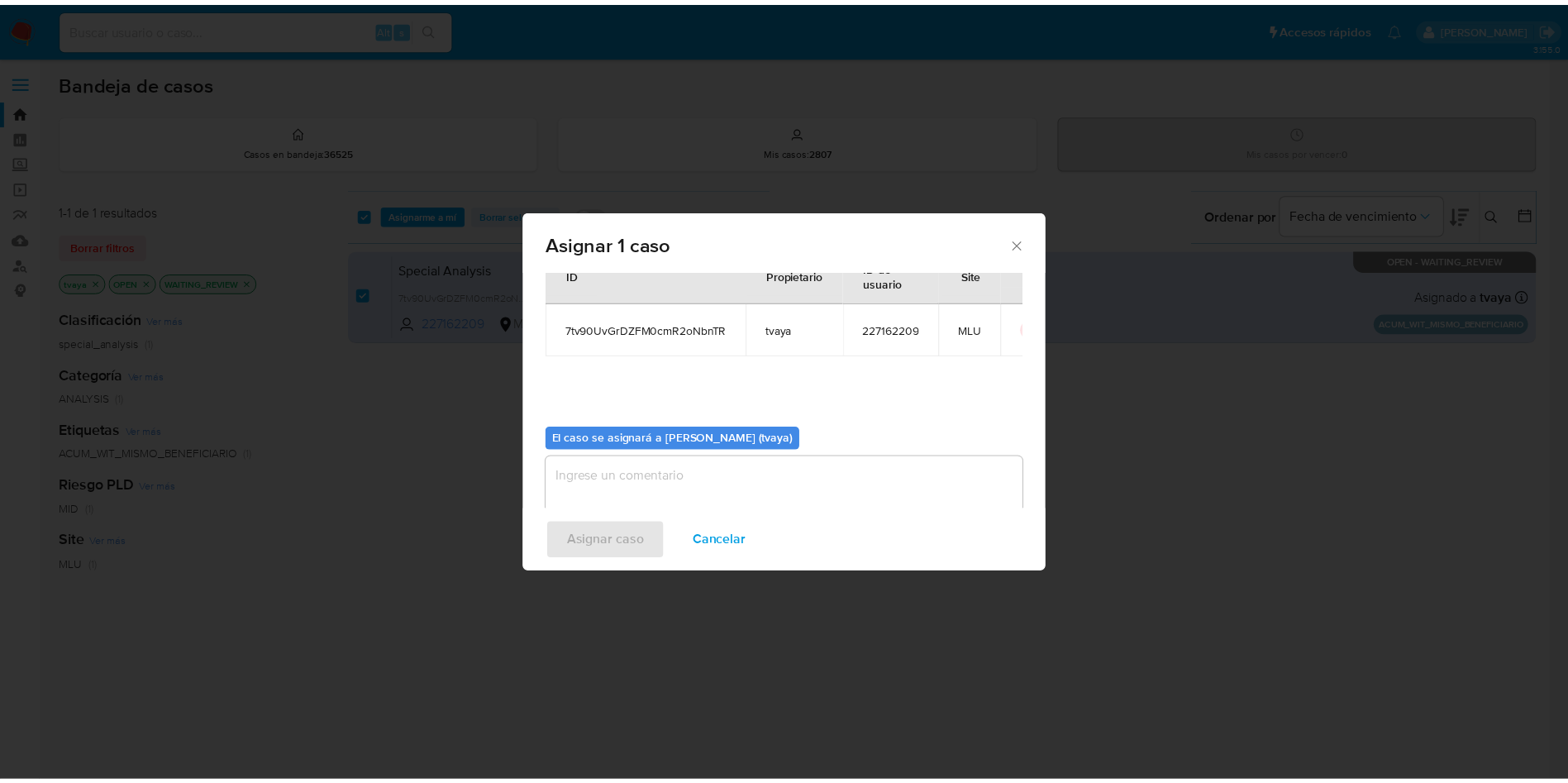
scroll to position [86, 0]
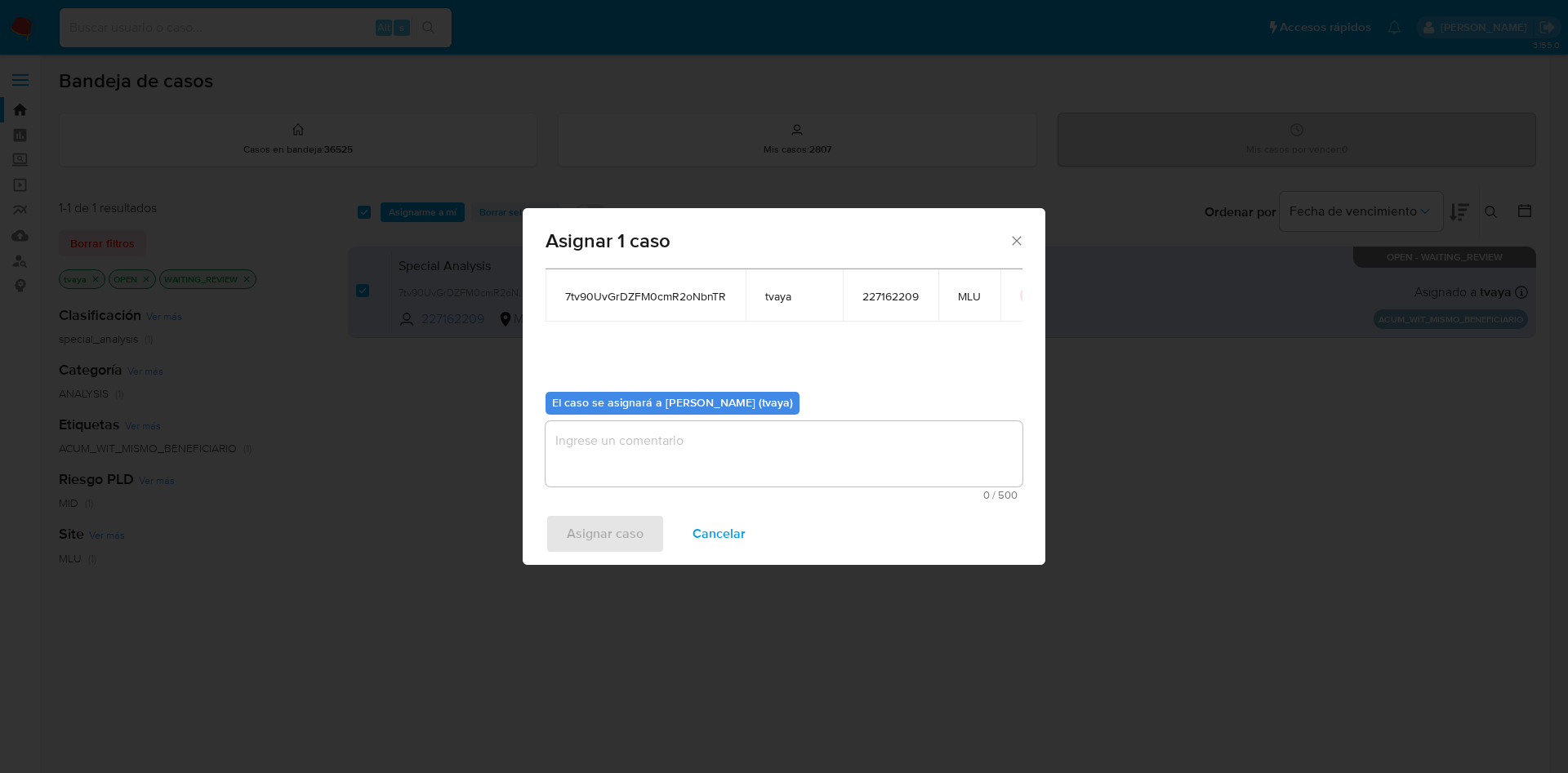
click at [621, 480] on textarea "assign-modal" at bounding box center [783, 454] width 477 height 65
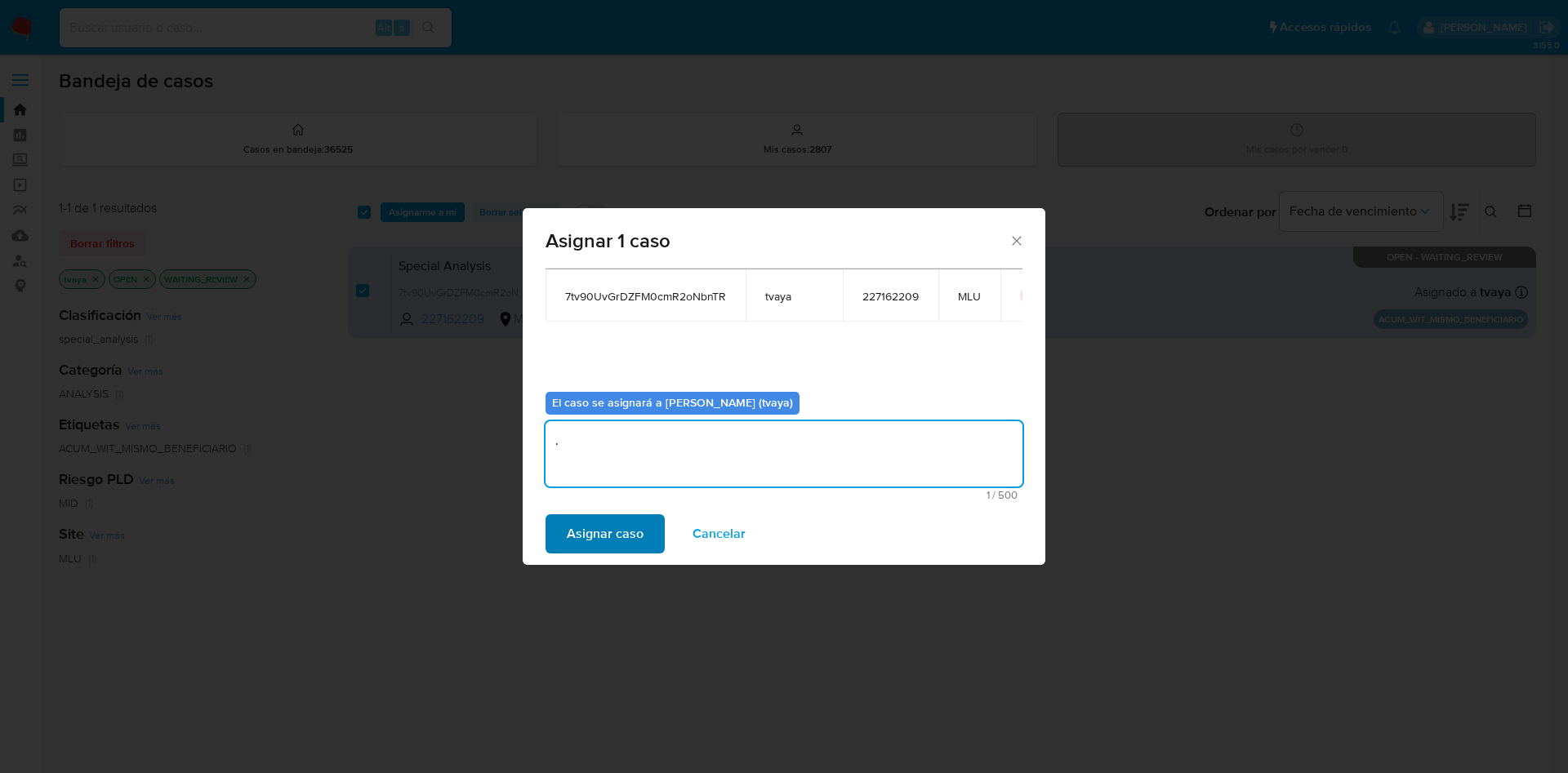
type textarea "."
click at [588, 547] on span "Asignar caso" at bounding box center [605, 534] width 76 height 36
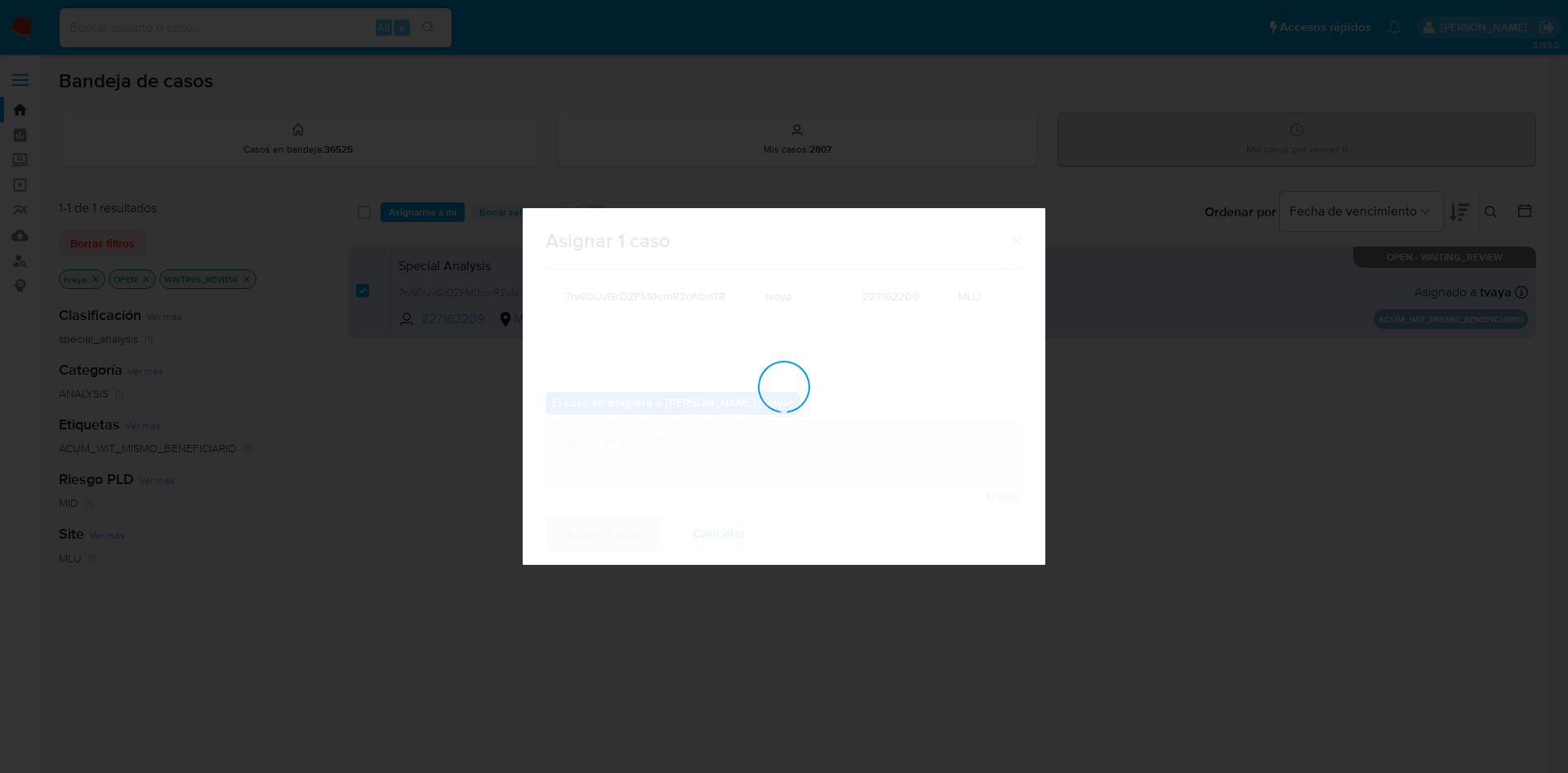
checkbox input "false"
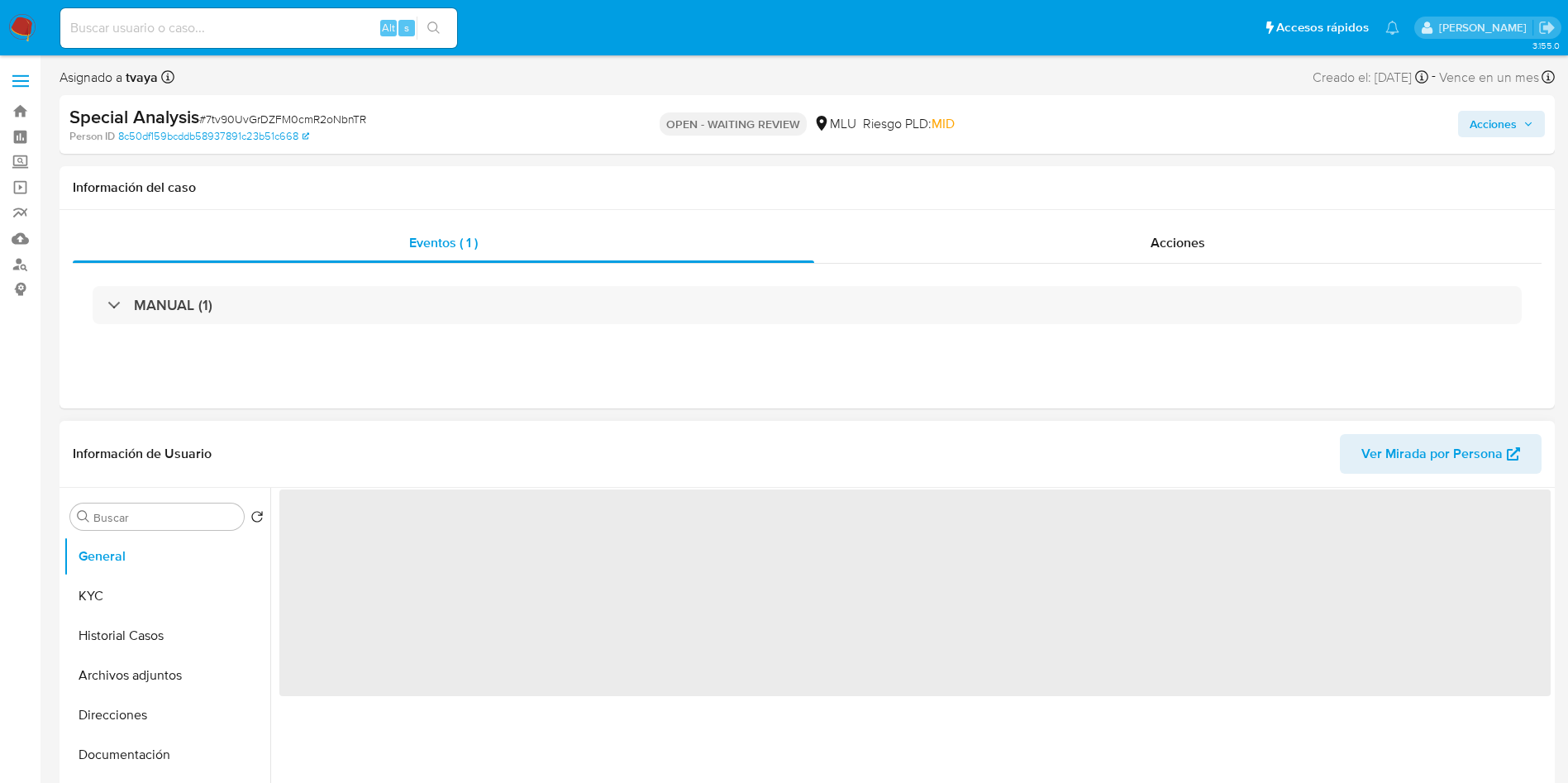
scroll to position [124, 0]
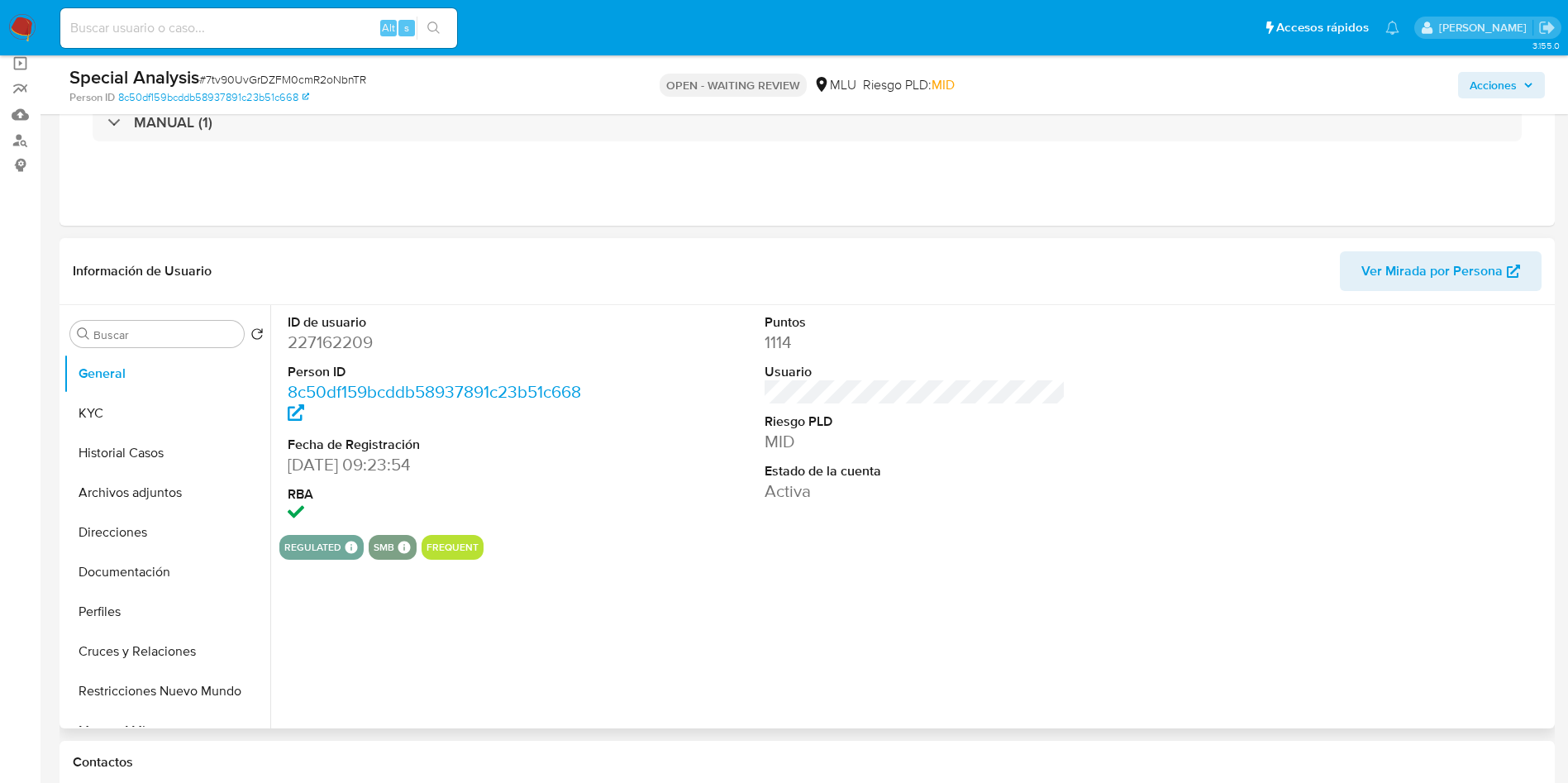
select select "10"
click at [355, 344] on dd "227162209" at bounding box center [439, 342] width 302 height 23
copy dd "227162209"
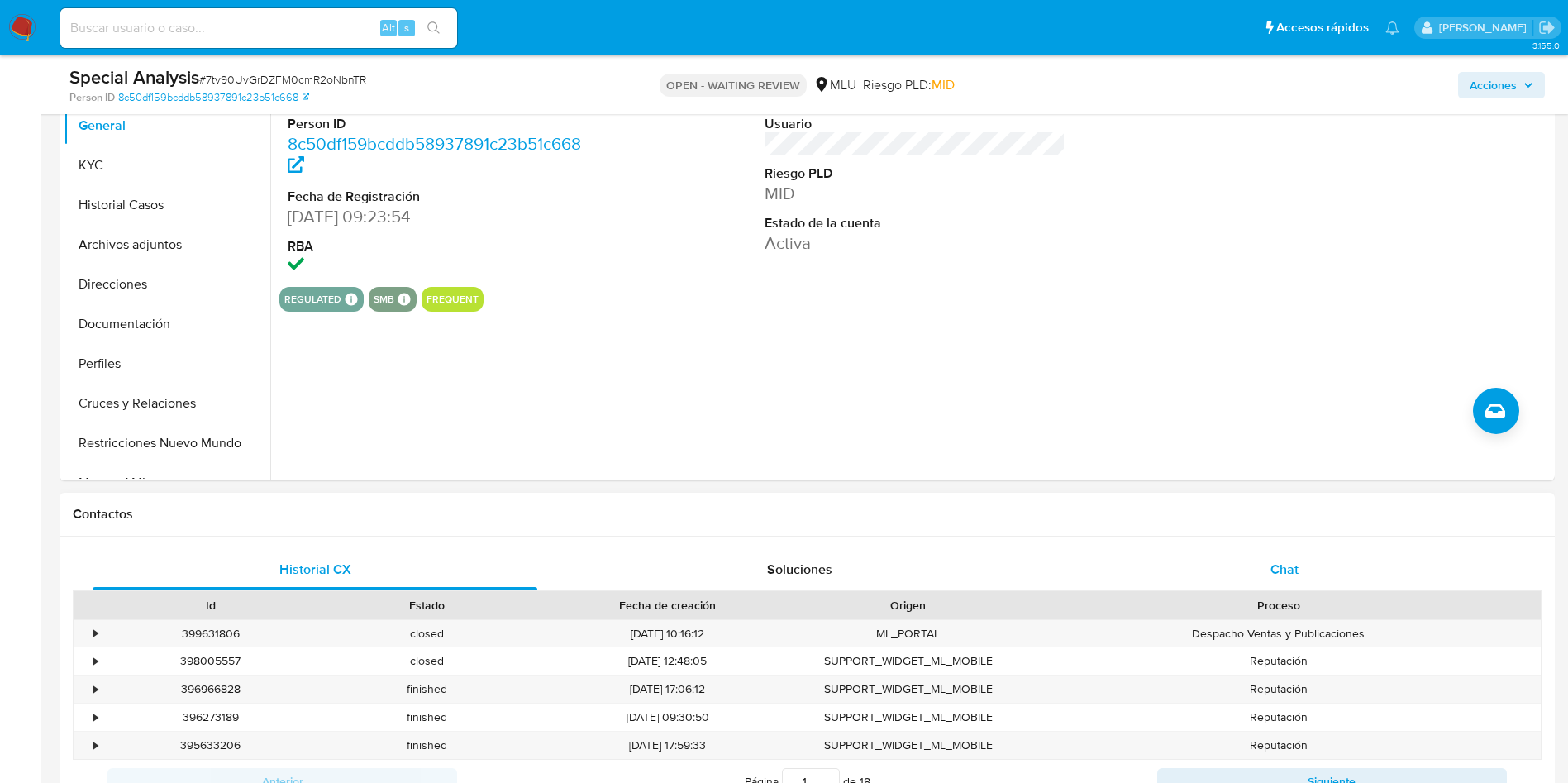
click at [1313, 560] on div "Chat" at bounding box center [1285, 570] width 445 height 40
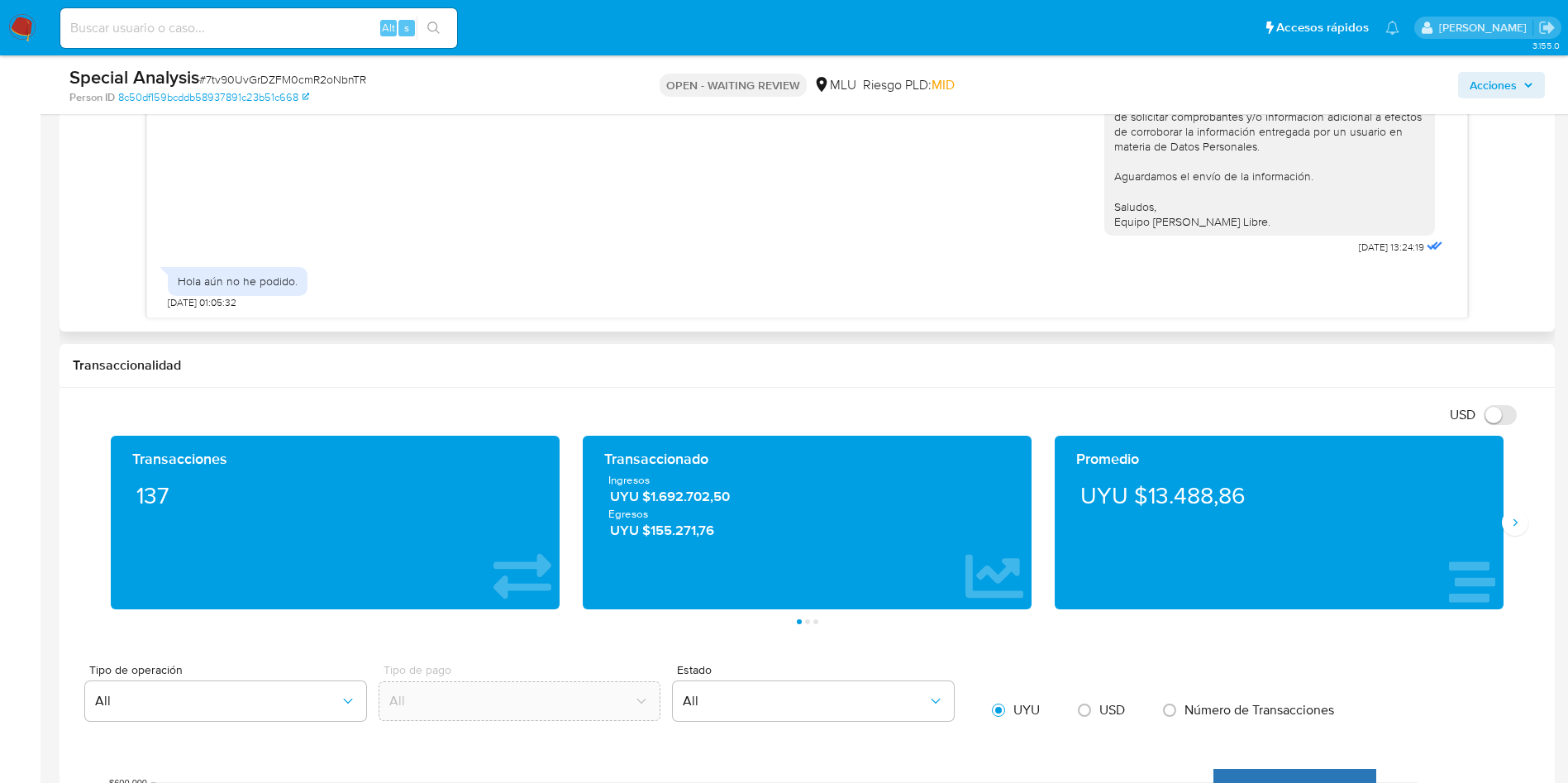
scroll to position [869, 0]
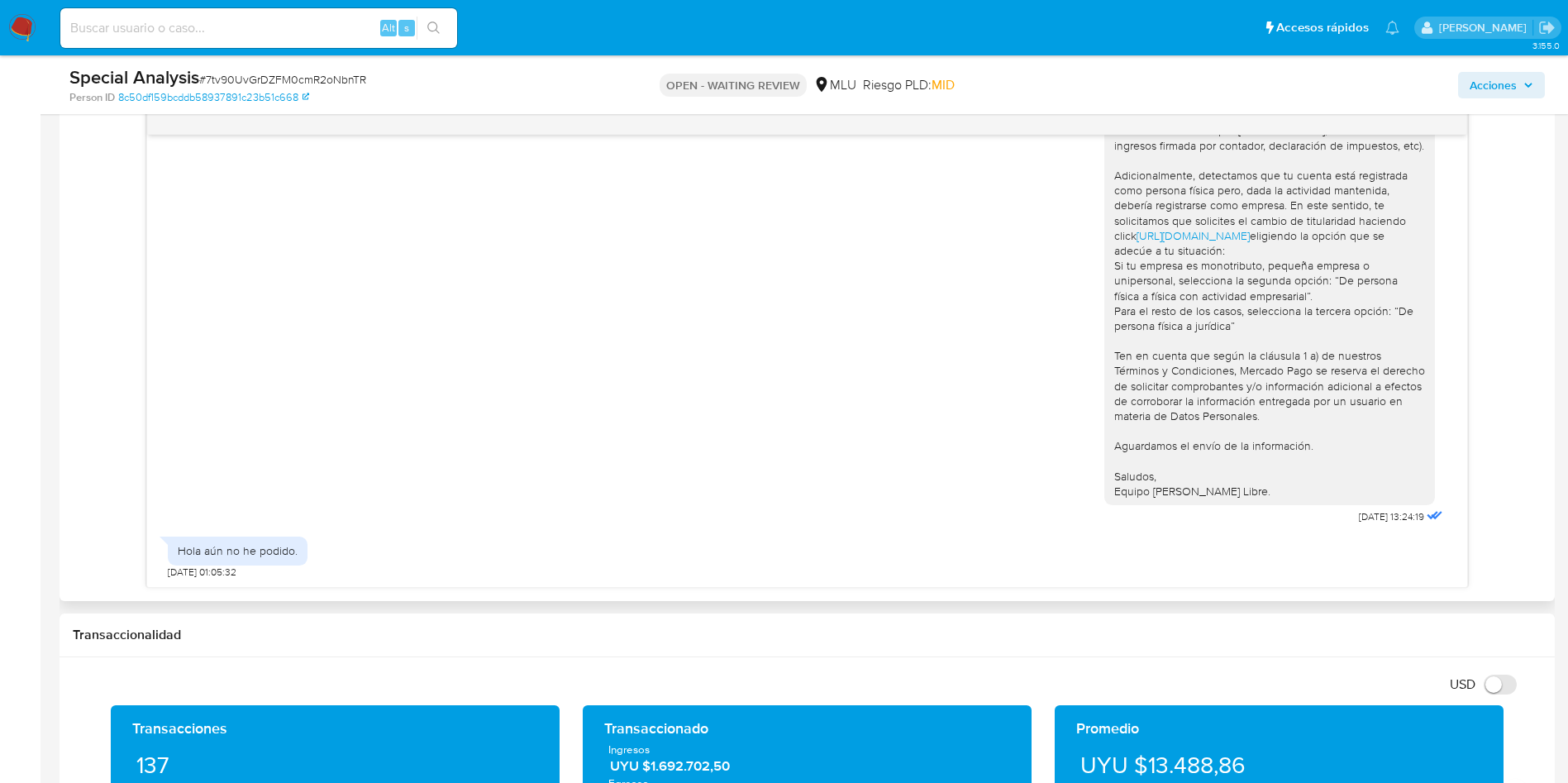
click at [520, 318] on div "Hola Mathias, ¿cómo estás? Te contactamos nuevamente para consultarte si pudist…" at bounding box center [807, 242] width 1279 height 575
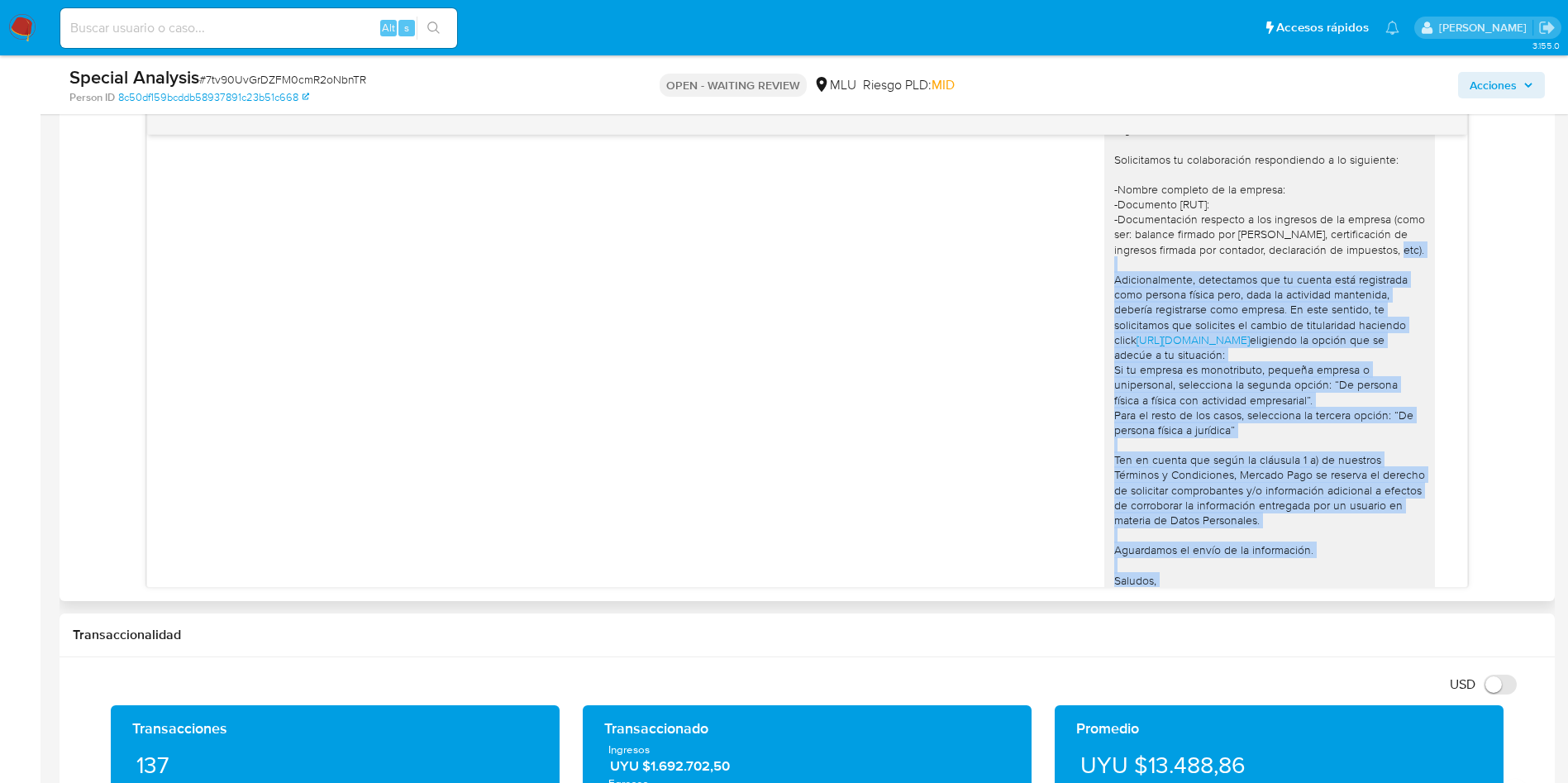
scroll to position [0, 0]
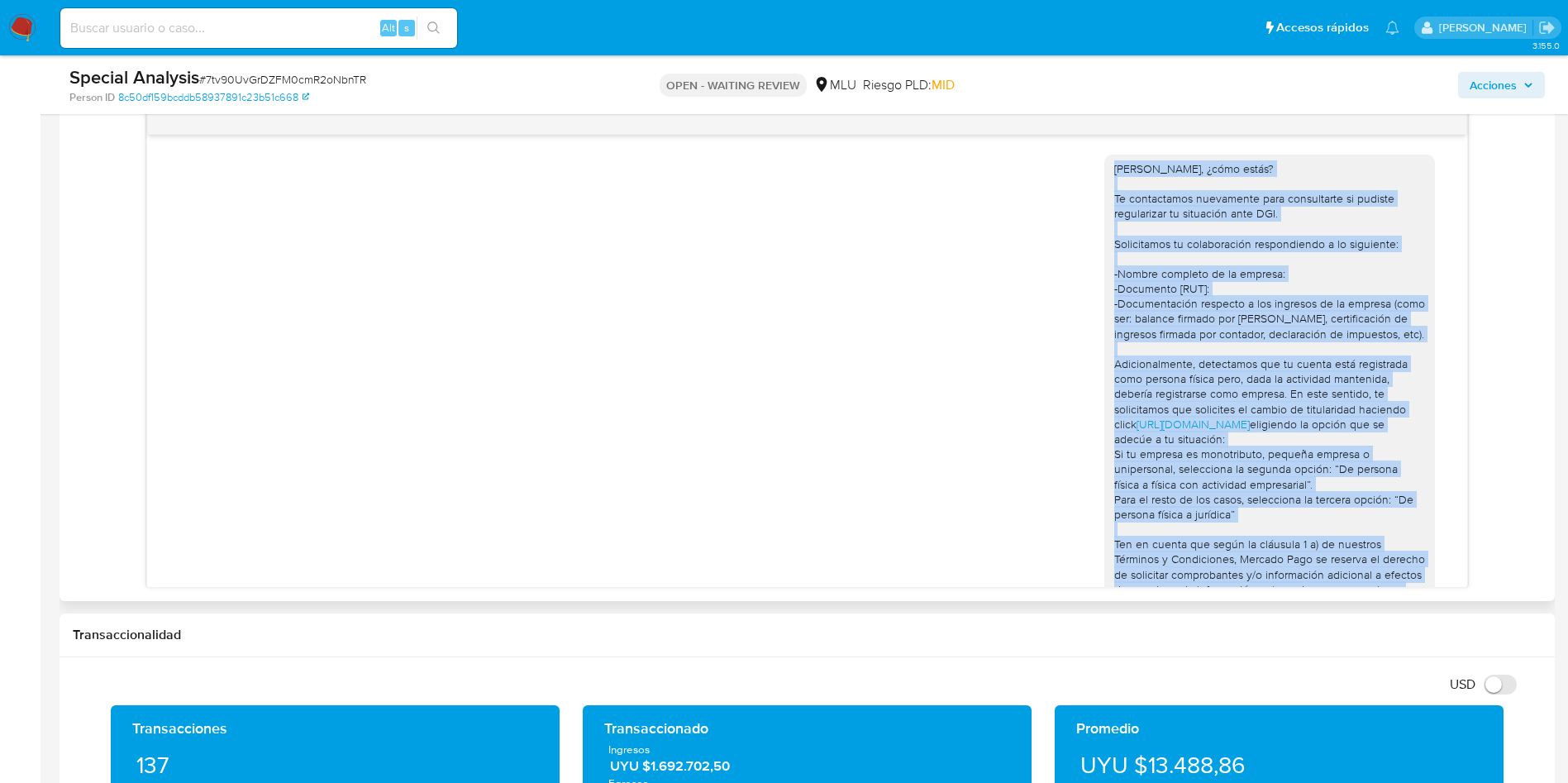
drag, startPoint x: 1236, startPoint y: 500, endPoint x: 1082, endPoint y: 161, distance: 372.3
click at [1082, 161] on div "Hola Mathias, ¿cómo estás? Te contactamos nuevamente para consultarte si pudist…" at bounding box center [807, 431] width 1279 height 575
copy div "Hola Mathias, ¿cómo estás? Te contactamos nuevamente para consultarte si pudist…"
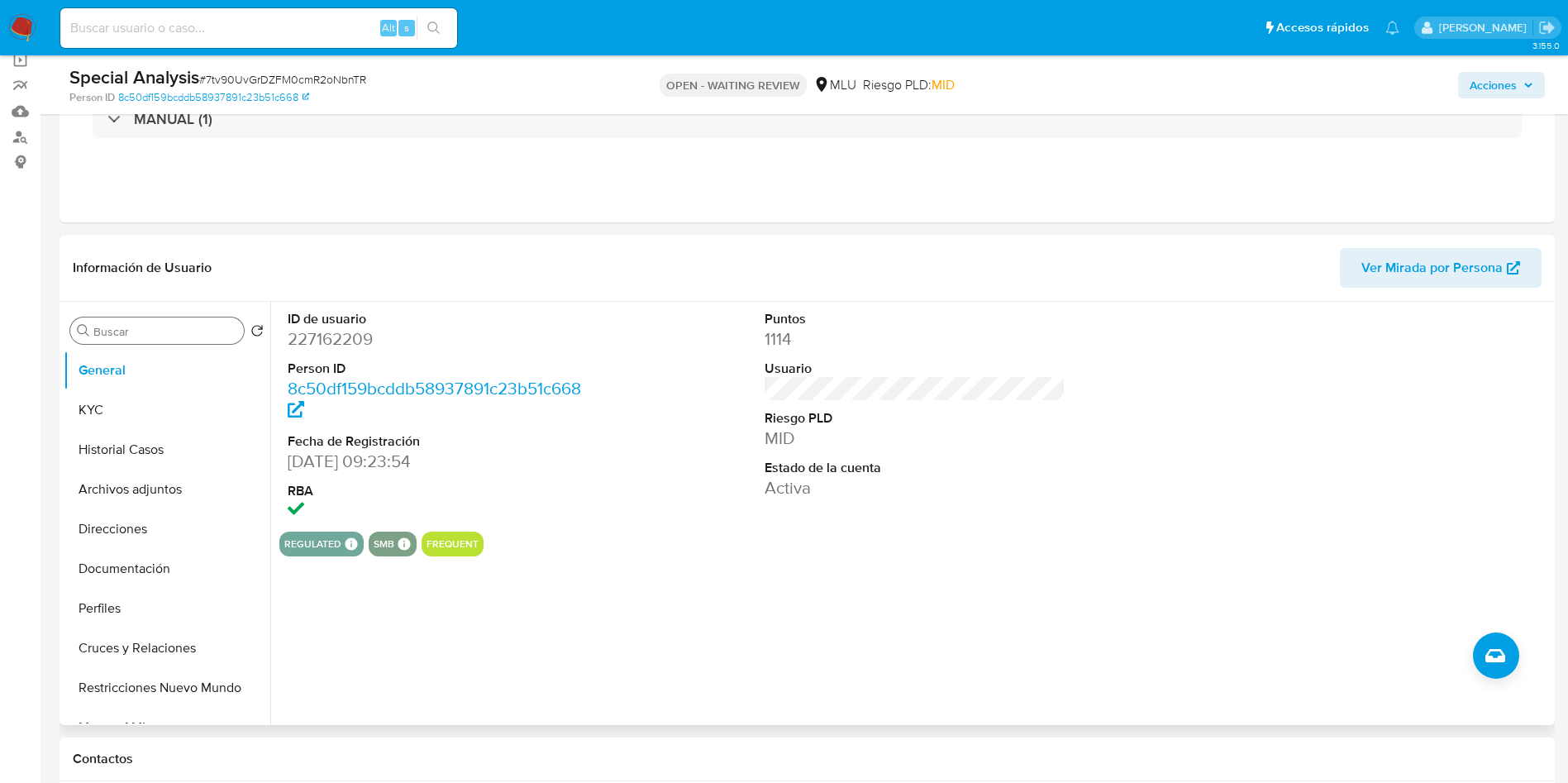
scroll to position [124, 0]
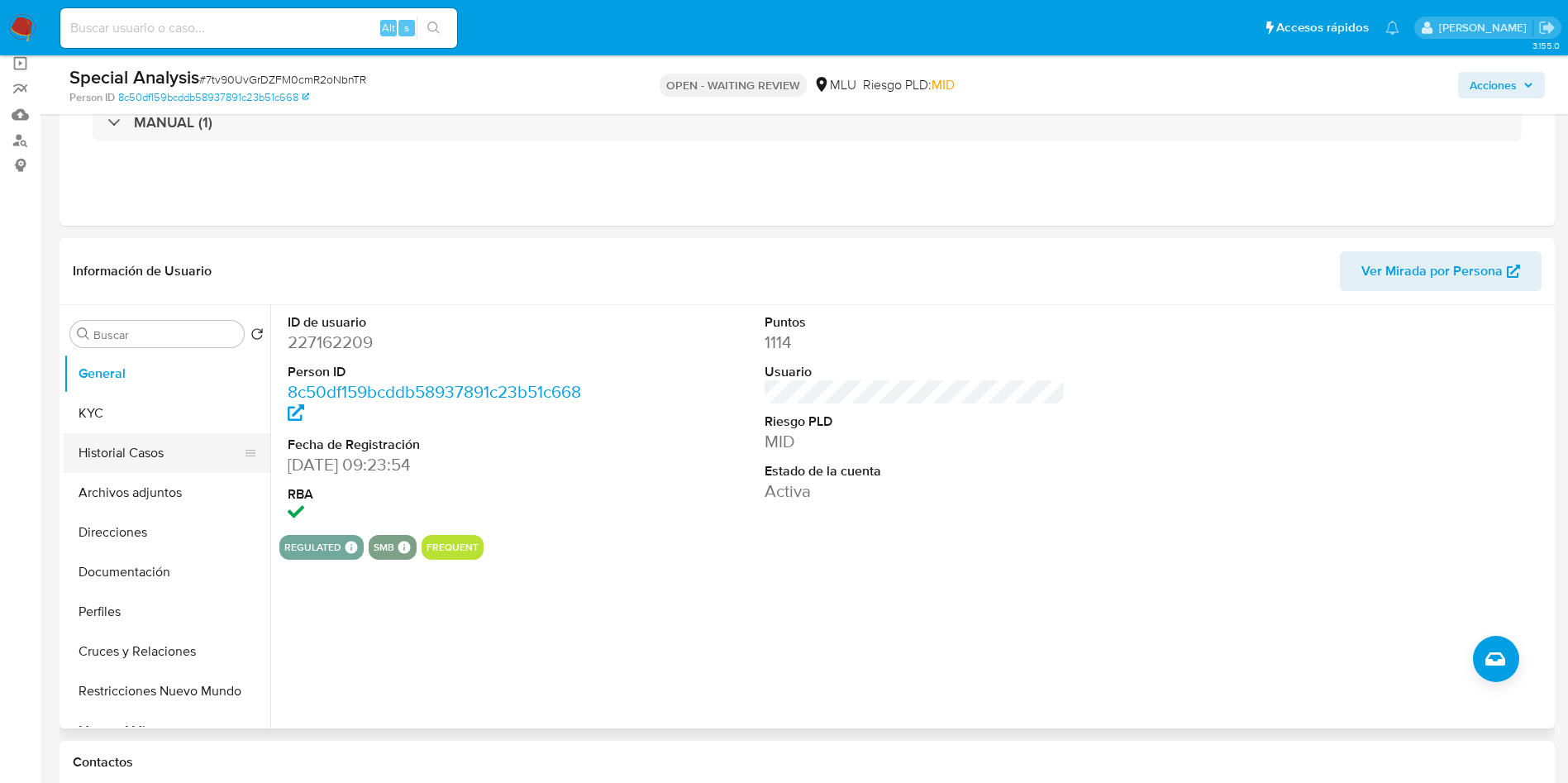
click at [103, 445] on button "Historial Casos" at bounding box center [160, 453] width 193 height 40
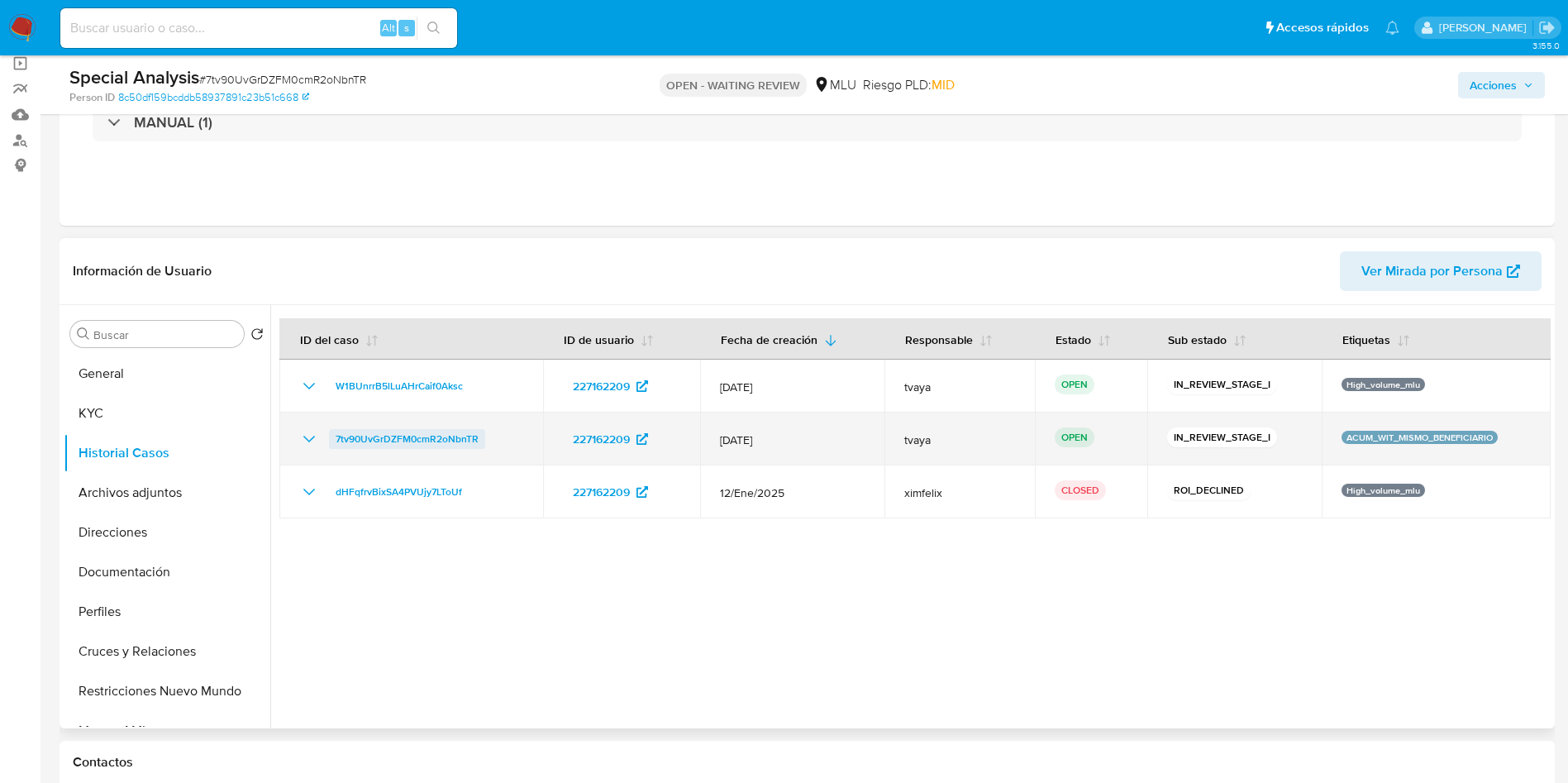
click at [418, 443] on span "7tv90UvGrDZFM0cmR2oNbnTR" at bounding box center [407, 440] width 143 height 20
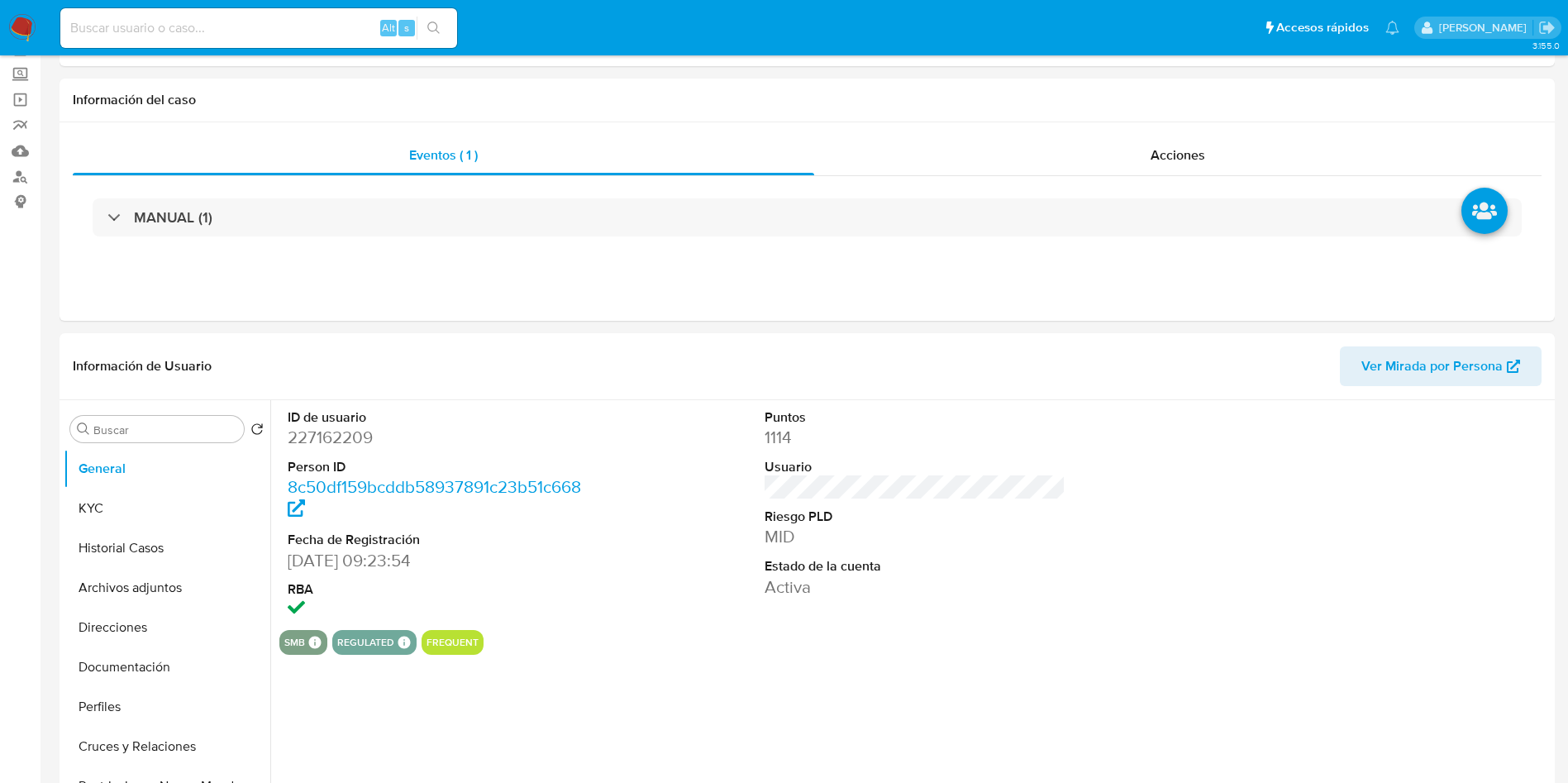
select select "10"
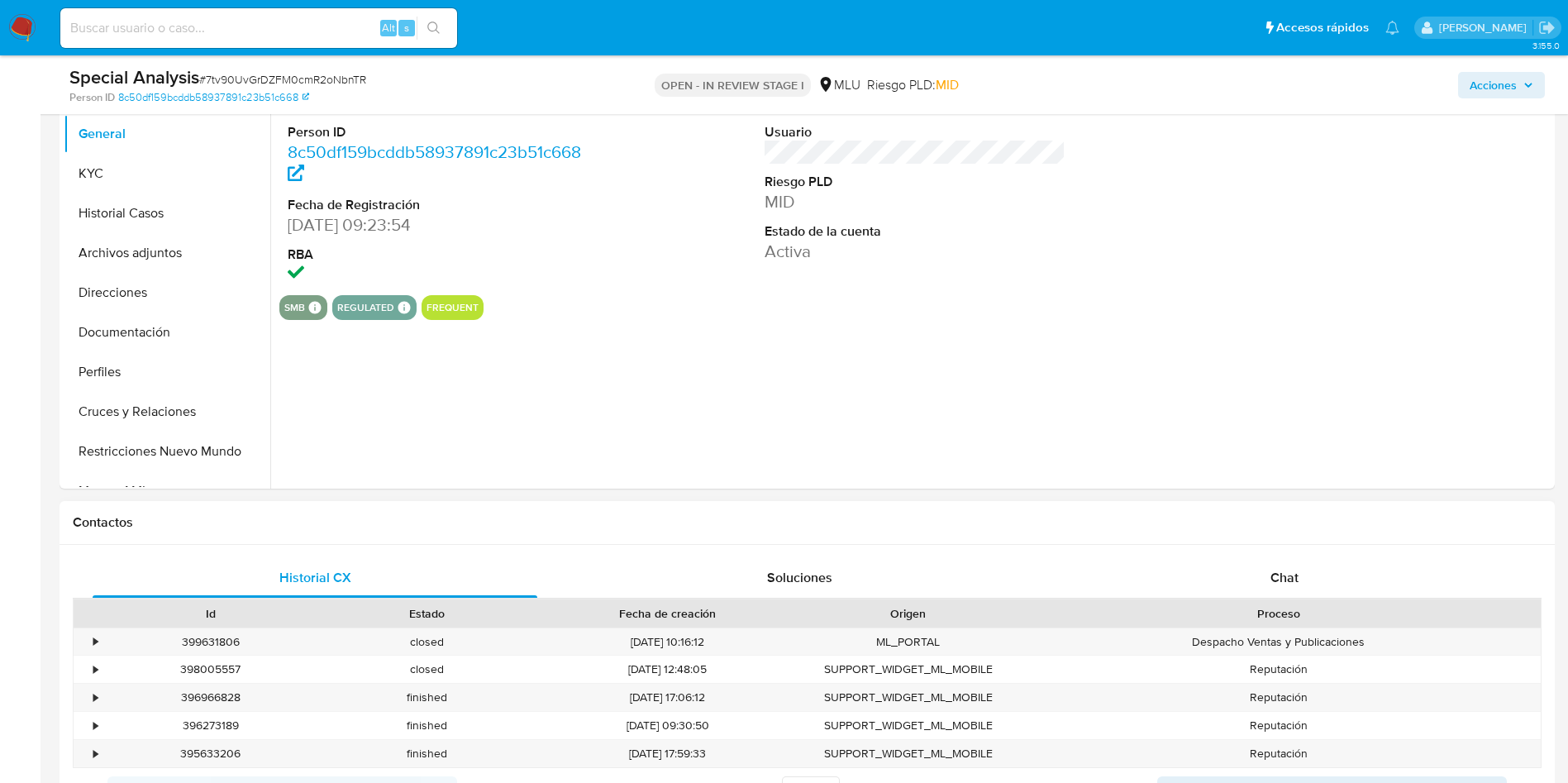
scroll to position [496, 0]
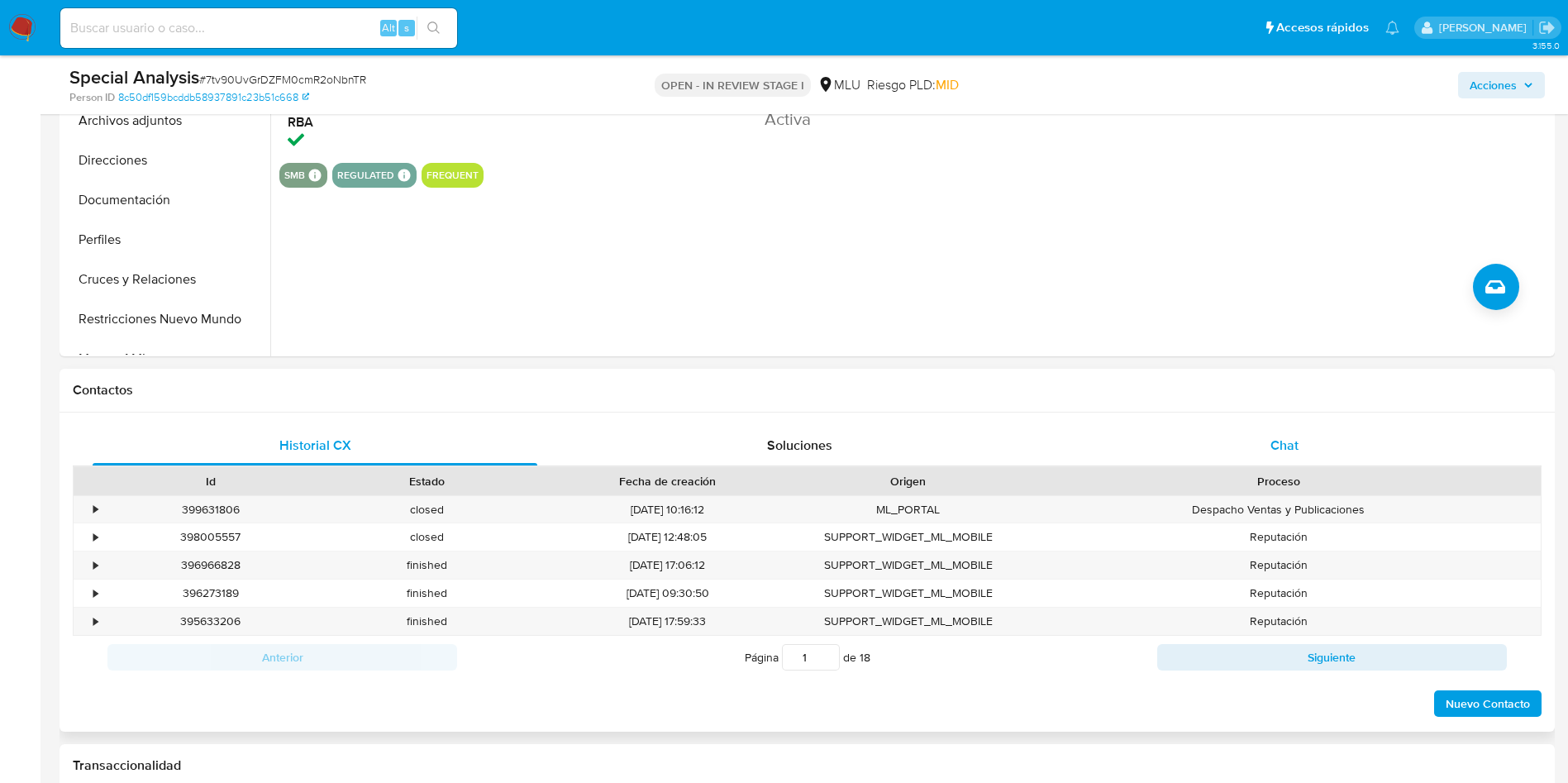
click at [1280, 431] on div "Chat" at bounding box center [1285, 445] width 445 height 40
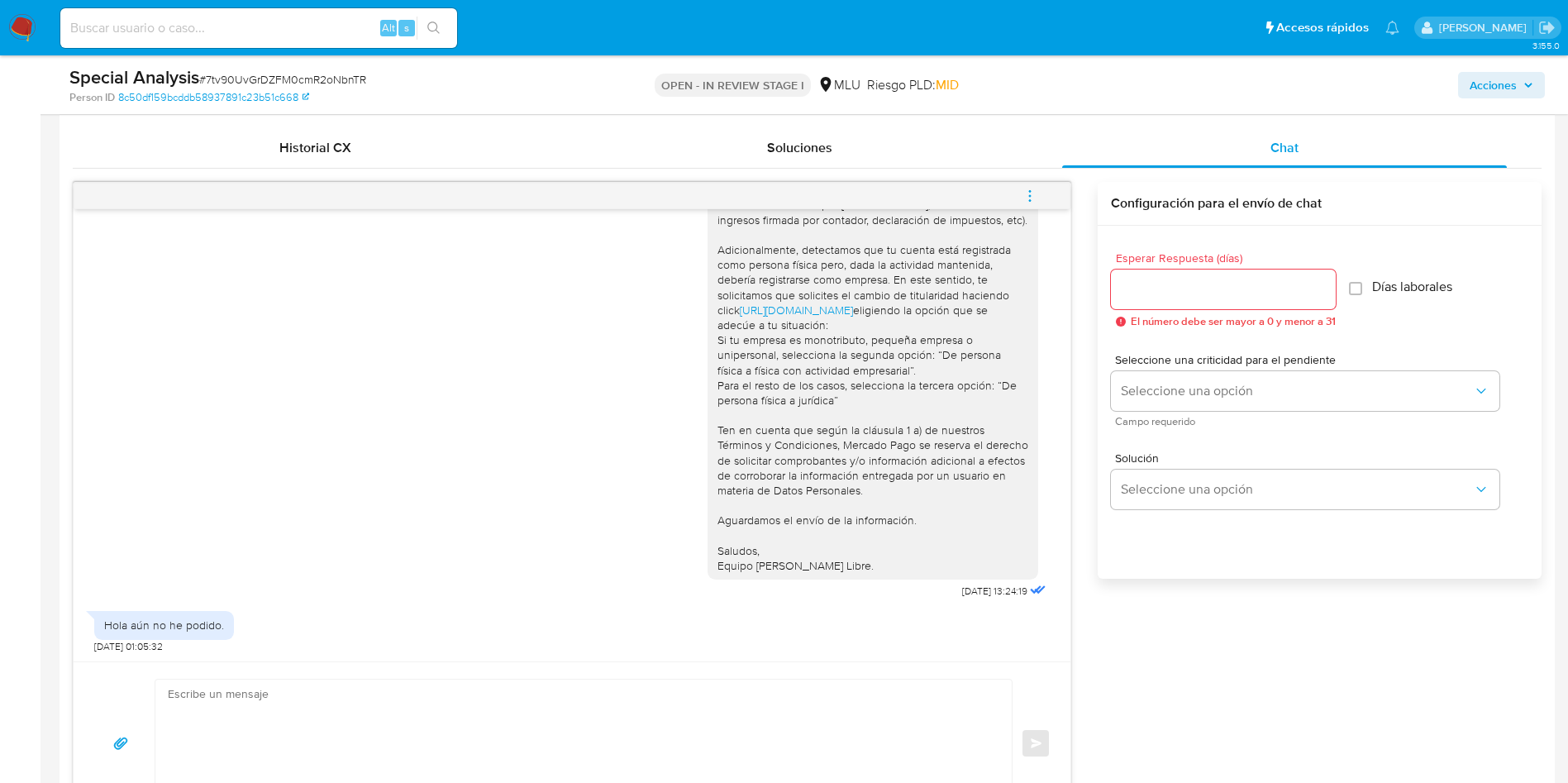
scroll to position [869, 0]
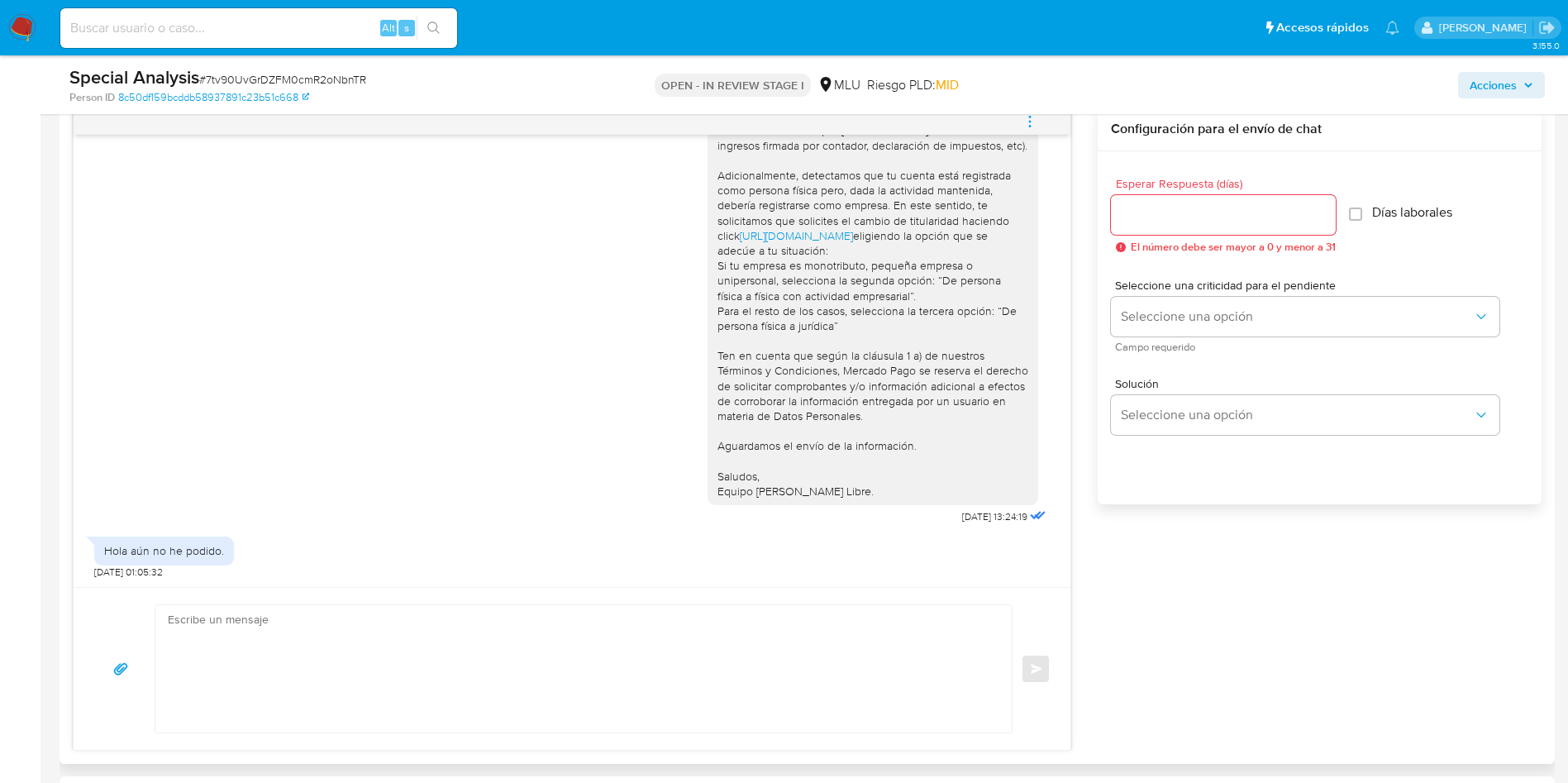
click at [1199, 179] on span "Esperar Respuesta (días)" at bounding box center [1228, 183] width 224 height 12
click at [1199, 204] on input "Esperar Respuesta (días)" at bounding box center [1223, 214] width 224 height 21
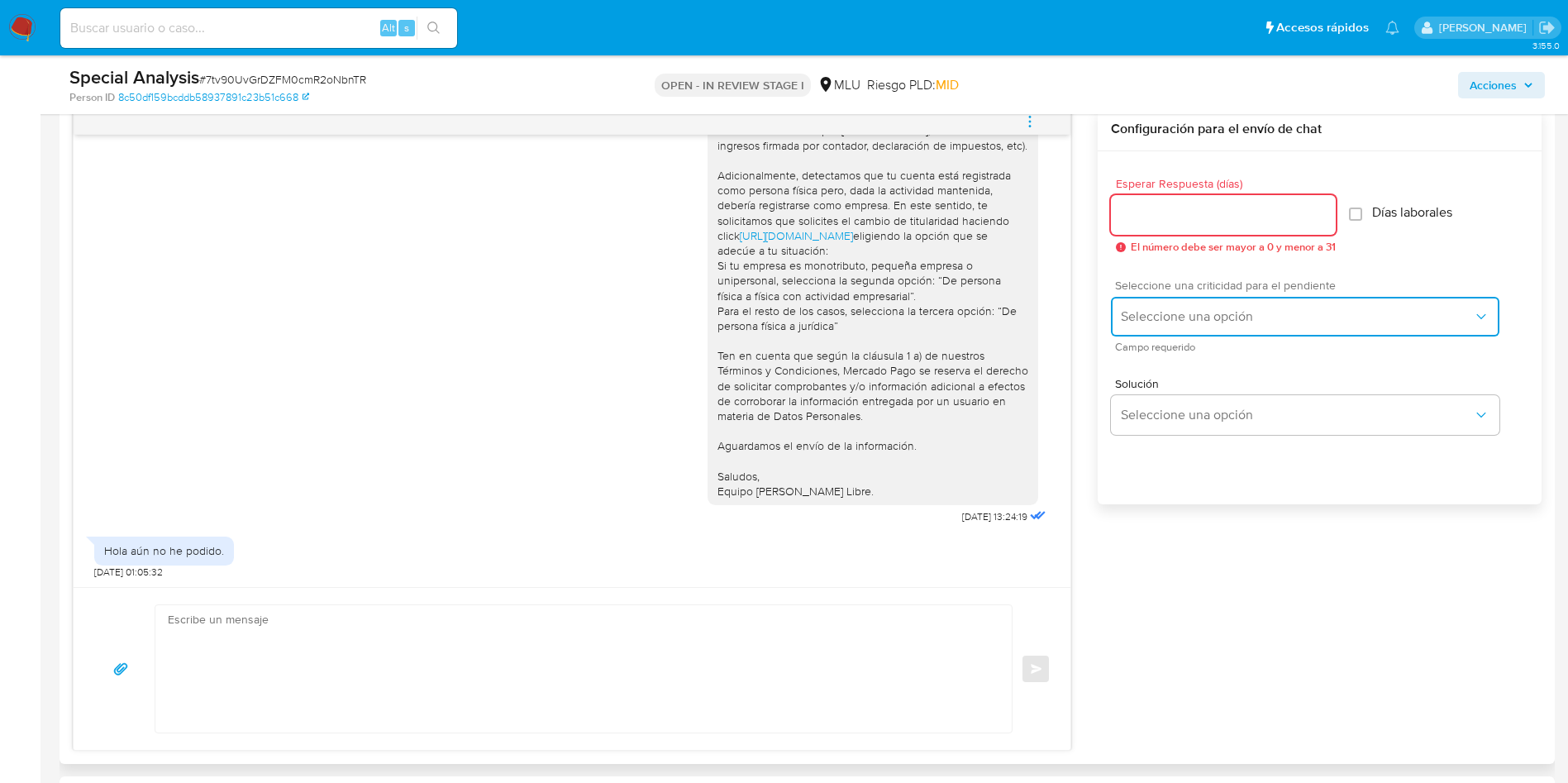
click at [1197, 312] on span "Seleccione una opción" at bounding box center [1297, 317] width 352 height 17
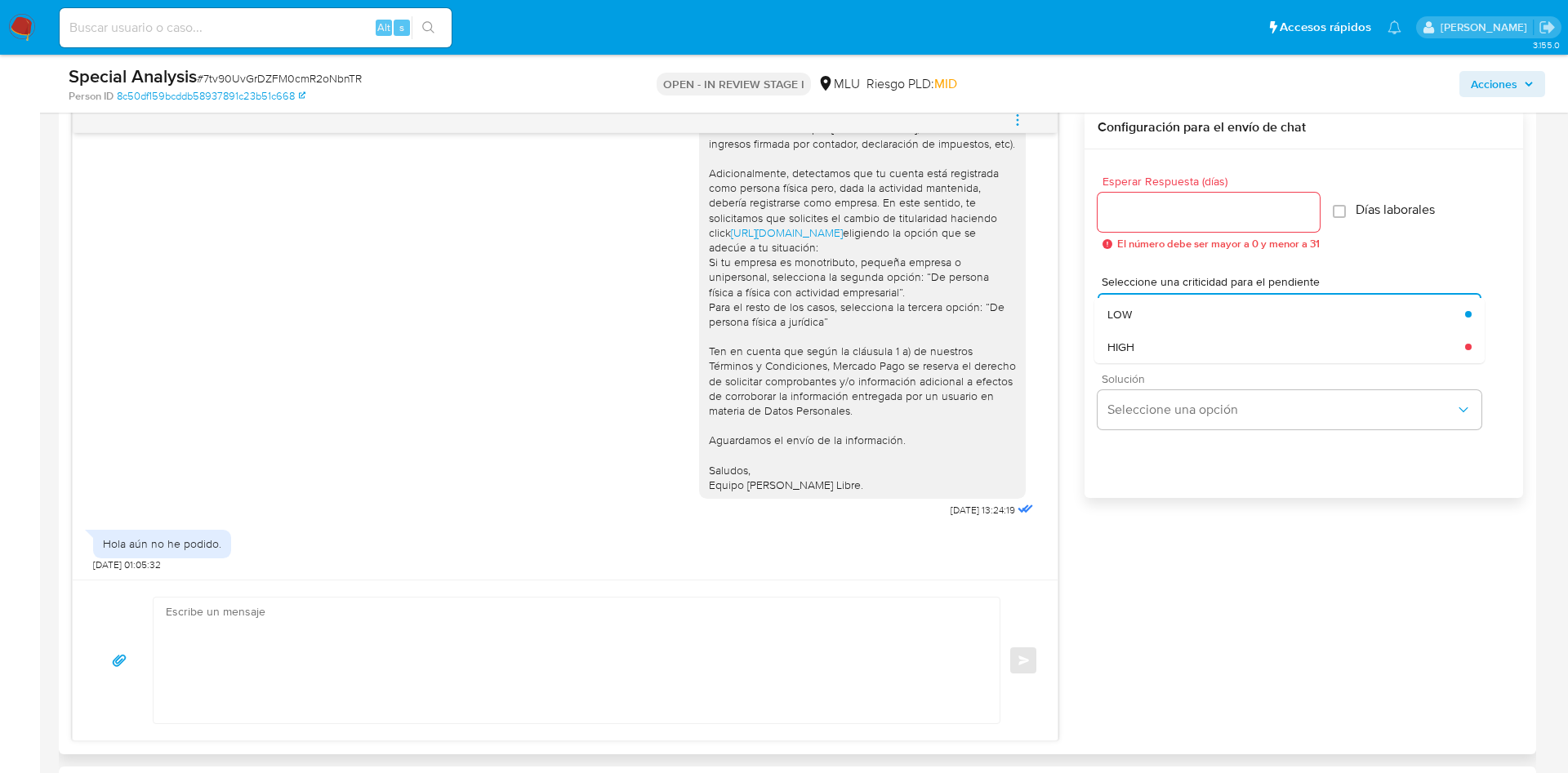
drag, startPoint x: 1158, startPoint y: 320, endPoint x: 1156, endPoint y: 373, distance: 53.0
click at [1158, 319] on div "LOW" at bounding box center [1286, 314] width 358 height 33
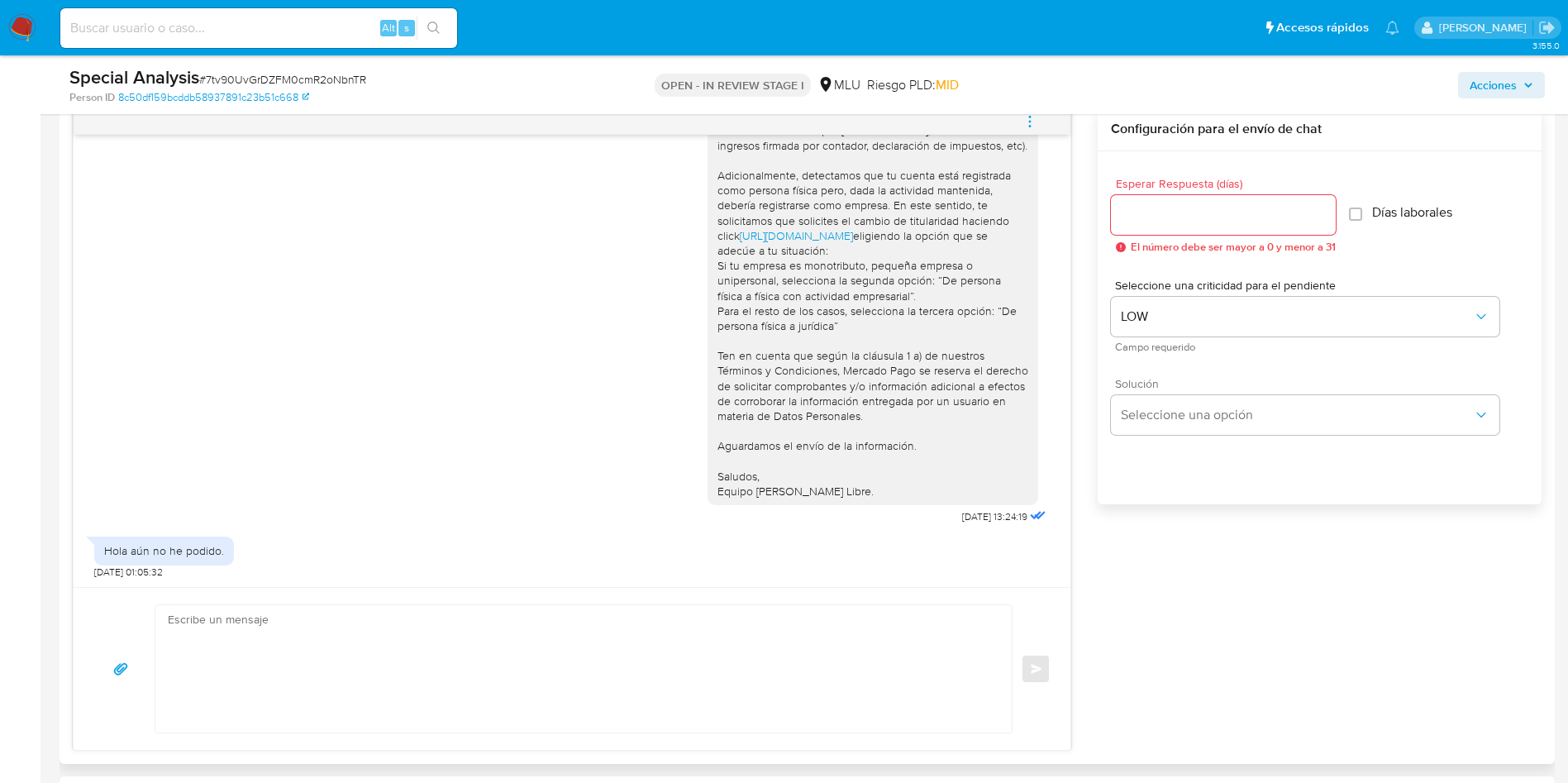
click at [1171, 394] on div "Solución Seleccione una opción" at bounding box center [1305, 407] width 388 height 57
click at [1175, 414] on span "Seleccione una opción" at bounding box center [1297, 415] width 352 height 17
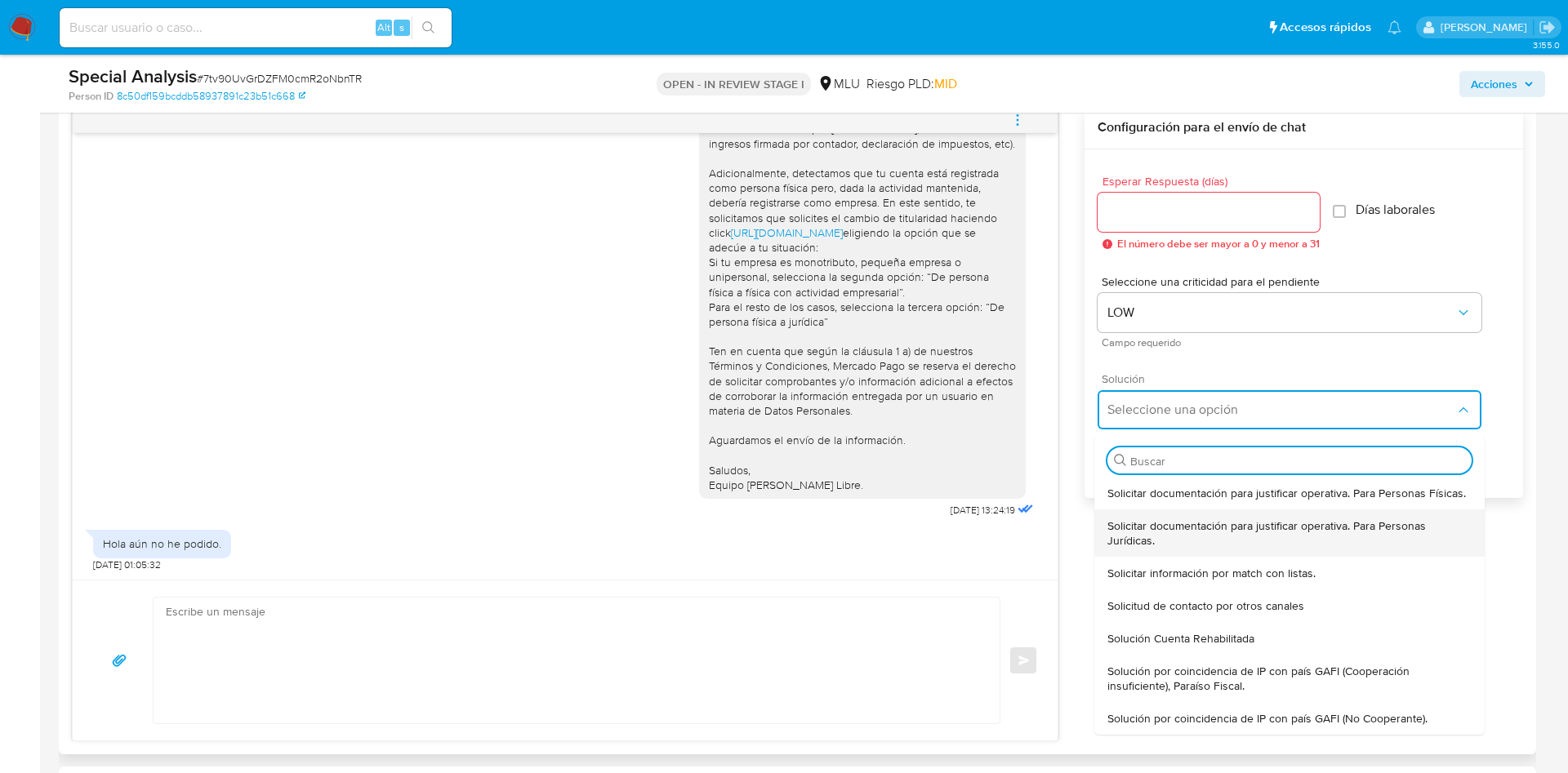
click at [1190, 512] on div "Solicitar documentación para justificar operativa. Para Personas Jurídicas." at bounding box center [1289, 533] width 364 height 47
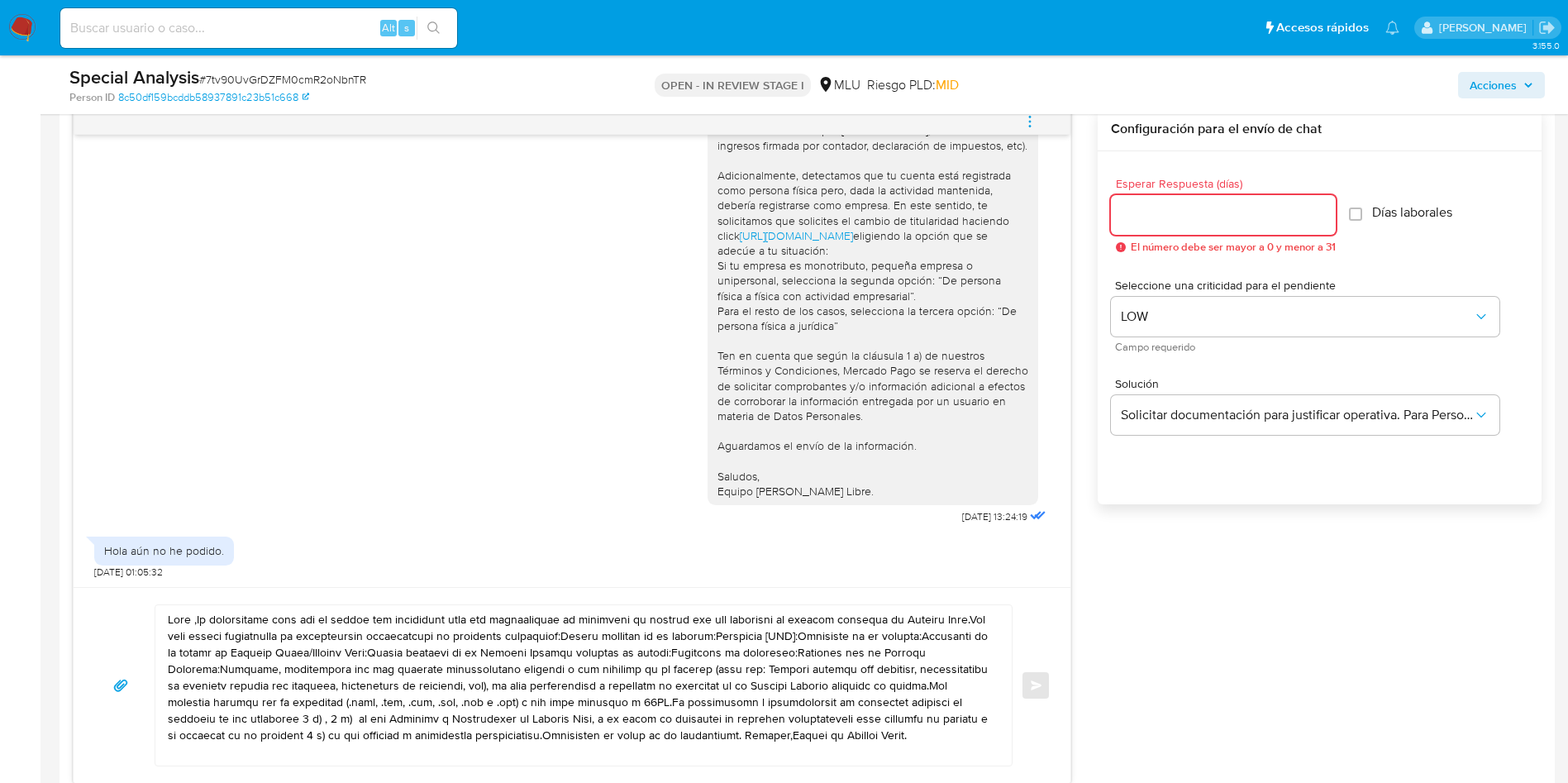
click at [1197, 219] on input "Esperar Respuesta (días)" at bounding box center [1223, 214] width 224 height 21
click at [1242, 407] on span "Solicitar documentación para justificar operativa. Para Personas Jurídicas." at bounding box center [1297, 415] width 352 height 17
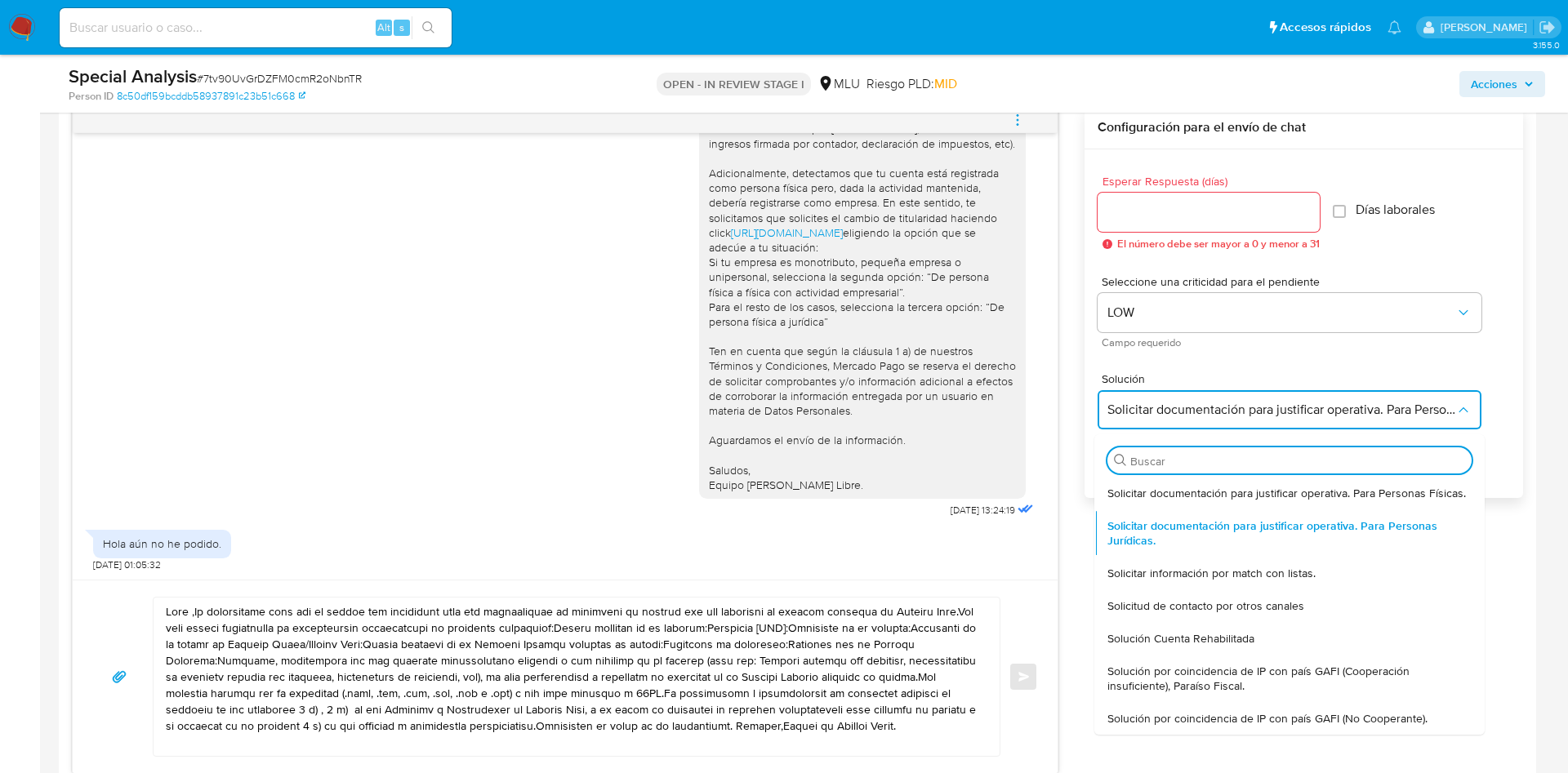
click at [1193, 501] on div "Solicitar documentación para justificar operativa. Para Personas Físicas." at bounding box center [1289, 493] width 364 height 33
type textarea "Hola ,Te contactamos dado que tu cuenta fue suspendida para una verificación de…"
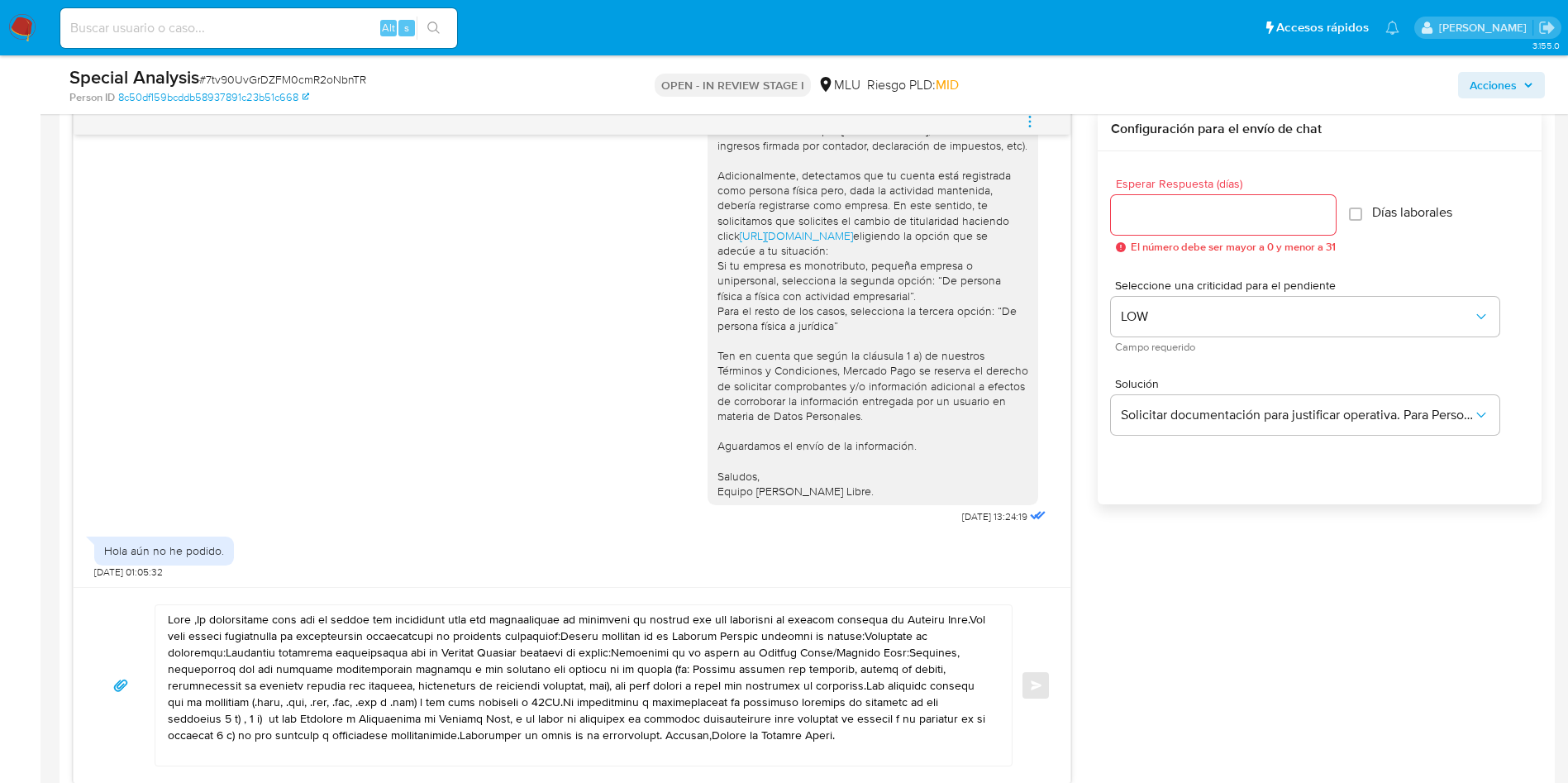
click at [1197, 214] on input "Esperar Respuesta (días)" at bounding box center [1223, 214] width 224 height 21
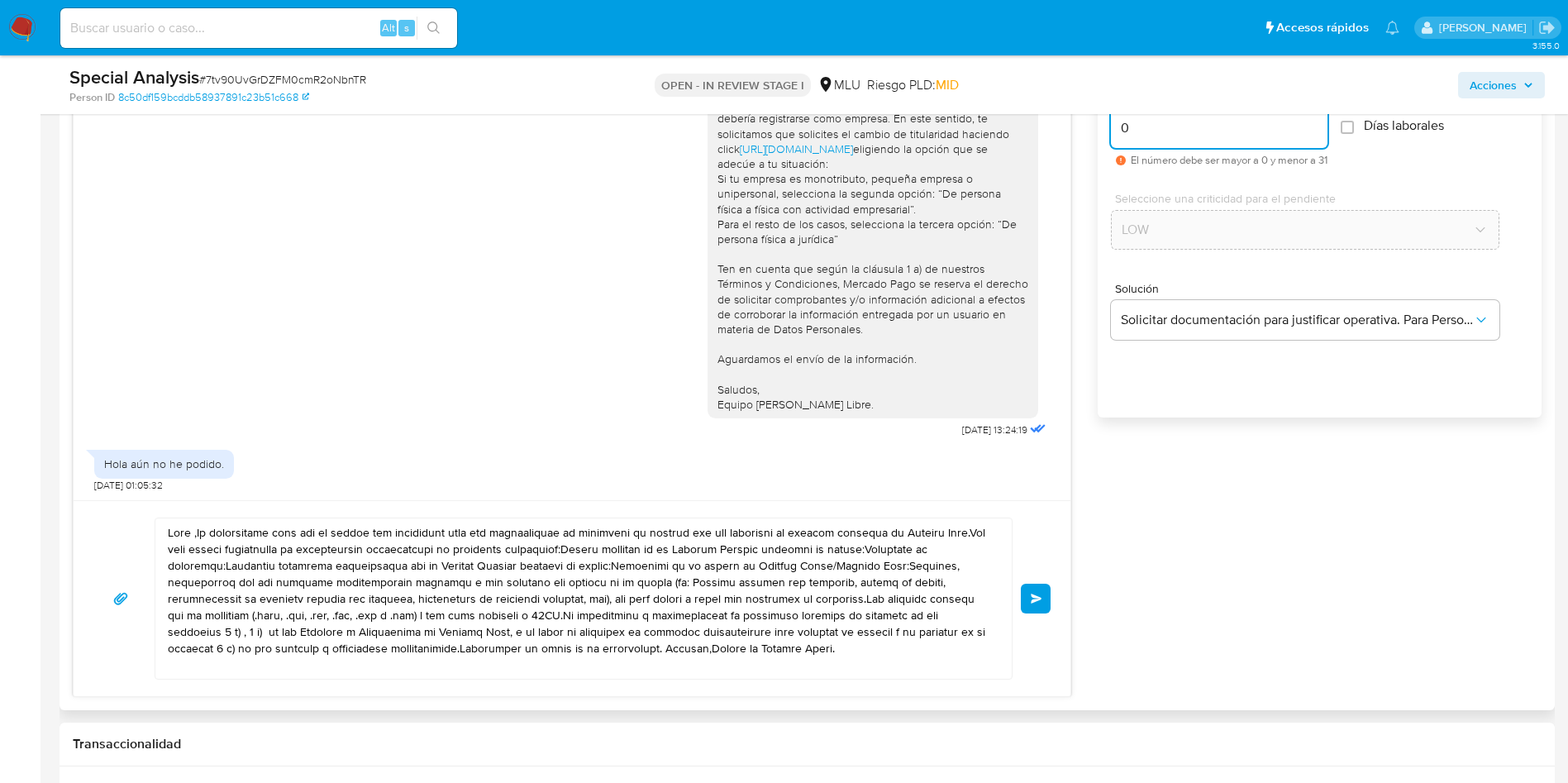
scroll to position [993, 0]
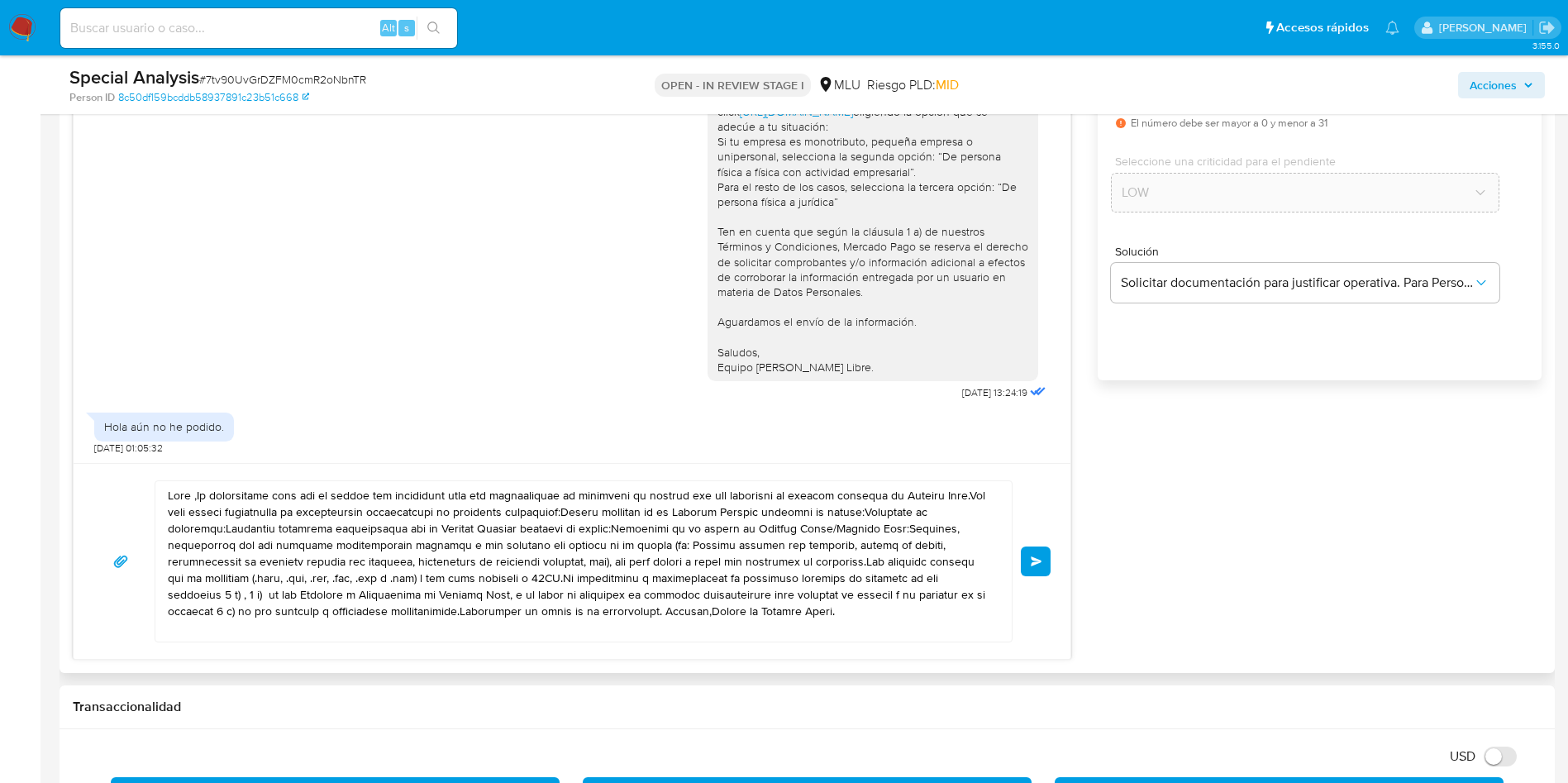
type input "0"
click at [452, 583] on textarea at bounding box center [578, 561] width 823 height 160
click at [452, 582] on textarea at bounding box center [578, 561] width 823 height 160
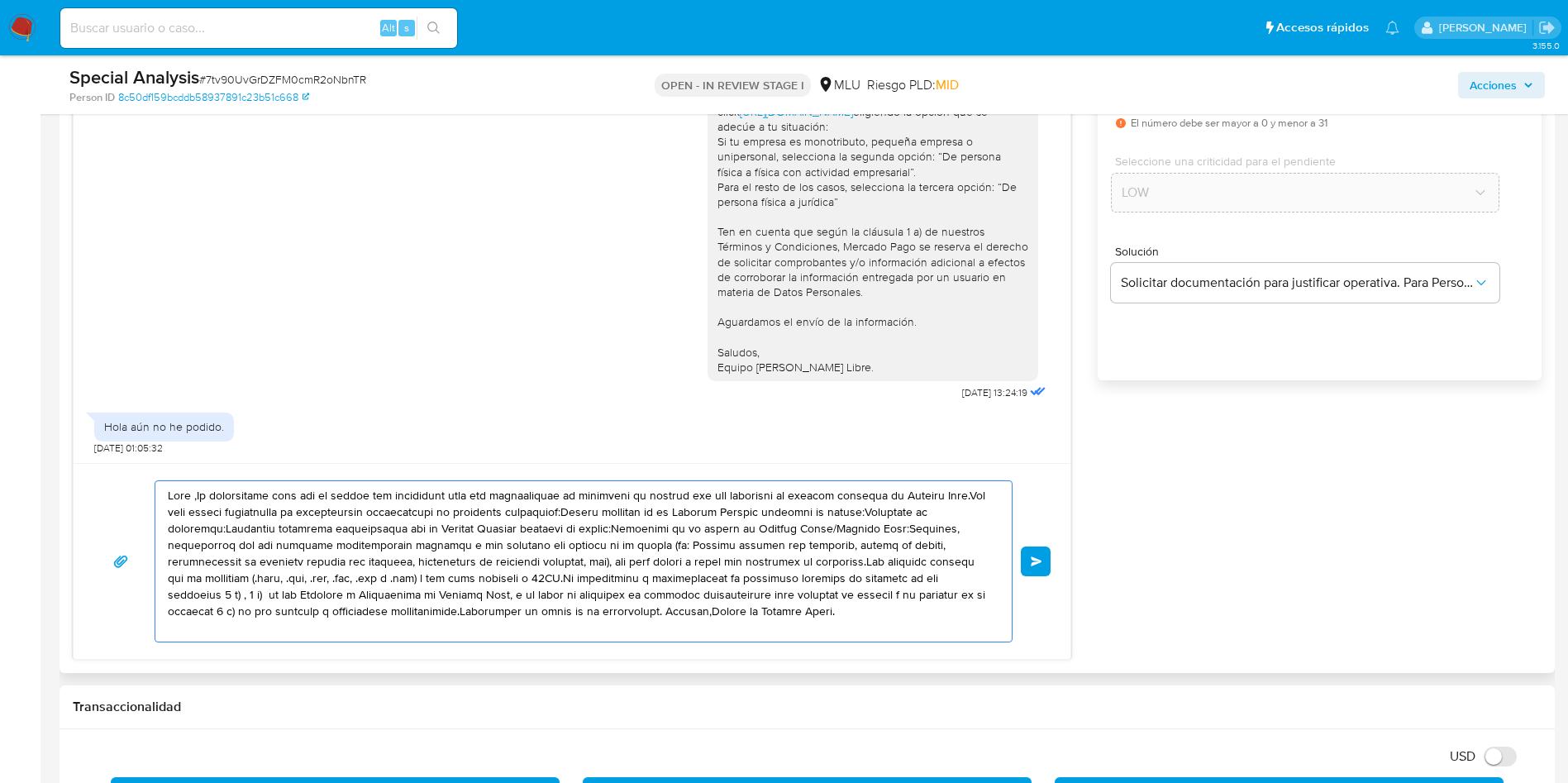
click at [452, 582] on textarea at bounding box center [578, 561] width 823 height 160
paste textarea "Mathias, ¿cómo estás? Te contactamos nuevamente para consultarte si pudiste reg…"
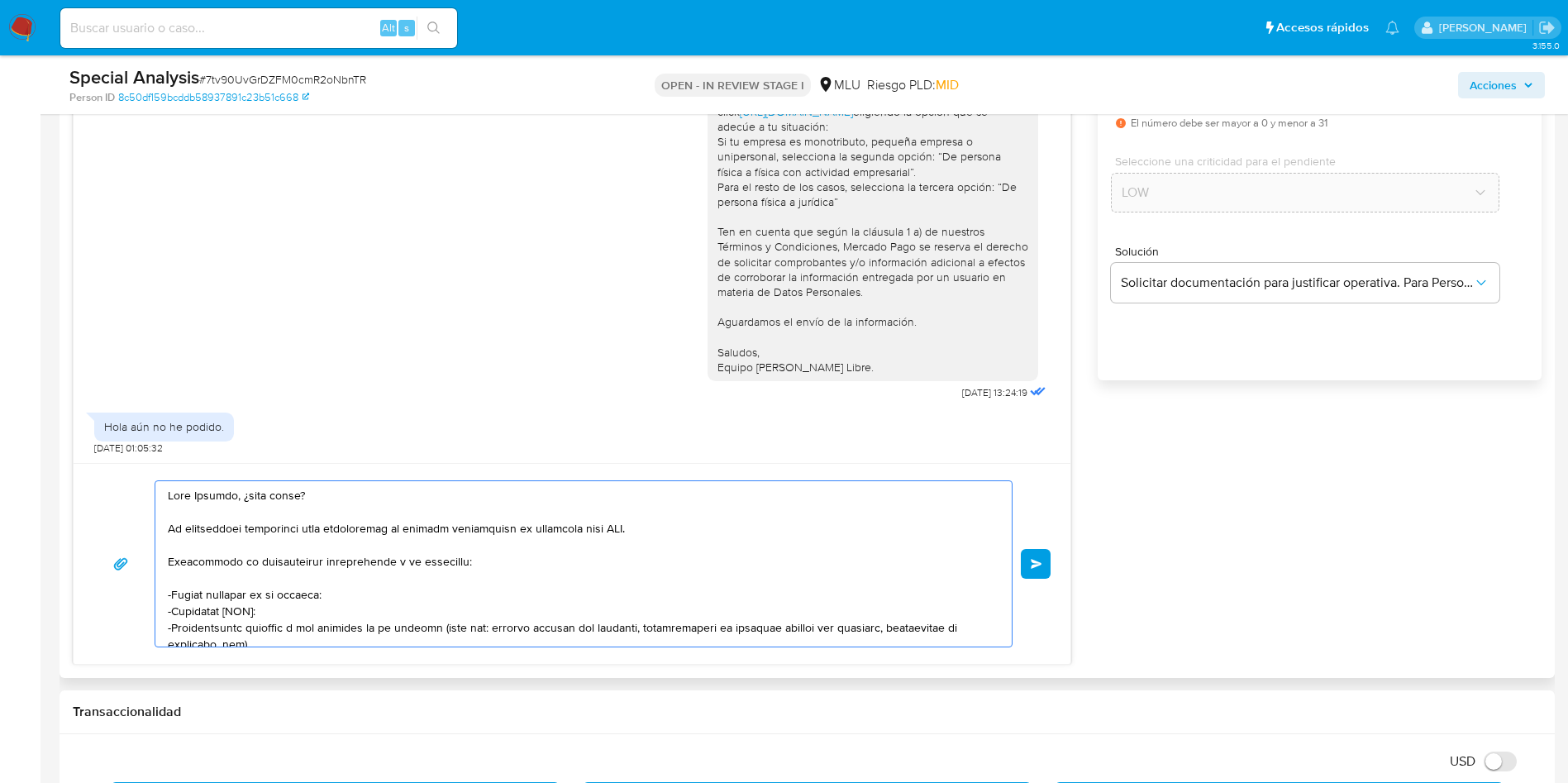
click at [238, 501] on textarea at bounding box center [578, 564] width 823 height 166
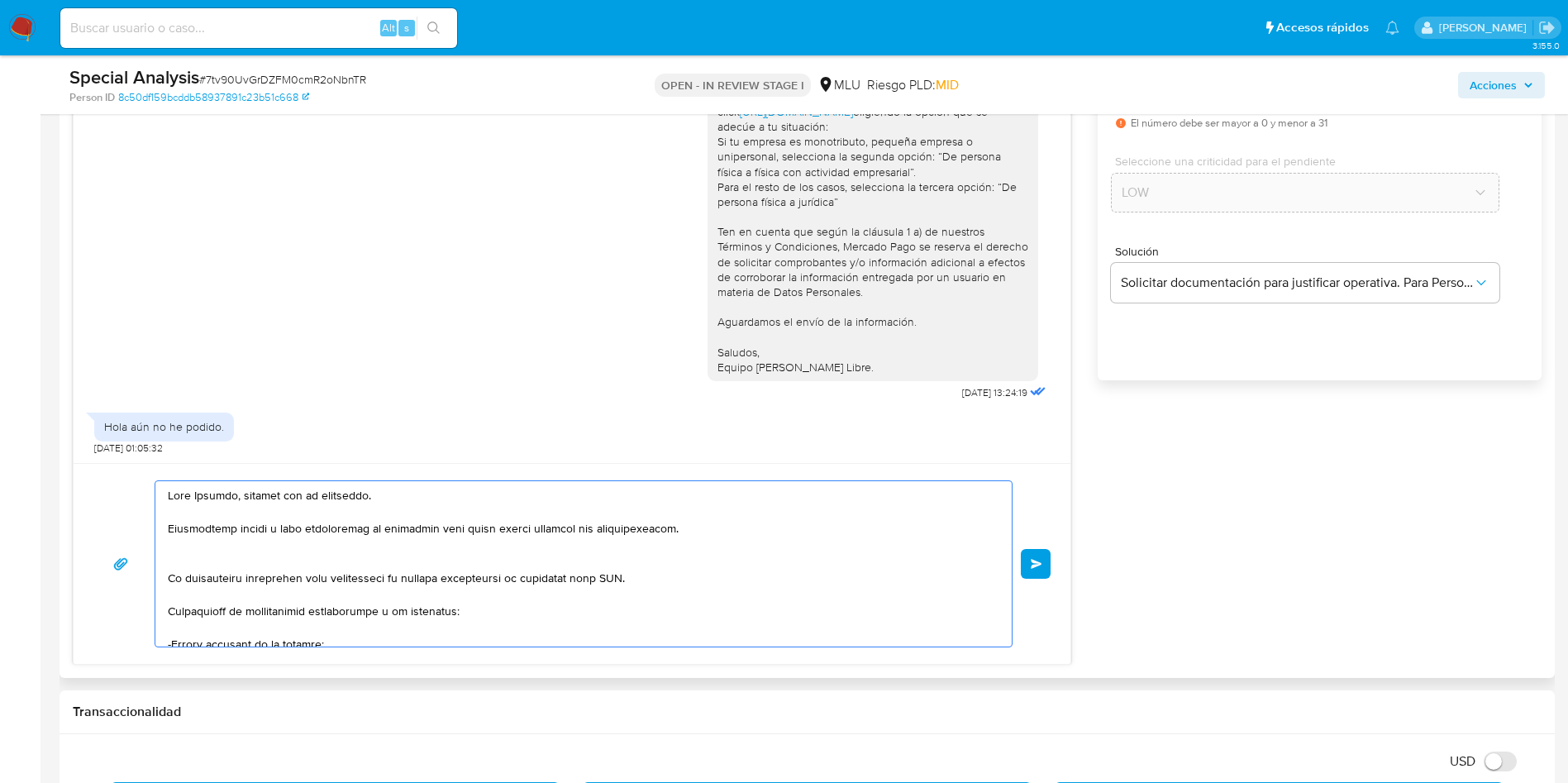
click at [420, 532] on textarea at bounding box center [578, 564] width 823 height 166
click at [728, 531] on textarea at bounding box center [578, 564] width 823 height 166
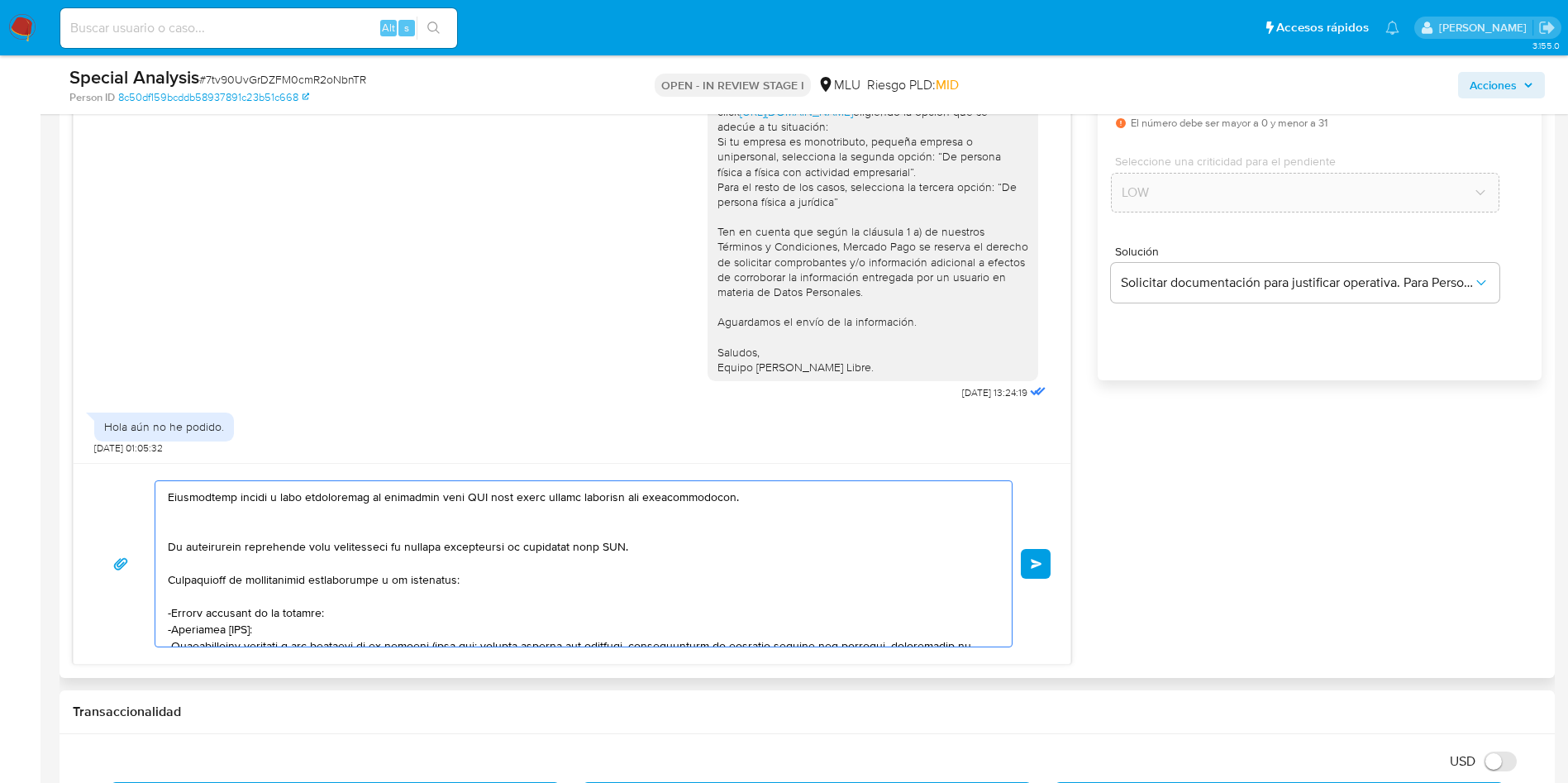
scroll to position [0, 0]
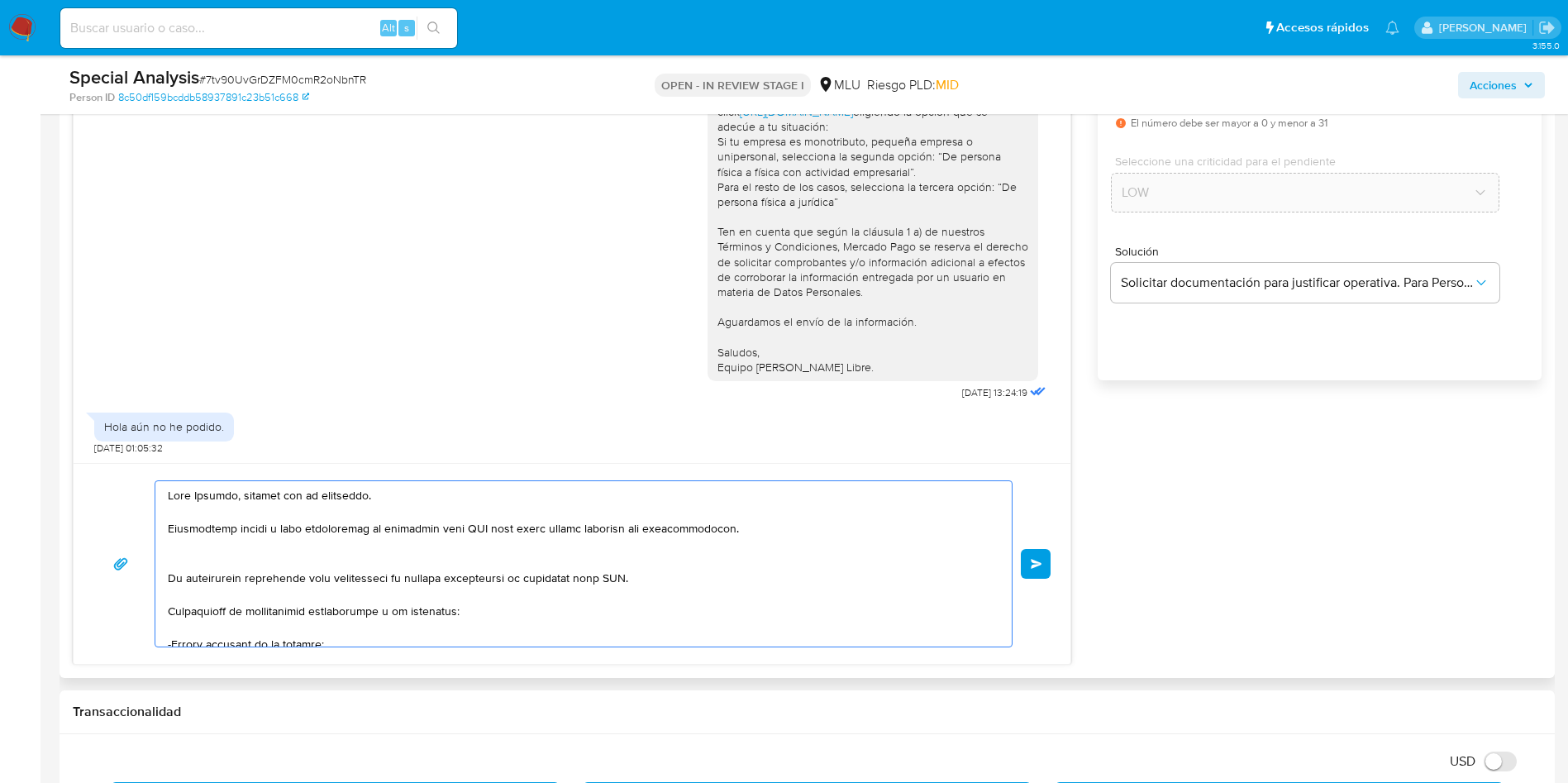
drag, startPoint x: 376, startPoint y: 584, endPoint x: 164, endPoint y: 560, distance: 213.4
click at [164, 560] on div at bounding box center [579, 564] width 848 height 166
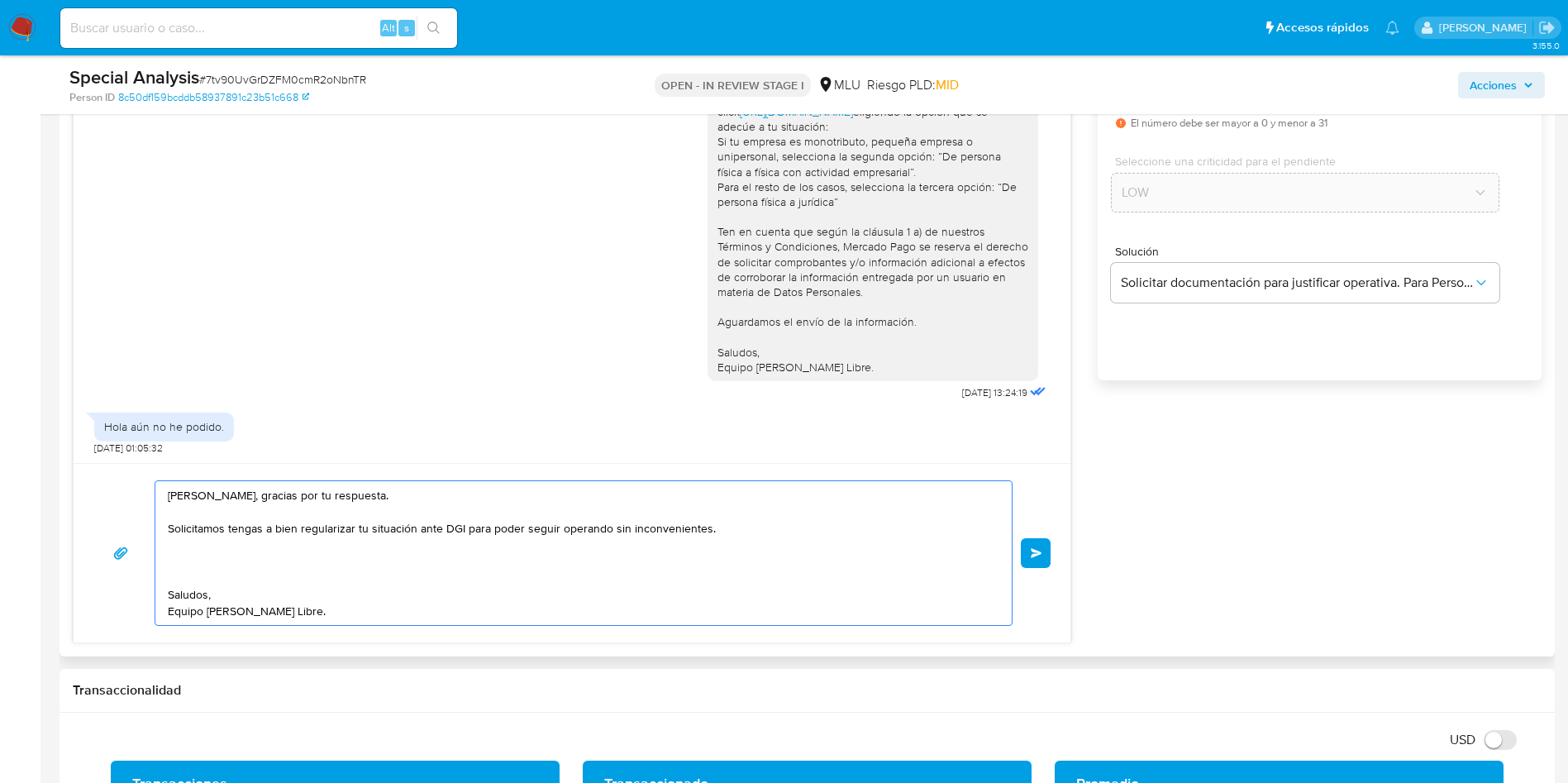
click at [195, 535] on textarea "Hola Mathias, gracias por tu respuesta. Solicitamos tengas a bien regularizar t…" at bounding box center [578, 553] width 823 height 144
click at [555, 542] on textarea "Hola Mathias, gracias por tu respuesta. Solicitamos tengas a bien regularizar t…" at bounding box center [578, 553] width 823 height 144
click at [495, 562] on textarea "Hola Mathias, gracias por tu respuesta. Solicitamos tengas a bien regularizar t…" at bounding box center [578, 553] width 823 height 144
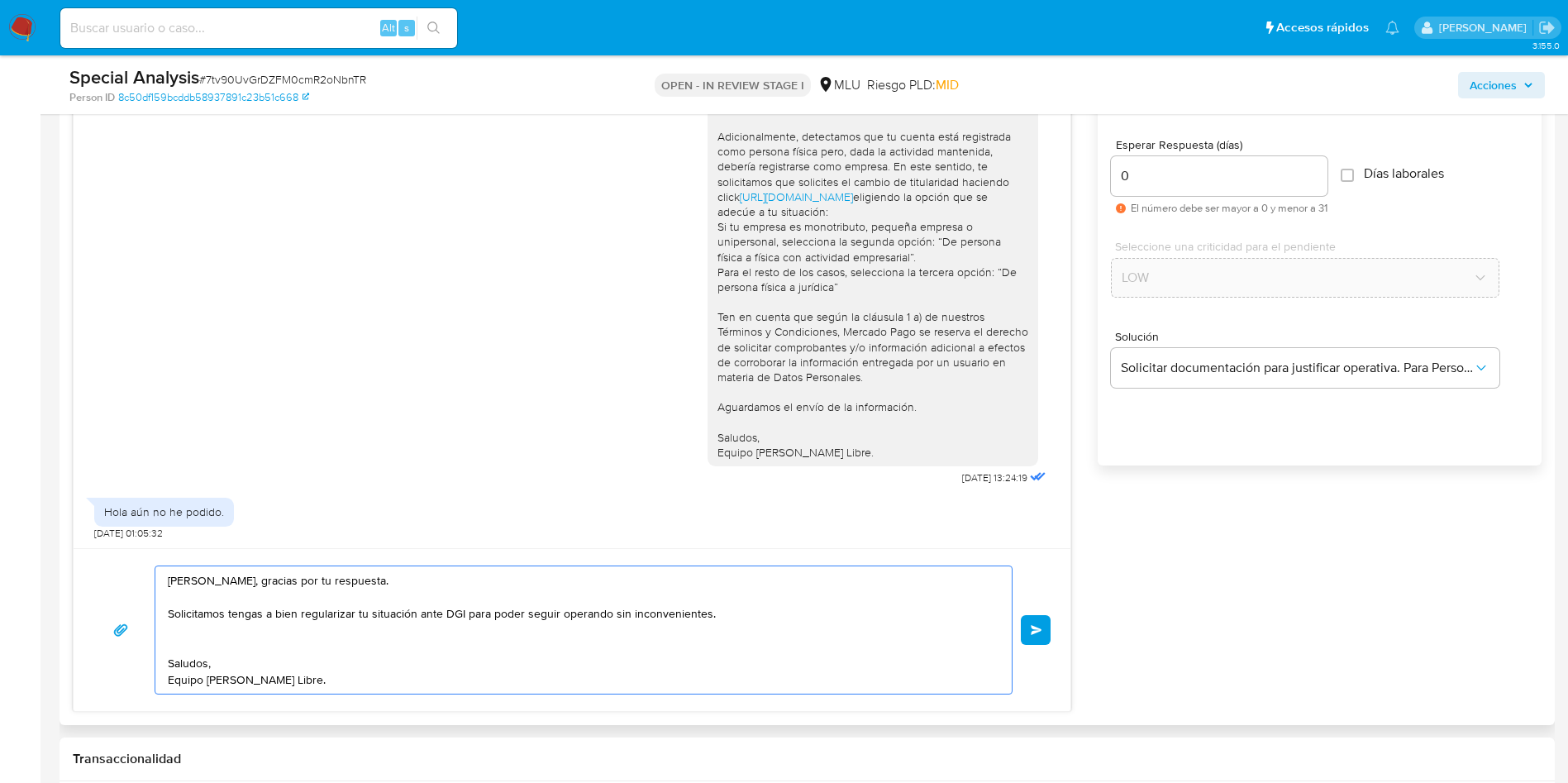
scroll to position [869, 0]
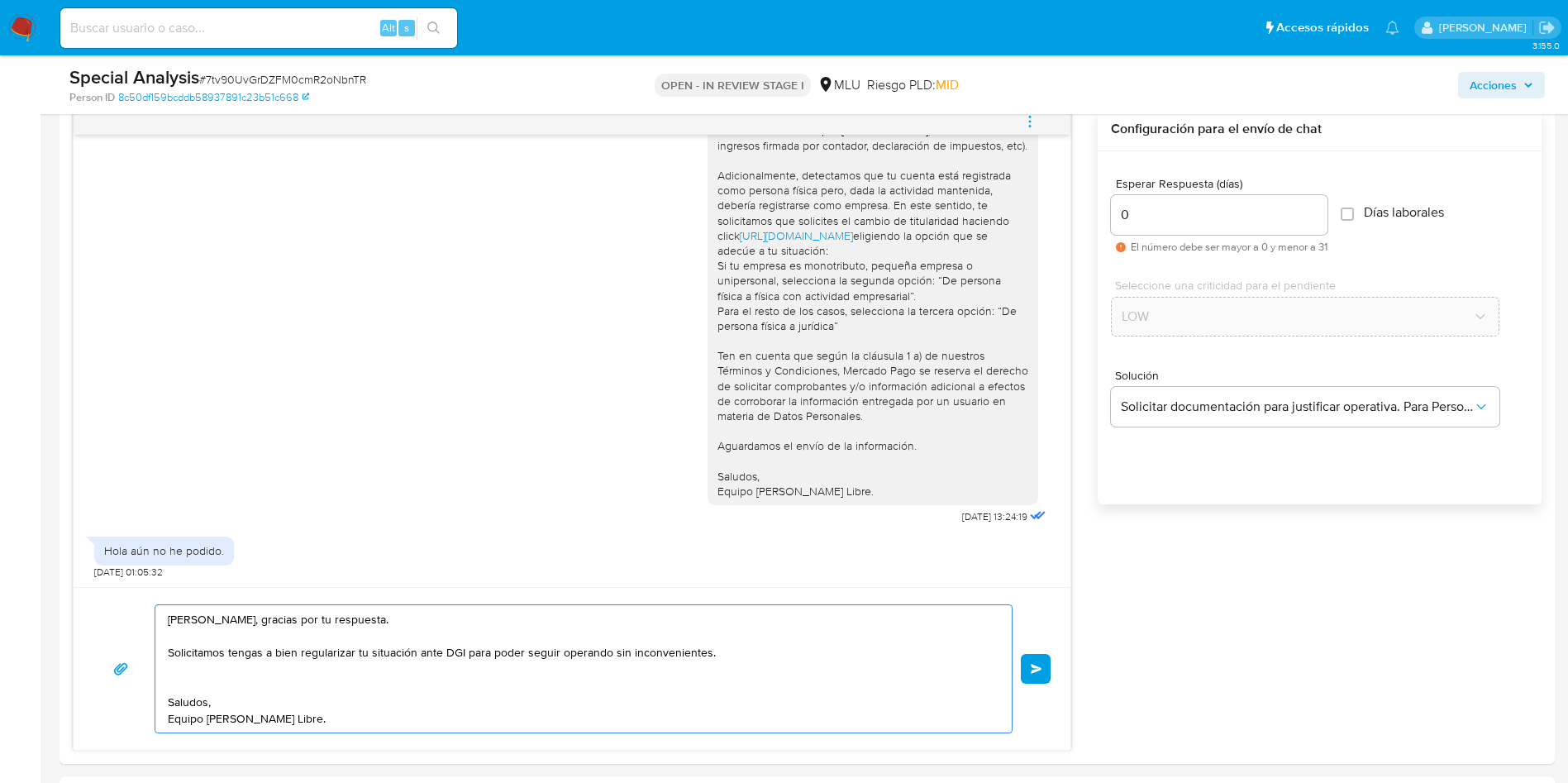
type textarea "Hola Mathias, gracias por tu respuesta. Solicitamos tengas a bien regularizar t…"
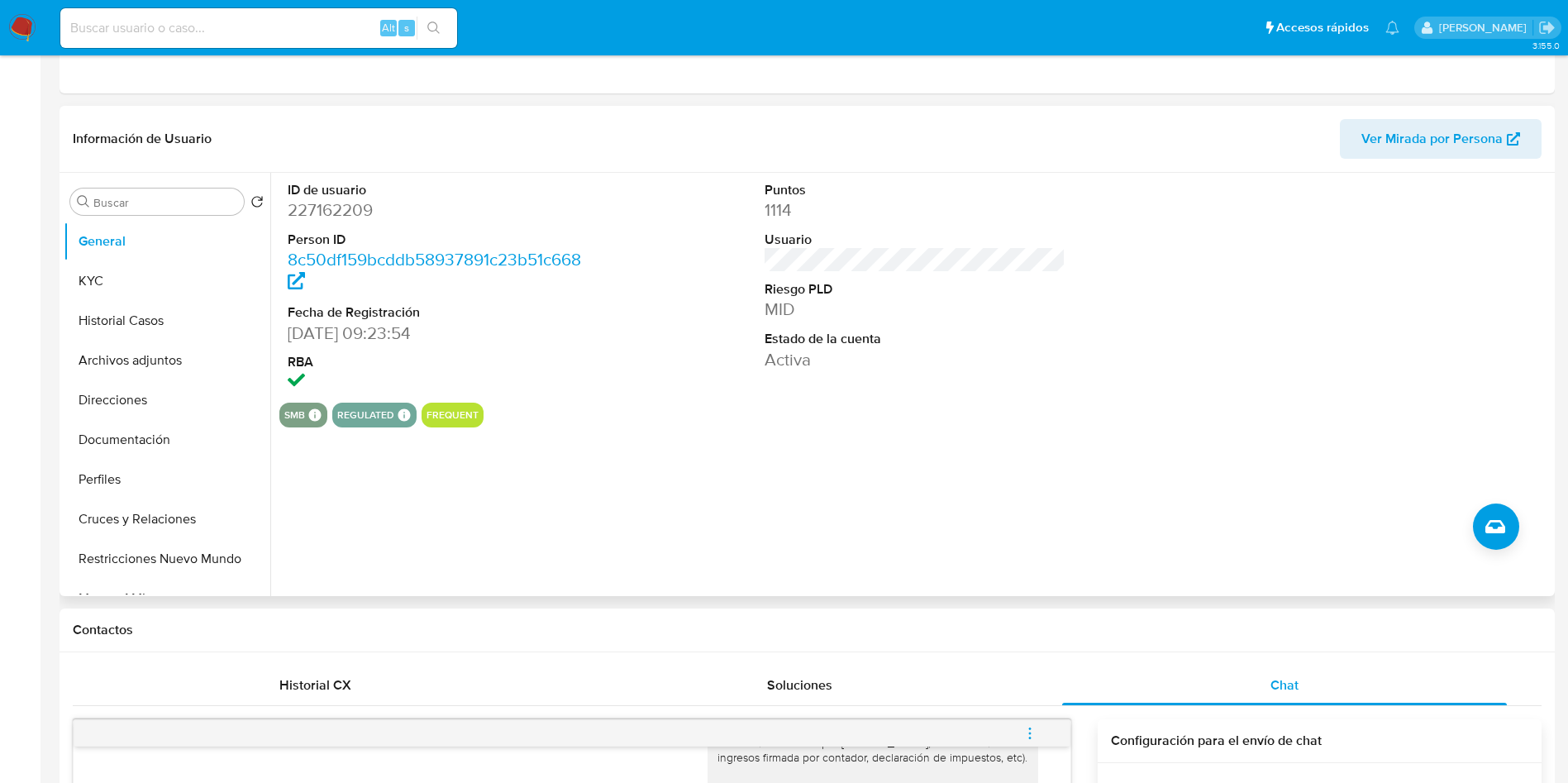
scroll to position [0, 0]
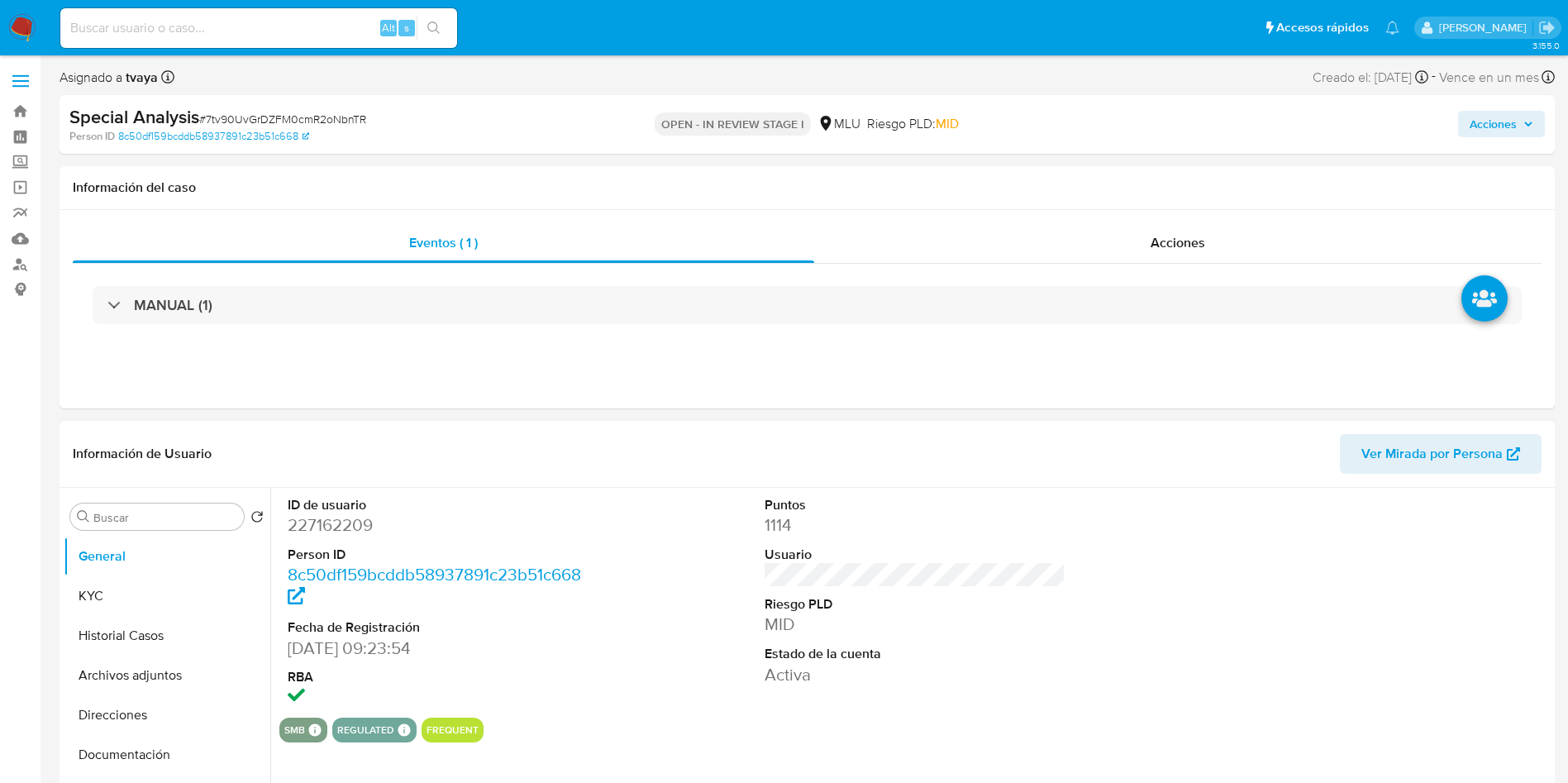
click at [351, 523] on dd "227162209" at bounding box center [439, 524] width 302 height 23
copy dd "227162209"
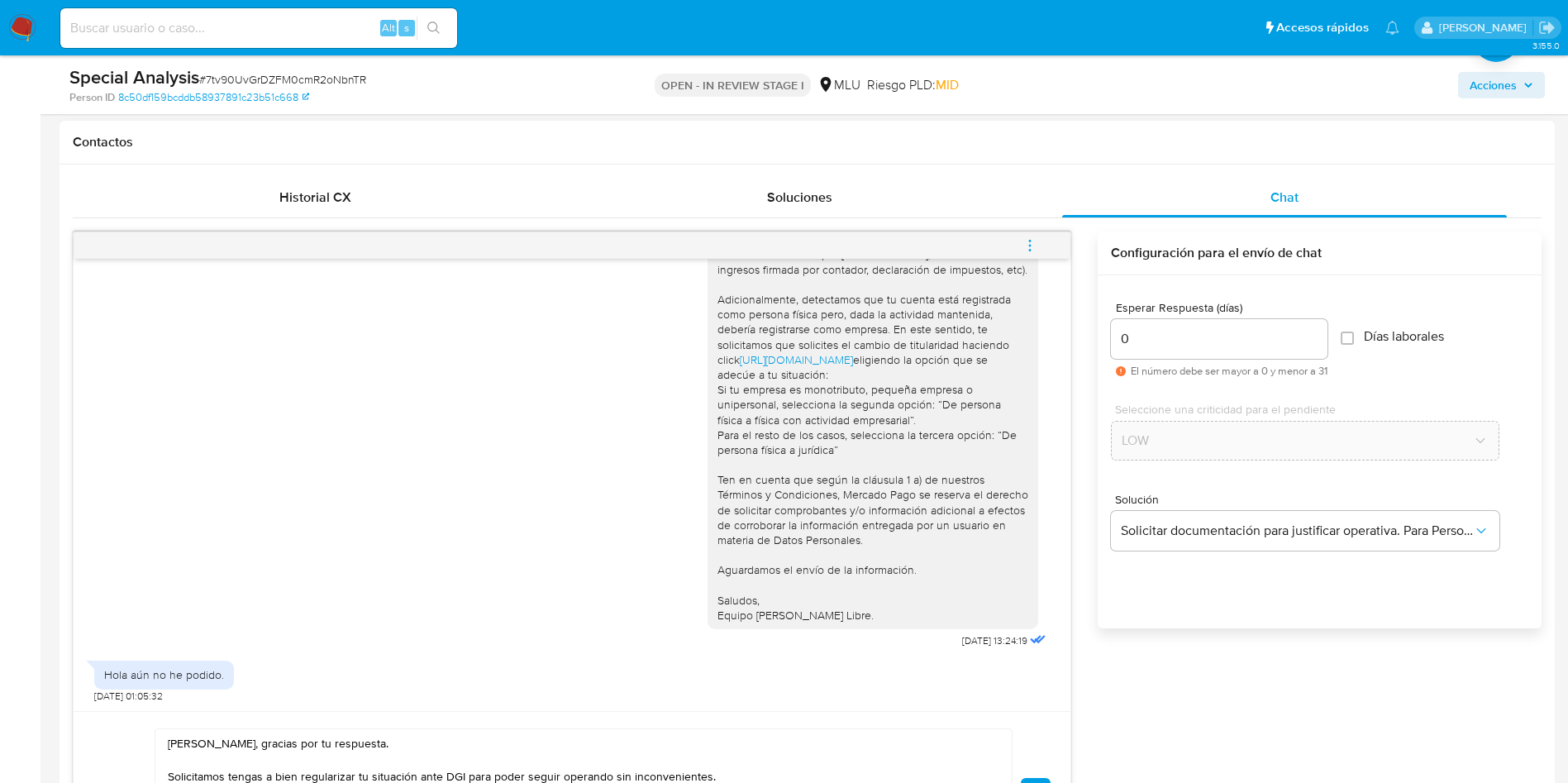
scroll to position [869, 0]
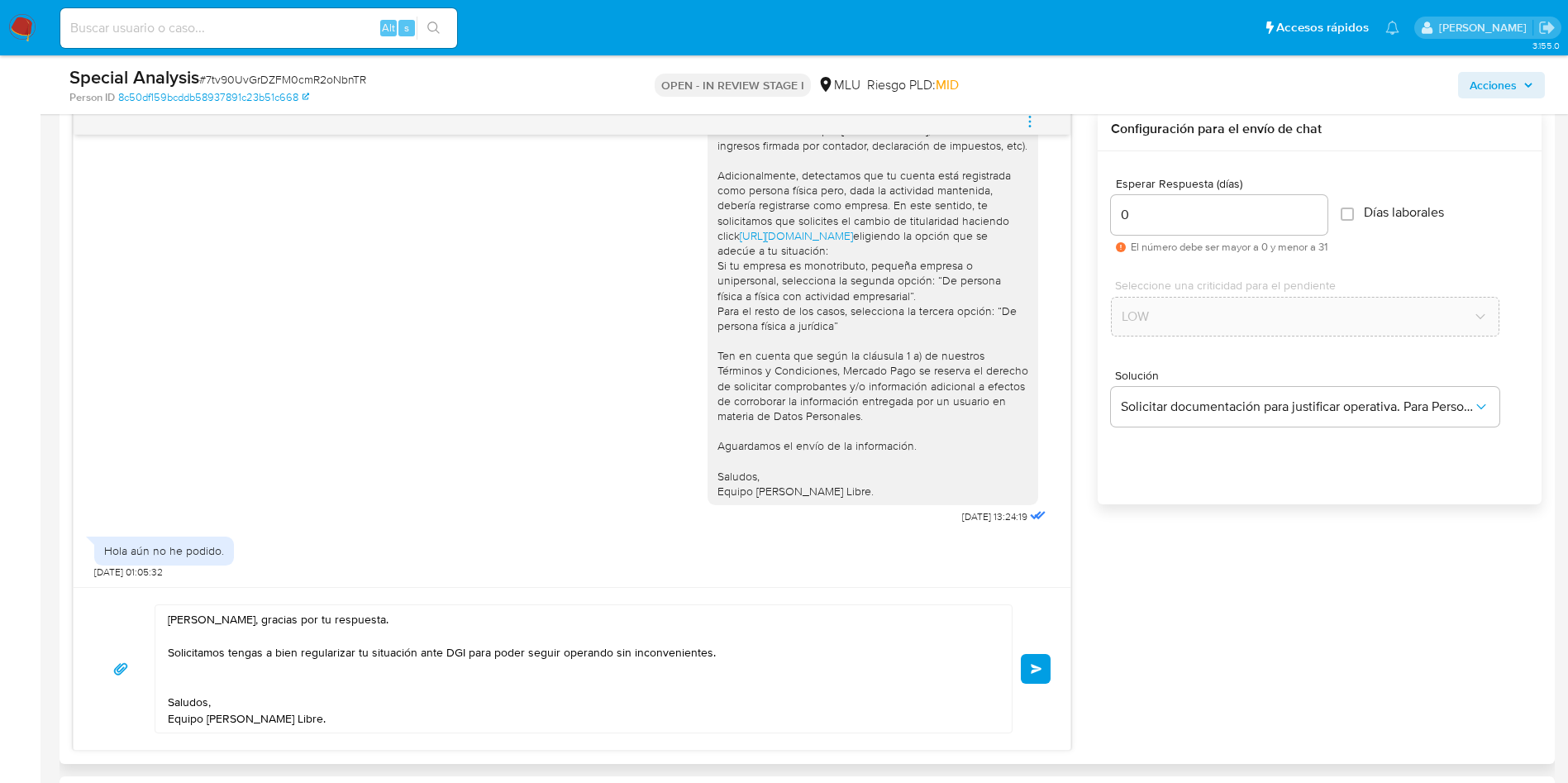
click at [470, 696] on textarea "Hola Mathias, gracias por tu respuesta. Solicitamos tengas a bien regularizar t…" at bounding box center [578, 669] width 823 height 127
click at [1041, 673] on span "Enviar" at bounding box center [1036, 669] width 12 height 10
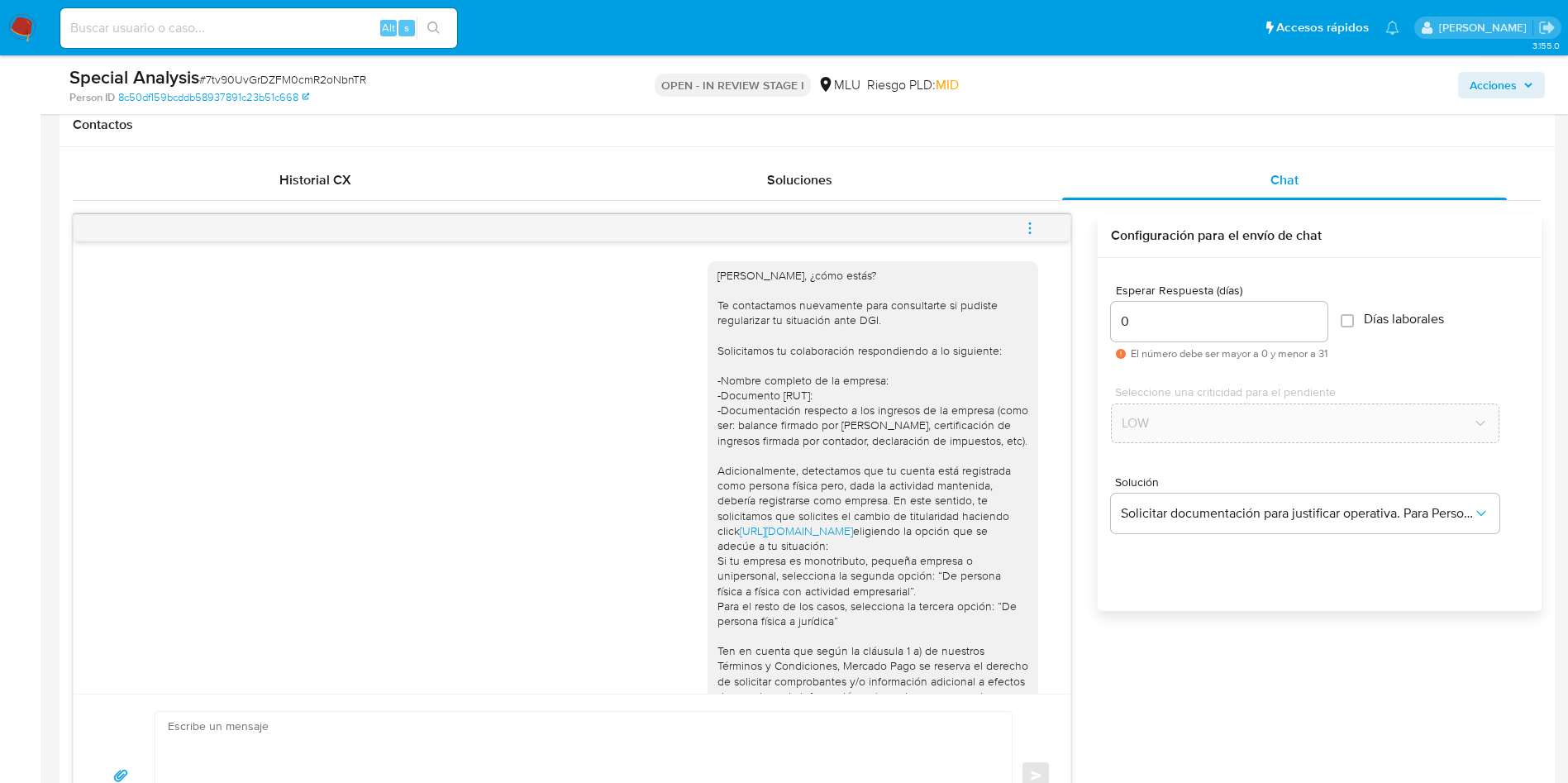
scroll to position [744, 0]
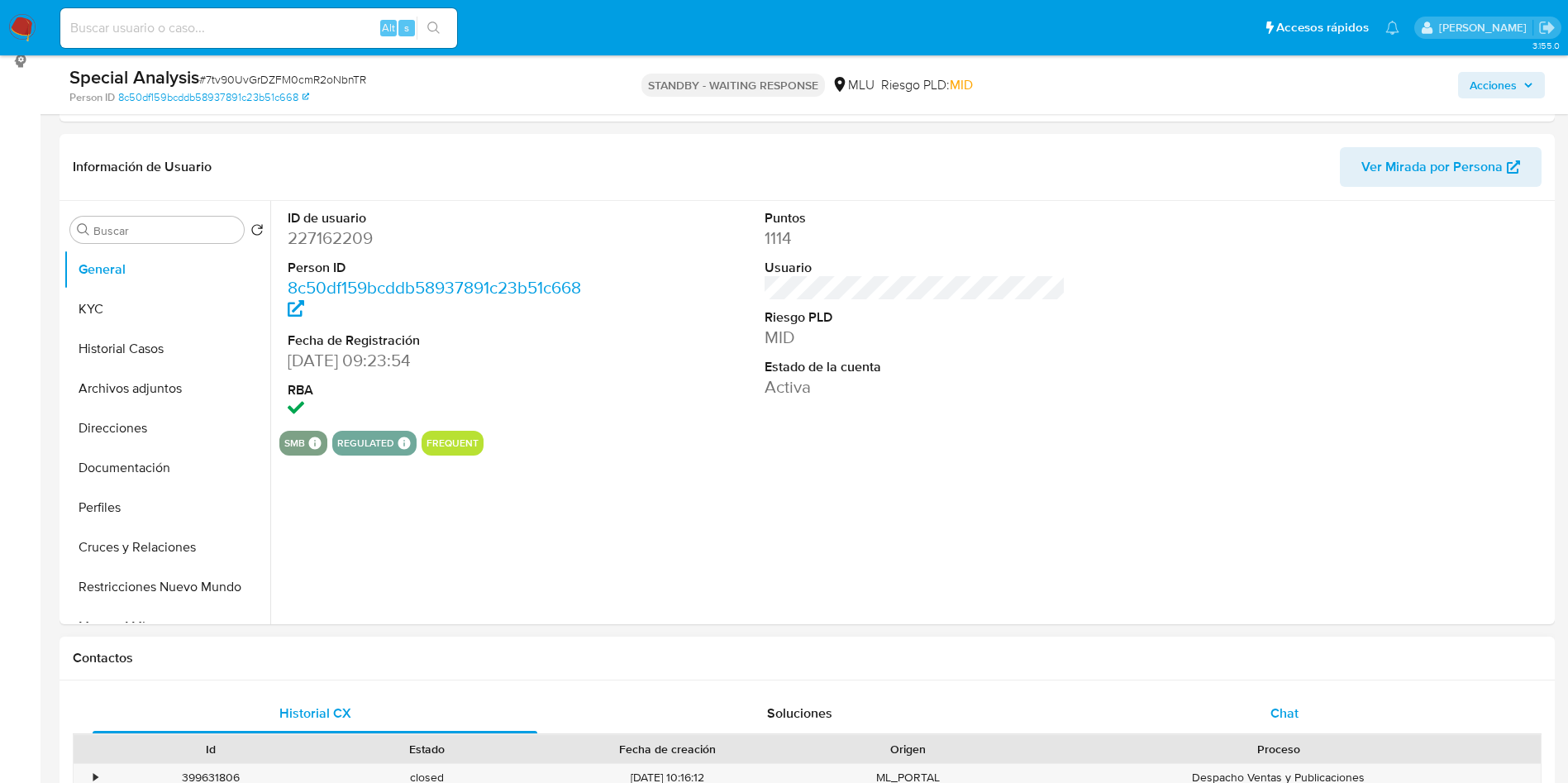
scroll to position [372, 0]
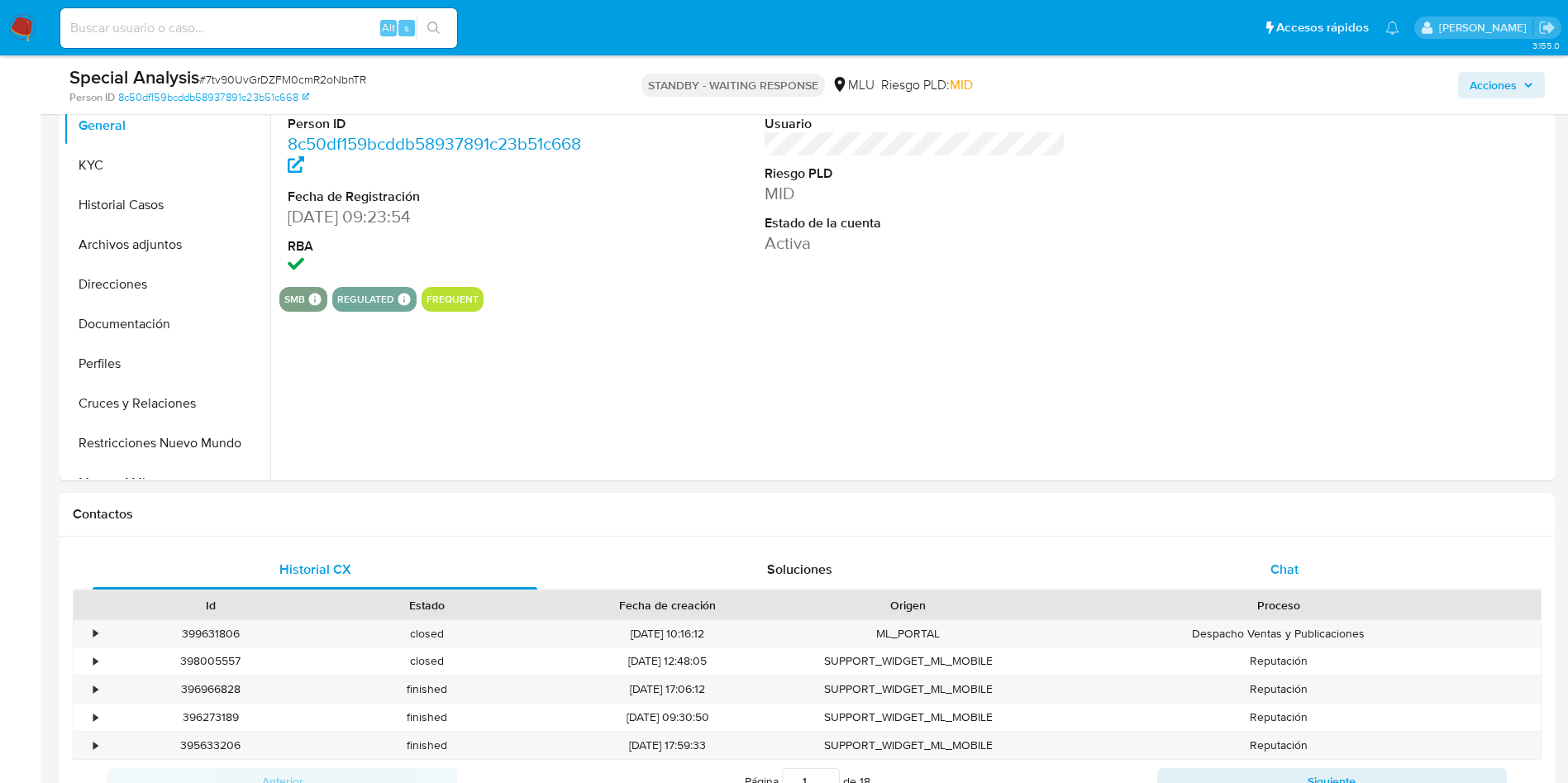
select select "10"
click at [1301, 584] on div "Chat" at bounding box center [1285, 570] width 445 height 40
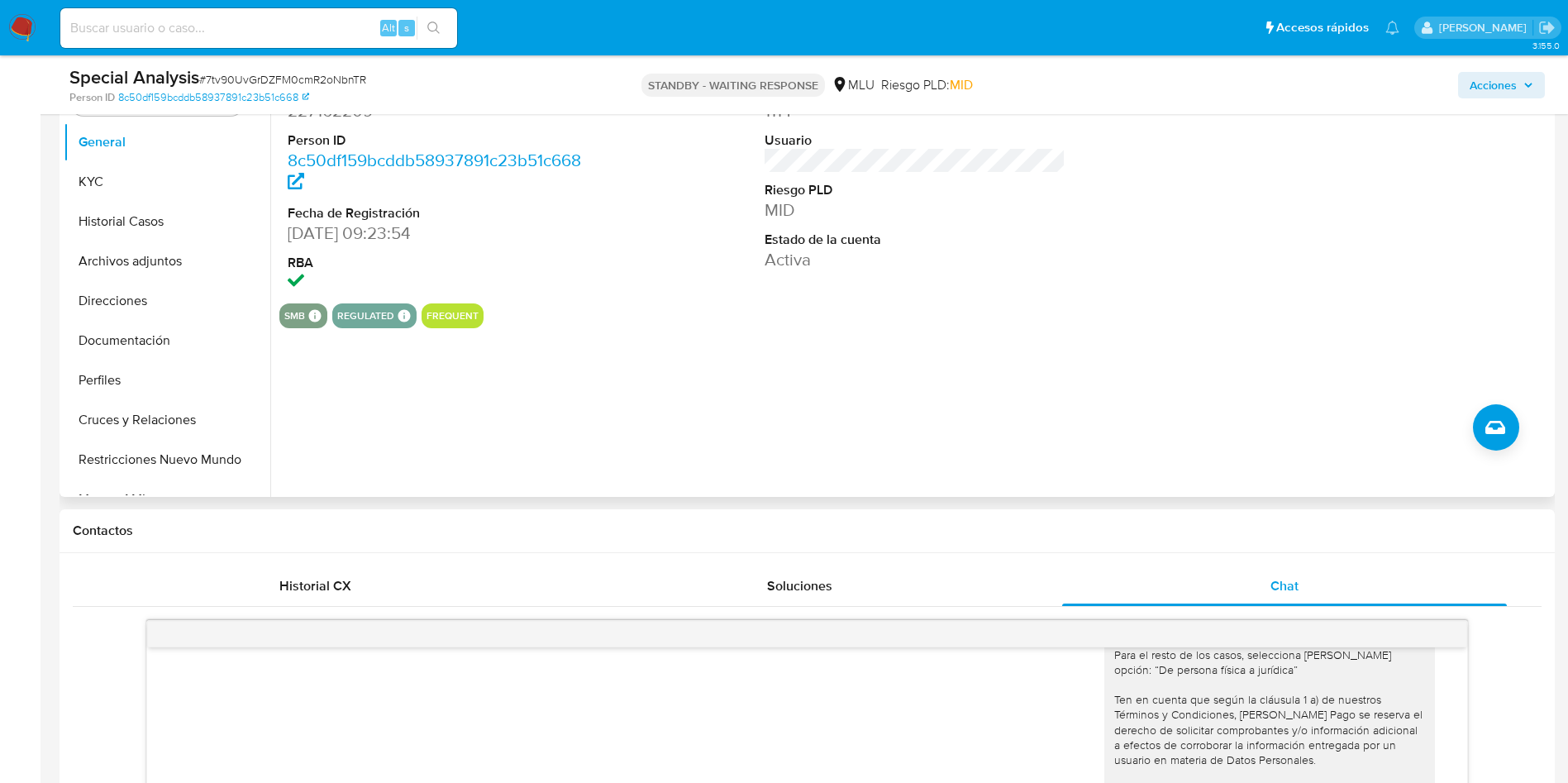
scroll to position [124, 0]
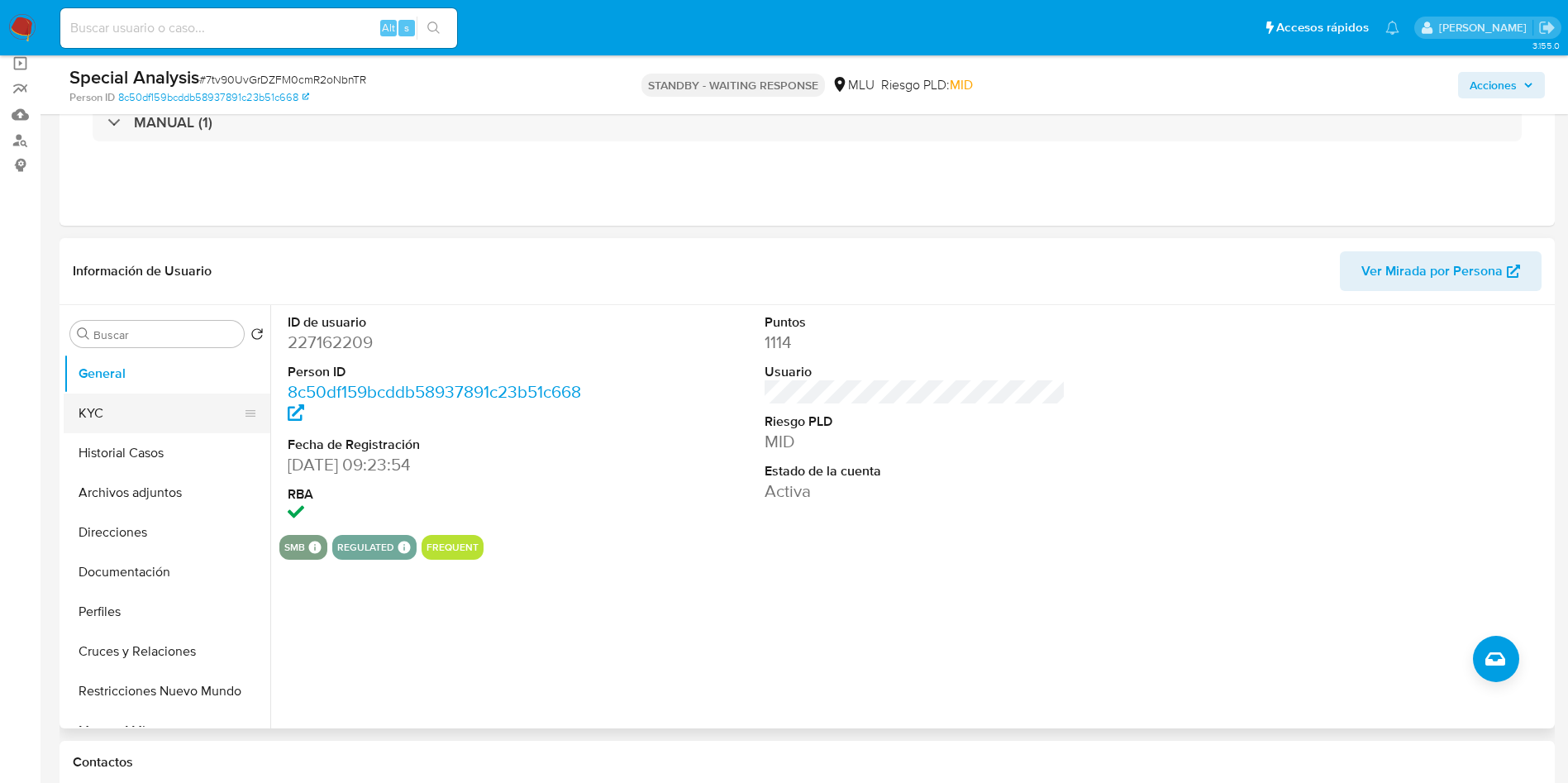
click at [128, 406] on button "KYC" at bounding box center [160, 413] width 193 height 40
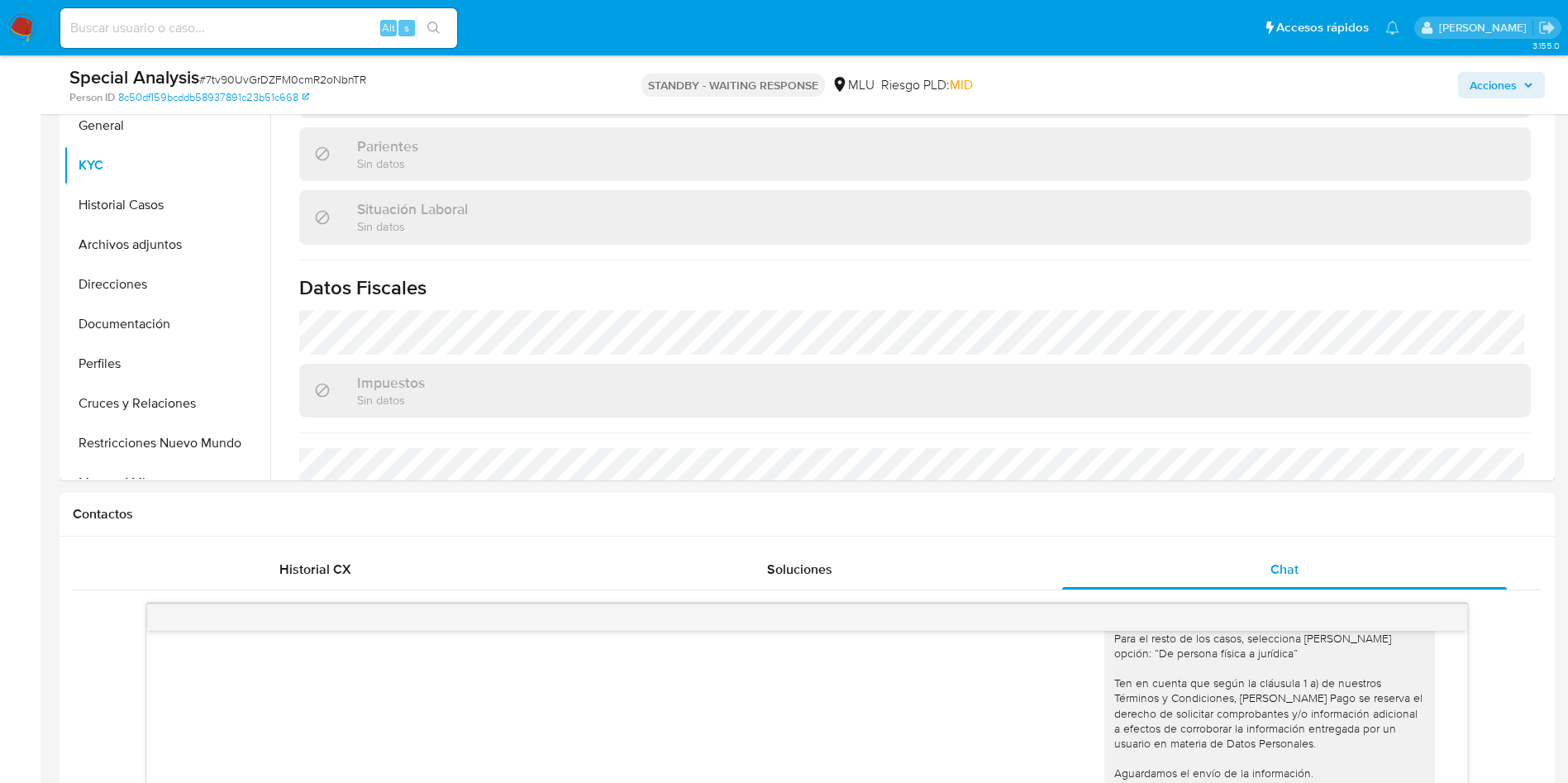
scroll to position [831, 0]
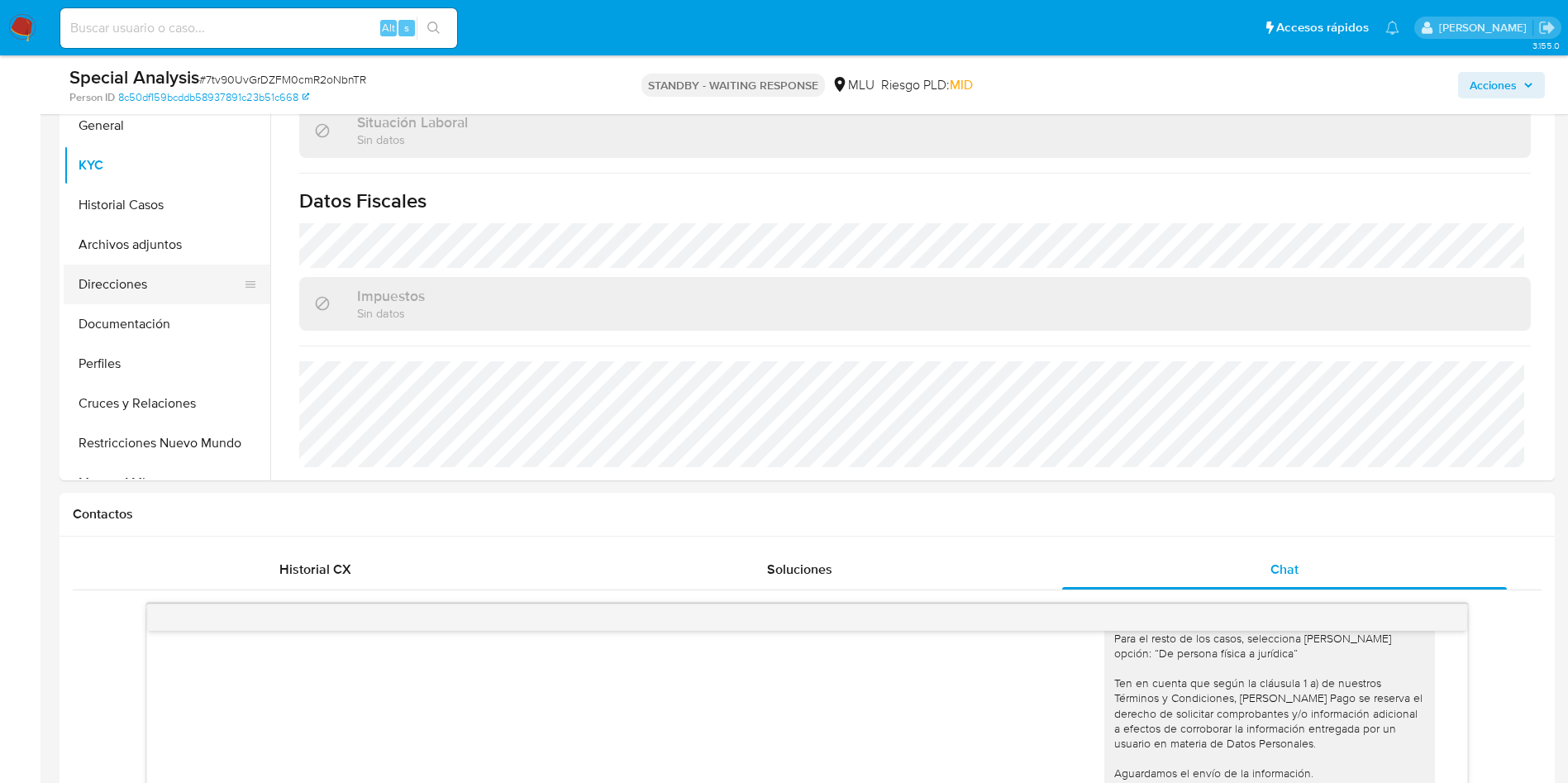
click at [116, 294] on button "Direcciones" at bounding box center [160, 284] width 193 height 40
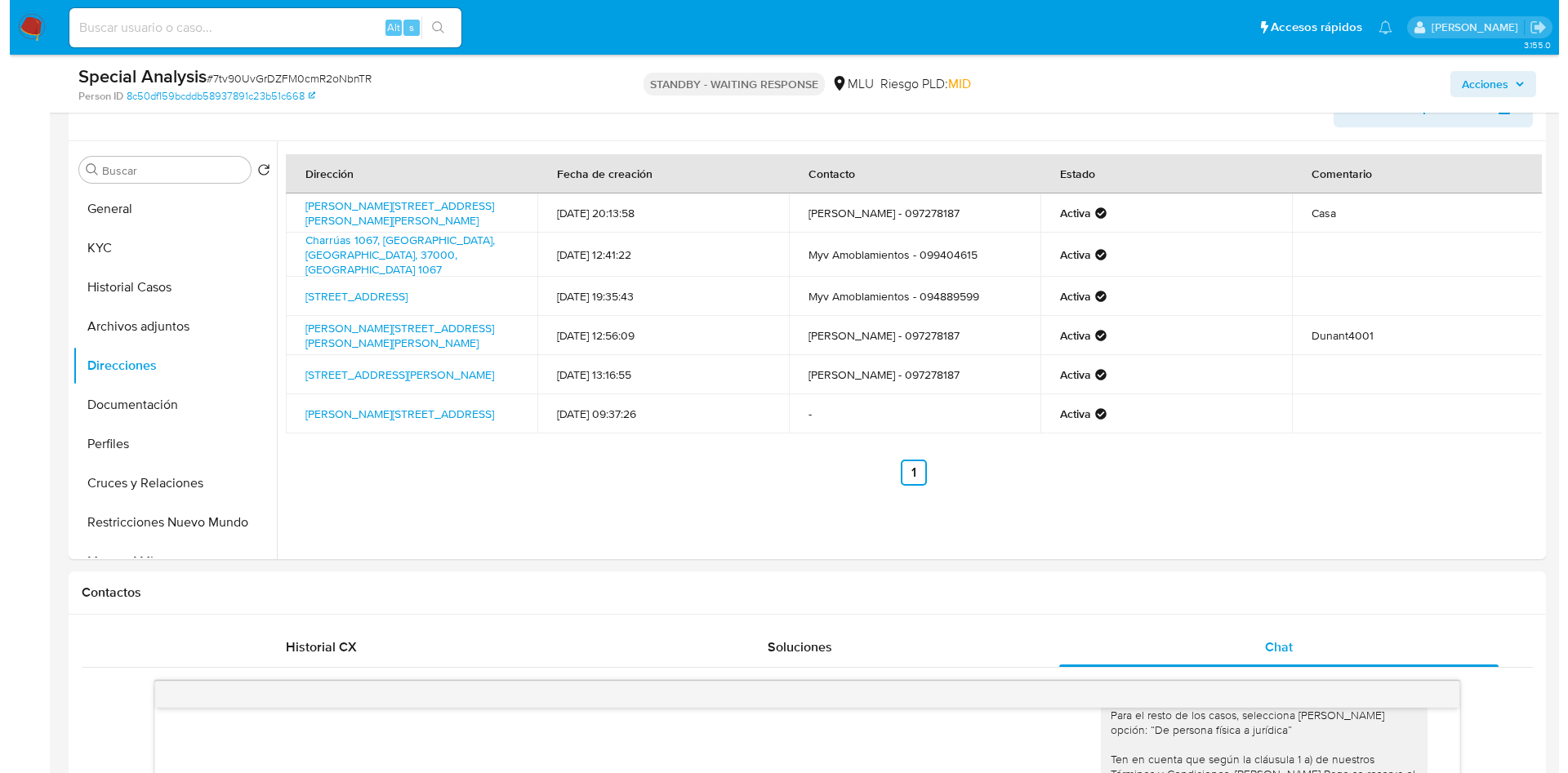
scroll to position [245, 0]
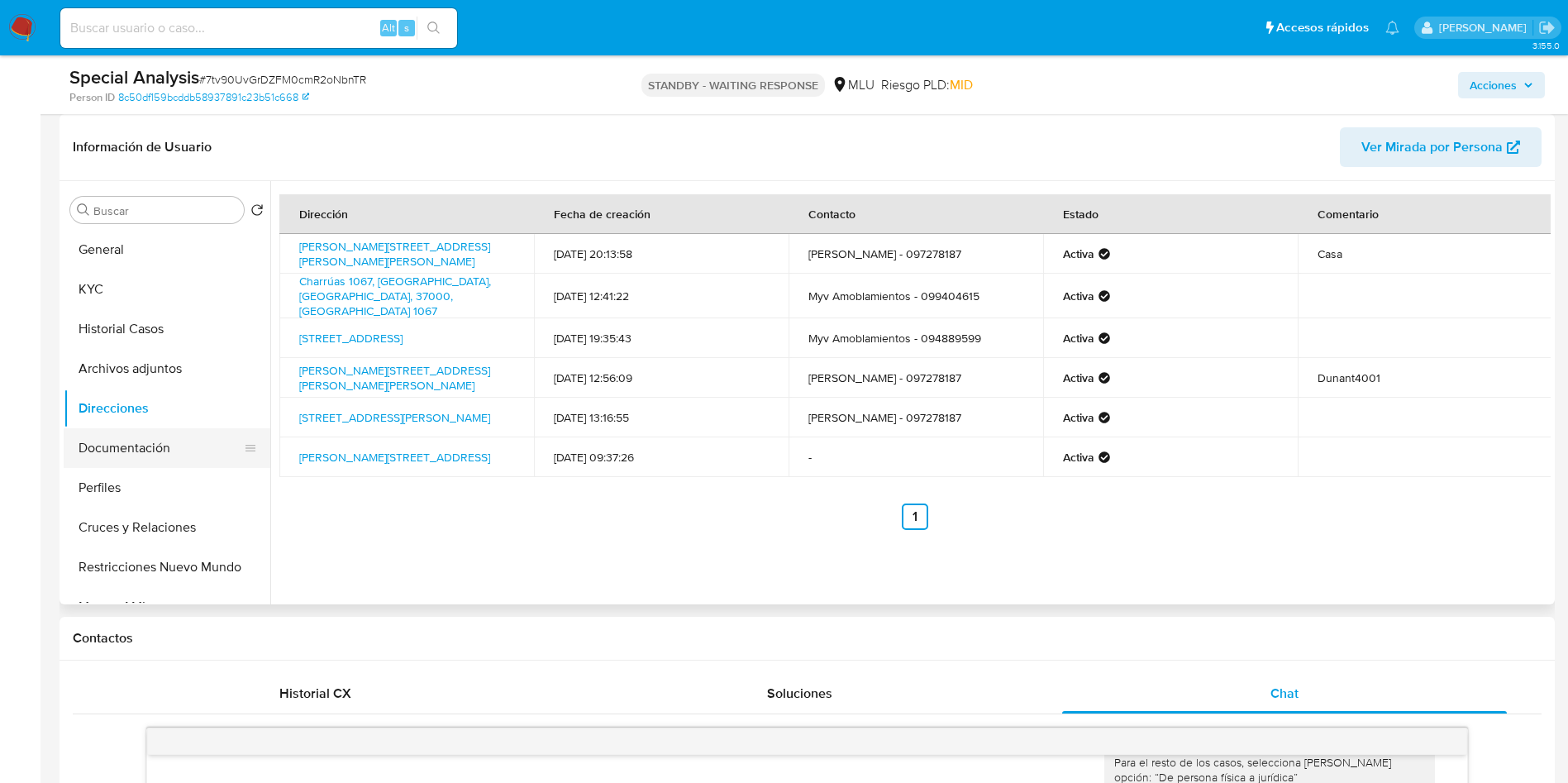
click at [115, 455] on button "Documentación" at bounding box center [160, 448] width 193 height 40
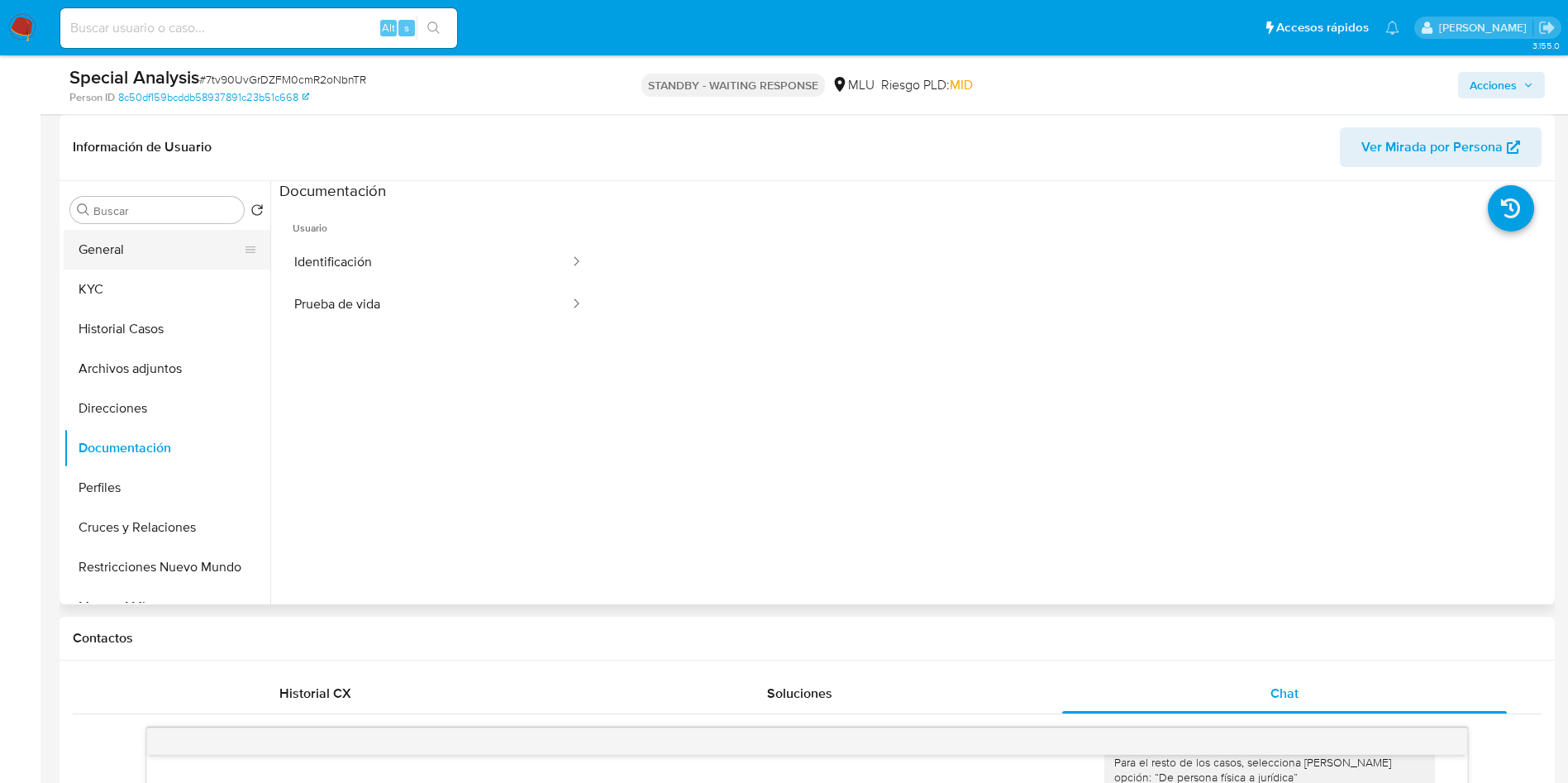
click at [101, 262] on button "General" at bounding box center [160, 249] width 193 height 40
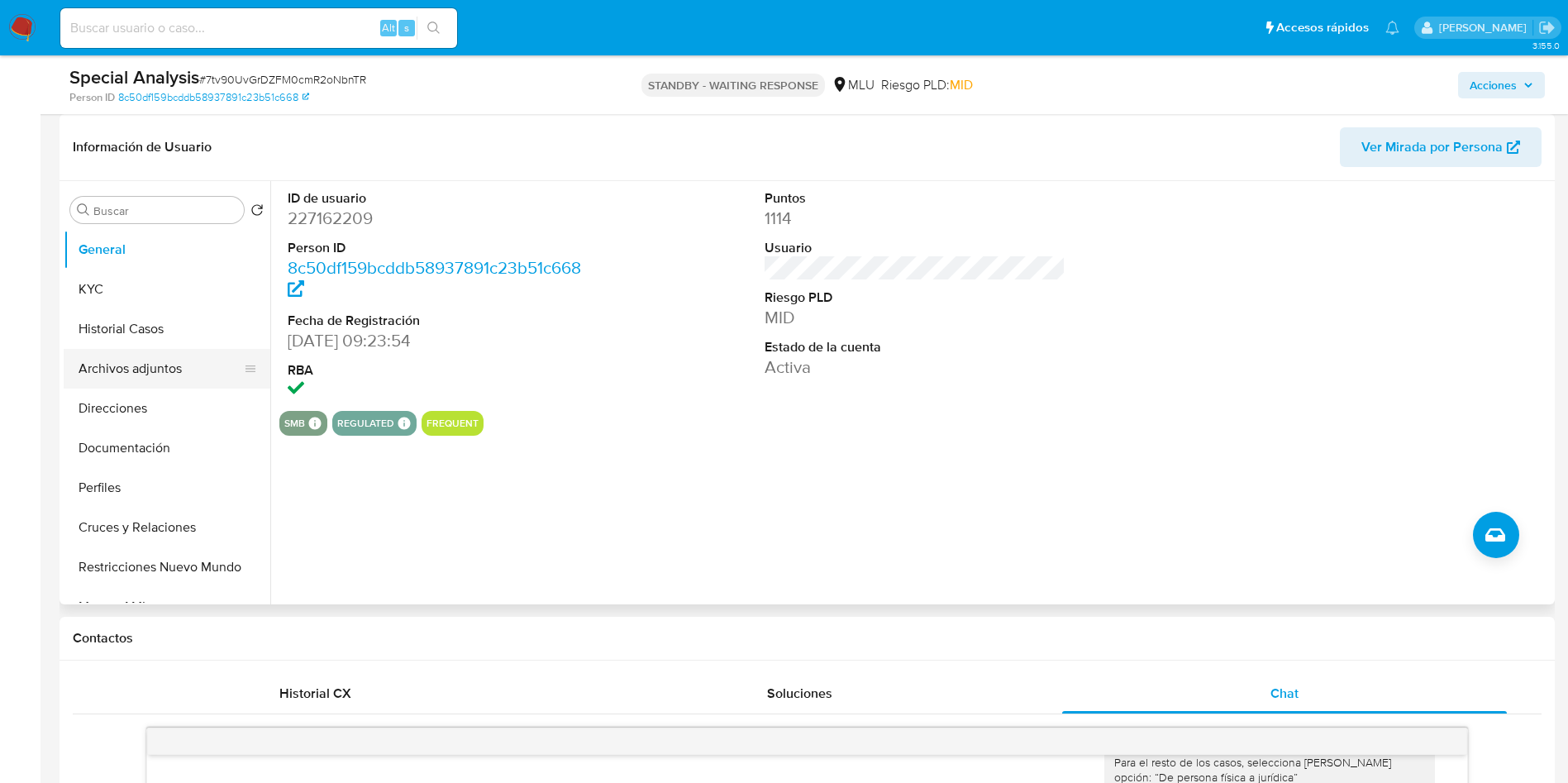
click at [138, 369] on button "Archivos adjuntos" at bounding box center [160, 368] width 193 height 40
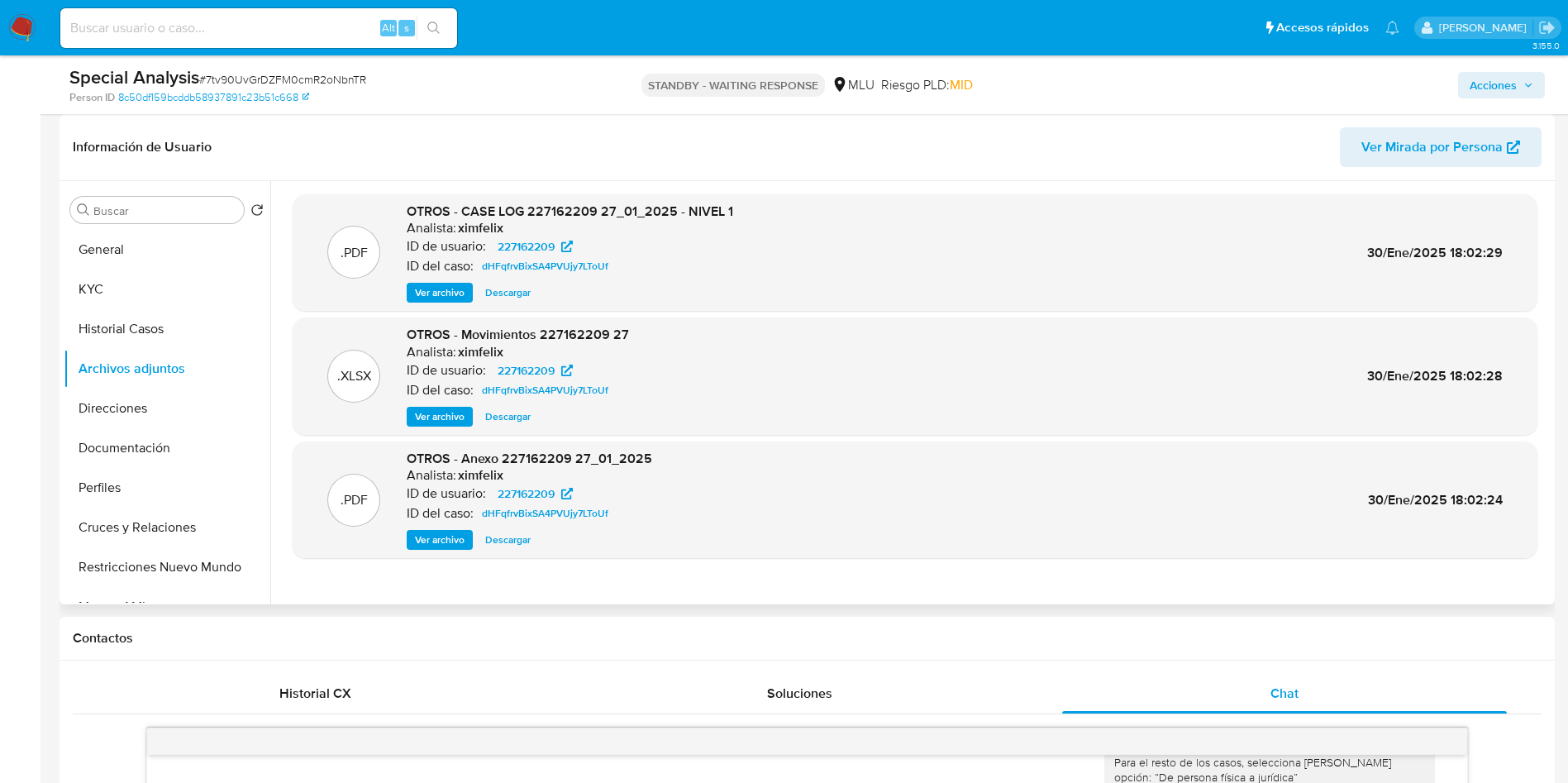
click at [431, 297] on span "Ver archivo" at bounding box center [440, 293] width 50 height 17
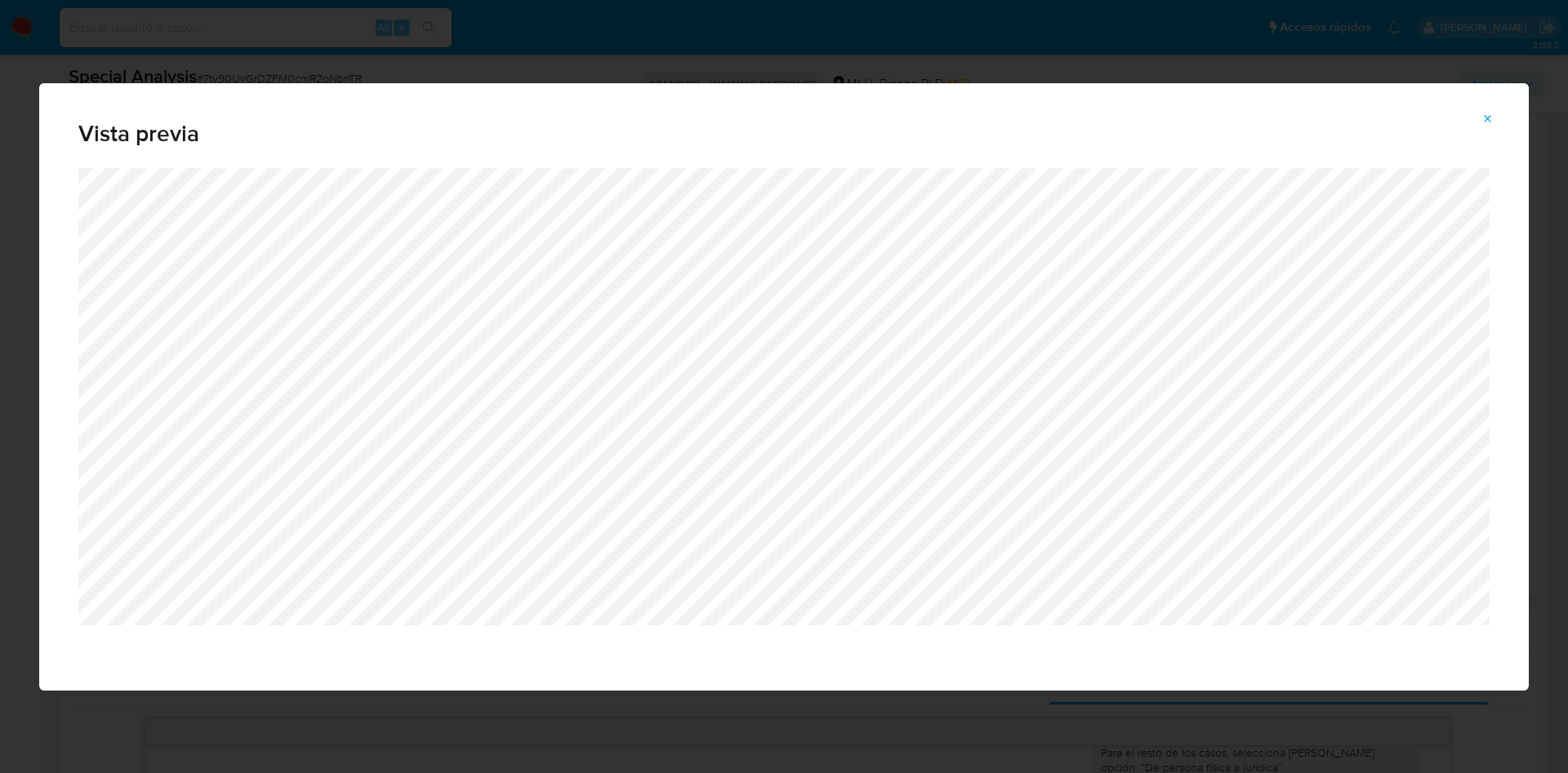
click at [907, 43] on div "Vista previa" at bounding box center [784, 386] width 1568 height 773
click at [1486, 118] on icon "Attachment preview" at bounding box center [1488, 119] width 13 height 13
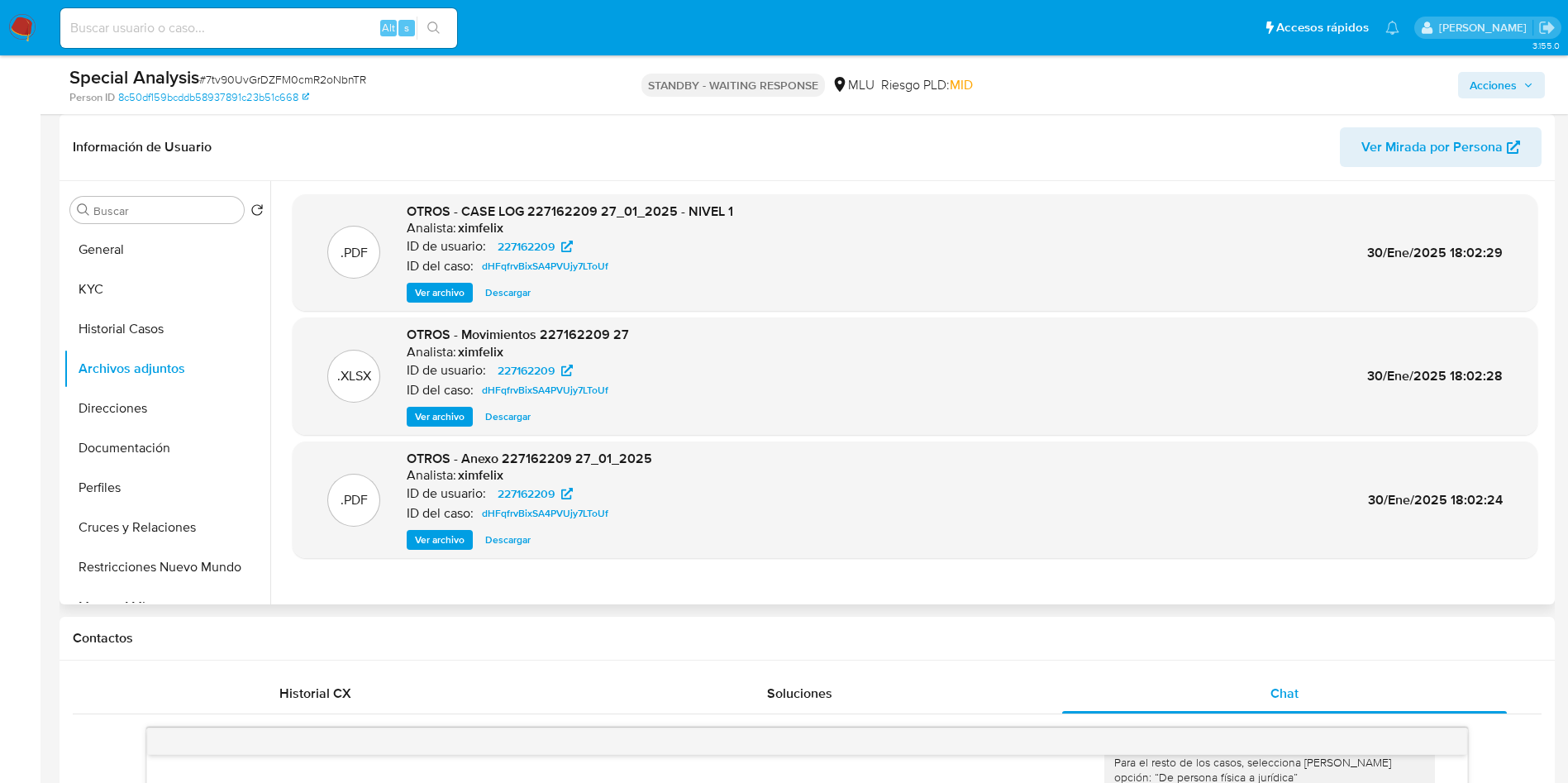
click at [453, 547] on span "Ver archivo" at bounding box center [440, 540] width 50 height 17
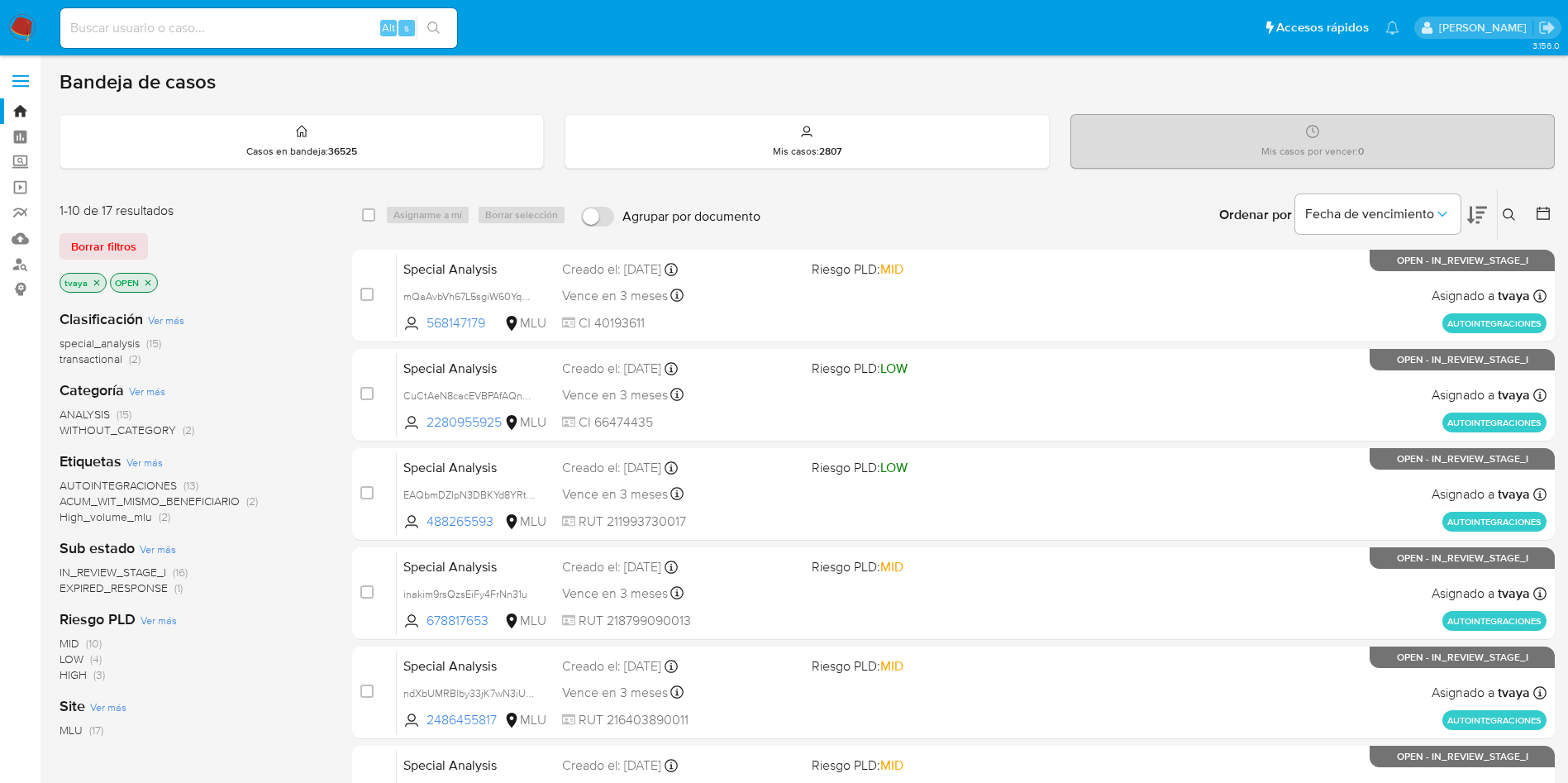
click at [233, 15] on div "Alt s" at bounding box center [258, 28] width 396 height 40
click at [223, 31] on input at bounding box center [258, 28] width 396 height 21
paste input "144775809"
click at [234, 22] on input "144775809" at bounding box center [258, 28] width 396 height 21
type input "144775809"
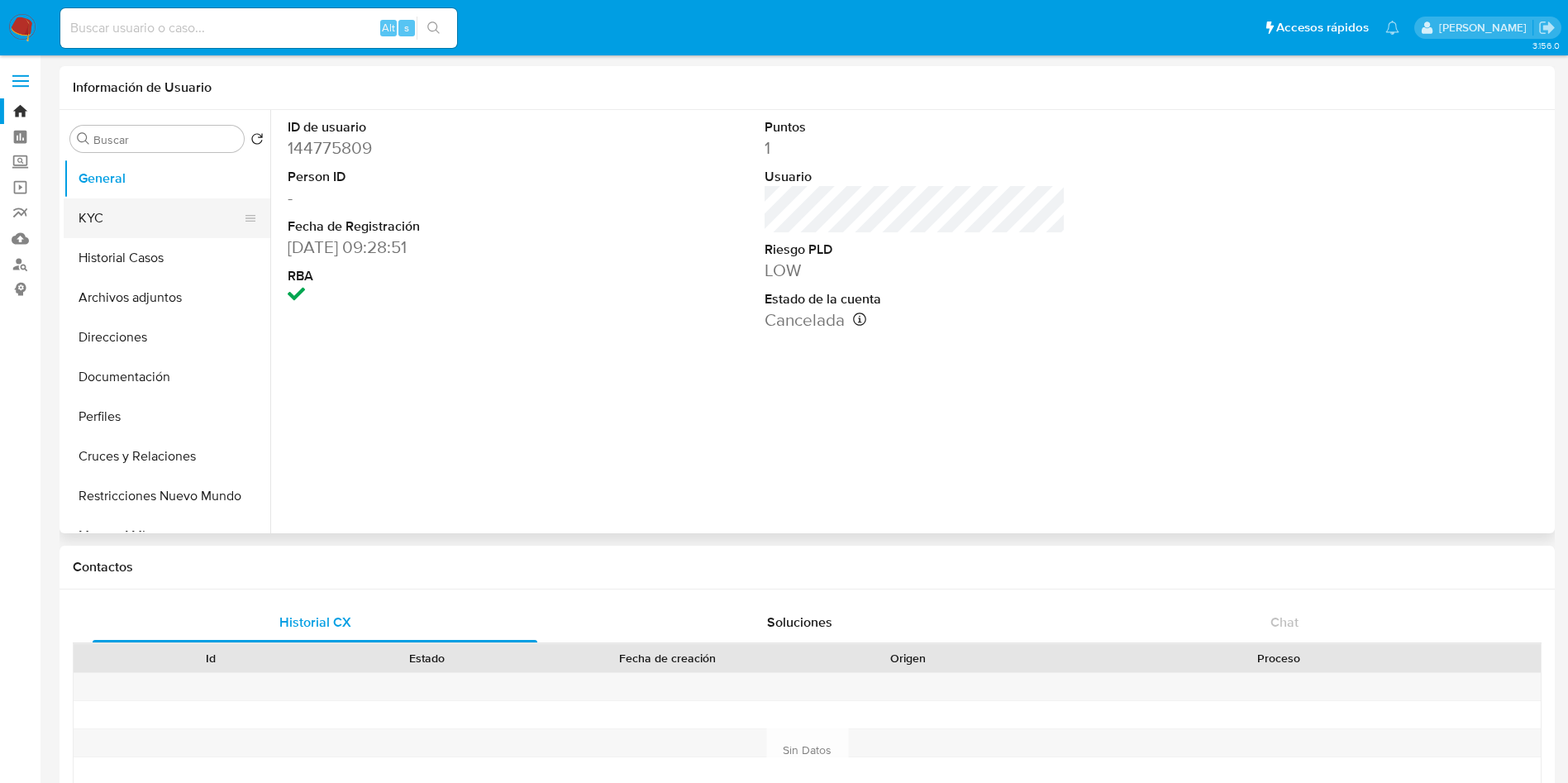
select select "10"
click at [141, 216] on button "KYC" at bounding box center [160, 218] width 193 height 40
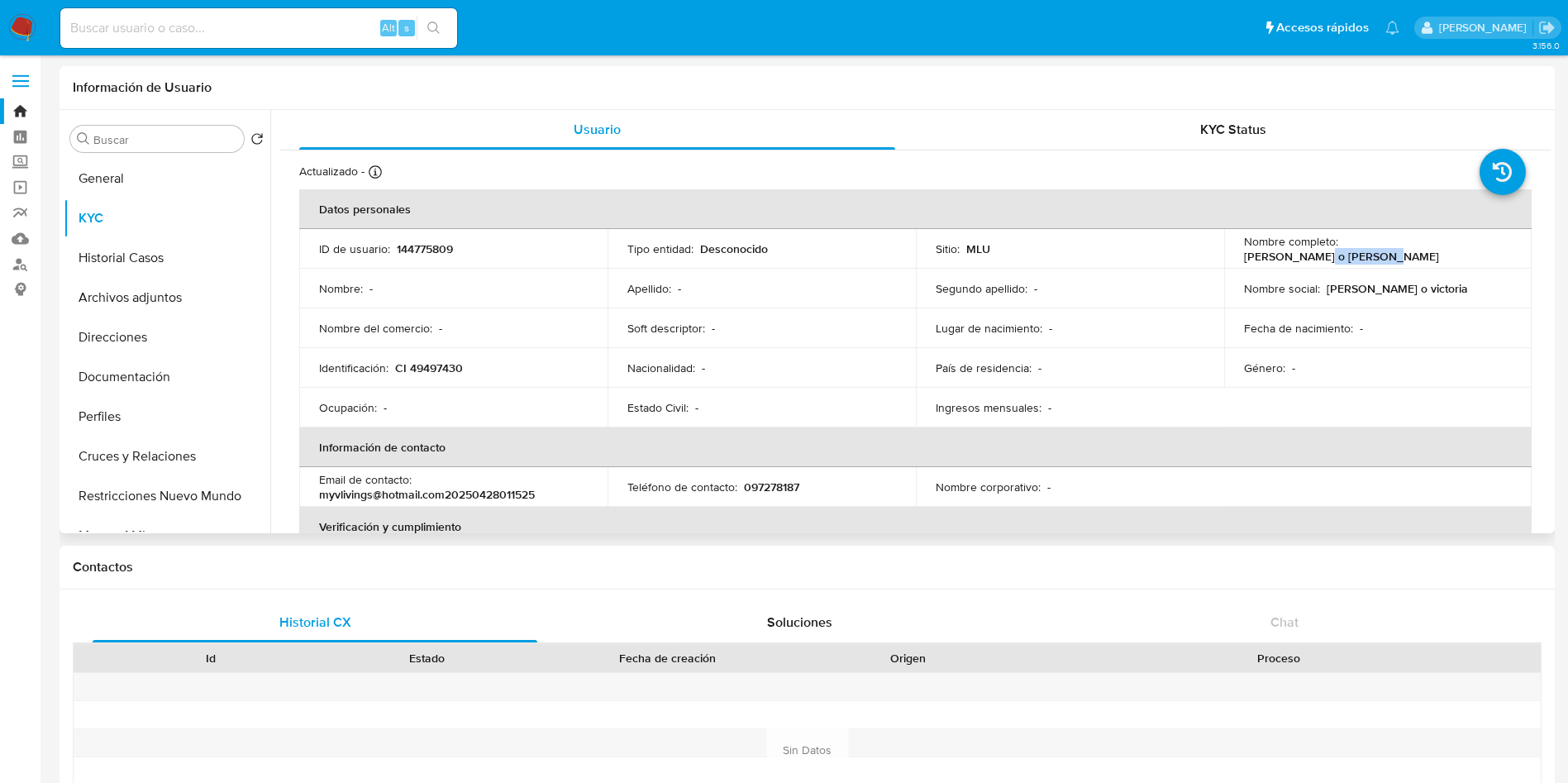
drag, startPoint x: 1466, startPoint y: 248, endPoint x: 1403, endPoint y: 248, distance: 63.0
click at [1403, 248] on div "Nombre completo : [PERSON_NAME] o [PERSON_NAME]" at bounding box center [1379, 248] width 269 height 29
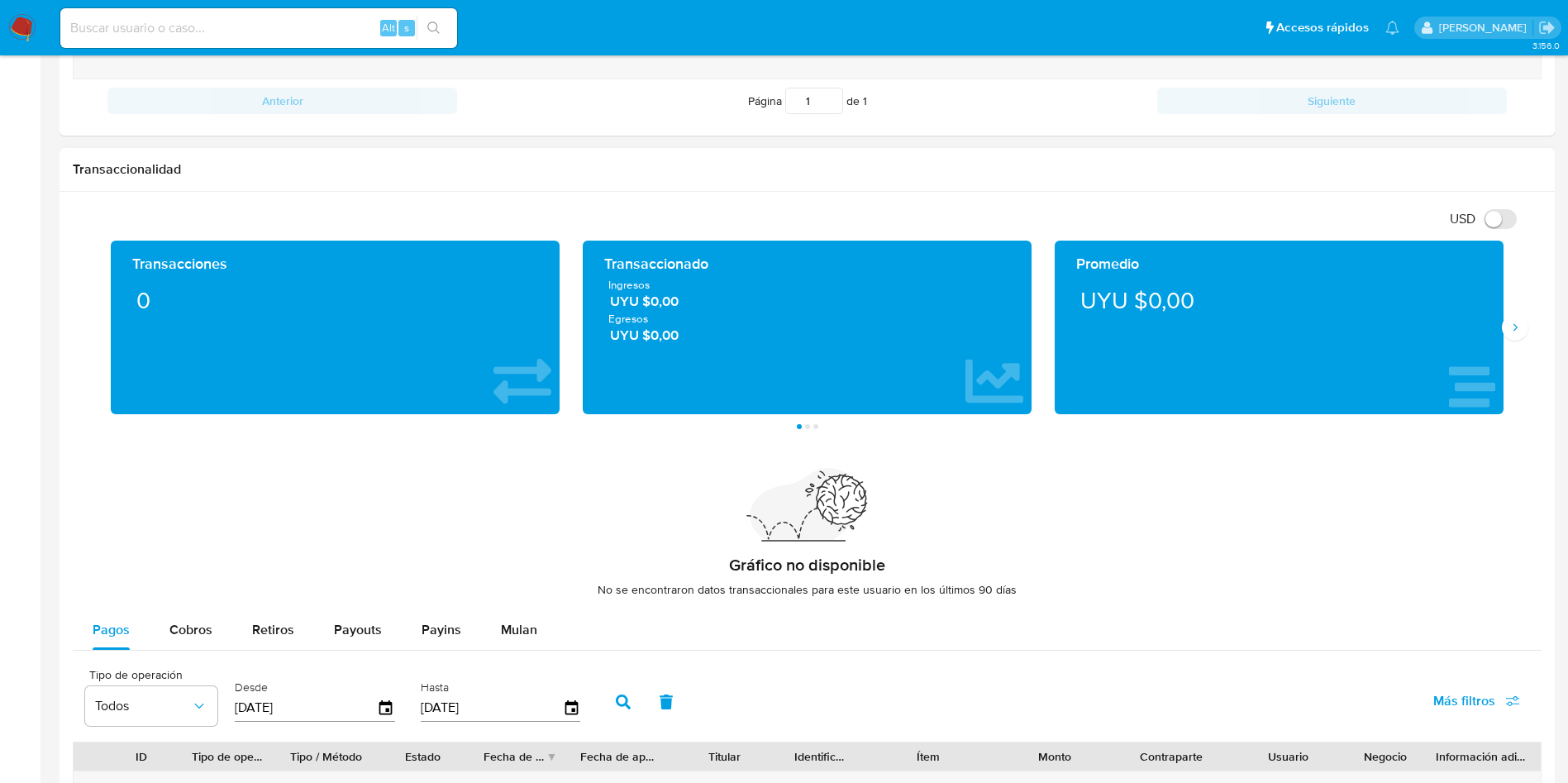
scroll to position [744, 0]
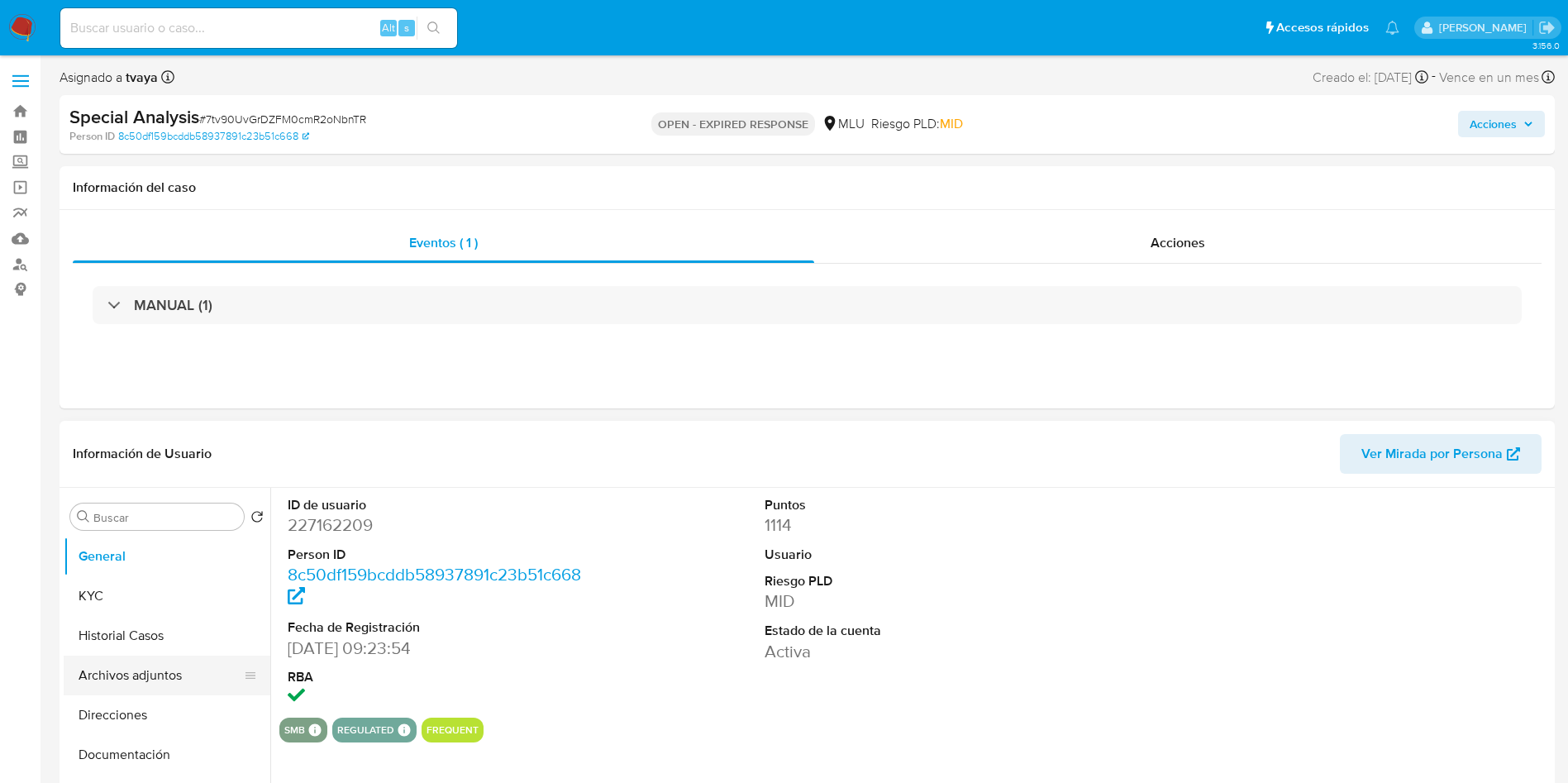
click at [126, 664] on button "Archivos adjuntos" at bounding box center [160, 675] width 193 height 40
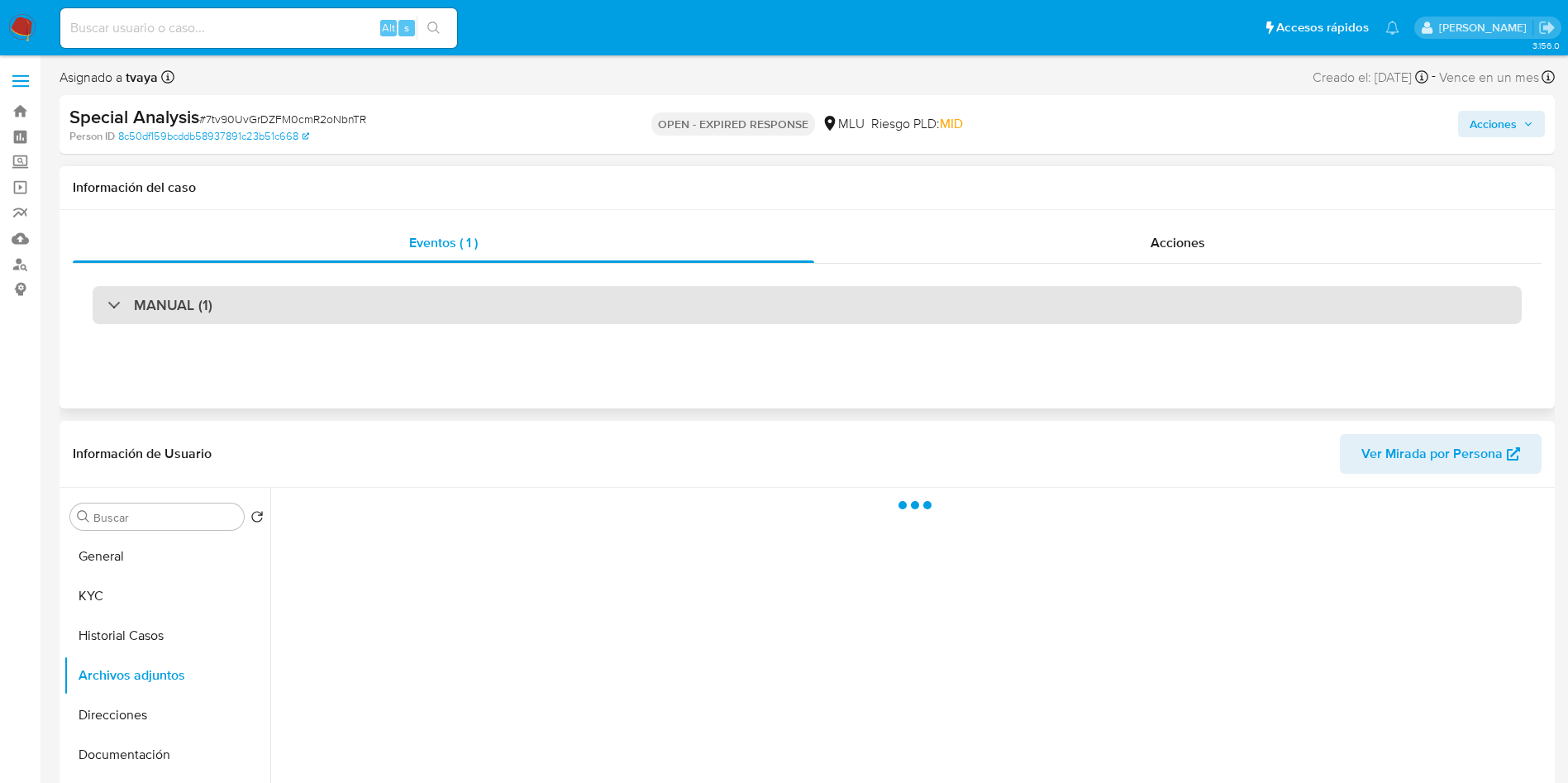
select select "10"
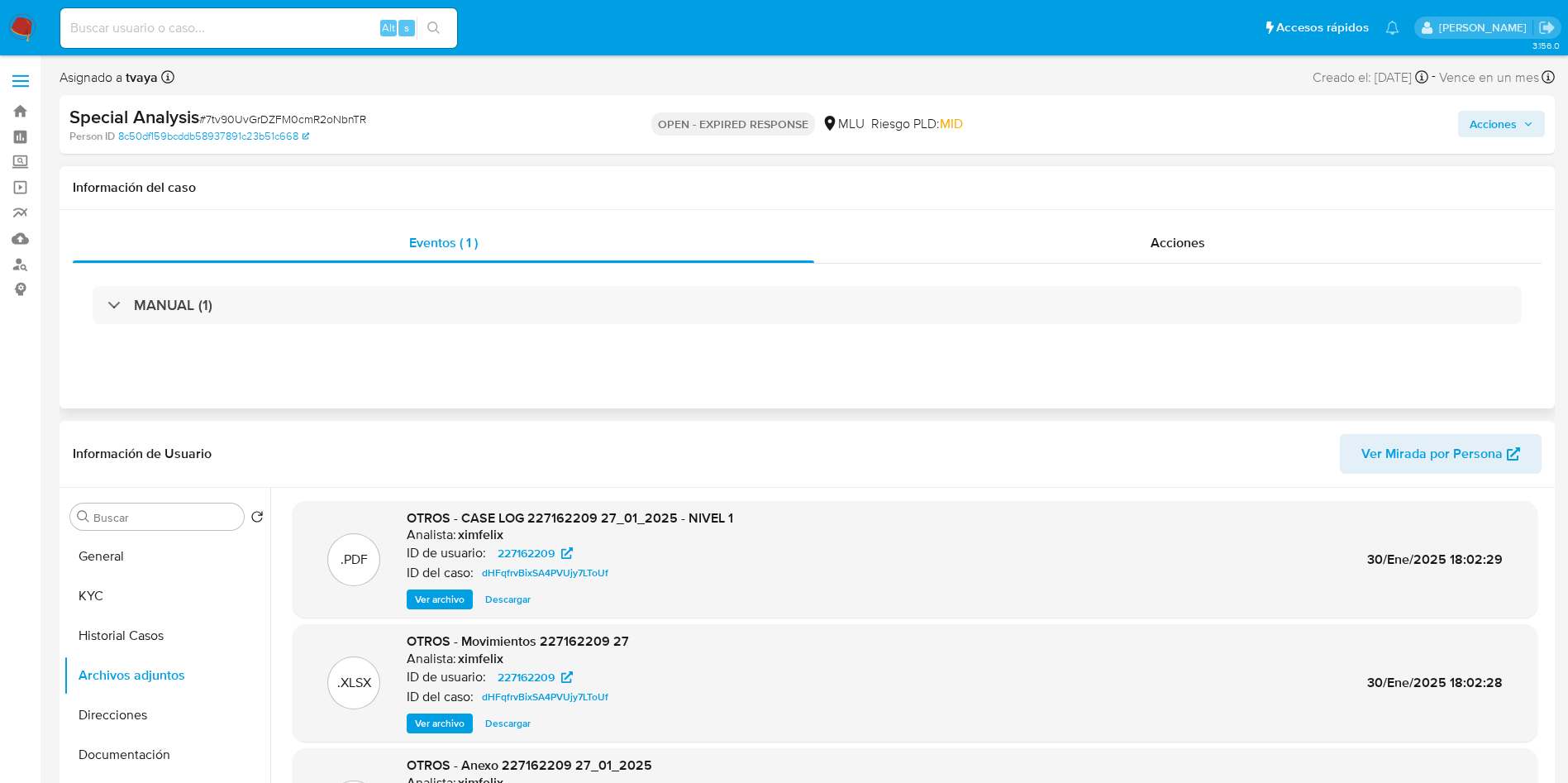
scroll to position [248, 0]
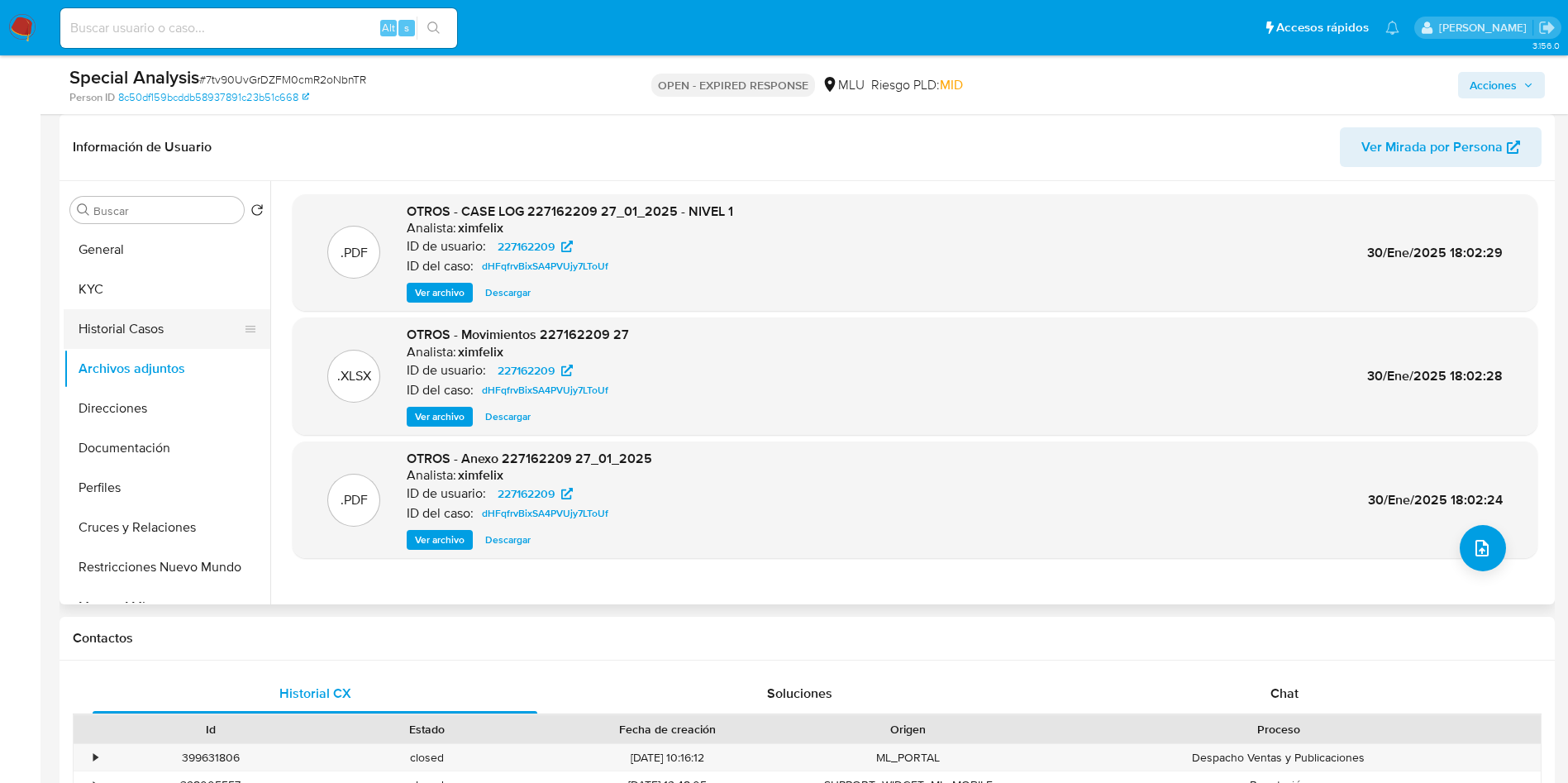
click at [155, 330] on button "Historial Casos" at bounding box center [160, 328] width 193 height 40
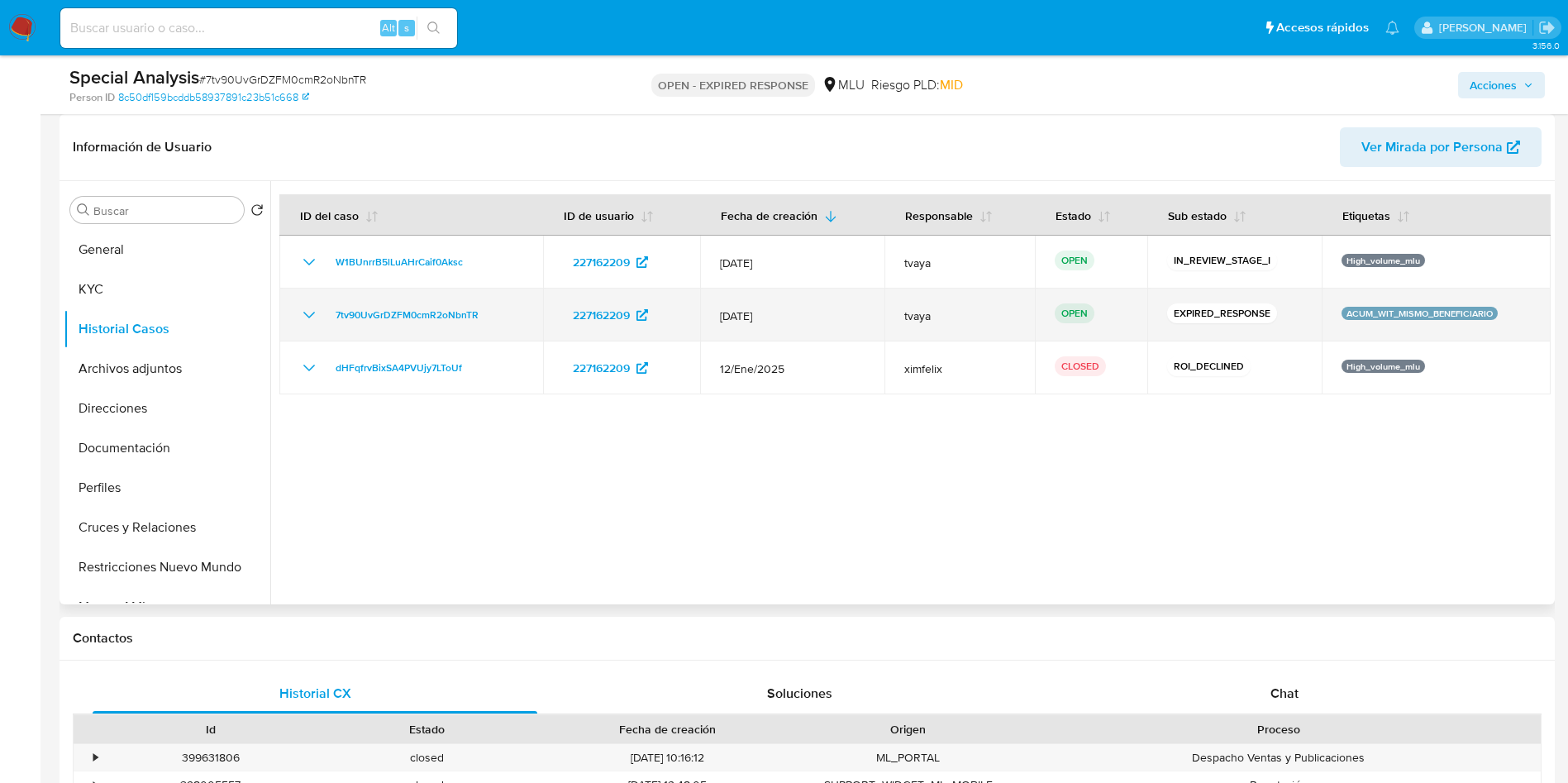
drag, startPoint x: 486, startPoint y: 317, endPoint x: 325, endPoint y: 317, distance: 161.0
click at [325, 317] on div "7tv90UvGrDZFM0cmR2oNbnTR" at bounding box center [411, 316] width 224 height 20
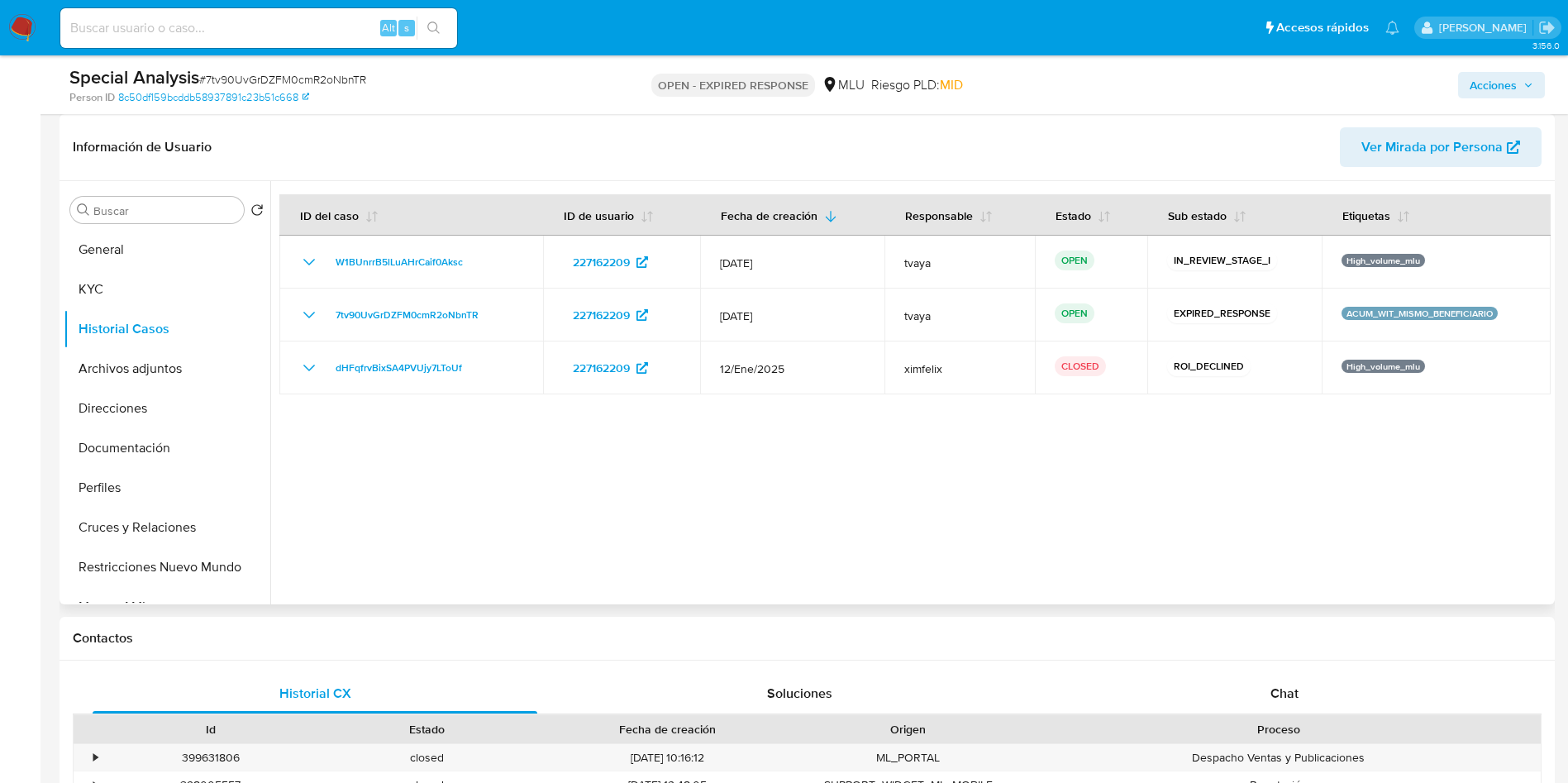
click at [928, 527] on div at bounding box center [910, 393] width 1280 height 423
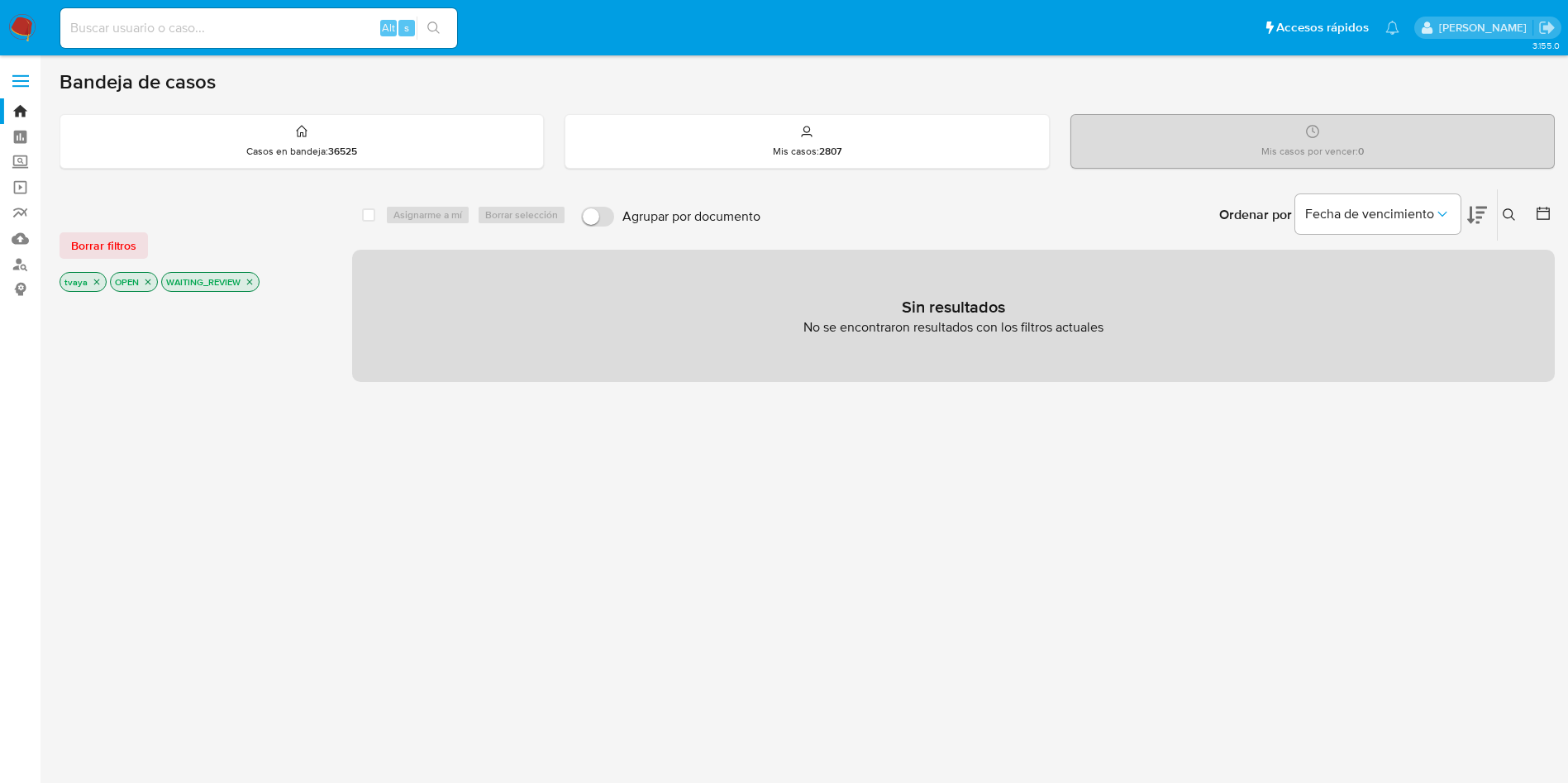
click at [17, 22] on img at bounding box center [22, 28] width 29 height 29
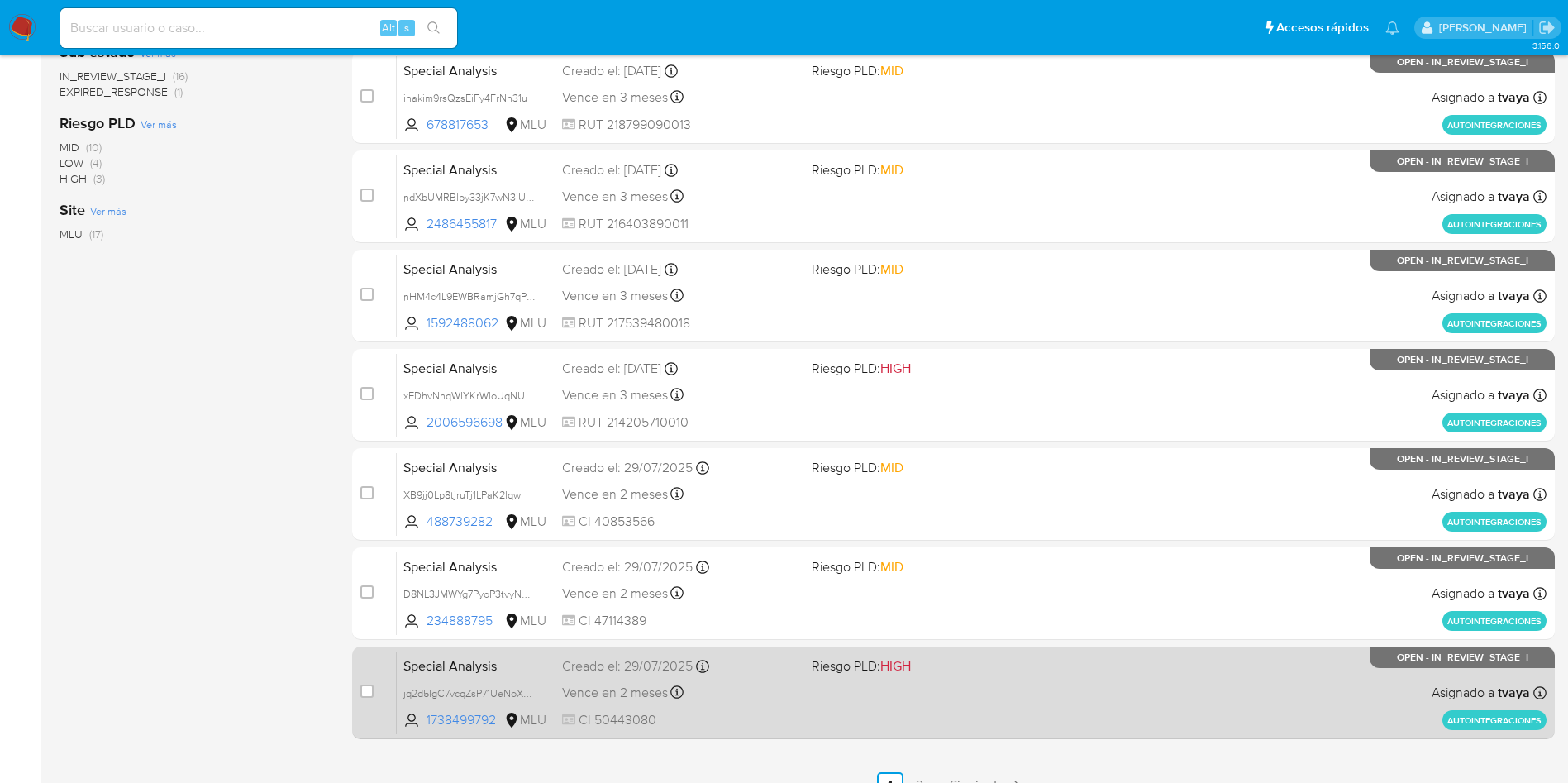
scroll to position [523, 0]
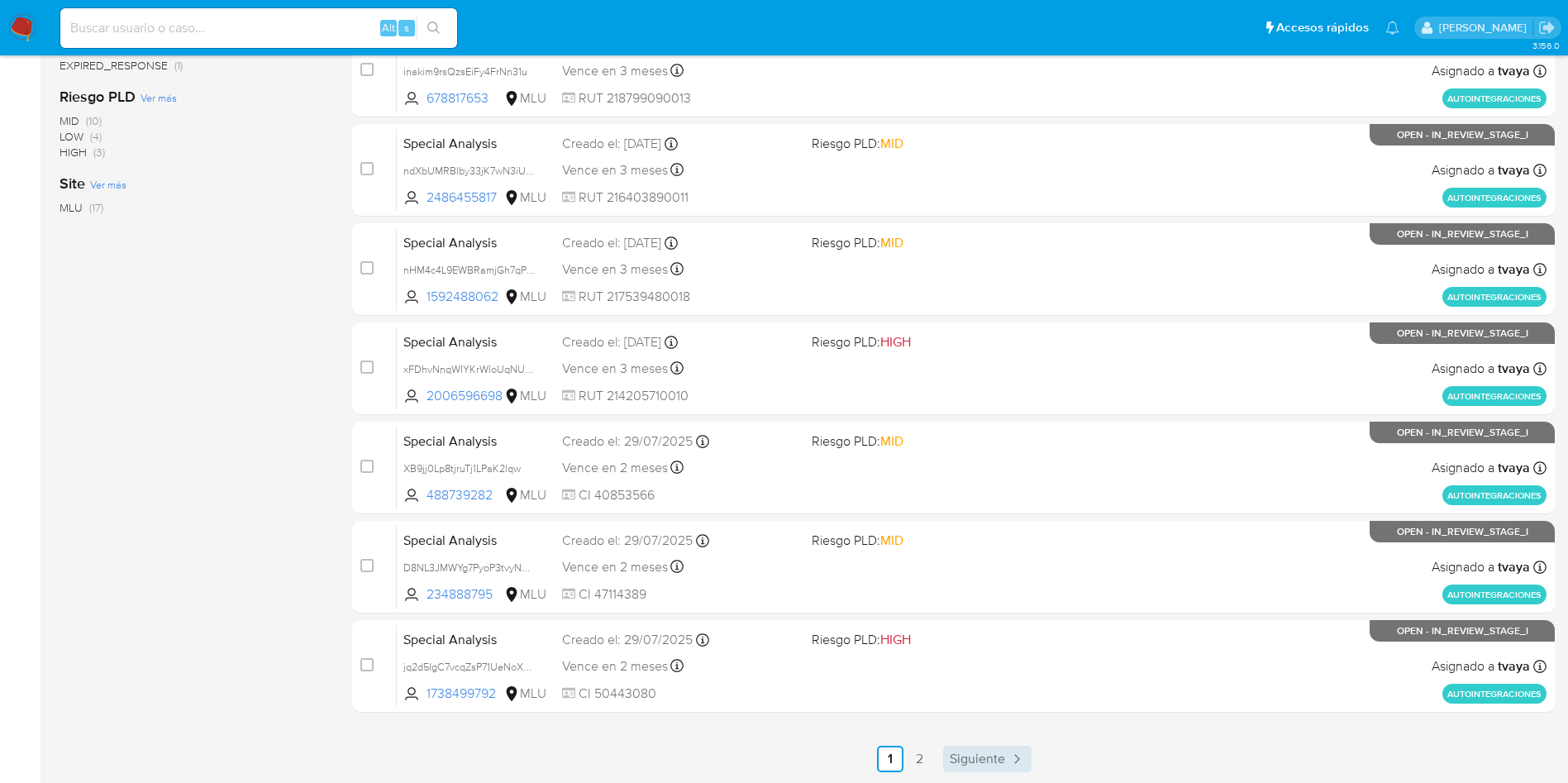
click at [993, 756] on span "Siguiente" at bounding box center [978, 759] width 55 height 13
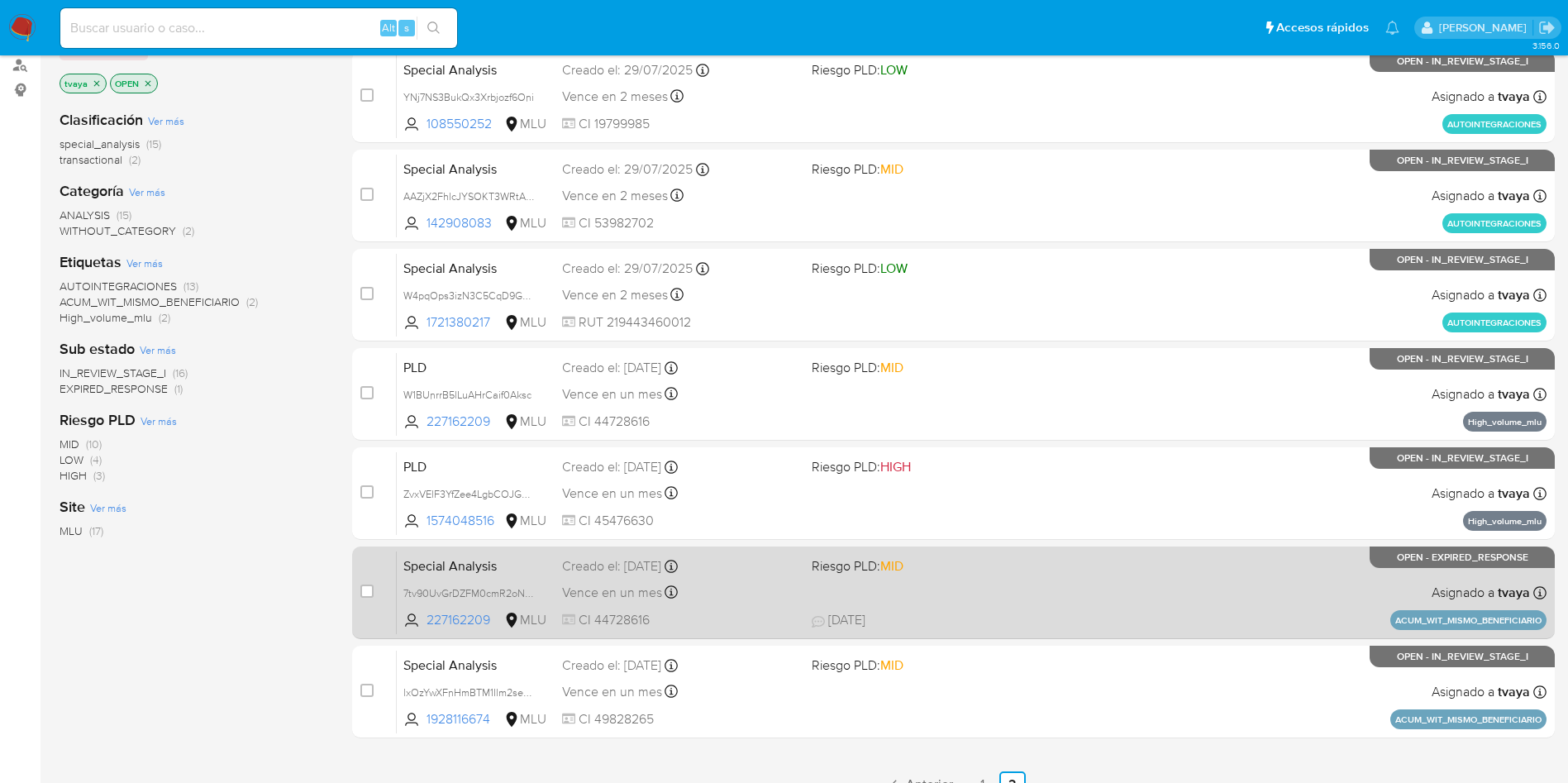
scroll to position [225, 0]
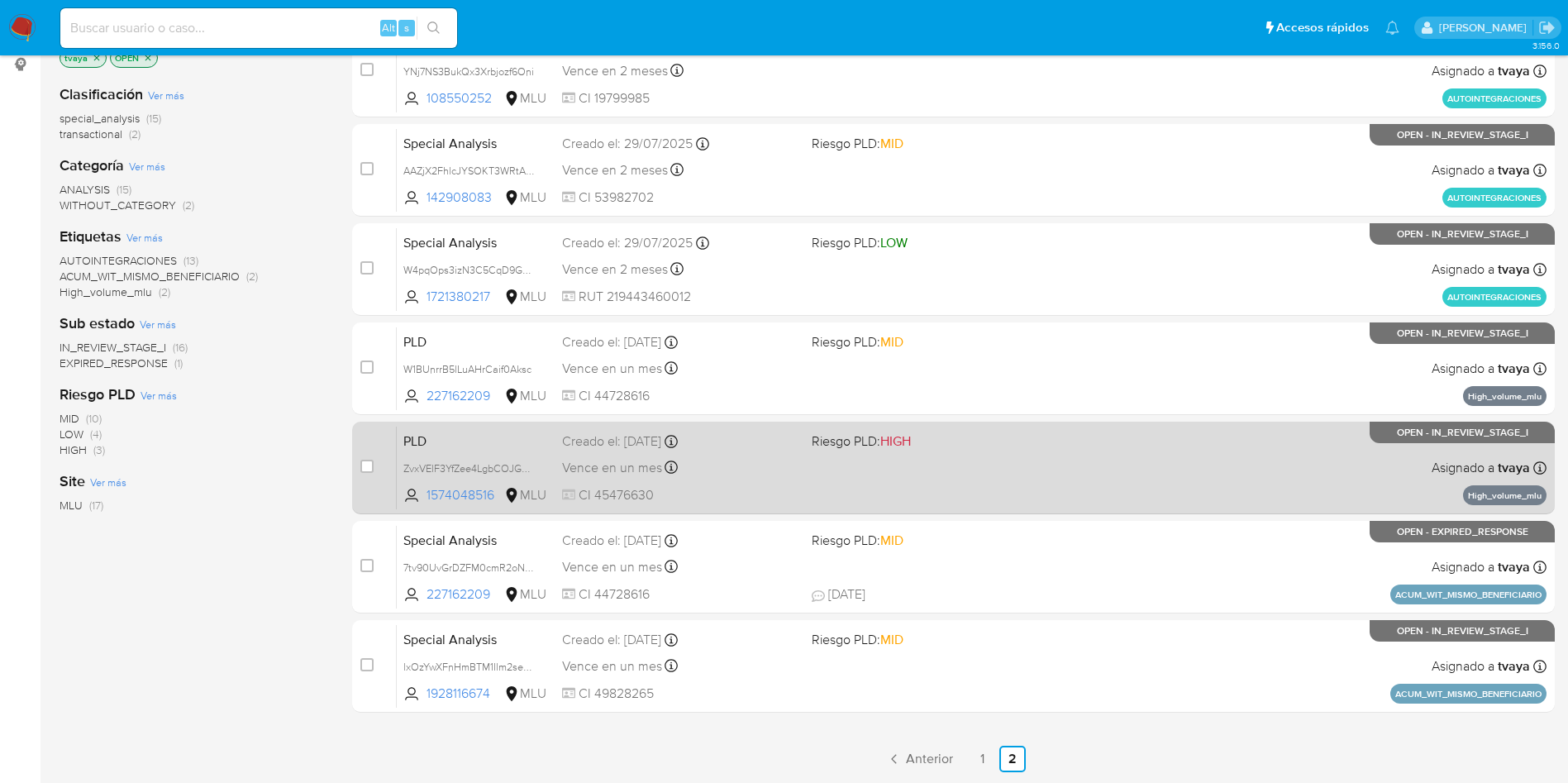
click at [967, 477] on div "PLD ZvxVElF3YfZee4LgbCOJGuZ8 1574048516 MLU Riesgo PLD: HIGH Creado el: [DATE] …" at bounding box center [971, 467] width 1150 height 84
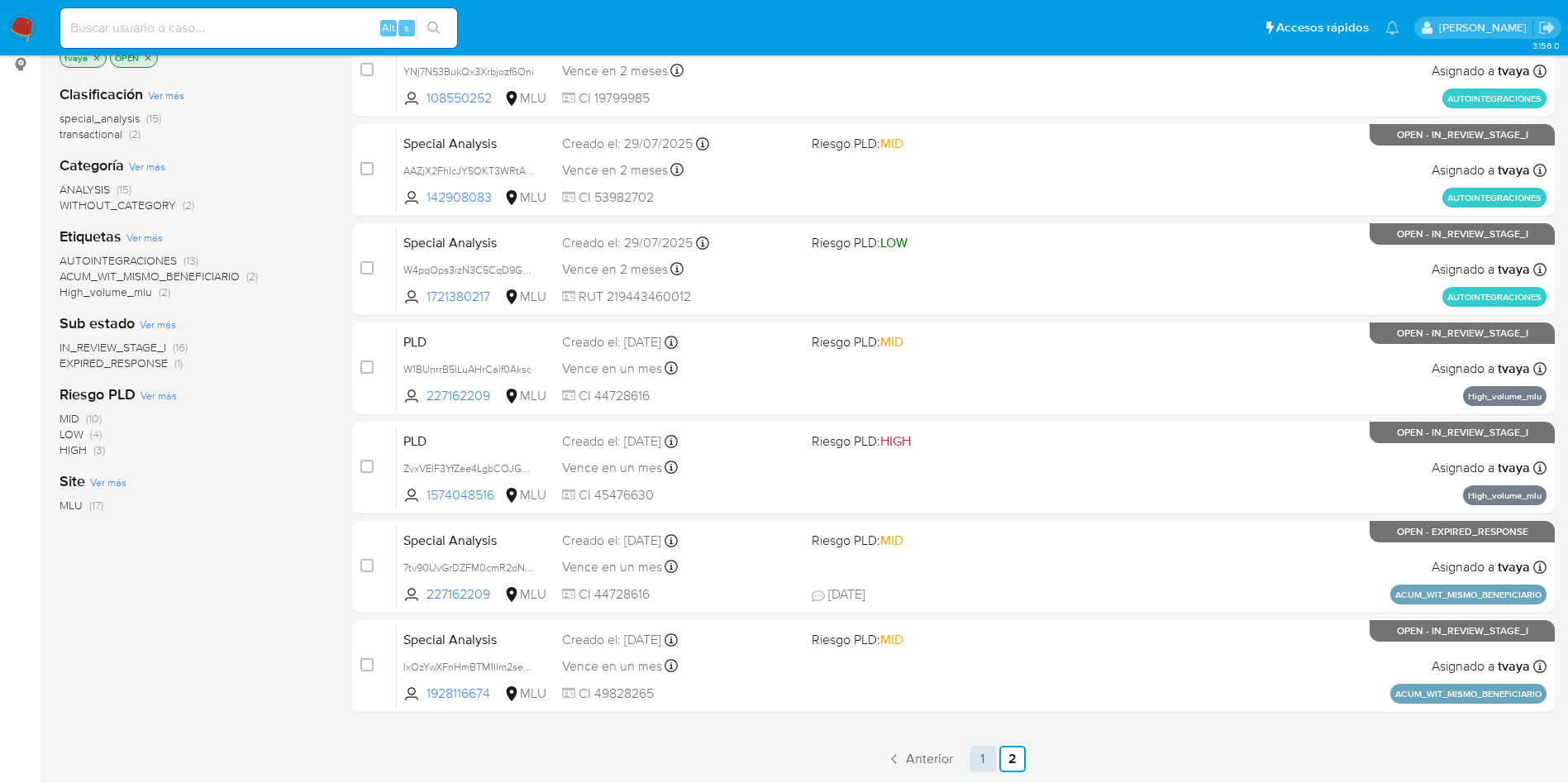
click at [989, 762] on link "1" at bounding box center [982, 759] width 27 height 27
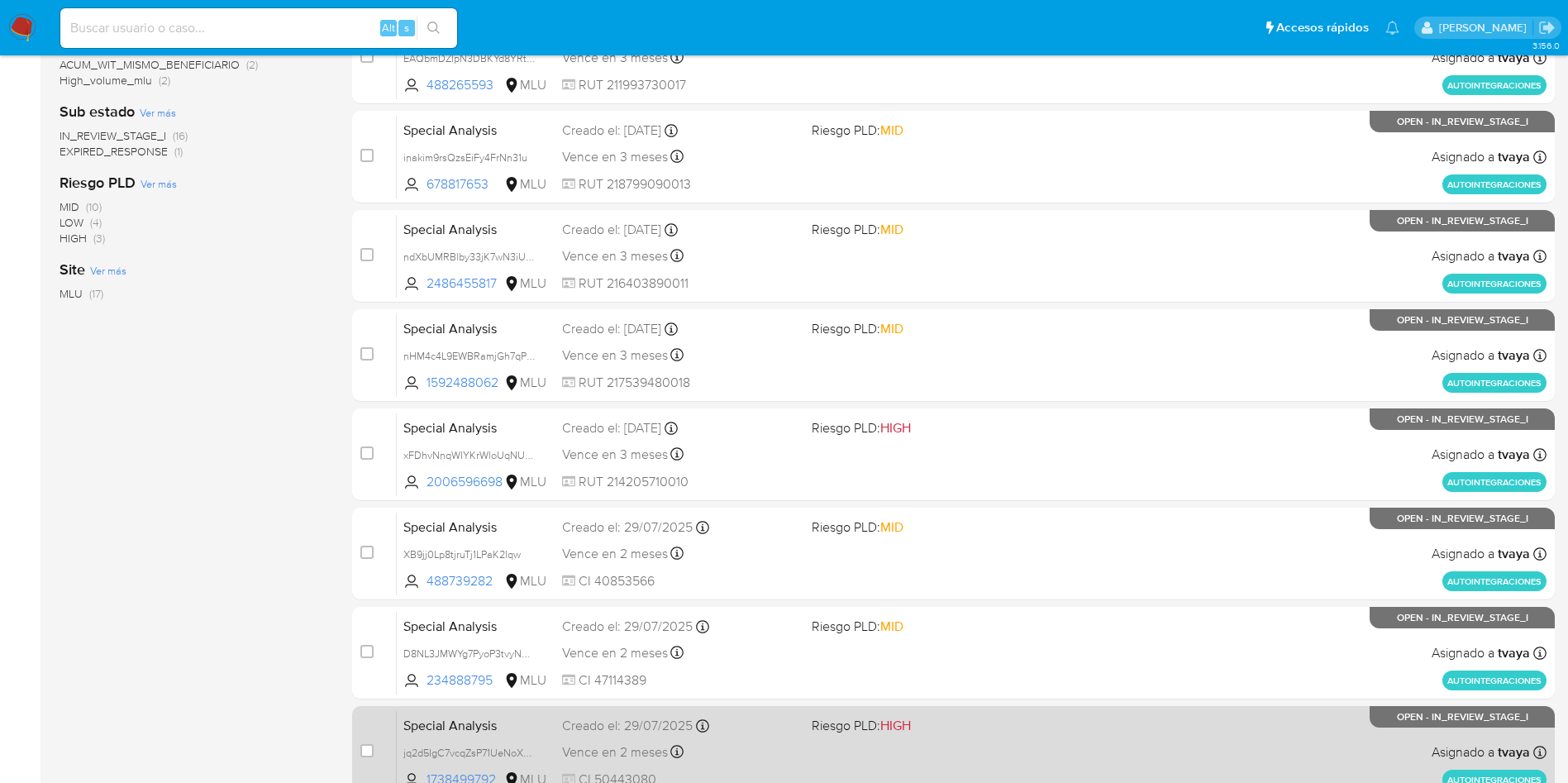
scroll to position [523, 0]
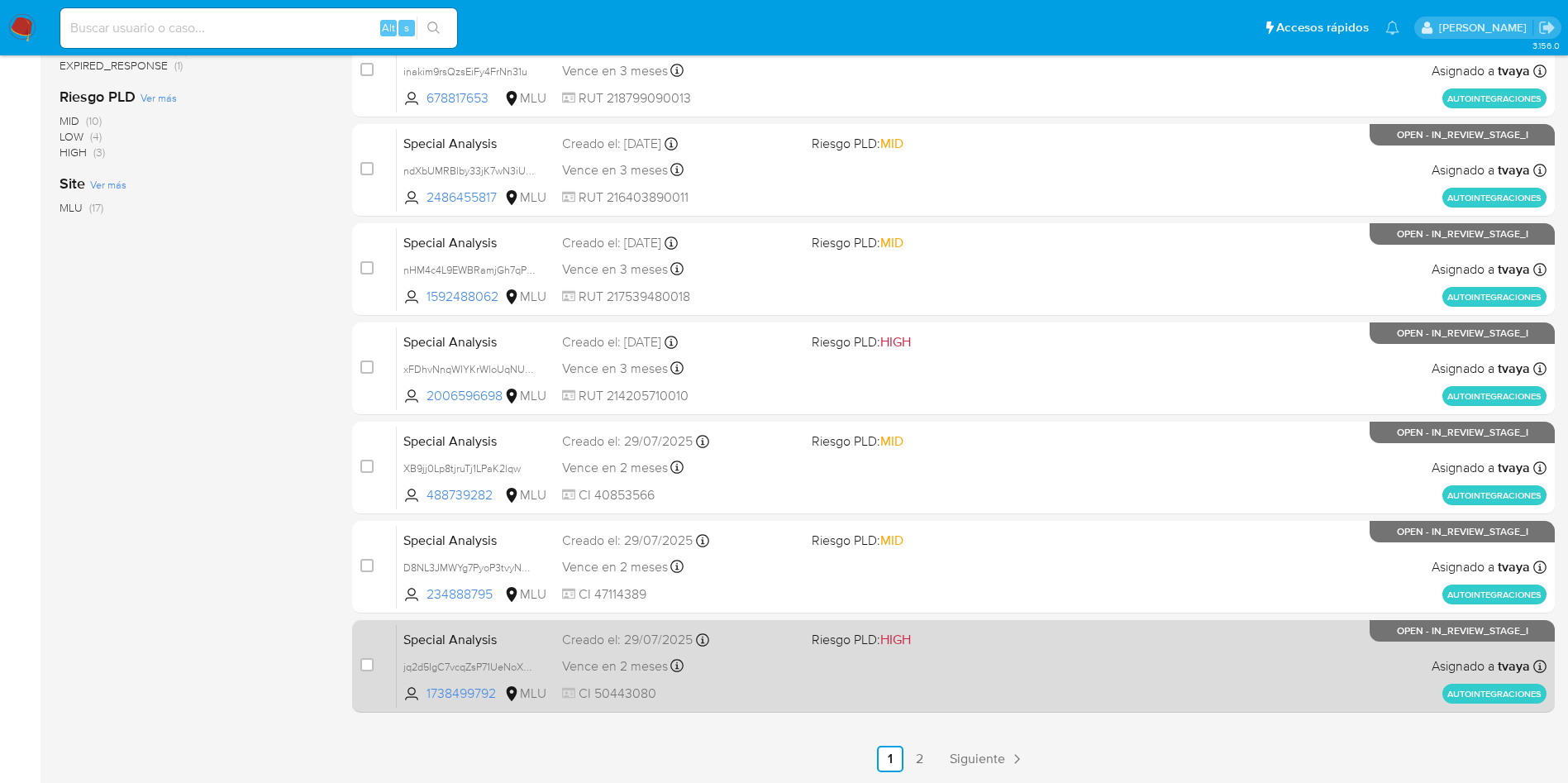
click at [957, 661] on div "Special Analysis jq2d5IgC7vcqZsP71UeNoXQb 1738499792 MLU Riesgo PLD: HIGH Cread…" at bounding box center [971, 666] width 1150 height 84
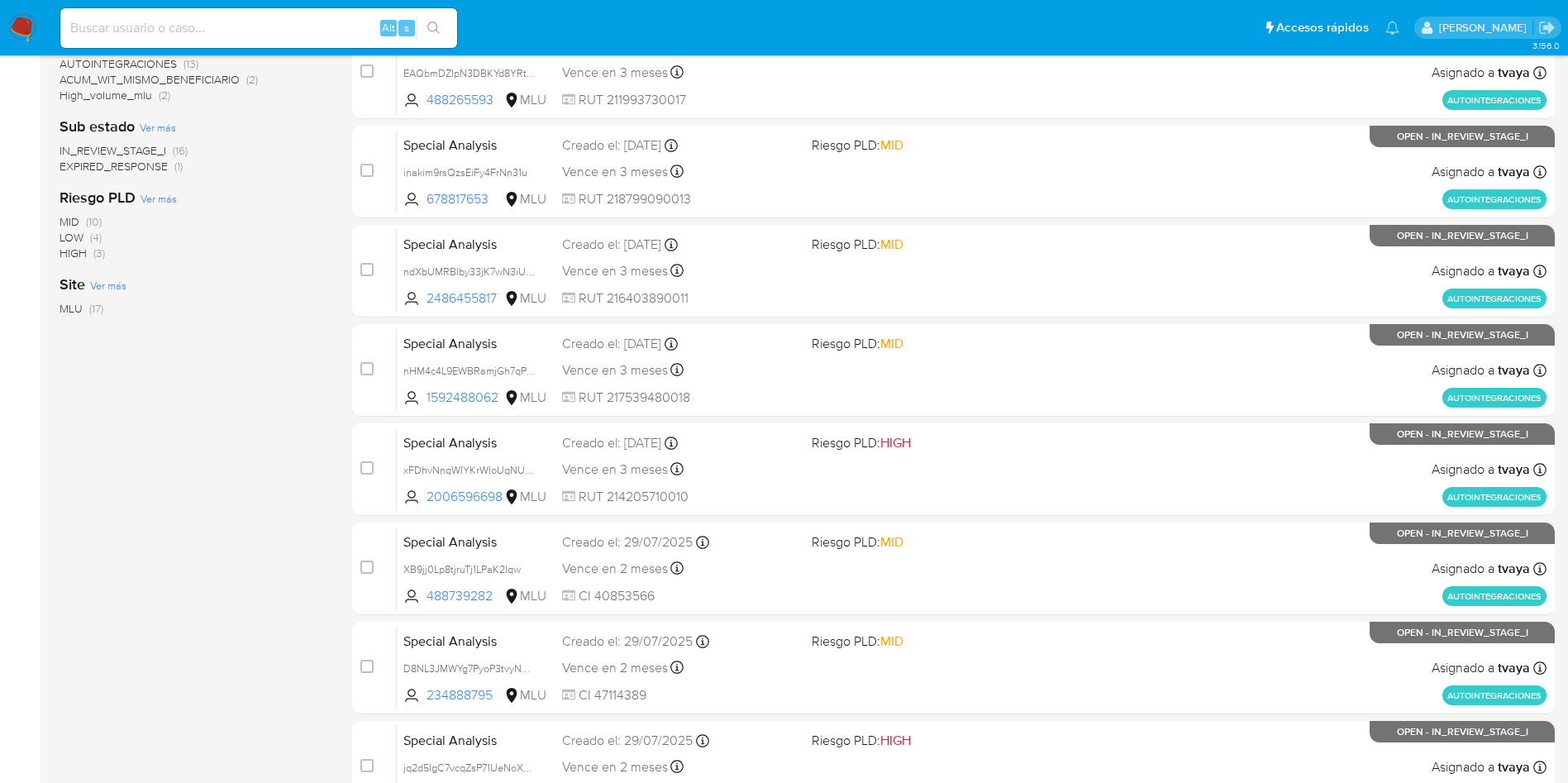
scroll to position [27, 0]
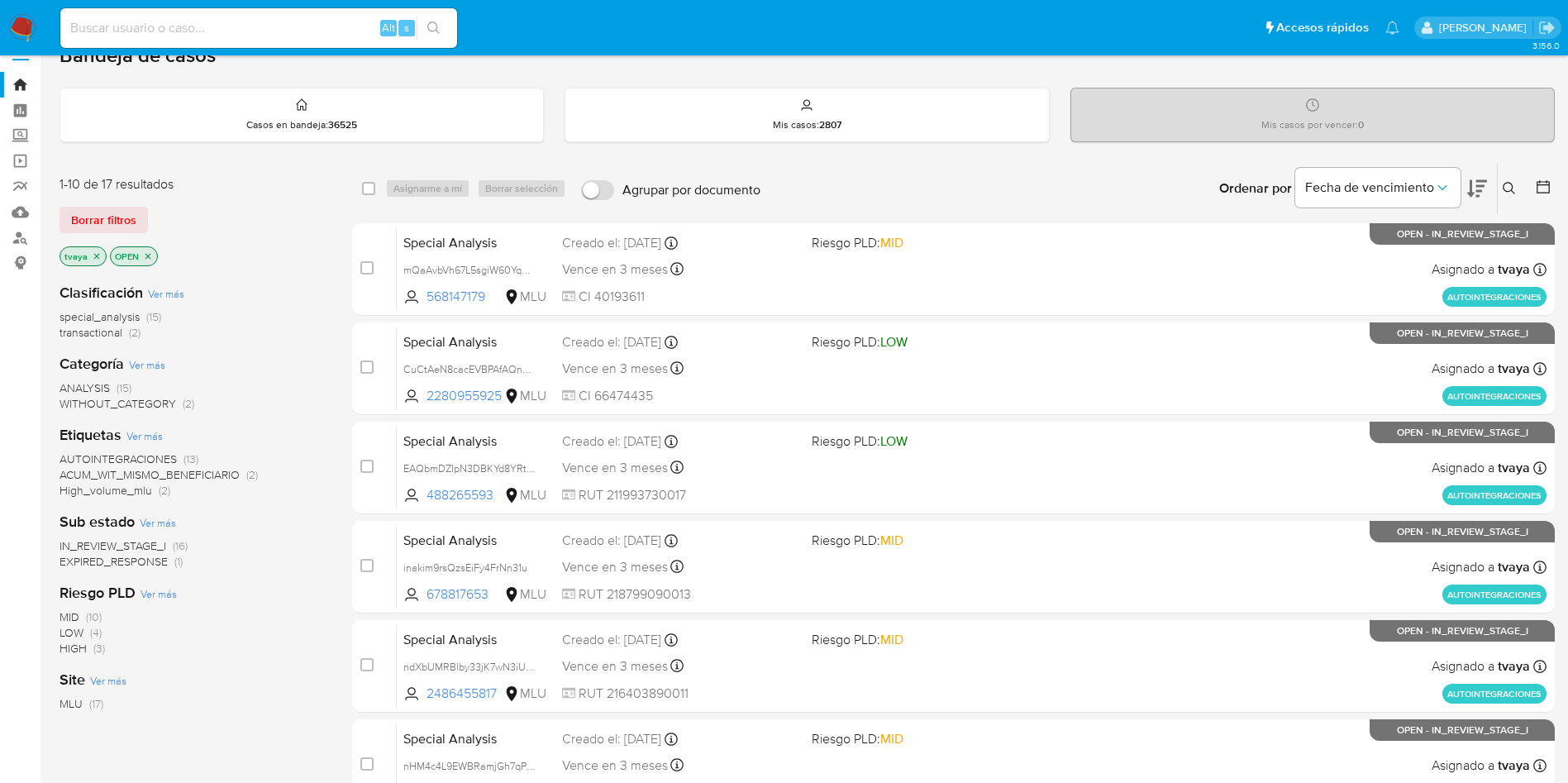
click at [1476, 183] on icon at bounding box center [1477, 189] width 20 height 20
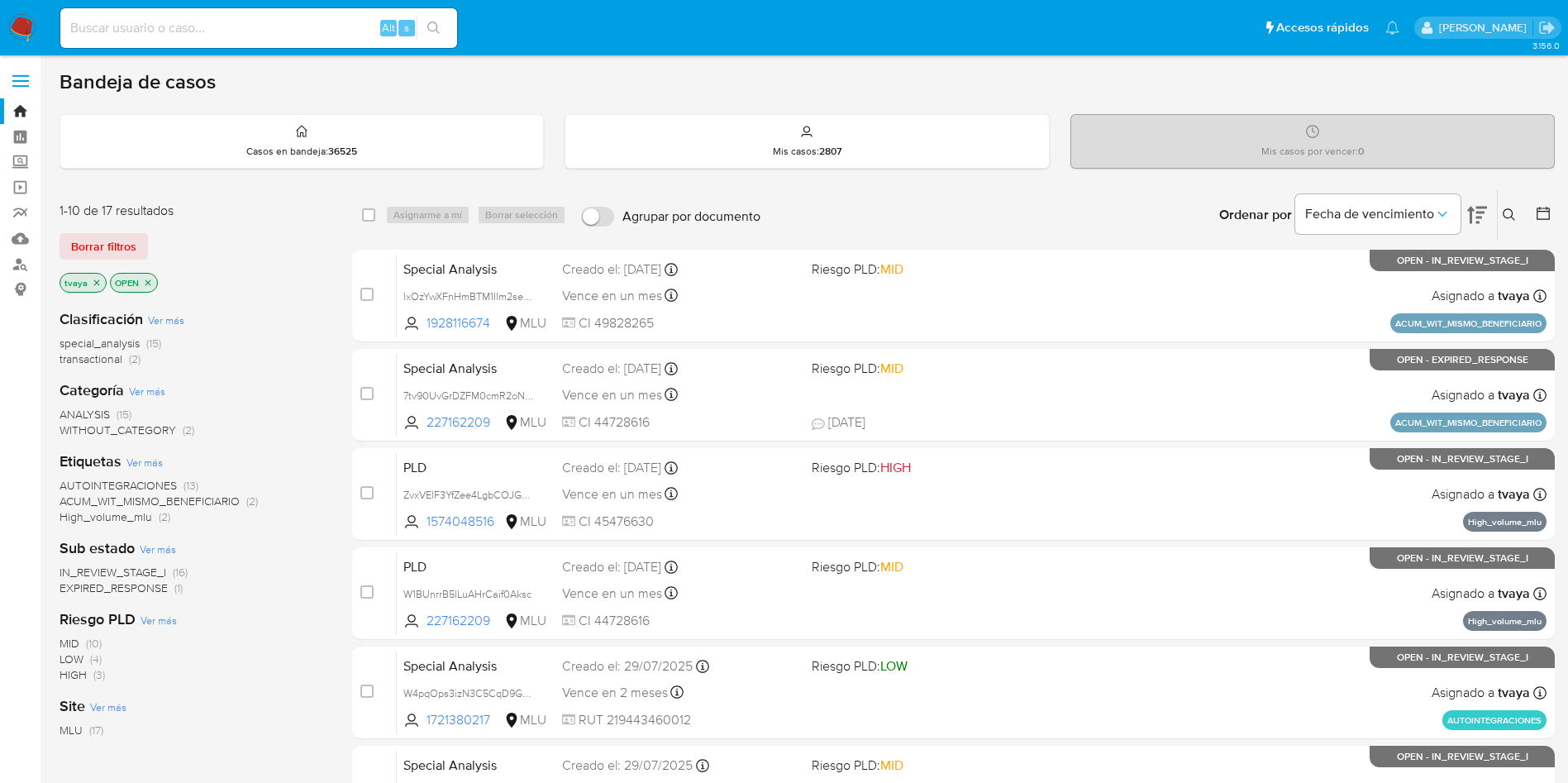
click at [264, 362] on div "special_analysis (15) transactional (2)" at bounding box center [192, 351] width 266 height 31
click at [310, 639] on div "MID (10) LOW (4) HIGH (3)" at bounding box center [192, 659] width 266 height 47
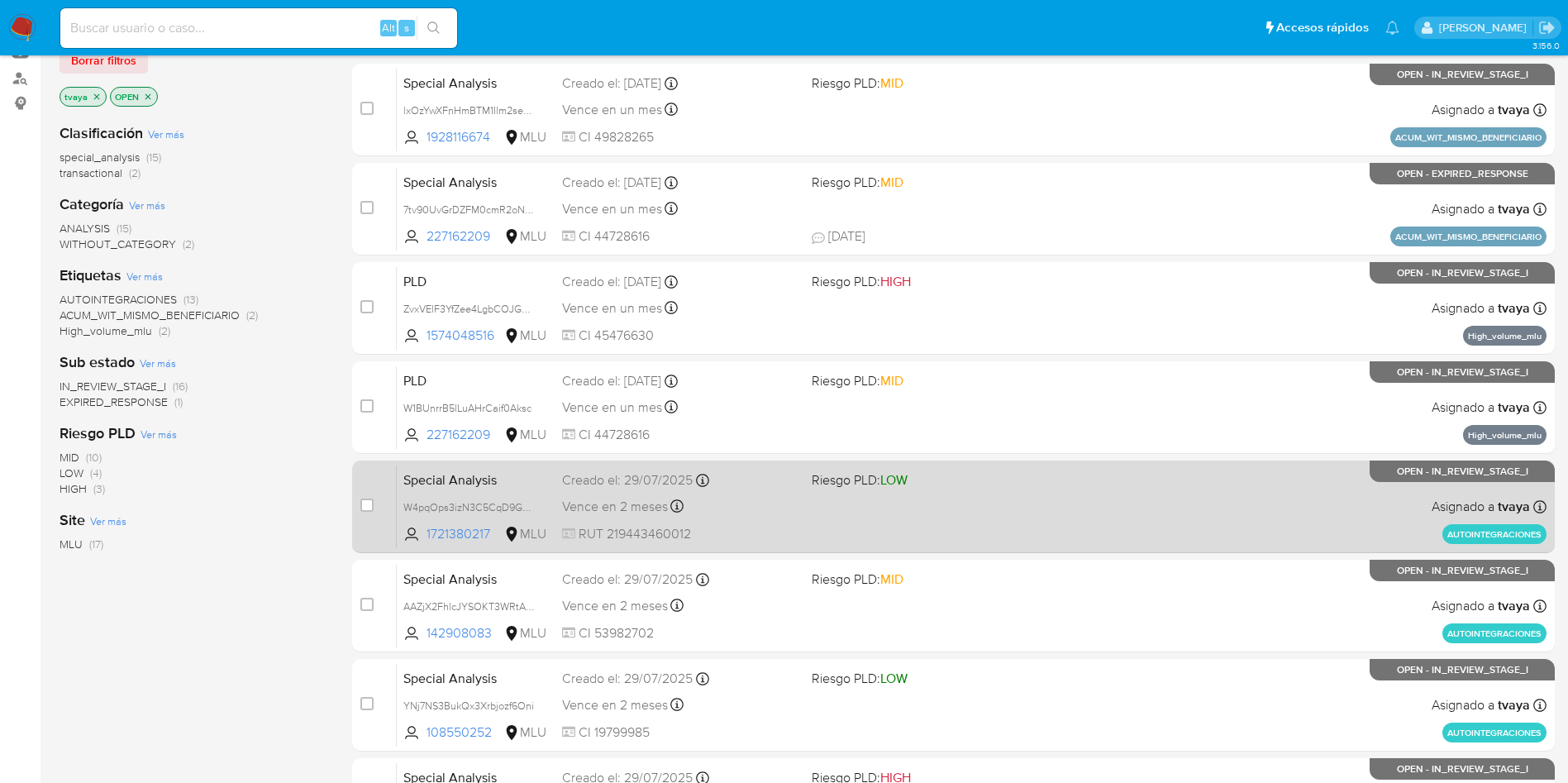
scroll to position [248, 0]
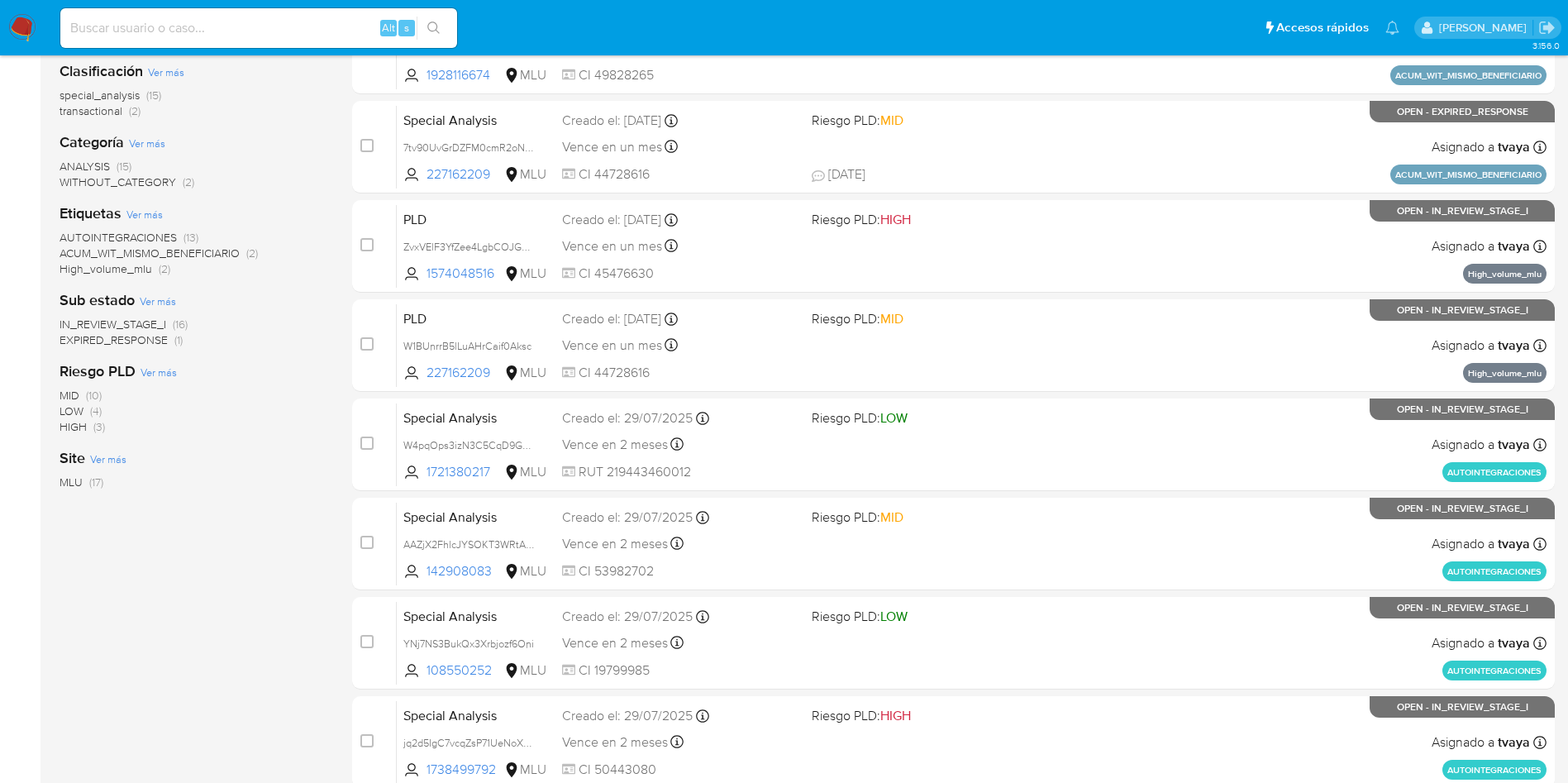
click at [171, 693] on div "1-10 de 17 resultados Borrar filtros tvaya OPEN Clasificación Ver más special_a…" at bounding box center [192, 493] width 266 height 1107
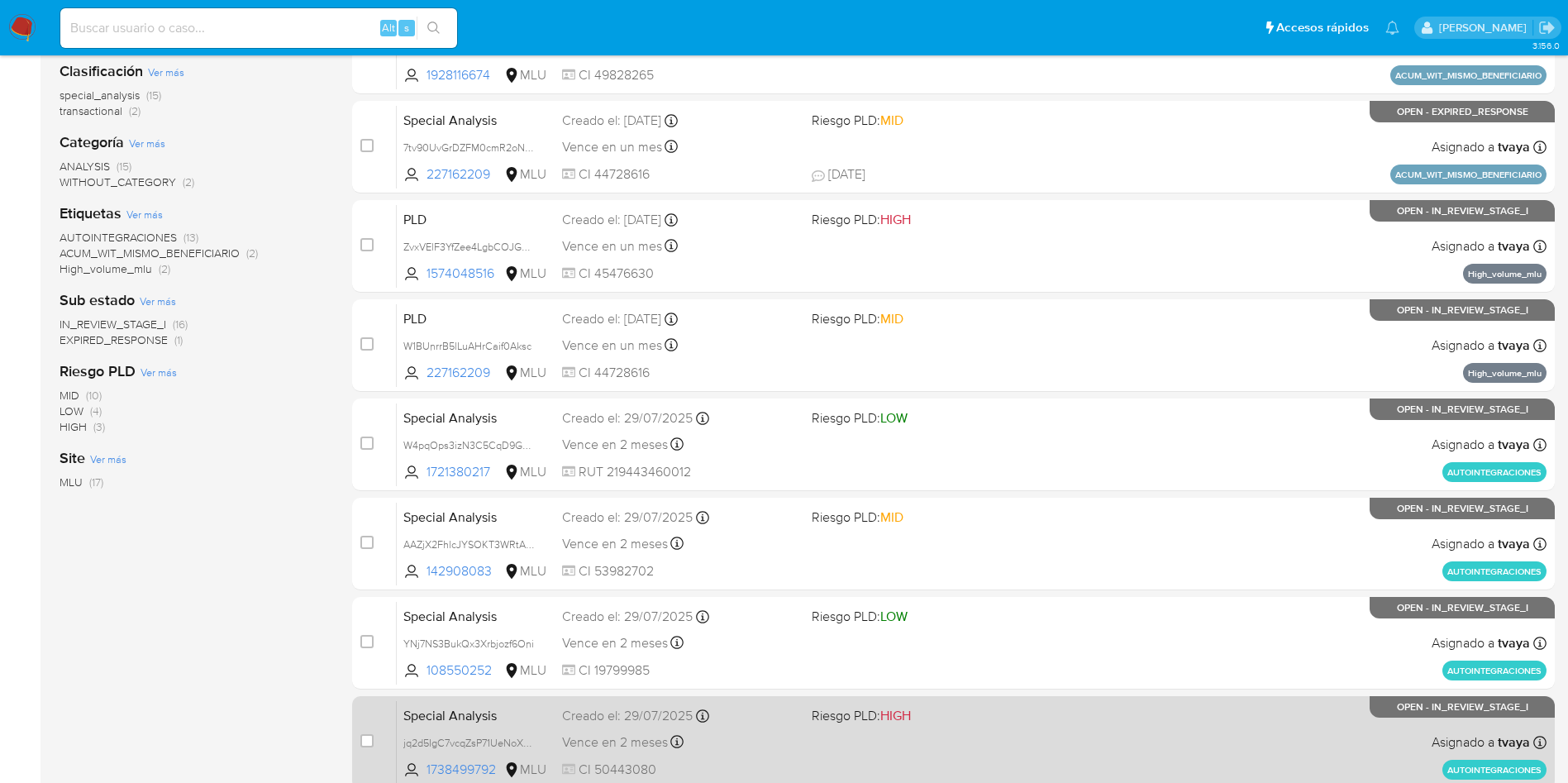
click at [760, 734] on div "Vence en 2 meses Vence el [DATE] 14:25:26" at bounding box center [680, 743] width 236 height 22
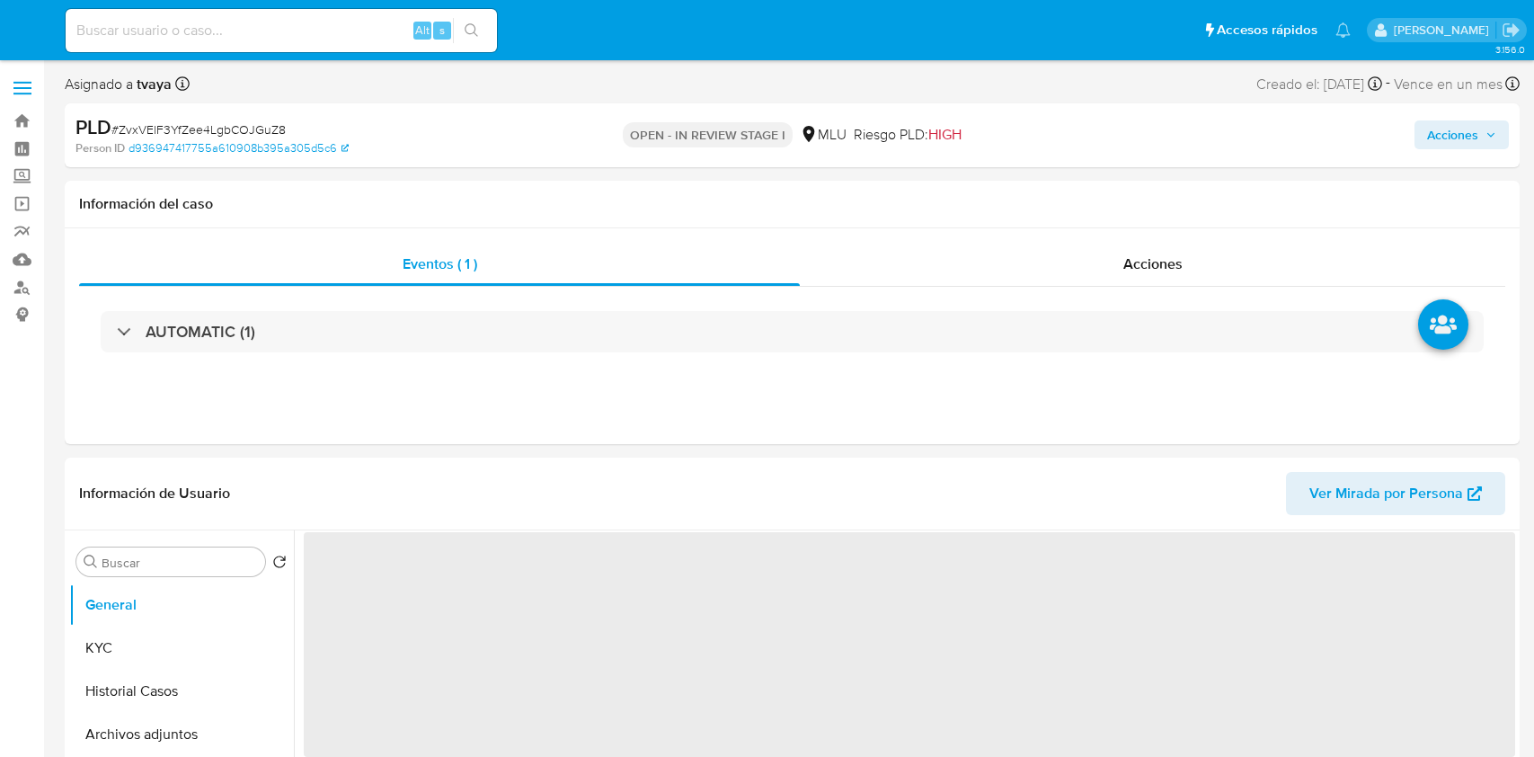
select select "10"
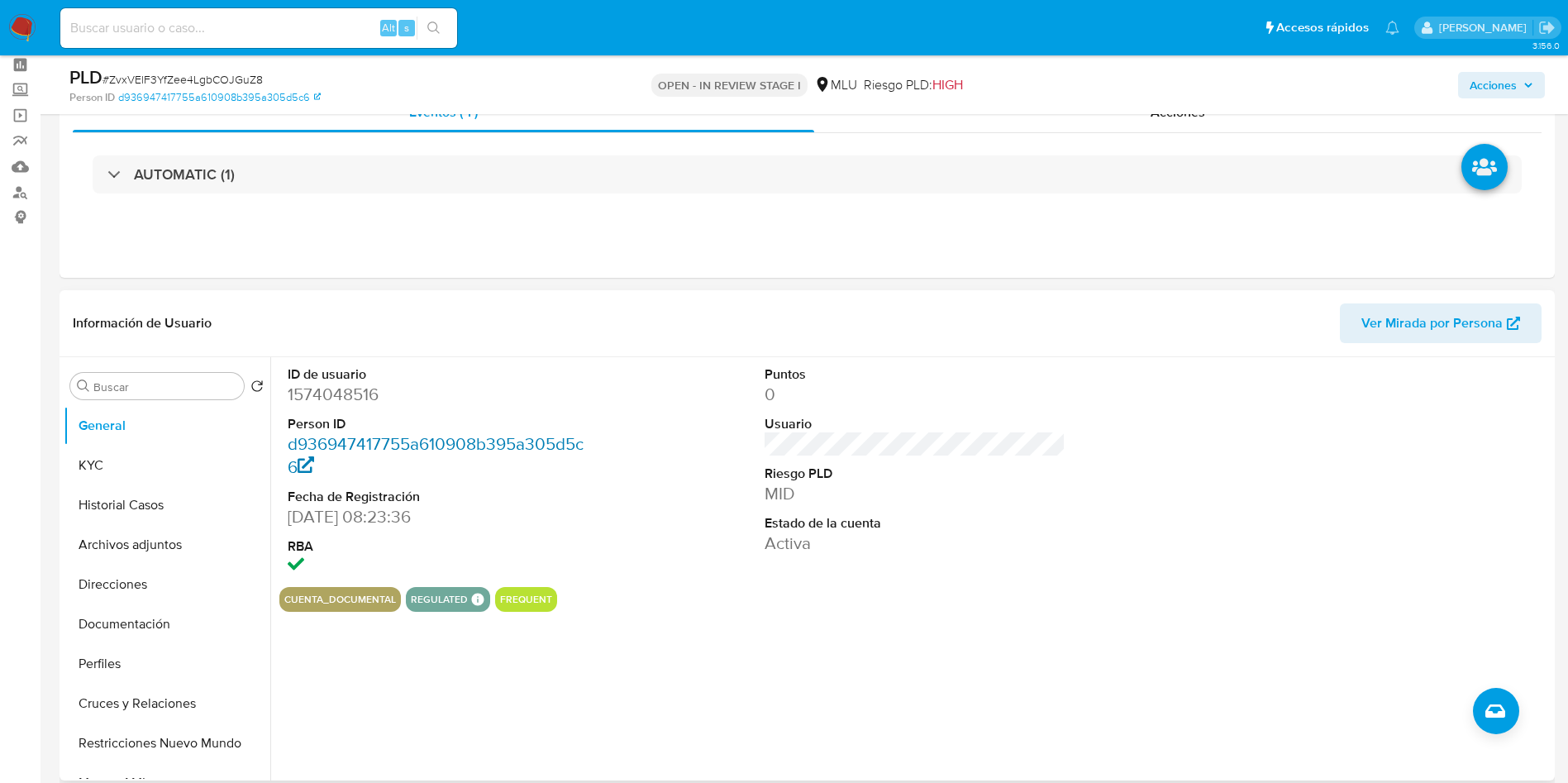
scroll to position [124, 0]
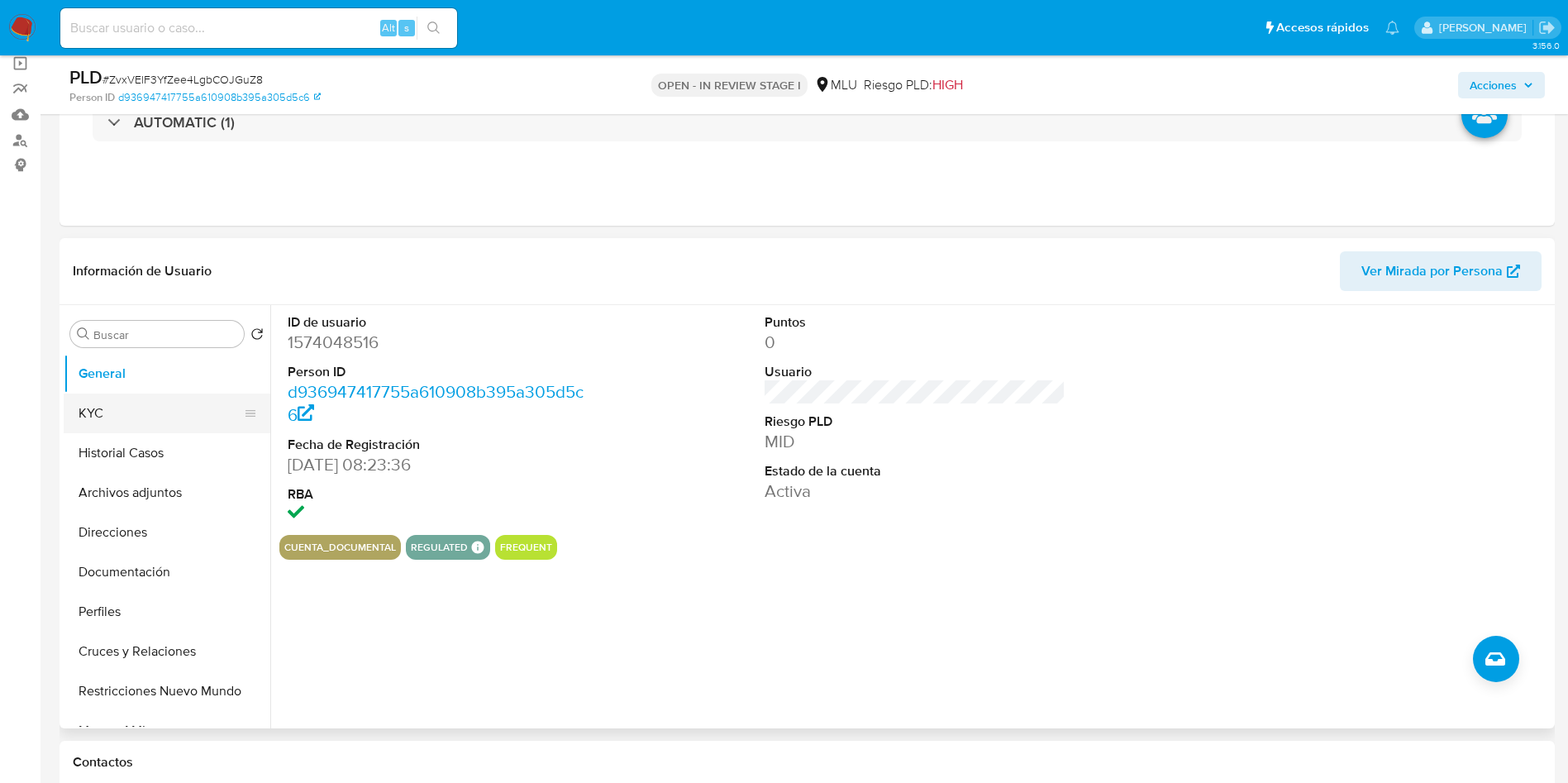
click at [91, 405] on button "KYC" at bounding box center [160, 413] width 193 height 40
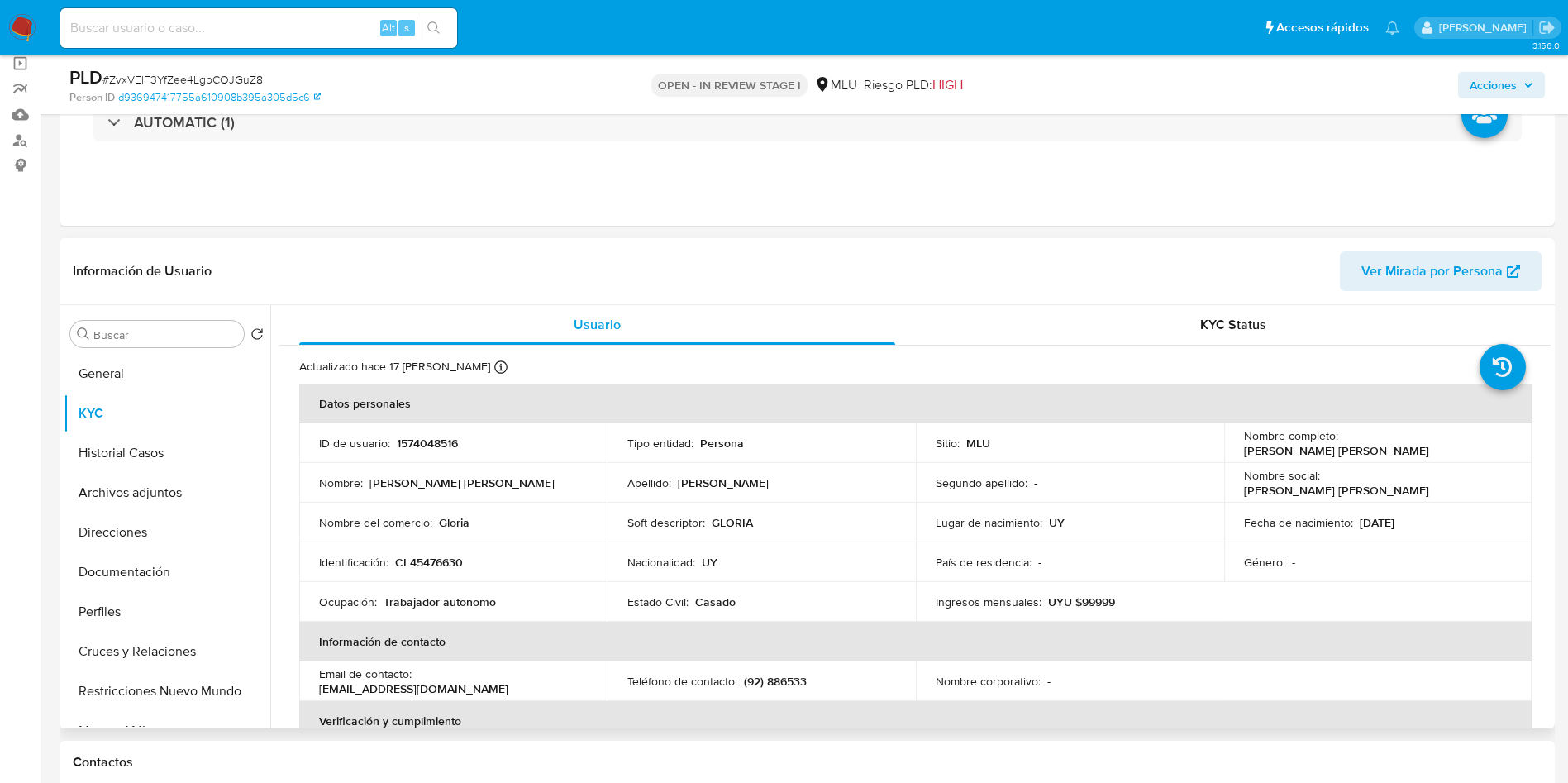
drag, startPoint x: 124, startPoint y: 447, endPoint x: 531, endPoint y: 505, distance: 411.1
click at [531, 505] on div "Buscar Volver al orden por defecto General KYC Historial Casos Archivos adjunto…" at bounding box center [807, 517] width 1487 height 423
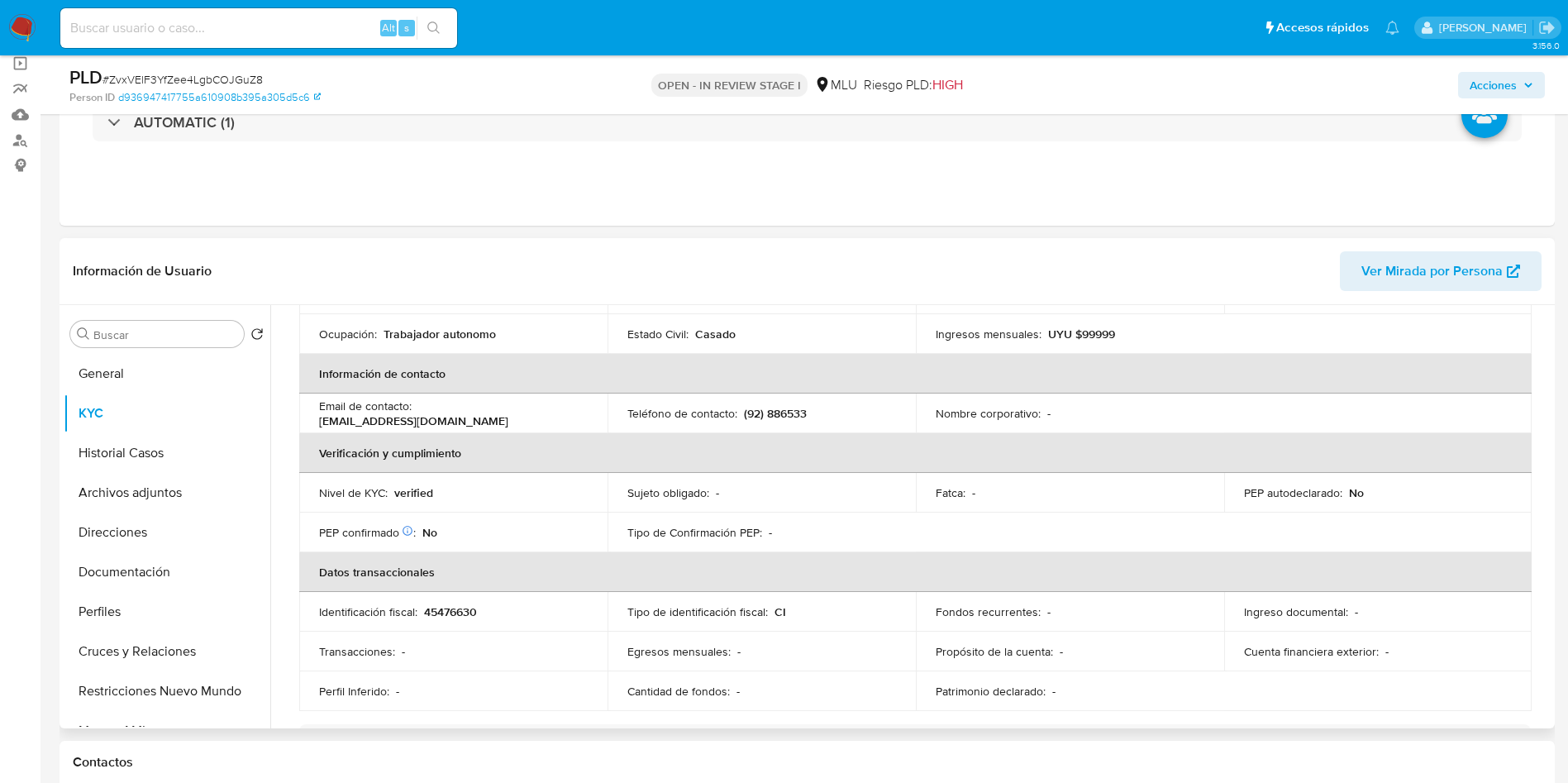
scroll to position [0, 0]
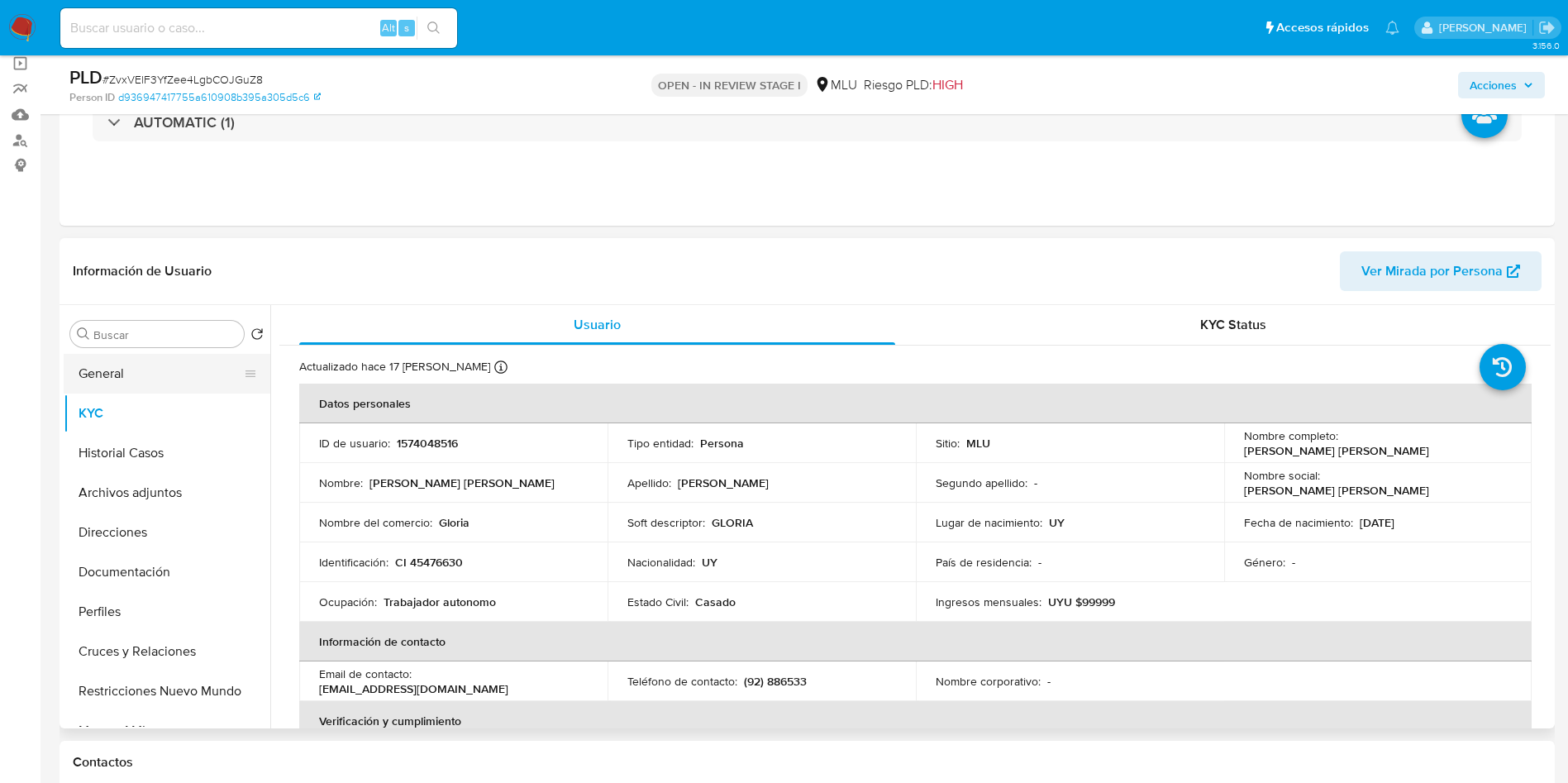
click at [124, 374] on button "General" at bounding box center [160, 374] width 193 height 40
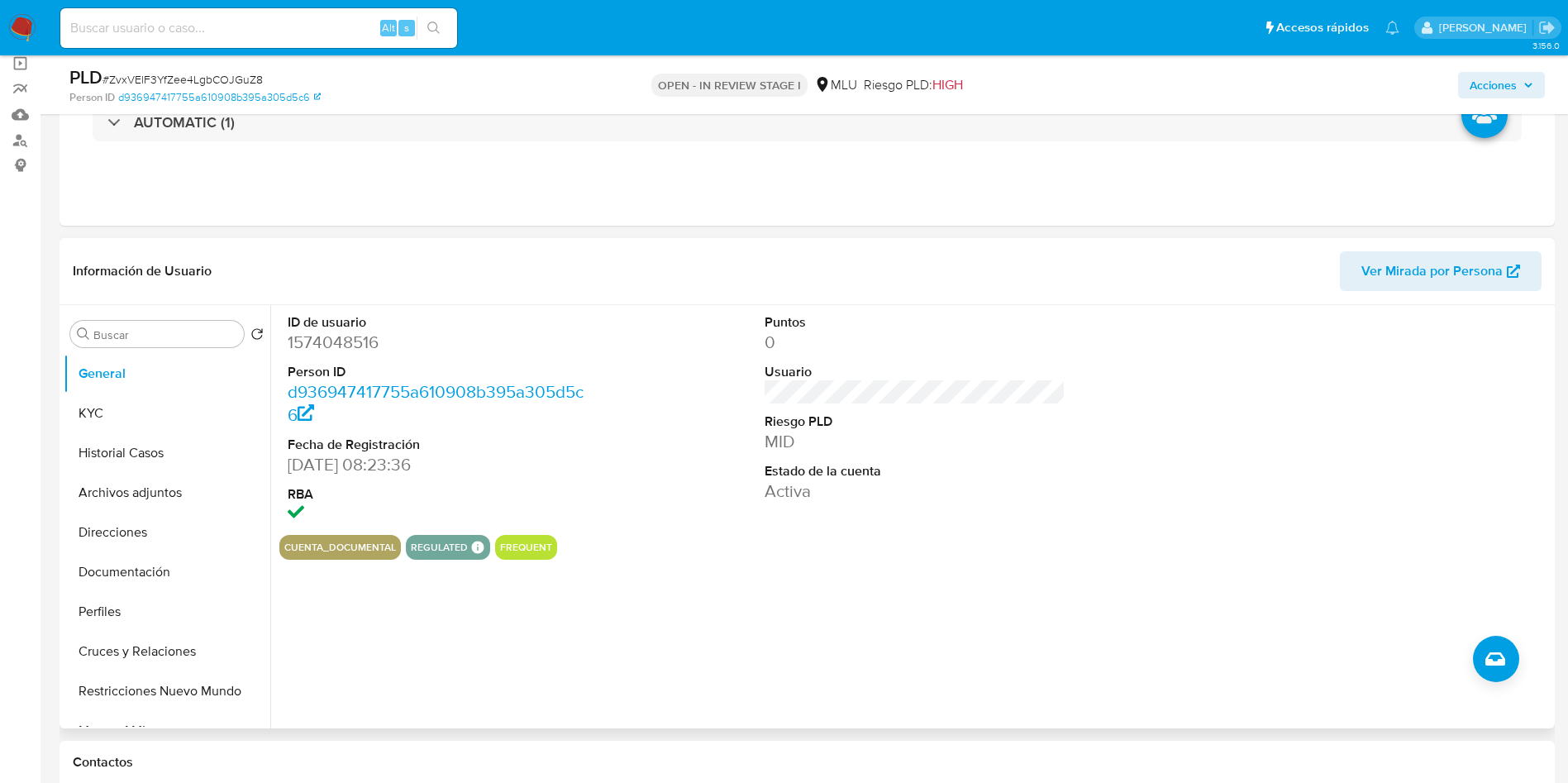
click at [361, 340] on dd "1574048516" at bounding box center [439, 342] width 302 height 23
copy dd "1574048516"
click at [343, 351] on dd "1574048516" at bounding box center [439, 342] width 302 height 23
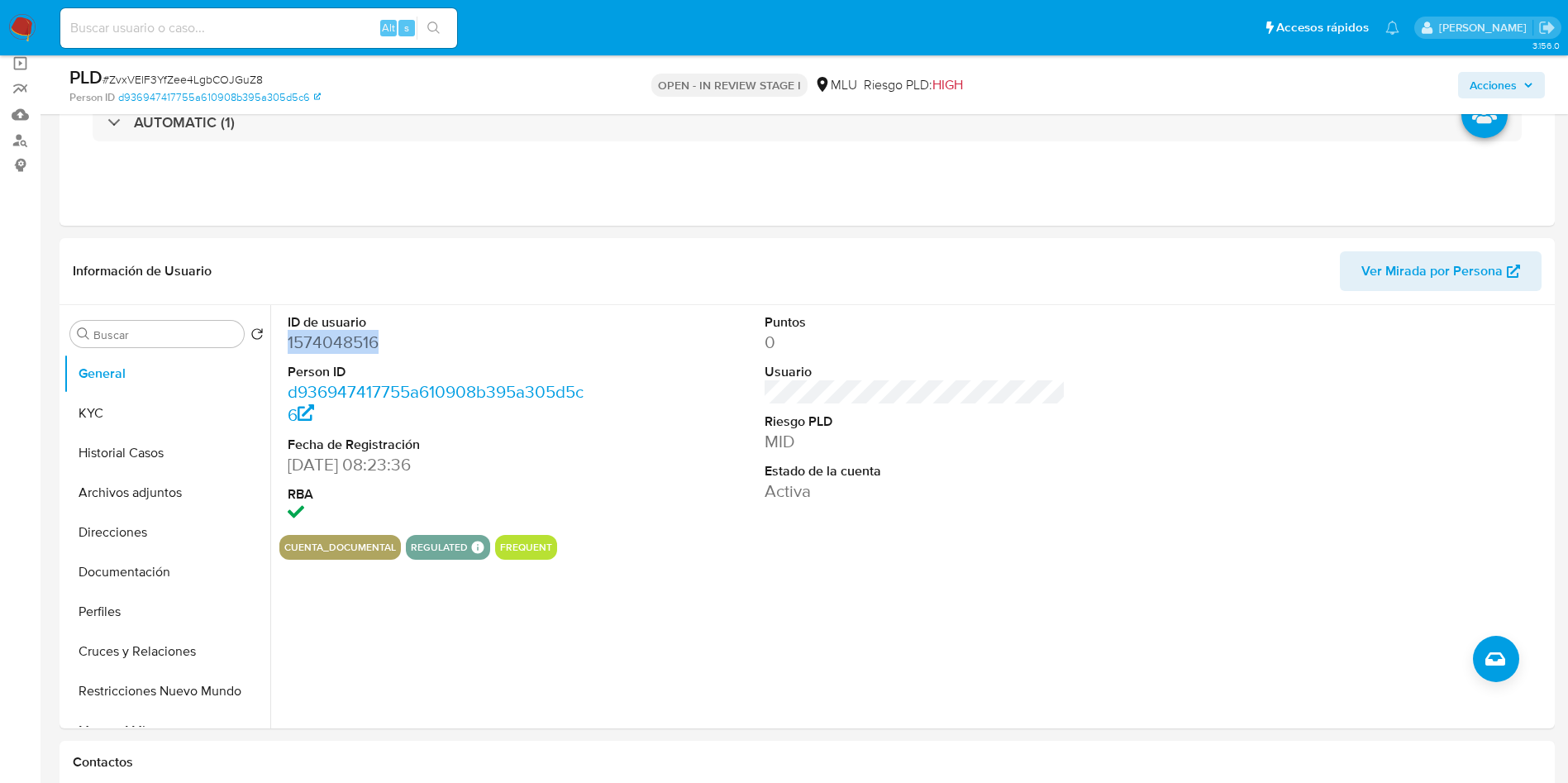
copy dd "1574048516"
click at [323, 340] on dd "1574048516" at bounding box center [439, 342] width 302 height 23
click at [77, 388] on button "General" at bounding box center [160, 374] width 193 height 40
click at [97, 404] on button "KYC" at bounding box center [160, 413] width 193 height 40
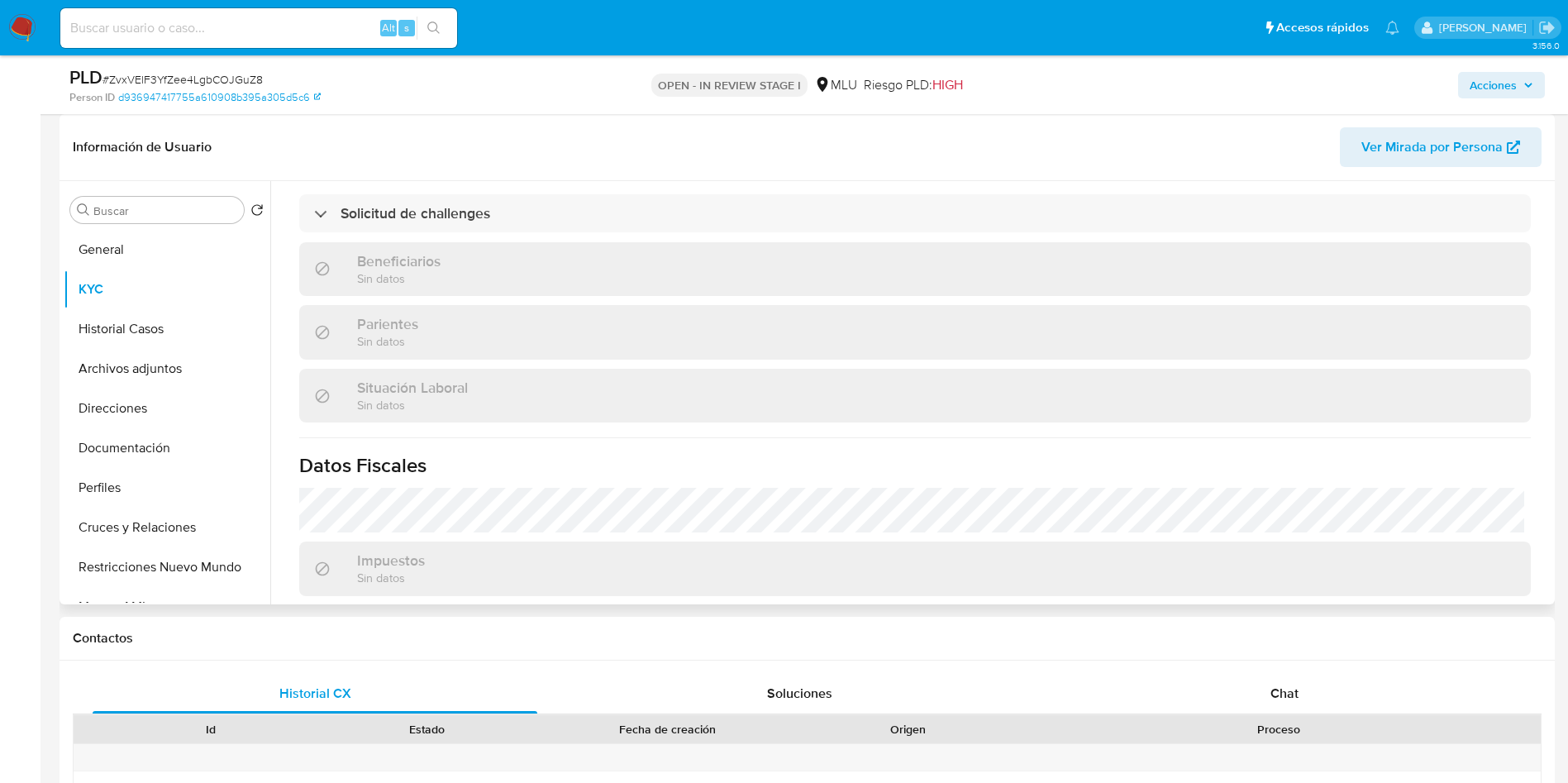
scroll to position [798, 0]
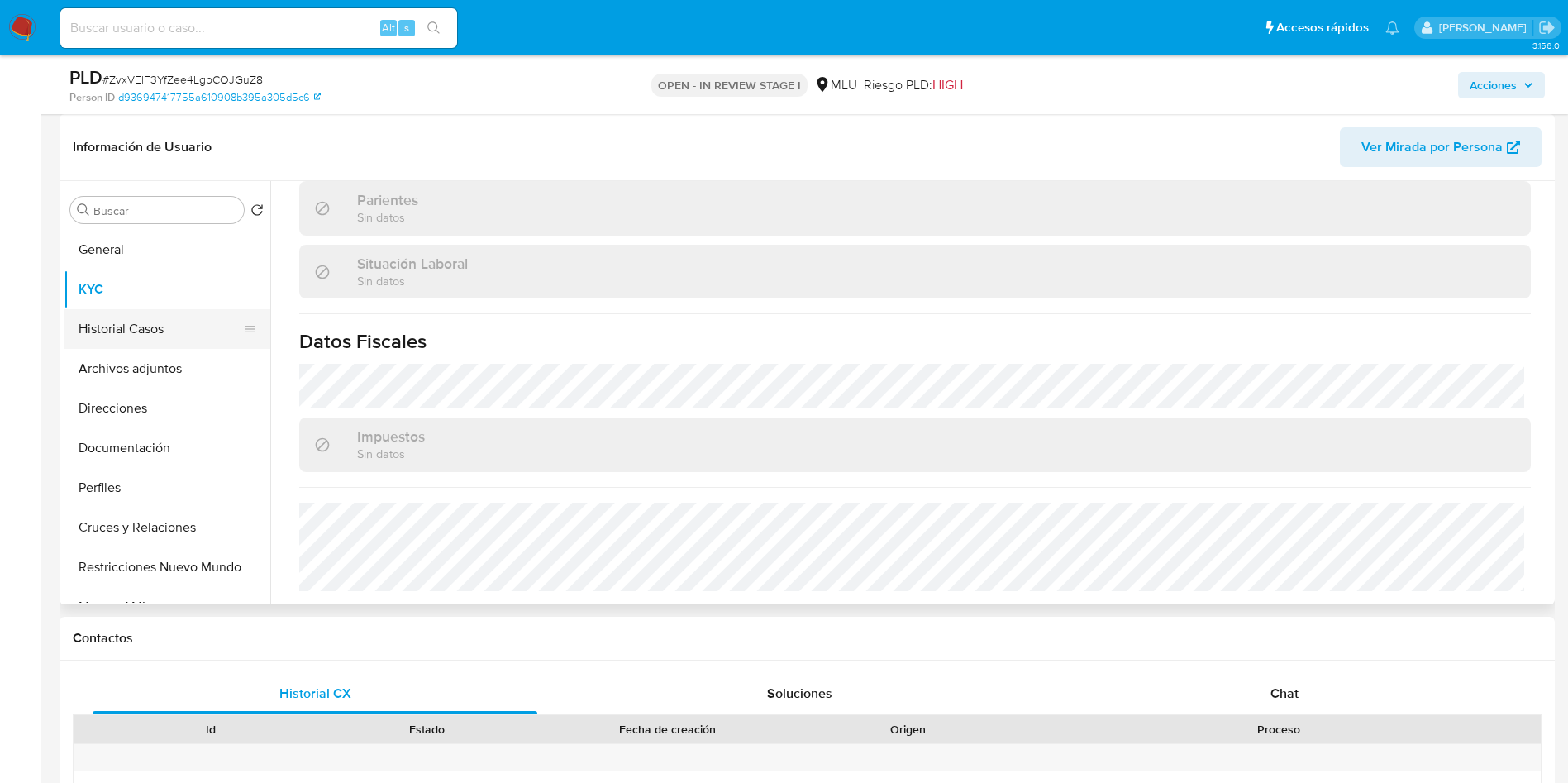
click at [96, 328] on button "Historial Casos" at bounding box center [160, 328] width 193 height 40
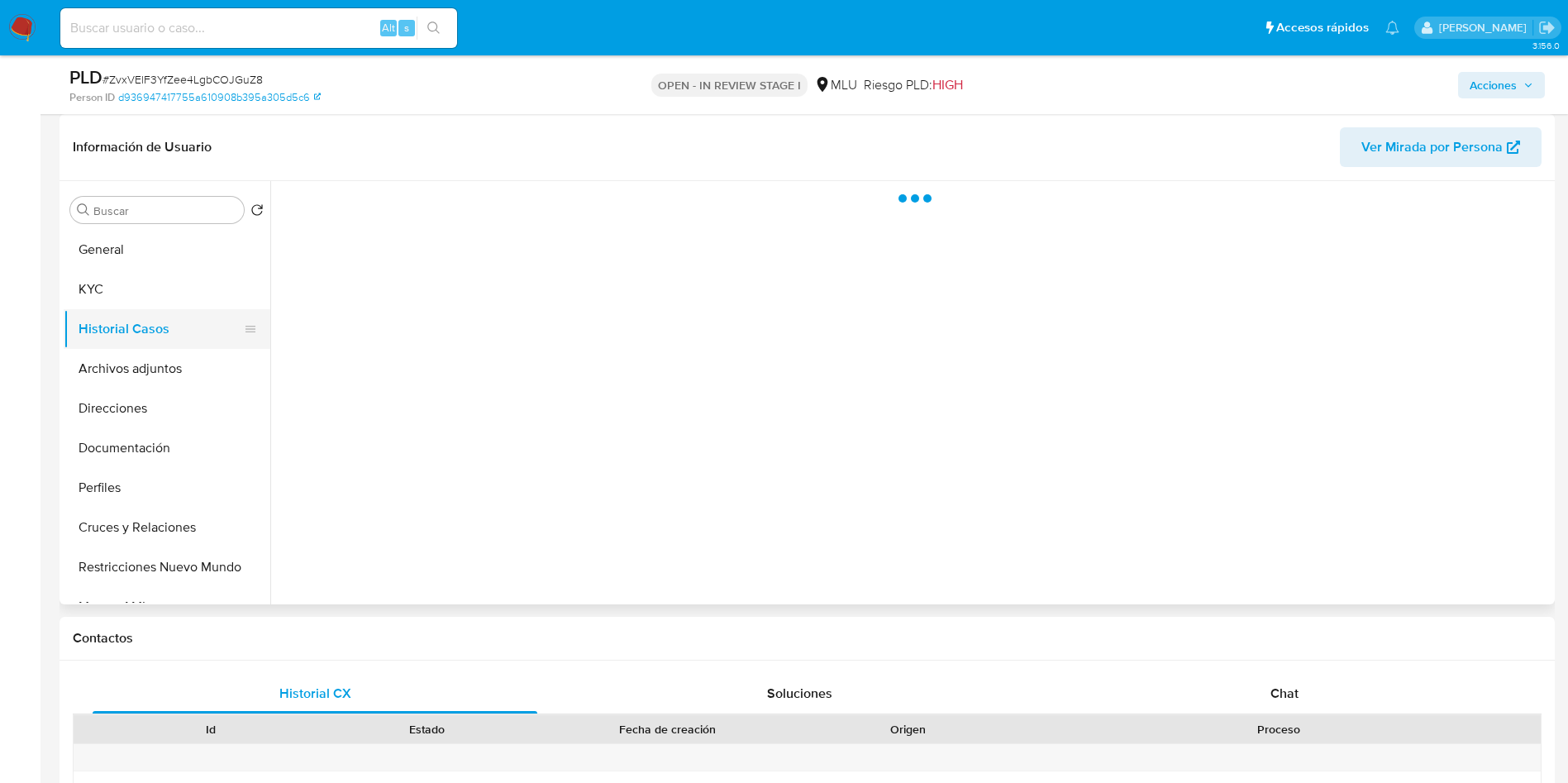
scroll to position [0, 0]
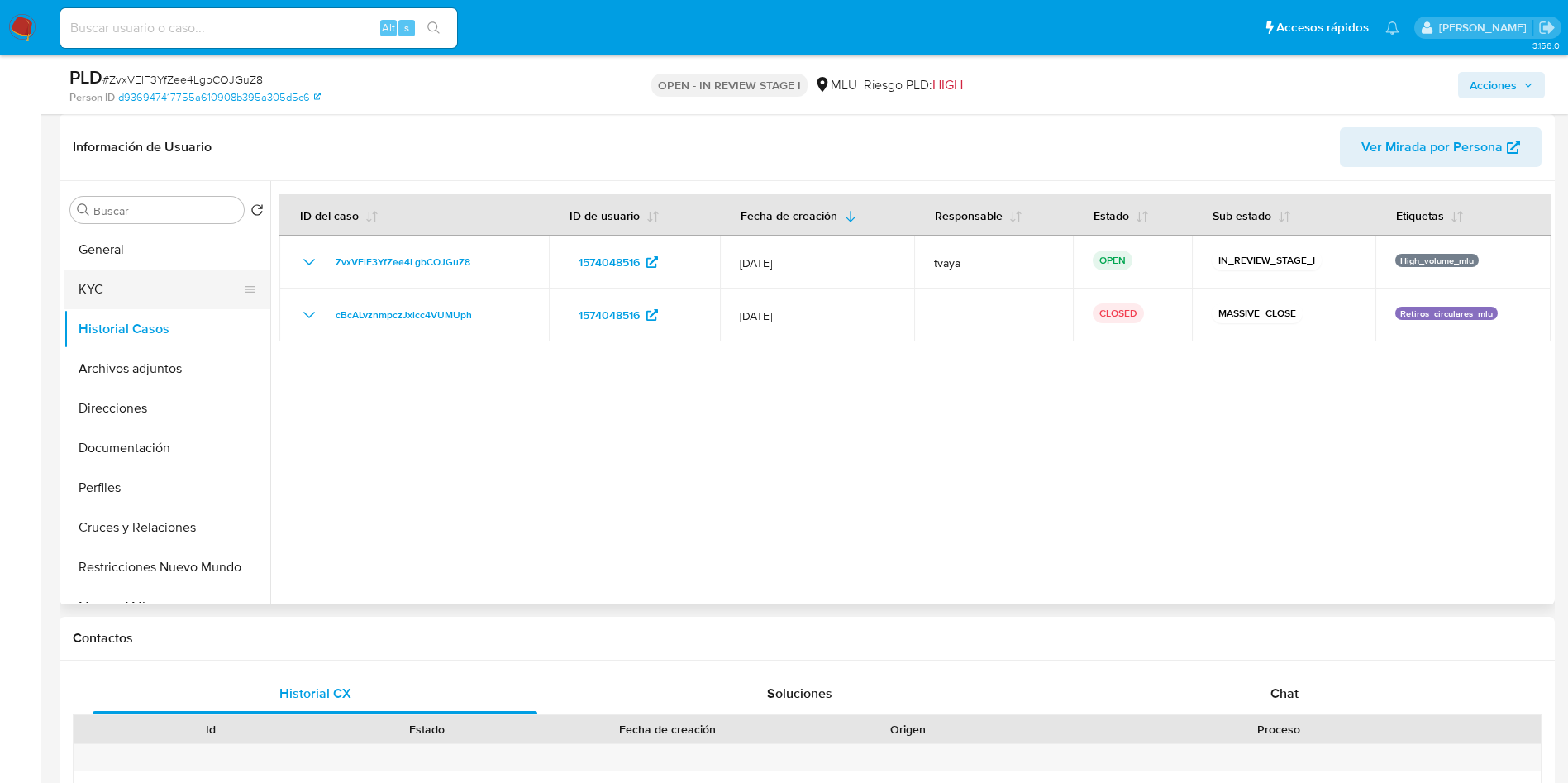
click at [111, 273] on button "KYC" at bounding box center [160, 289] width 193 height 40
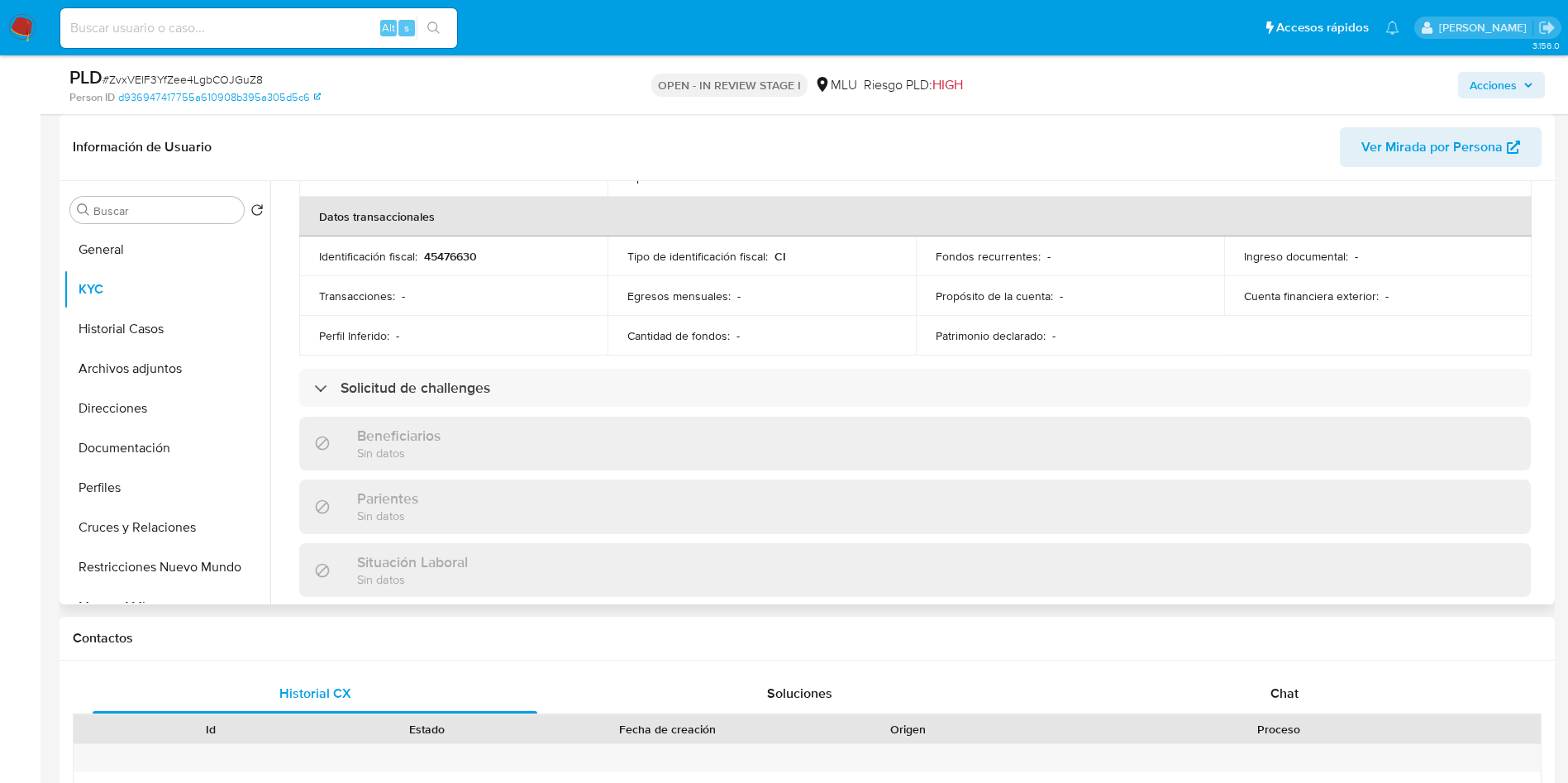
scroll to position [248, 0]
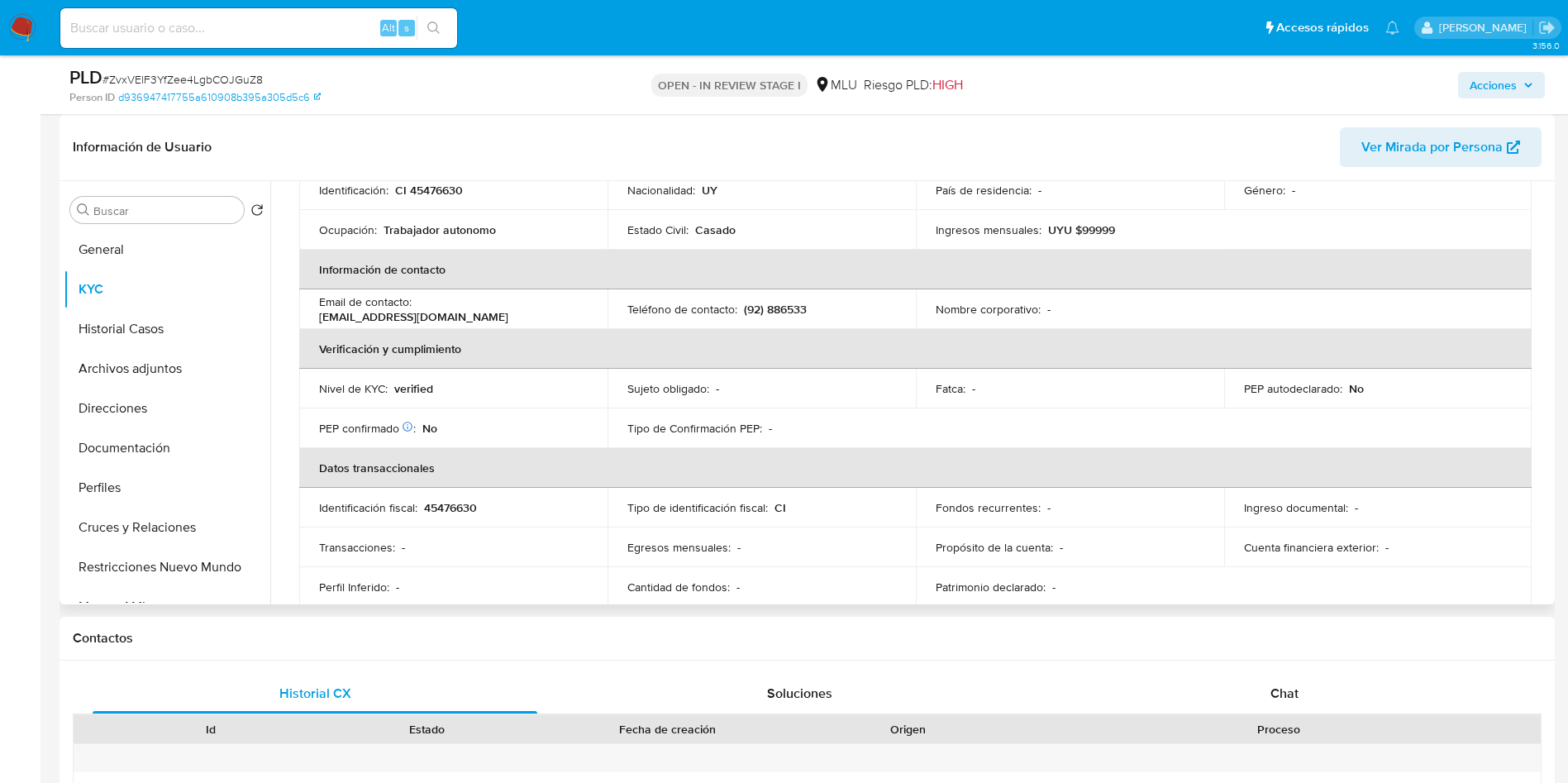
click at [427, 319] on p "[EMAIL_ADDRESS][DOMAIN_NAME]" at bounding box center [414, 317] width 189 height 15
click at [488, 316] on p "[EMAIL_ADDRESS][DOMAIN_NAME]" at bounding box center [414, 317] width 189 height 15
click at [507, 320] on div "Email de contacto : [EMAIL_ADDRESS][DOMAIN_NAME]" at bounding box center [453, 309] width 269 height 29
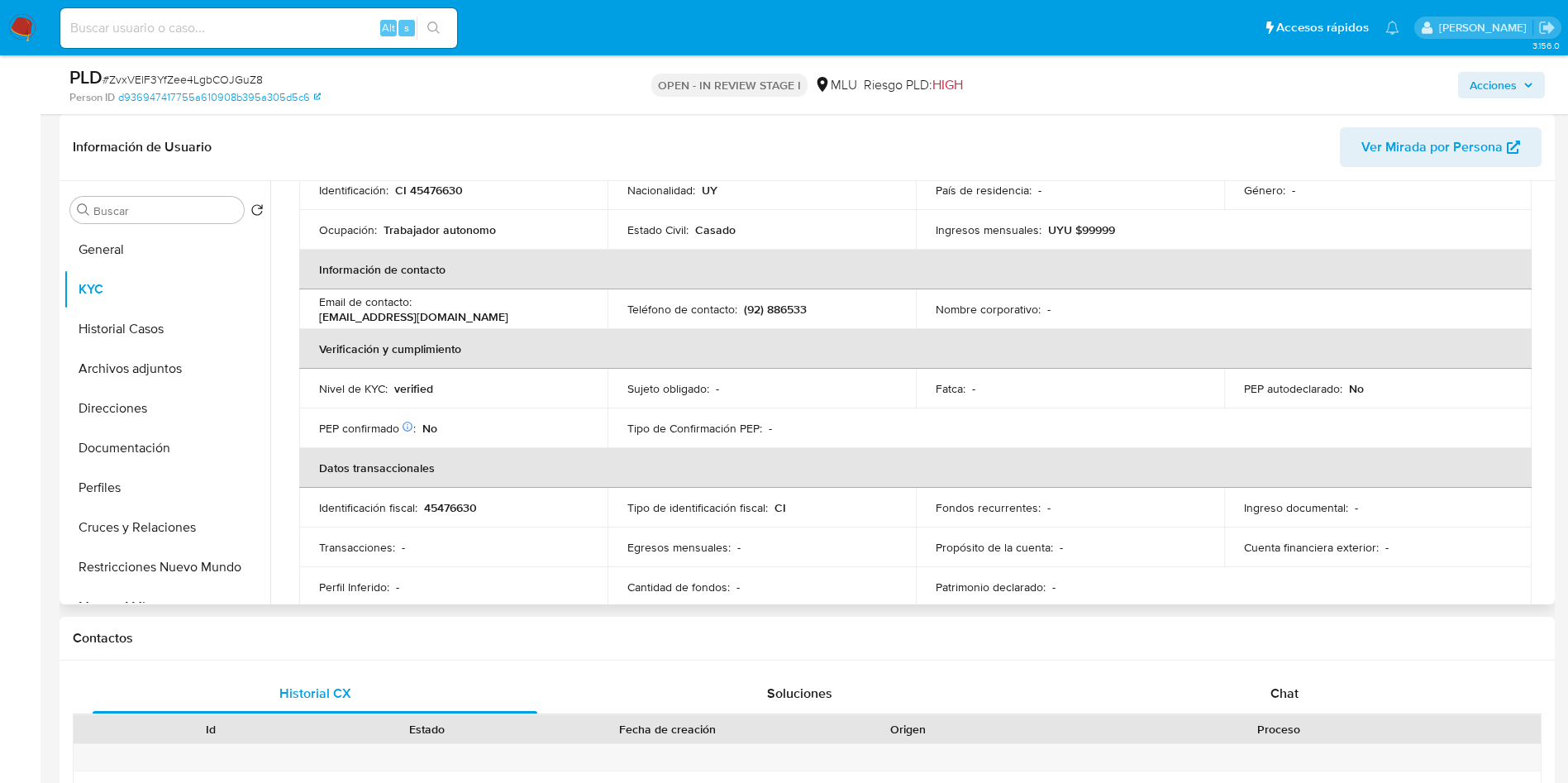
drag, startPoint x: 507, startPoint y: 317, endPoint x: 315, endPoint y: 317, distance: 192.0
click at [315, 317] on td "Email de contacto : [EMAIL_ADDRESS][DOMAIN_NAME]" at bounding box center [452, 309] width 308 height 40
copy p "[EMAIL_ADDRESS][DOMAIN_NAME]"
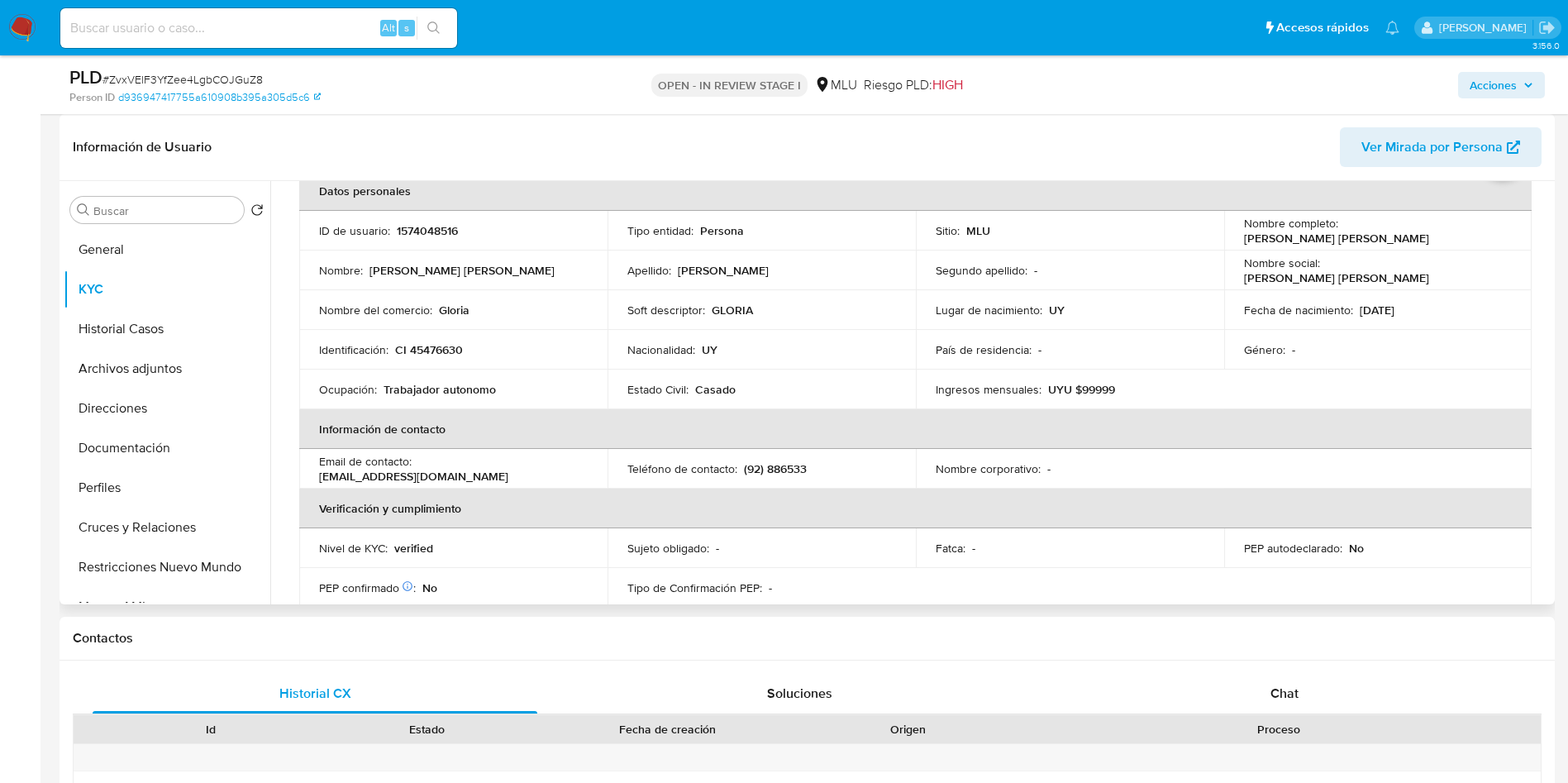
scroll to position [0, 0]
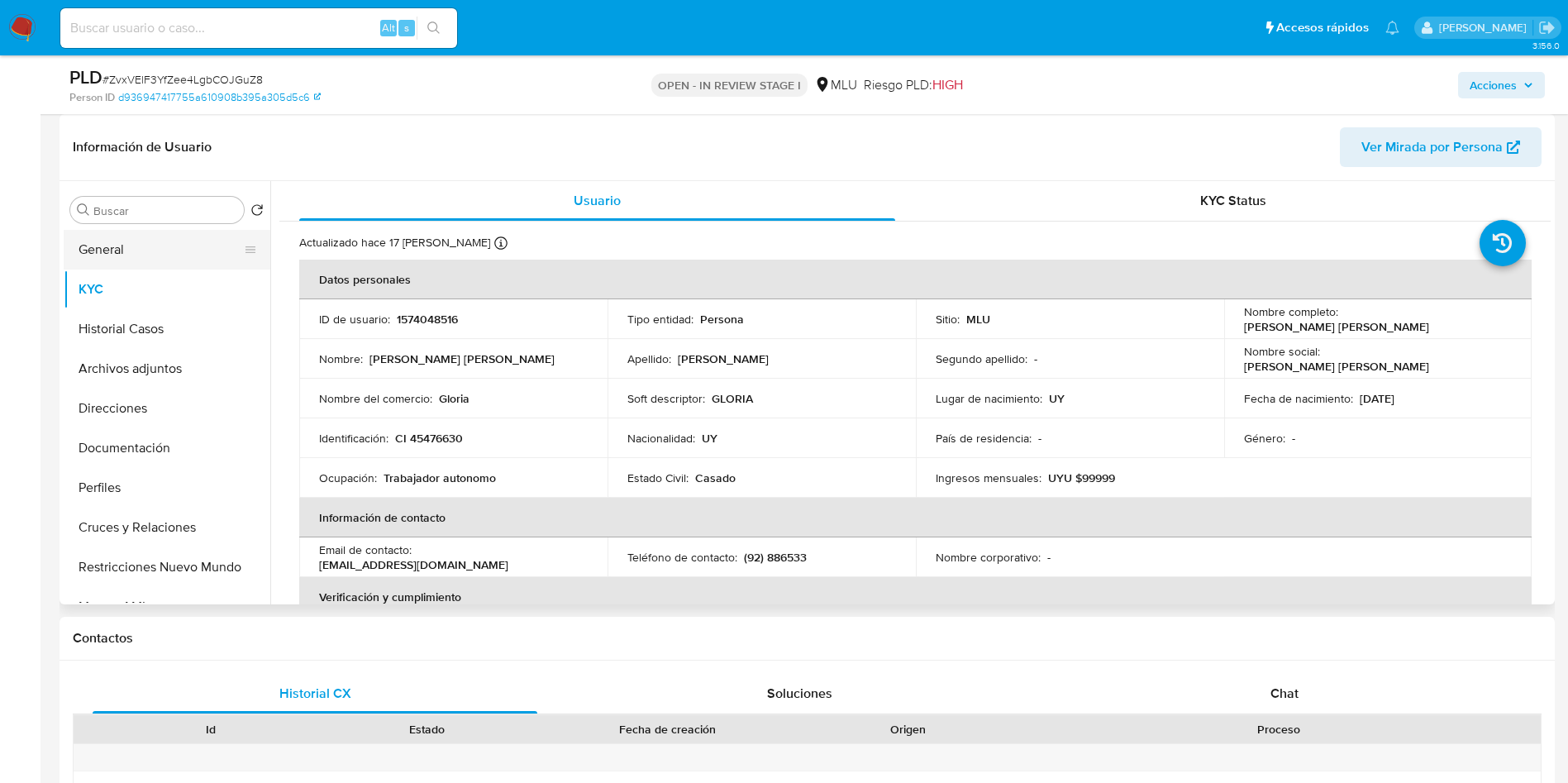
click at [149, 239] on button "General" at bounding box center [160, 249] width 193 height 40
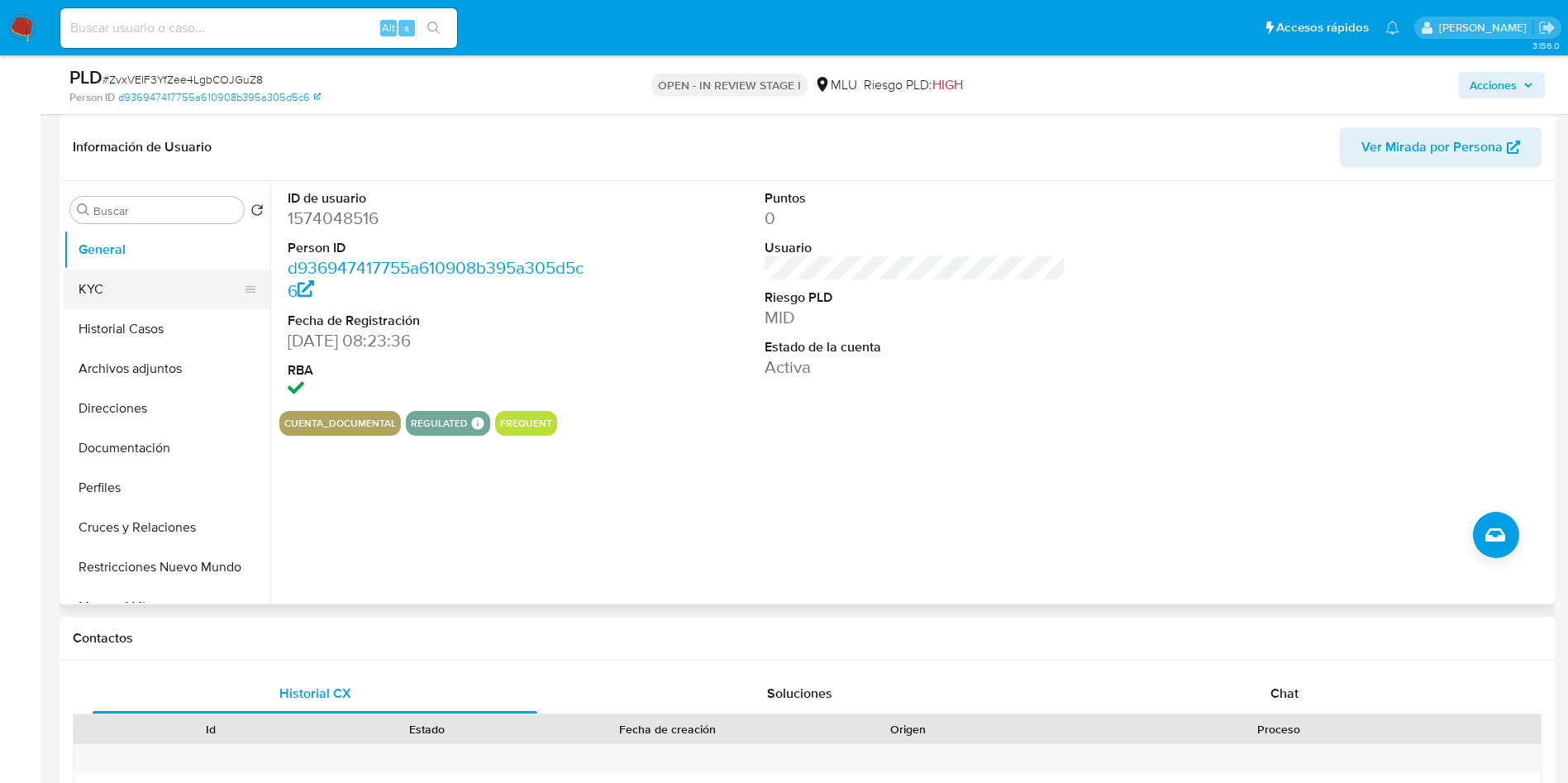
click at [135, 296] on button "KYC" at bounding box center [160, 289] width 193 height 40
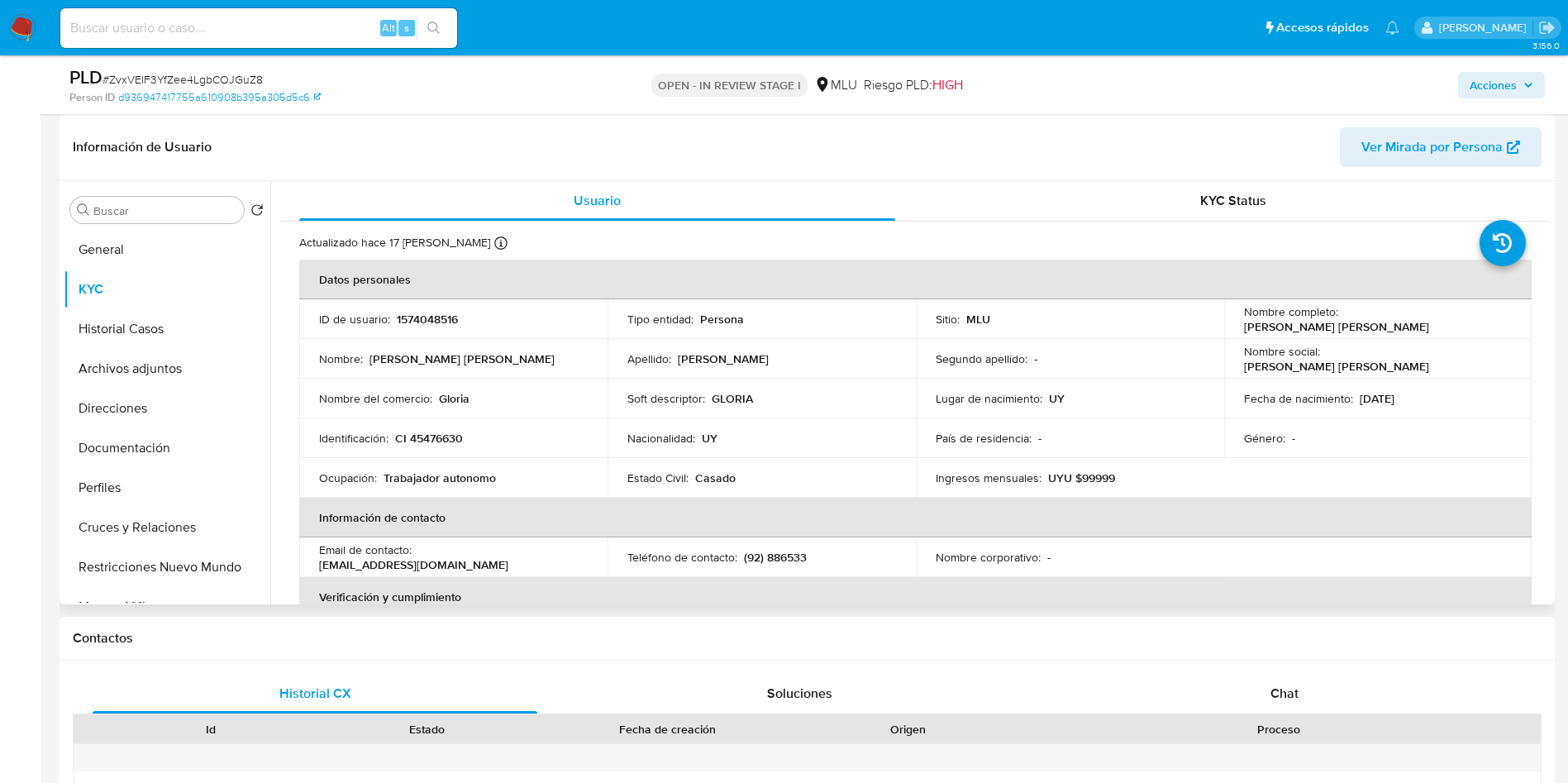
drag, startPoint x: 1506, startPoint y: 323, endPoint x: 1342, endPoint y: 317, distance: 164.1
click at [1342, 317] on td "Nombre completo : [PERSON_NAME] [PERSON_NAME]" at bounding box center [1378, 318] width 308 height 40
copy p "[PERSON_NAME] [PERSON_NAME]"
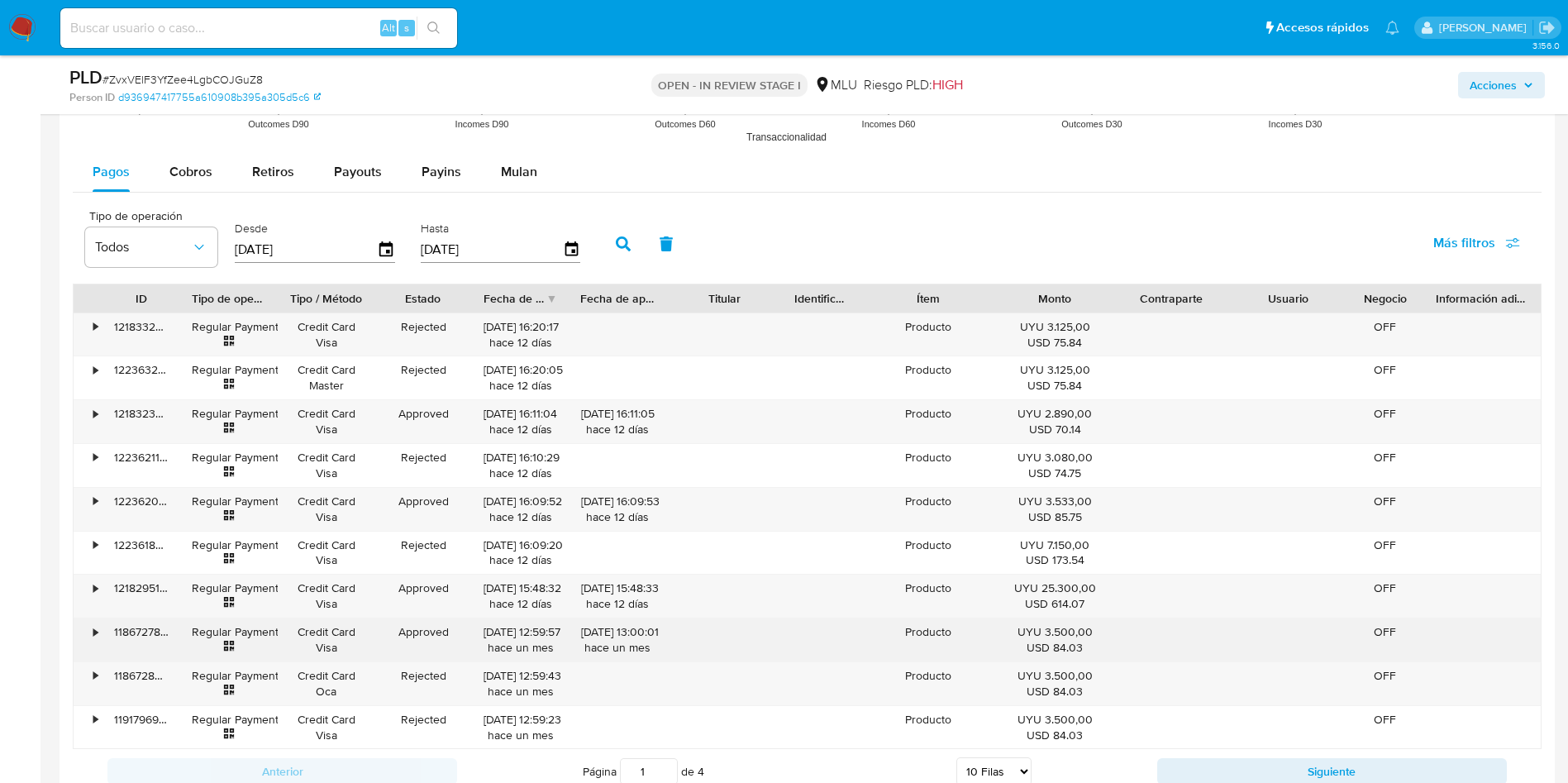
scroll to position [1860, 0]
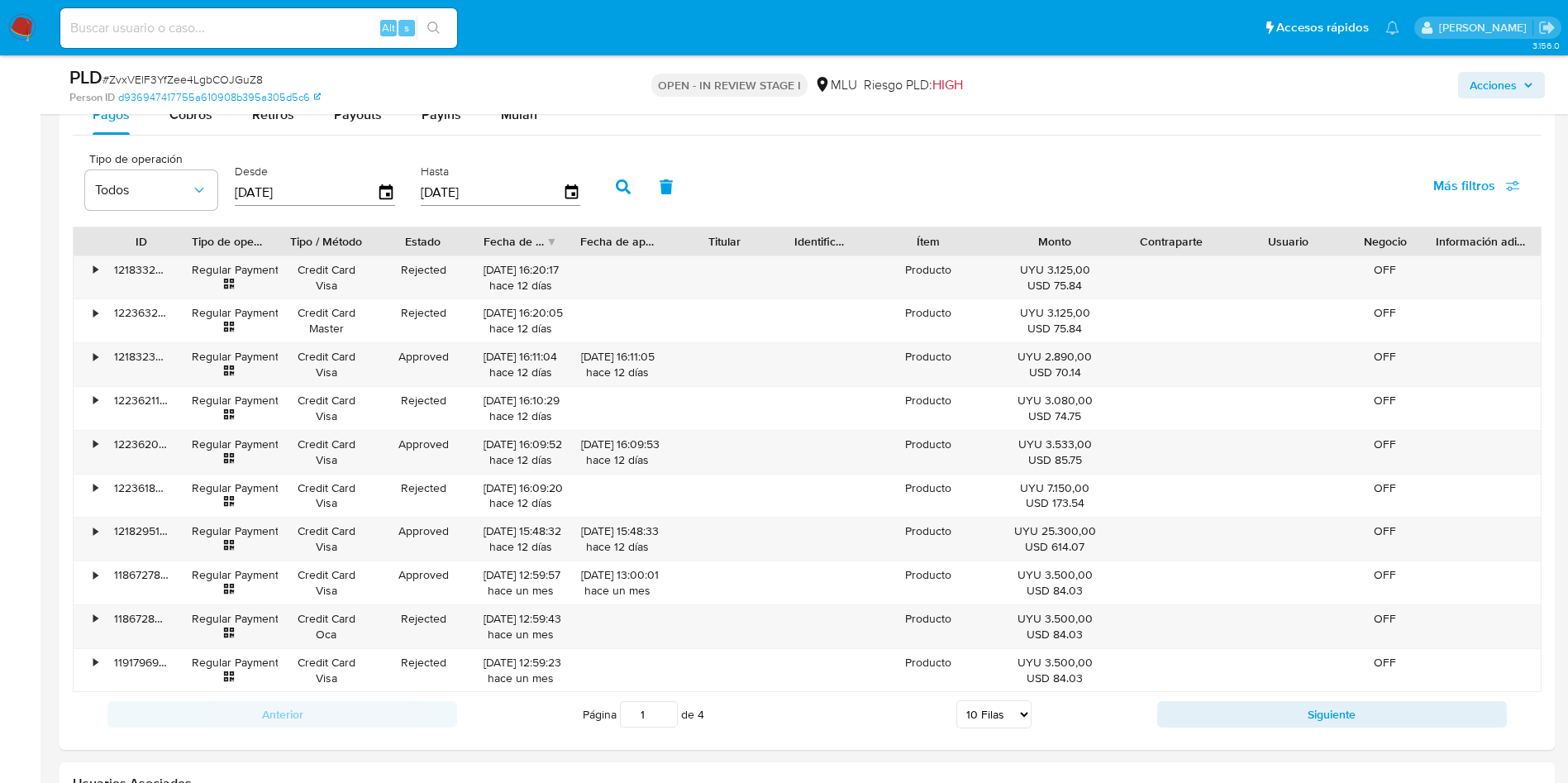
click at [178, 109] on div "PLD # ZvxVElF3YfZee4LgbCOJGuZ8 Person ID d936947417755a610908b395a305d5c6 OPEN …" at bounding box center [807, 85] width 1495 height 59
click at [180, 130] on div "Cobros" at bounding box center [190, 114] width 43 height 40
select select "10"
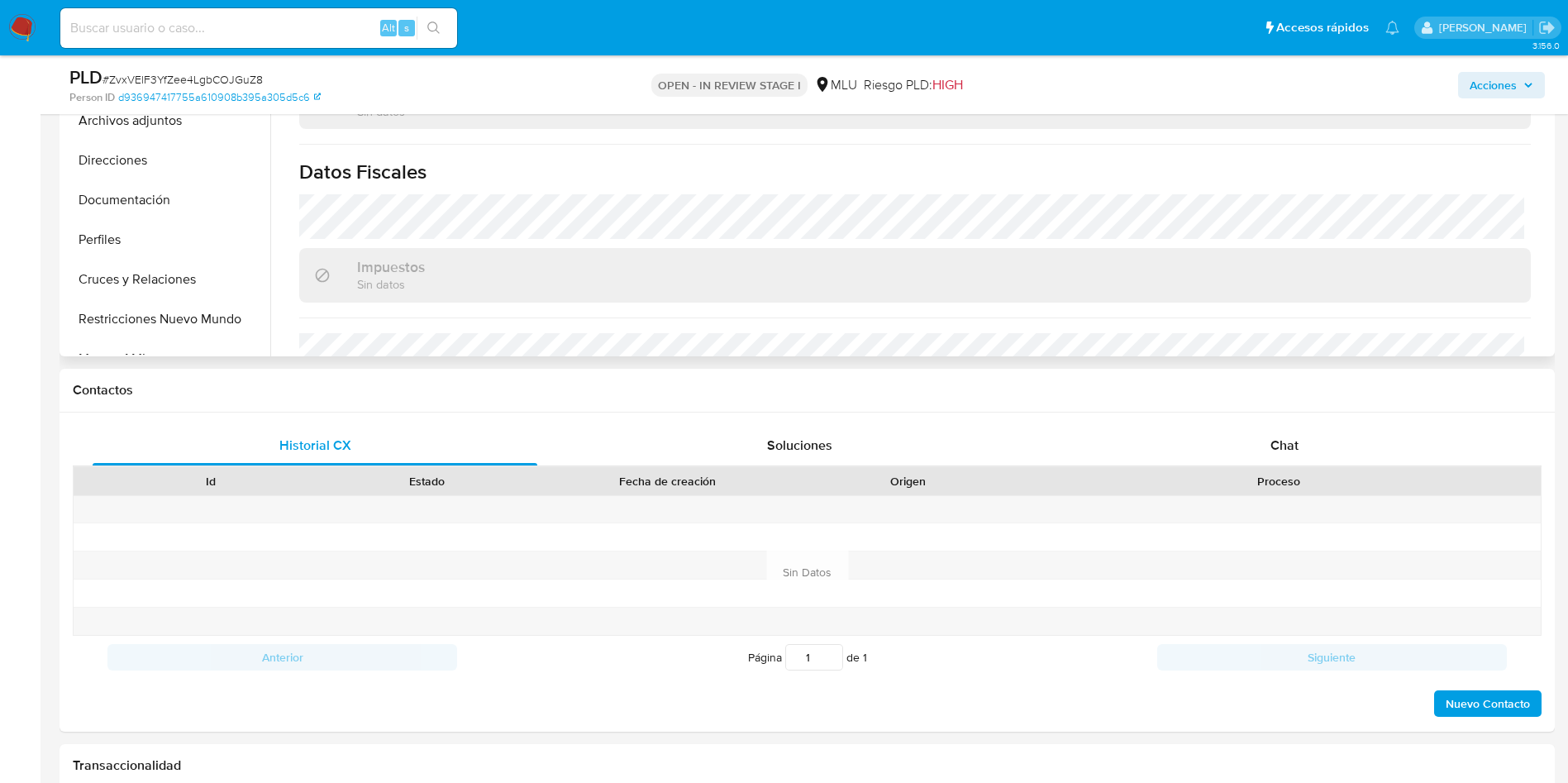
scroll to position [798, 0]
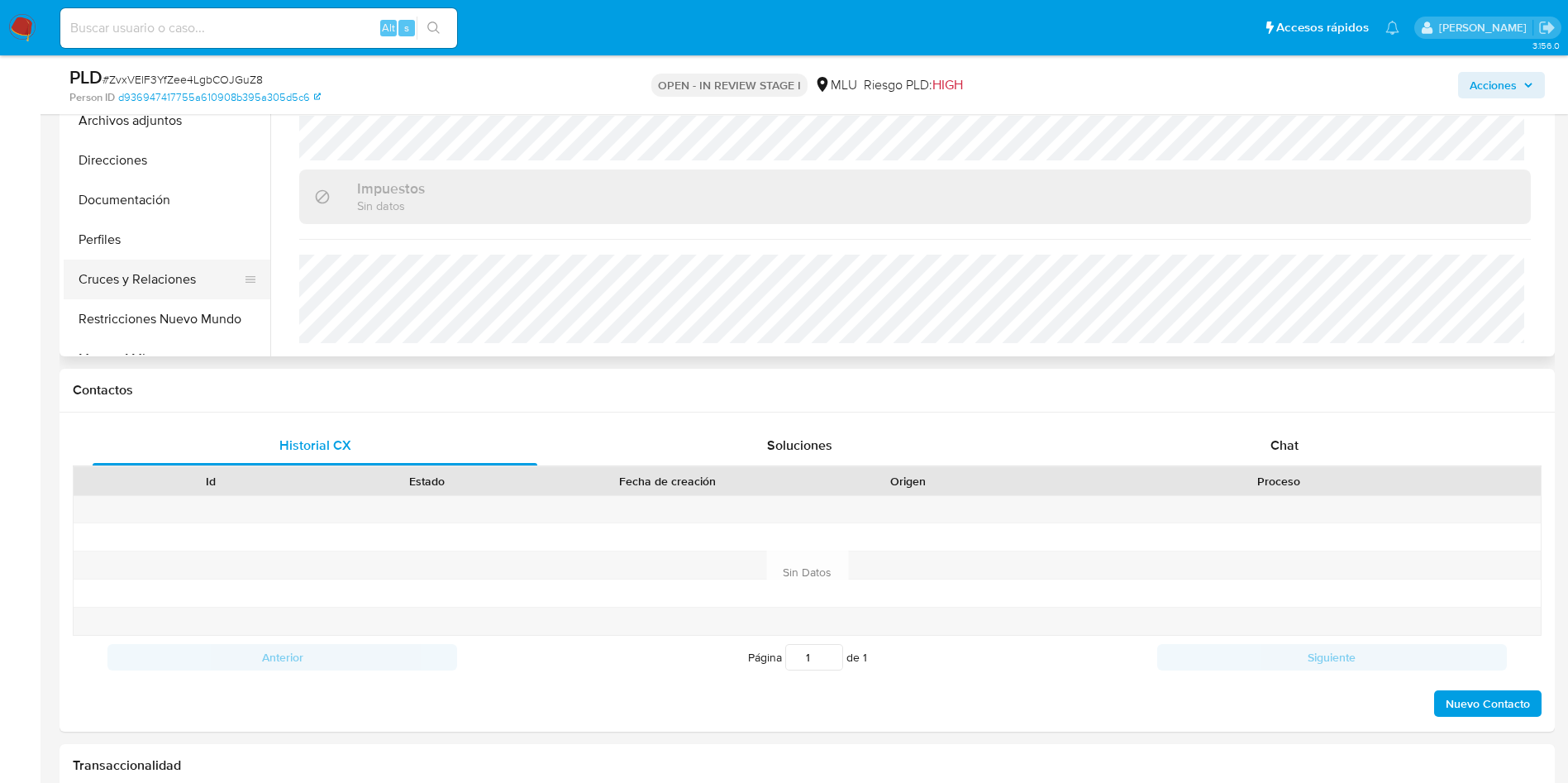
click at [168, 263] on button "Cruces y Relaciones" at bounding box center [160, 279] width 193 height 40
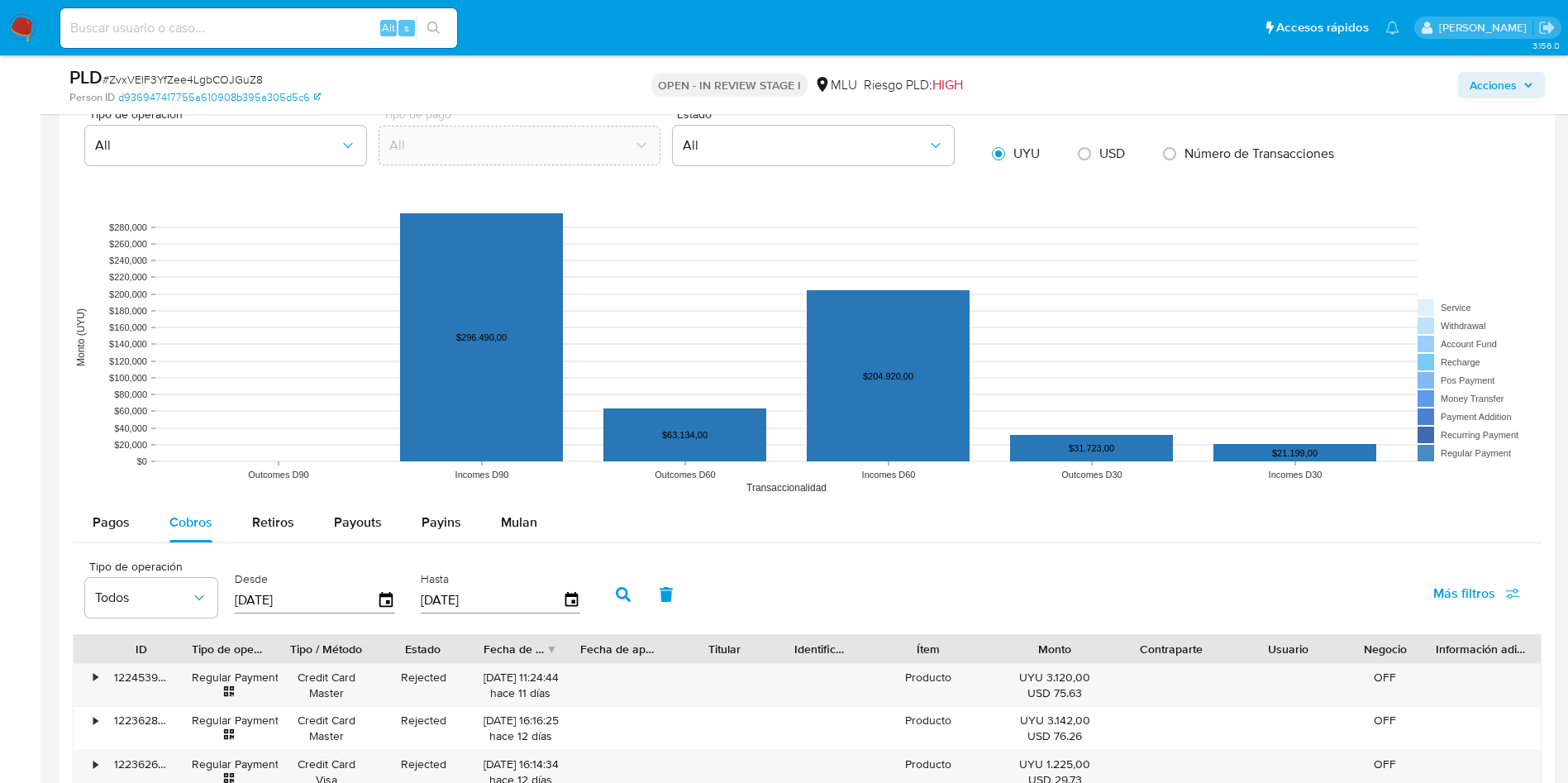
scroll to position [1489, 0]
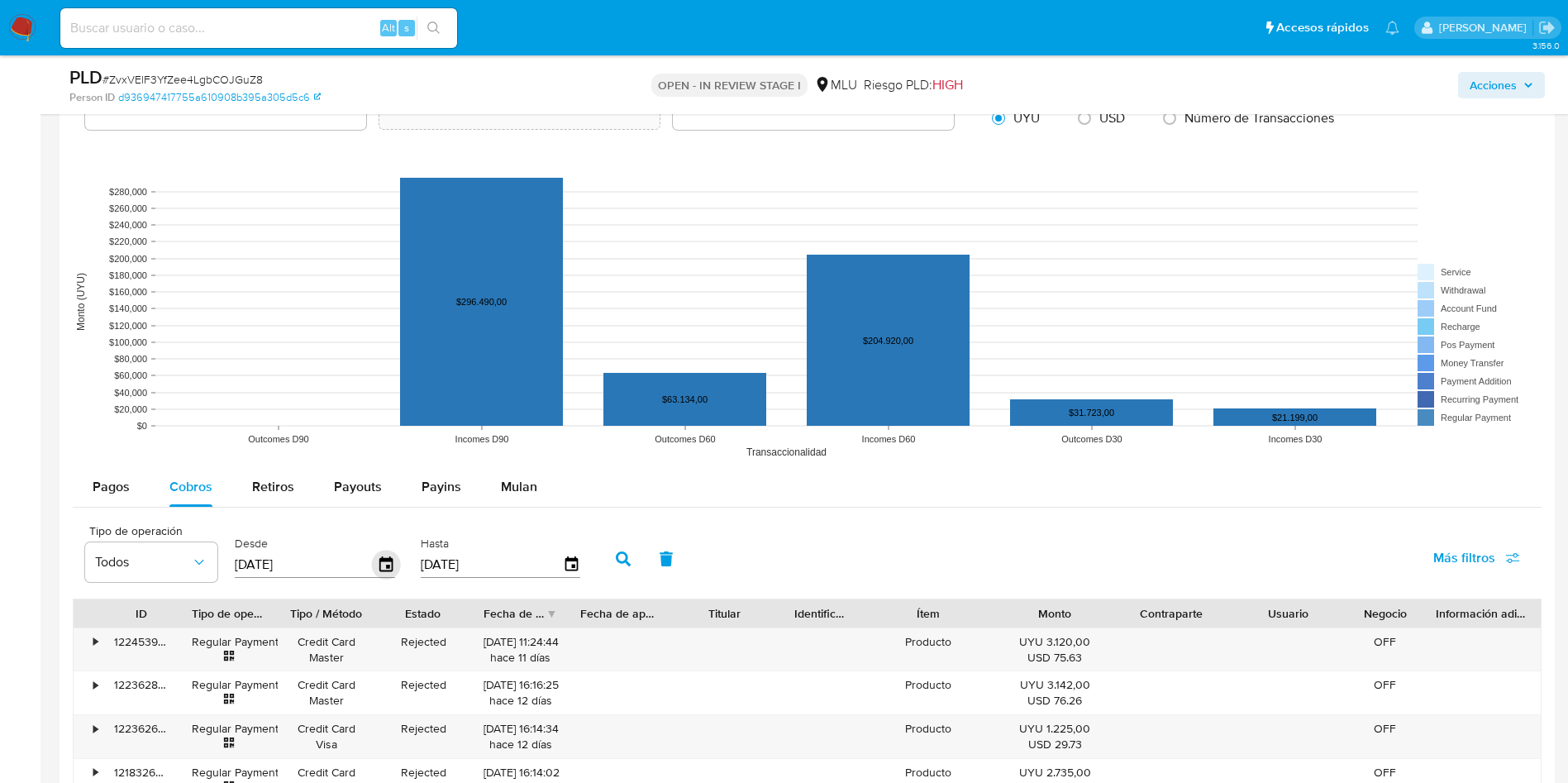
click at [380, 559] on icon "button" at bounding box center [386, 564] width 13 height 15
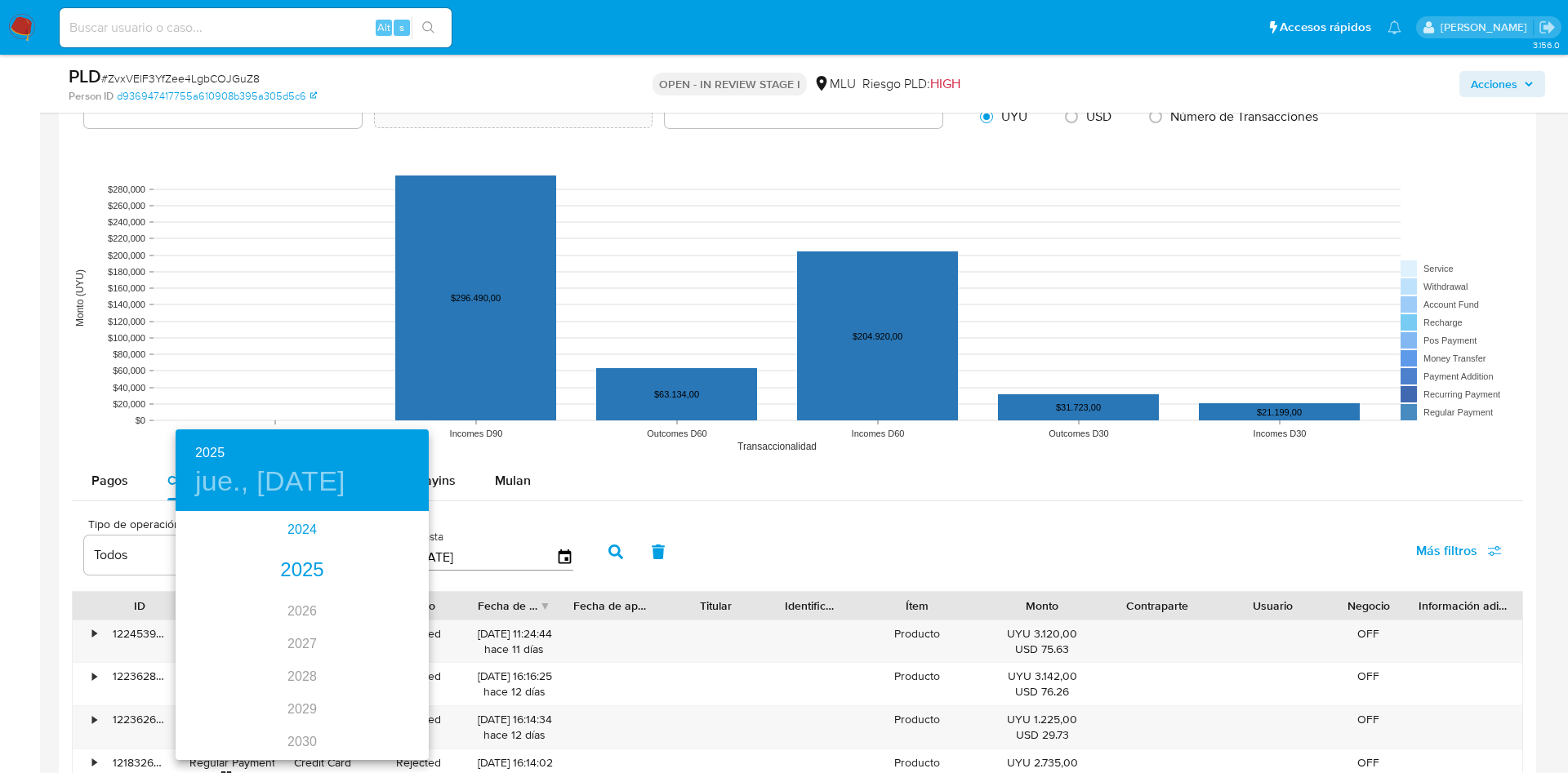
click at [305, 519] on div "2024" at bounding box center [302, 530] width 253 height 33
click at [311, 649] on div "ago." at bounding box center [302, 666] width 84 height 61
type input "29/08/2024"
click at [301, 668] on div "15" at bounding box center [303, 657] width 33 height 29
click at [295, 687] on span "29" at bounding box center [302, 715] width 29 height 16
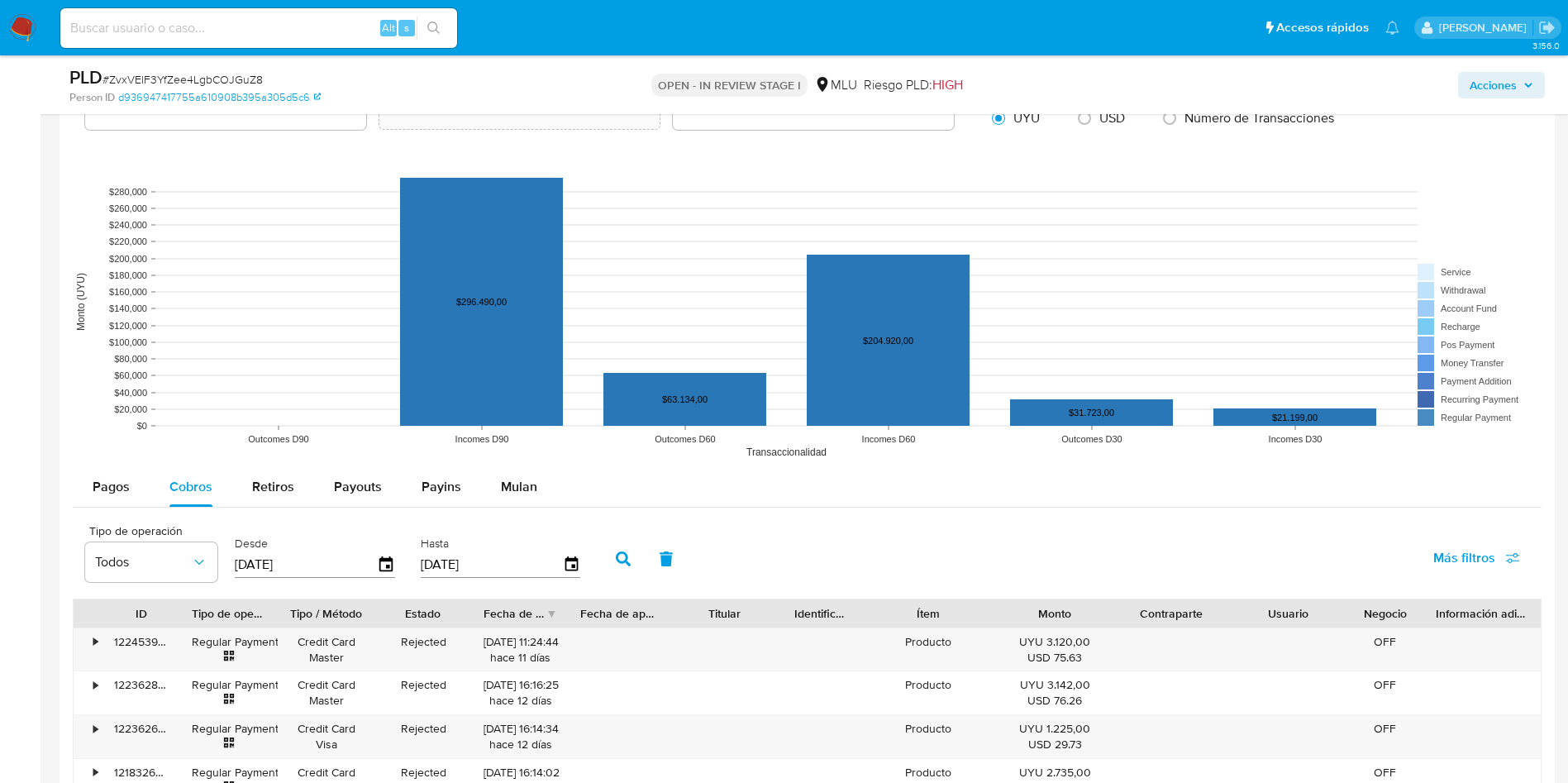
click at [614, 556] on button "button" at bounding box center [623, 558] width 43 height 40
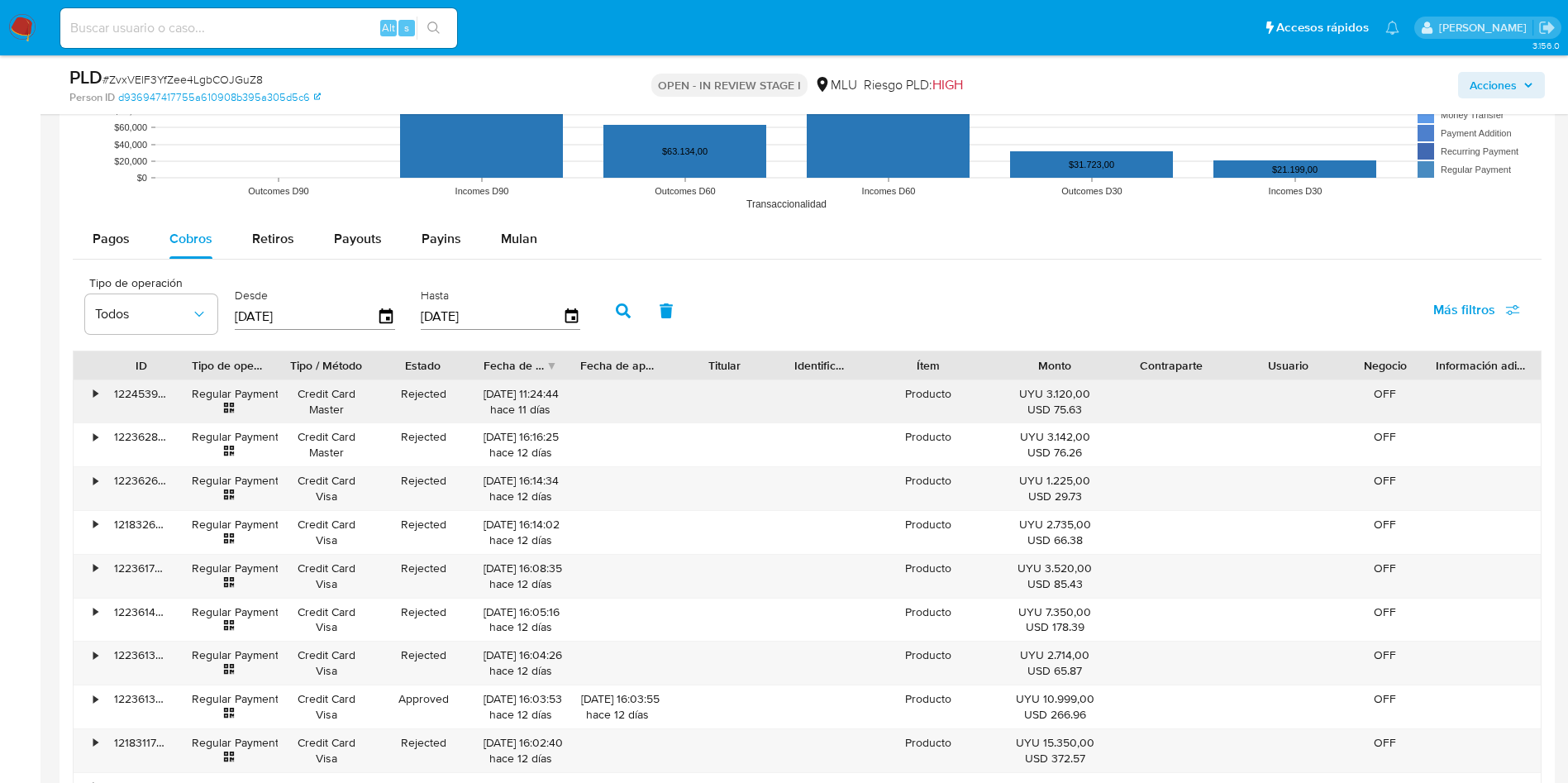
scroll to position [1860, 0]
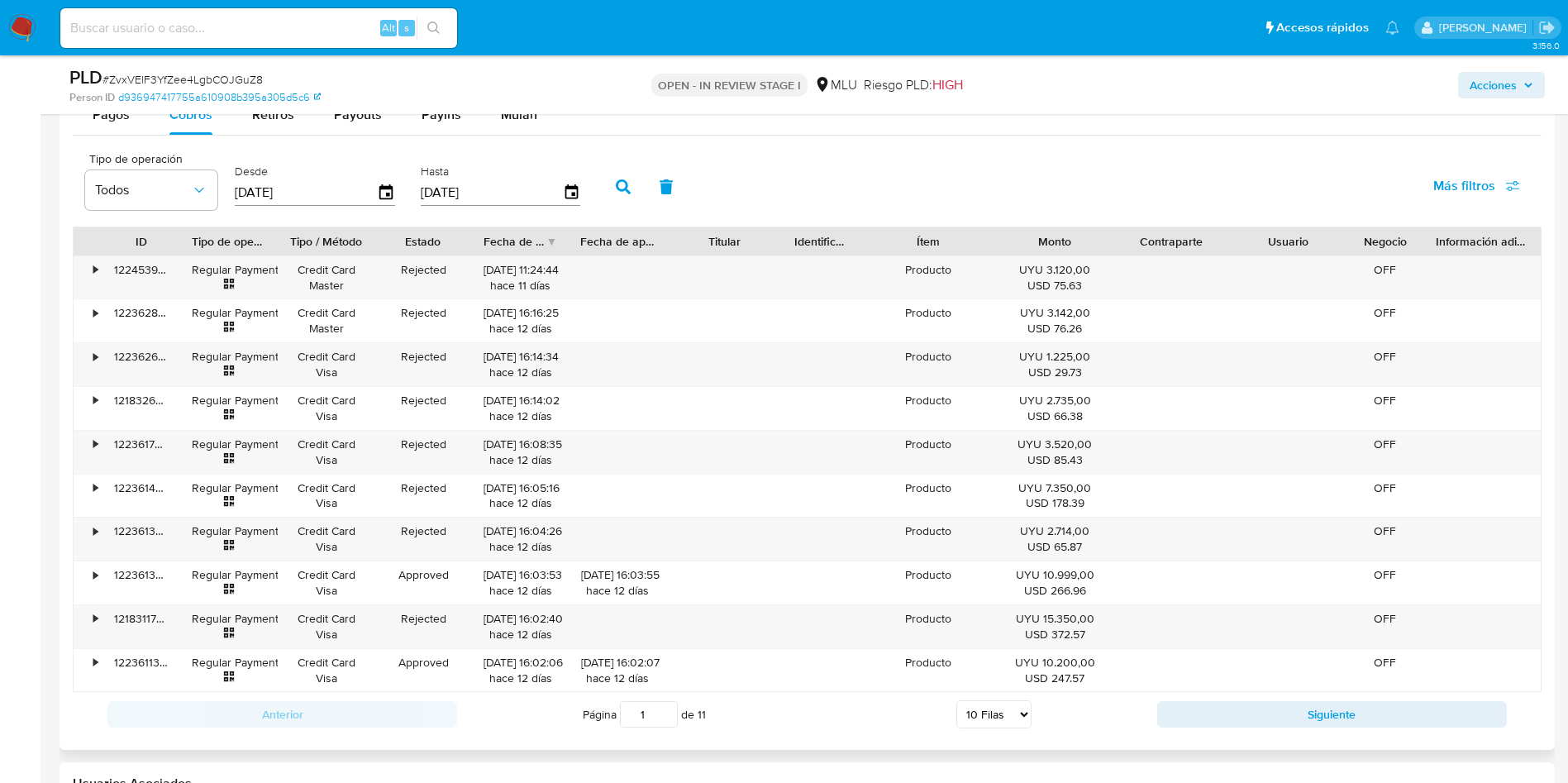
click at [989, 696] on select "5 Filas 10 Filas 20 Filas 25 Filas 50 Filas 100 Filas" at bounding box center [994, 714] width 75 height 29
select select "100"
click at [956, 696] on select "5 Filas 10 Filas 20 Filas 25 Filas 50 Filas 100 Filas" at bounding box center [994, 714] width 75 height 29
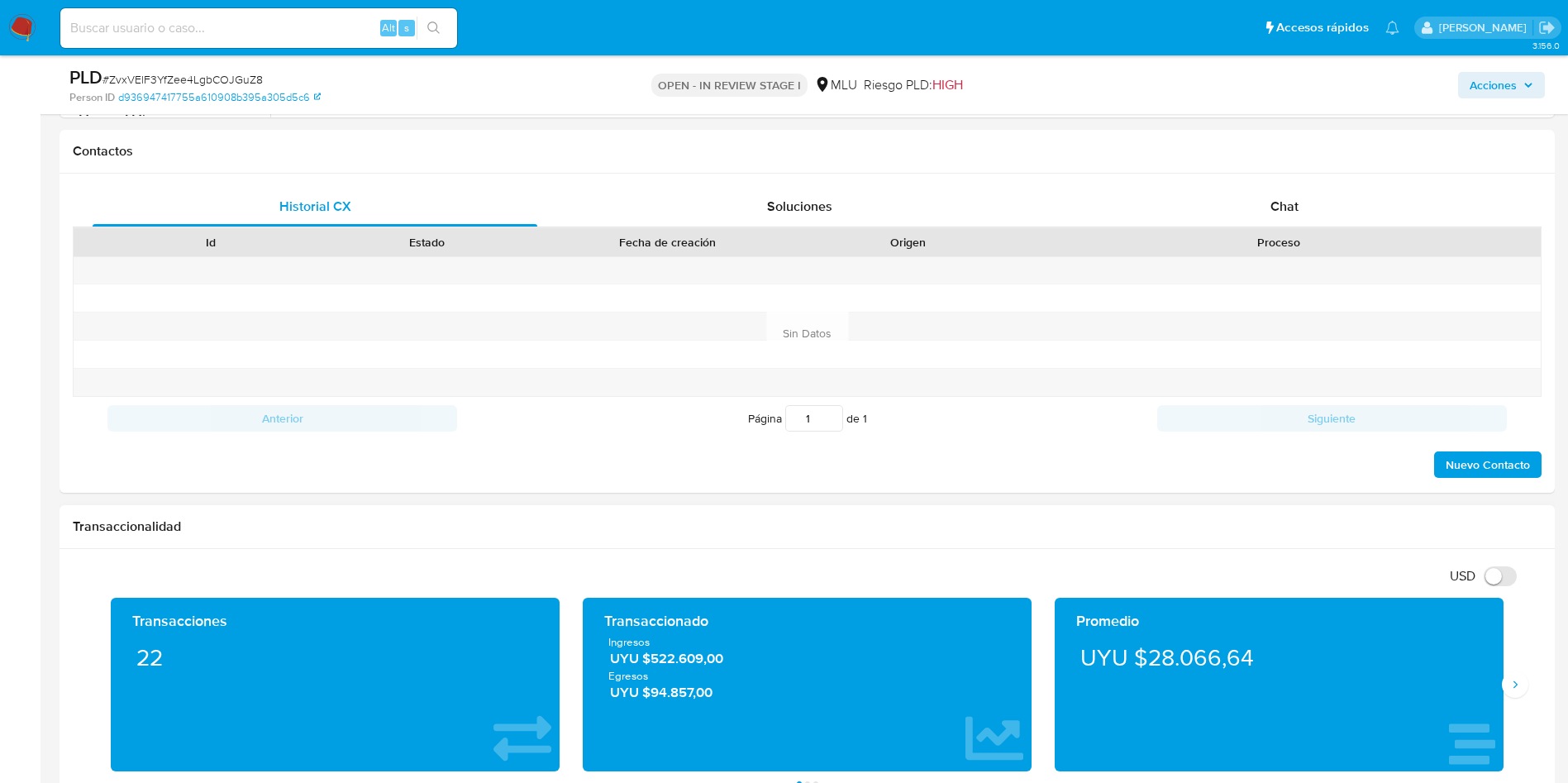
scroll to position [372, 0]
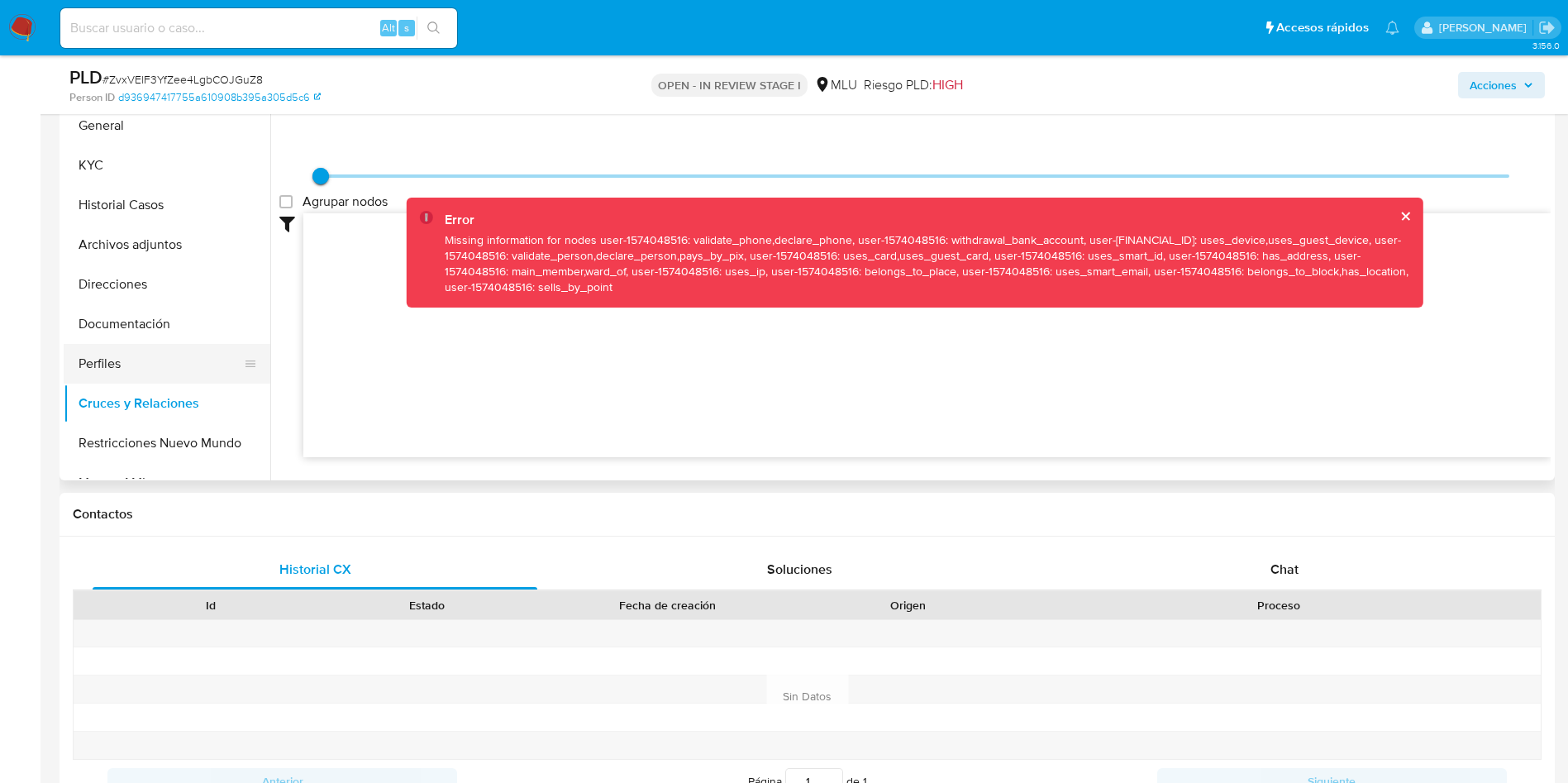
click at [128, 369] on button "Perfiles" at bounding box center [160, 363] width 193 height 40
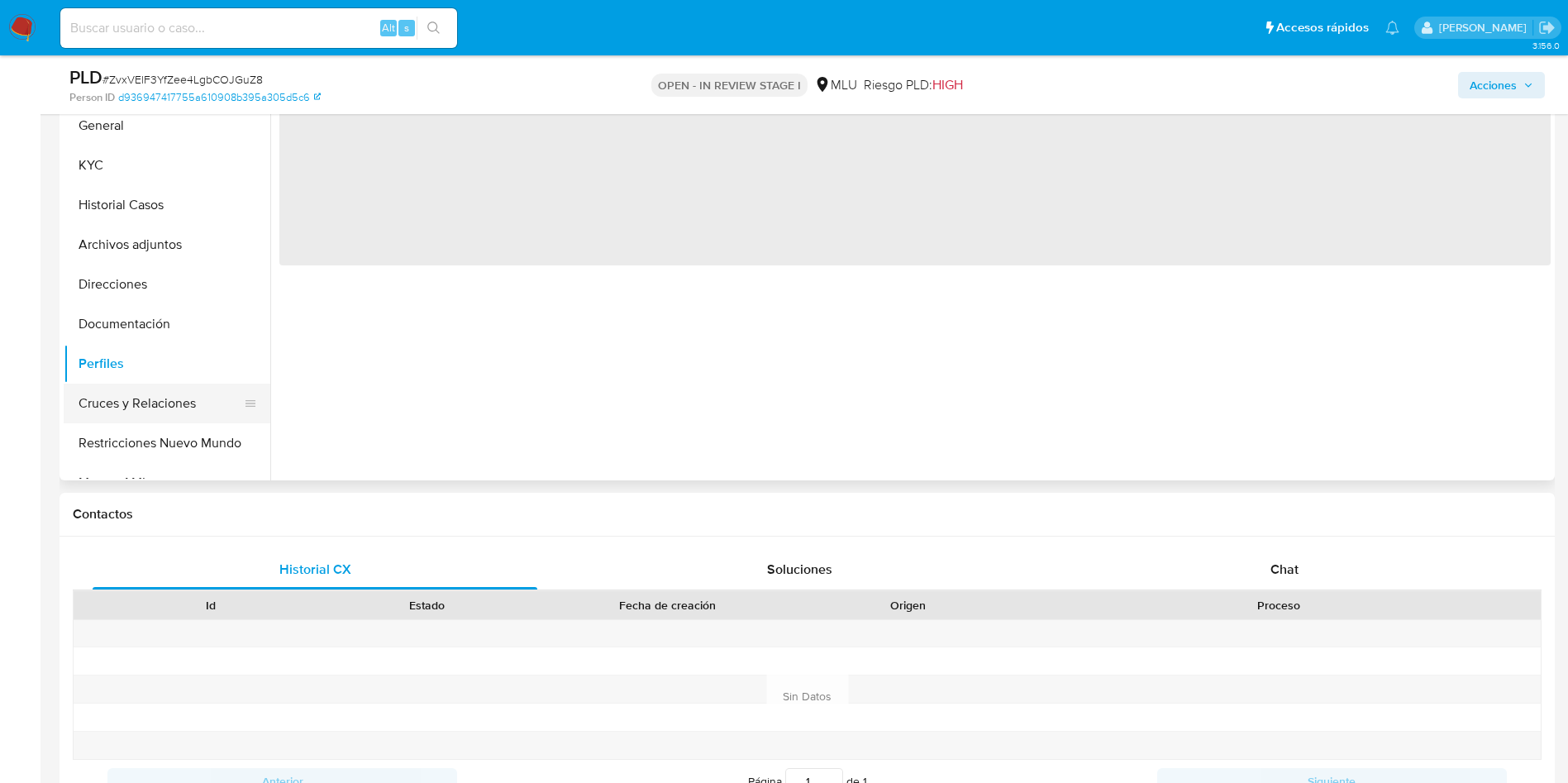
click at [123, 396] on button "Cruces y Relaciones" at bounding box center [160, 403] width 193 height 40
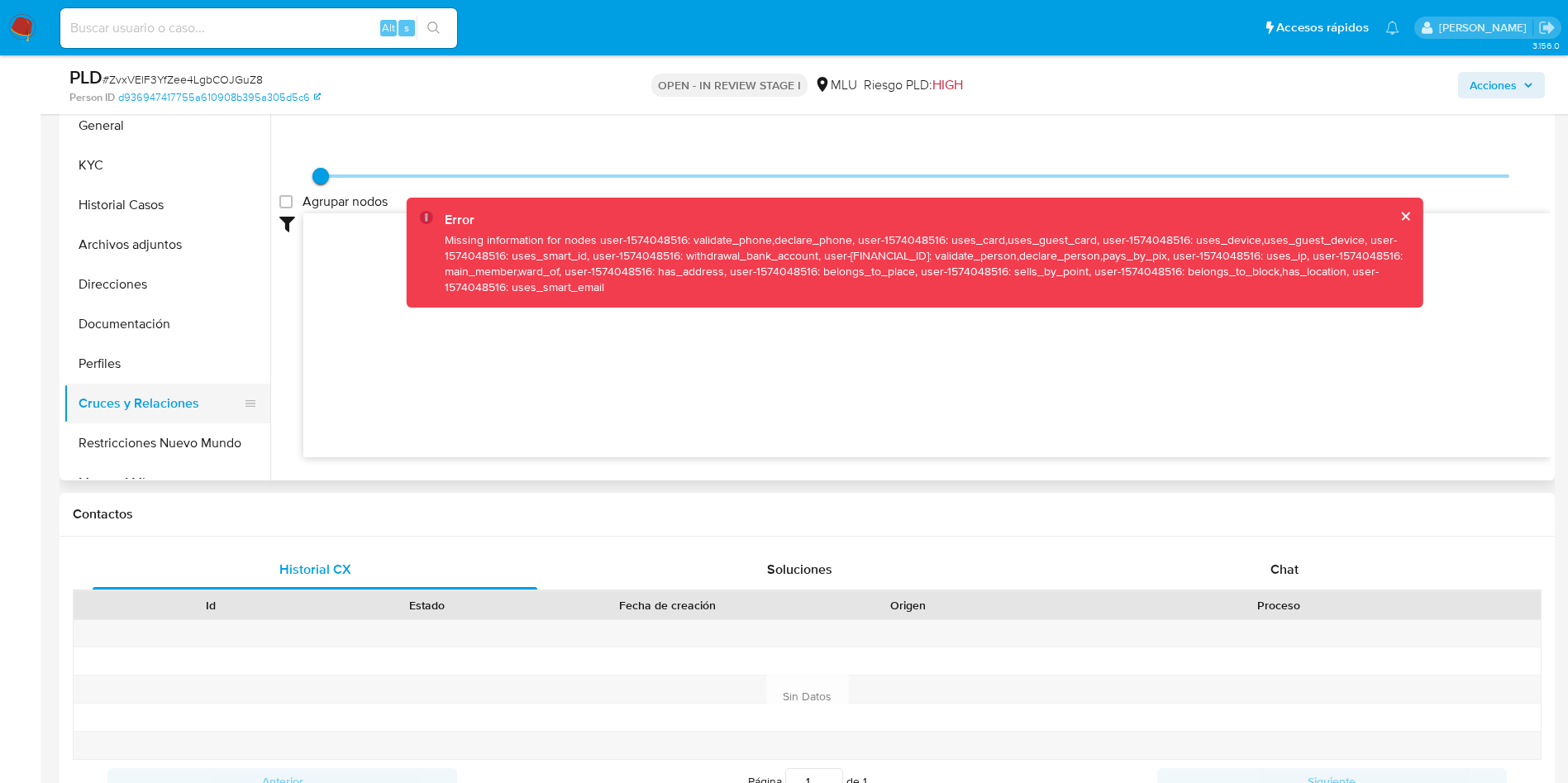
click at [131, 410] on button "Cruces y Relaciones" at bounding box center [160, 403] width 193 height 40
click at [137, 367] on button "Perfiles" at bounding box center [160, 363] width 193 height 40
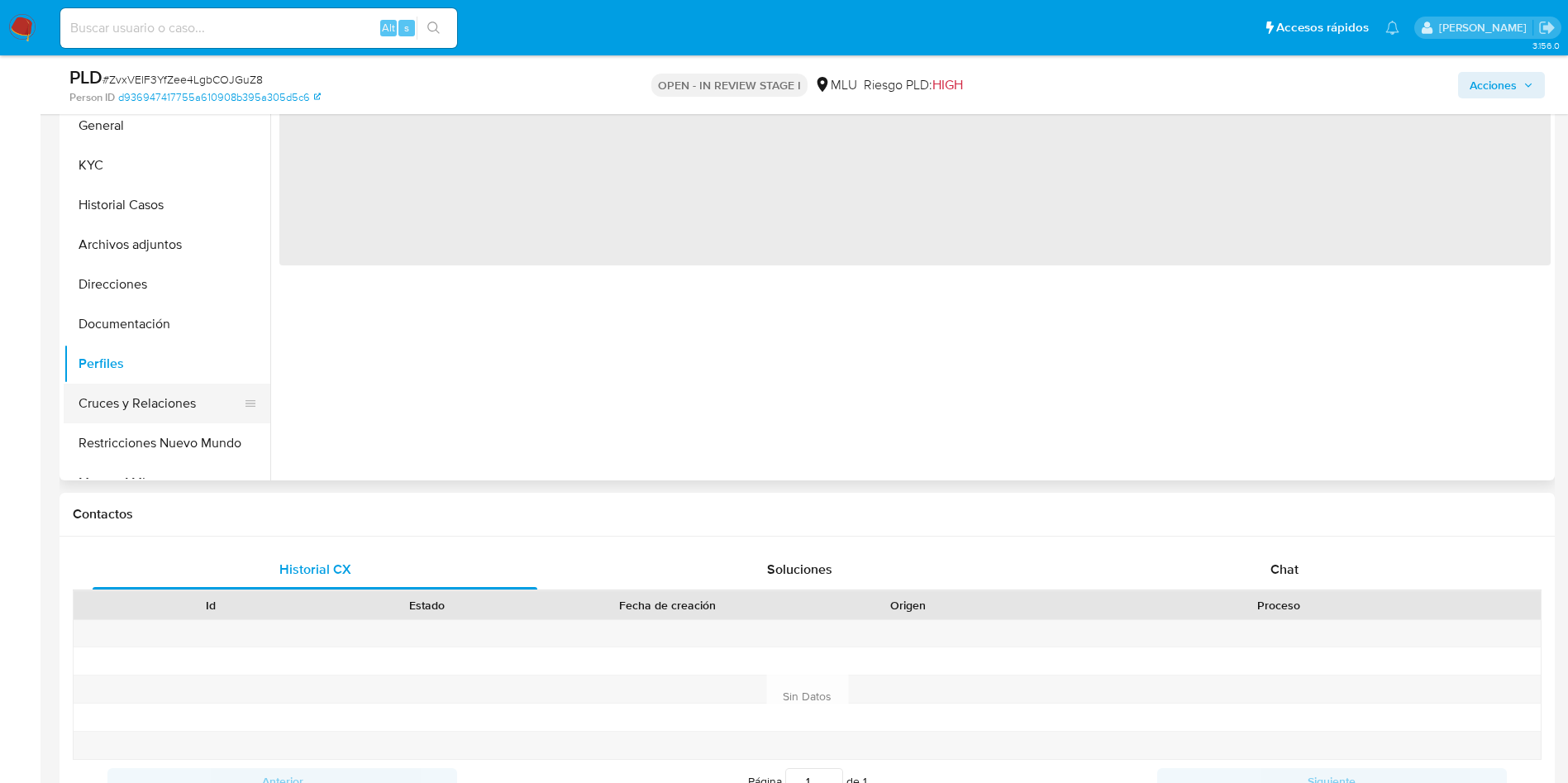
click at [126, 407] on button "Cruces y Relaciones" at bounding box center [160, 403] width 193 height 40
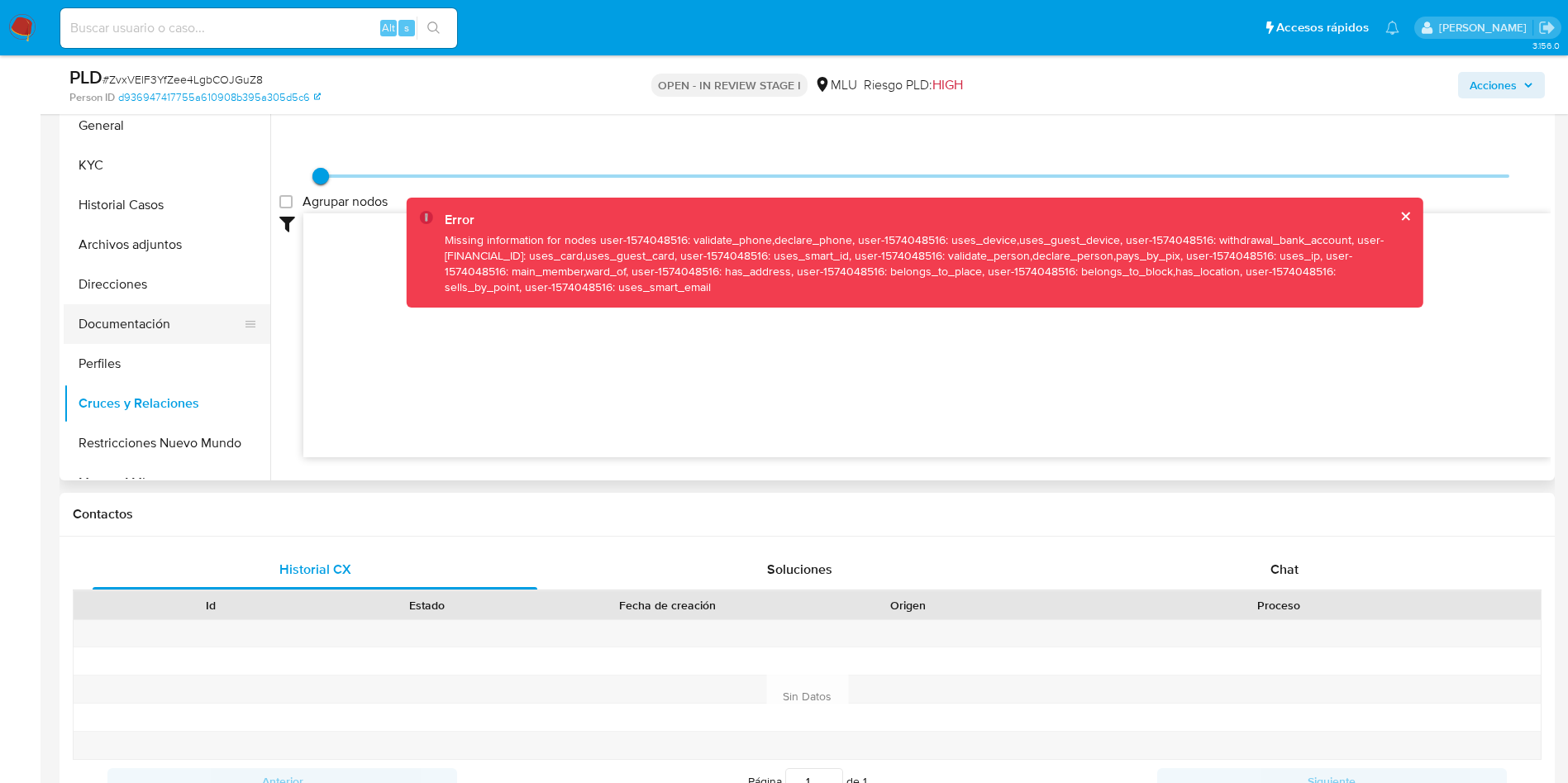
click at [164, 316] on button "Documentación" at bounding box center [160, 324] width 193 height 40
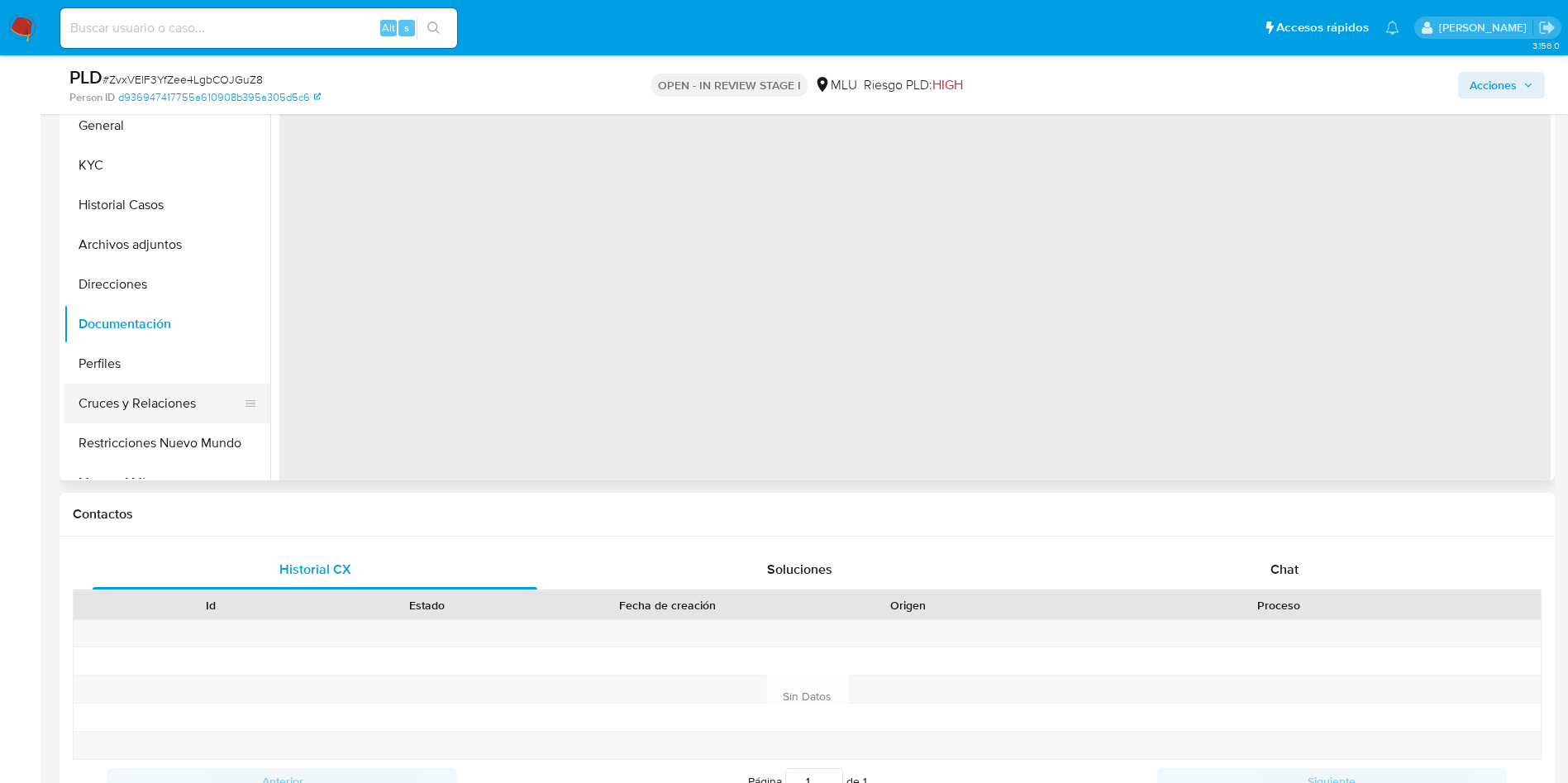
click at [115, 410] on button "Cruces y Relaciones" at bounding box center [160, 403] width 193 height 40
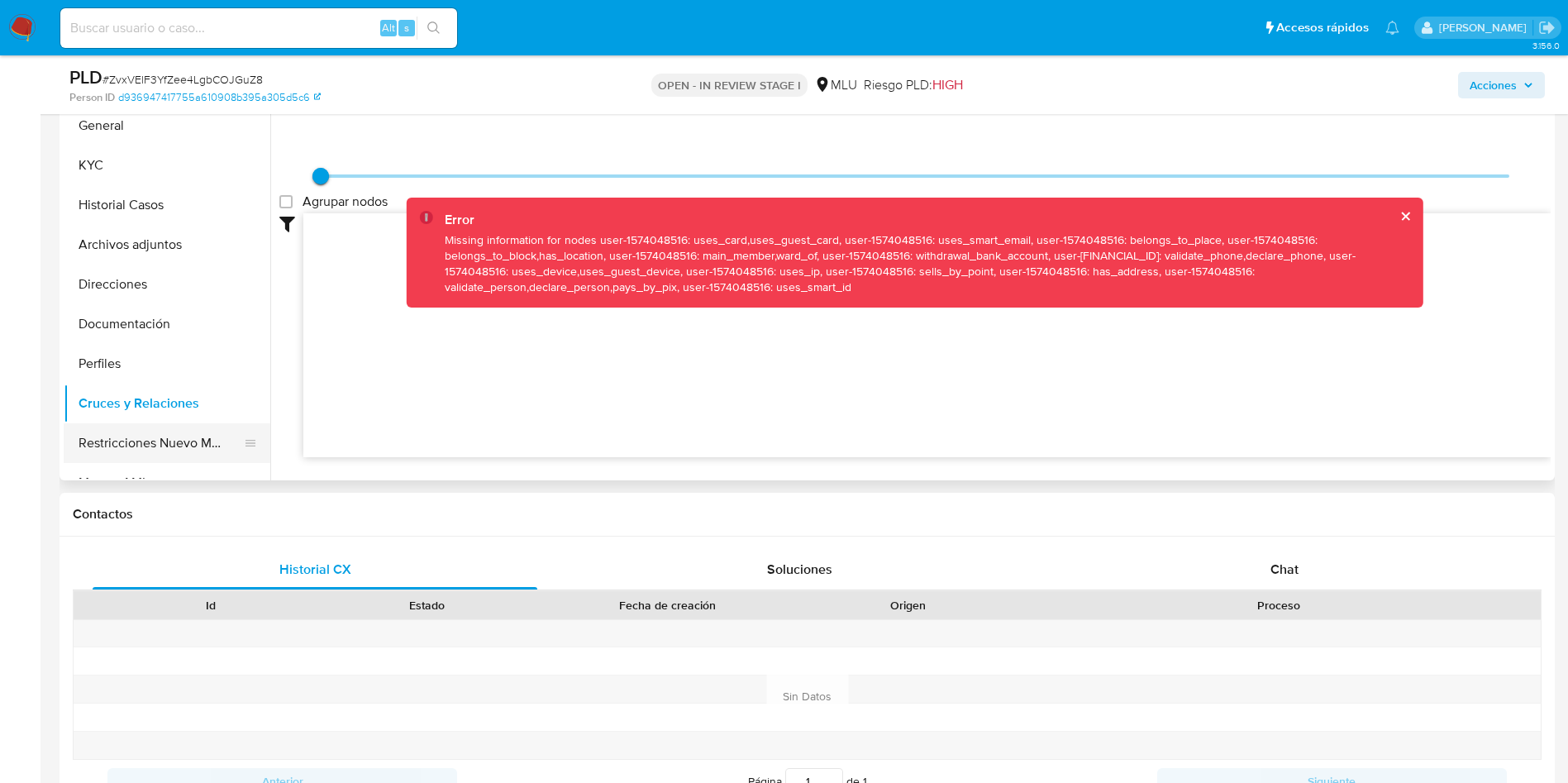
click at [143, 452] on button "Restricciones Nuevo Mundo" at bounding box center [160, 443] width 193 height 40
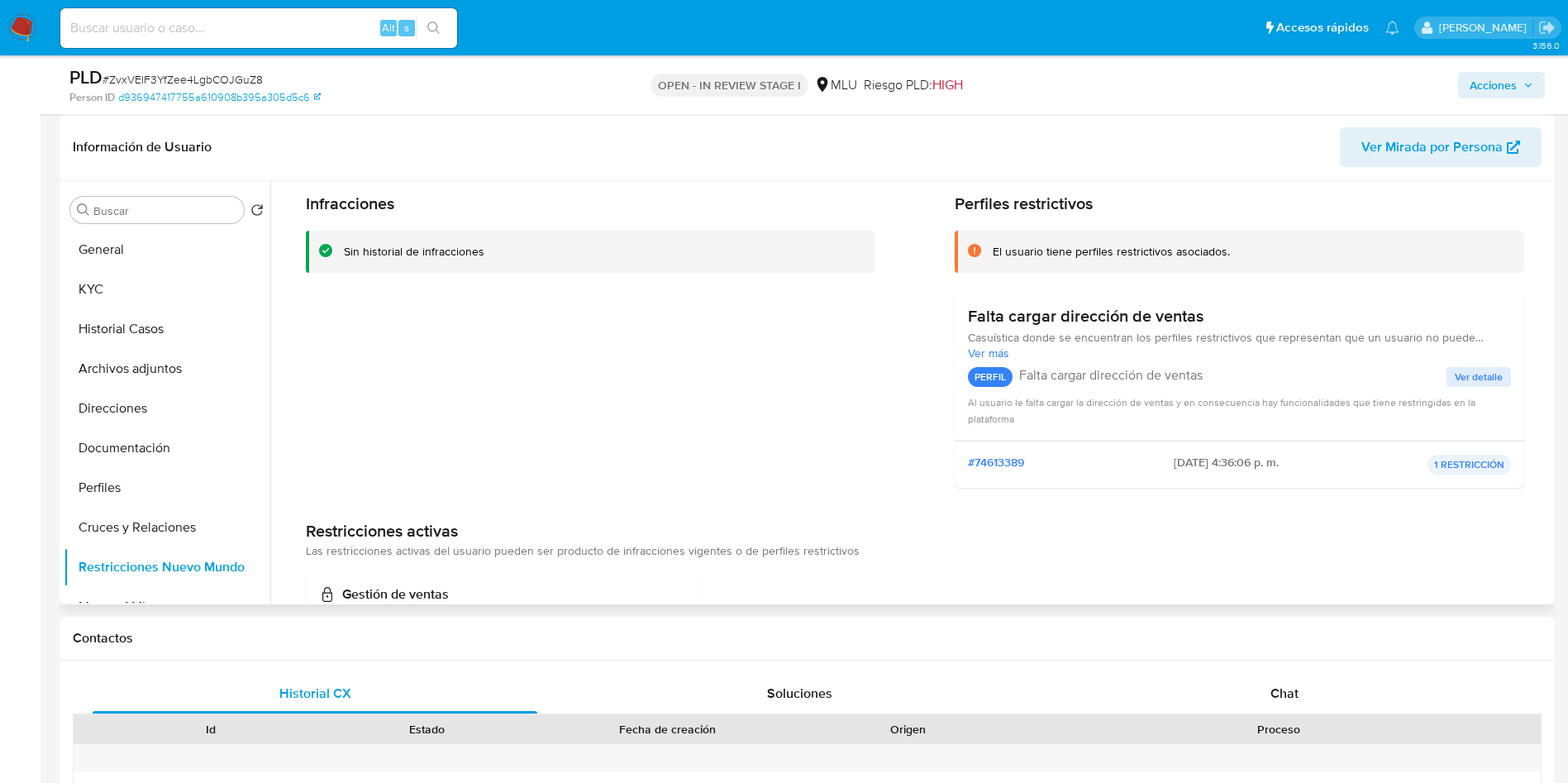
scroll to position [0, 0]
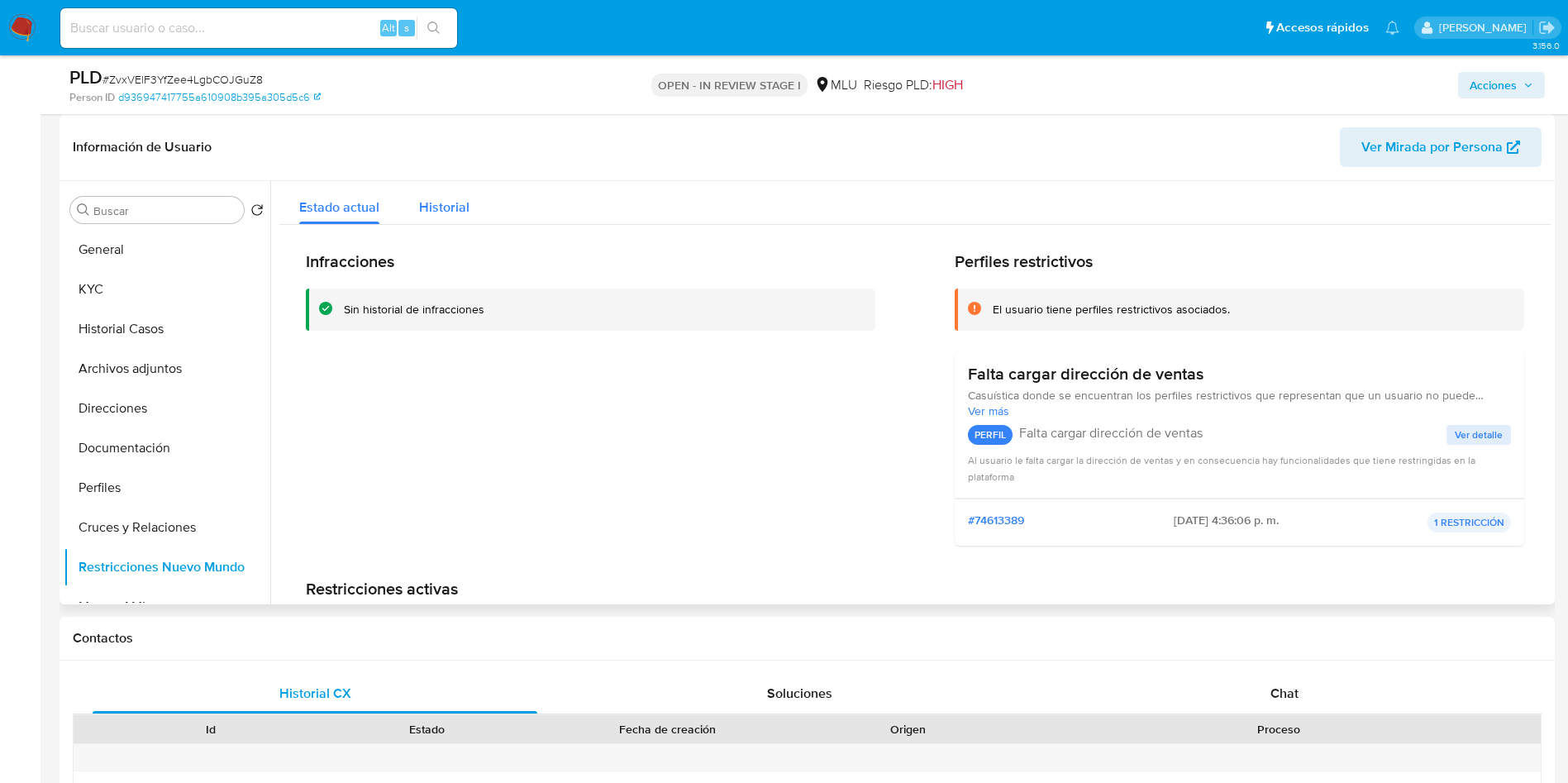
click at [444, 192] on div "Historial" at bounding box center [444, 203] width 51 height 44
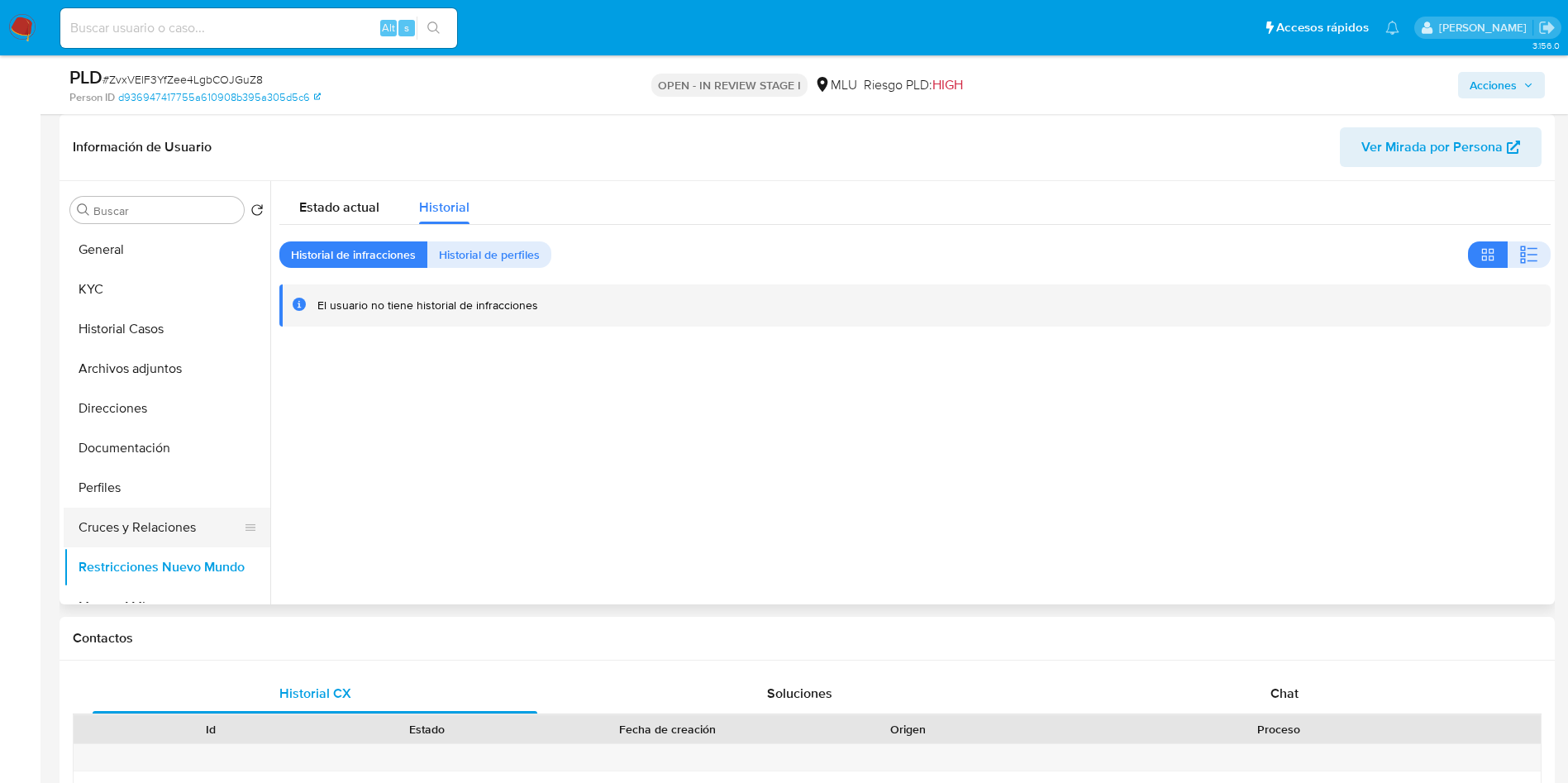
click at [116, 523] on button "Cruces y Relaciones" at bounding box center [160, 527] width 193 height 40
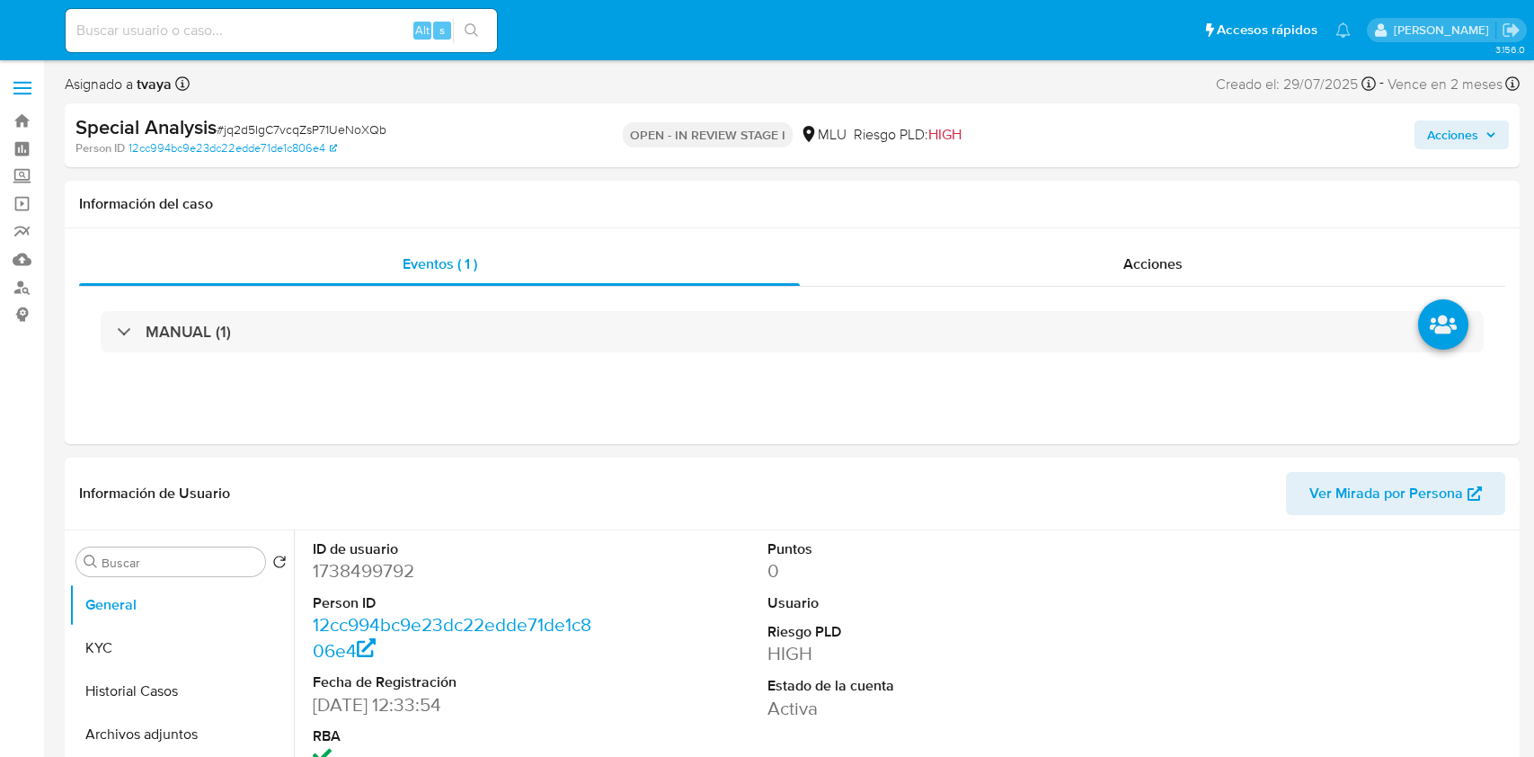
select select "10"
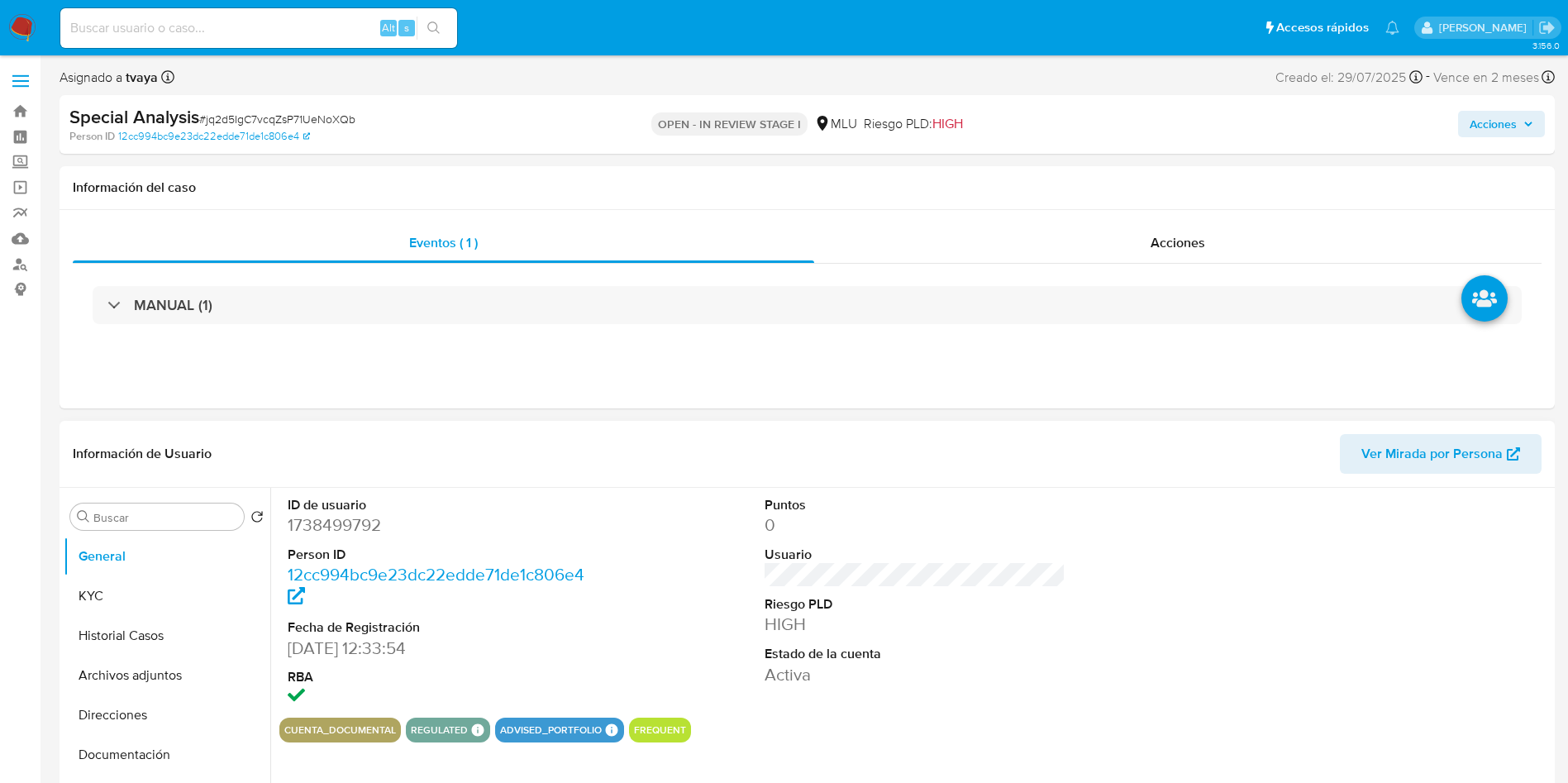
scroll to position [124, 0]
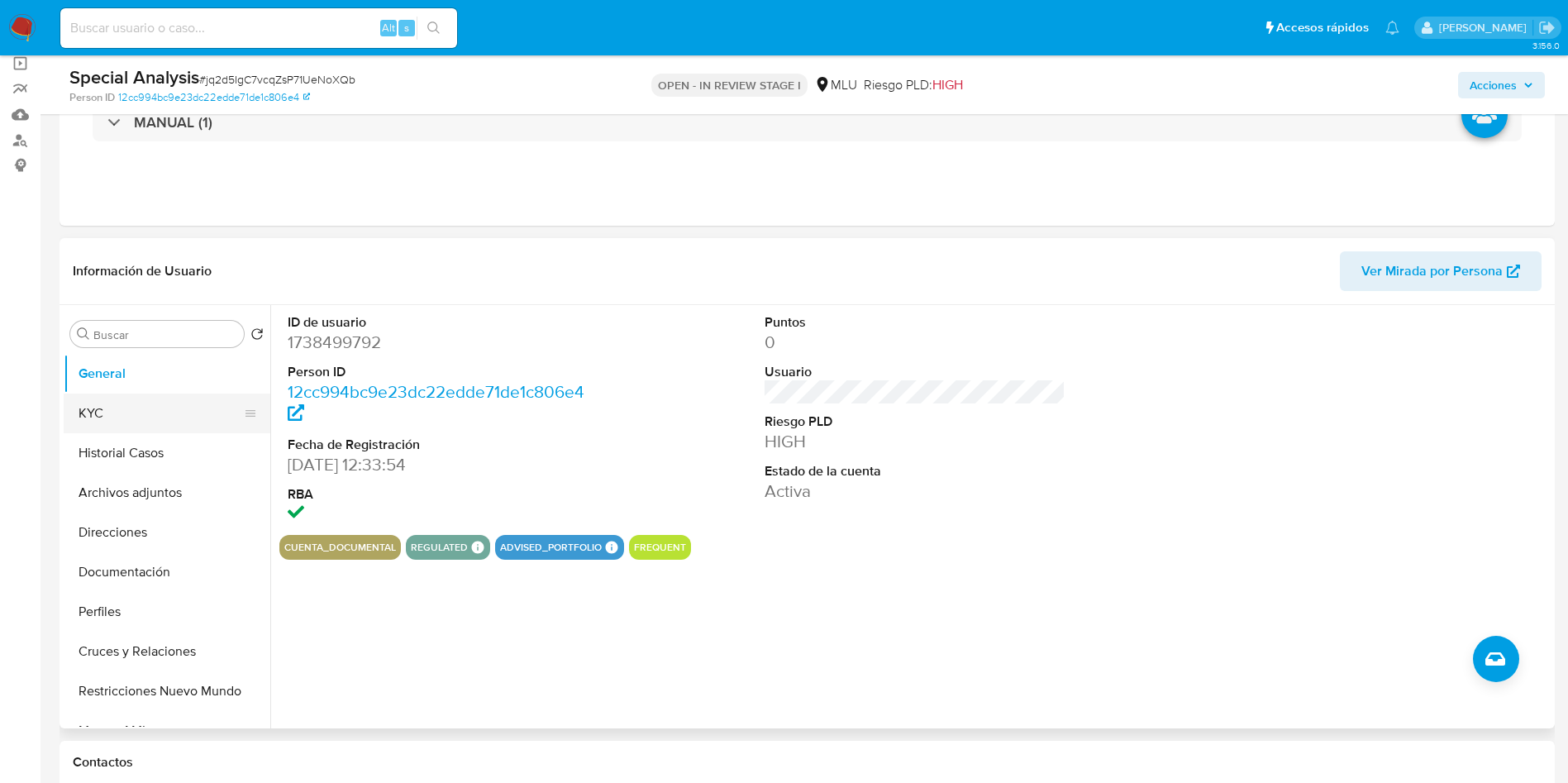
click at [101, 418] on button "KYC" at bounding box center [160, 413] width 193 height 40
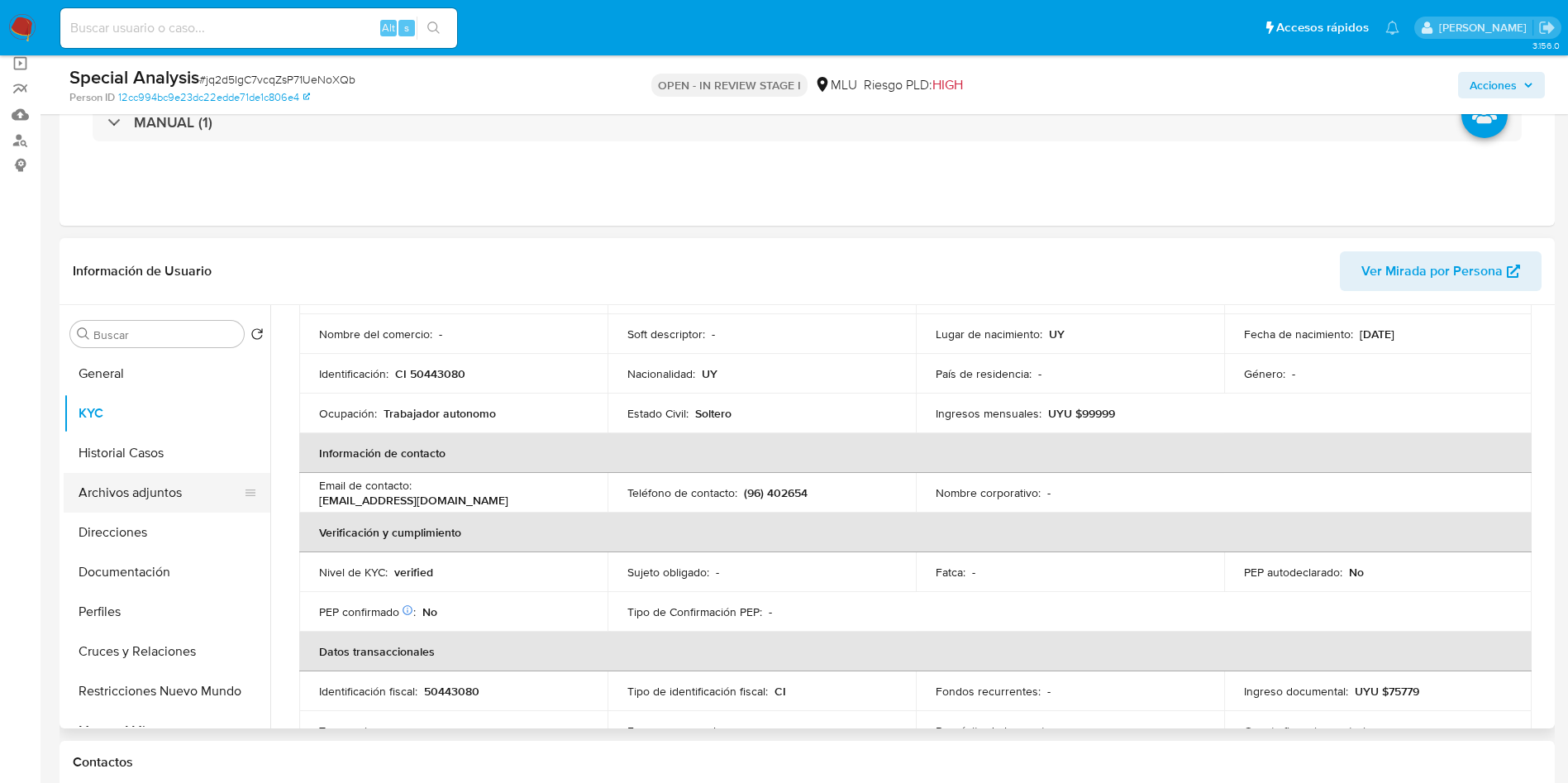
scroll to position [53, 0]
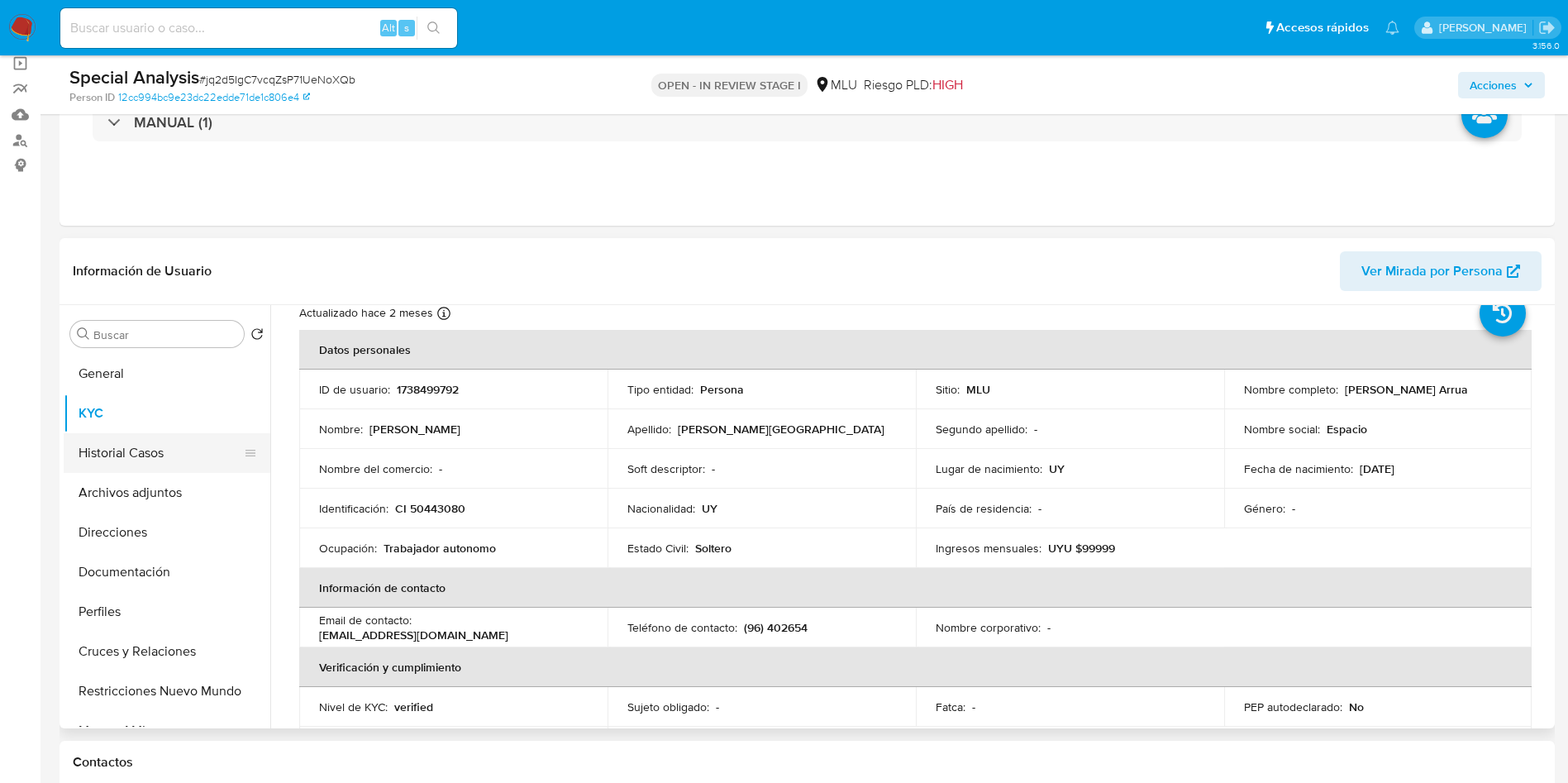
click at [174, 463] on button "Historial Casos" at bounding box center [160, 453] width 193 height 40
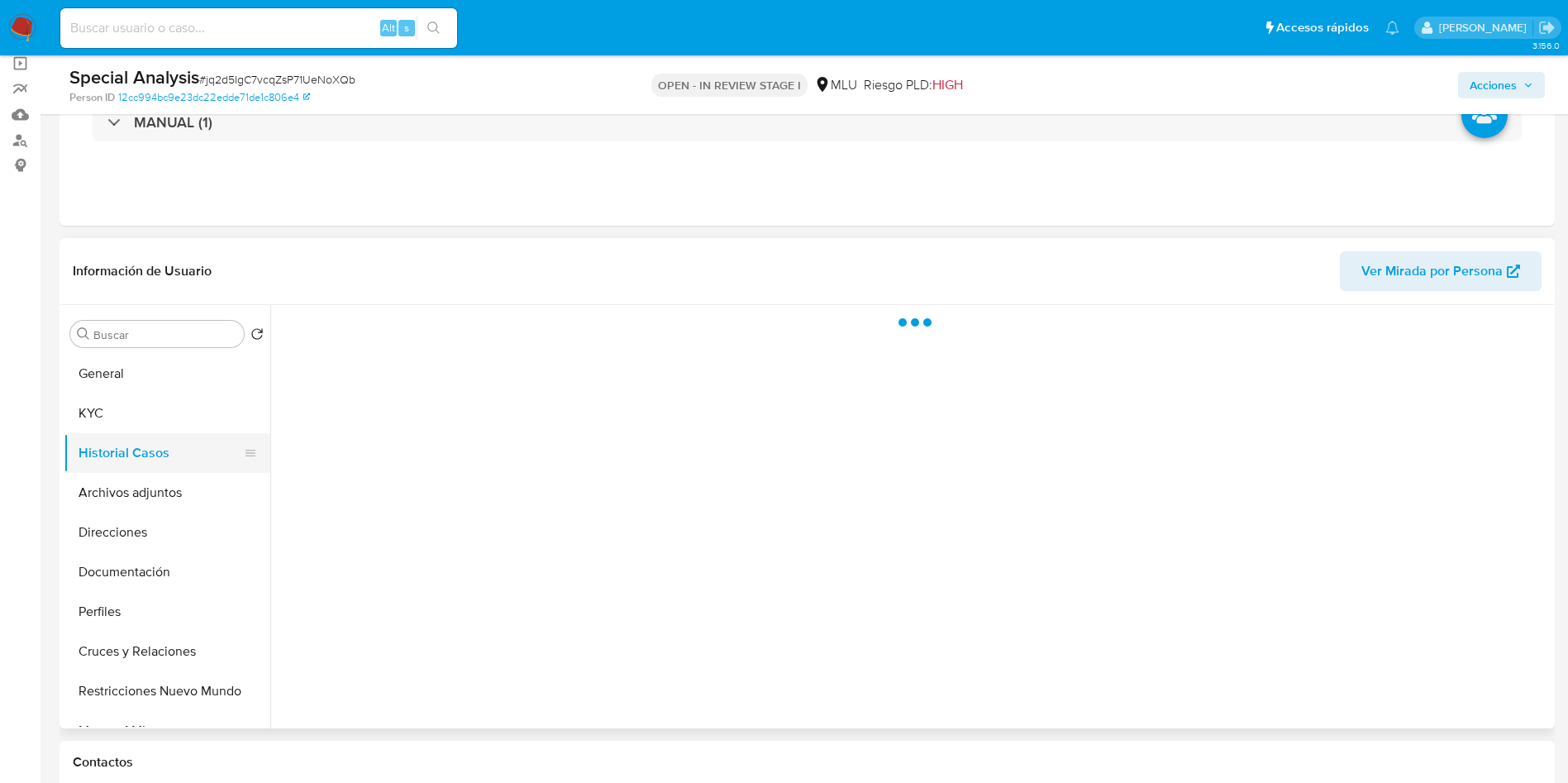
scroll to position [0, 0]
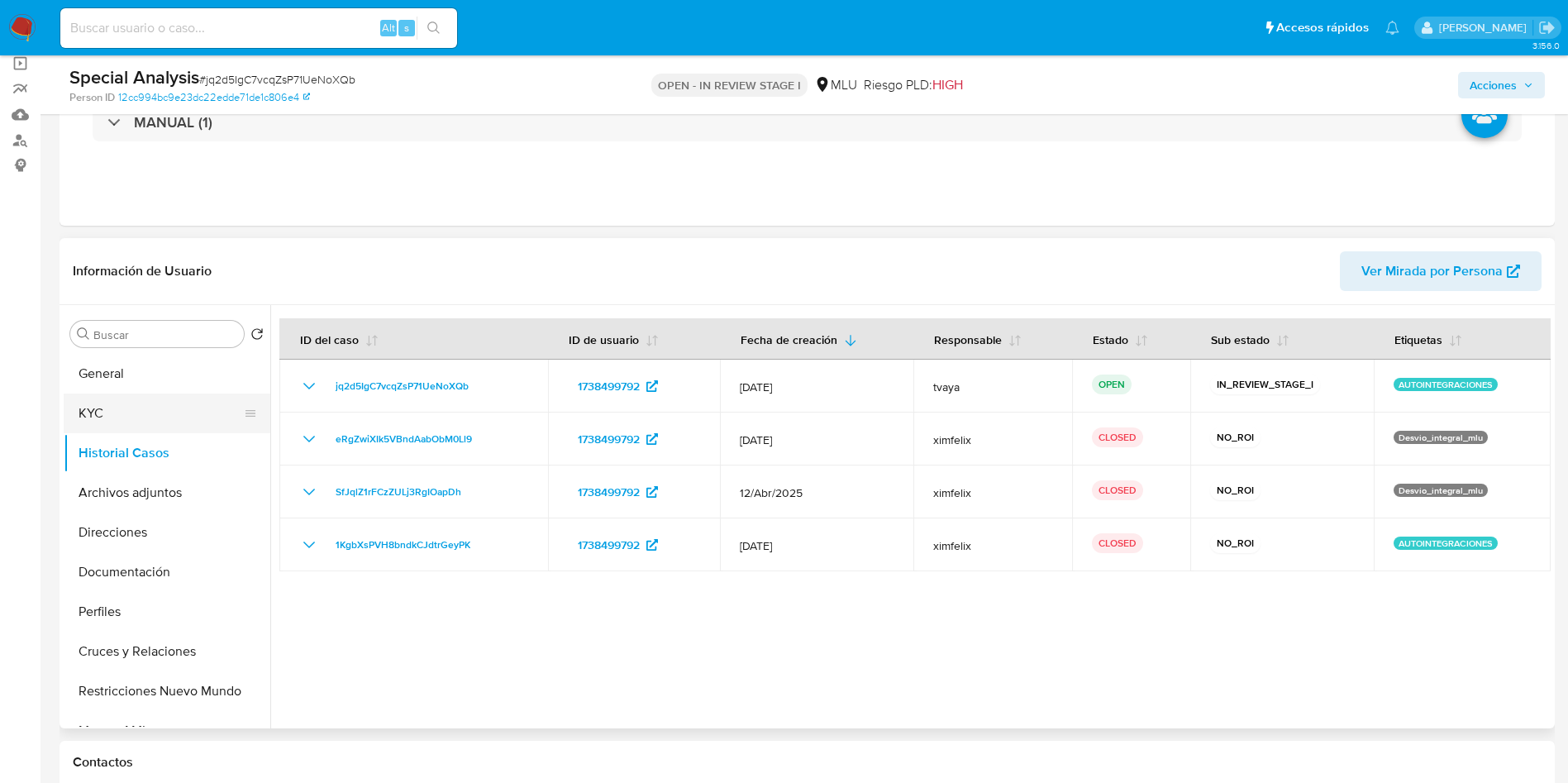
click at [113, 407] on button "KYC" at bounding box center [160, 413] width 193 height 40
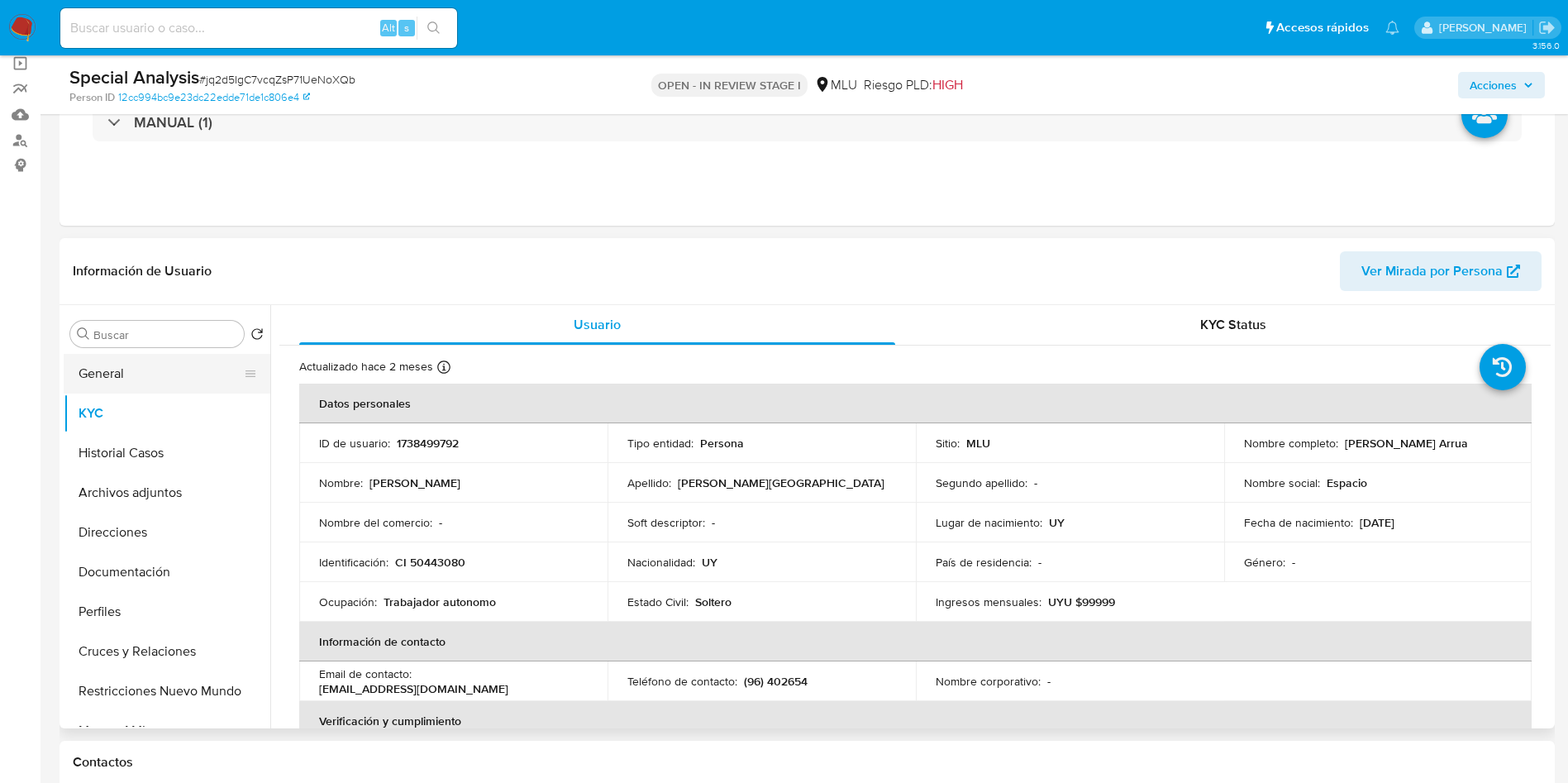
click at [120, 370] on button "General" at bounding box center [160, 374] width 193 height 40
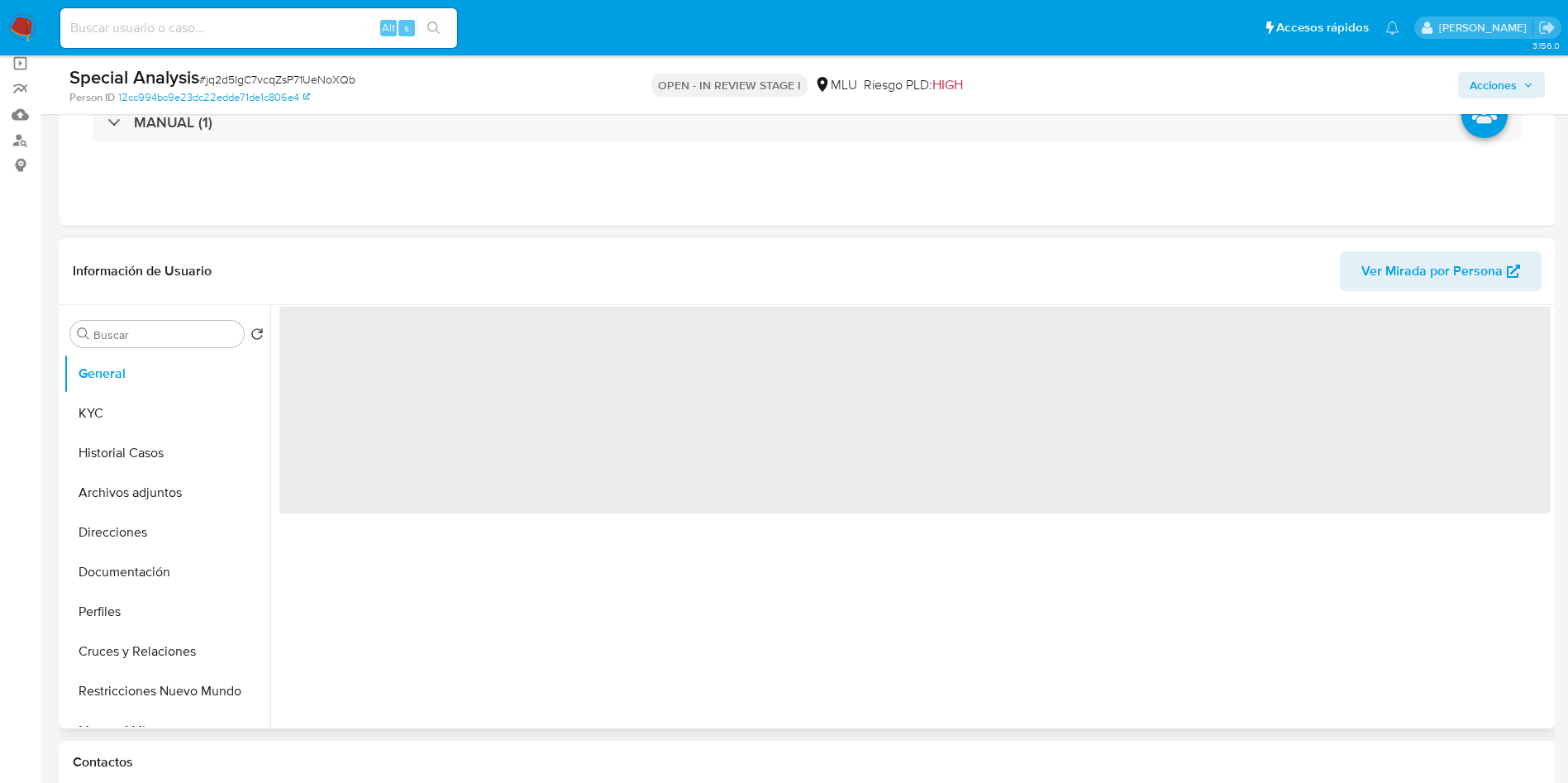
click at [357, 348] on span "‌" at bounding box center [915, 409] width 1271 height 207
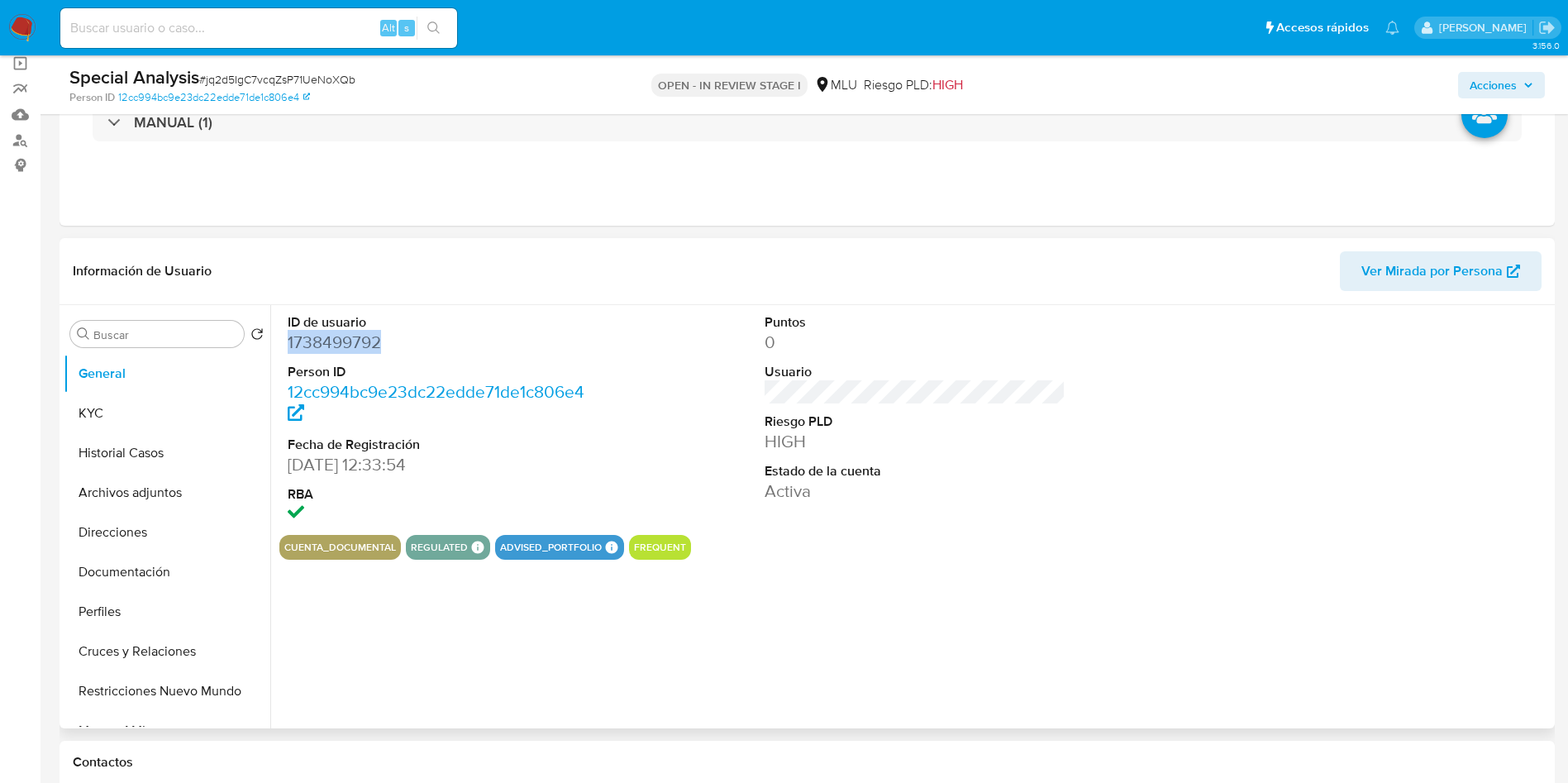
click at [357, 348] on dd "1738499792" at bounding box center [439, 342] width 302 height 23
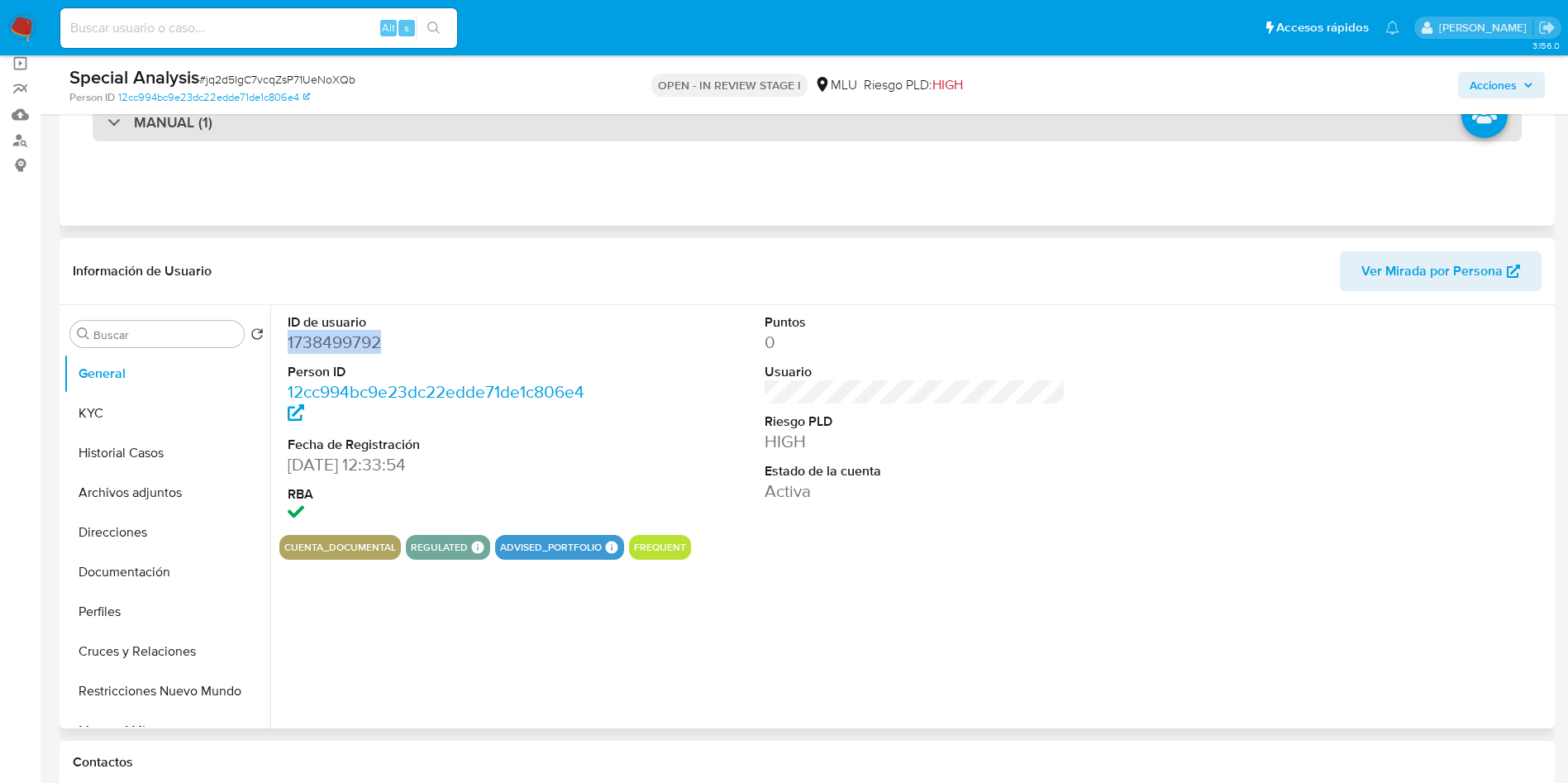
copy dd "1738499792"
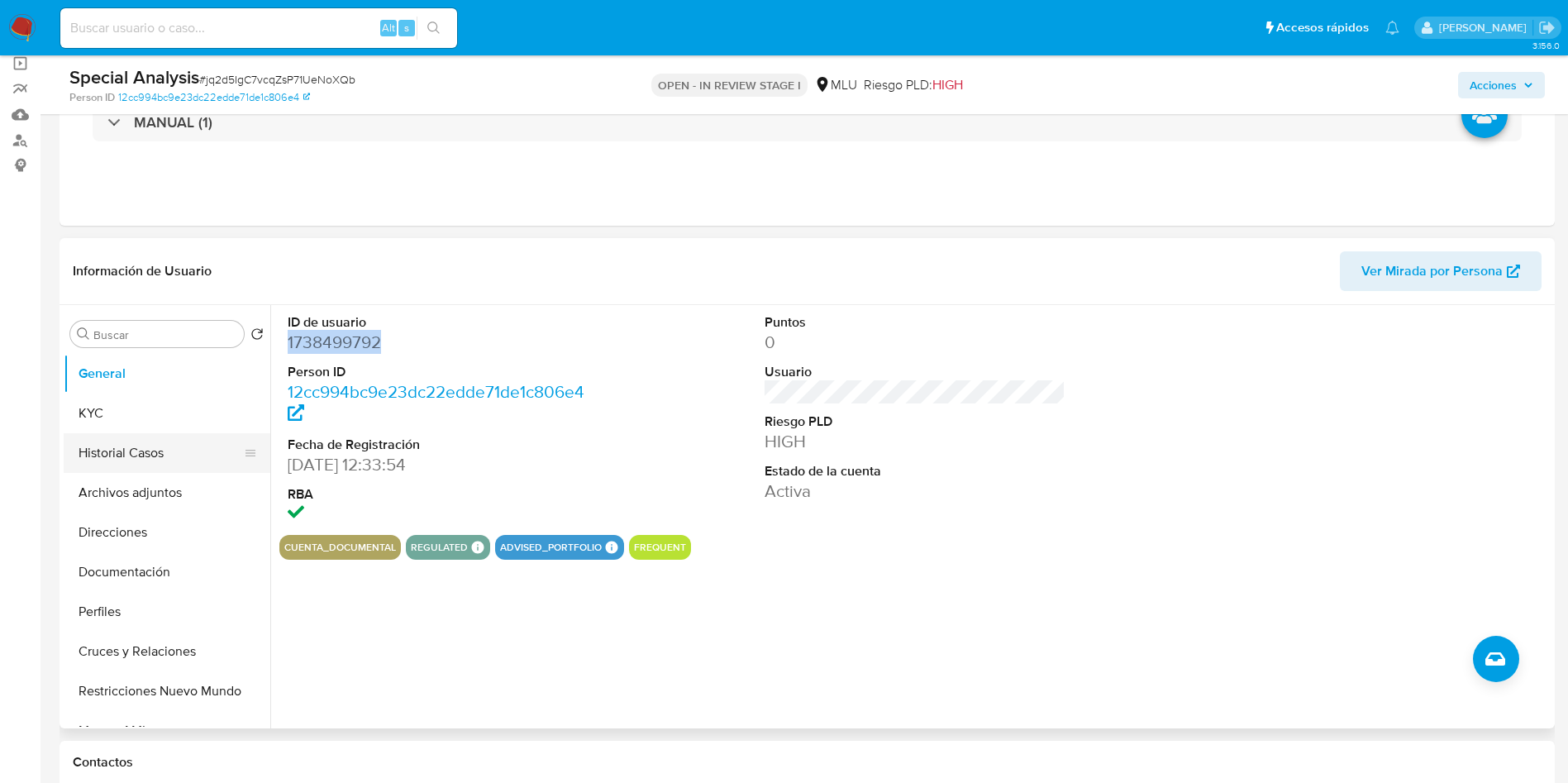
drag, startPoint x: 105, startPoint y: 449, endPoint x: 113, endPoint y: 448, distance: 8.1
click at [108, 449] on button "Historial Casos" at bounding box center [160, 453] width 193 height 40
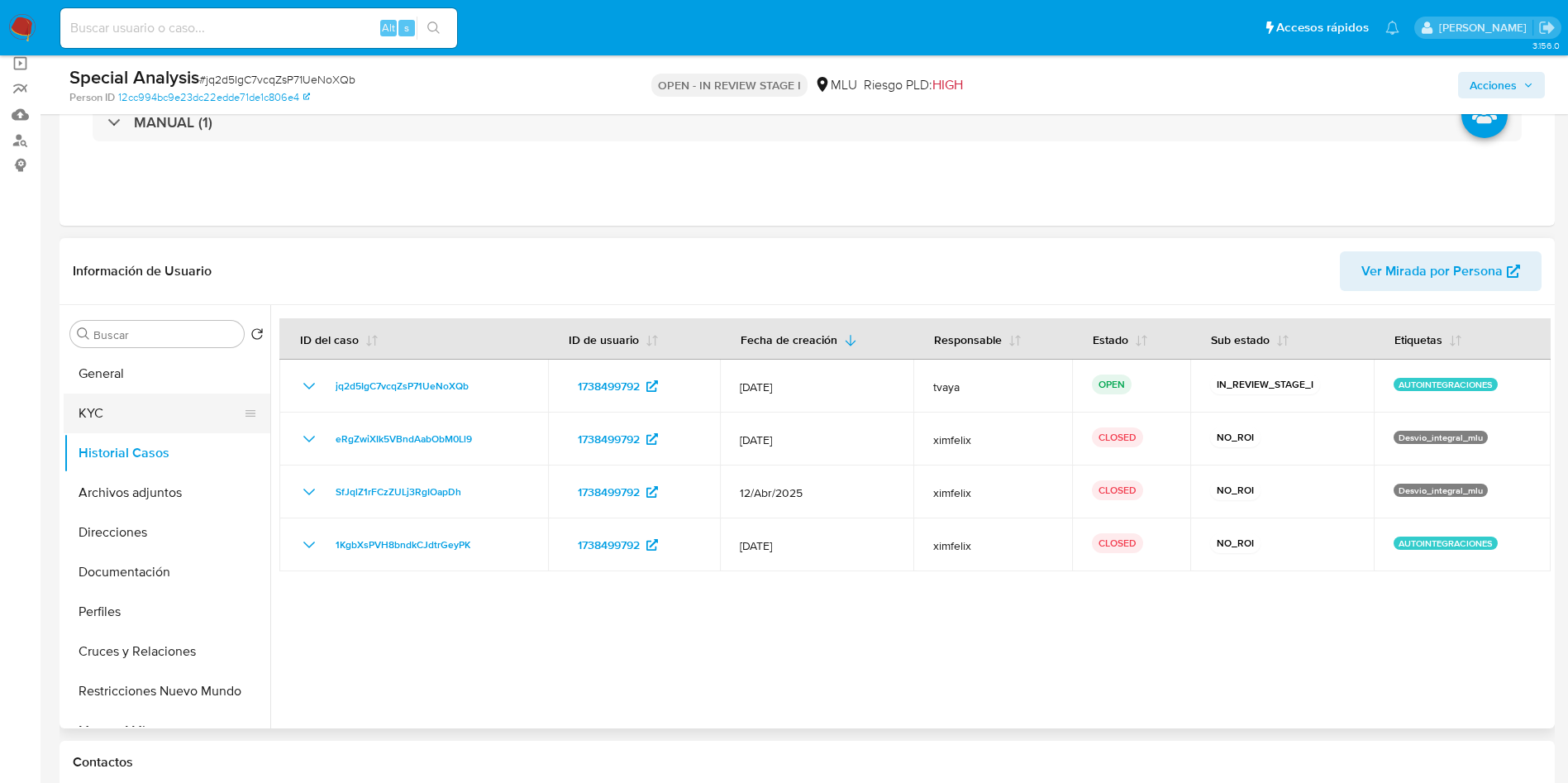
click at [108, 416] on button "KYC" at bounding box center [160, 413] width 193 height 40
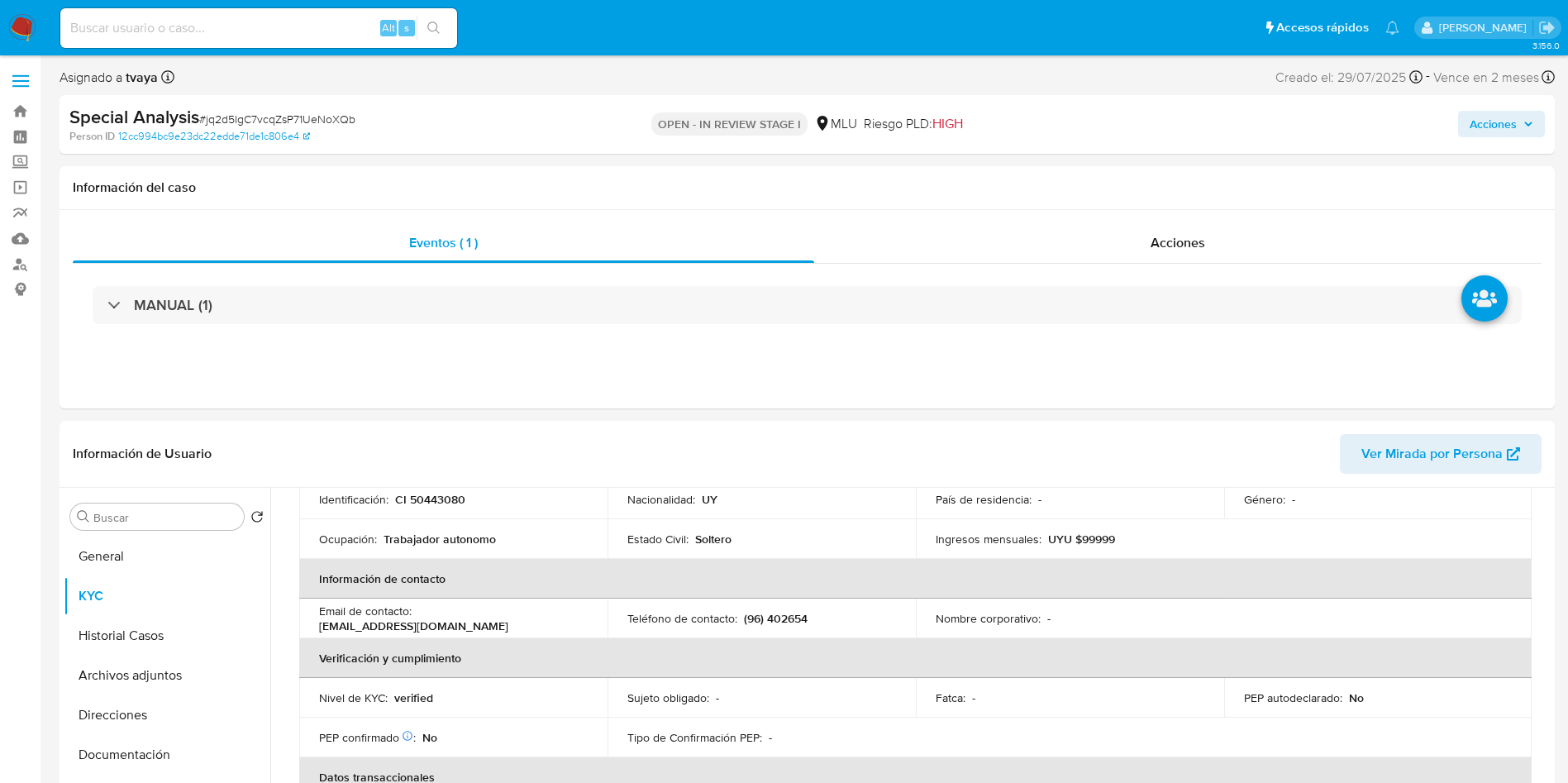
scroll to position [124, 0]
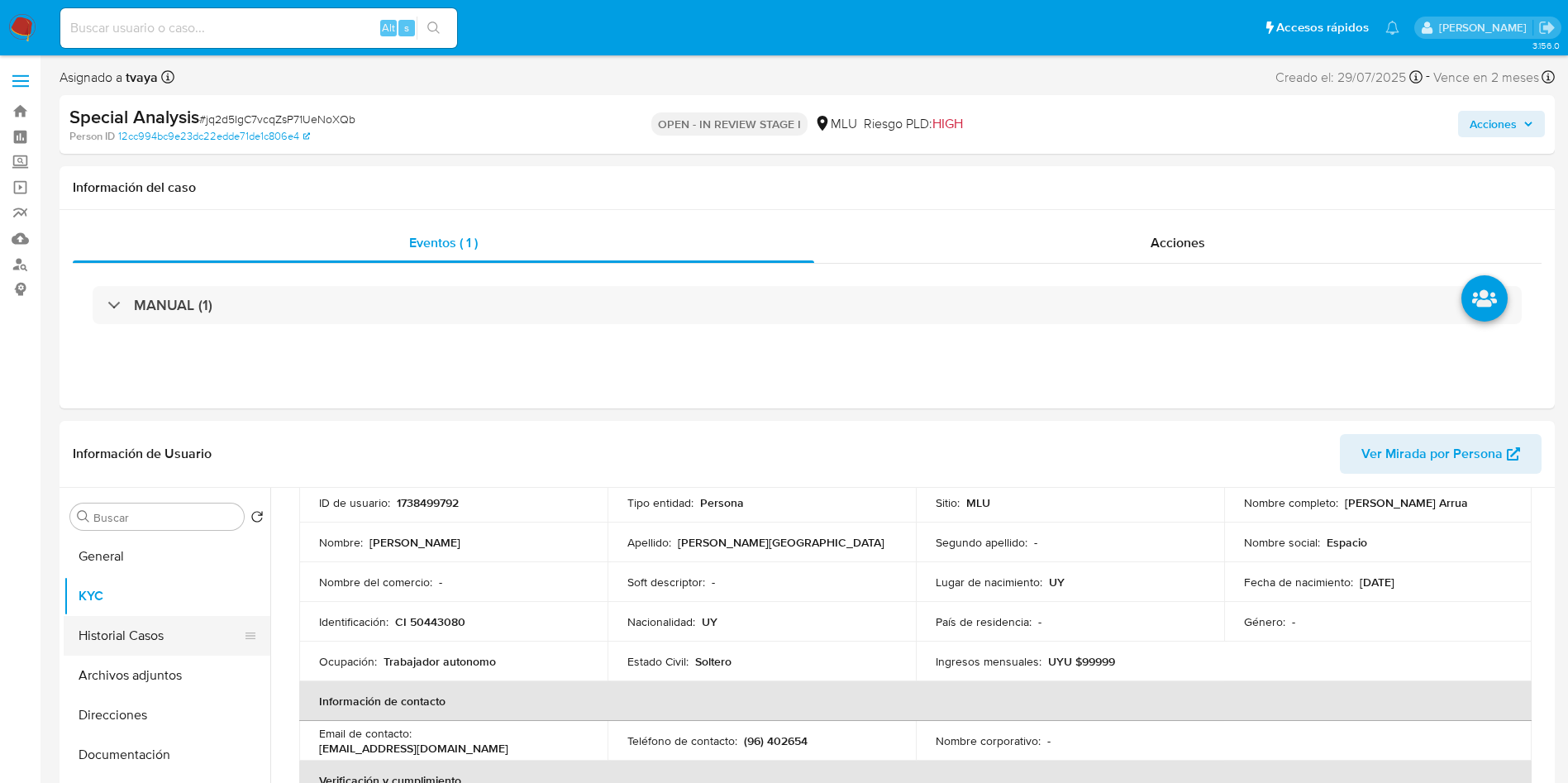
click at [142, 624] on button "Historial Casos" at bounding box center [160, 636] width 193 height 40
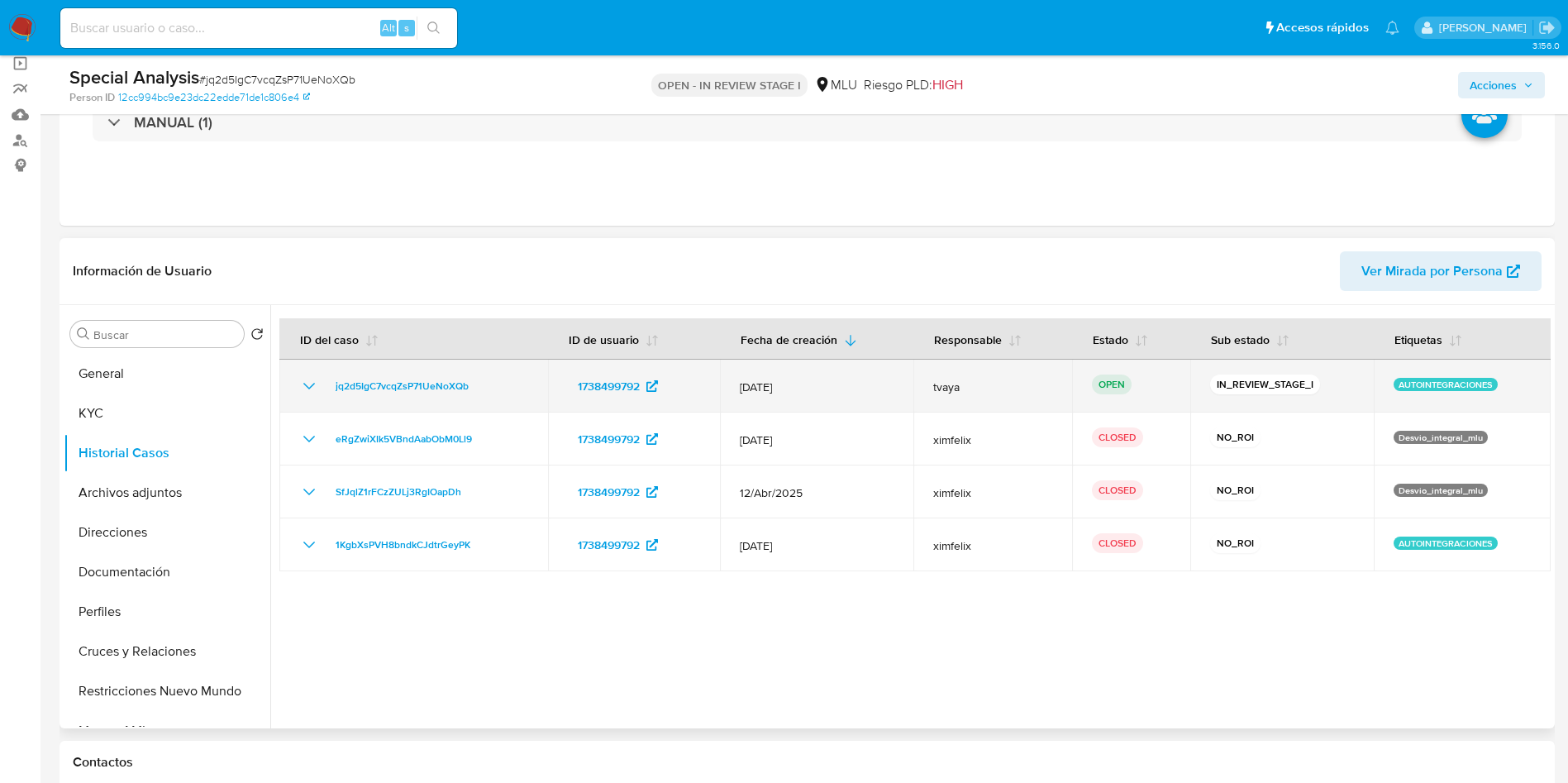
drag, startPoint x: 491, startPoint y: 391, endPoint x: 324, endPoint y: 393, distance: 167.0
click at [324, 393] on div "jq2d5IgC7vcqZsP71UeNoXQb" at bounding box center [413, 386] width 229 height 20
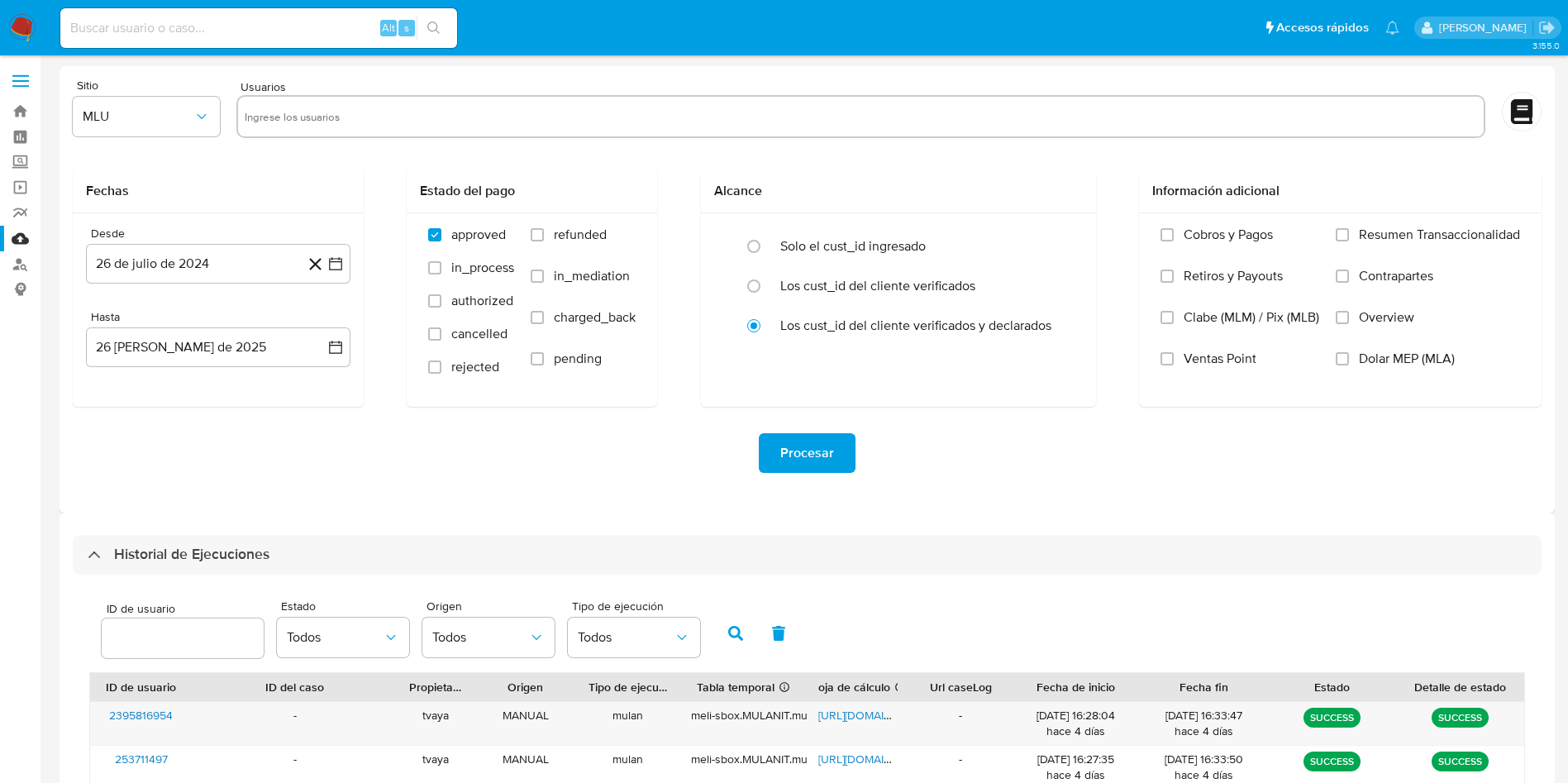
select select "10"
click at [29, 229] on link "Mulan" at bounding box center [98, 238] width 197 height 26
click at [19, 234] on link "Mulan" at bounding box center [98, 238] width 197 height 26
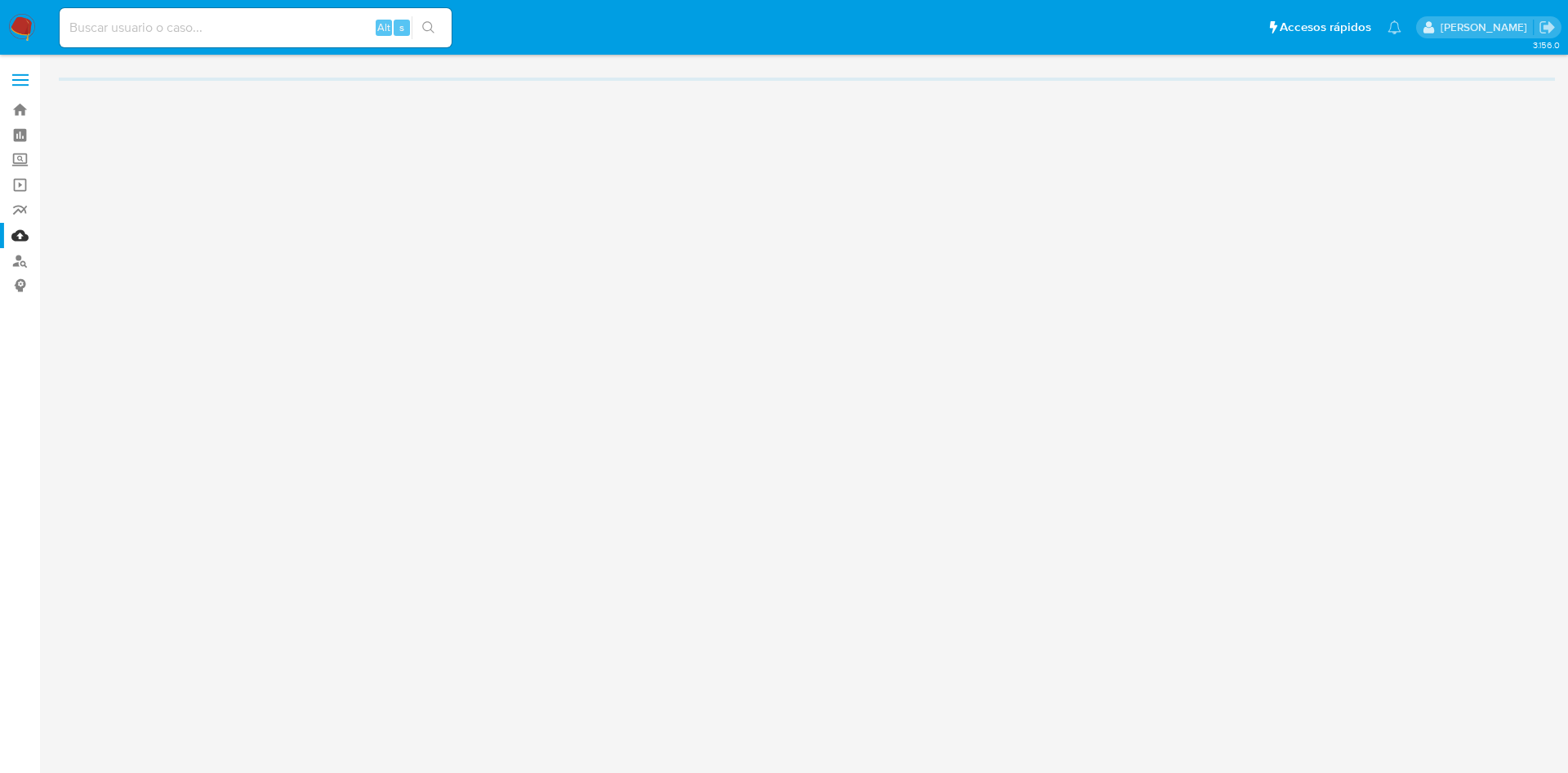
click at [316, 116] on div "3.156.0" at bounding box center [807, 414] width 1496 height 698
click at [331, 111] on div "3.156.0" at bounding box center [807, 414] width 1496 height 698
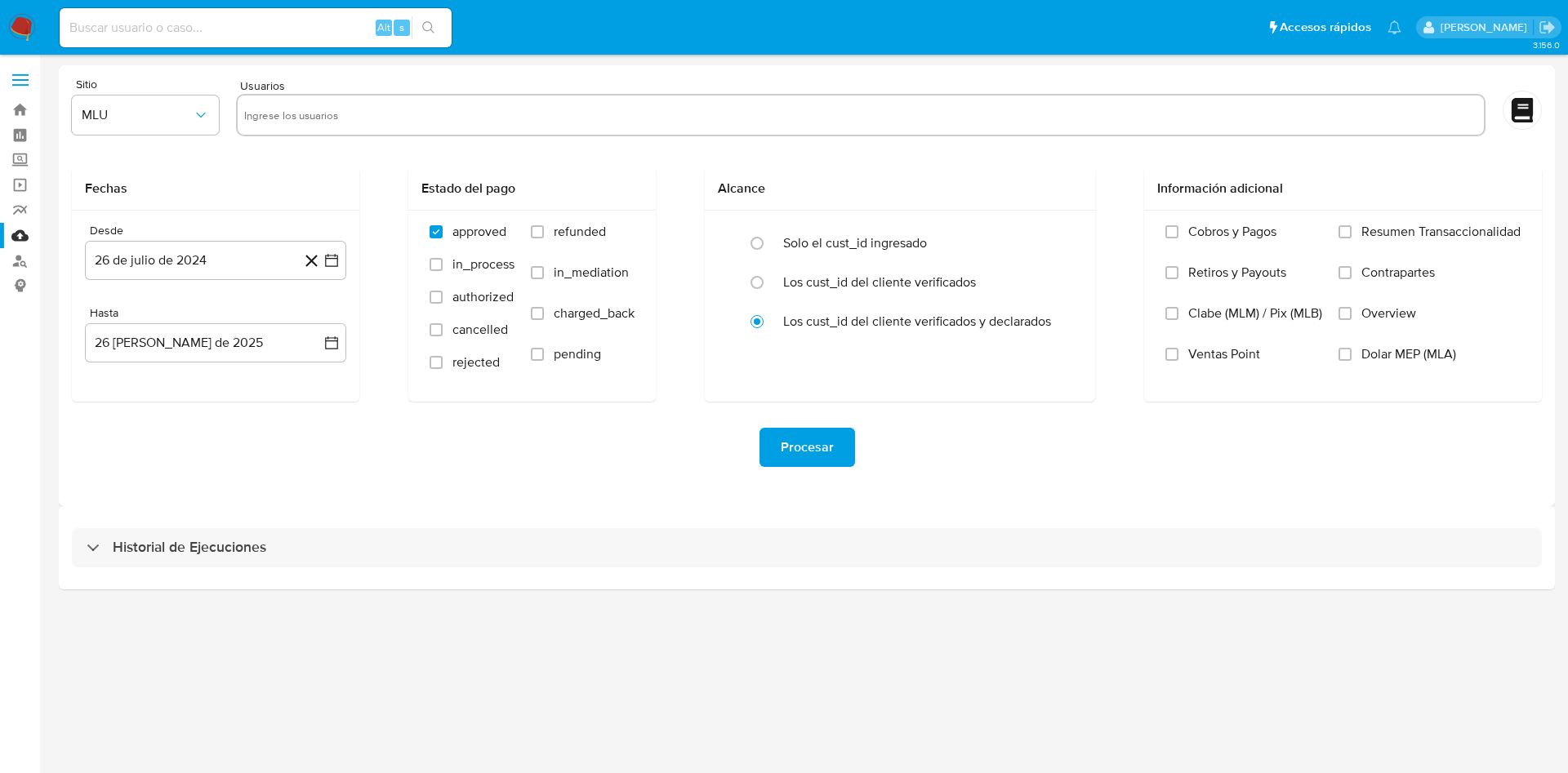
click at [424, 114] on input "text" at bounding box center [860, 114] width 1233 height 26
paste input "1574048516"
type input "1574048516"
click at [343, 257] on button "26 de julio de 2024" at bounding box center [215, 260] width 262 height 39
click at [323, 322] on icon "Mes siguiente" at bounding box center [317, 320] width 20 height 20
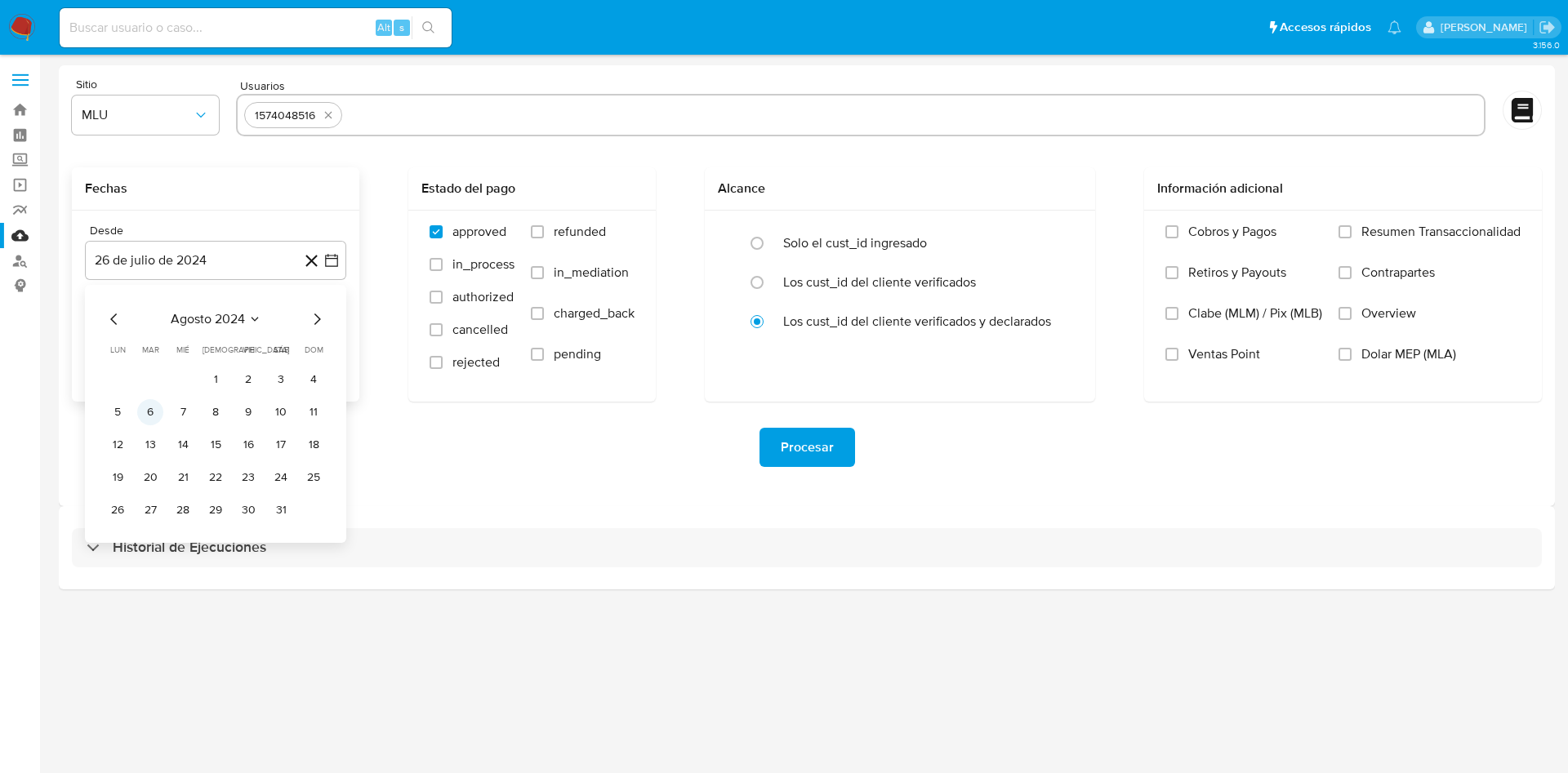
click at [144, 408] on button "6" at bounding box center [150, 412] width 26 height 26
click at [347, 332] on div "Desde 6 de agosto de 2024 6-08-2024 Hasta 26 de agosto de 2025 26-08-2025" at bounding box center [215, 306] width 287 height 191
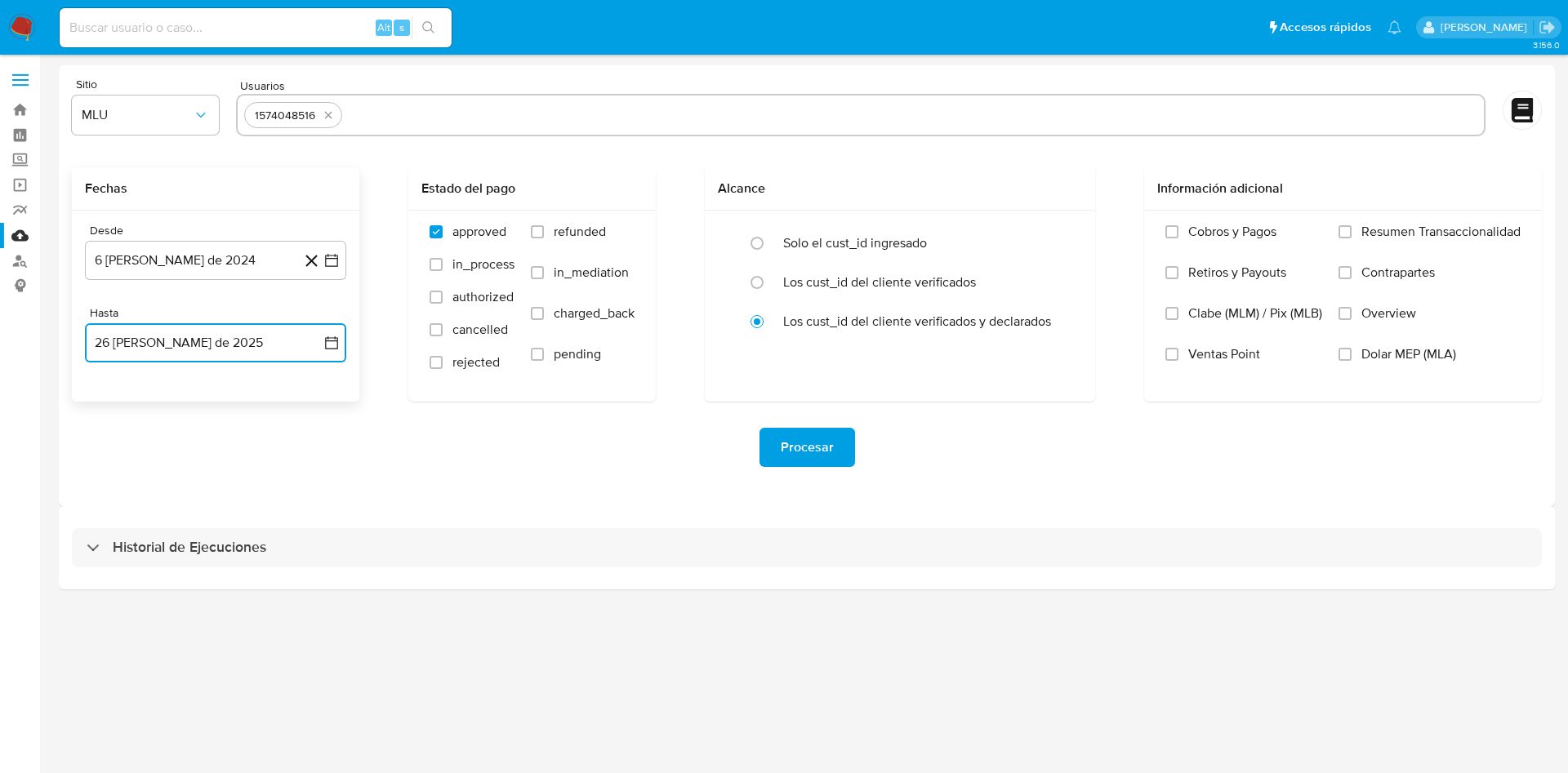
click at [328, 342] on icon "button" at bounding box center [332, 343] width 16 height 16
click at [190, 499] on button "6" at bounding box center [183, 494] width 26 height 26
click at [542, 238] on label "refunded" at bounding box center [582, 243] width 104 height 41
click at [542, 238] on input "refunded" at bounding box center [537, 232] width 13 height 13
checkbox input "true"
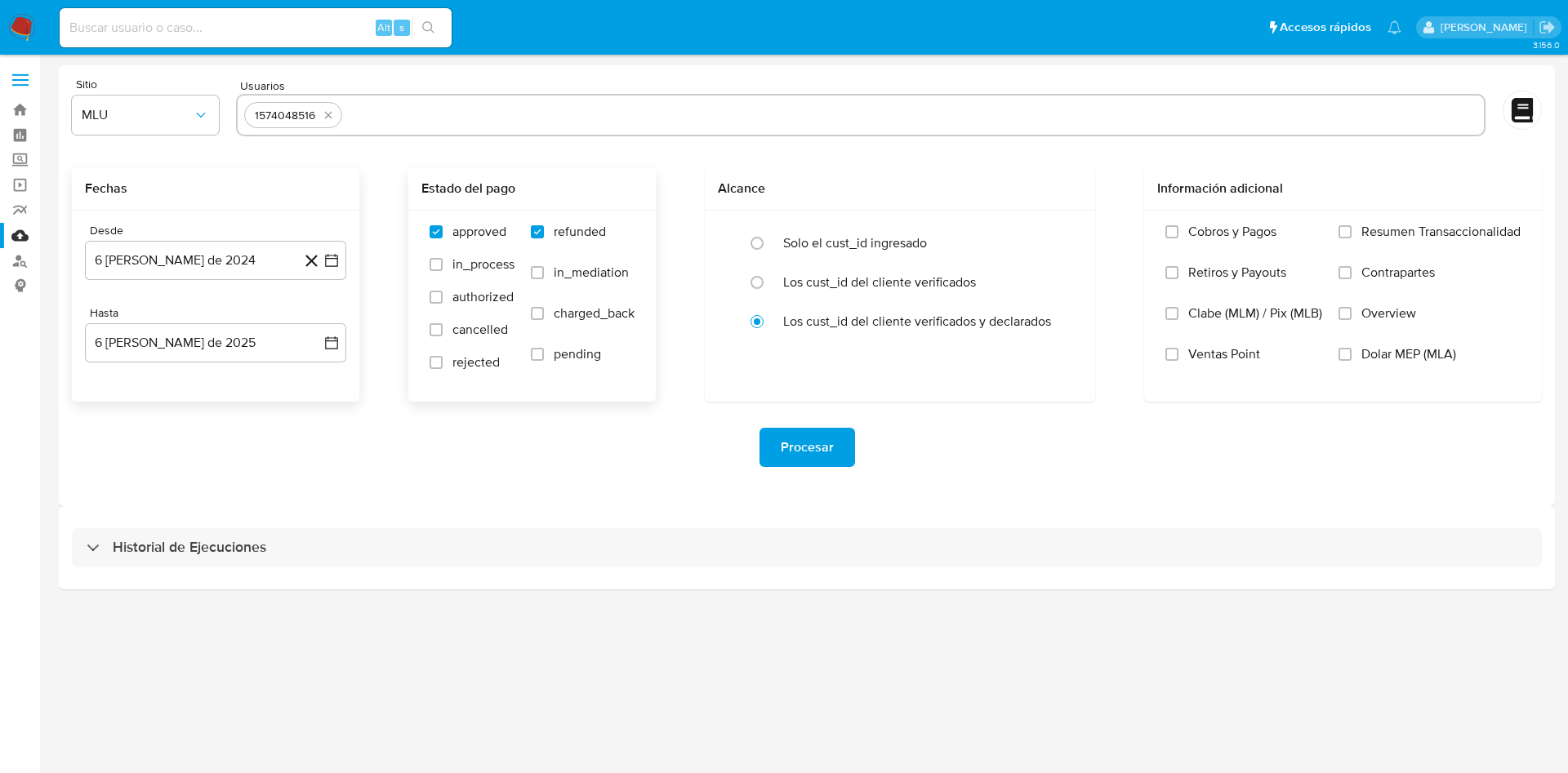
click at [561, 313] on span "charged_back" at bounding box center [593, 313] width 81 height 16
click at [544, 313] on input "charged_back" at bounding box center [537, 313] width 13 height 13
checkbox input "true"
click at [821, 413] on div "Procesar" at bounding box center [807, 447] width 1470 height 92
click at [803, 458] on span "Procesar" at bounding box center [807, 448] width 53 height 36
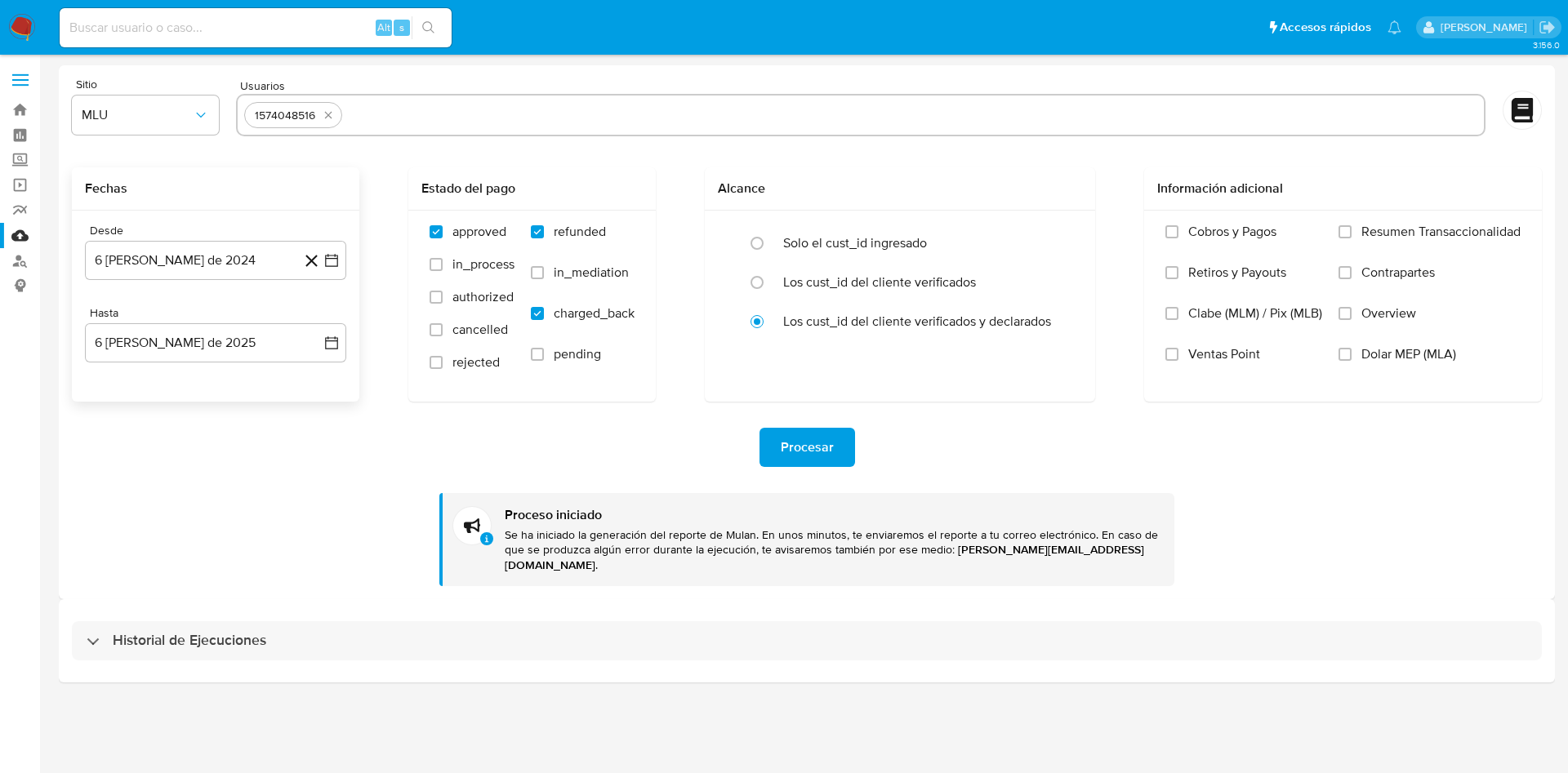
click at [382, 111] on input "text" at bounding box center [913, 114] width 1128 height 26
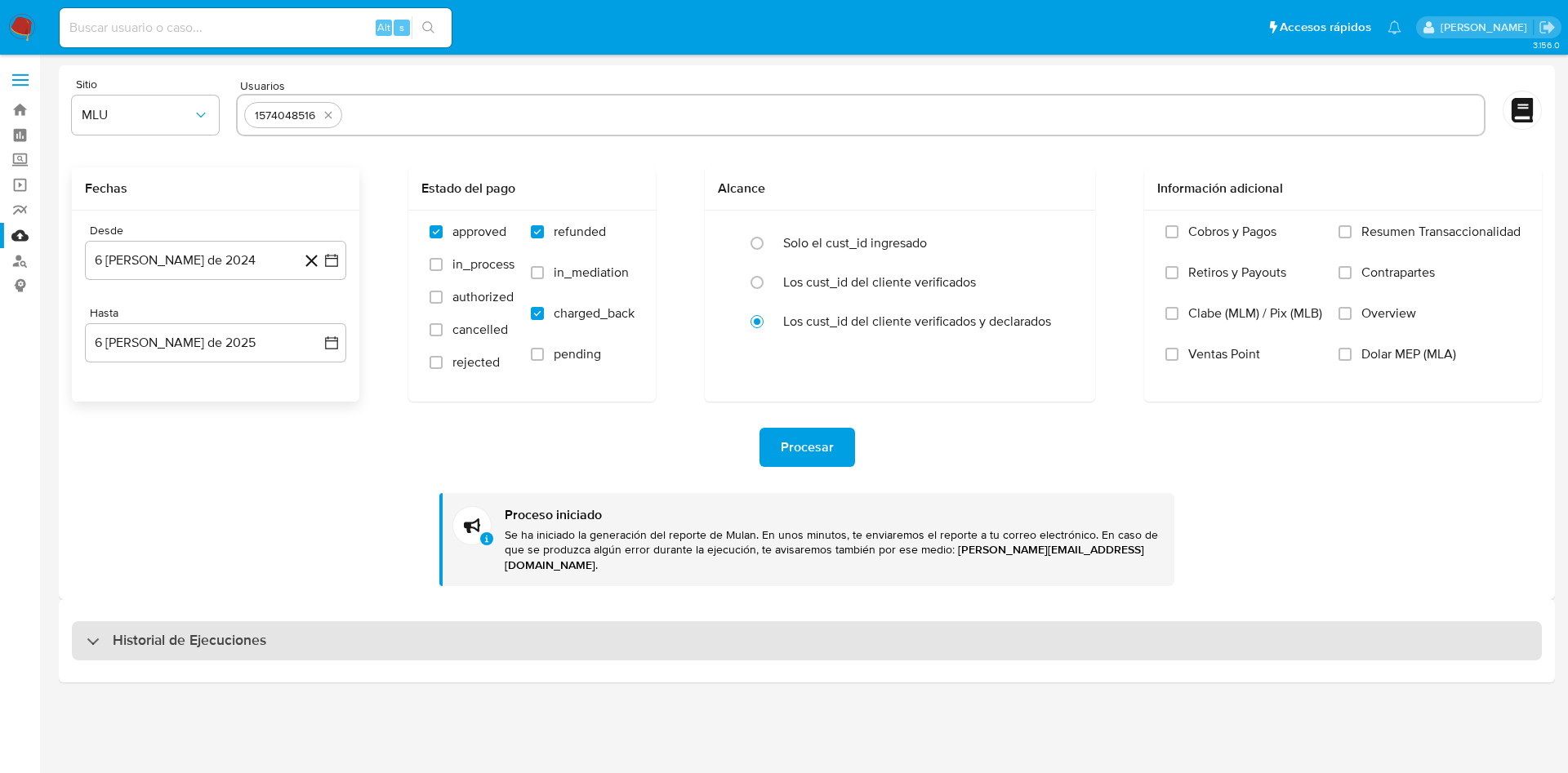
click at [206, 621] on div "Historial de Ejecuciones" at bounding box center [807, 640] width 1470 height 39
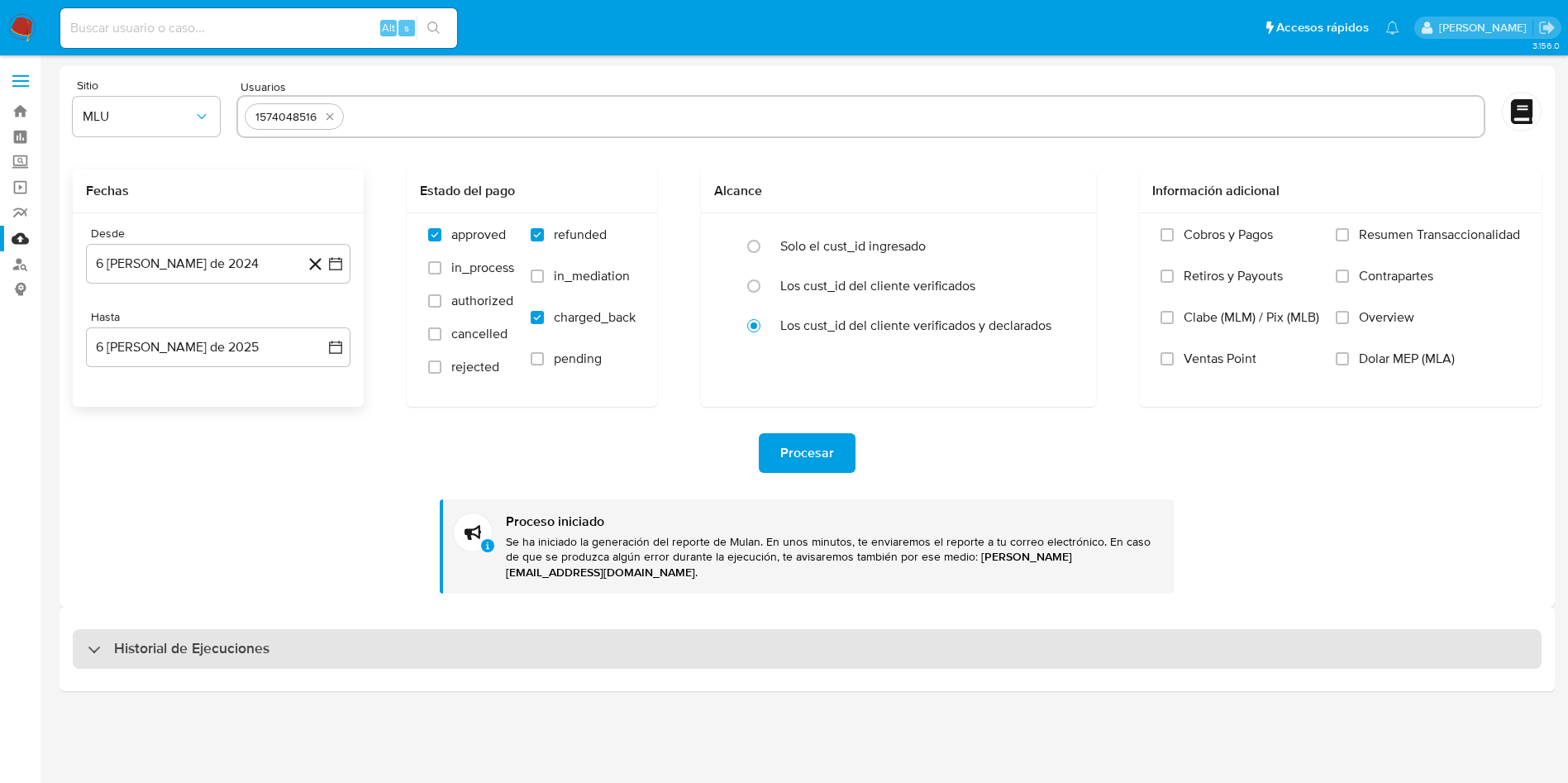
select select "10"
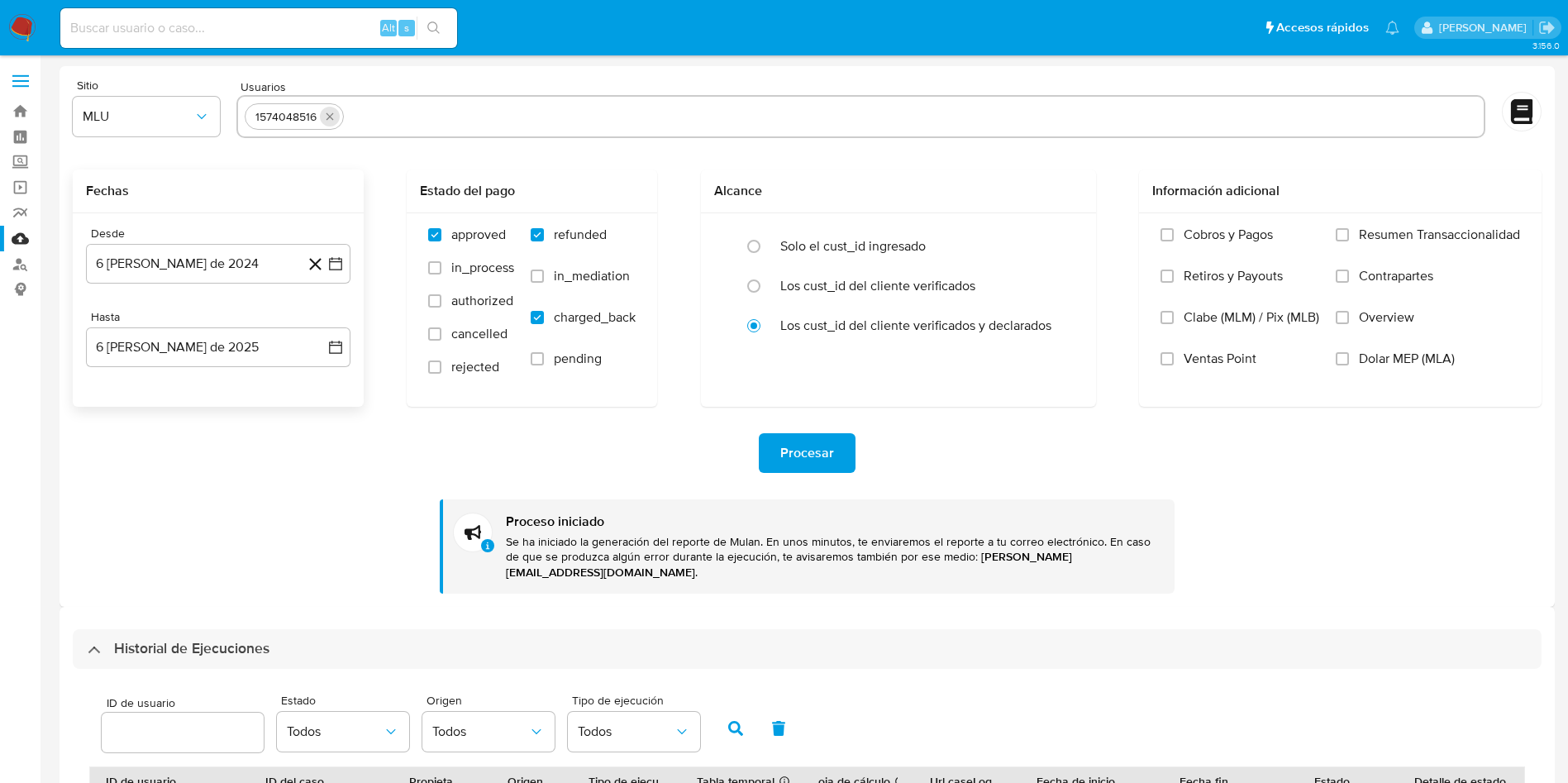
click at [333, 115] on icon "quitar 1574048516" at bounding box center [329, 117] width 13 height 13
click at [334, 115] on input "text" at bounding box center [860, 116] width 1231 height 27
paste input "1738499792"
type input "1738499792"
click at [17, 27] on img at bounding box center [22, 28] width 29 height 29
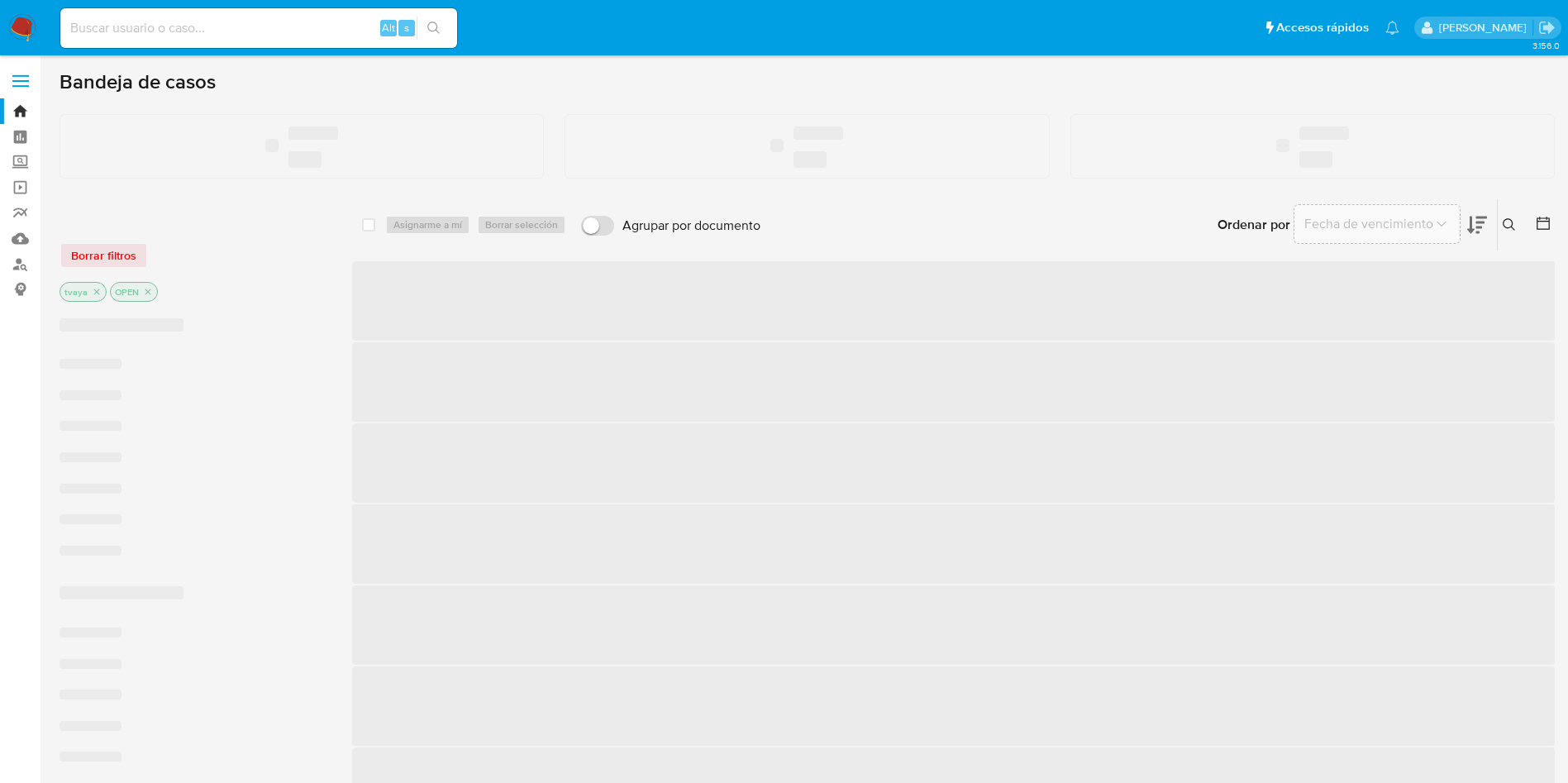
click at [246, 29] on input at bounding box center [258, 28] width 396 height 21
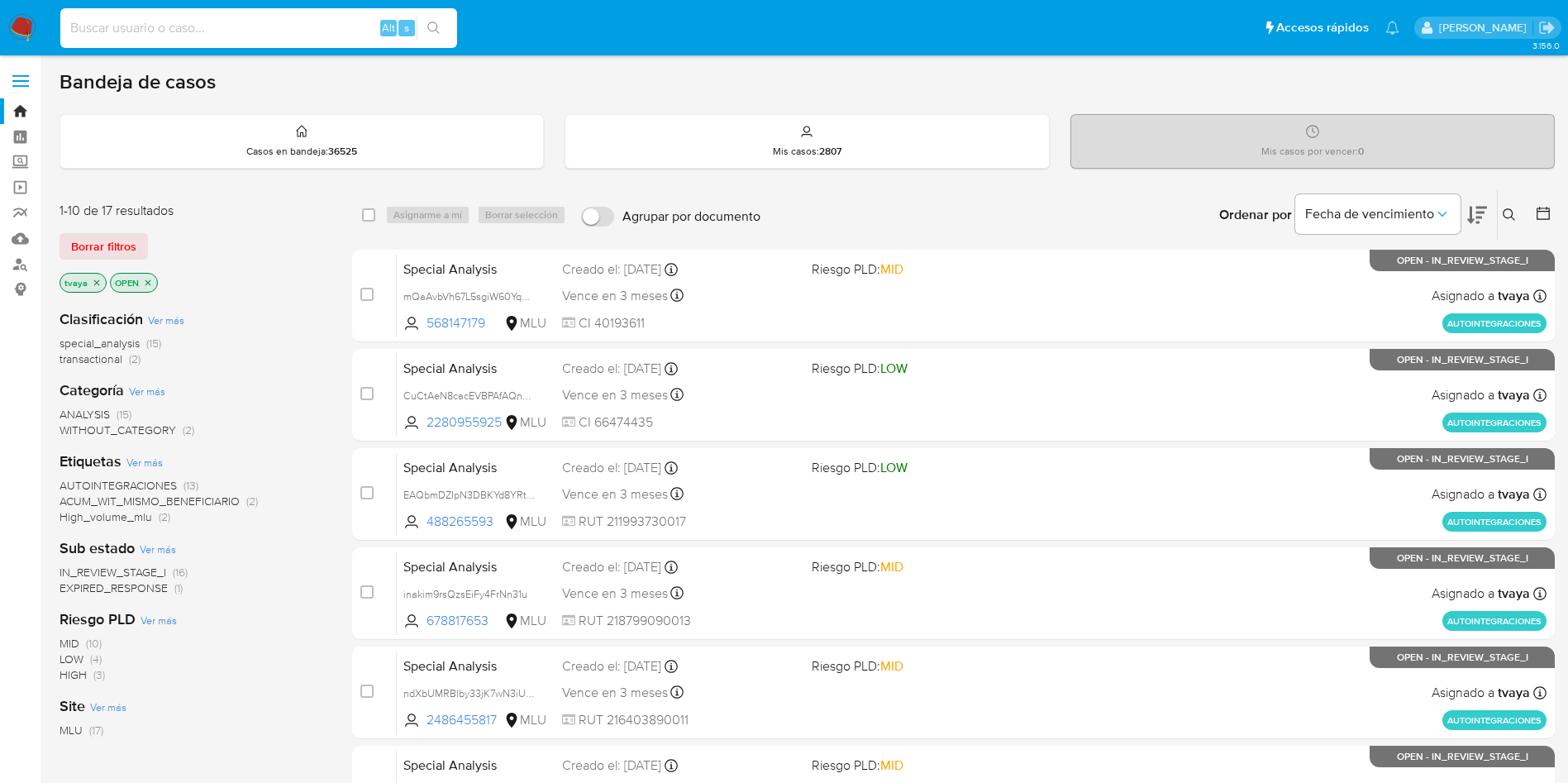
paste input "1738499792"
type input "1738499792"
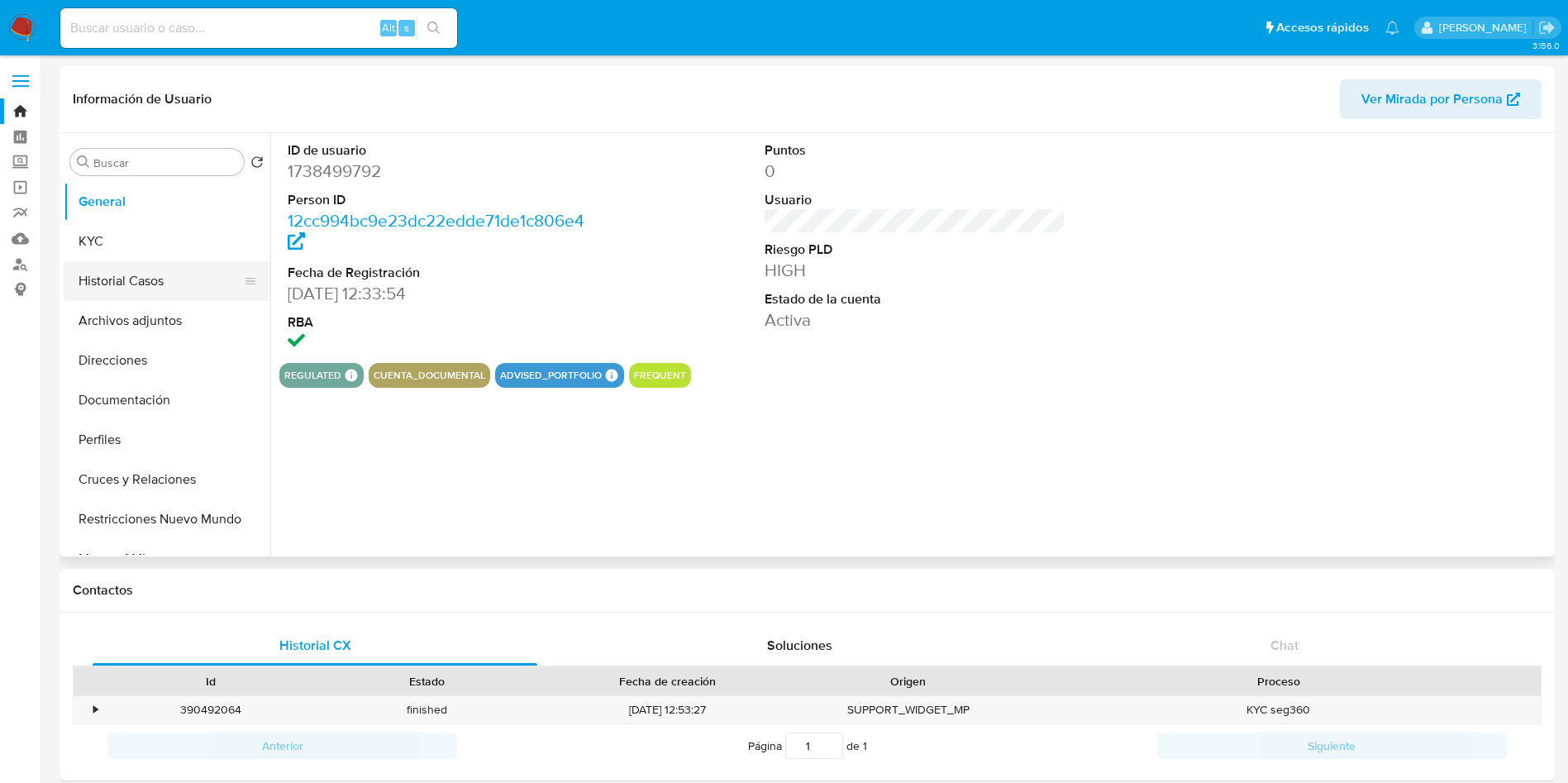
select select "10"
click at [112, 294] on button "Historial Casos" at bounding box center [160, 281] width 193 height 40
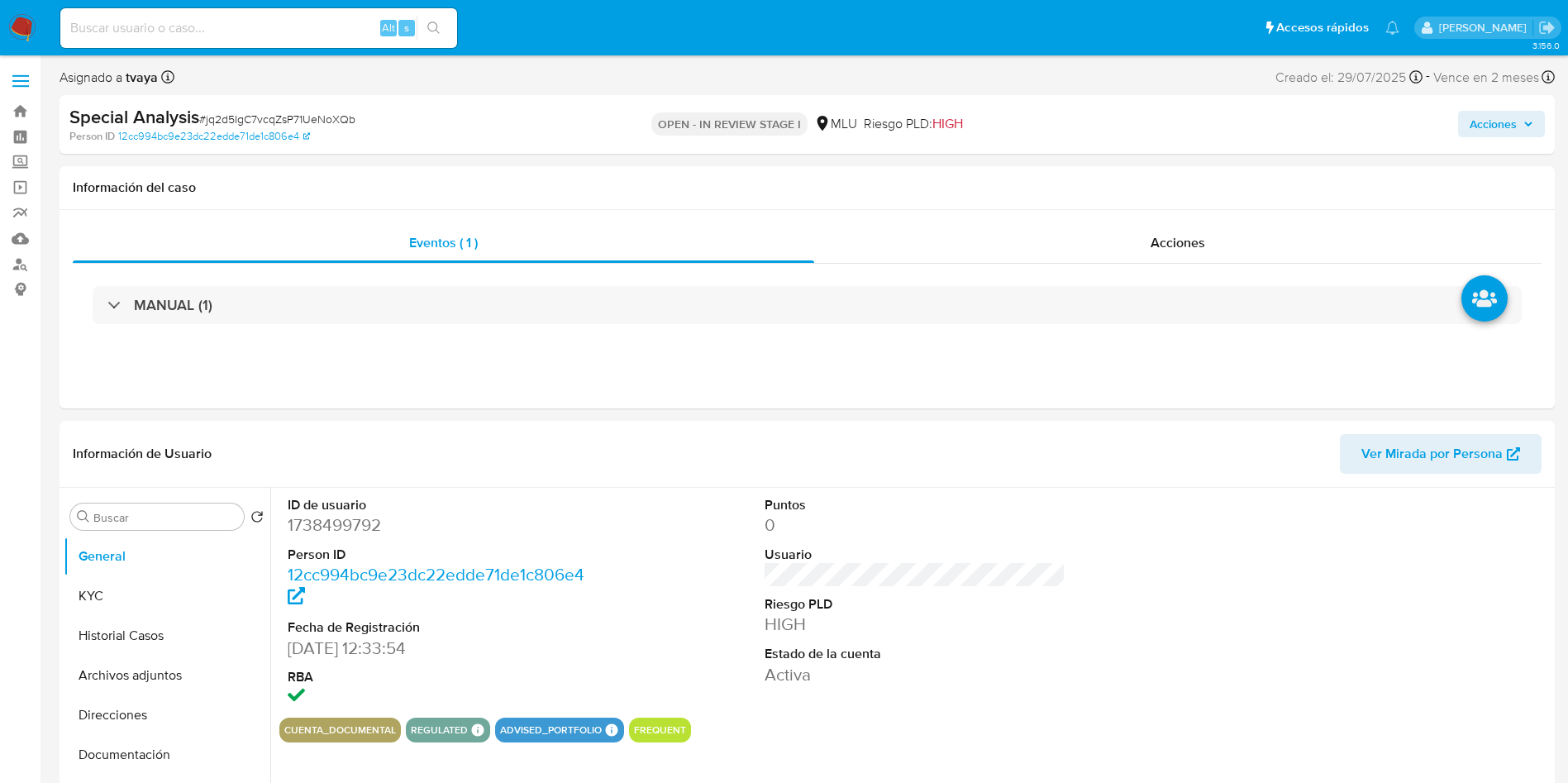
click at [353, 533] on dd "1738499792" at bounding box center [439, 524] width 302 height 23
select select "10"
copy dd "1738499792"
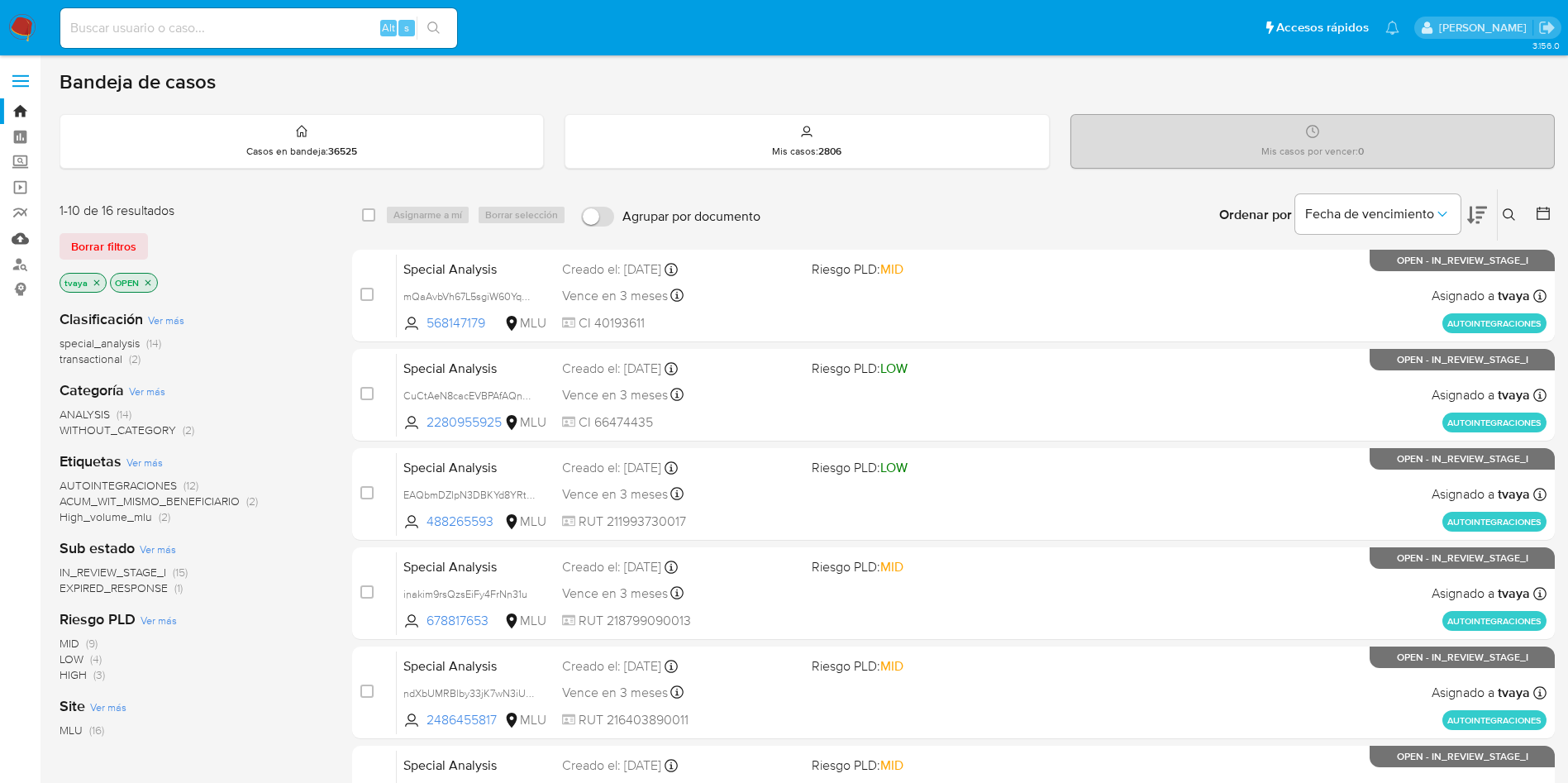
click at [29, 238] on link "Mulan" at bounding box center [98, 238] width 197 height 26
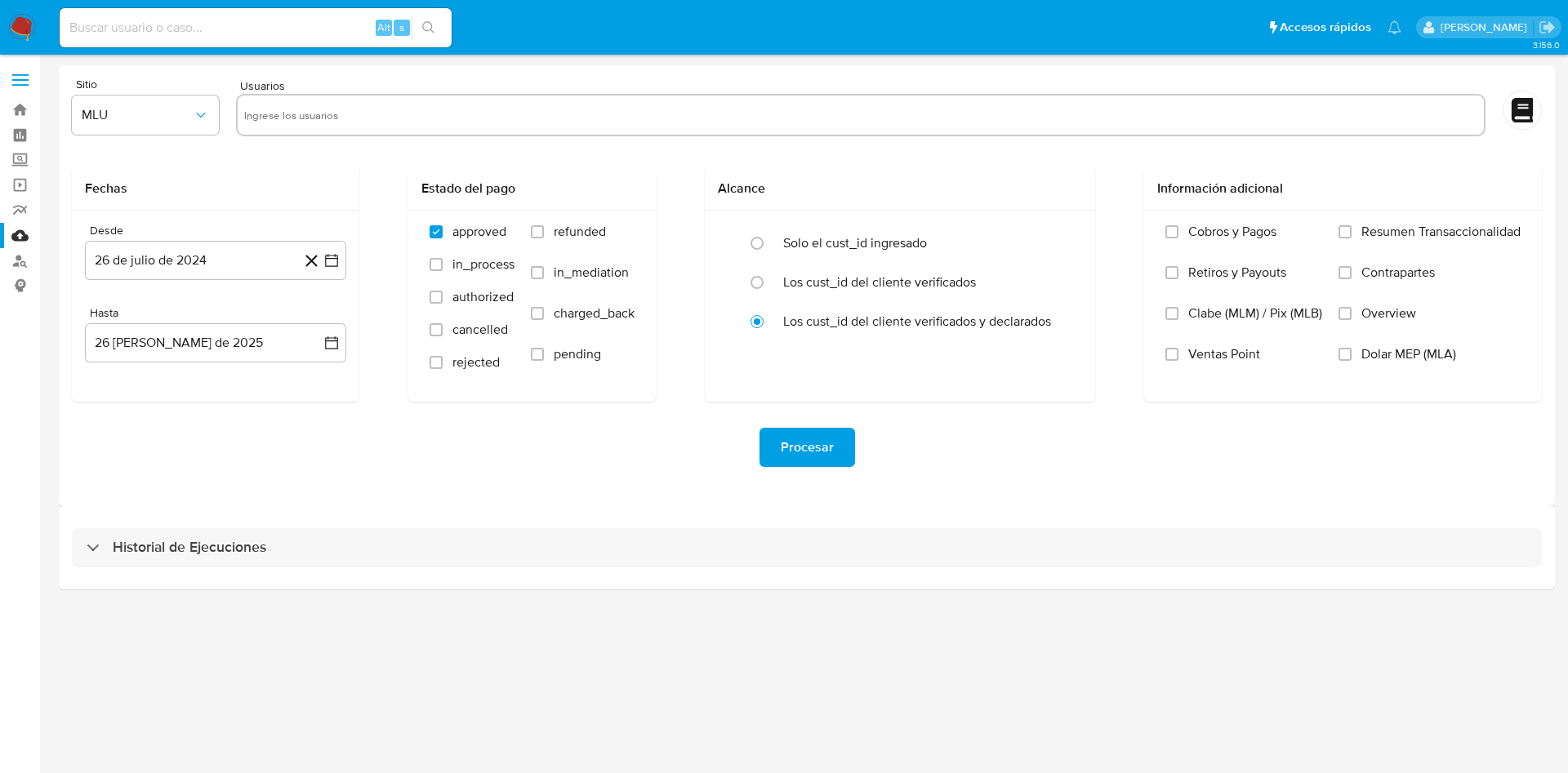
click at [337, 112] on input "text" at bounding box center [860, 114] width 1233 height 26
paste input "1738499792"
type input "1738499792"
click at [560, 232] on span "refunded" at bounding box center [580, 232] width 53 height 16
click at [544, 232] on input "refunded" at bounding box center [537, 232] width 13 height 13
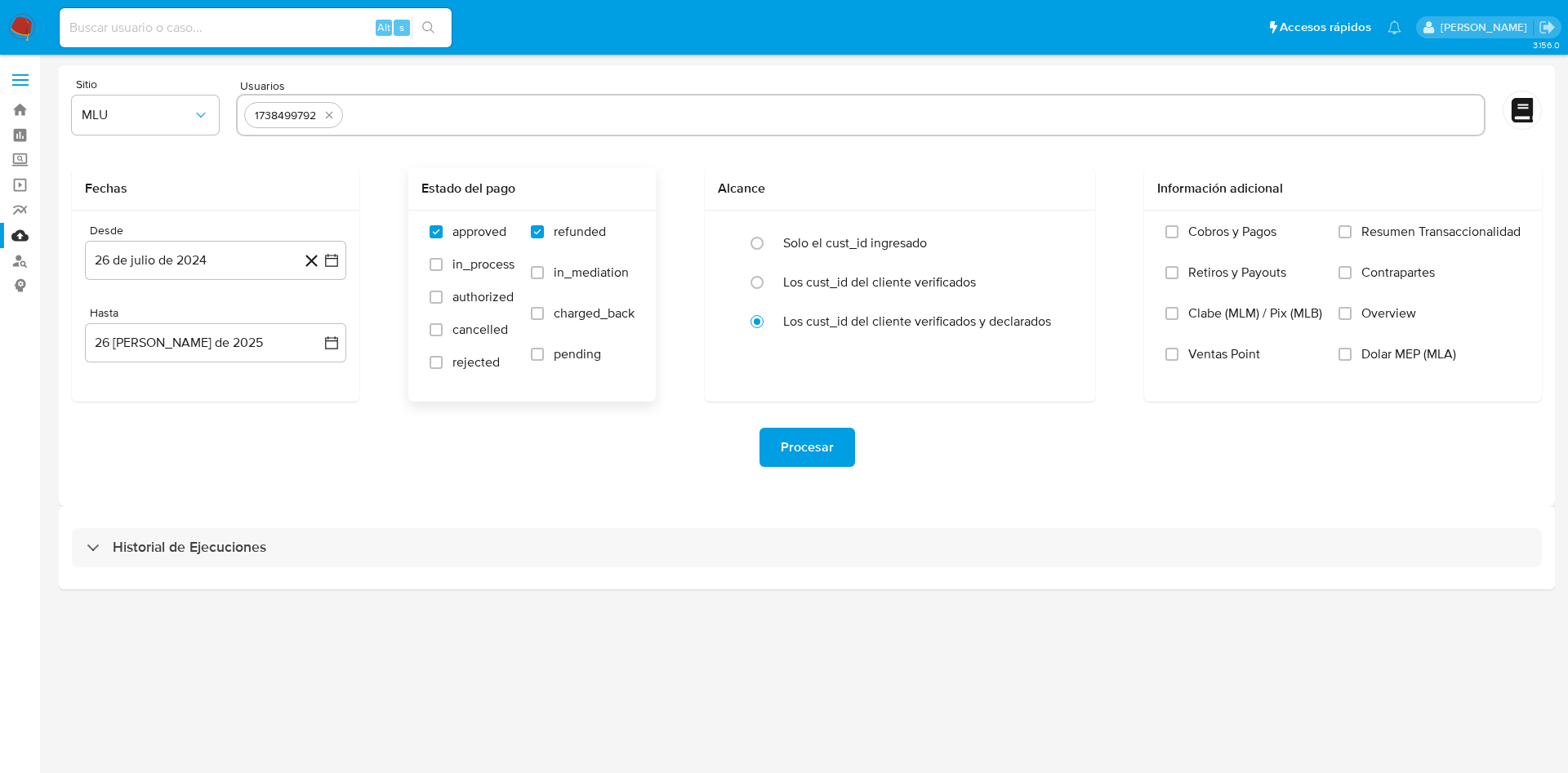
checkbox input "true"
click at [577, 306] on span "charged_back" at bounding box center [593, 313] width 81 height 16
click at [544, 307] on input "charged_back" at bounding box center [537, 313] width 13 height 13
checkbox input "true"
drag, startPoint x: 805, startPoint y: 451, endPoint x: 789, endPoint y: 455, distance: 16.5
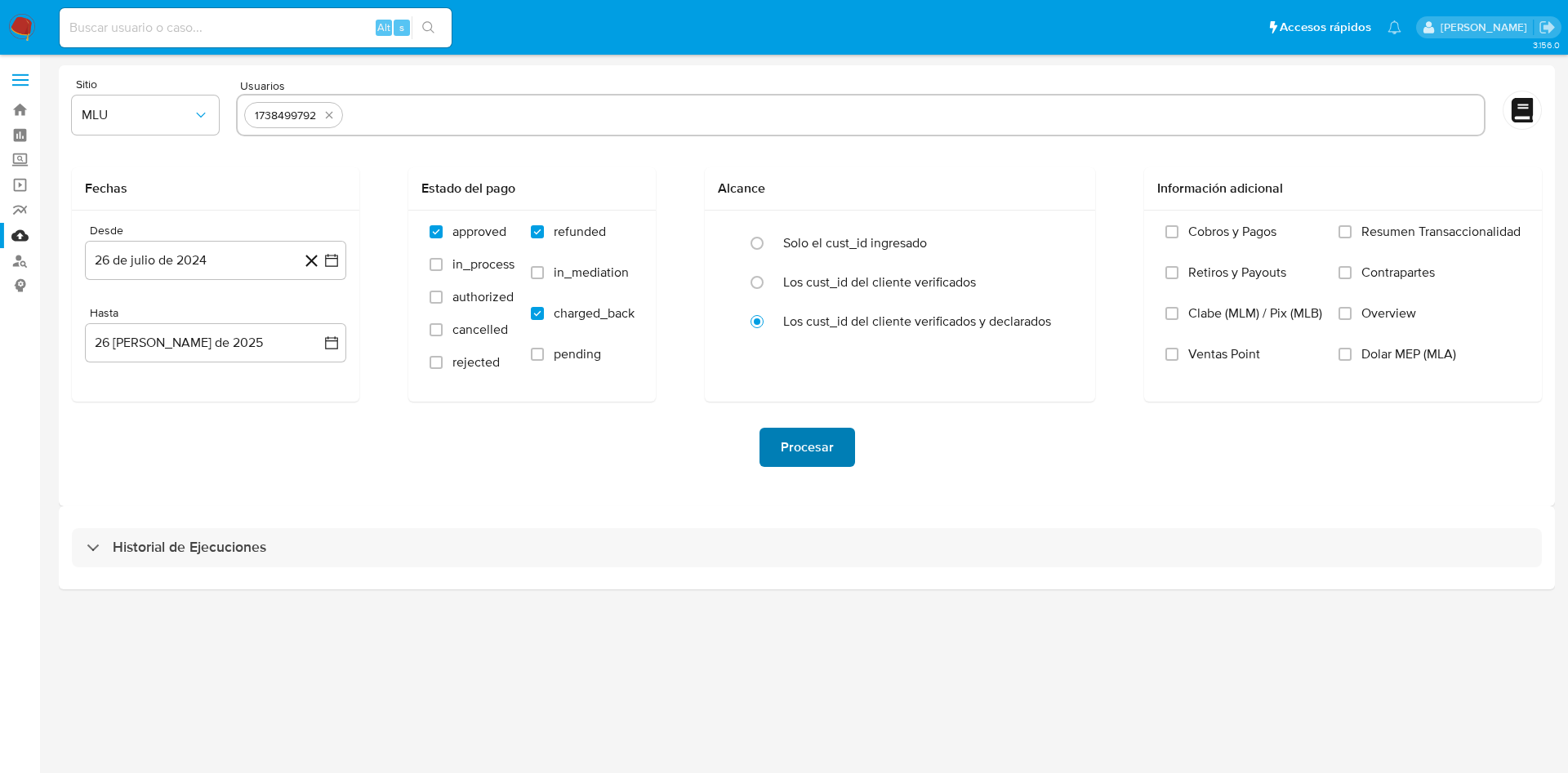
click at [789, 455] on span "Procesar" at bounding box center [807, 448] width 53 height 36
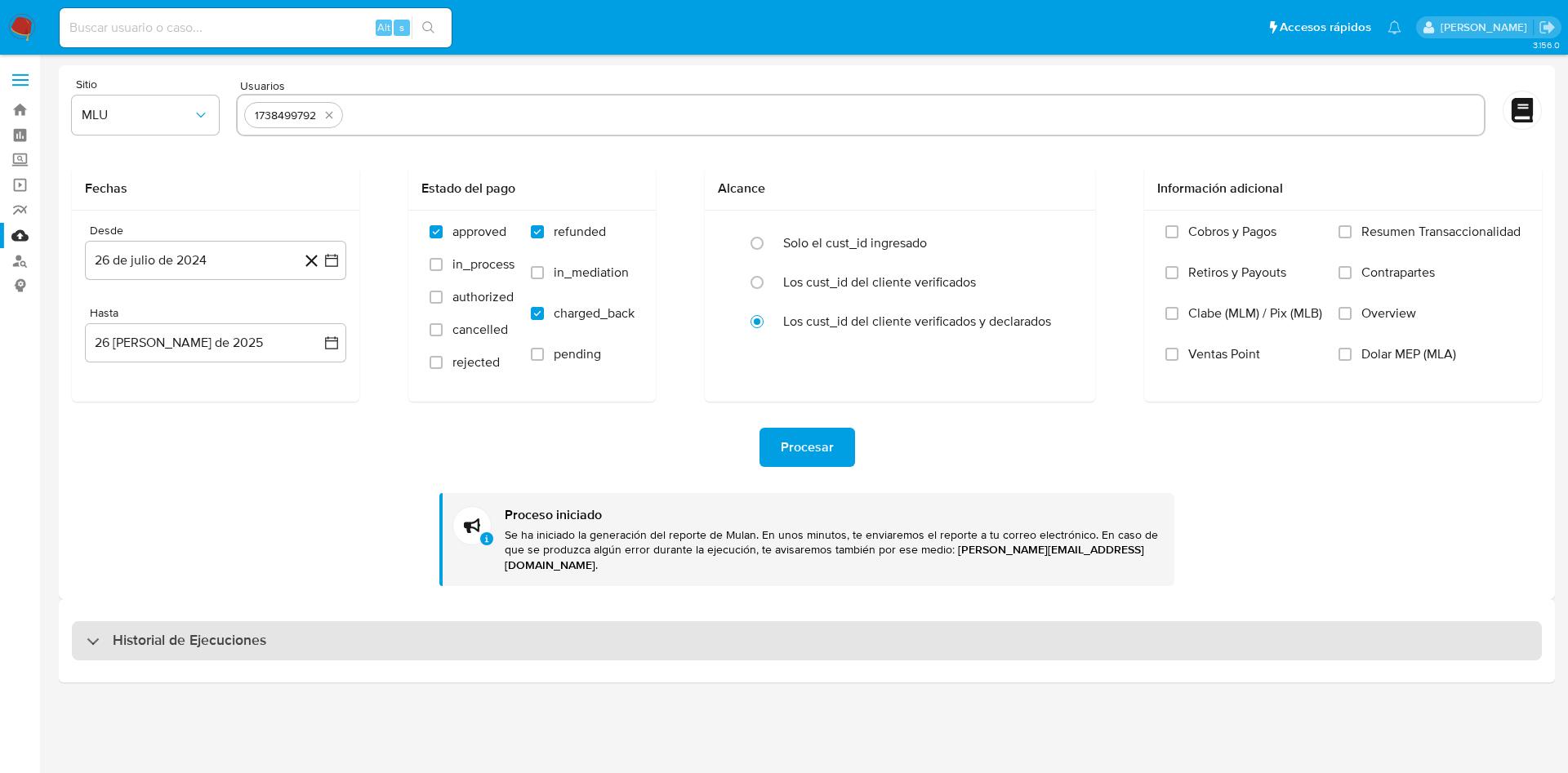
click at [146, 632] on h3 "Historial de Ejecuciones" at bounding box center [189, 641] width 154 height 20
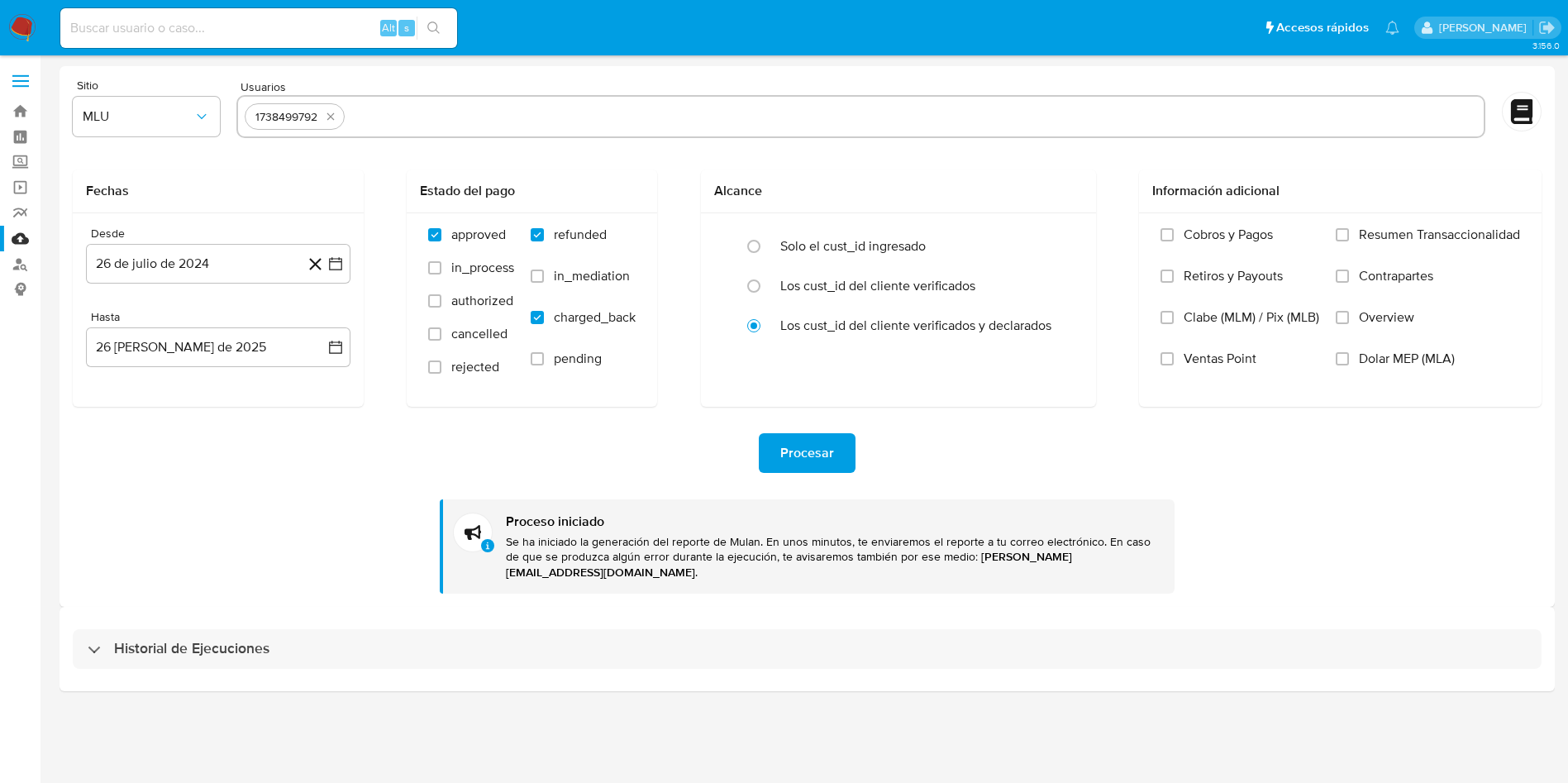
select select "10"
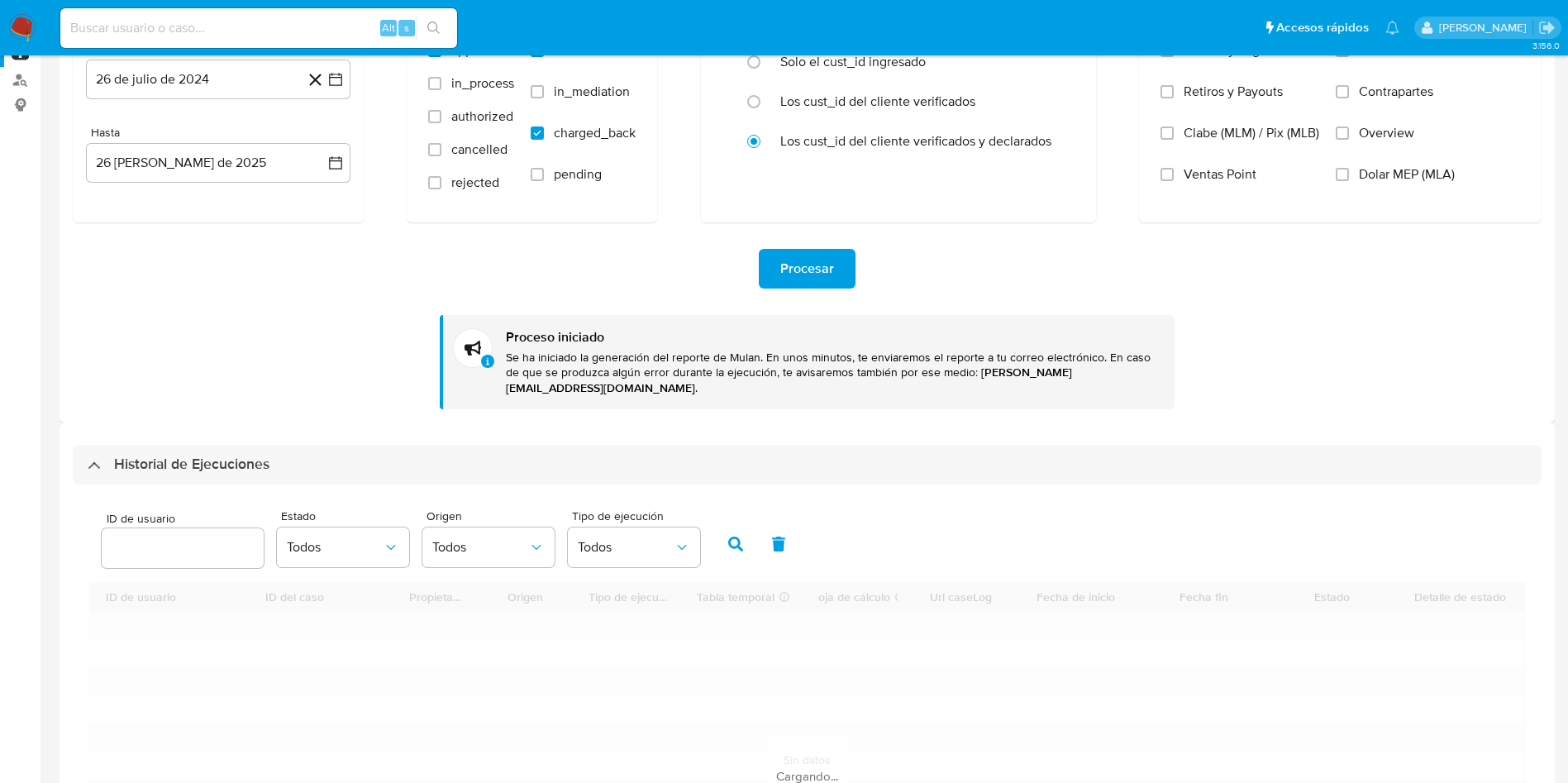
scroll to position [372, 0]
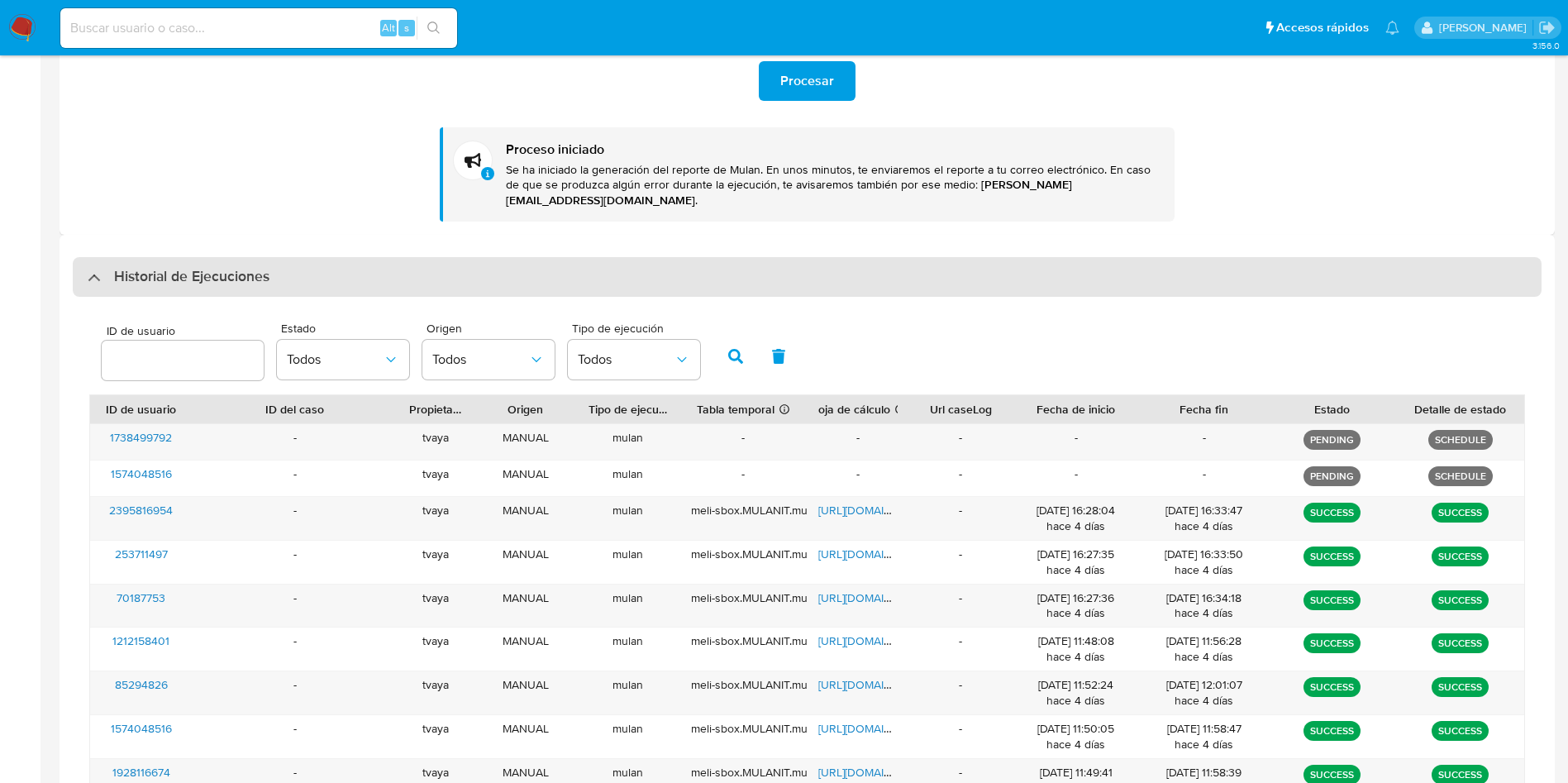
click at [294, 258] on div "Historial de Ejecuciones" at bounding box center [807, 277] width 1469 height 40
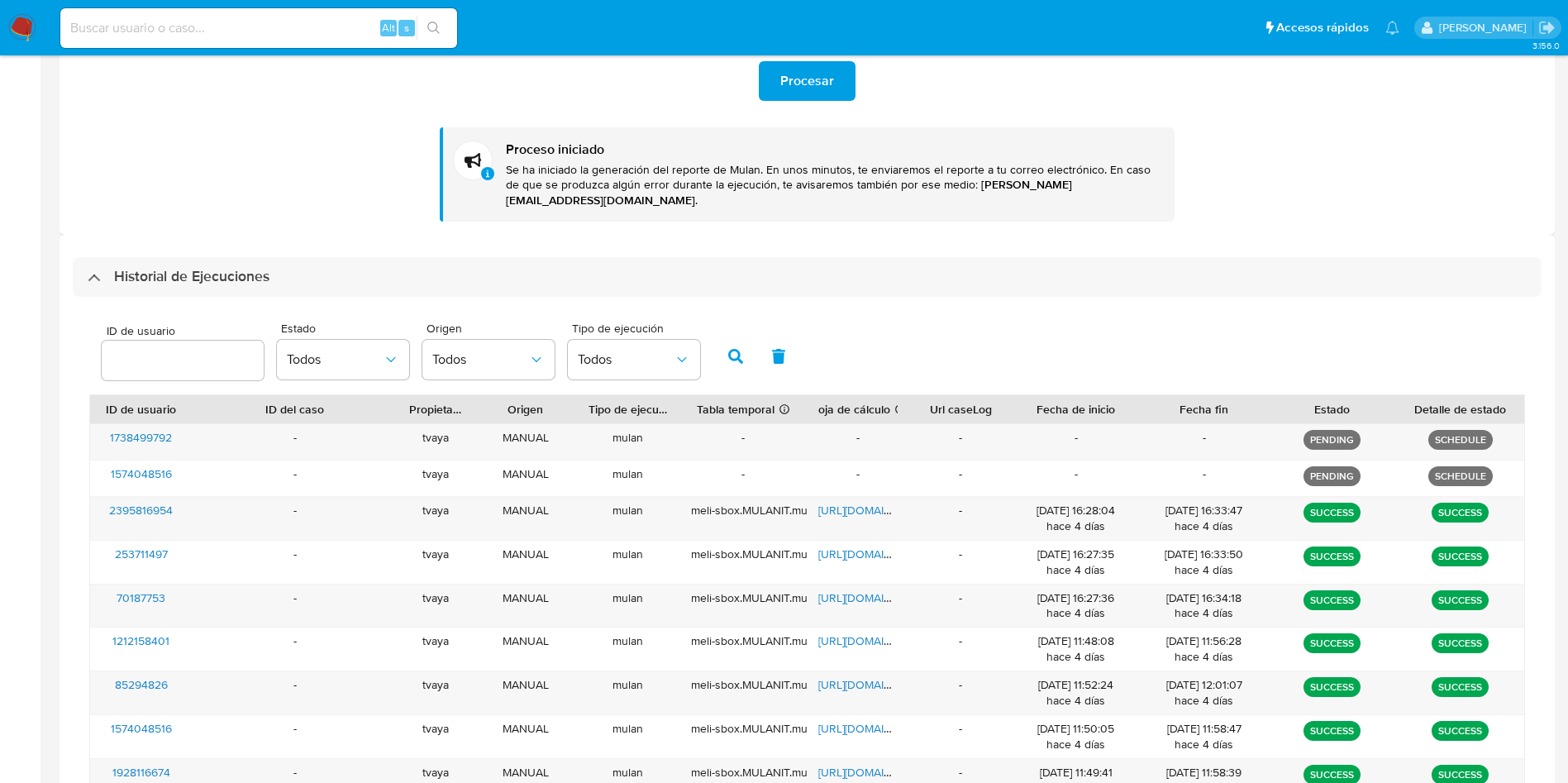
scroll to position [0, 0]
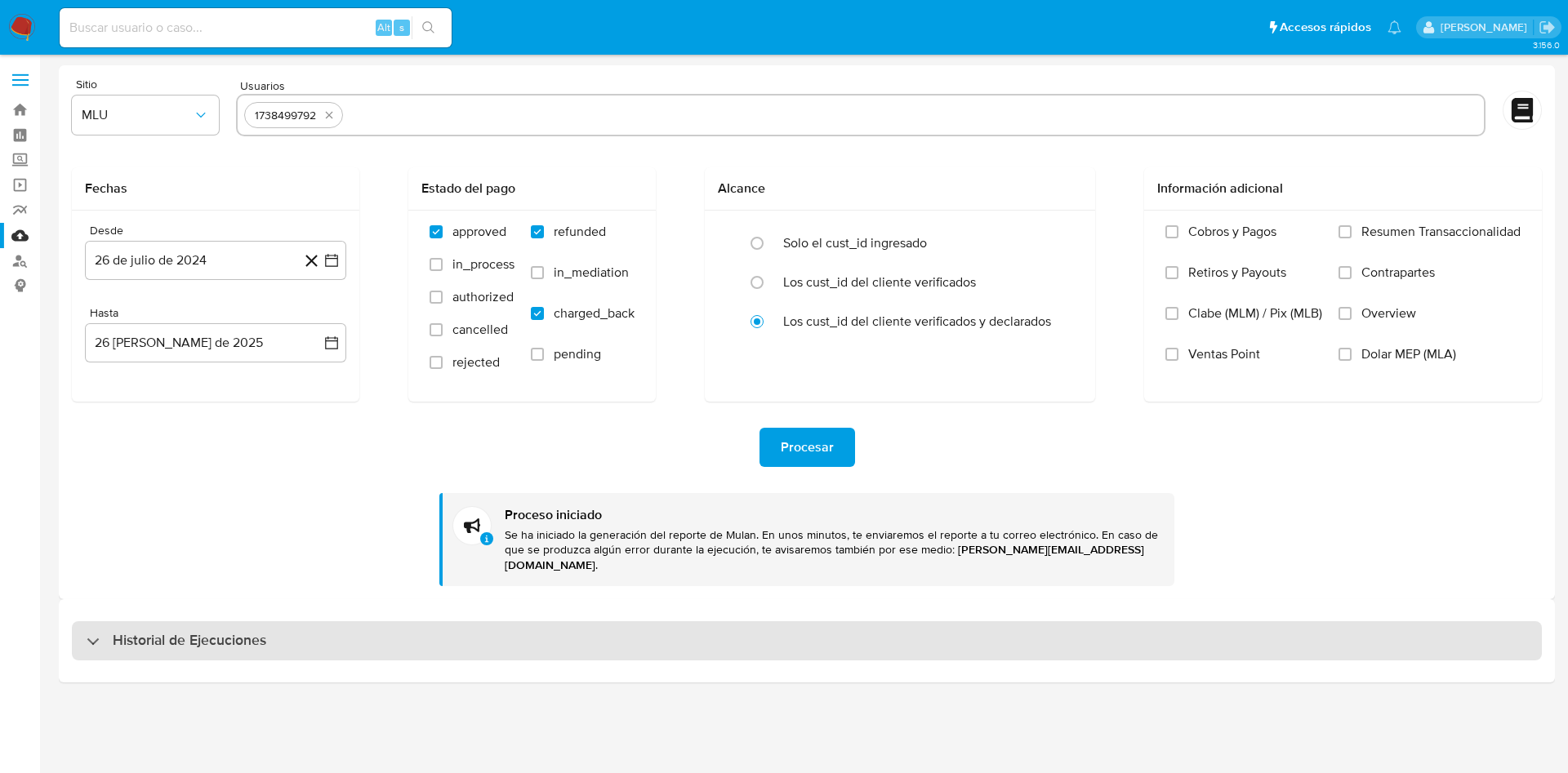
click at [232, 631] on h3 "Historial de Ejecuciones" at bounding box center [189, 641] width 154 height 20
select select "10"
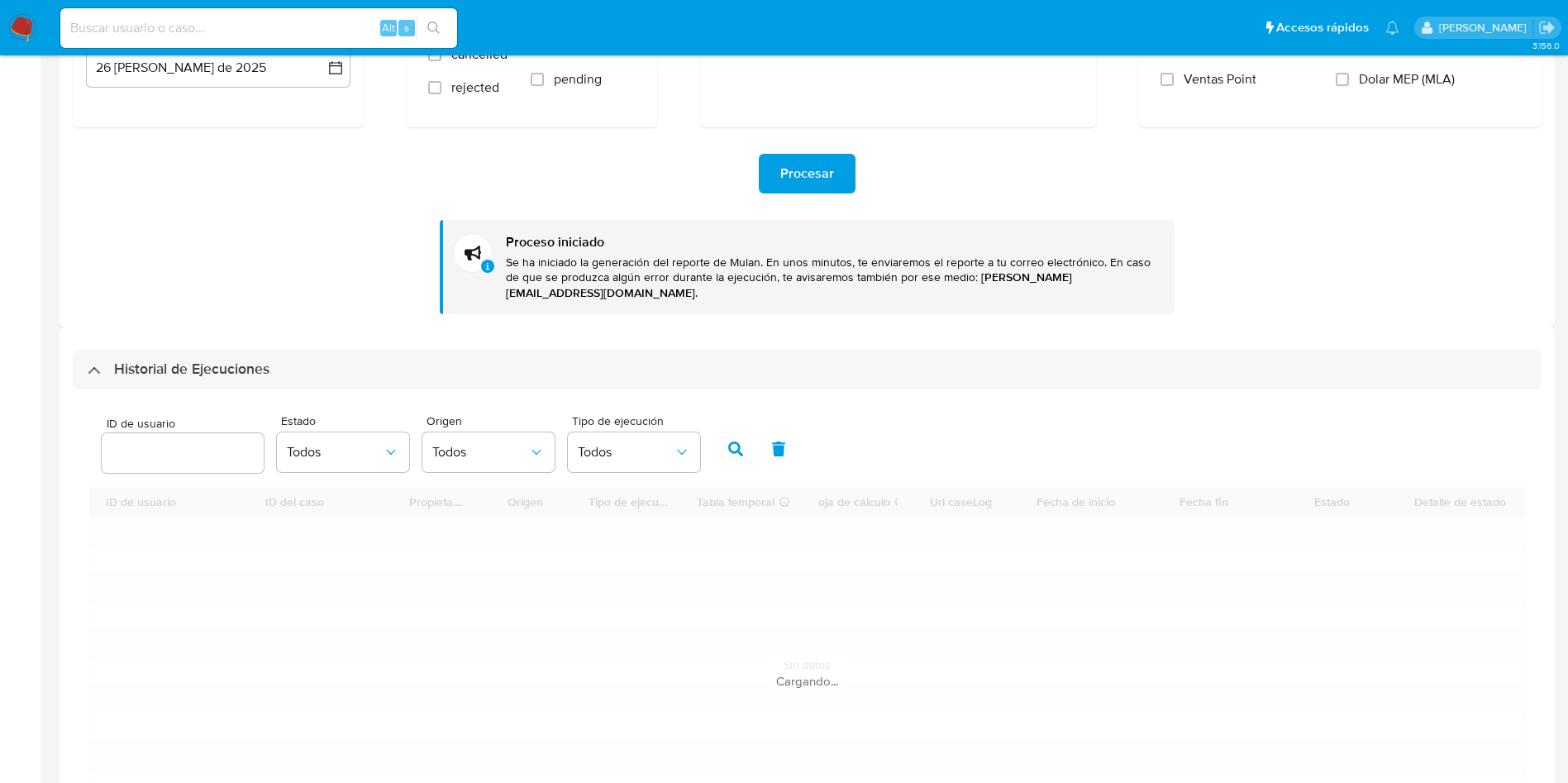
scroll to position [372, 0]
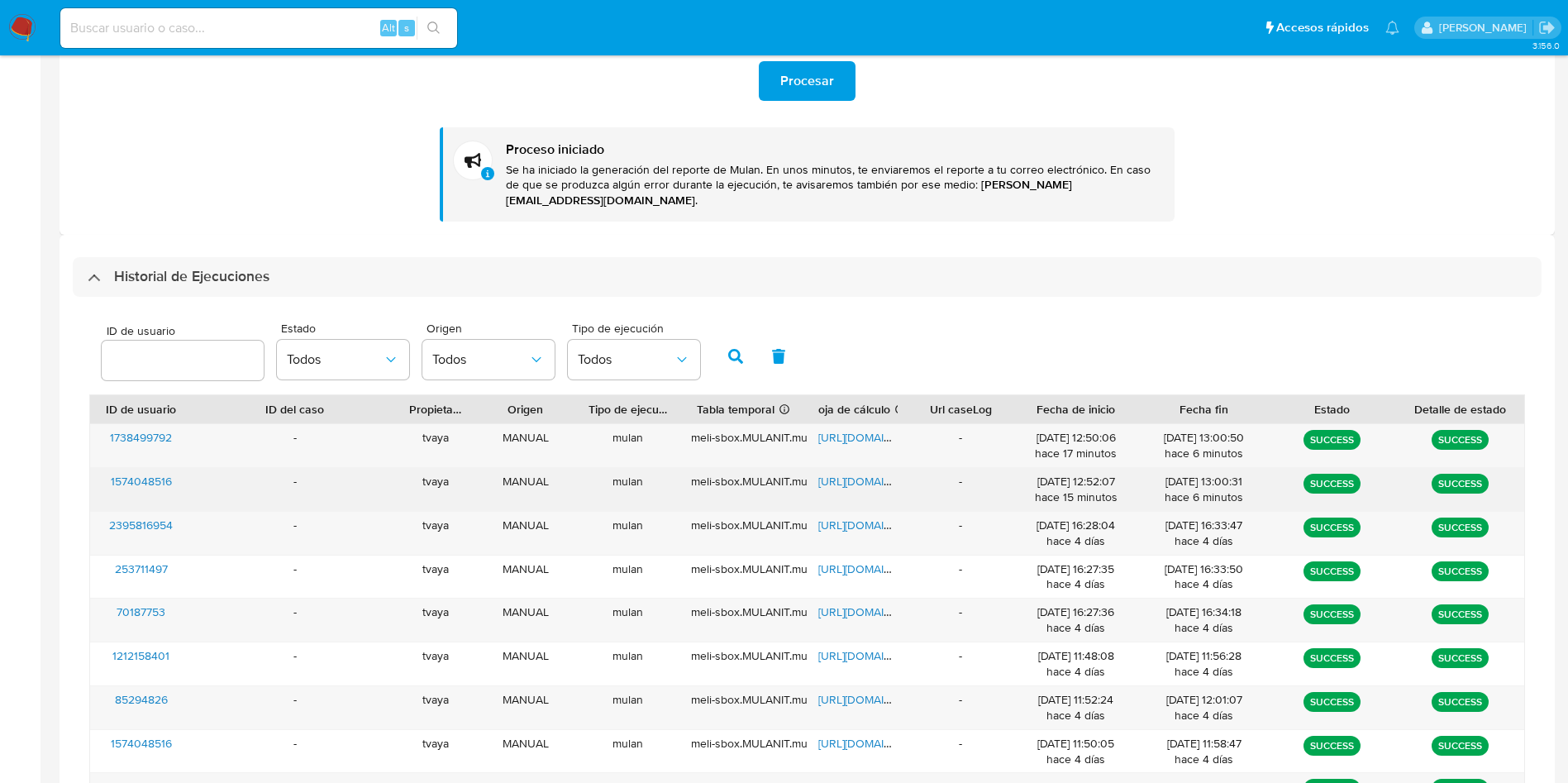
click at [152, 473] on span "1574048516" at bounding box center [141, 481] width 62 height 17
click at [853, 473] on span "https://docs.google.com/spreadsheets/d/1h3vq9RynroPYoqgRmIzUTCA0wpp6dO2MP4tIWT5…" at bounding box center [876, 481] width 114 height 17
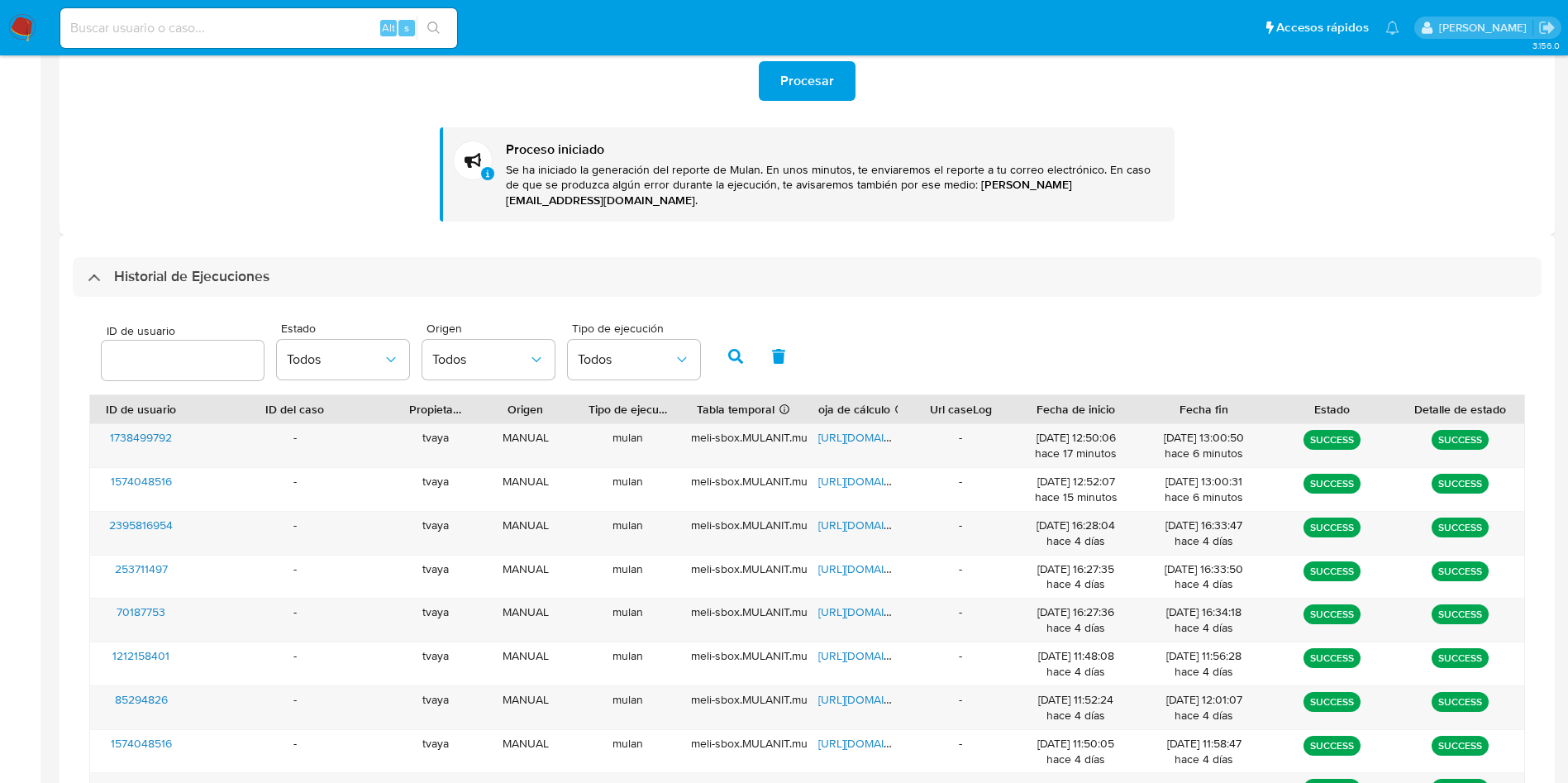
scroll to position [0, 0]
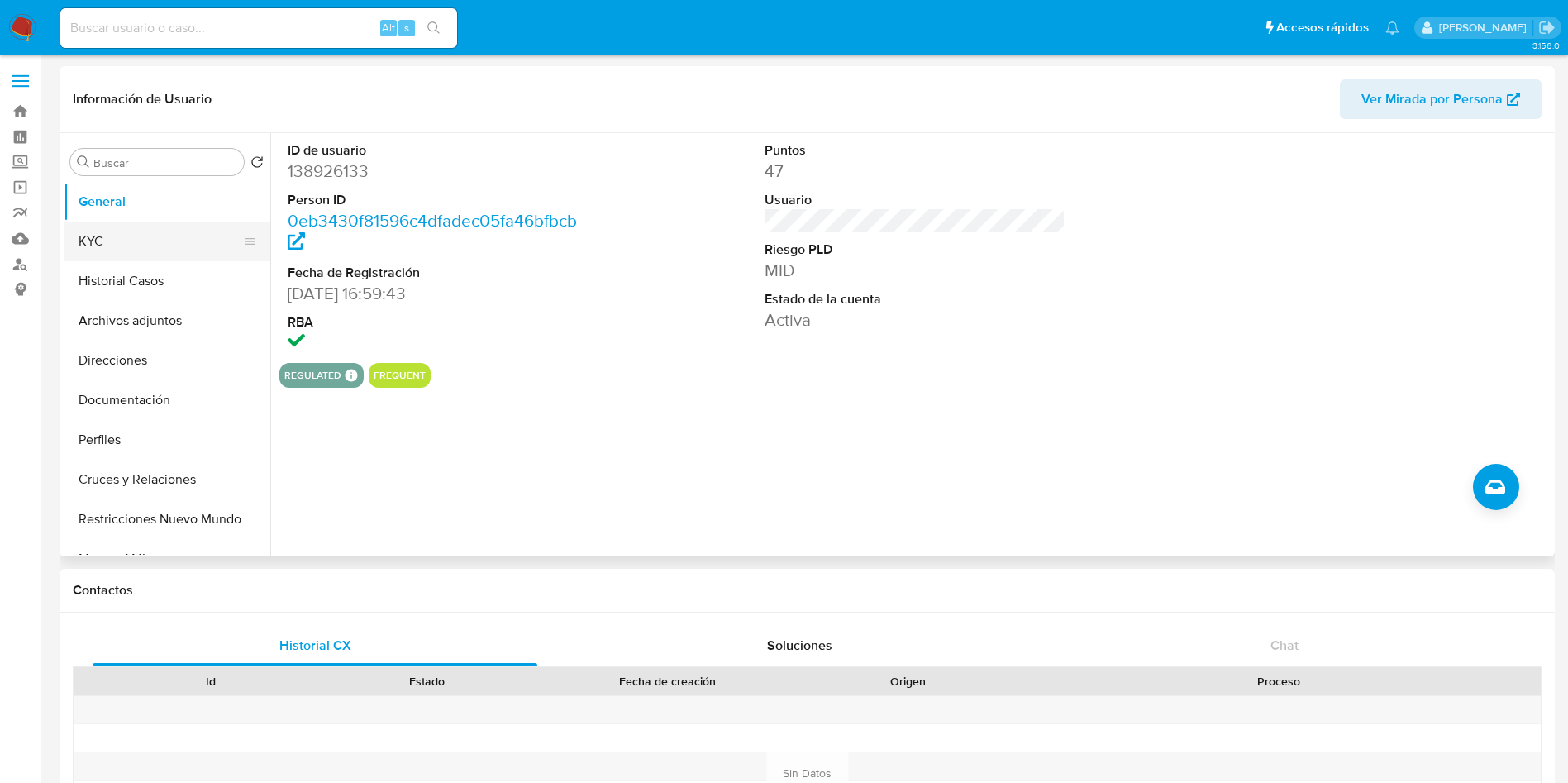
click at [107, 246] on button "KYC" at bounding box center [160, 241] width 193 height 40
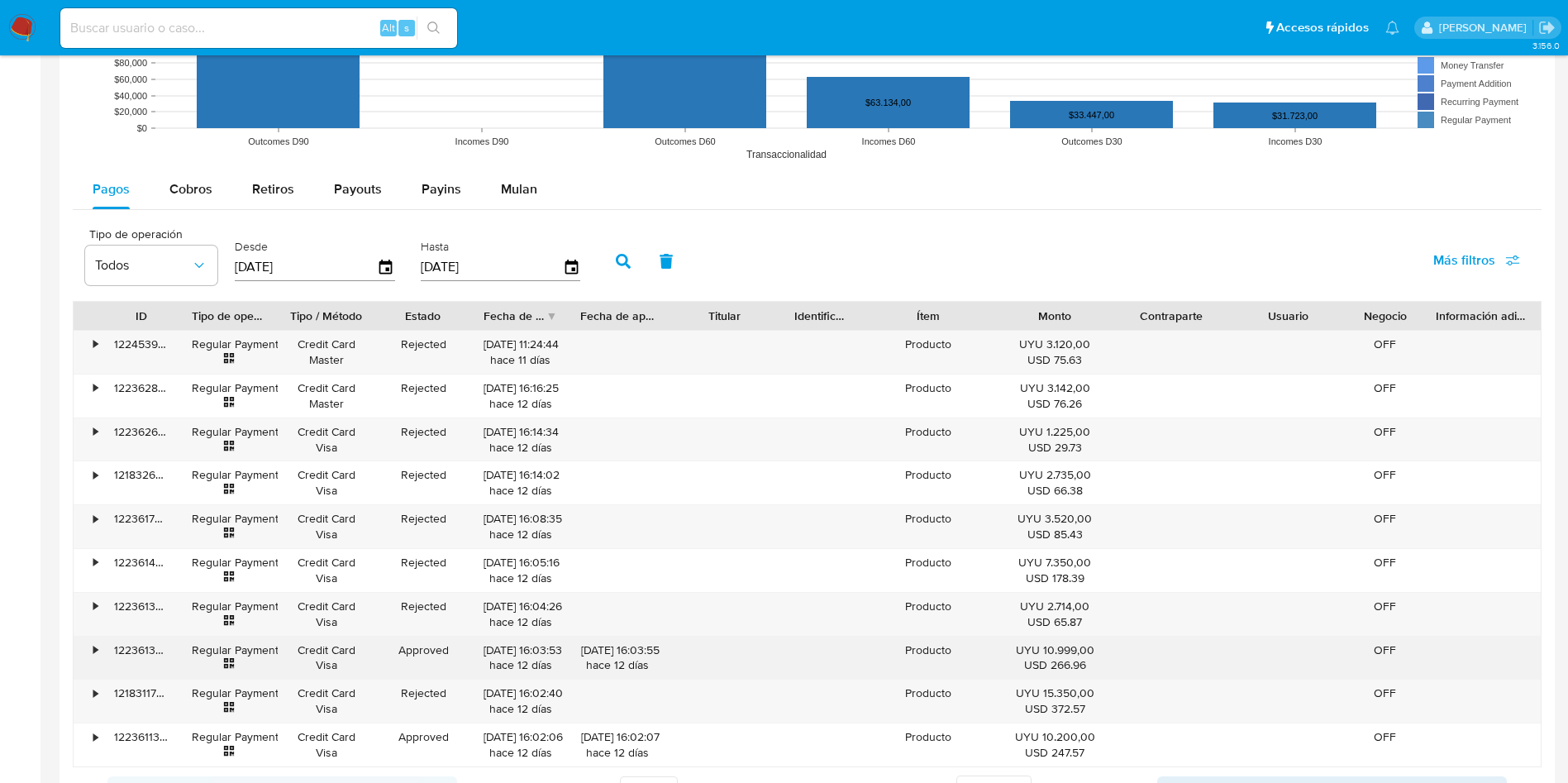
scroll to position [1489, 0]
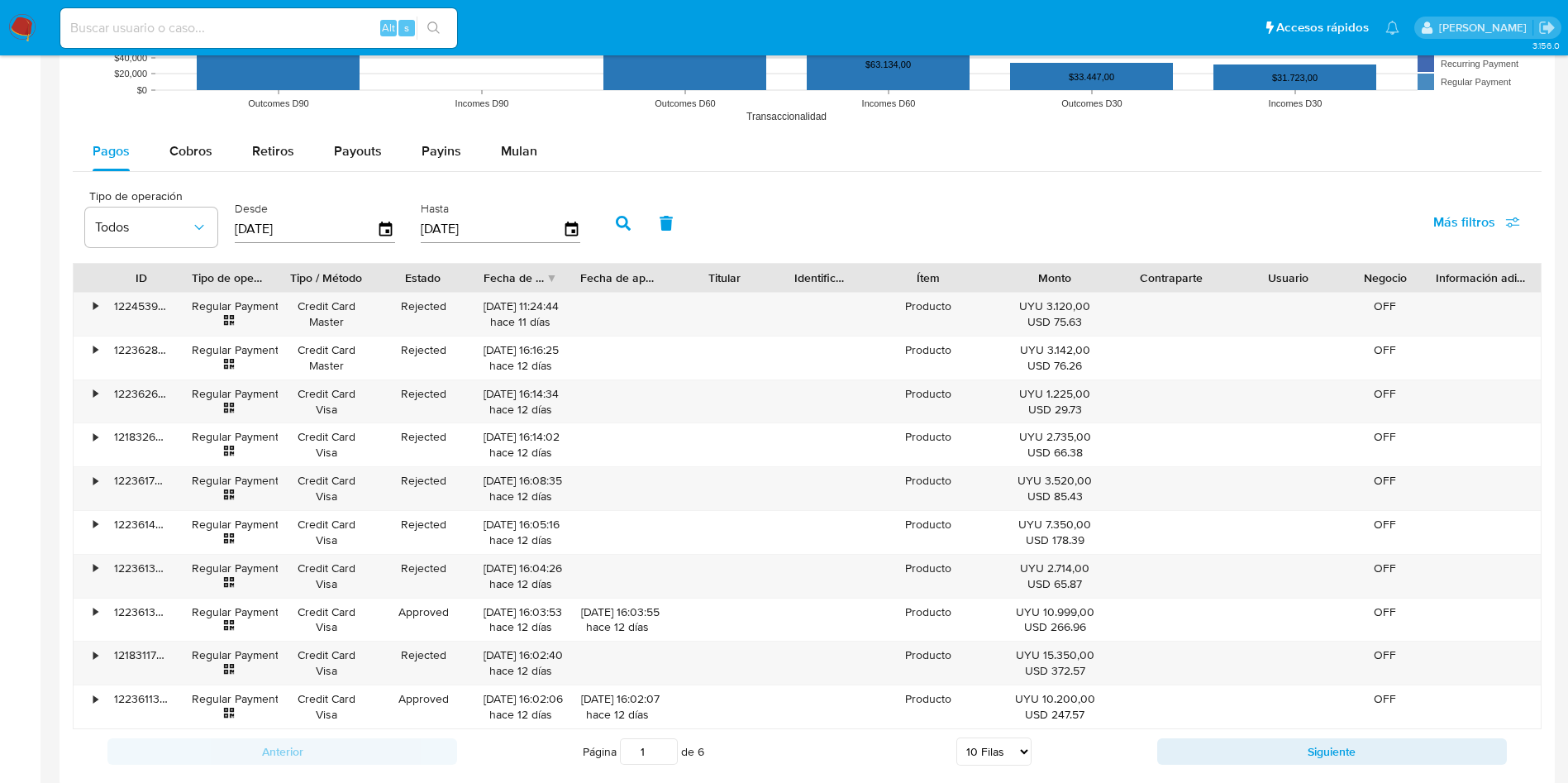
drag, startPoint x: 1003, startPoint y: 754, endPoint x: 998, endPoint y: 764, distance: 11.2
click at [1003, 754] on select "5 Filas 10 Filas 20 Filas 25 Filas 50 Filas 100 Filas" at bounding box center [994, 752] width 75 height 29
select select "100"
click at [956, 738] on select "5 Filas 10 Filas 20 Filas 25 Filas 50 Filas 100 Filas" at bounding box center [994, 752] width 75 height 29
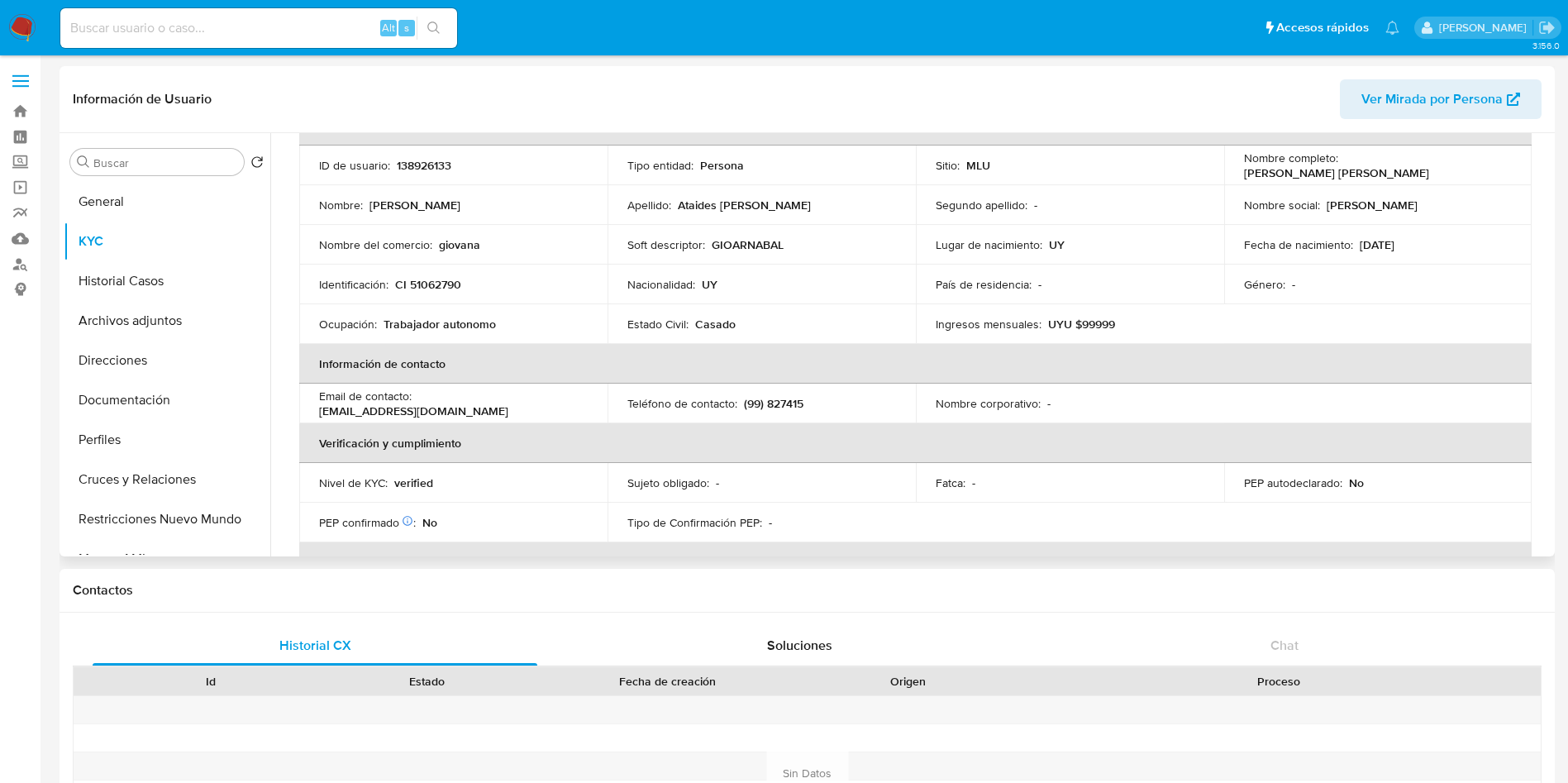
scroll to position [0, 0]
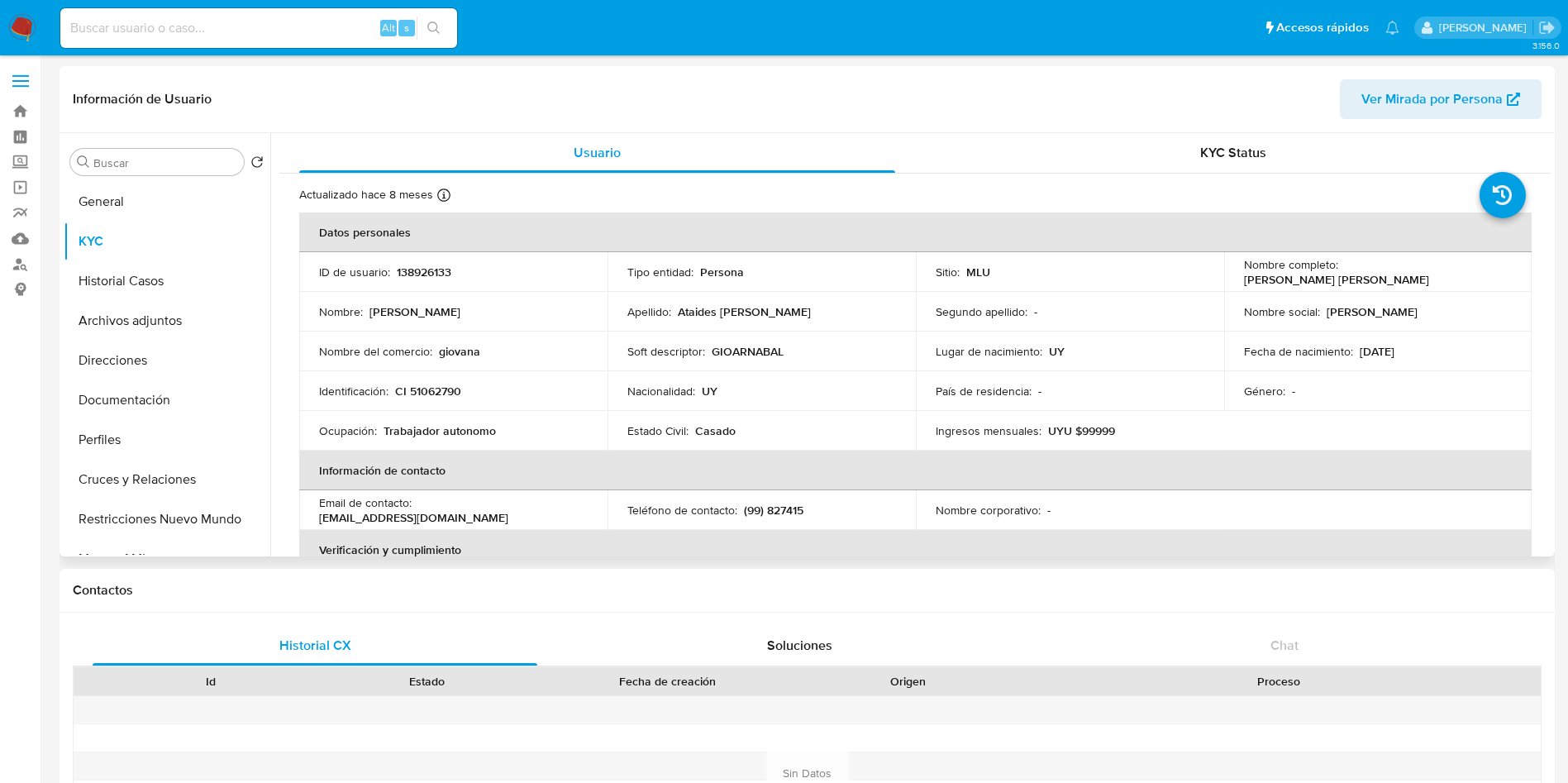
click at [433, 272] on p "138926133" at bounding box center [423, 272] width 54 height 15
copy p "138926133"
drag, startPoint x: 1435, startPoint y: 285, endPoint x: 1239, endPoint y: 283, distance: 196.0
click at [1244, 283] on div "Nombre completo : Gustavo Sebastian Ataides Wunsch" at bounding box center [1379, 272] width 269 height 29
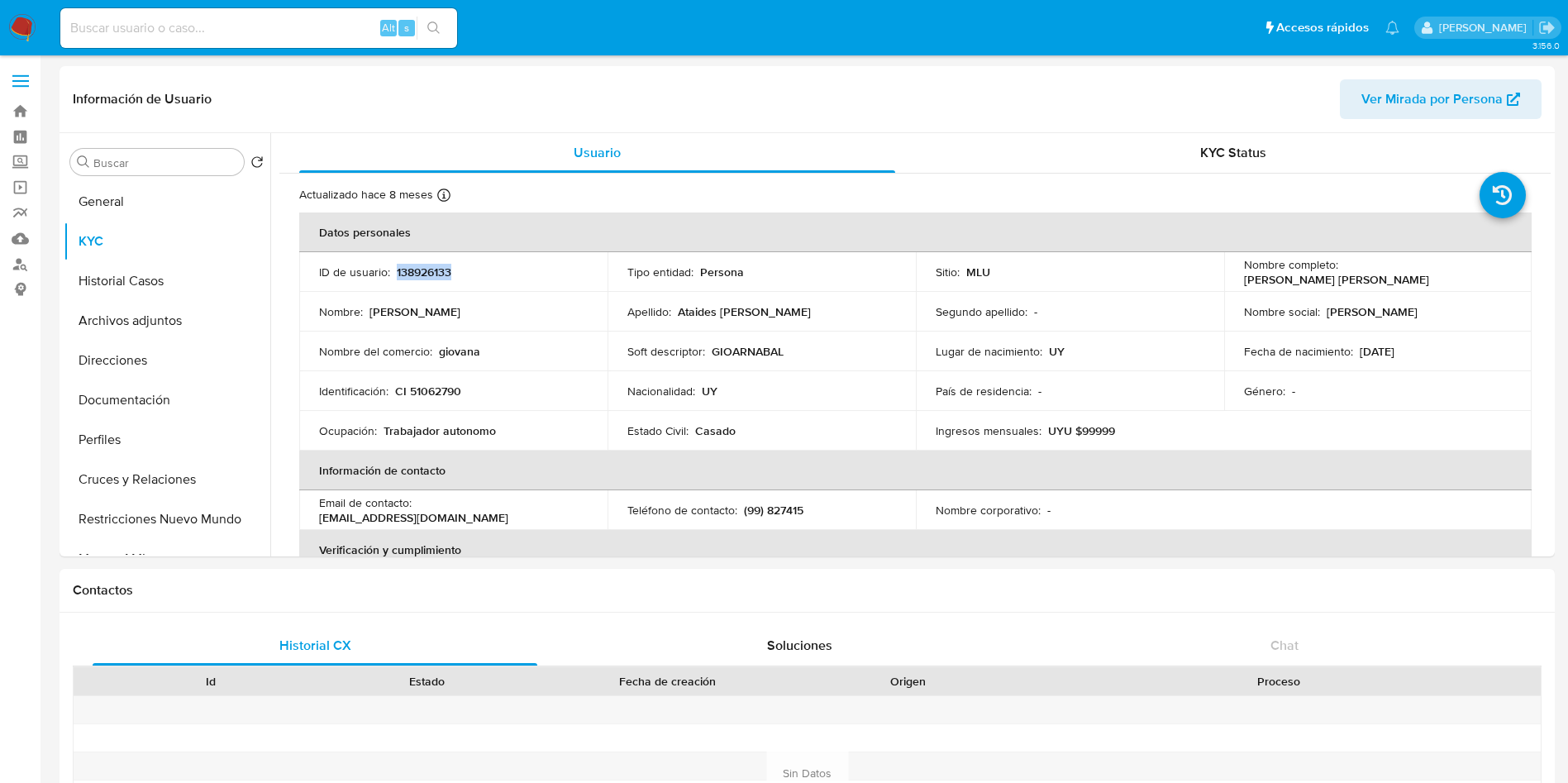
copy p "[PERSON_NAME] [PERSON_NAME]"
click at [432, 388] on p "CI 51062790" at bounding box center [429, 391] width 66 height 15
copy p "51062790"
click at [462, 351] on p "giovana" at bounding box center [459, 351] width 41 height 15
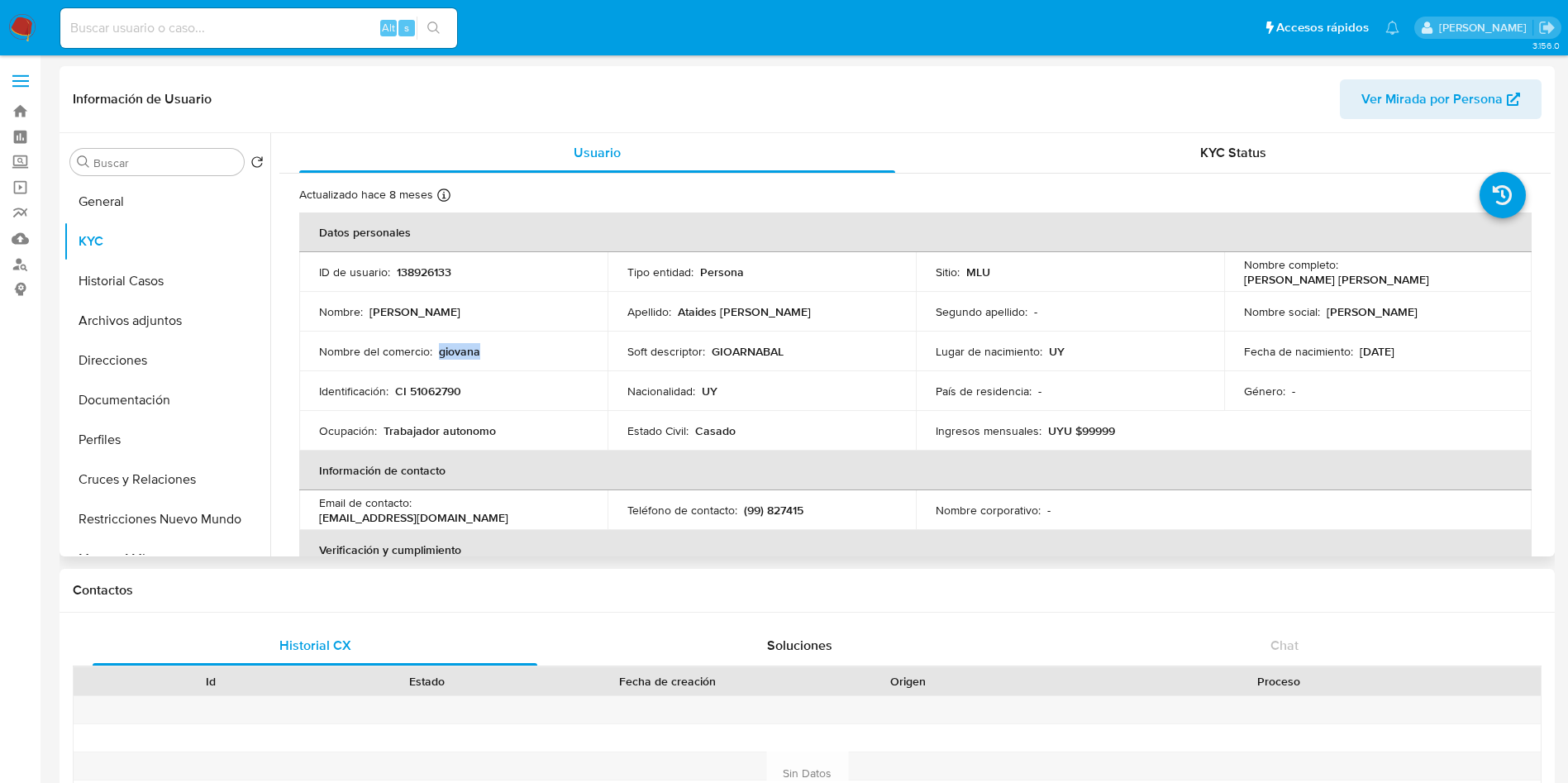
click at [459, 351] on p "giovana" at bounding box center [459, 351] width 41 height 15
click at [740, 351] on p "GIOARNABAL" at bounding box center [748, 351] width 72 height 15
copy p "GIOARNABAL"
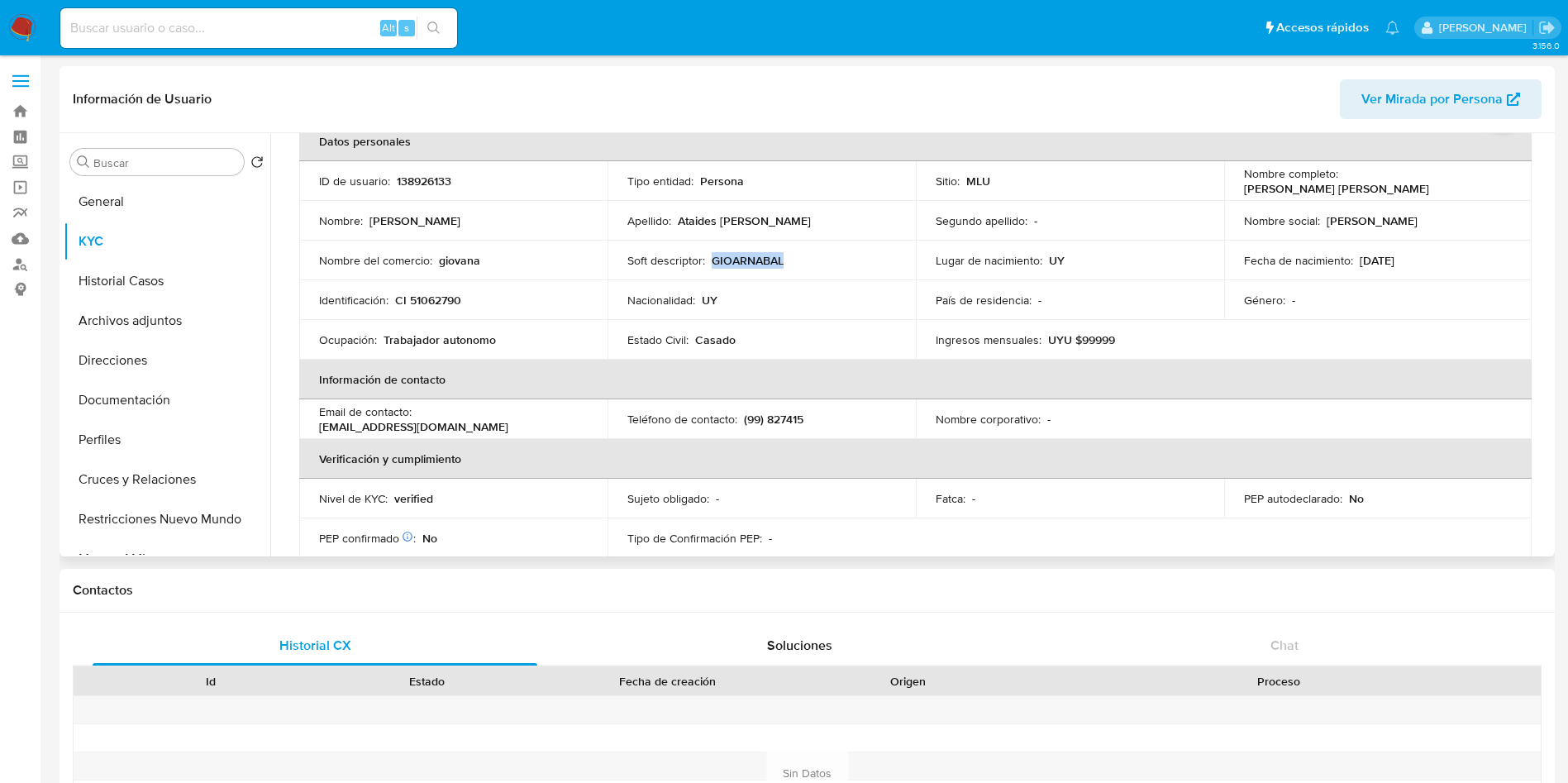
scroll to position [124, 0]
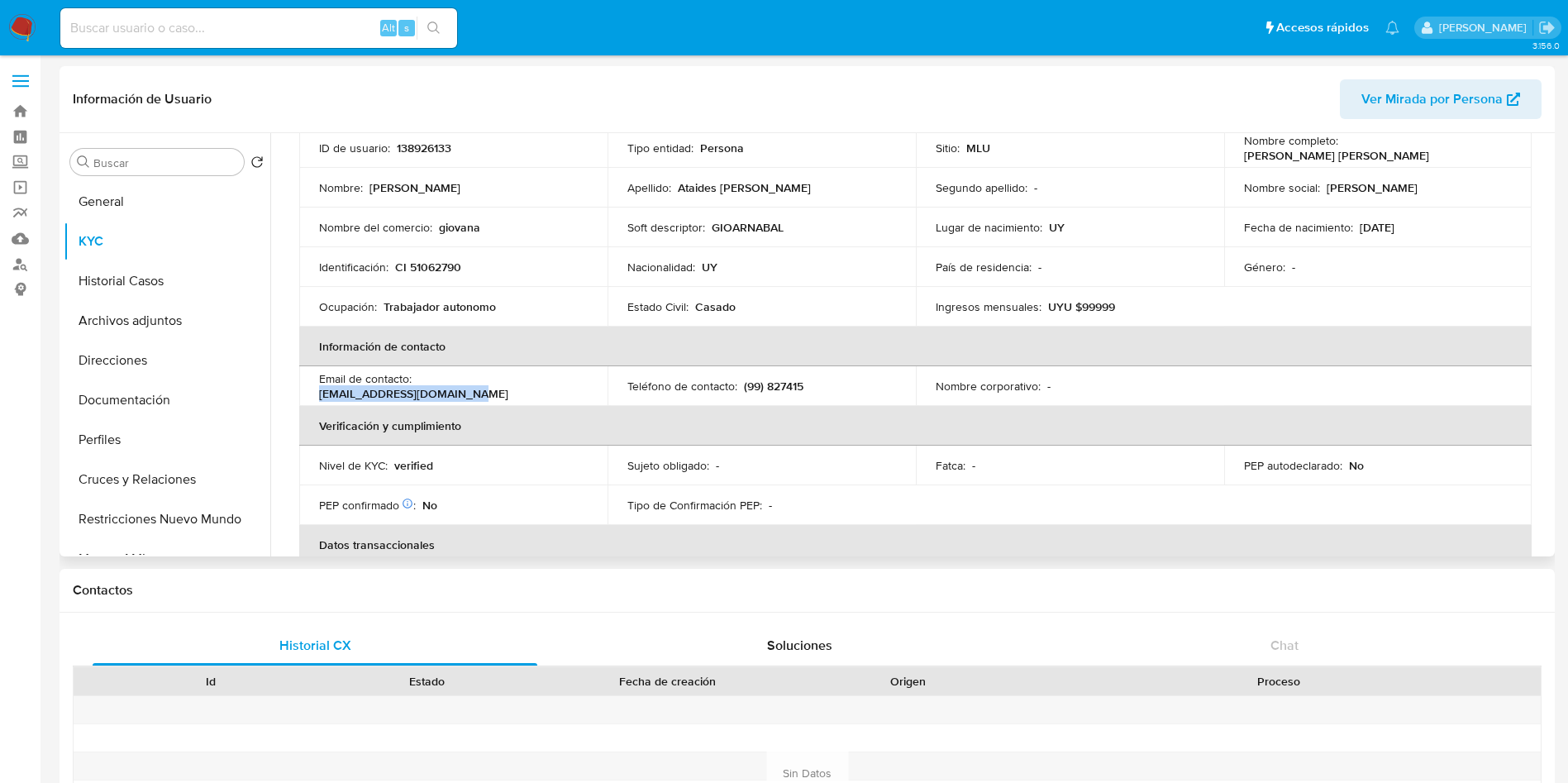
drag, startPoint x: 419, startPoint y: 386, endPoint x: 565, endPoint y: 388, distance: 146.0
click at [565, 388] on div "Email de contacto : giovana-12-04@hotmail.com" at bounding box center [453, 386] width 269 height 29
copy p "[EMAIL_ADDRESS][DOMAIN_NAME]"
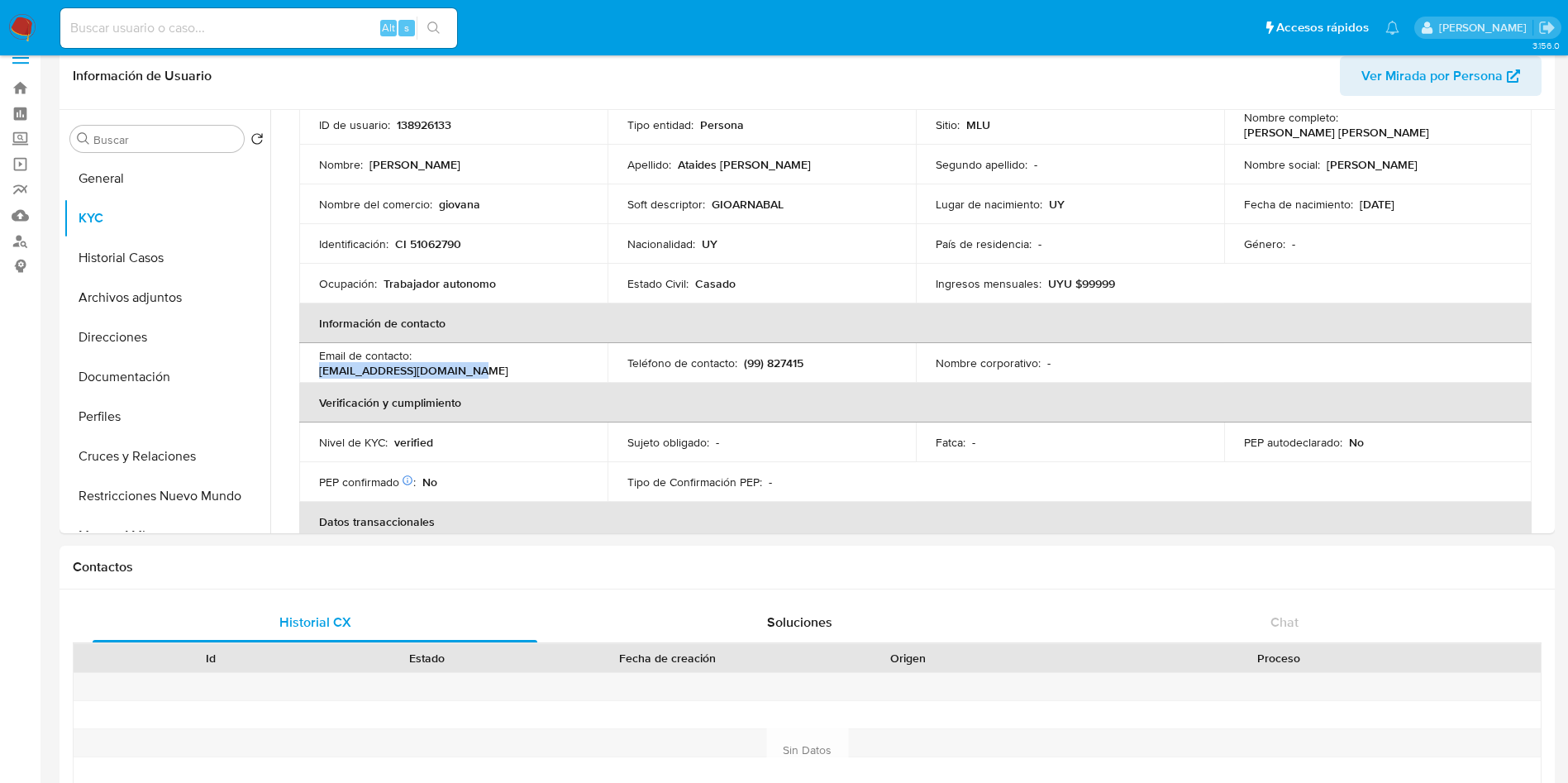
scroll to position [0, 0]
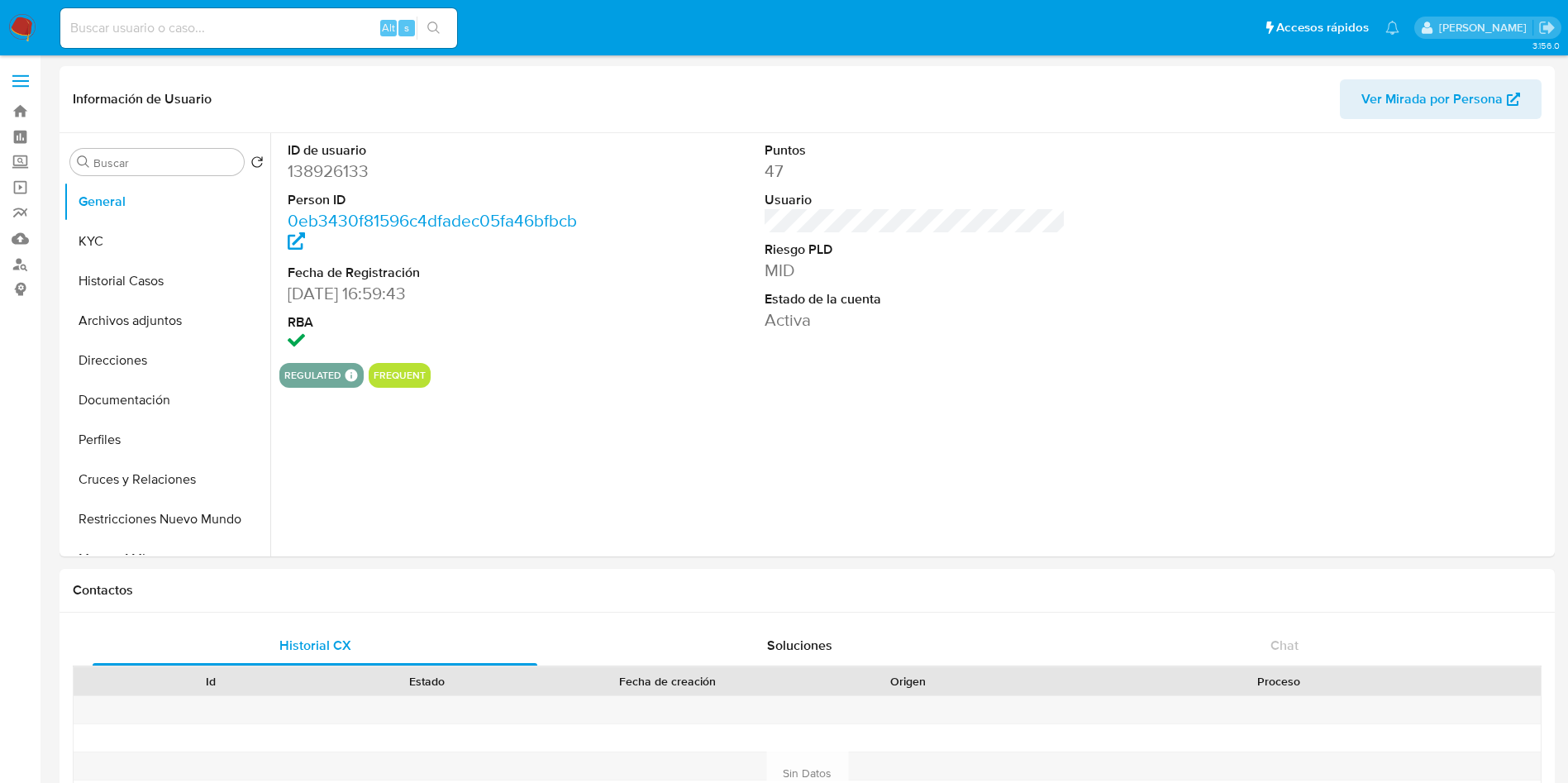
select select "10"
drag, startPoint x: 764, startPoint y: 443, endPoint x: 719, endPoint y: 447, distance: 45.2
click at [764, 443] on div "ID de usuario 138926133 Person ID 0eb3430f81596c4dfadec05fa46bfbcb Fecha de Reg…" at bounding box center [910, 345] width 1280 height 423
drag, startPoint x: 94, startPoint y: 249, endPoint x: 118, endPoint y: 217, distance: 40.0
click at [97, 249] on button "KYC" at bounding box center [166, 241] width 207 height 40
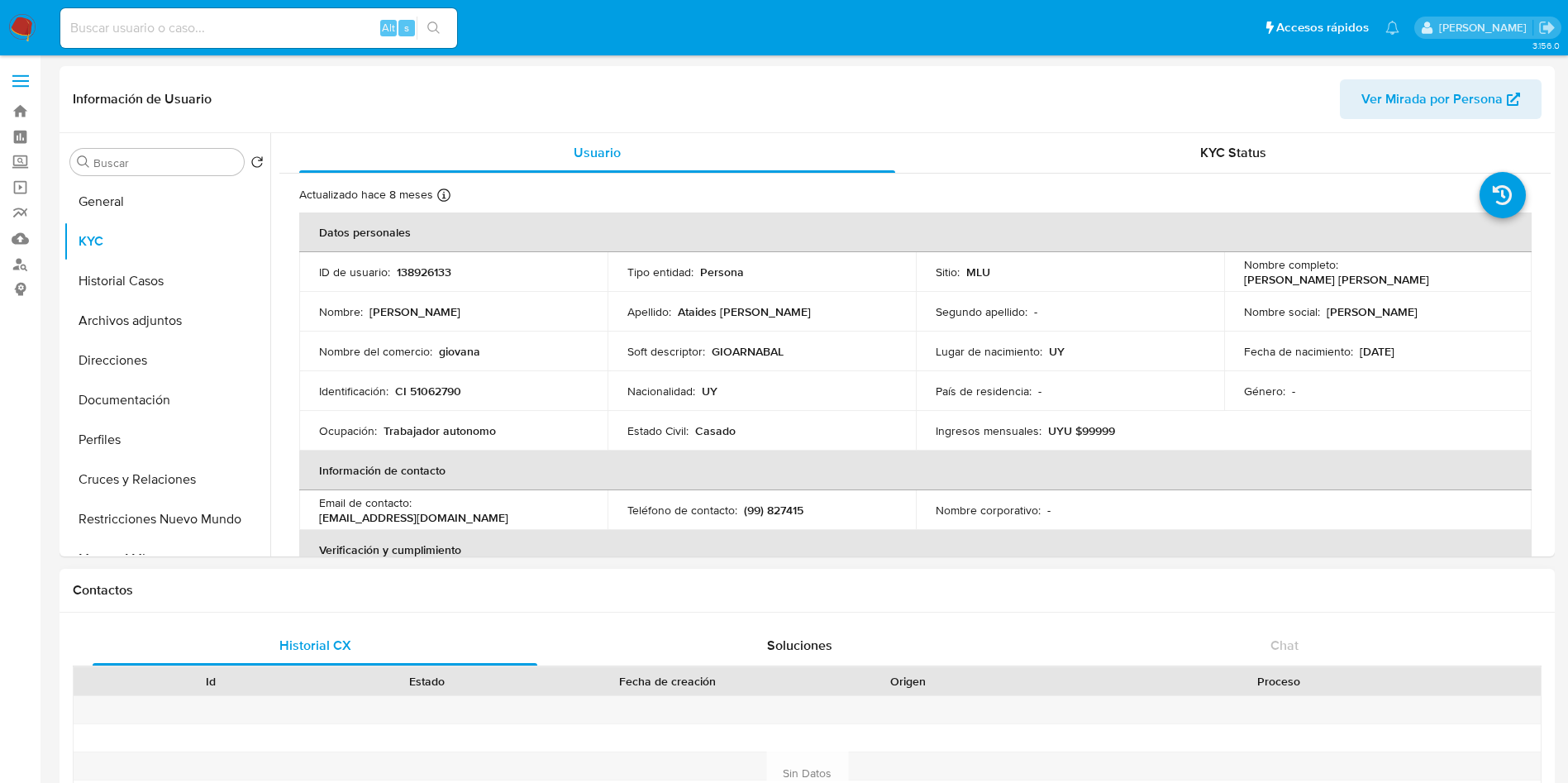
click at [601, 609] on div "Contactos" at bounding box center [807, 591] width 1495 height 44
click at [648, 85] on header "Información de Usuario Ver Mirada por Persona" at bounding box center [807, 98] width 1469 height 40
click at [137, 336] on button "Archivos adjuntos" at bounding box center [160, 320] width 193 height 40
